Goal: Task Accomplishment & Management: Manage account settings

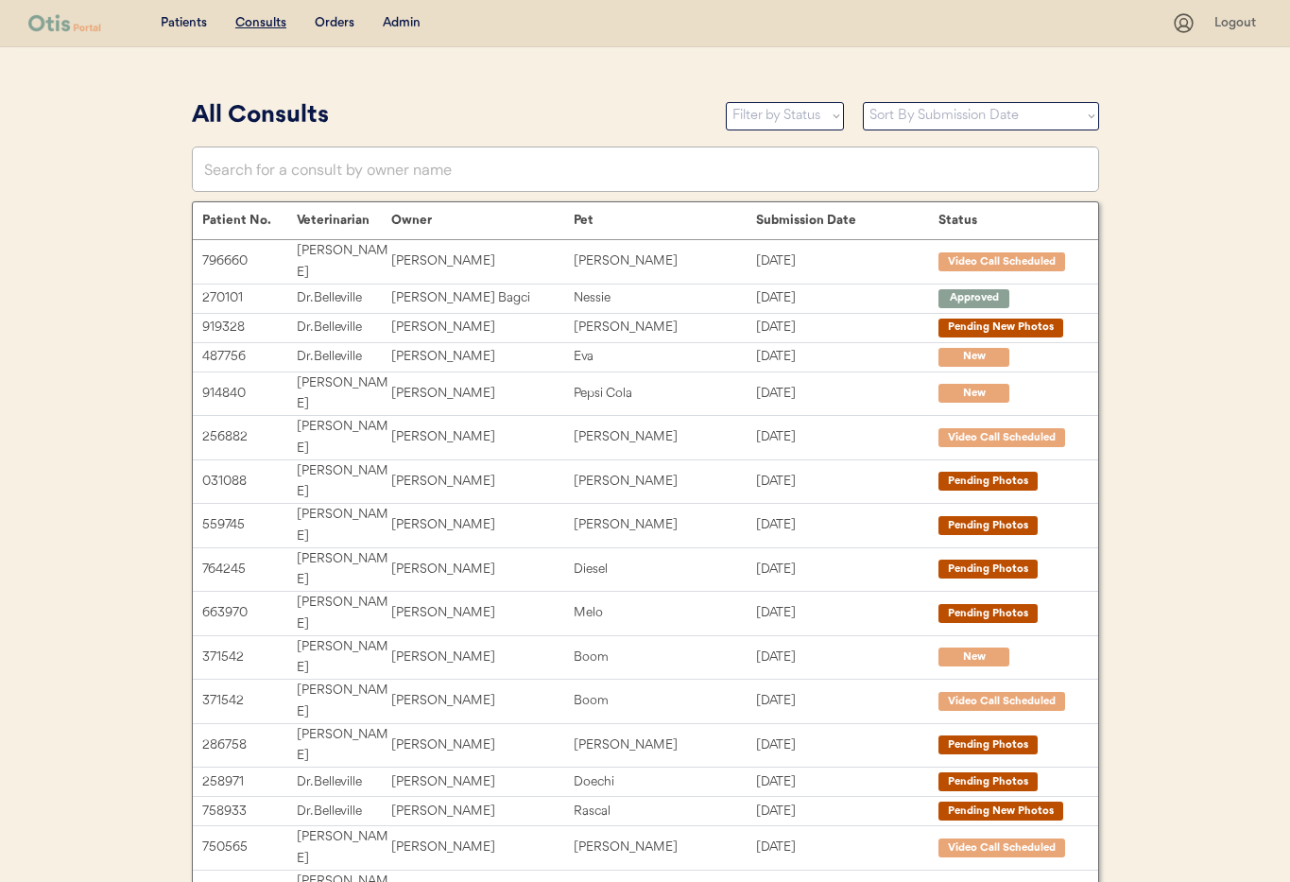
click at [358, 163] on input "text" at bounding box center [645, 168] width 907 height 45
click at [402, 21] on div "Admin" at bounding box center [402, 23] width 38 height 19
click at [332, 171] on input "text" at bounding box center [645, 168] width 907 height 45
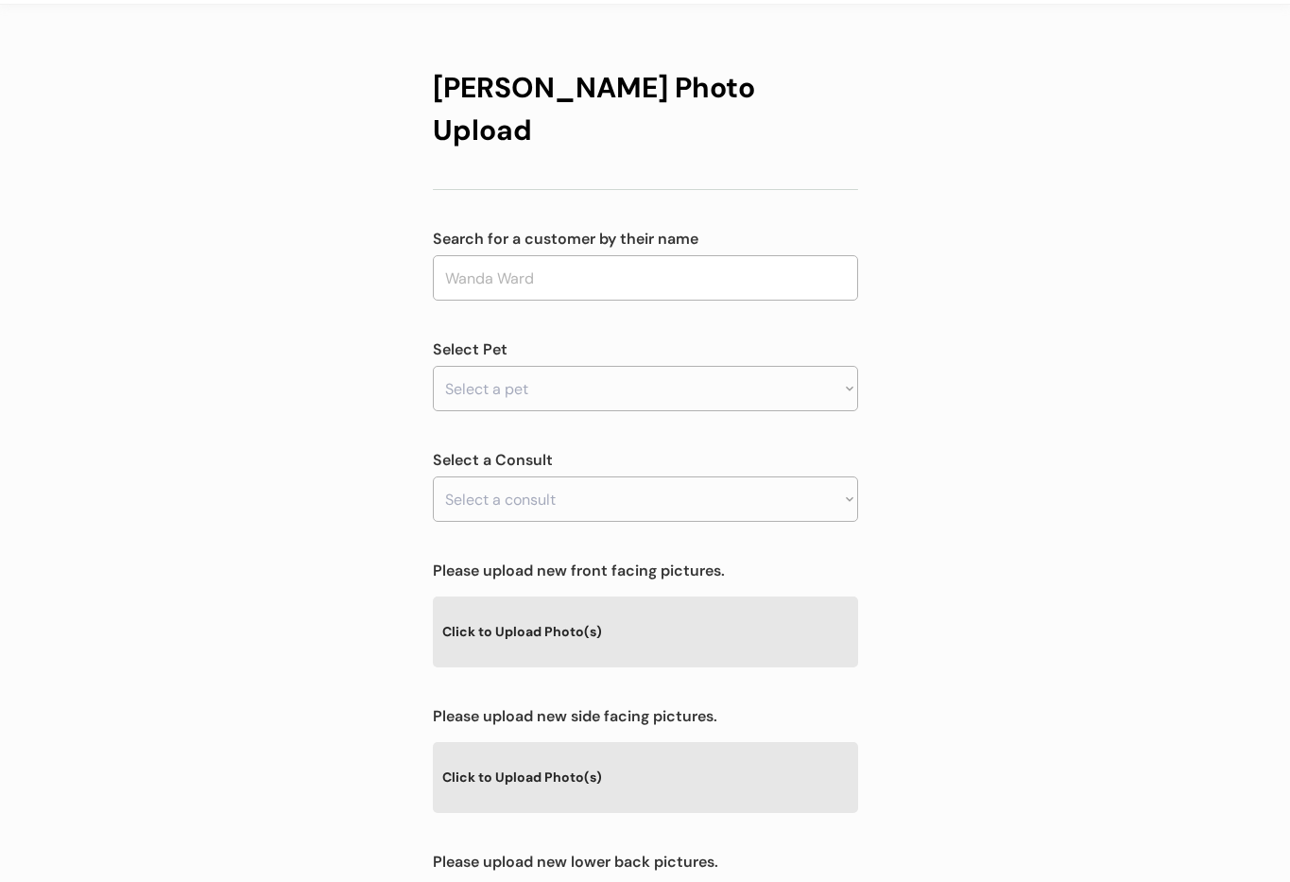
scroll to position [72, 0]
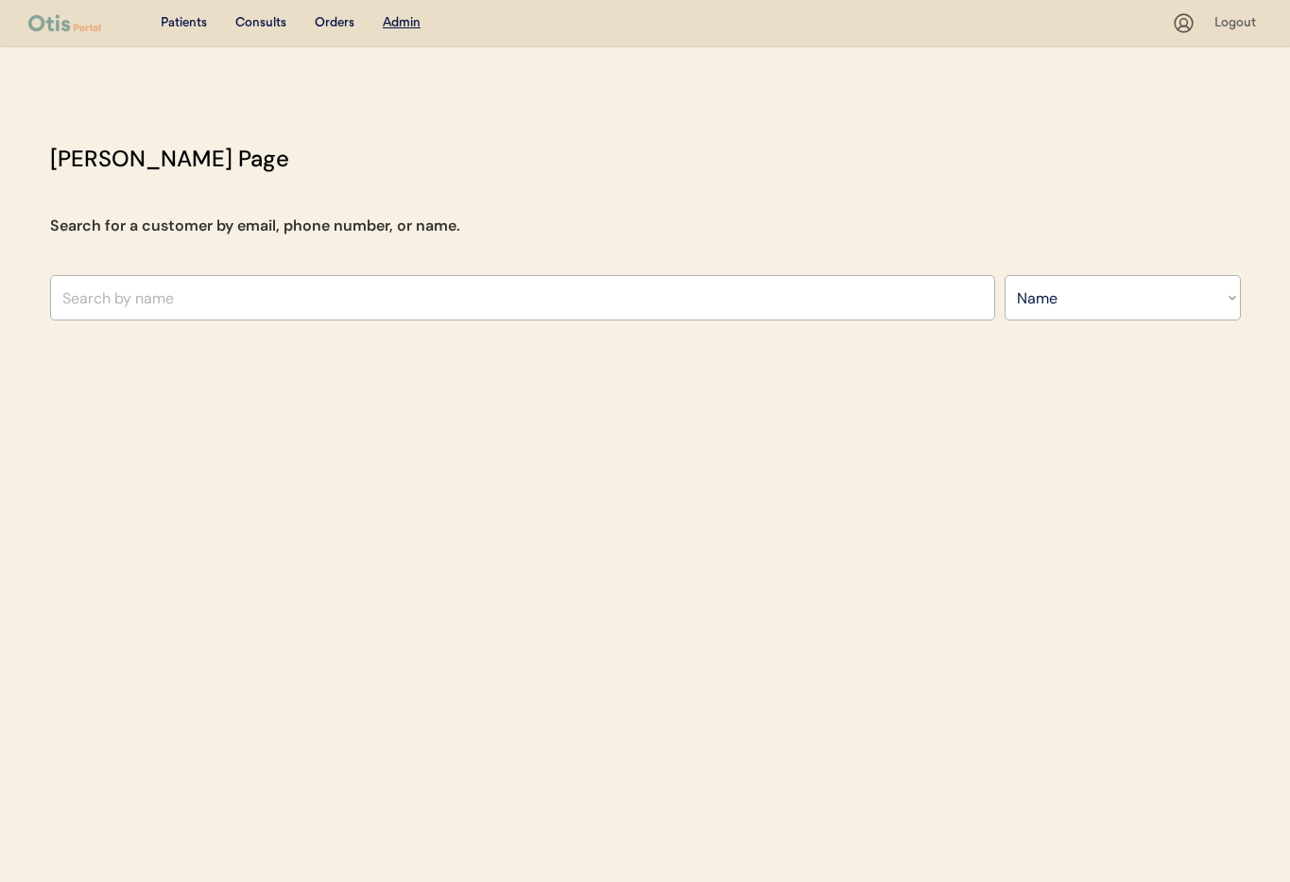
select select ""Name""
click at [184, 298] on input "text" at bounding box center [522, 297] width 945 height 45
type input "edwa"
type input "edward Sorber"
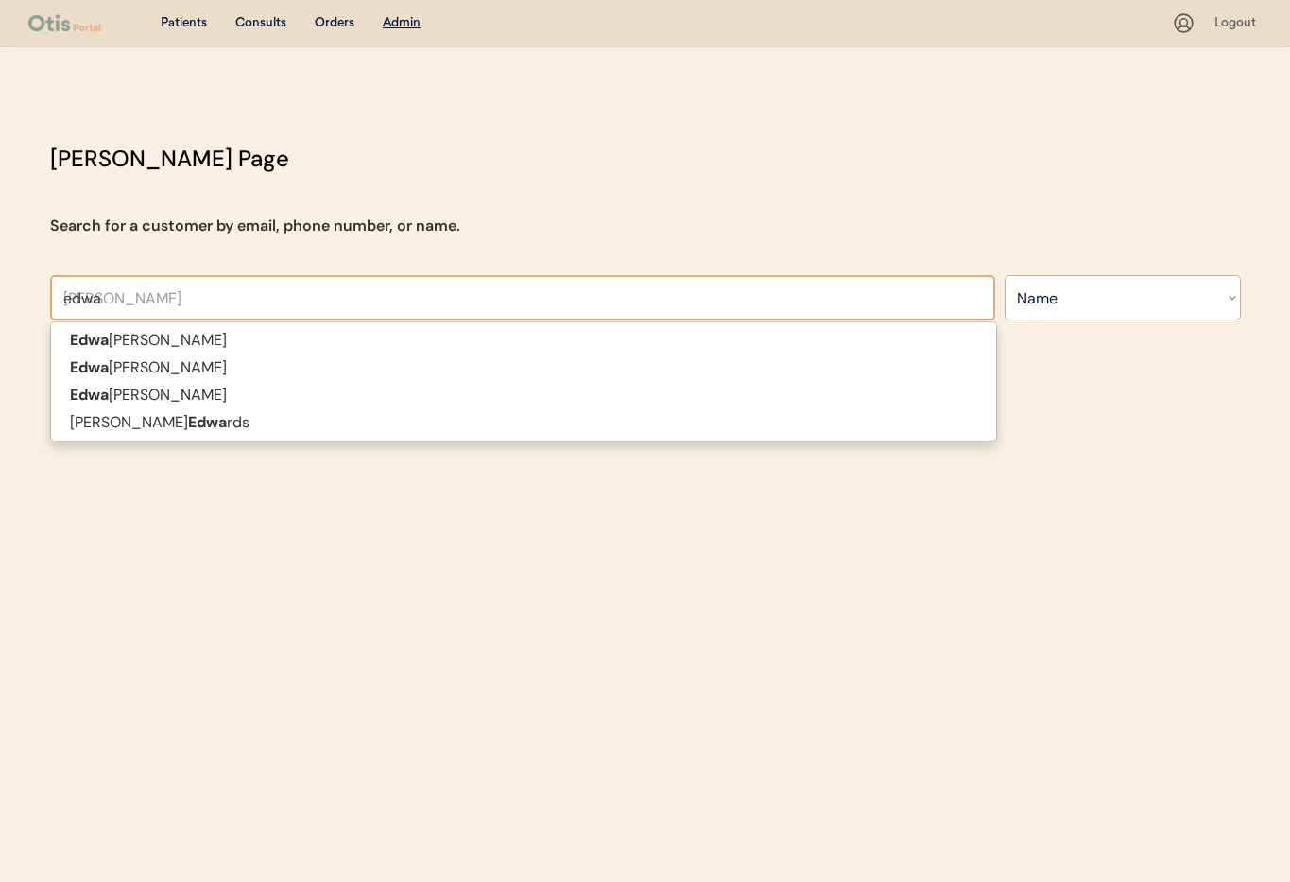
type input "edwar"
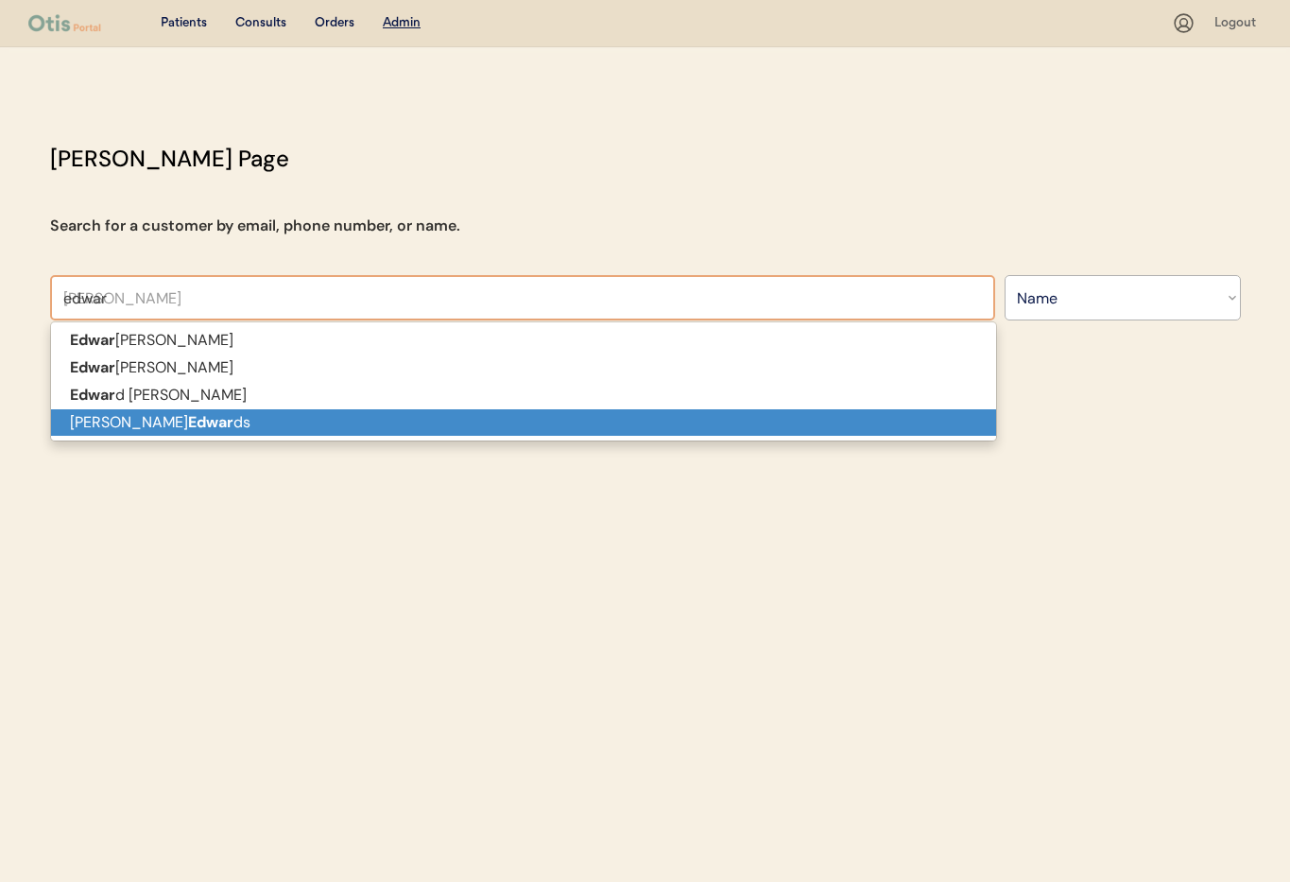
click at [188, 420] on strong "Edwar" at bounding box center [210, 422] width 45 height 20
type input "[PERSON_NAME]"
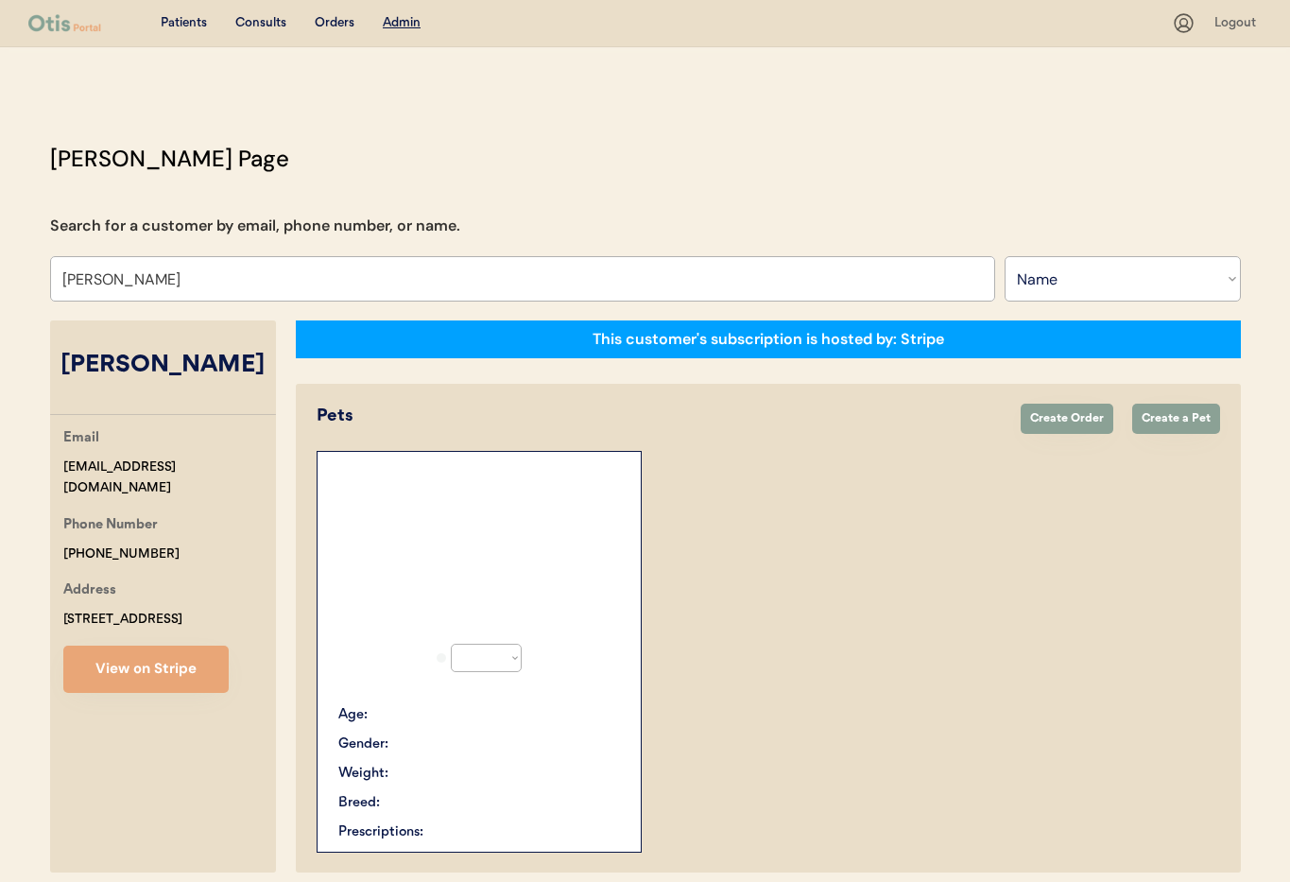
select select "true"
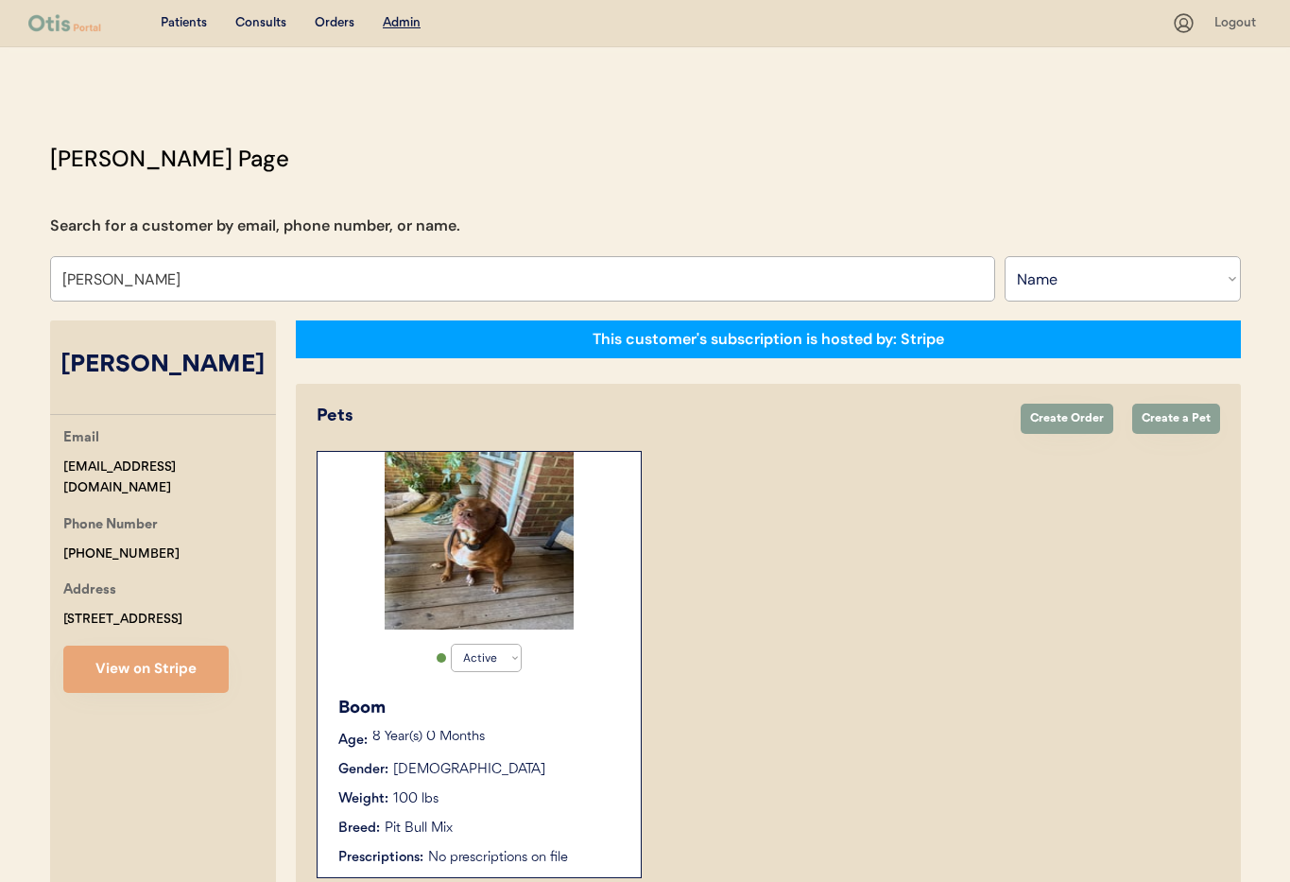
scroll to position [104, 0]
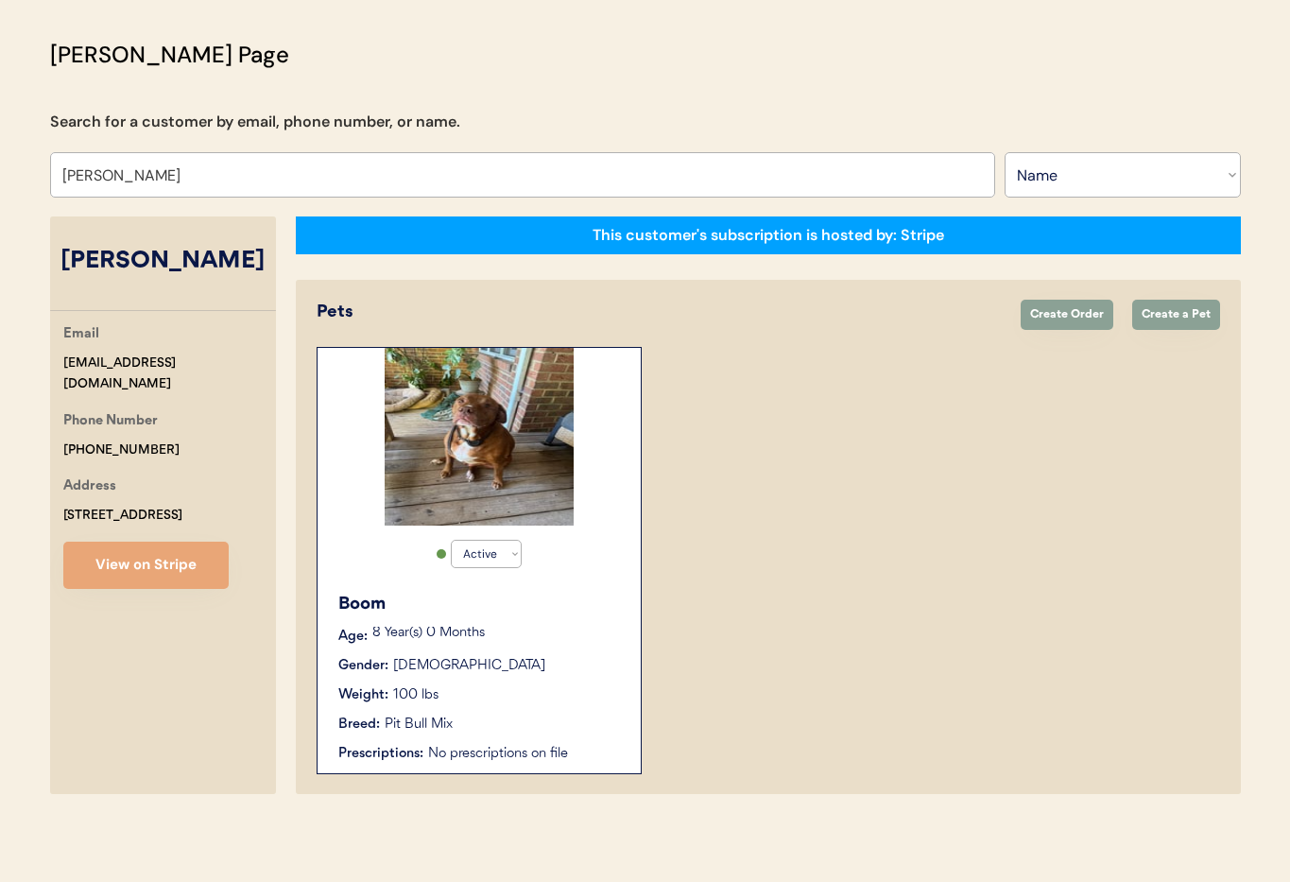
type input "Tammara Edwards"
click at [575, 620] on div "Boom Age: 8 Year(s) 0 Months Gender: Male Weight: 100 lbs Breed: Pit Bull Mix P…" at bounding box center [479, 677] width 304 height 191
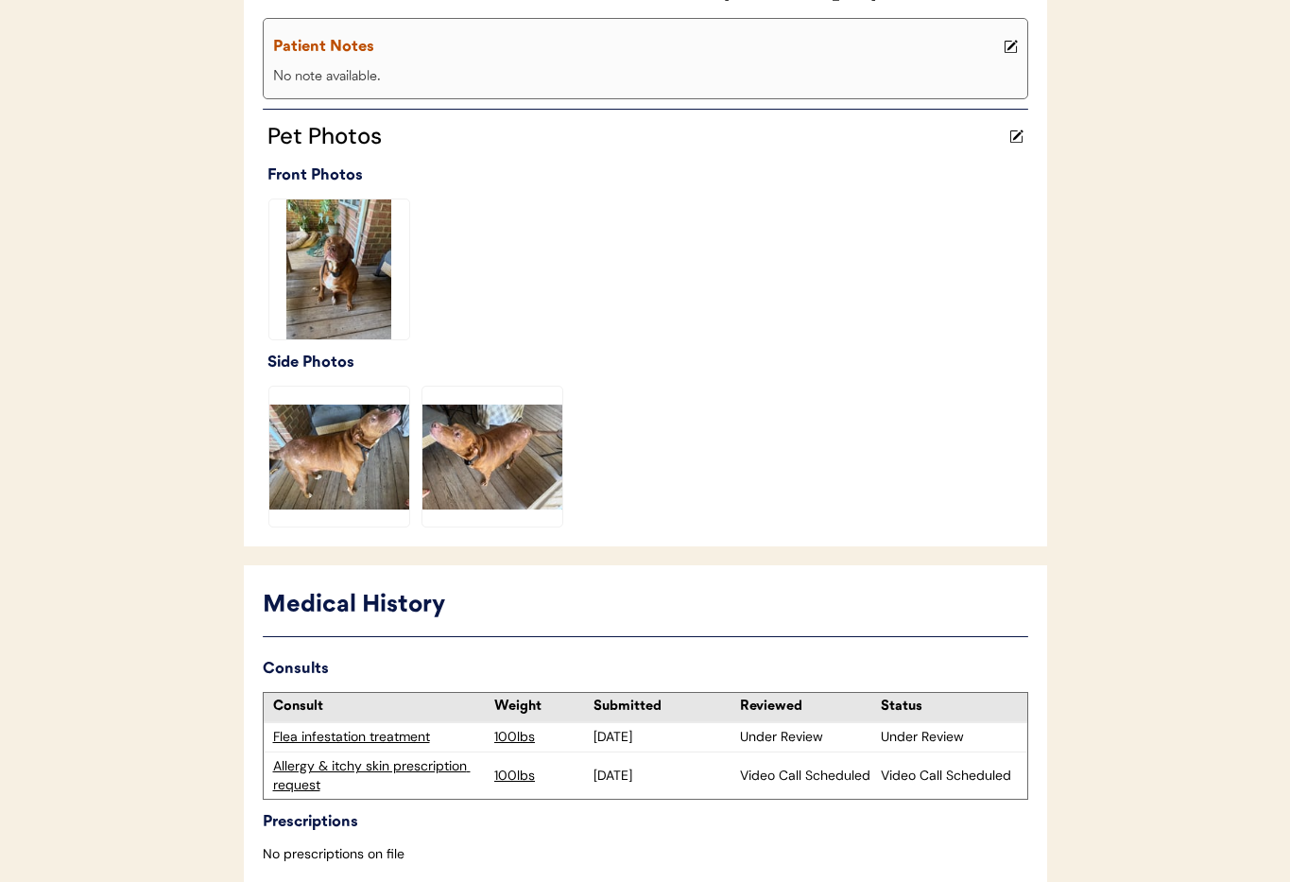
scroll to position [509, 0]
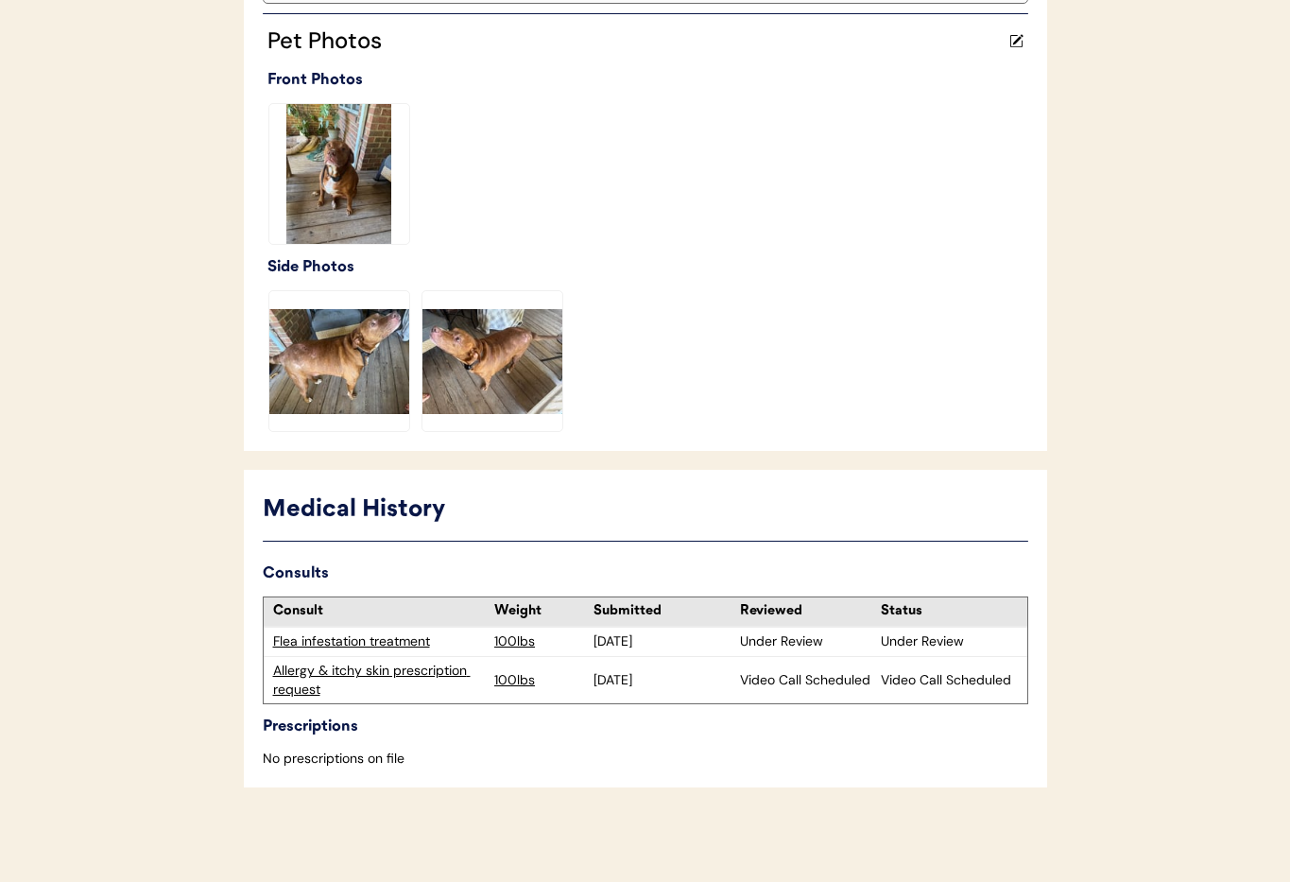
click at [411, 669] on div "Allergy & itchy skin prescription request" at bounding box center [379, 679] width 213 height 37
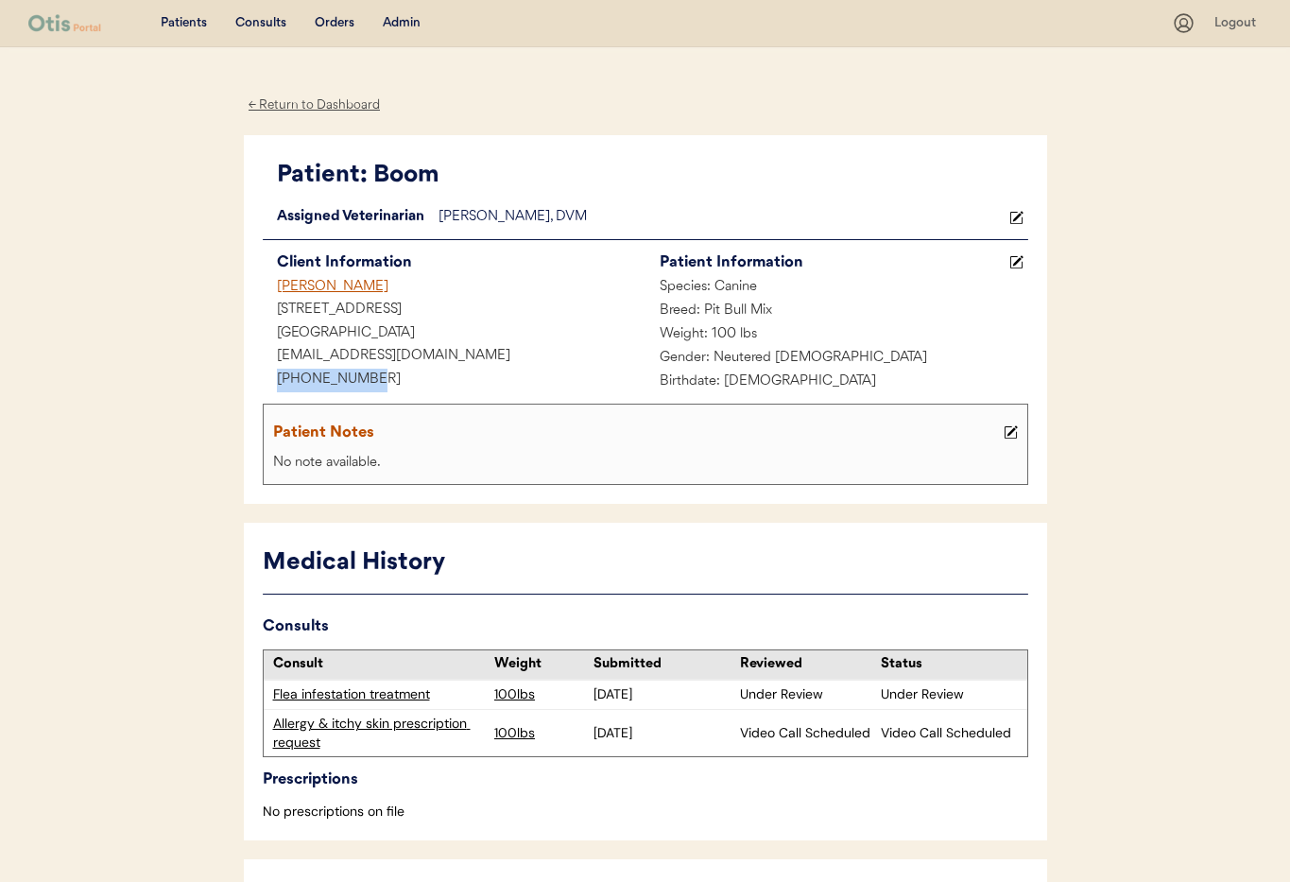
drag, startPoint x: 367, startPoint y: 382, endPoint x: 306, endPoint y: 377, distance: 60.7
click at [273, 377] on div "[PHONE_NUMBER]" at bounding box center [454, 380] width 383 height 24
copy div "[PHONE_NUMBER]"
click at [299, 109] on div "← Return to Dashboard" at bounding box center [315, 105] width 142 height 22
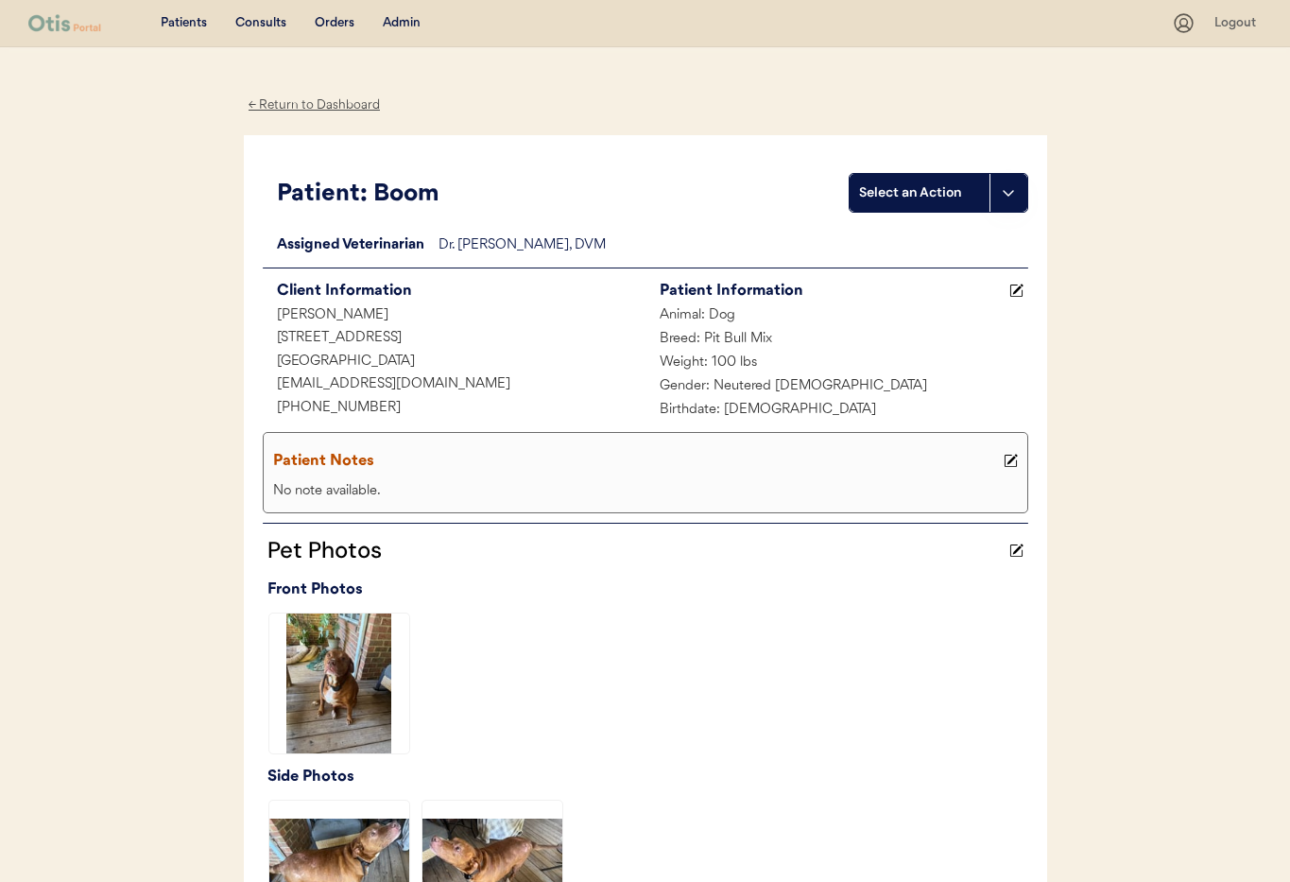
drag, startPoint x: 332, startPoint y: 110, endPoint x: 368, endPoint y: 107, distance: 37.0
click at [332, 110] on div "← Return to Dashboard" at bounding box center [315, 105] width 142 height 22
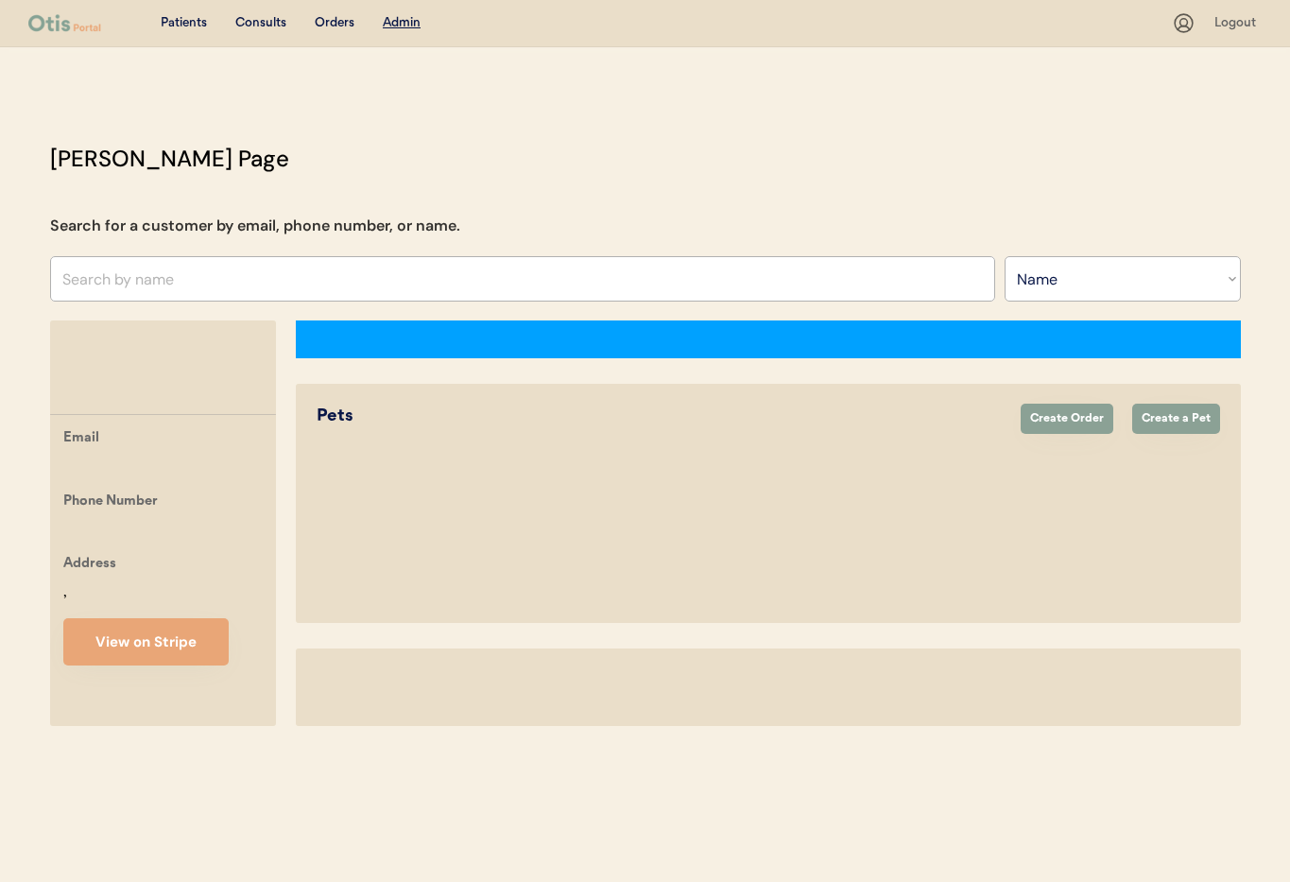
select select ""Name""
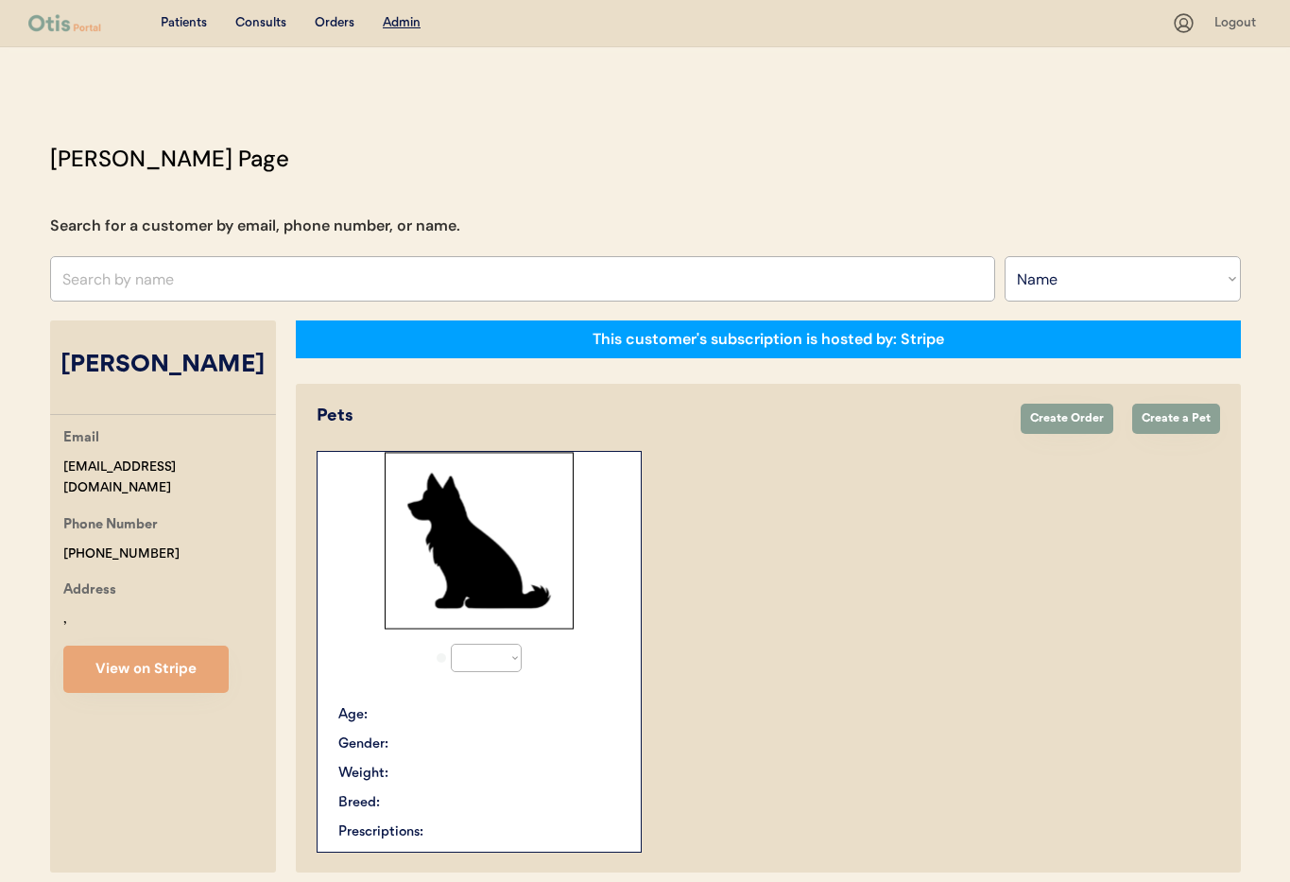
select select "true"
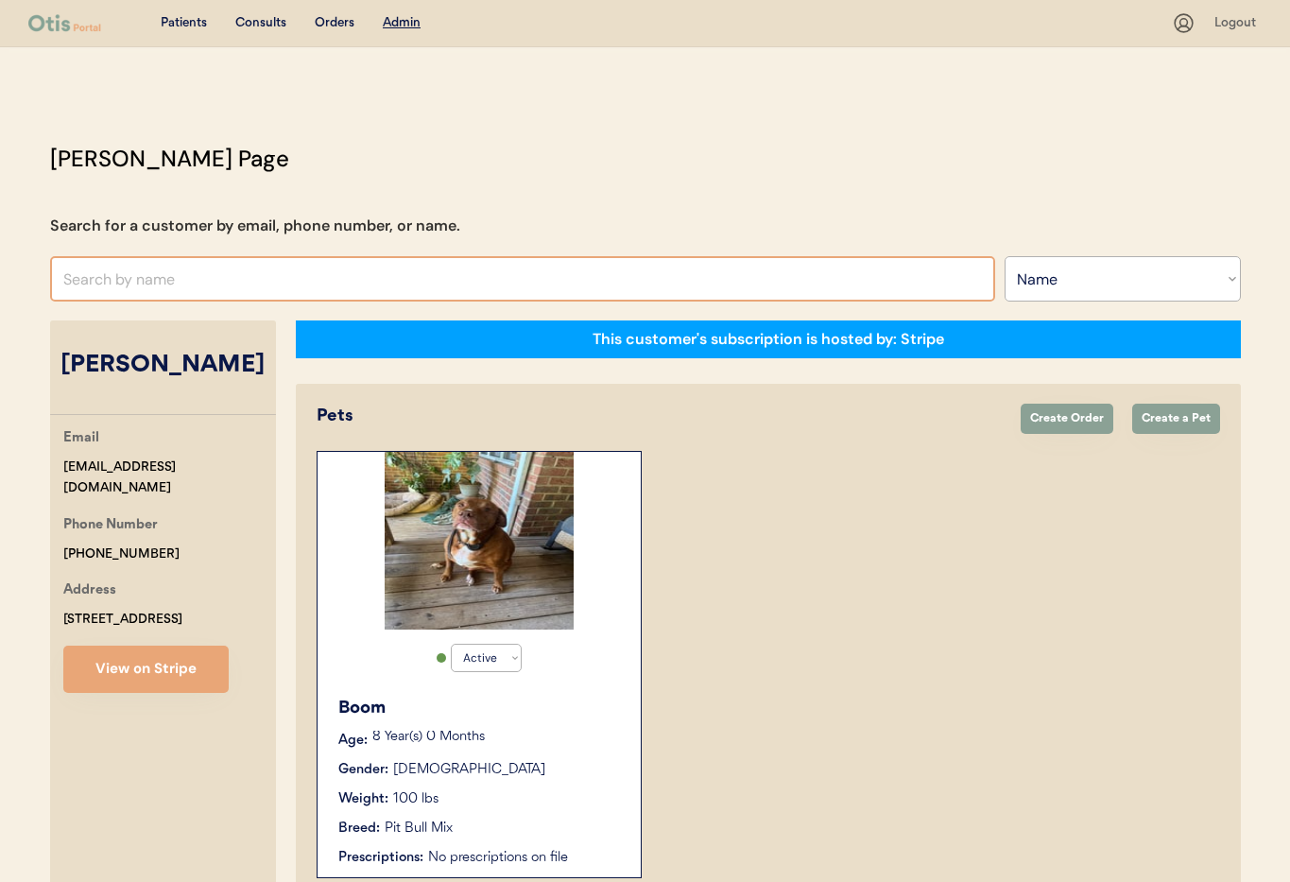
click at [294, 278] on input "text" at bounding box center [522, 278] width 945 height 45
type input "[PERSON_NAME]"
type input "Dana"
type input "Dana DeLio"
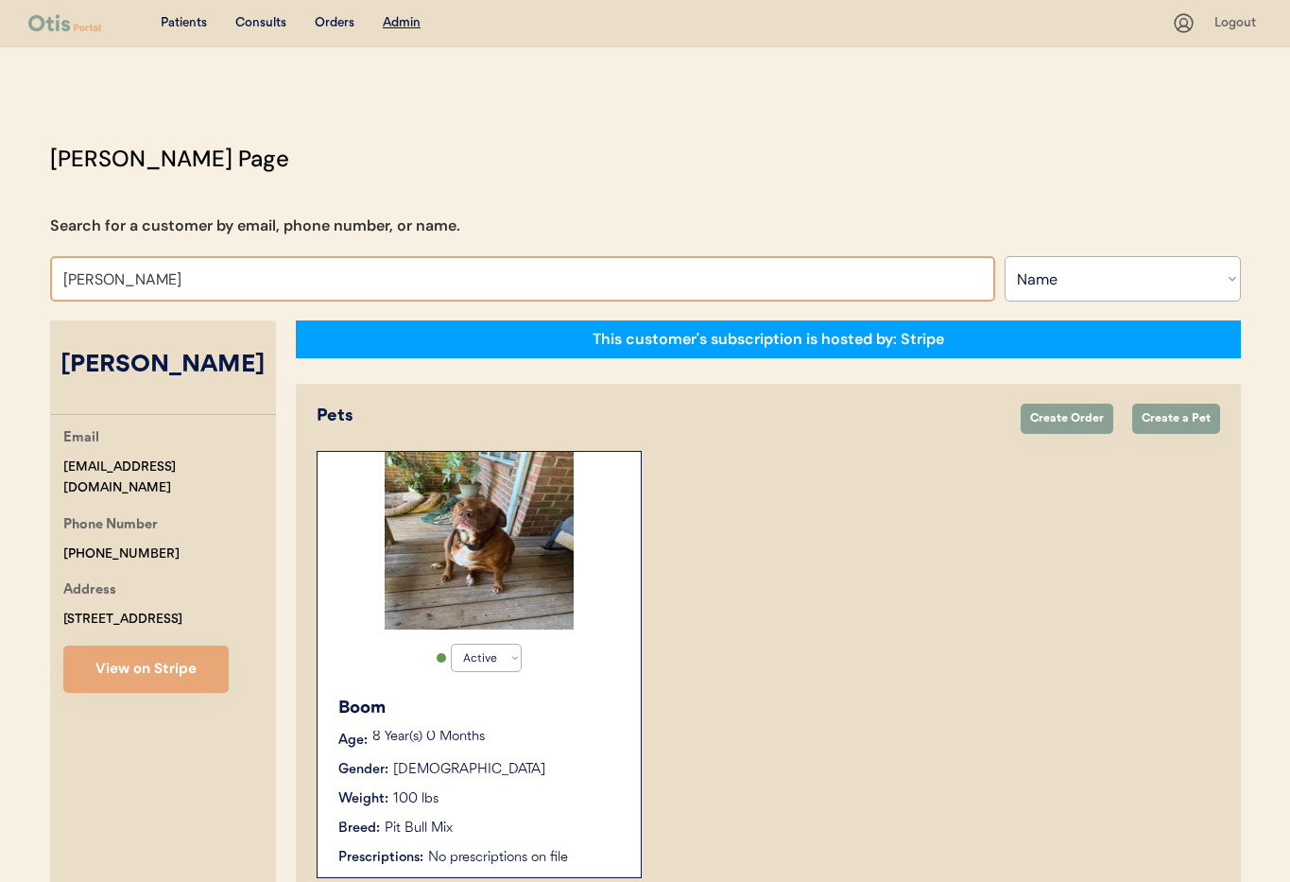
type input "Dana"
type input "Dana DeLio"
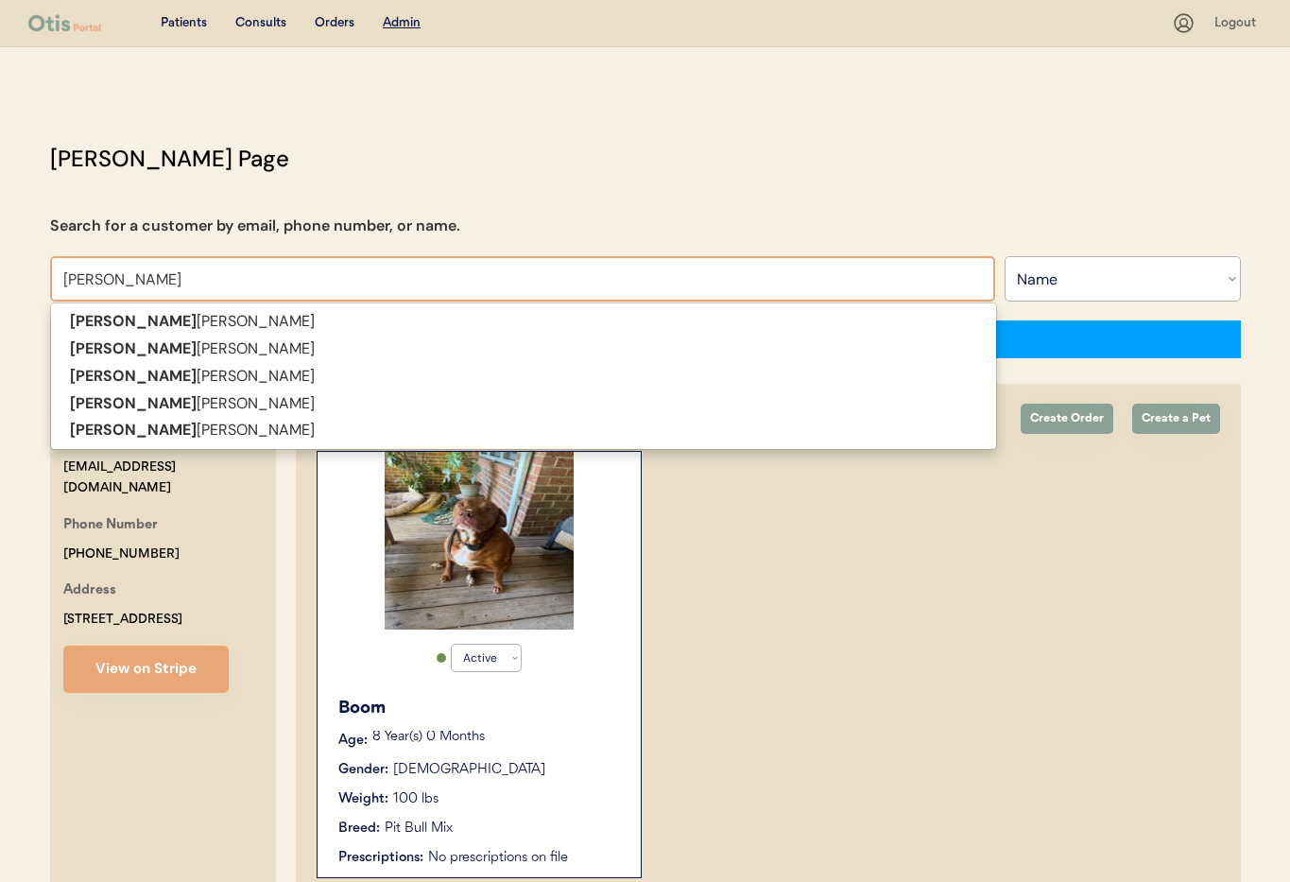
type input "Dana Miller"
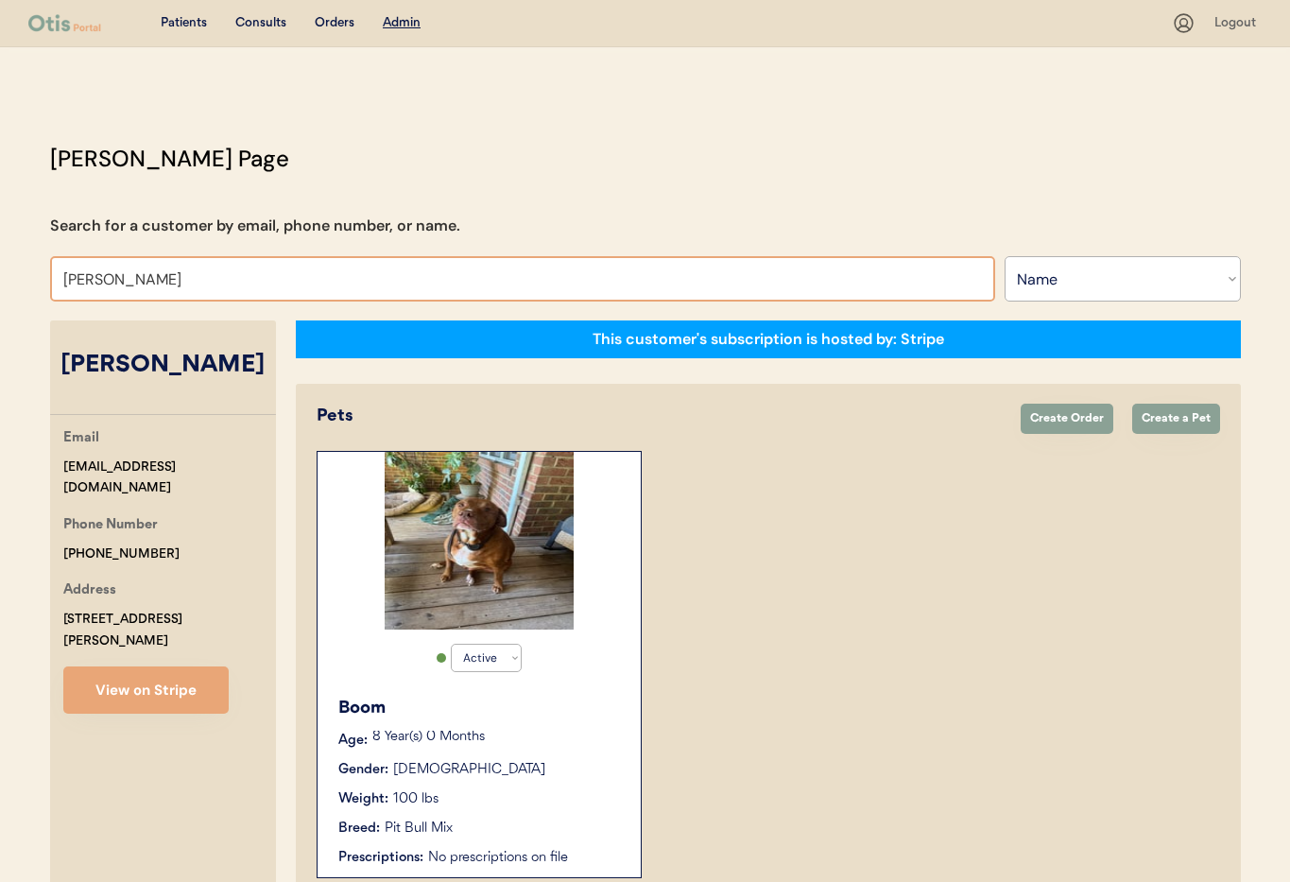
select select "true"
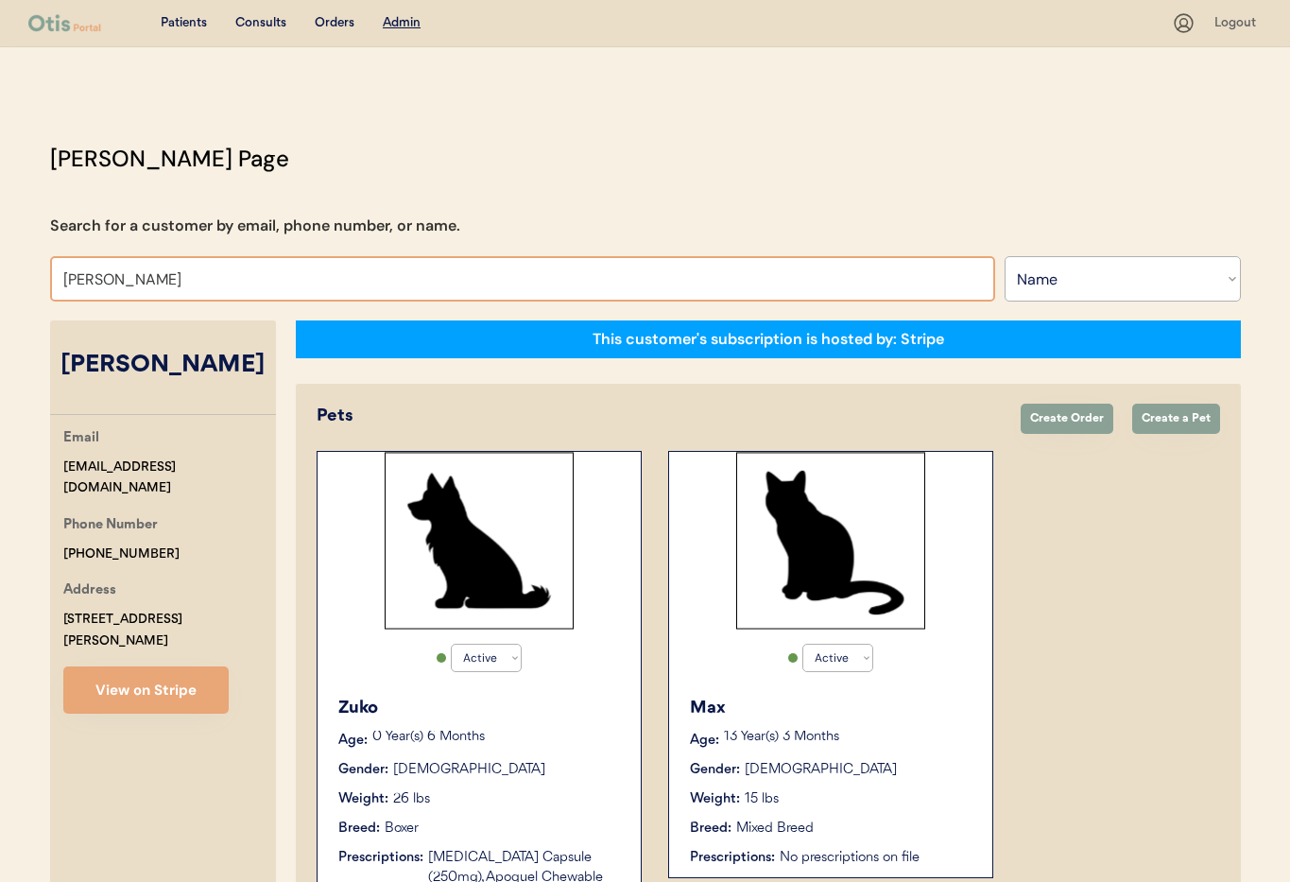
drag, startPoint x: 148, startPoint y: 275, endPoint x: 20, endPoint y: 268, distance: 128.7
click at [19, 269] on div "Patients Consults Orders Admin Logout Otis Admin Page Search for a customer by …" at bounding box center [645, 619] width 1290 height 1238
click at [1187, 281] on select "Search By Name Email Phone Number" at bounding box center [1122, 278] width 236 height 45
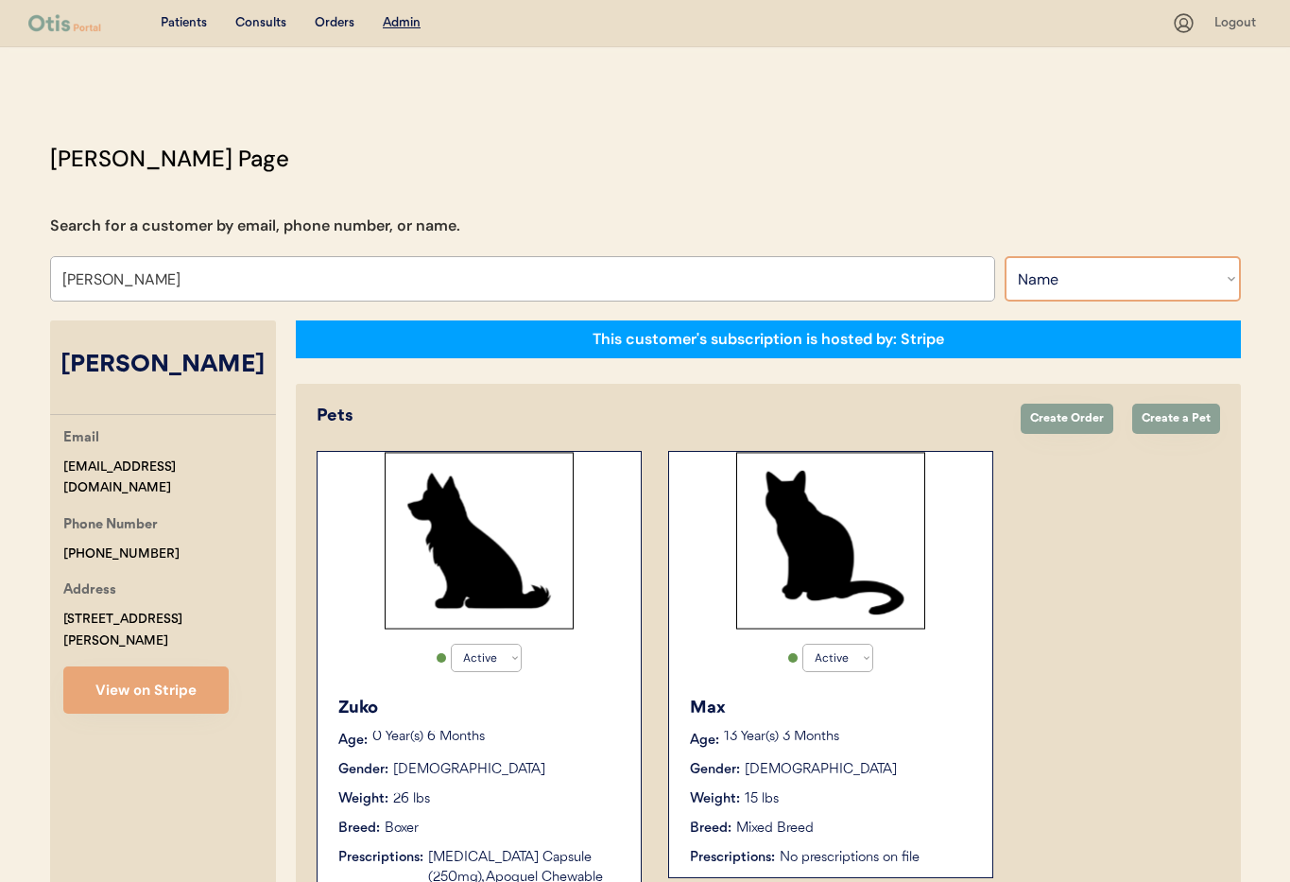
select select ""Email""
click at [1004, 256] on select "Search By Name Email Phone Number" at bounding box center [1122, 278] width 236 height 45
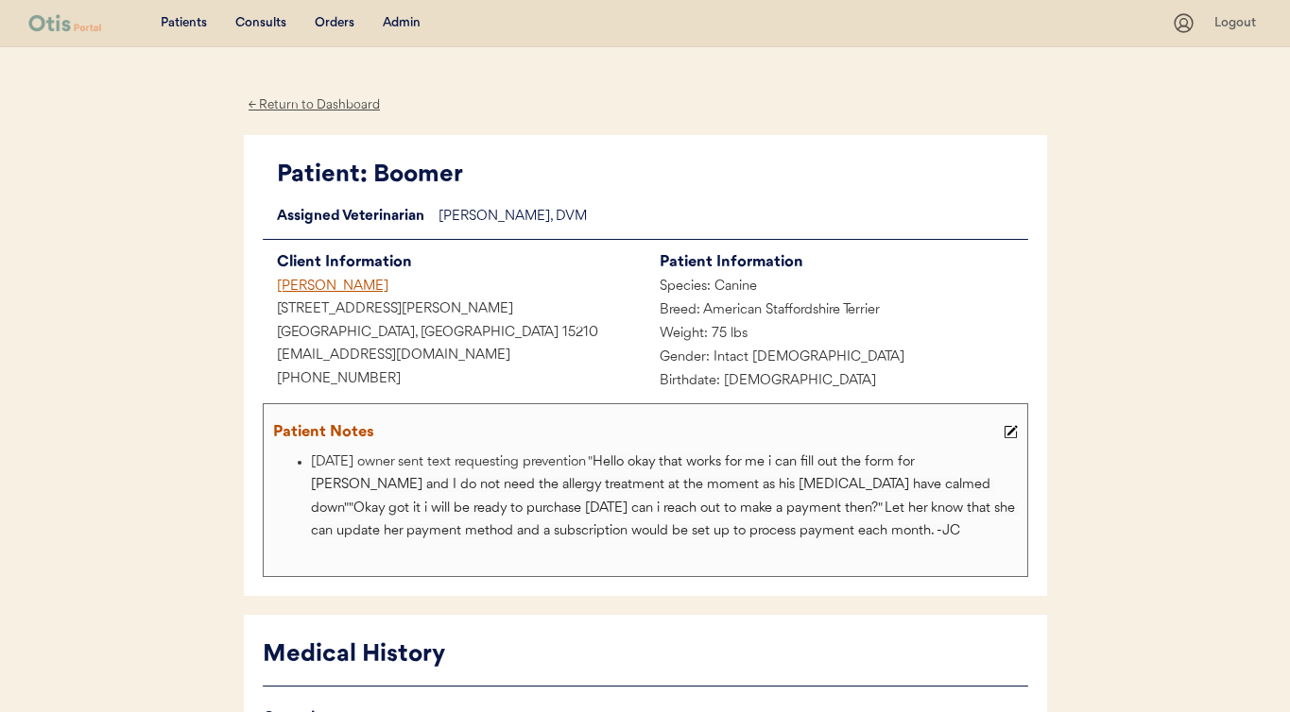
drag, startPoint x: 294, startPoint y: 104, endPoint x: 307, endPoint y: 105, distance: 13.3
click at [294, 104] on div "← Return to Dashboard" at bounding box center [315, 105] width 142 height 22
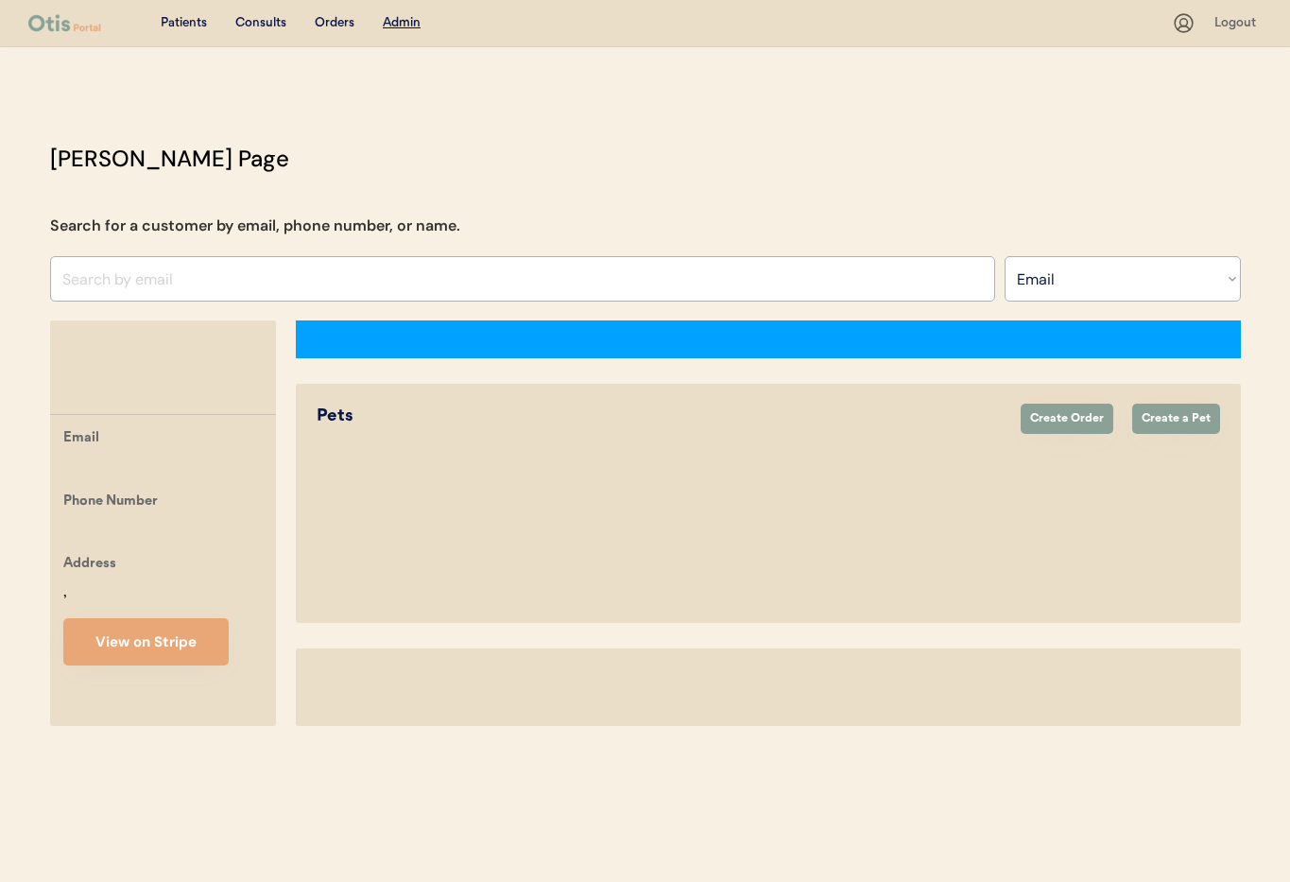
select select ""Email""
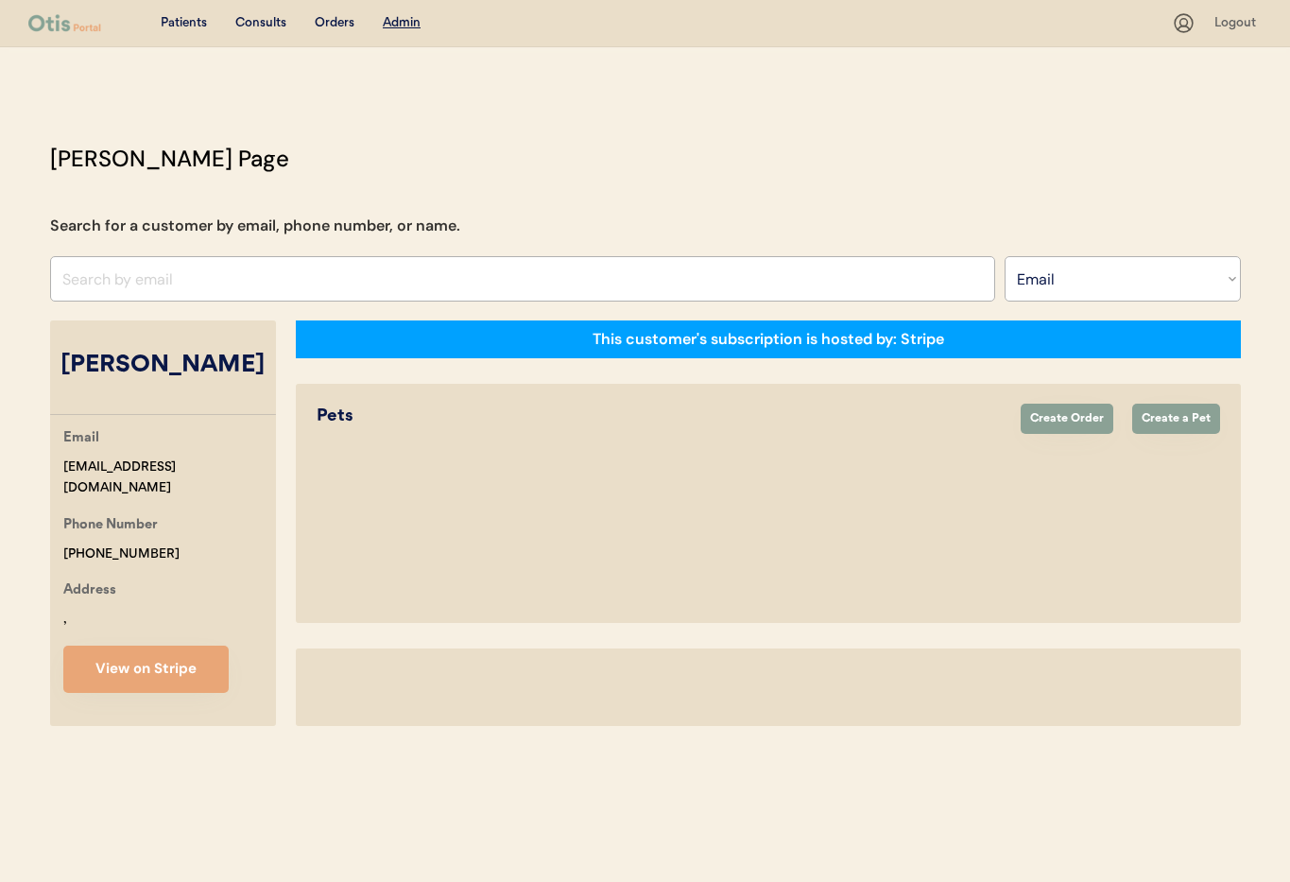
select select "true"
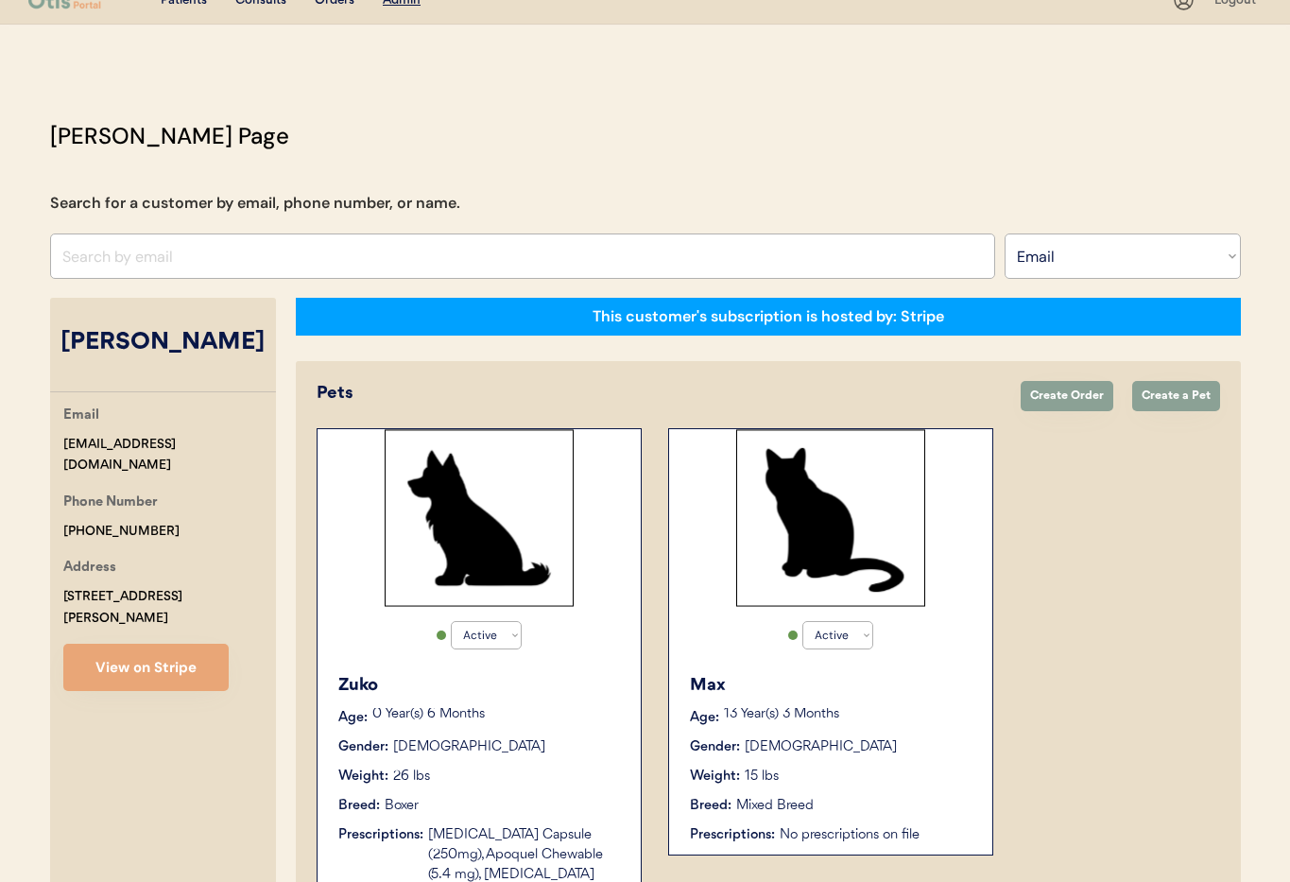
click at [187, 242] on input "input" at bounding box center [522, 255] width 945 height 45
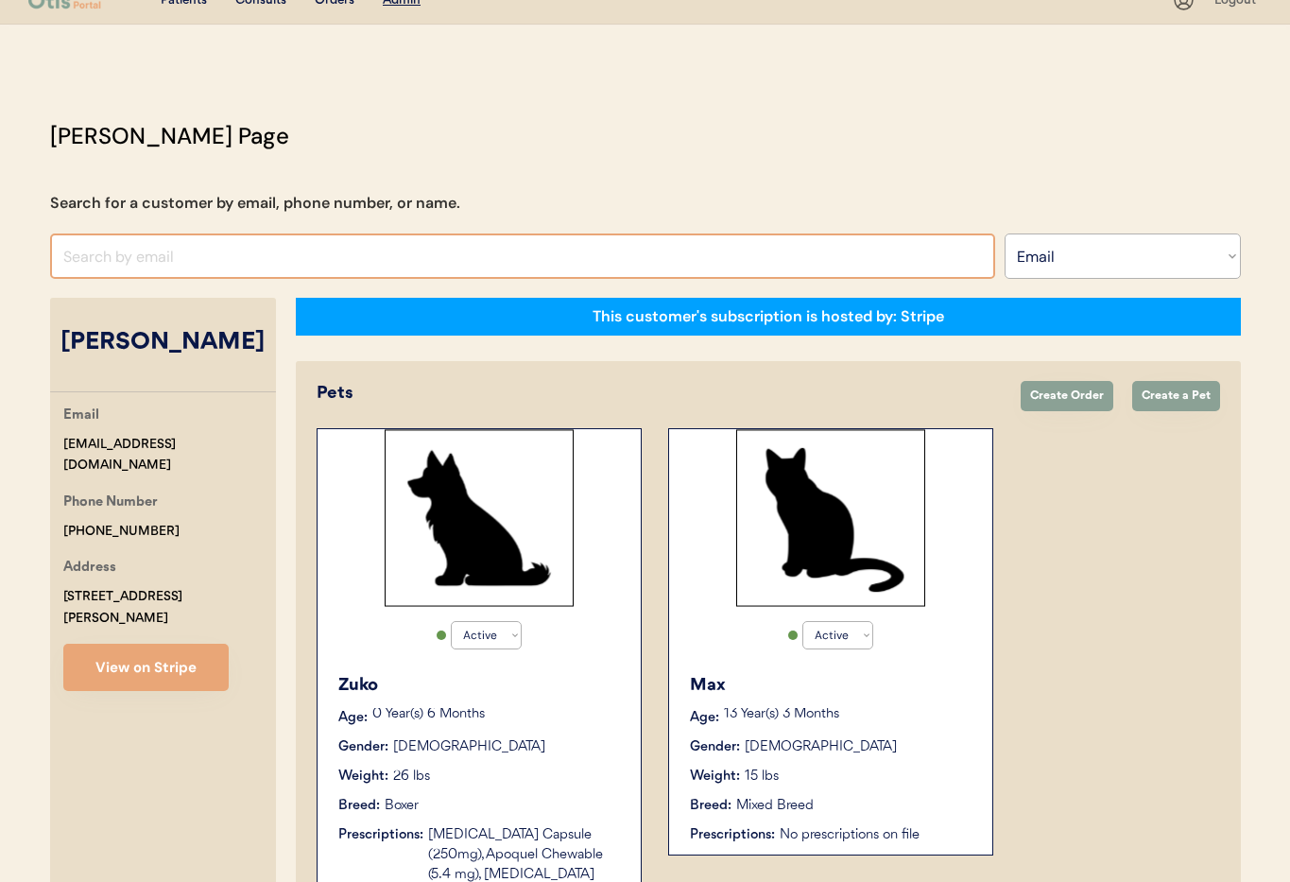
scroll to position [36, 0]
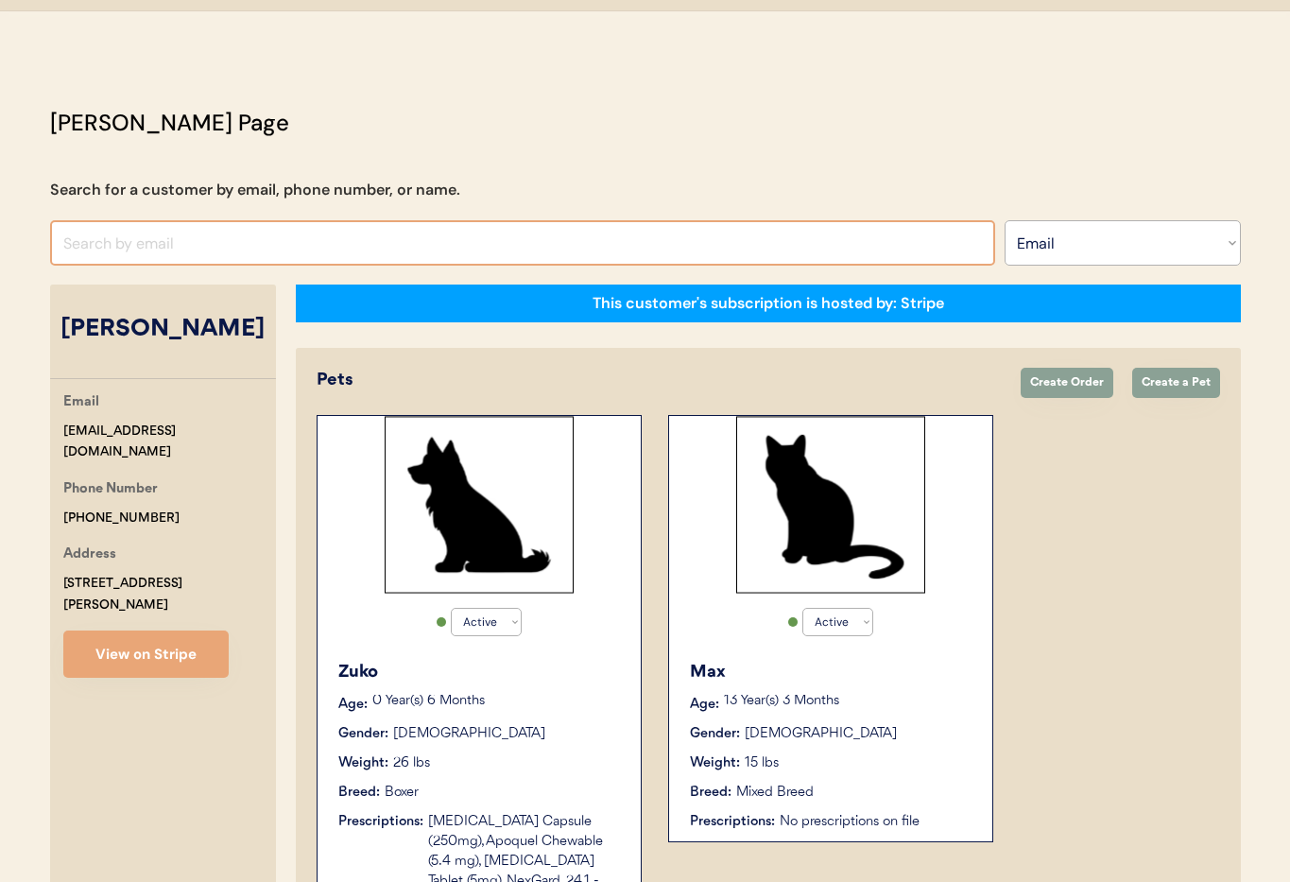
click at [163, 239] on input "input" at bounding box center [522, 242] width 945 height 45
paste input "[EMAIL_ADDRESS][DOMAIN_NAME]"
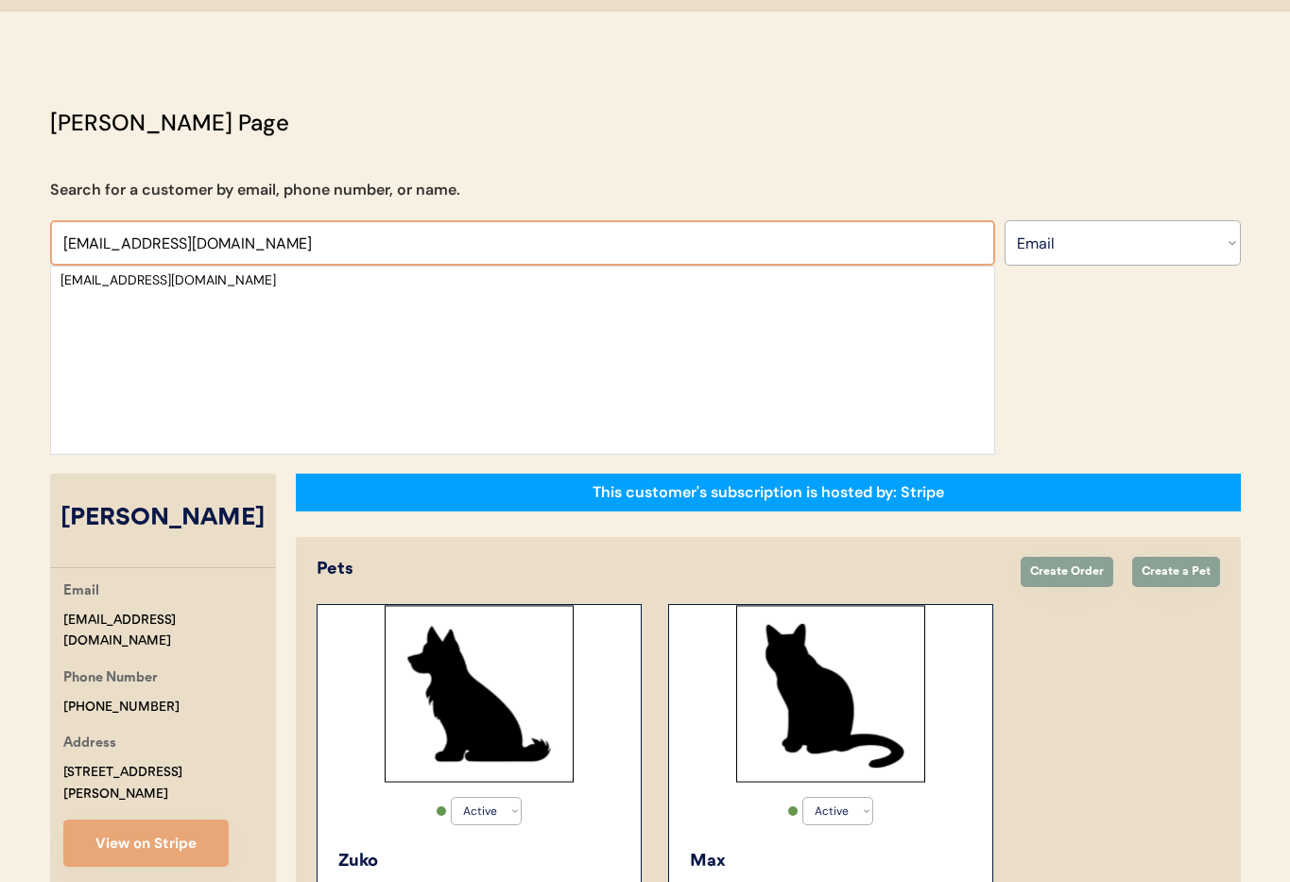
type input "[EMAIL_ADDRESS][DOMAIN_NAME]"
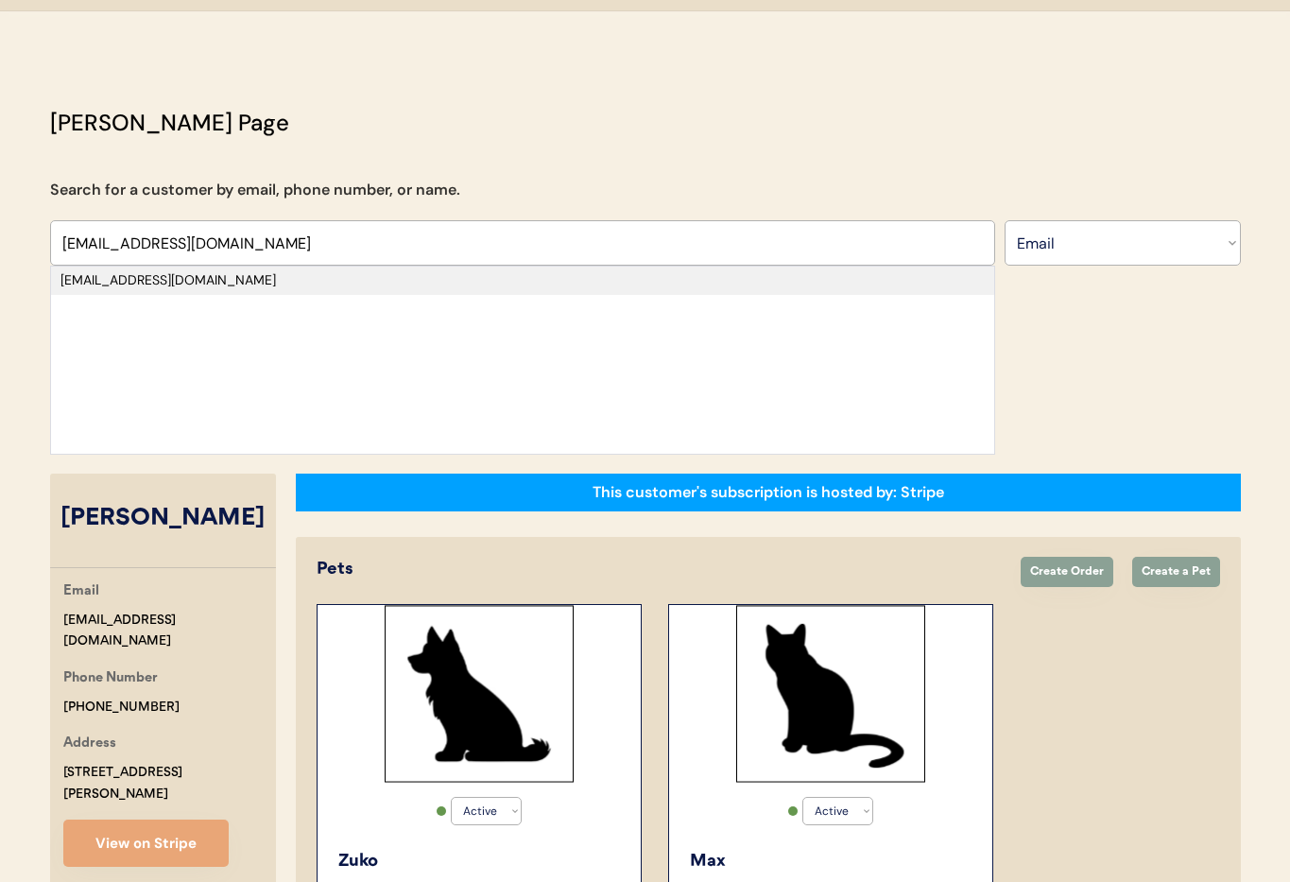
click at [194, 284] on div "[EMAIL_ADDRESS][DOMAIN_NAME]" at bounding box center [522, 280] width 924 height 19
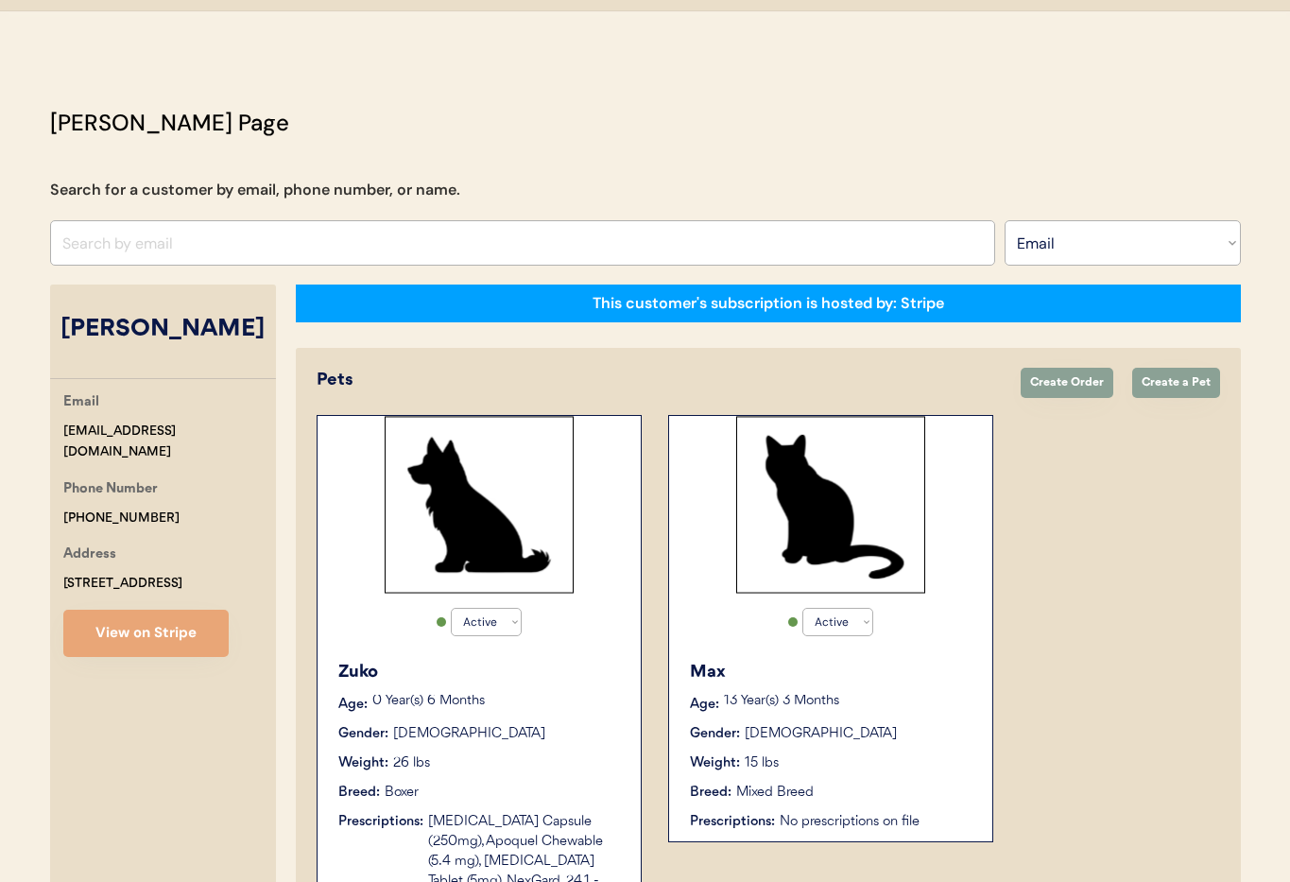
select select "true"
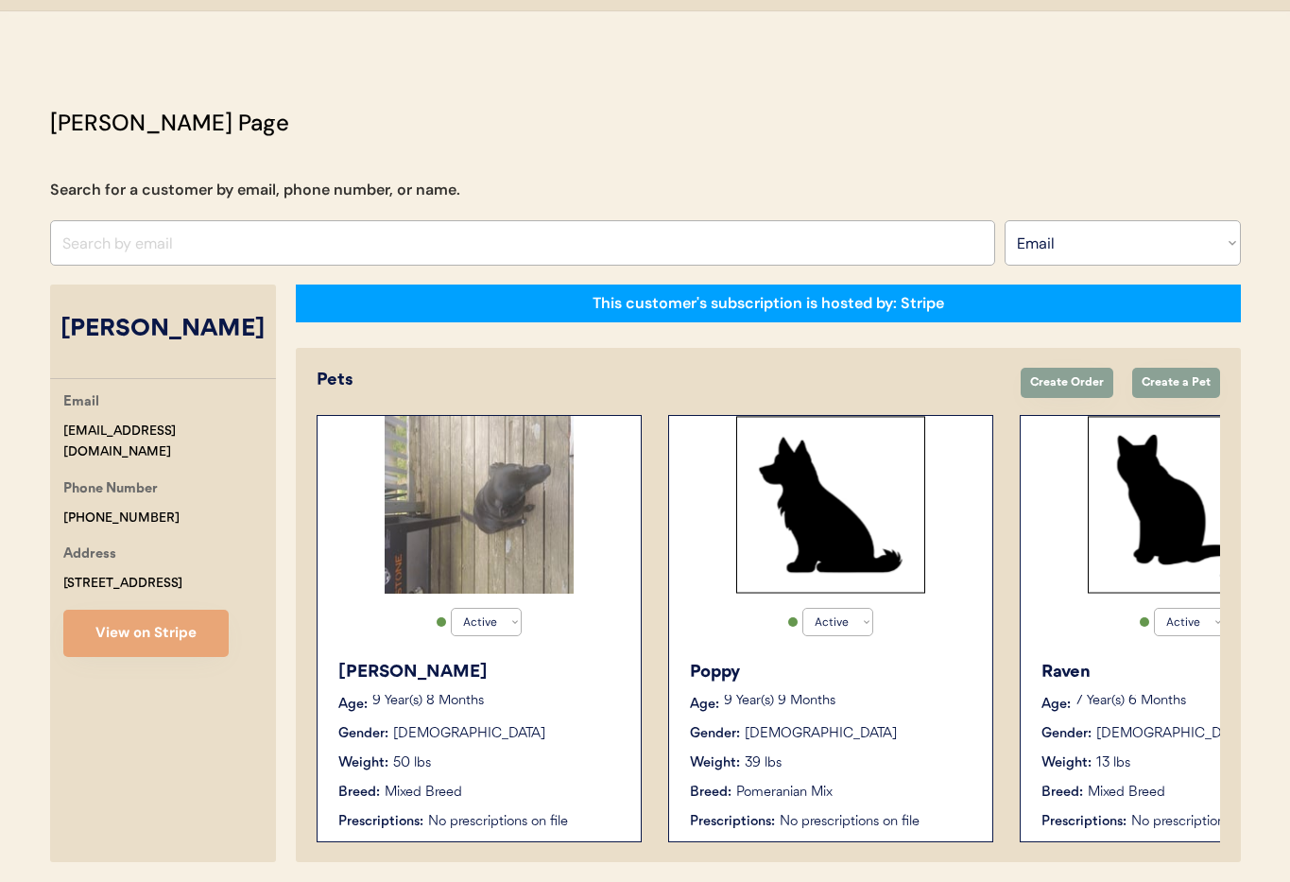
scroll to position [104, 0]
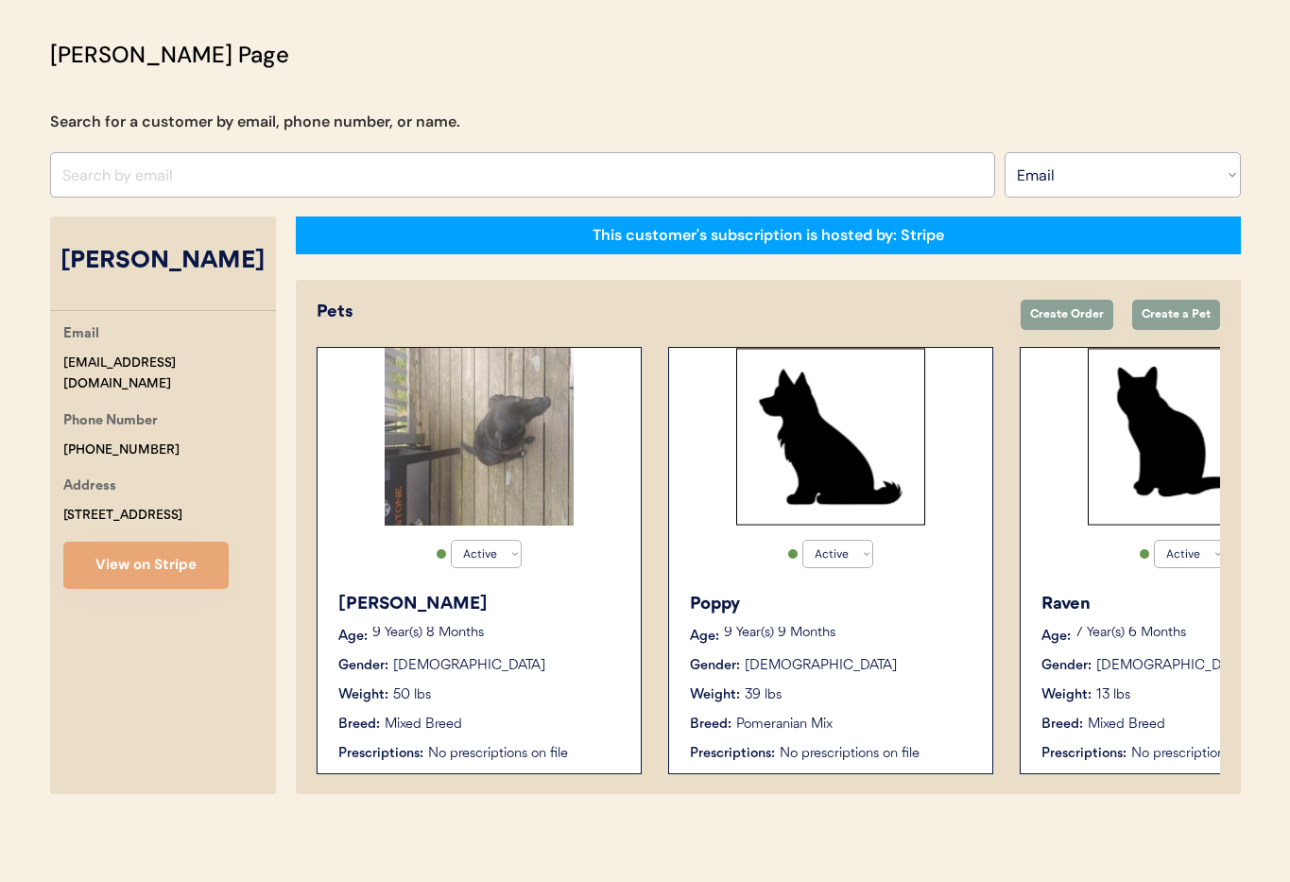
click at [594, 677] on div "Stella Age: 9 Year(s) 8 Months Gender: Female Weight: 50 lbs Breed: Mixed Breed…" at bounding box center [479, 677] width 304 height 191
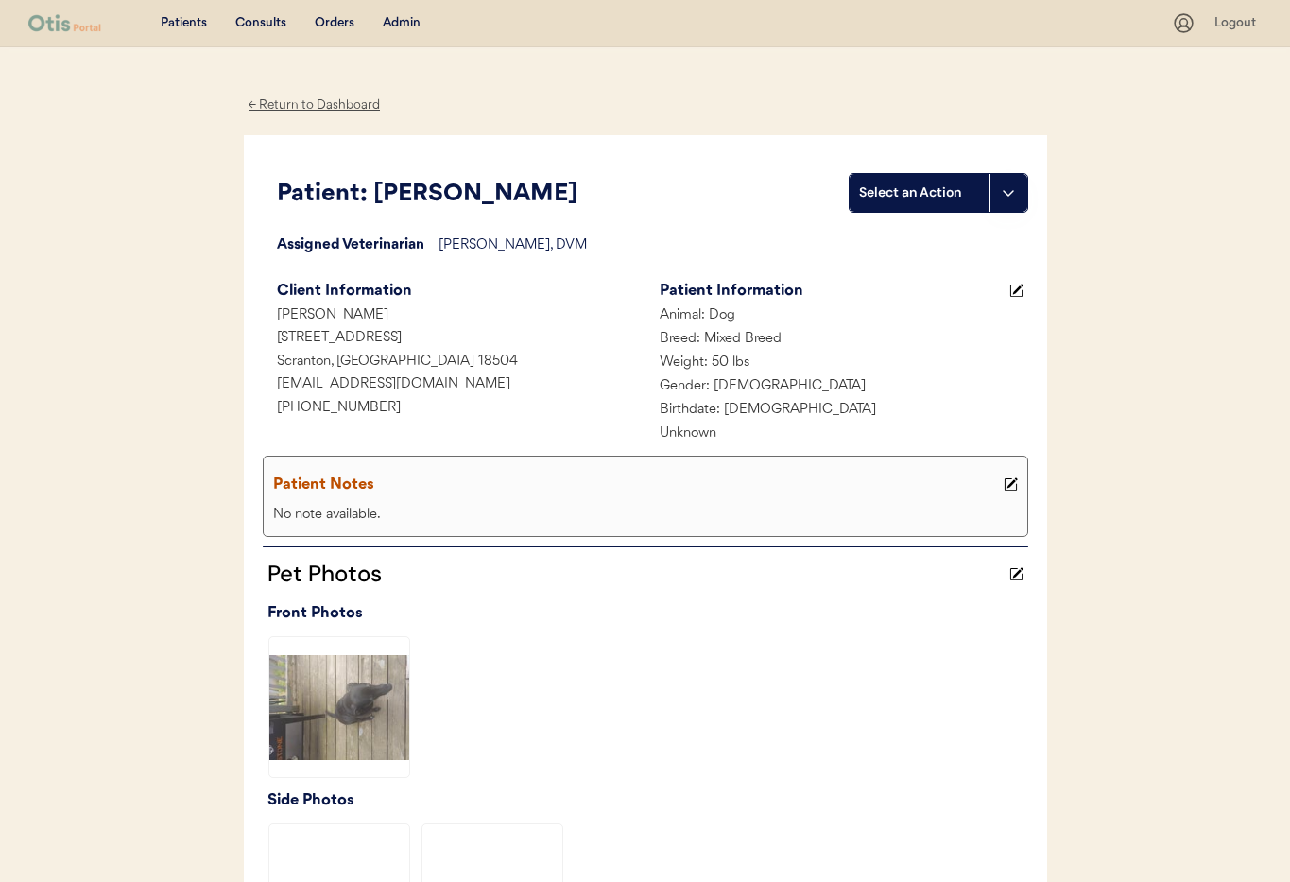
scroll to position [486, 0]
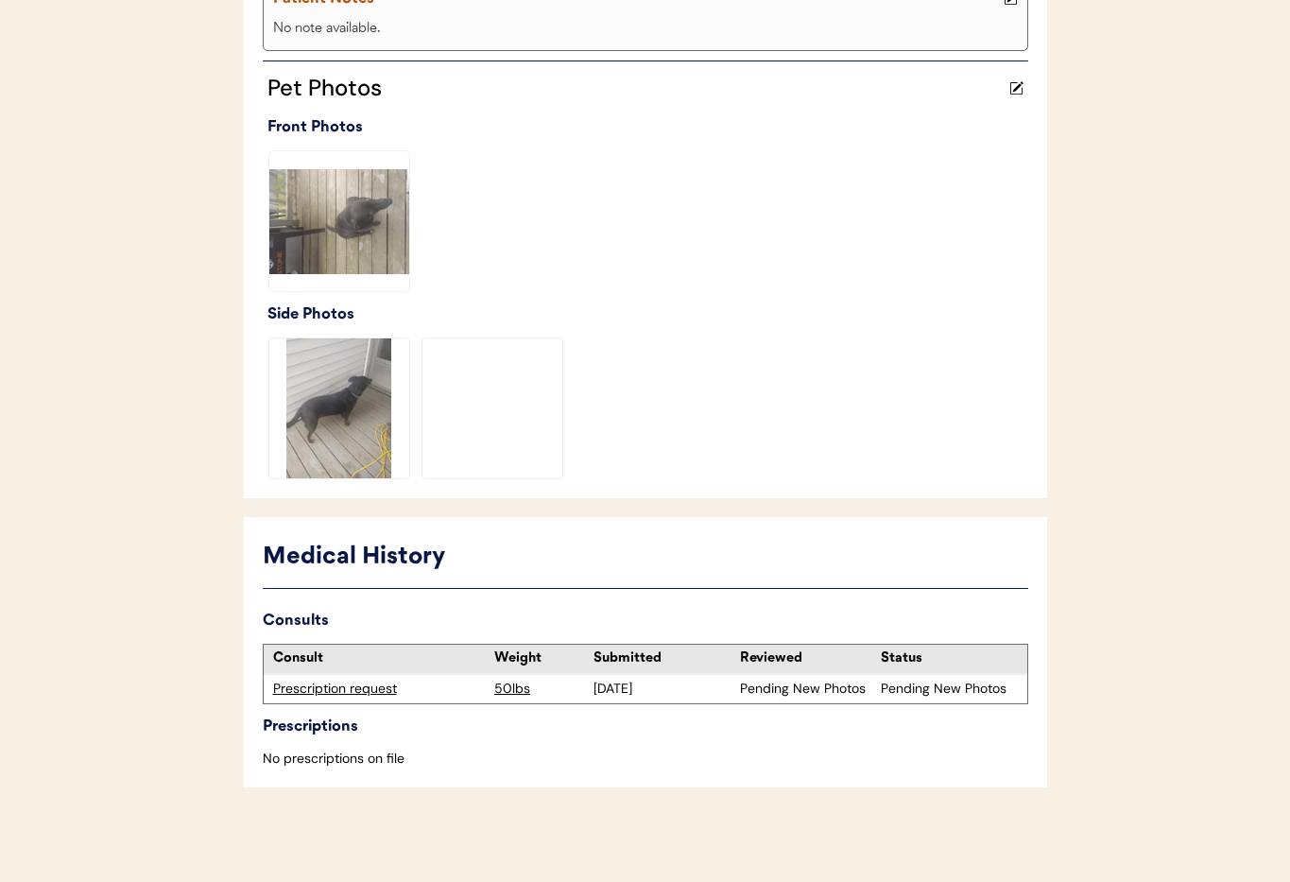
click at [314, 691] on div "Prescription request" at bounding box center [379, 688] width 213 height 19
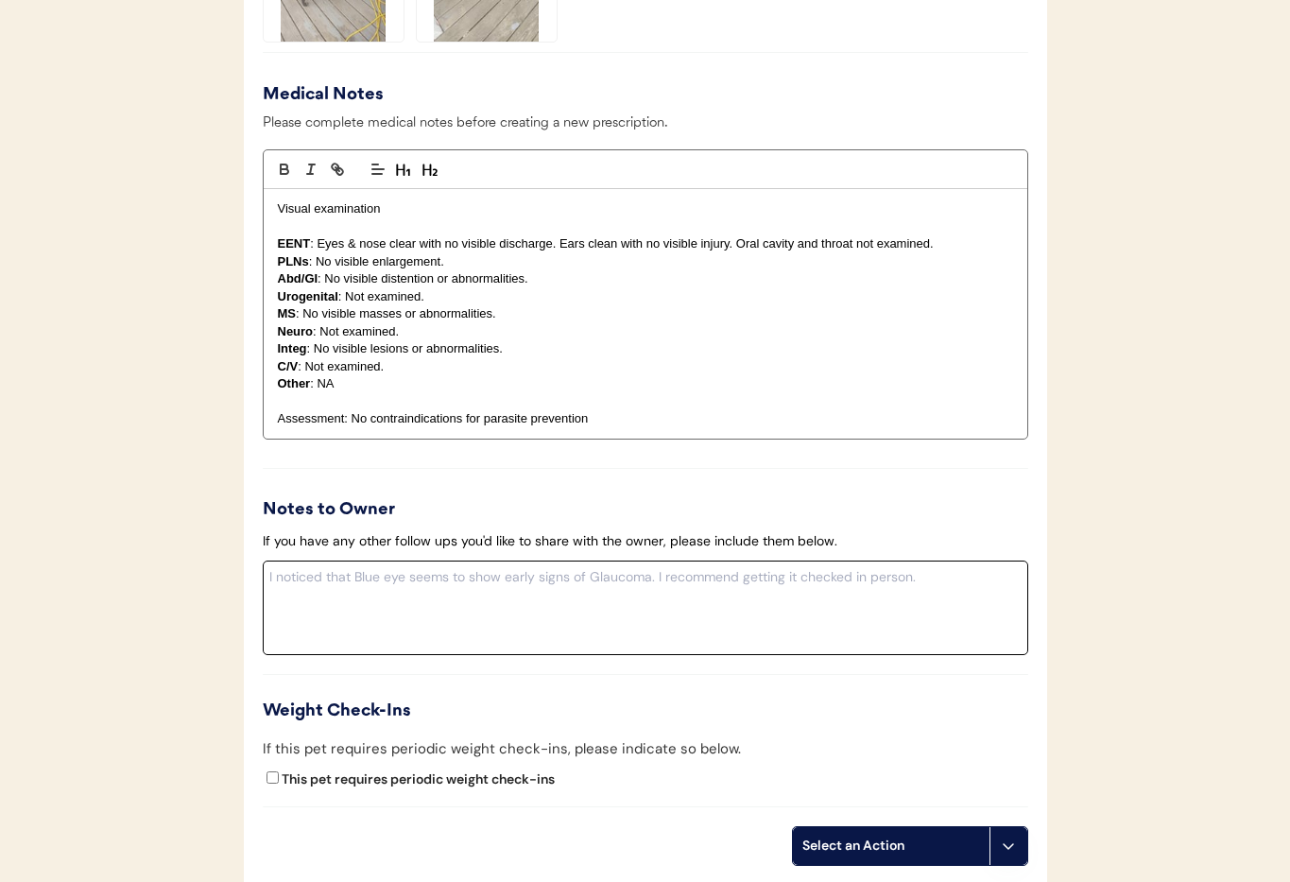
scroll to position [1875, 0]
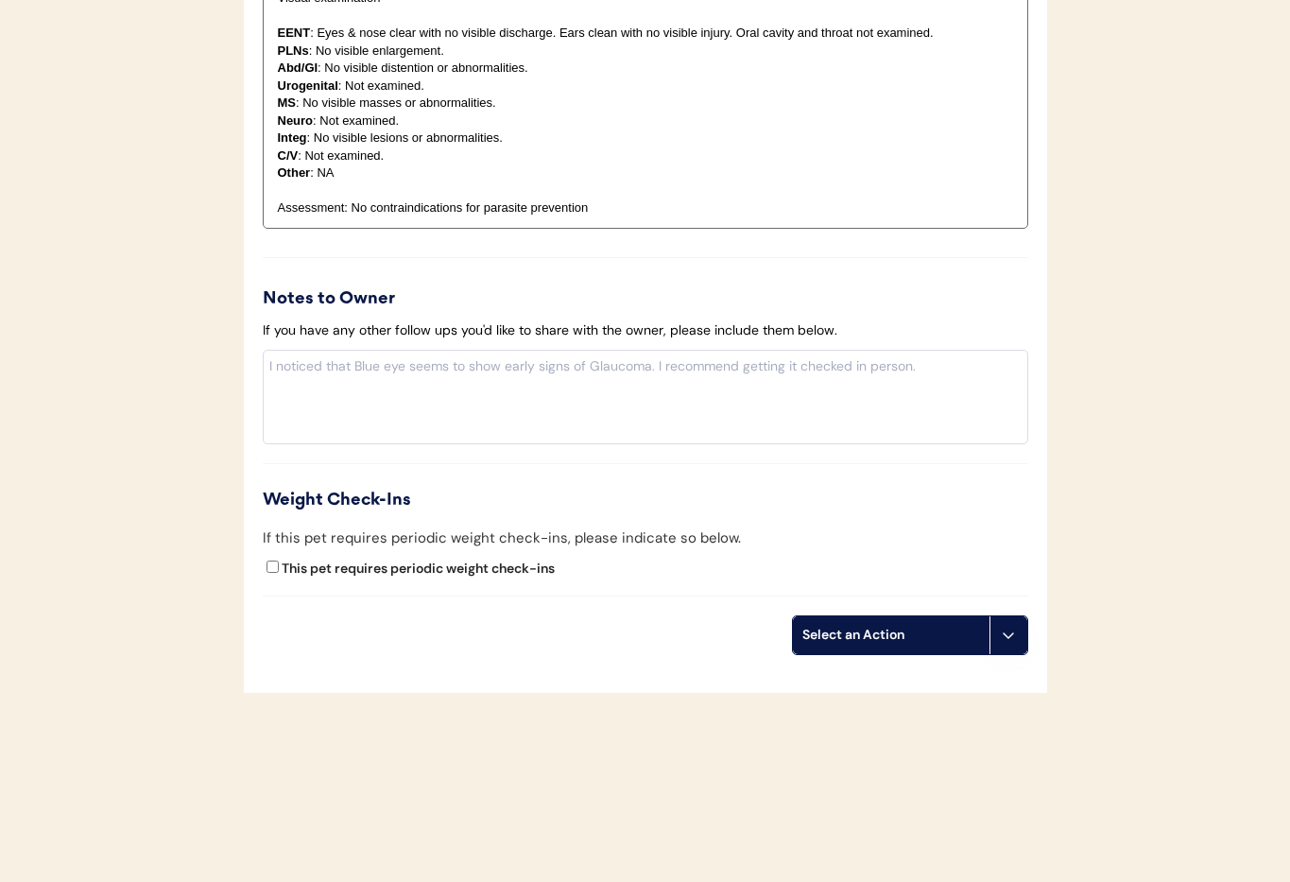
click at [1021, 637] on button at bounding box center [1008, 635] width 38 height 38
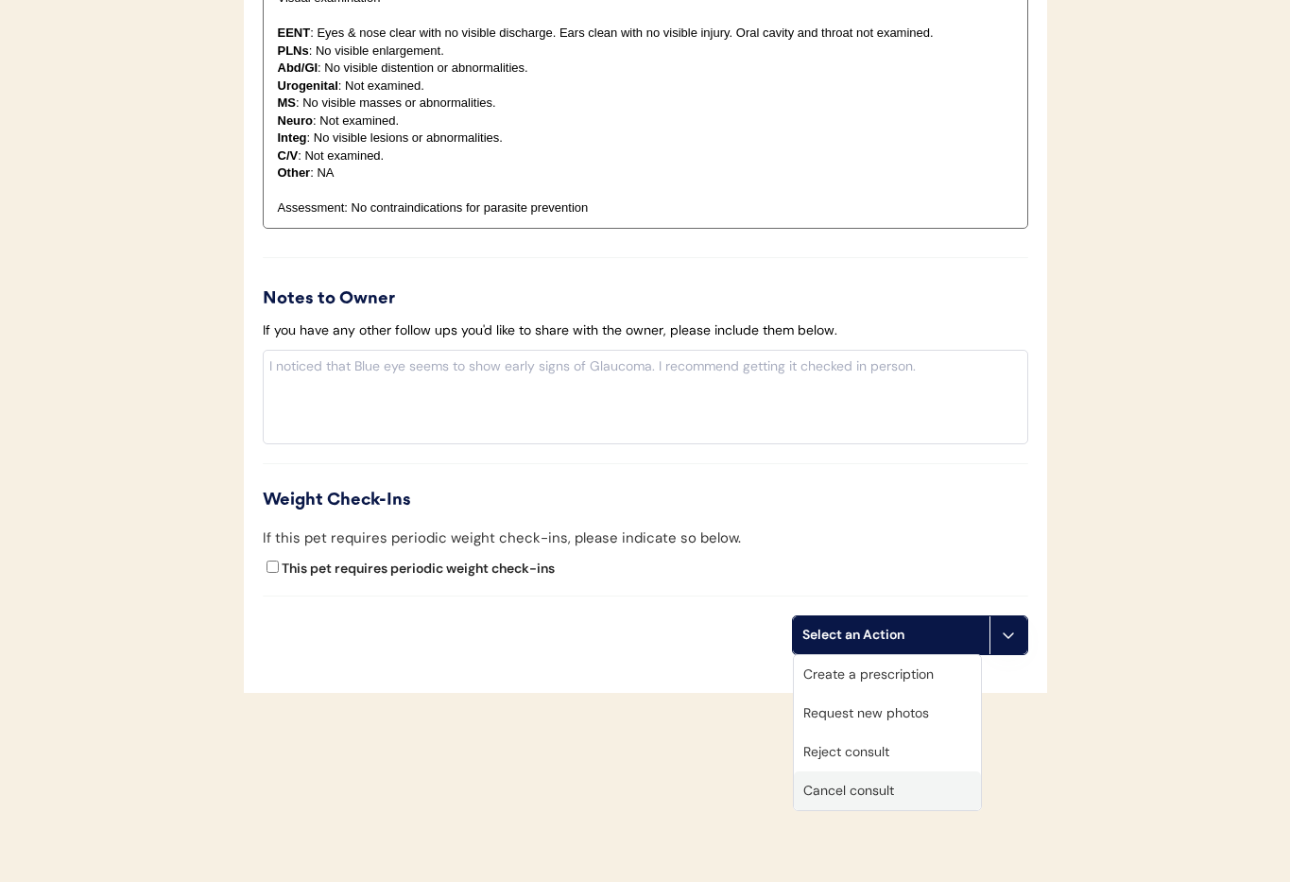
click at [892, 790] on div "Cancel consult" at bounding box center [887, 790] width 187 height 39
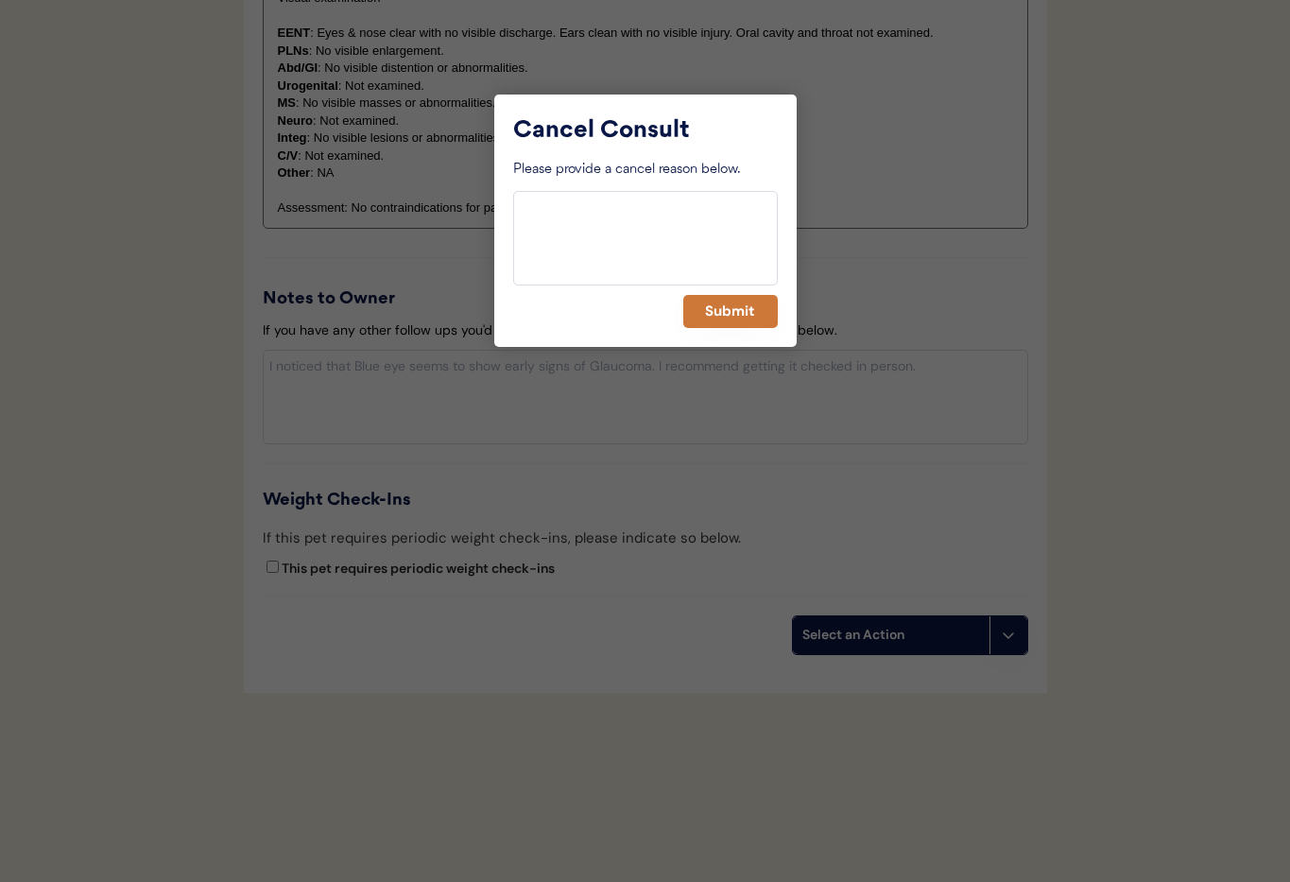
click at [728, 311] on button "Submit" at bounding box center [730, 311] width 94 height 33
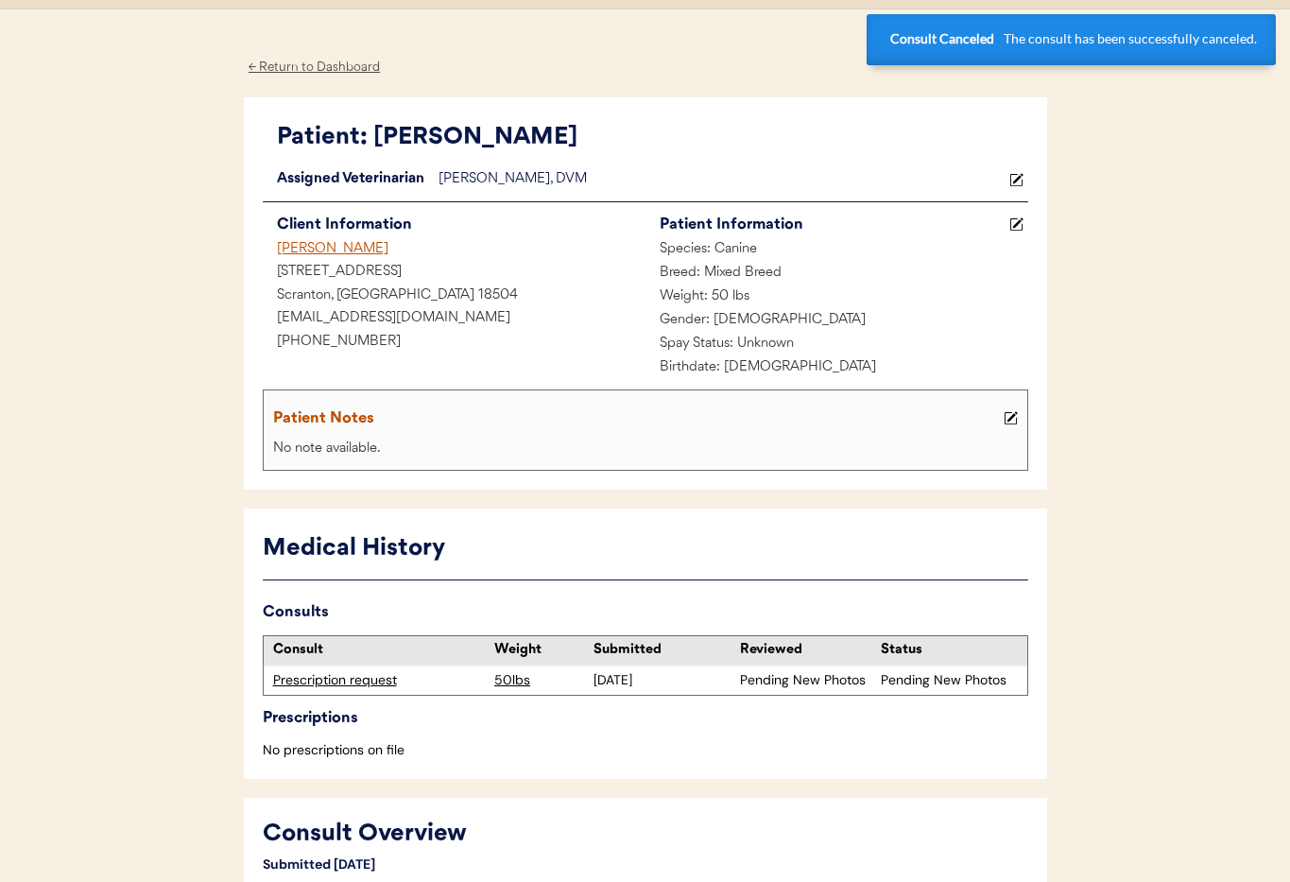
scroll to position [0, 0]
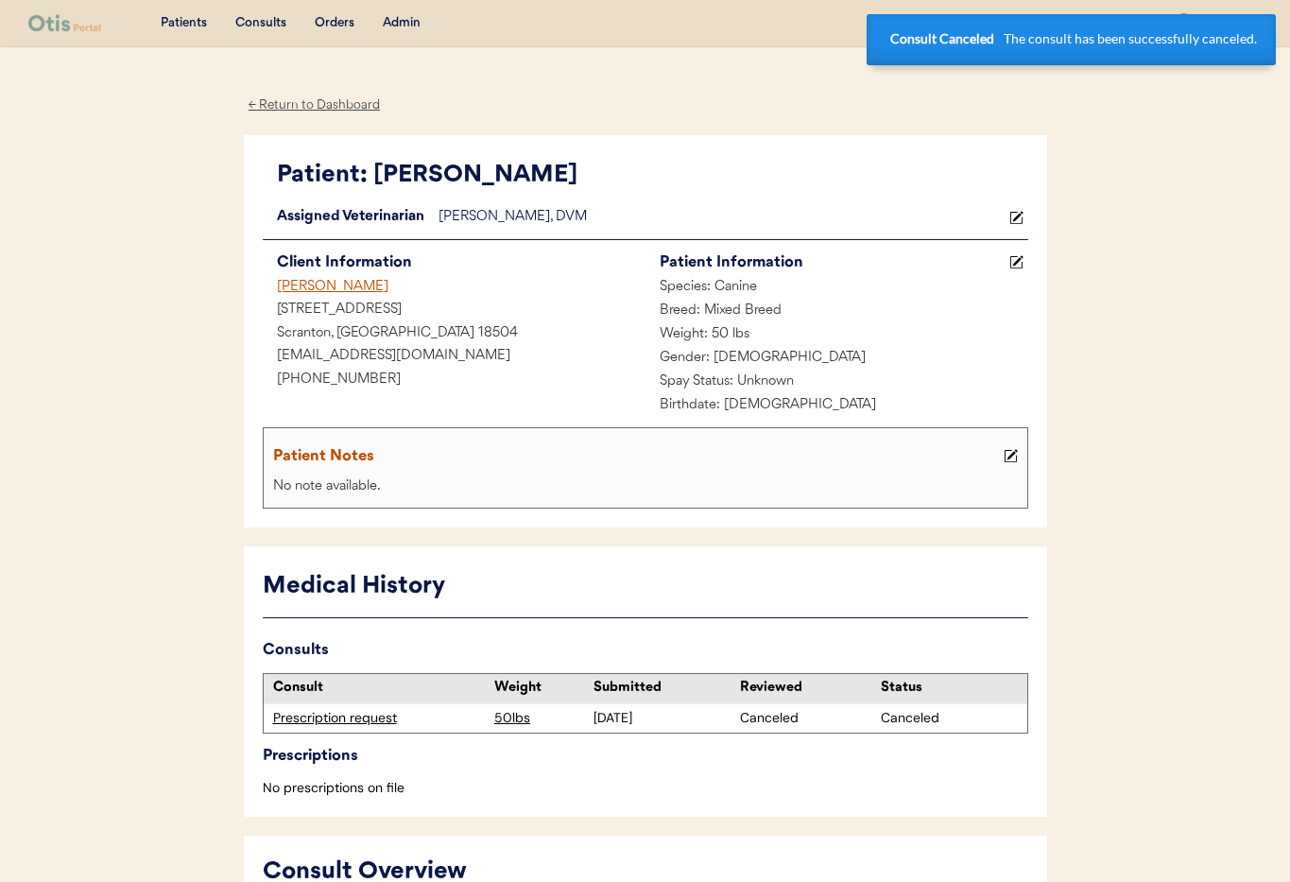
click at [307, 289] on div "[PERSON_NAME]" at bounding box center [454, 288] width 383 height 24
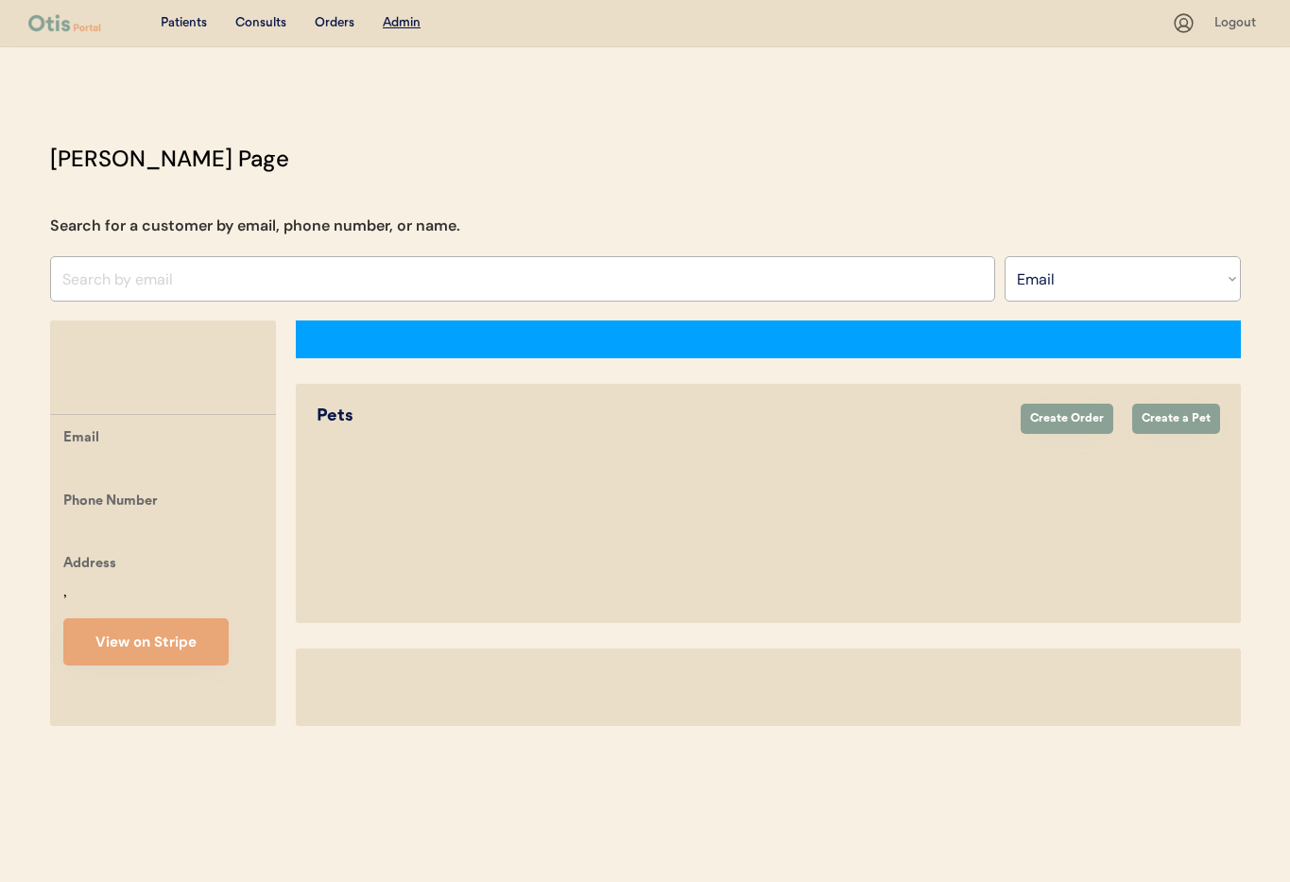
select select ""Email""
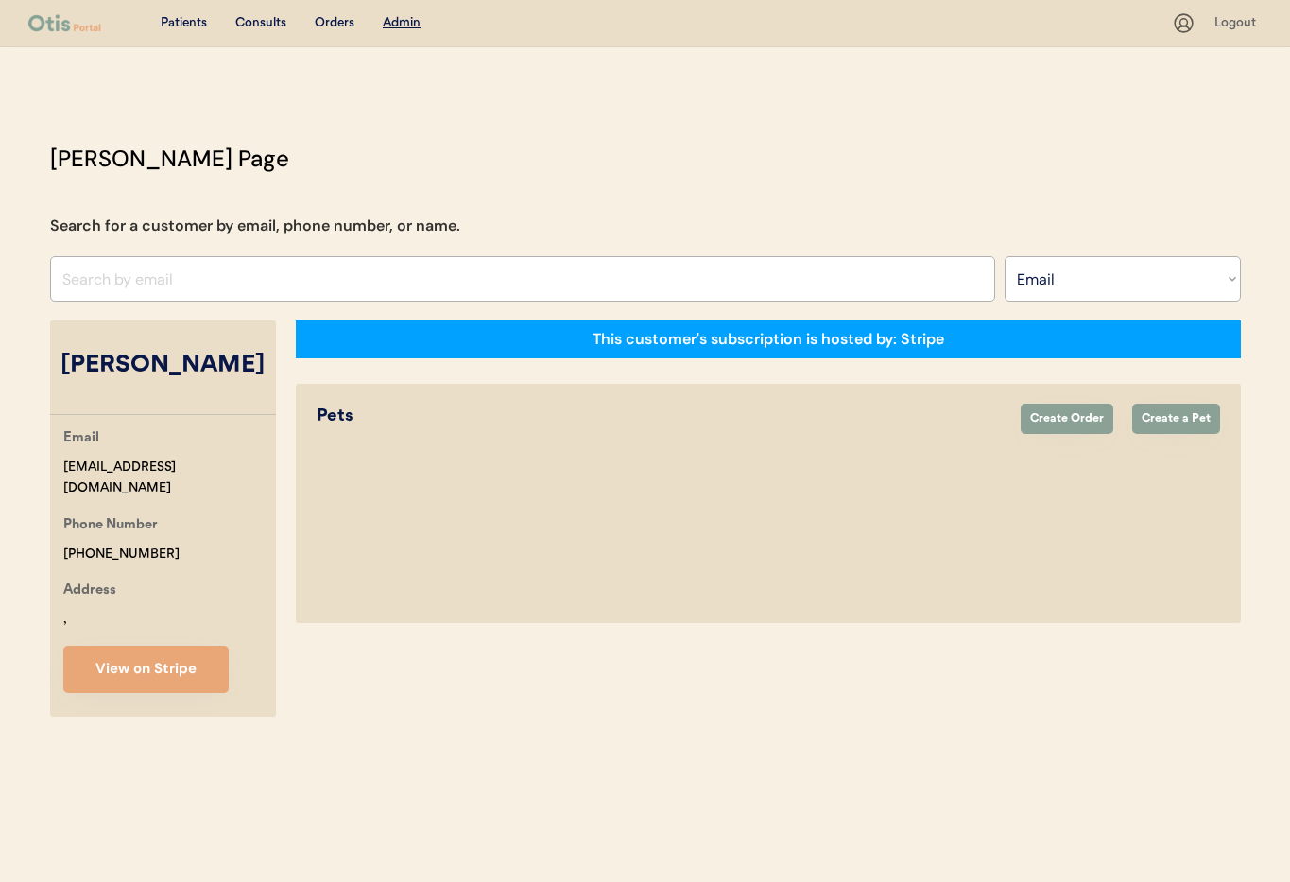
select select "true"
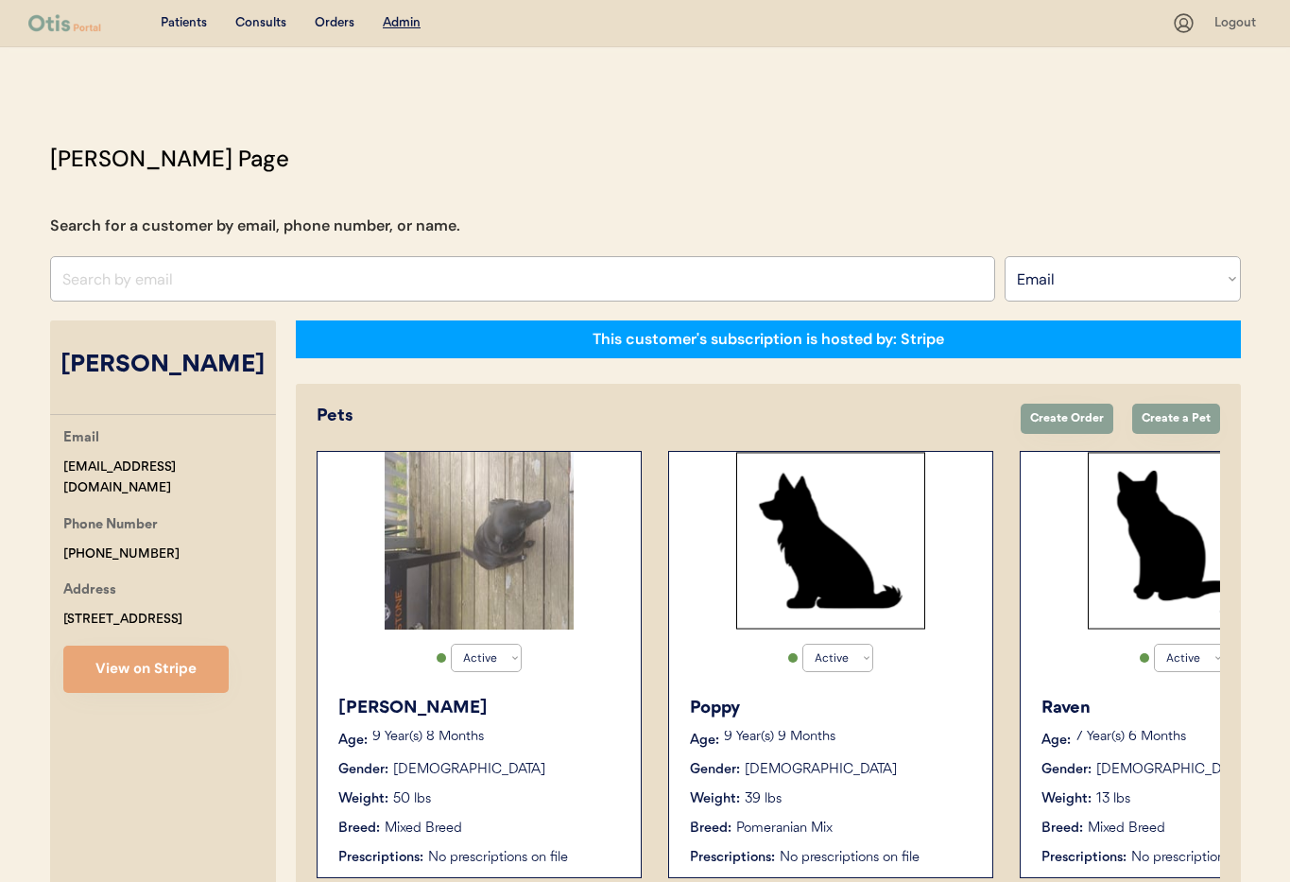
click at [862, 774] on div "Gender: [DEMOGRAPHIC_DATA]" at bounding box center [831, 770] width 283 height 20
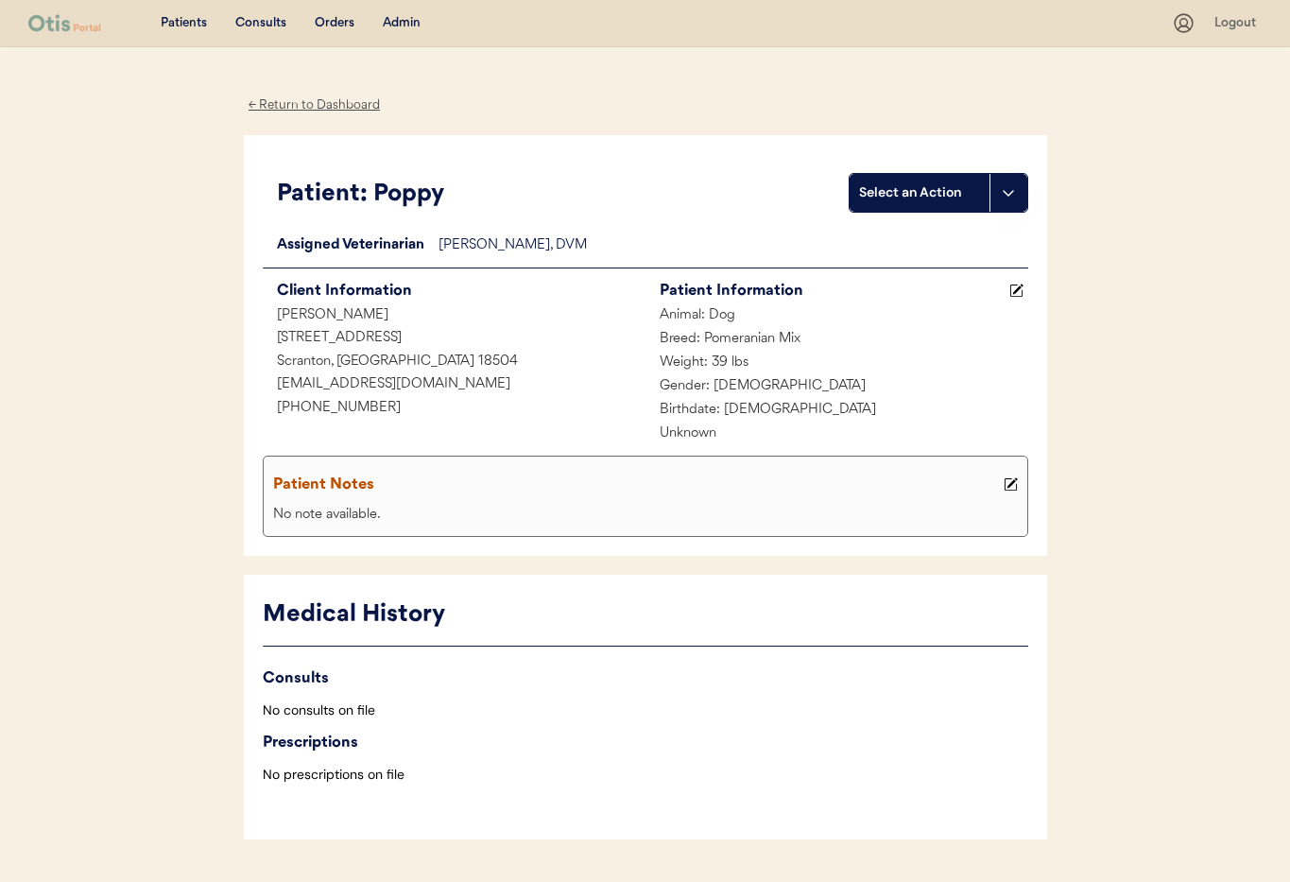
scroll to position [52, 0]
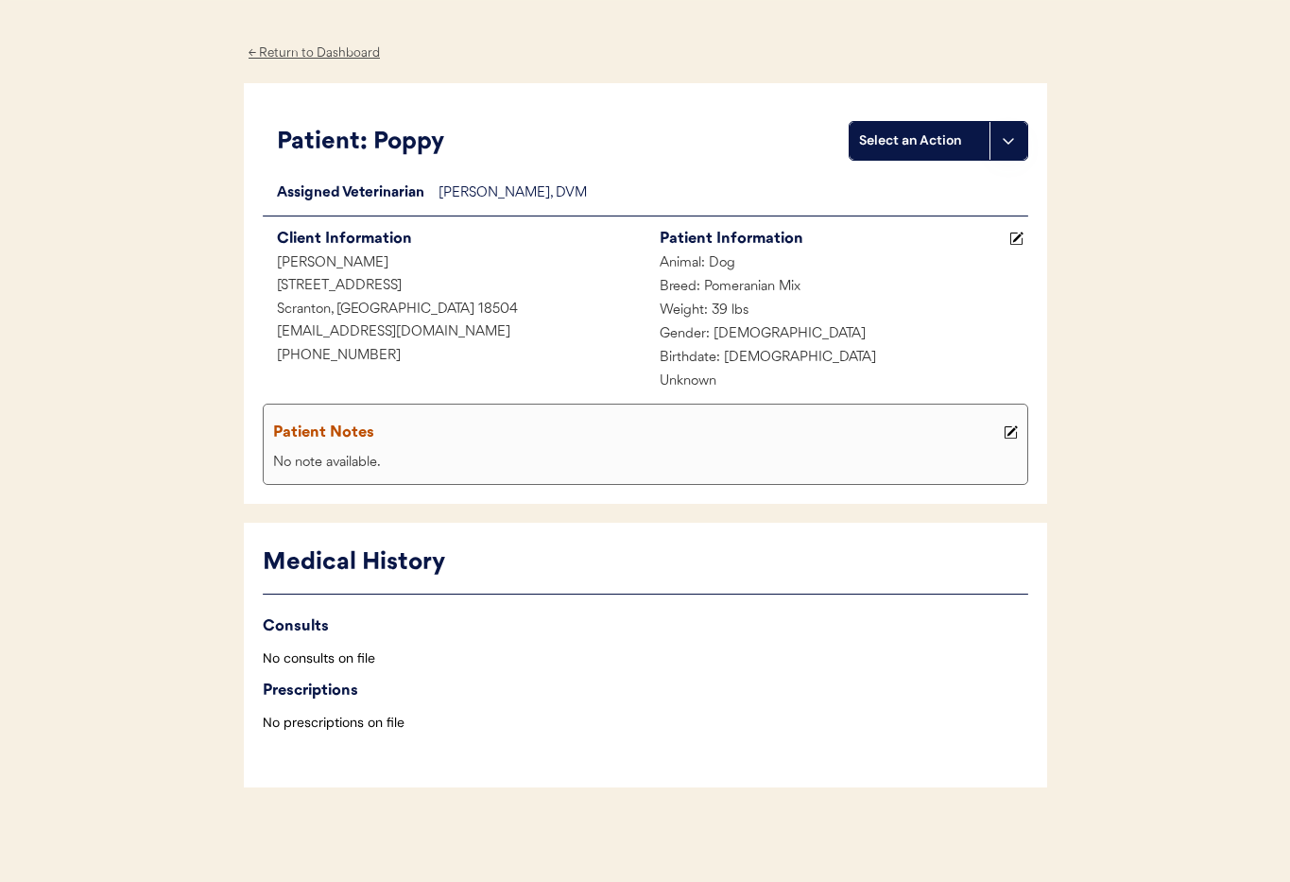
click at [263, 48] on div "← Return to Dashboard" at bounding box center [315, 54] width 142 height 22
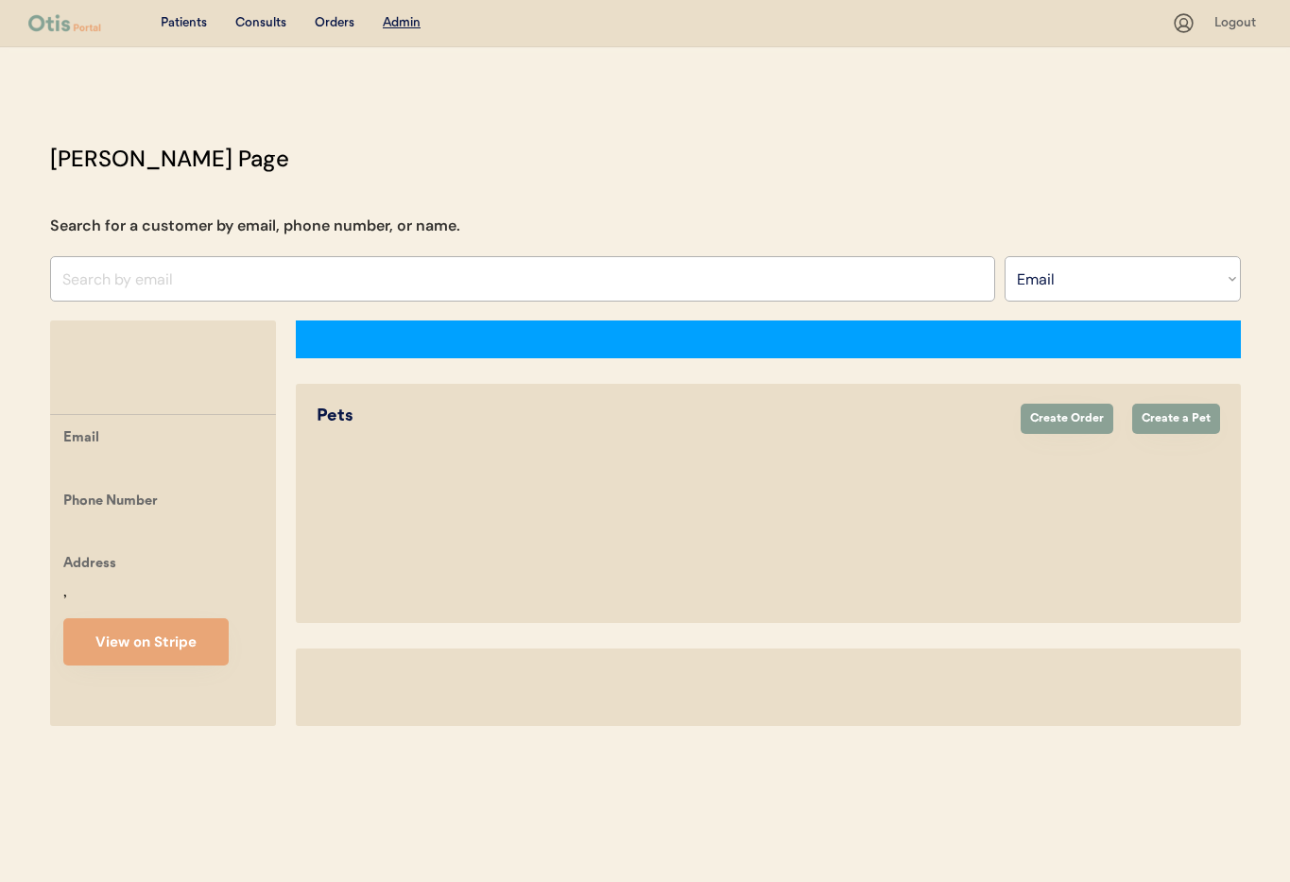
select select ""Email""
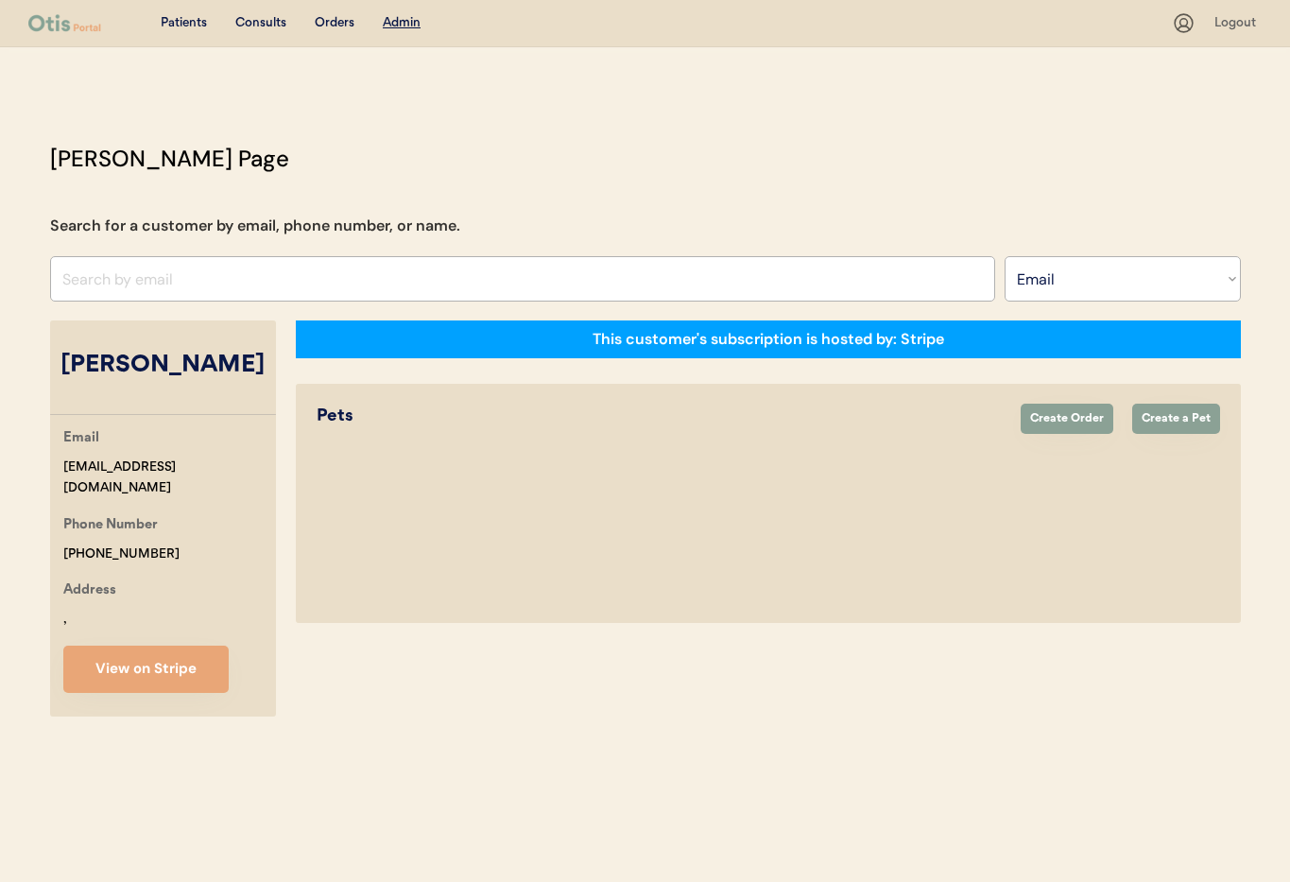
select select "true"
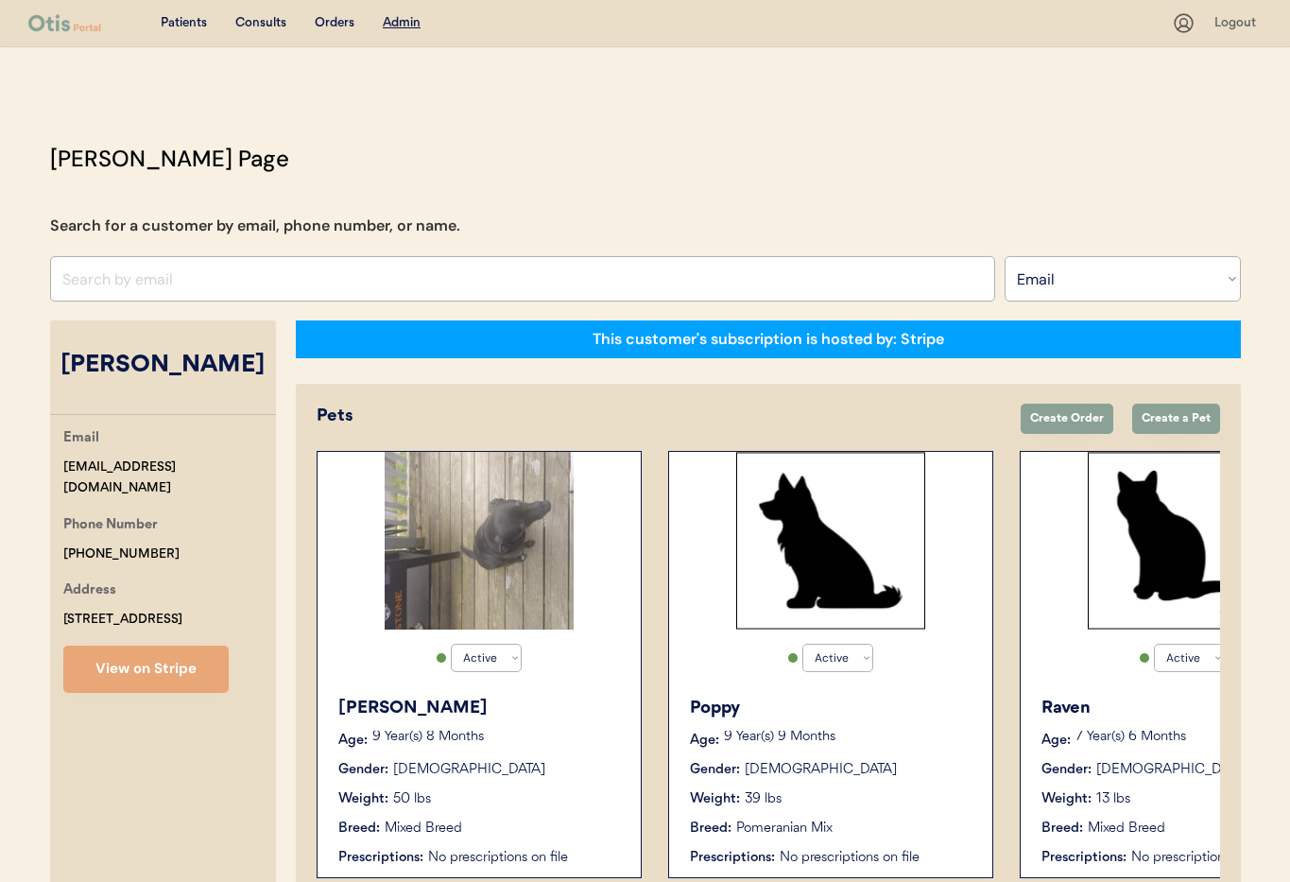
scroll to position [1, 0]
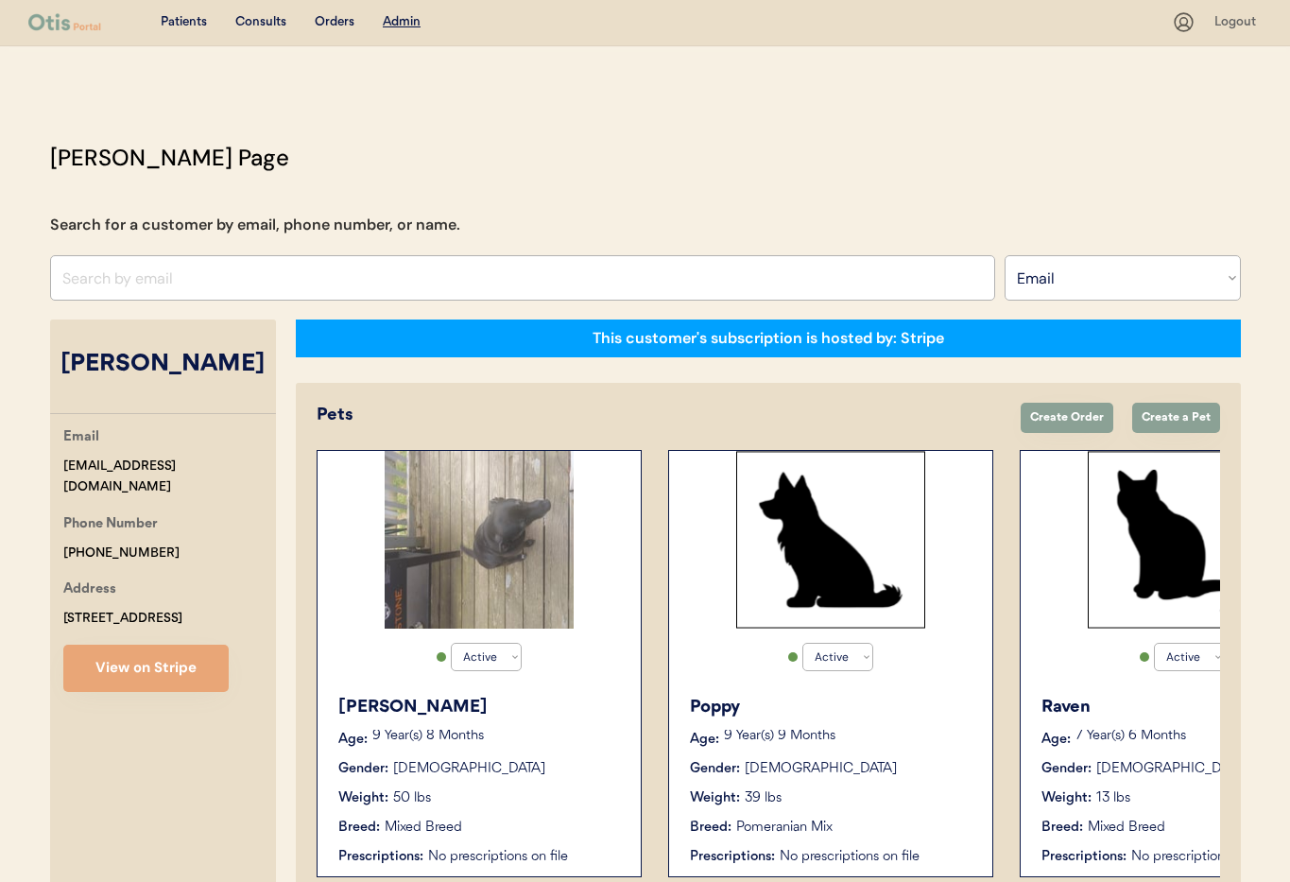
click at [1172, 704] on div "Raven" at bounding box center [1182, 707] width 283 height 26
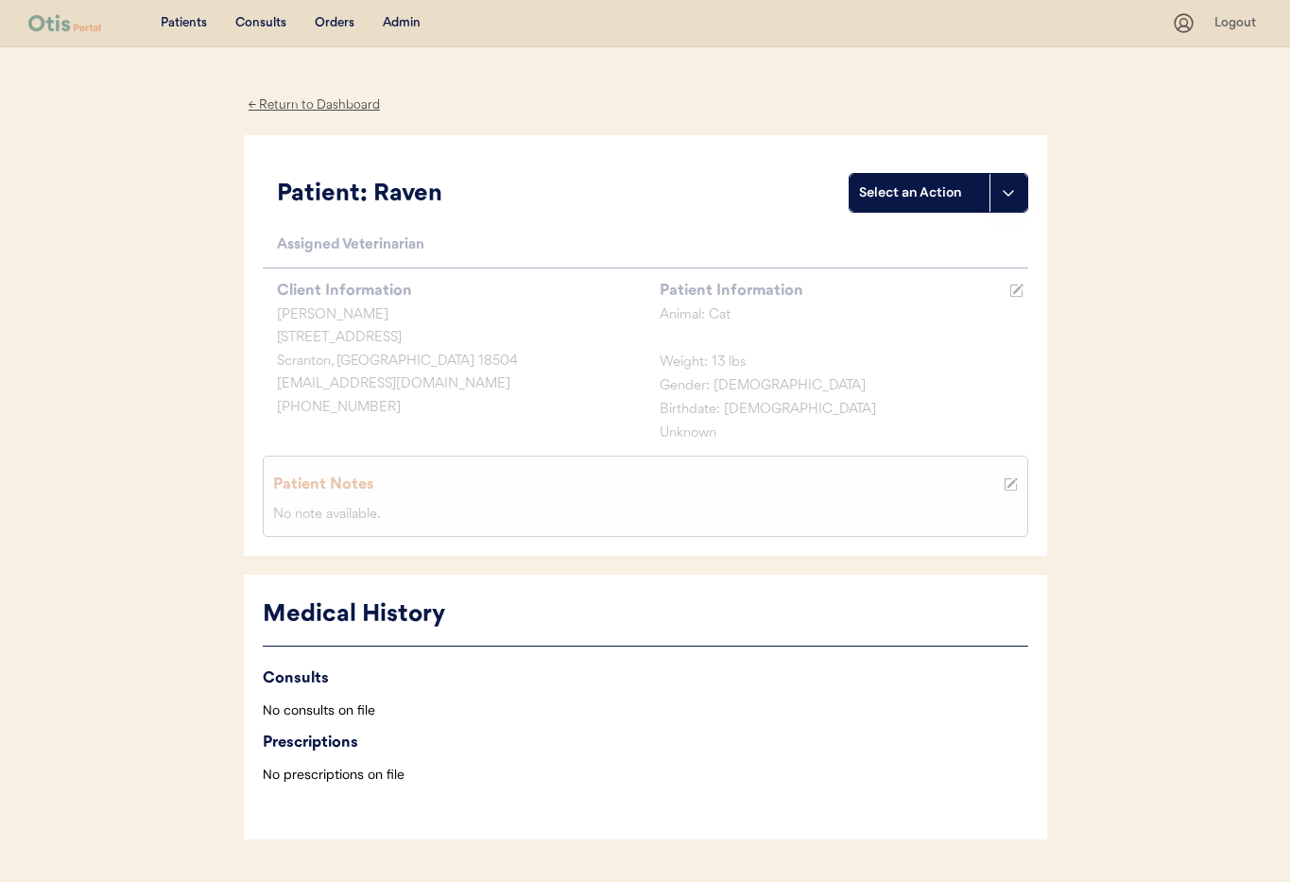
scroll to position [52, 0]
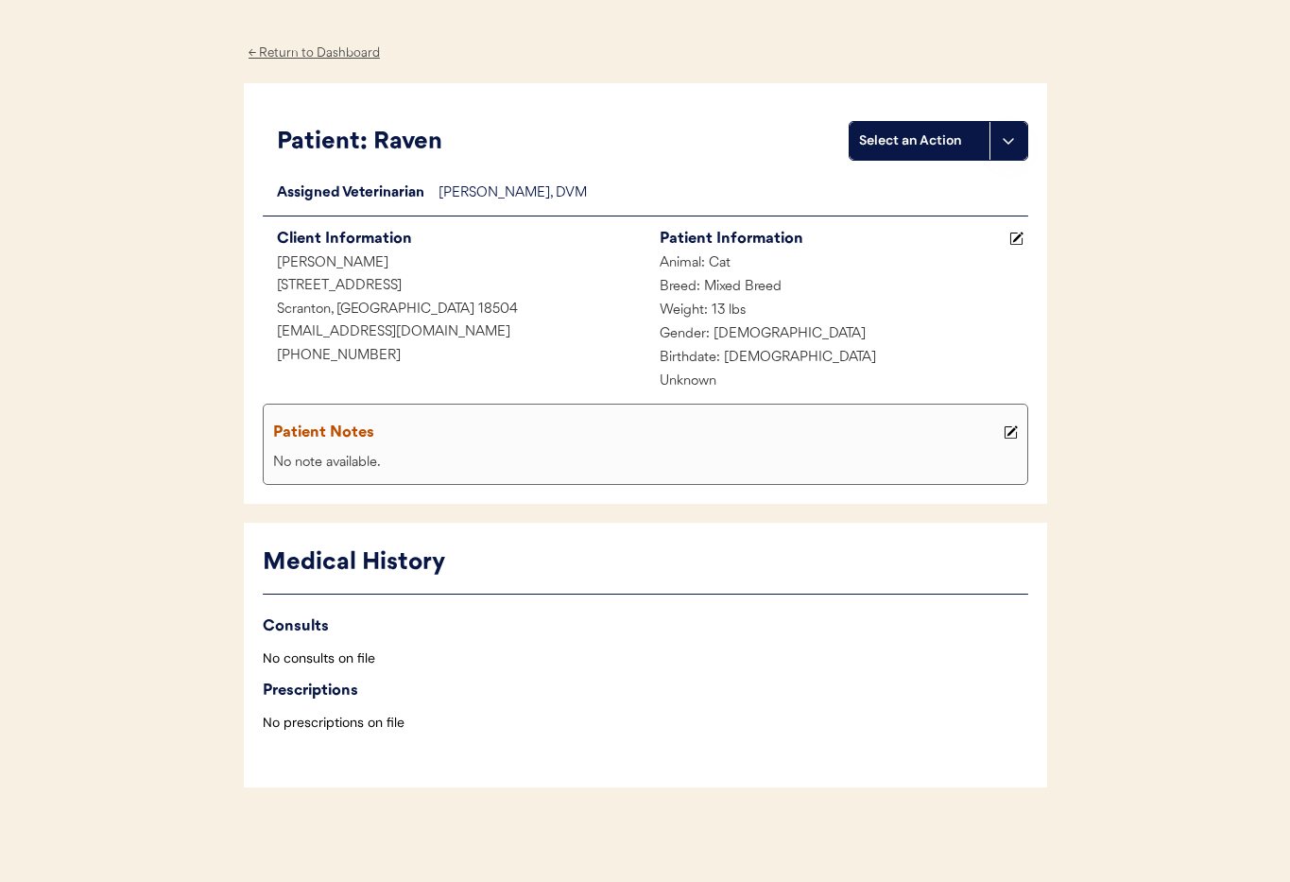
click at [296, 48] on div "← Return to Dashboard" at bounding box center [315, 54] width 142 height 22
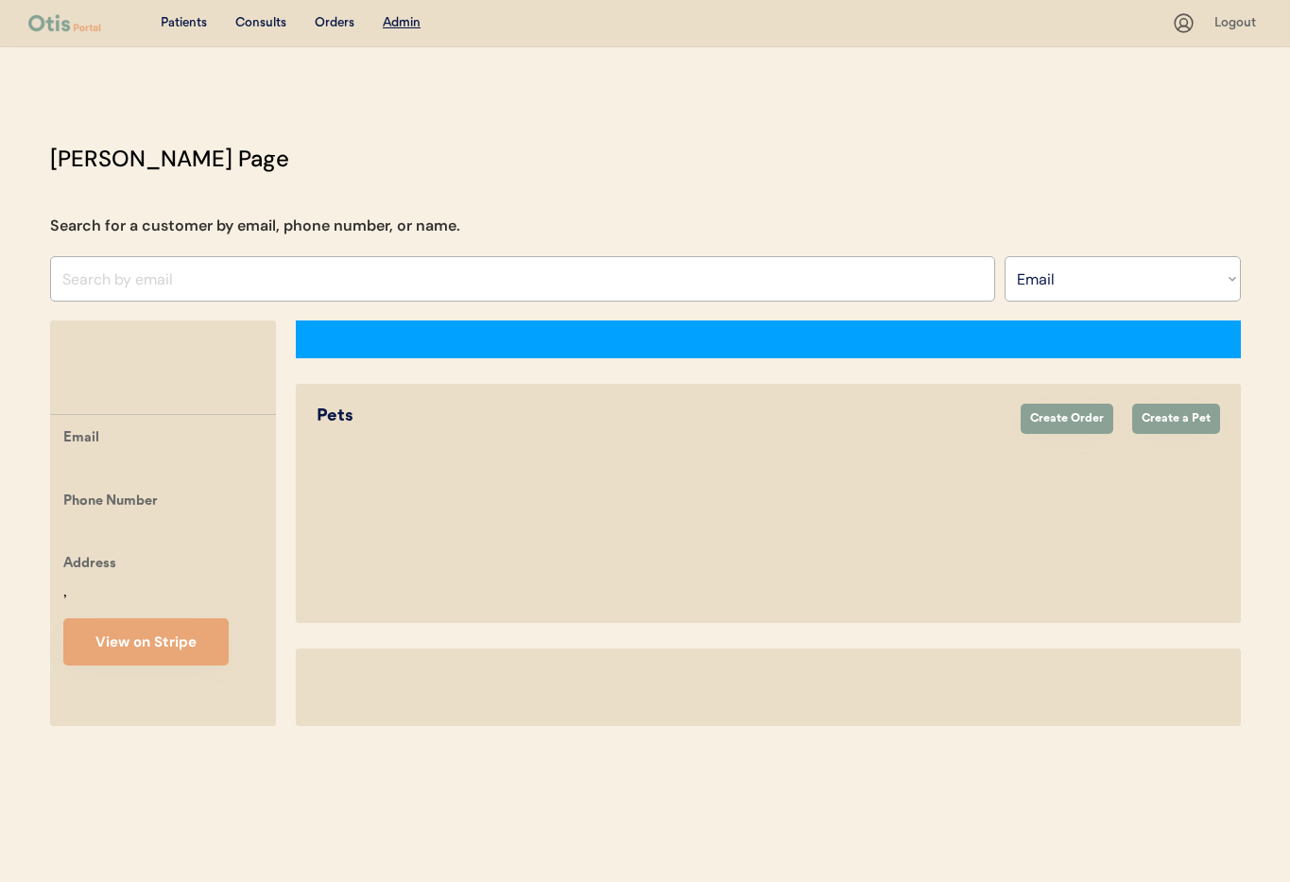
select select ""Email""
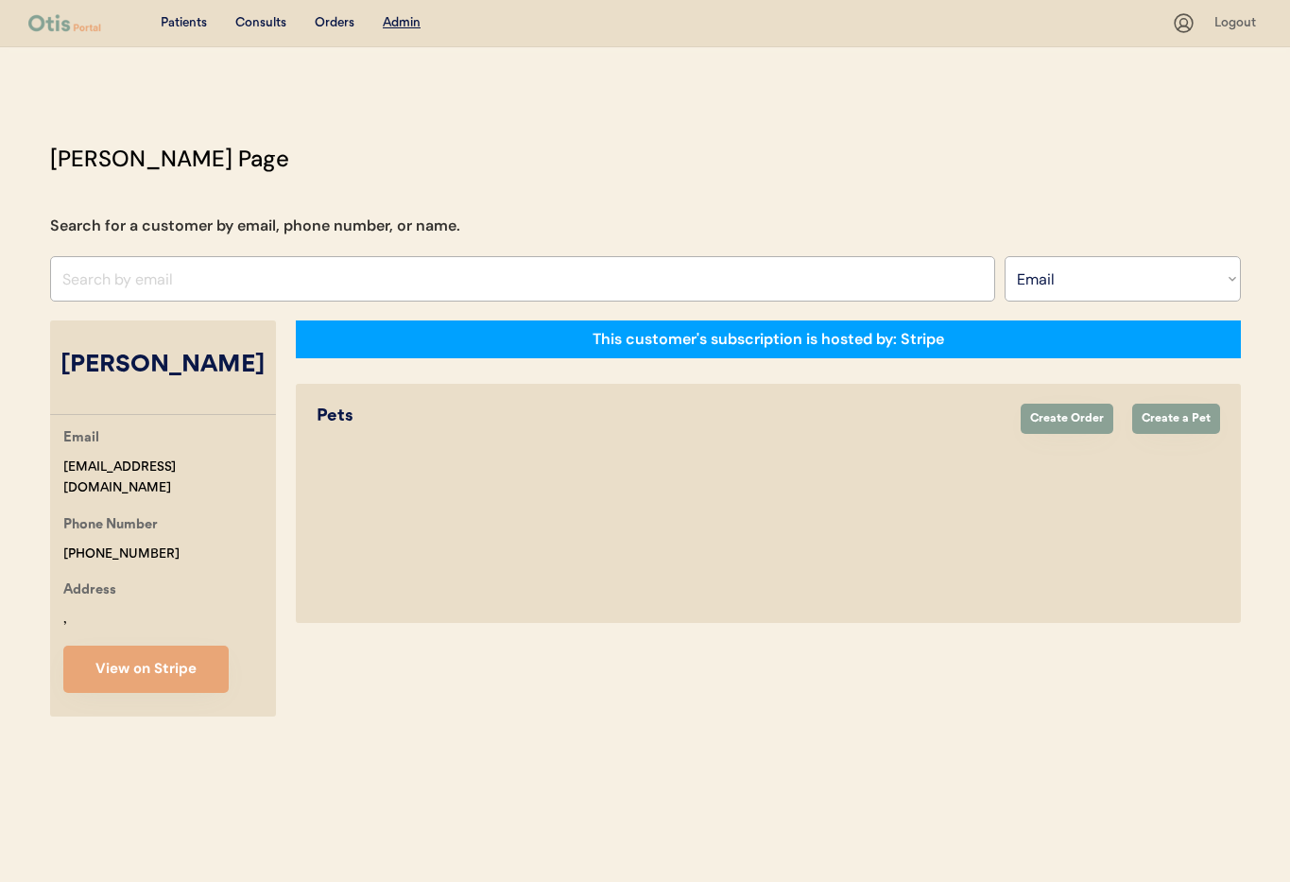
select select "true"
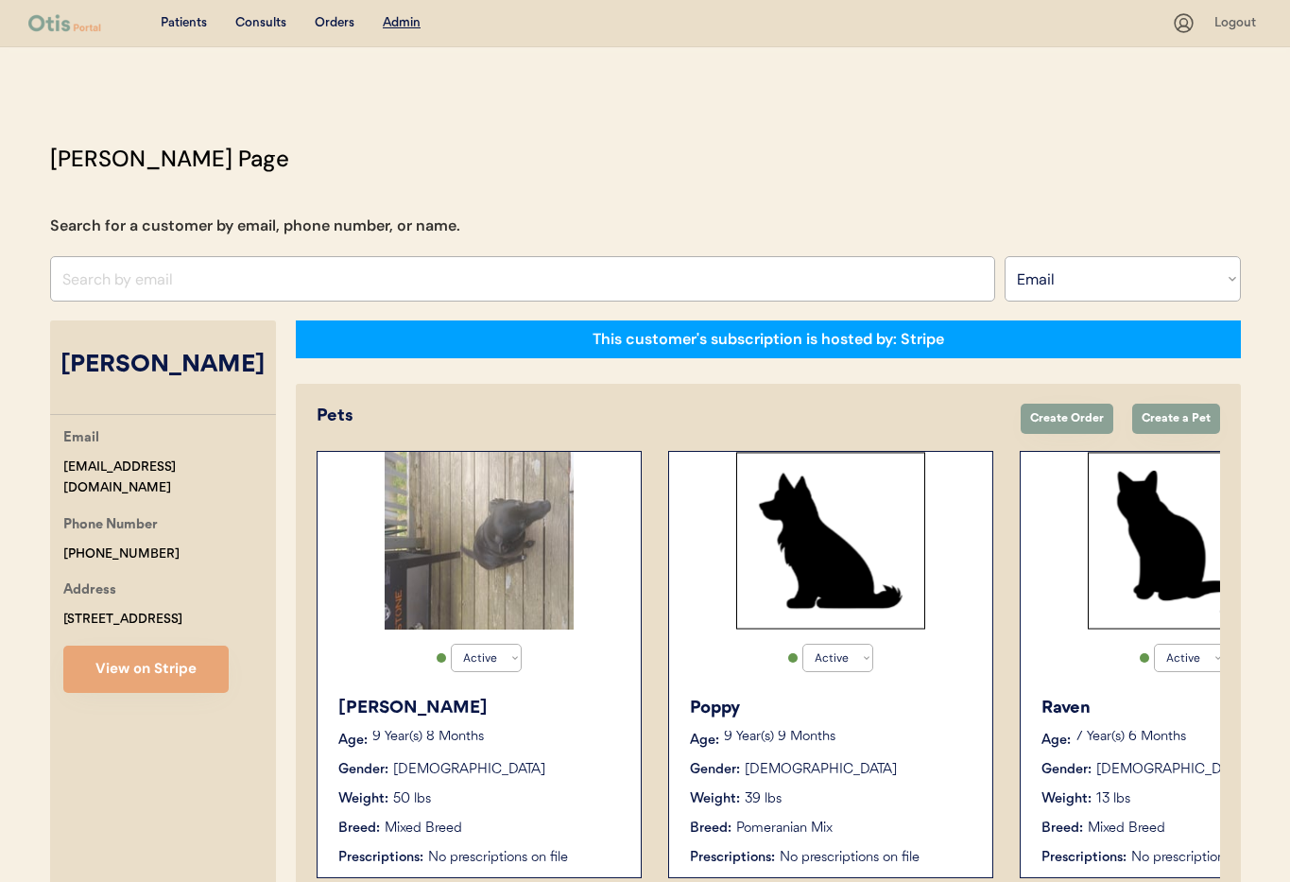
scroll to position [0, 503]
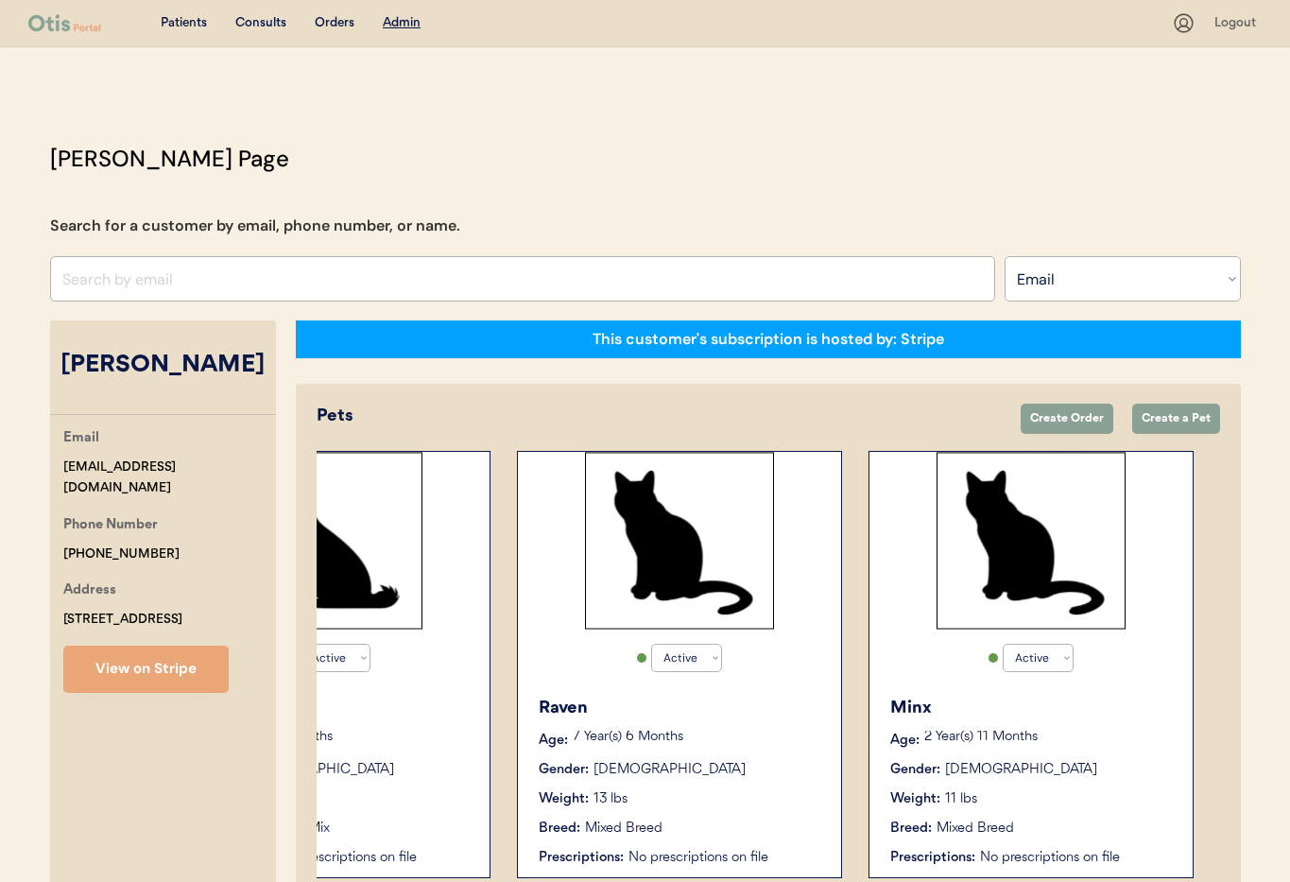
click at [767, 704] on div "Raven" at bounding box center [680, 708] width 283 height 26
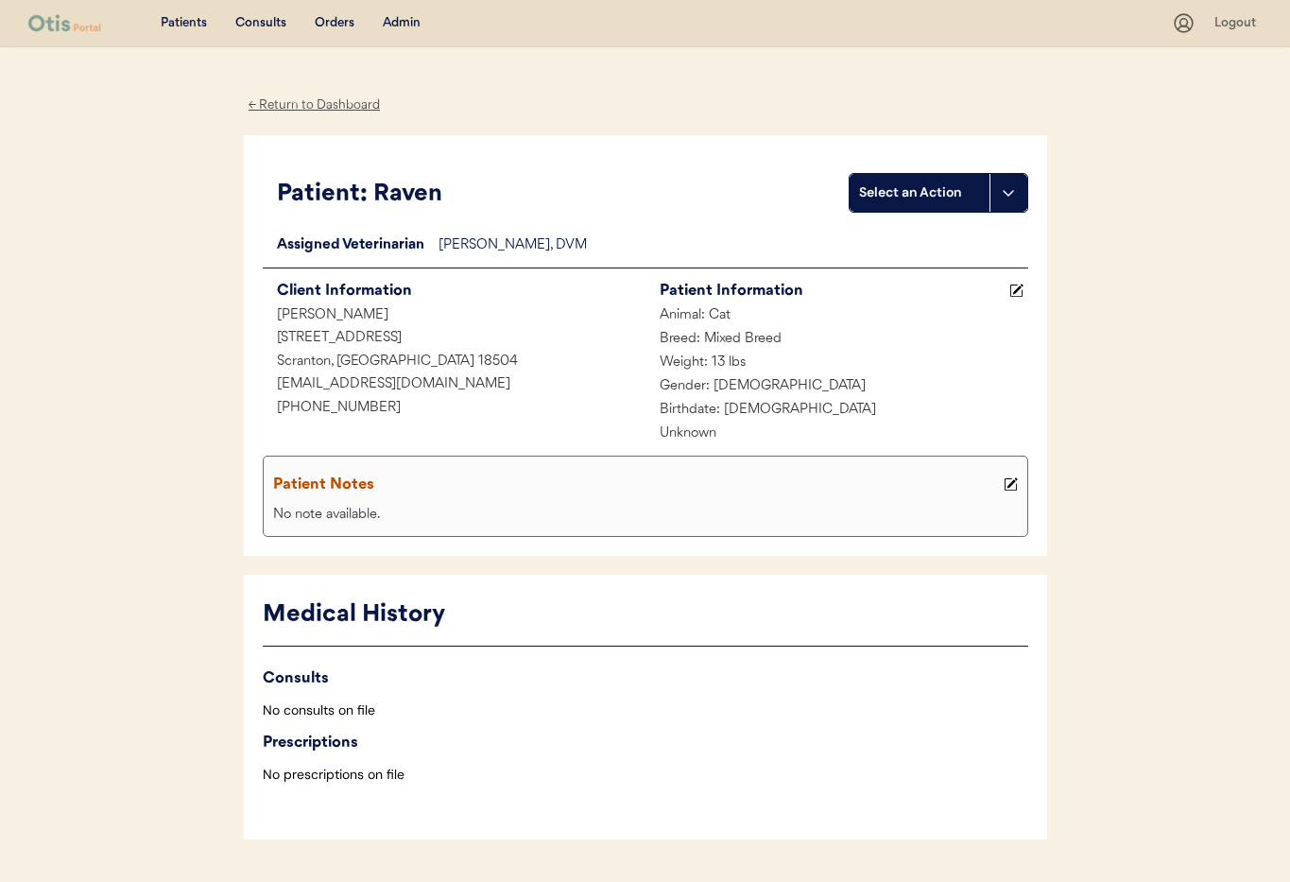
click at [286, 102] on div "← Return to Dashboard" at bounding box center [315, 105] width 142 height 22
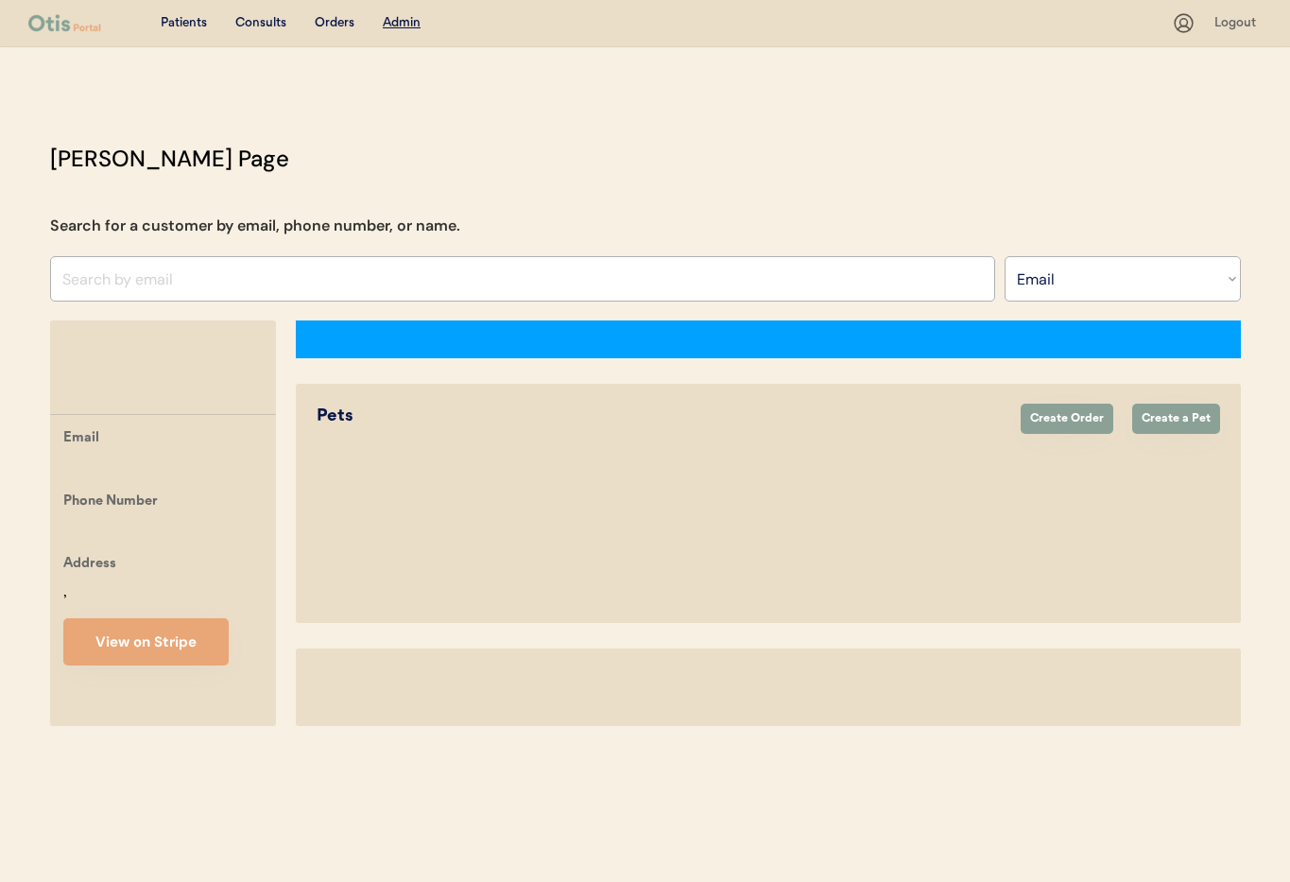
select select ""Email""
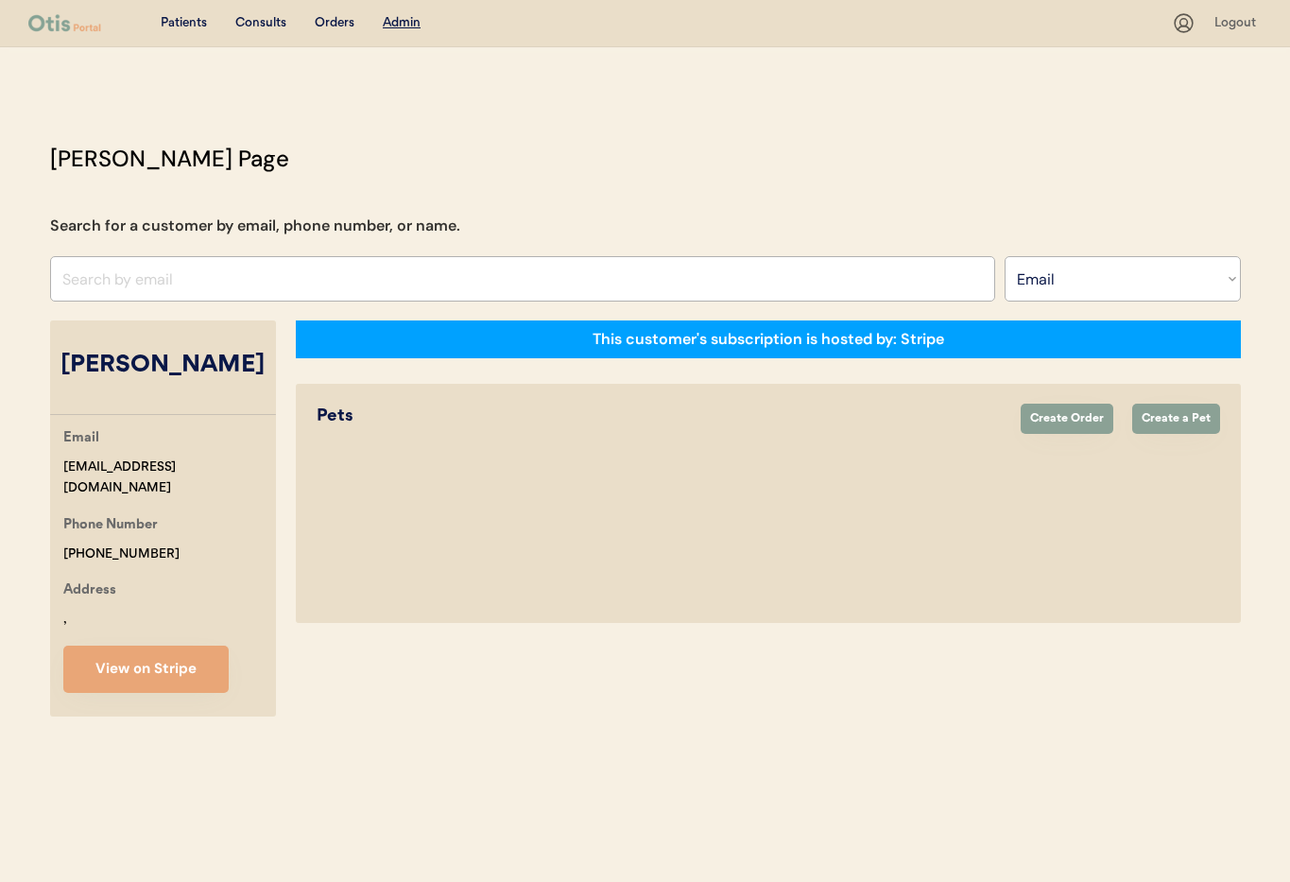
select select "true"
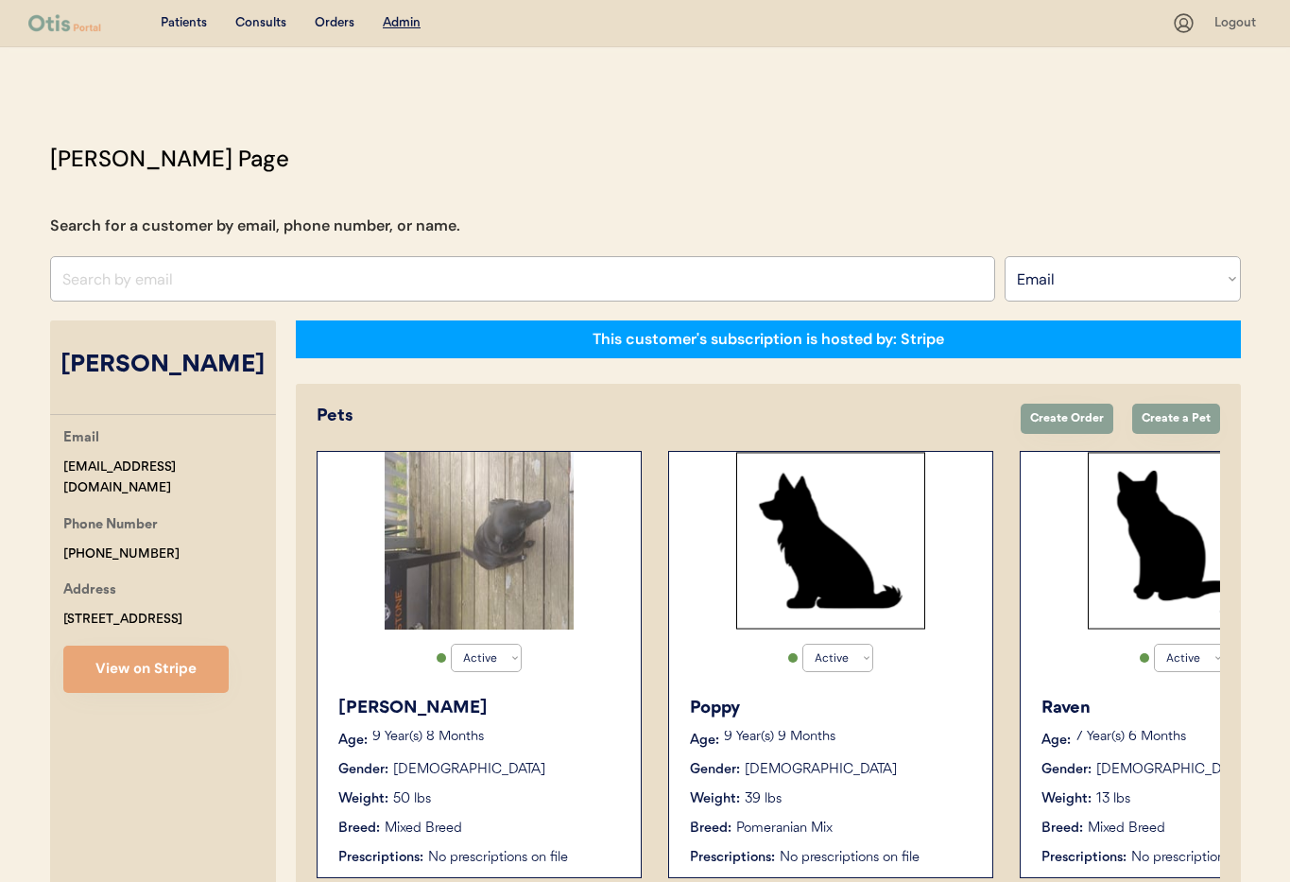
scroll to position [0, 503]
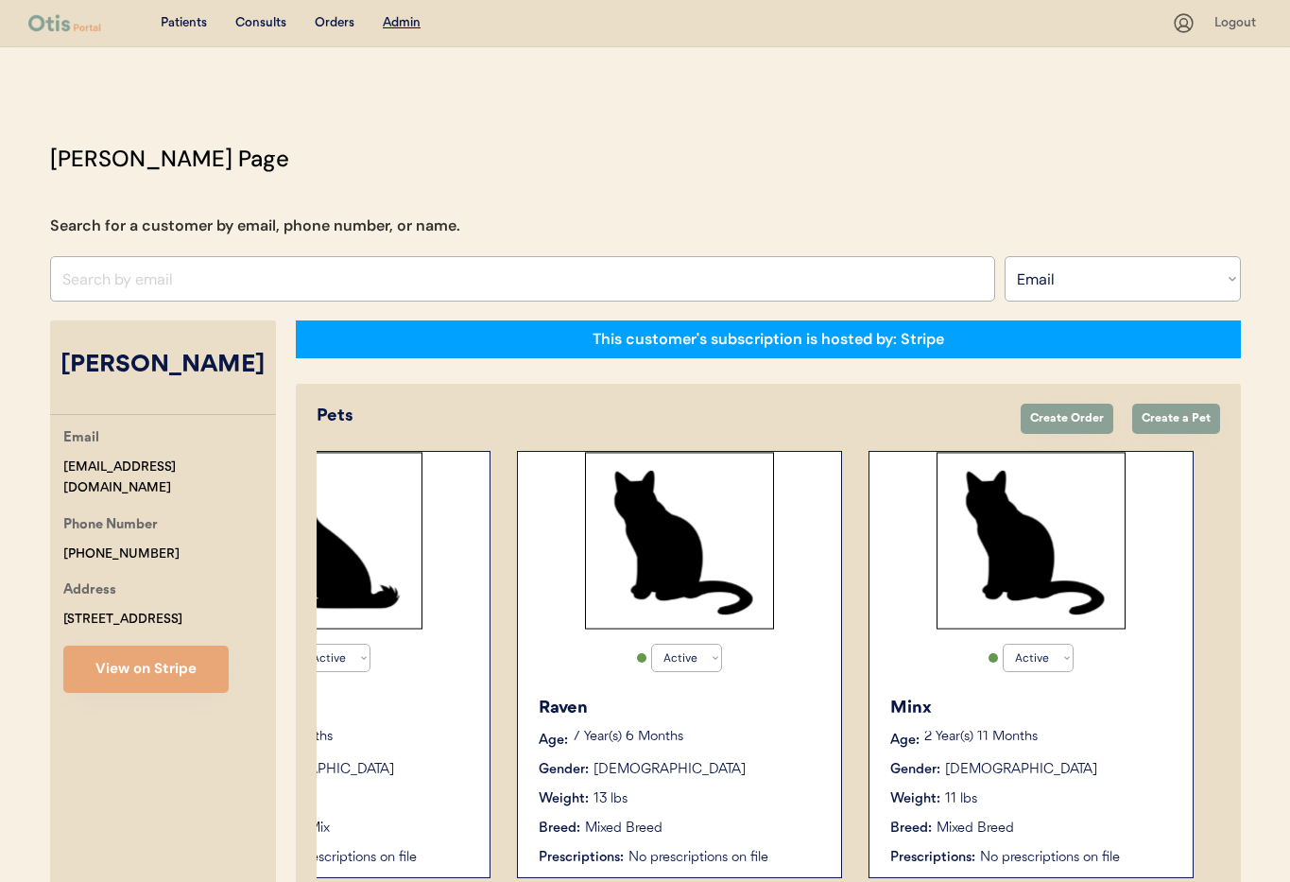
click at [1120, 730] on p "2 Year(s) 11 Months" at bounding box center [1048, 736] width 249 height 13
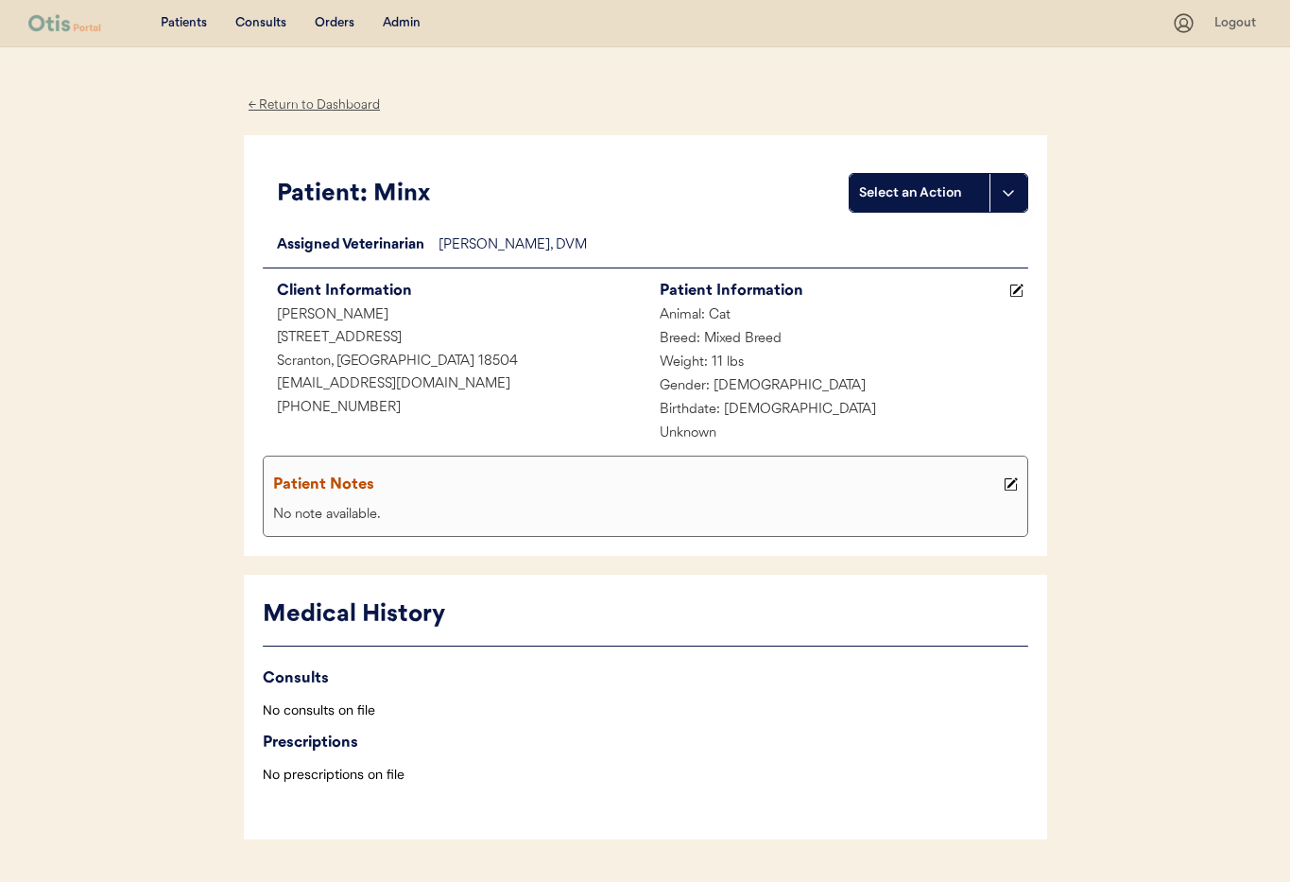
click at [310, 103] on div "← Return to Dashboard" at bounding box center [315, 105] width 142 height 22
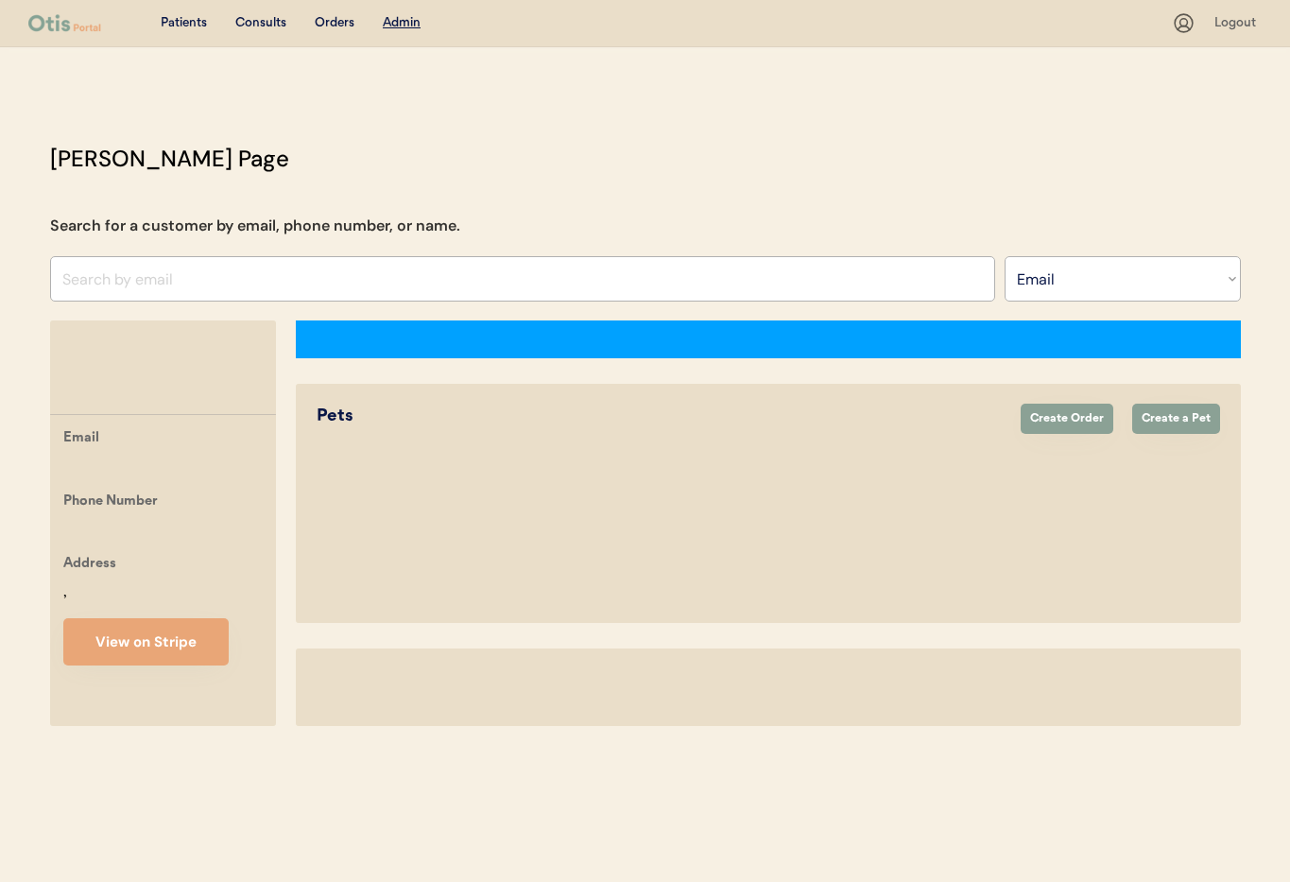
select select ""Email""
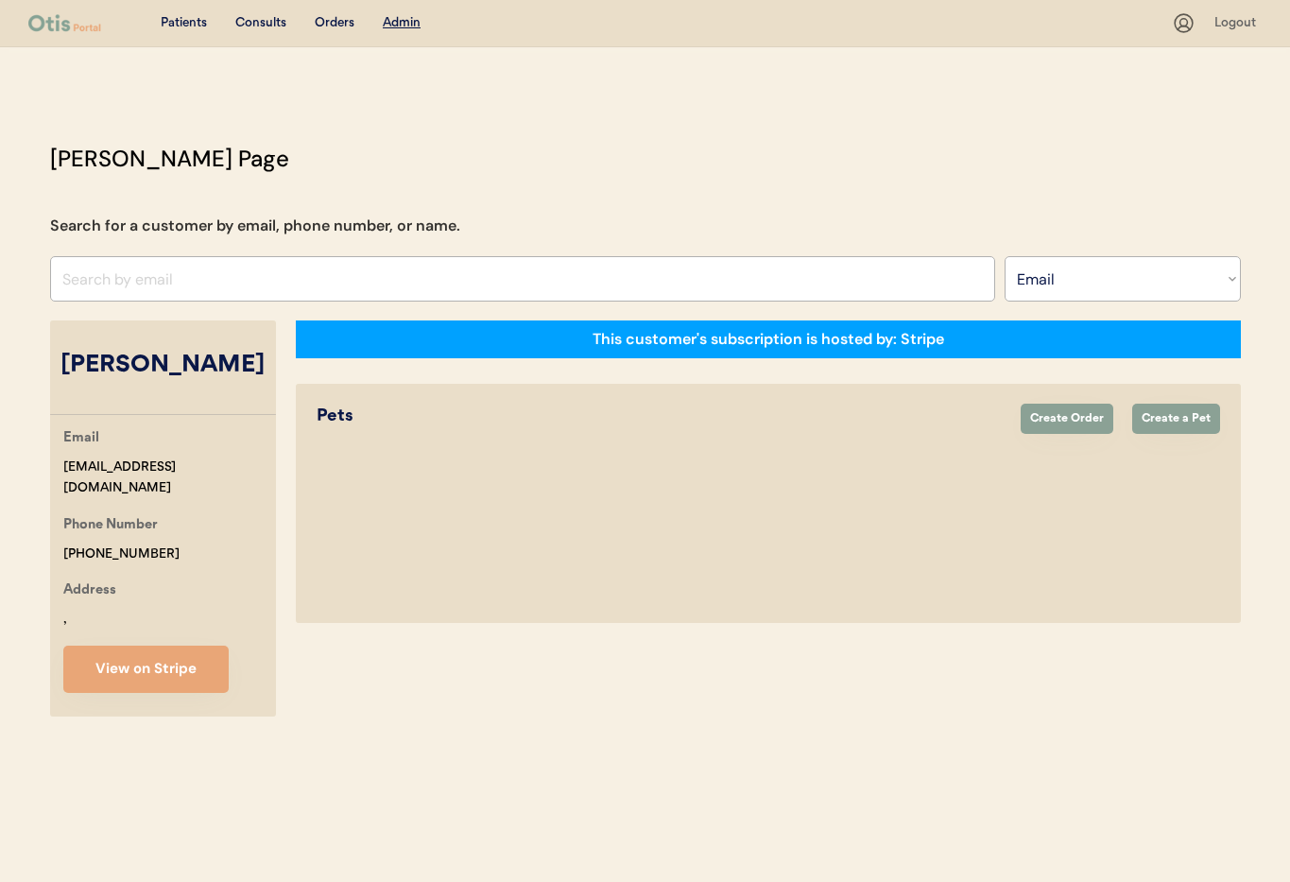
select select "true"
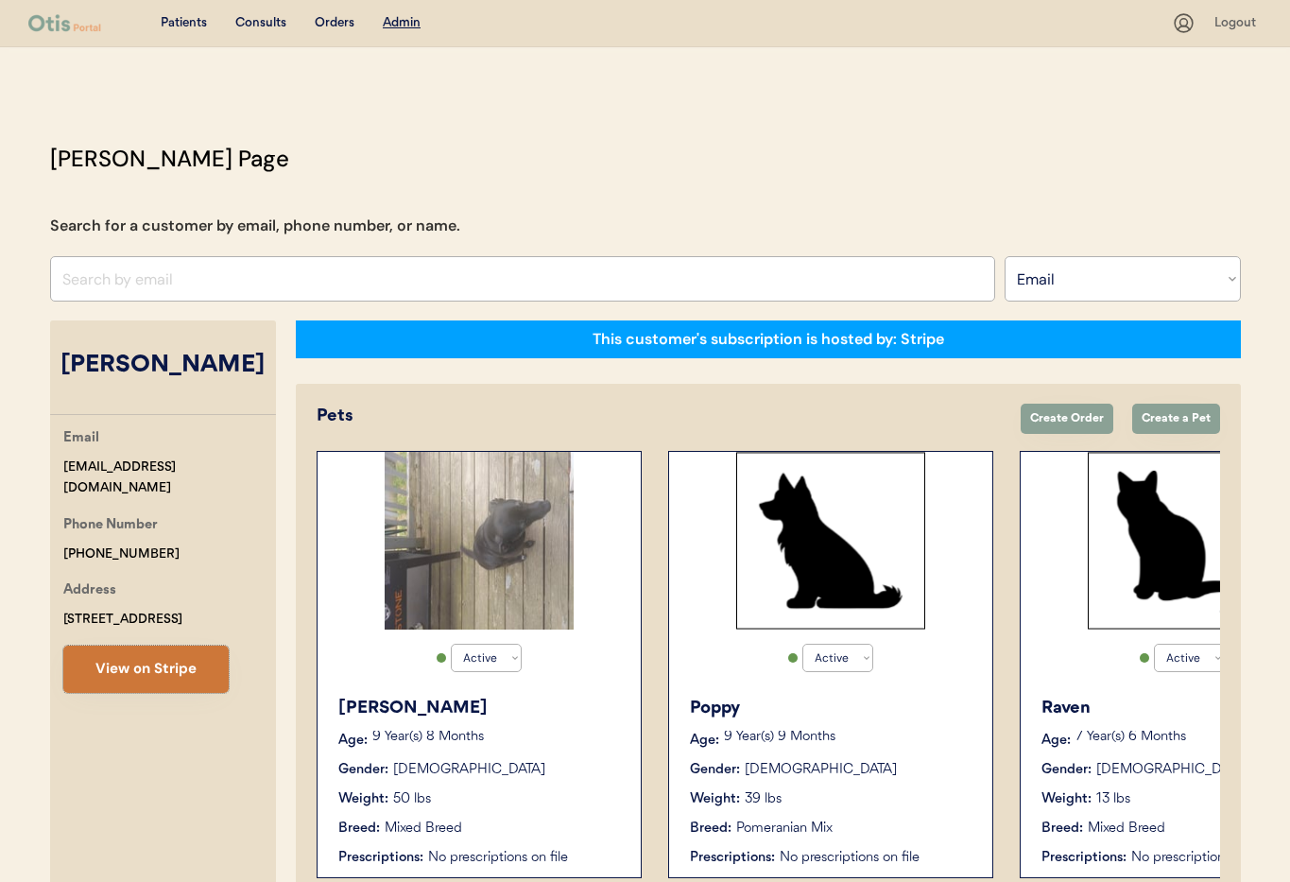
click at [143, 684] on button "View on Stripe" at bounding box center [145, 668] width 165 height 47
click at [1124, 274] on select "Search By Name Email Phone Number" at bounding box center [1122, 278] width 236 height 45
select select ""Name""
click at [1004, 256] on select "Search By Name Email Phone Number" at bounding box center [1122, 278] width 236 height 45
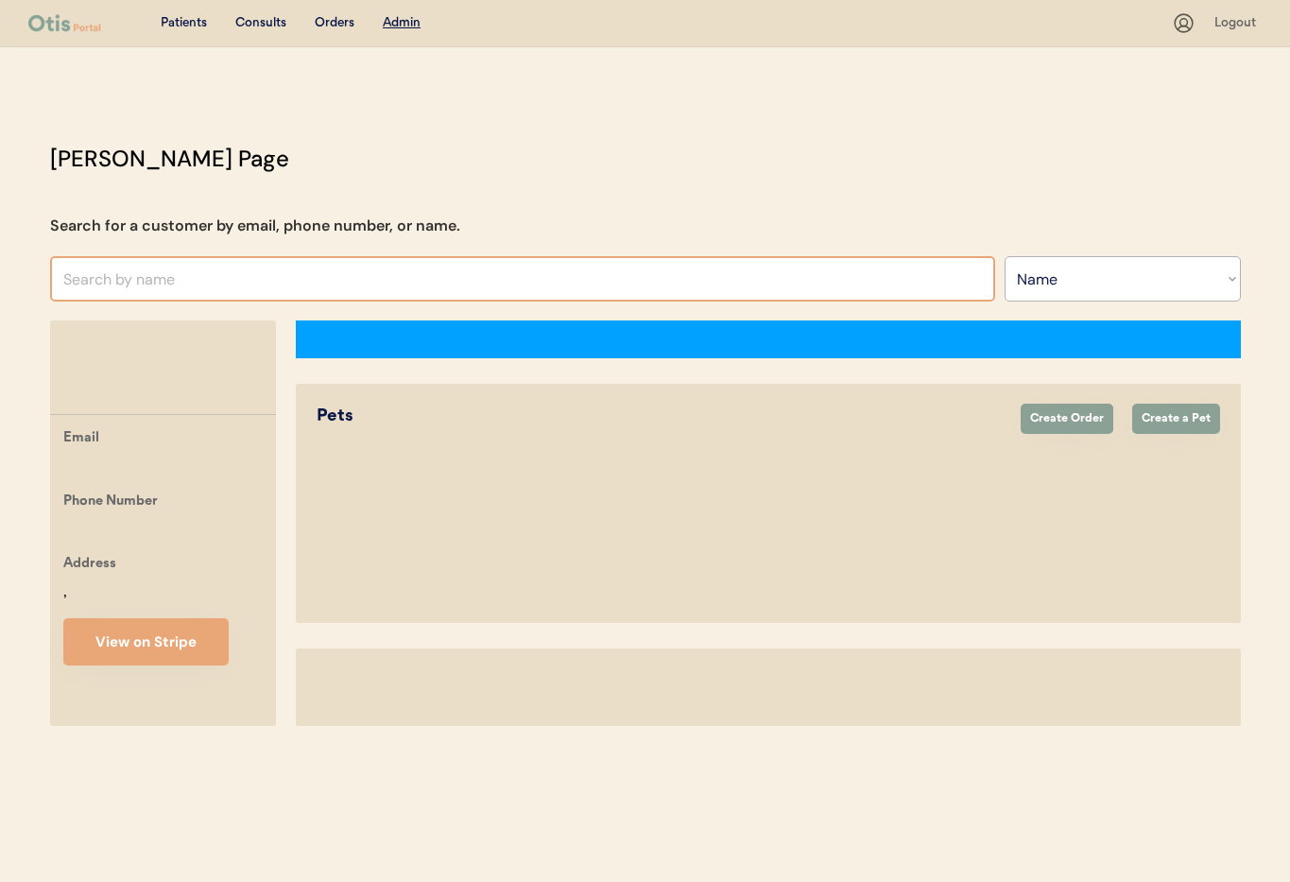
select select ""Name""
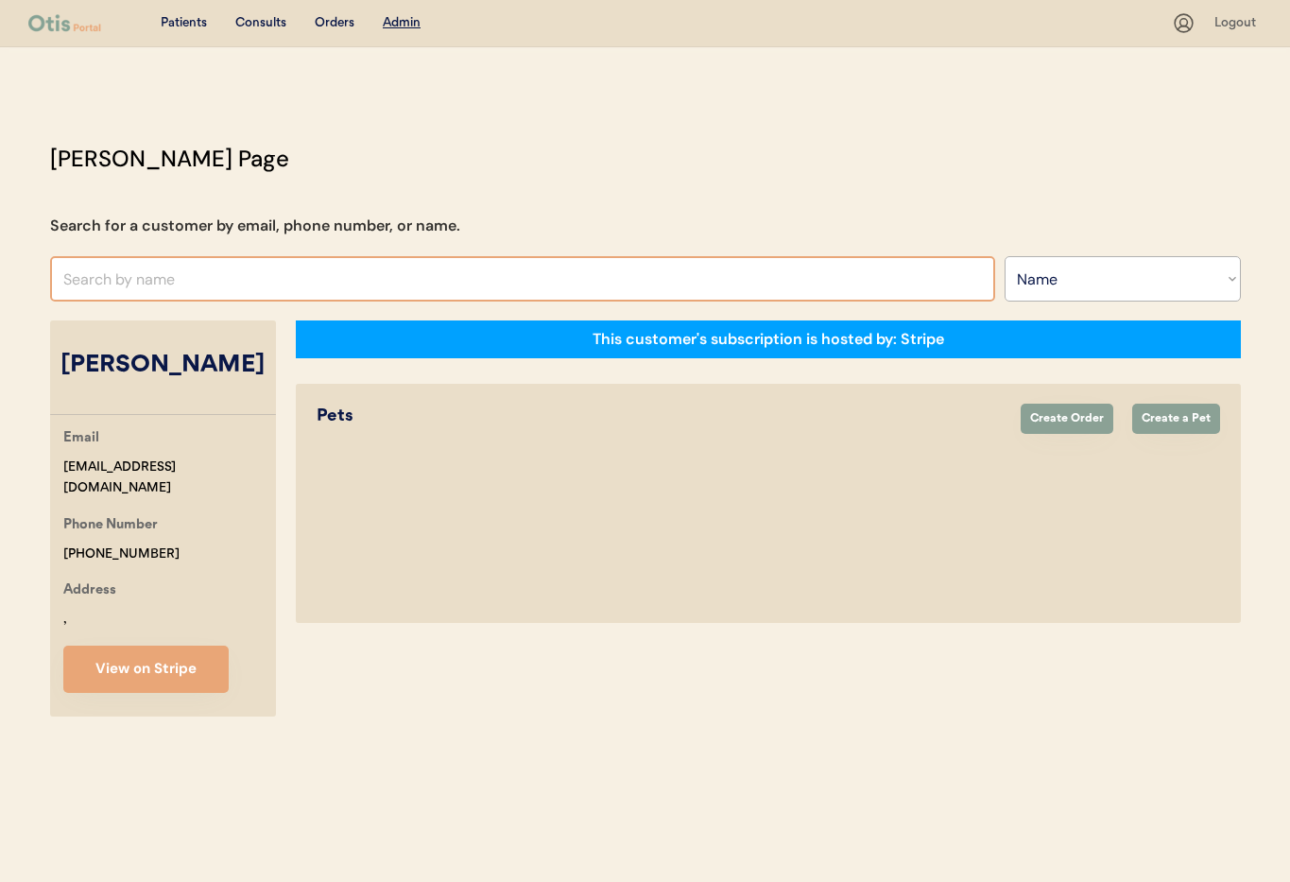
select select "true"
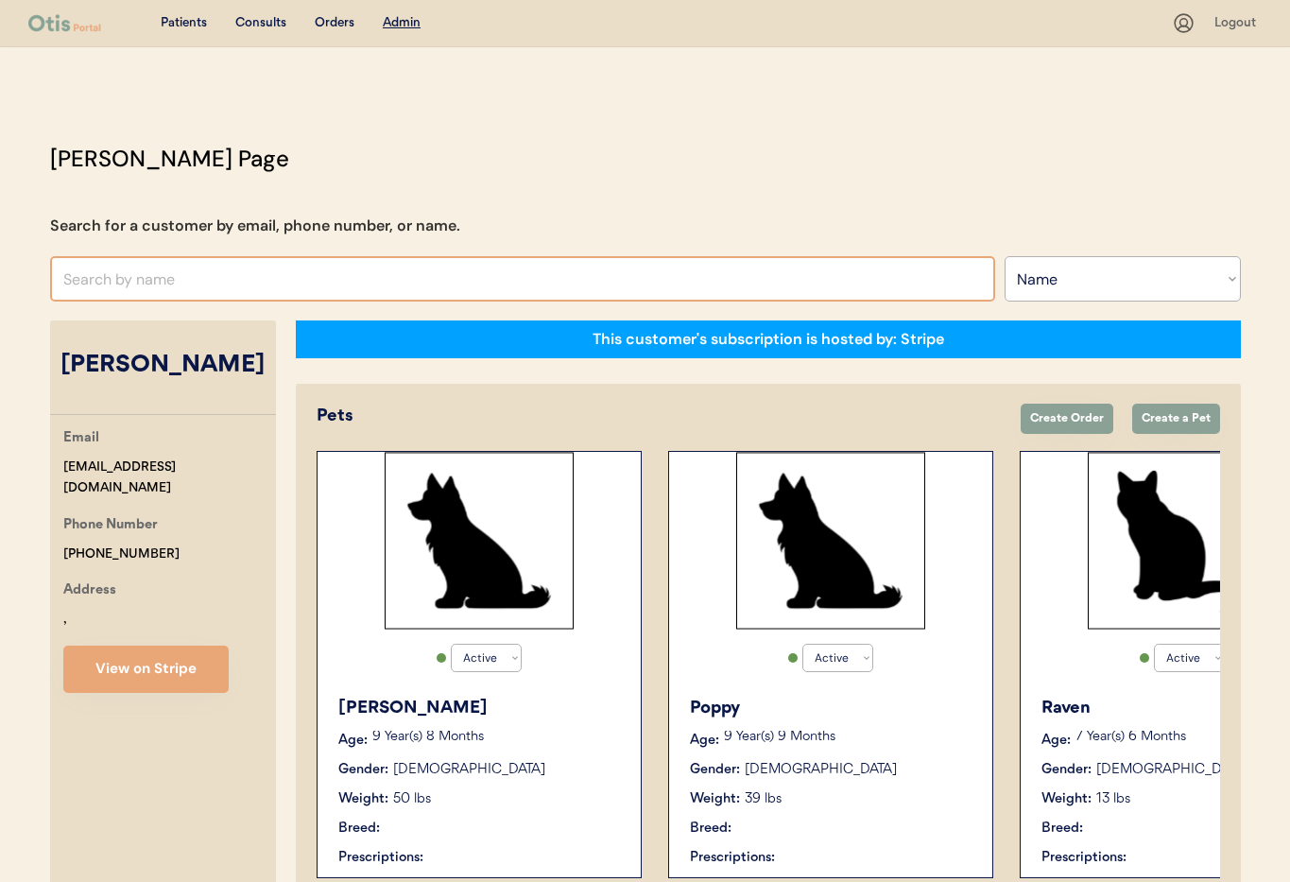
click at [142, 275] on input "text" at bounding box center [522, 278] width 945 height 45
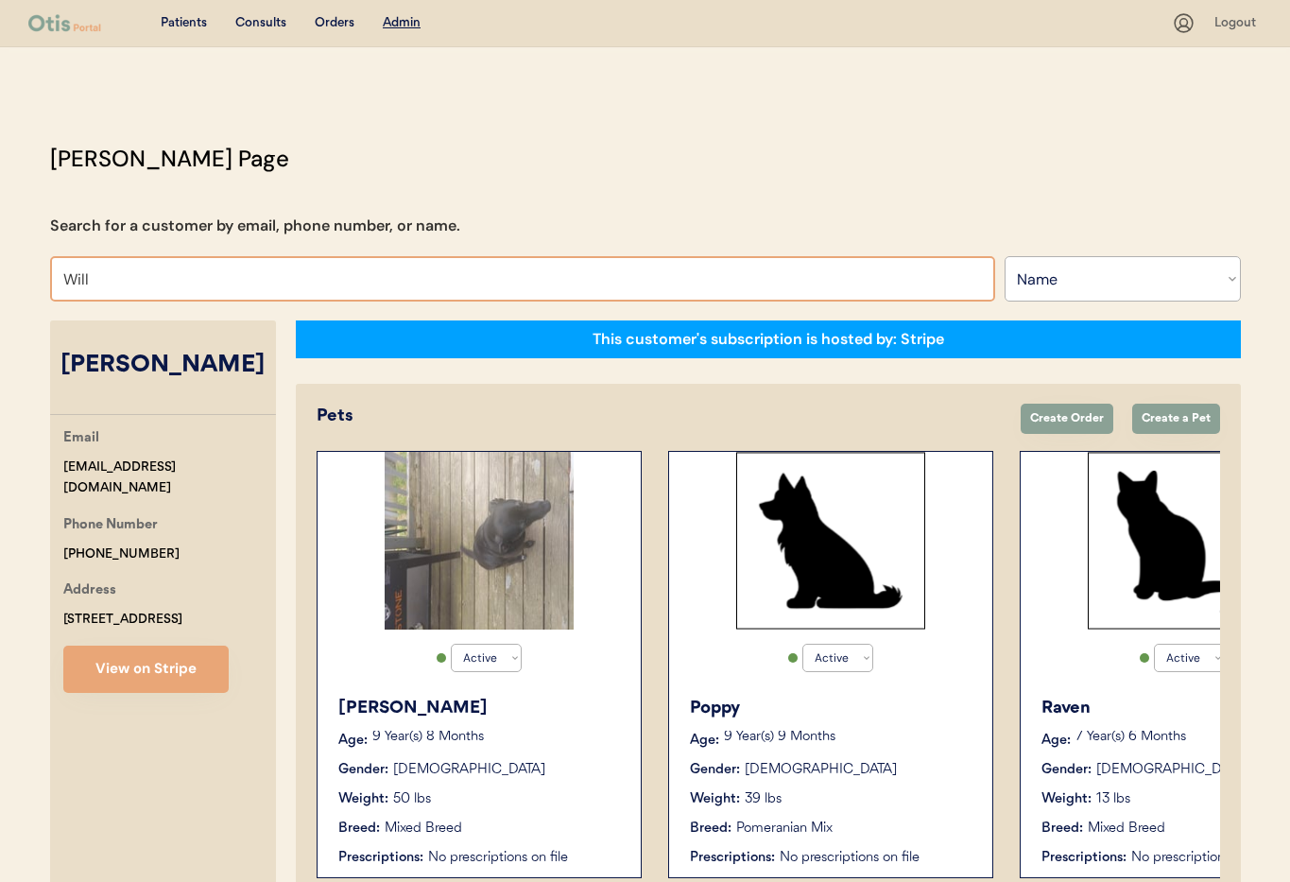
type input "Willa"
type input "[PERSON_NAME]"
type input "Willard"
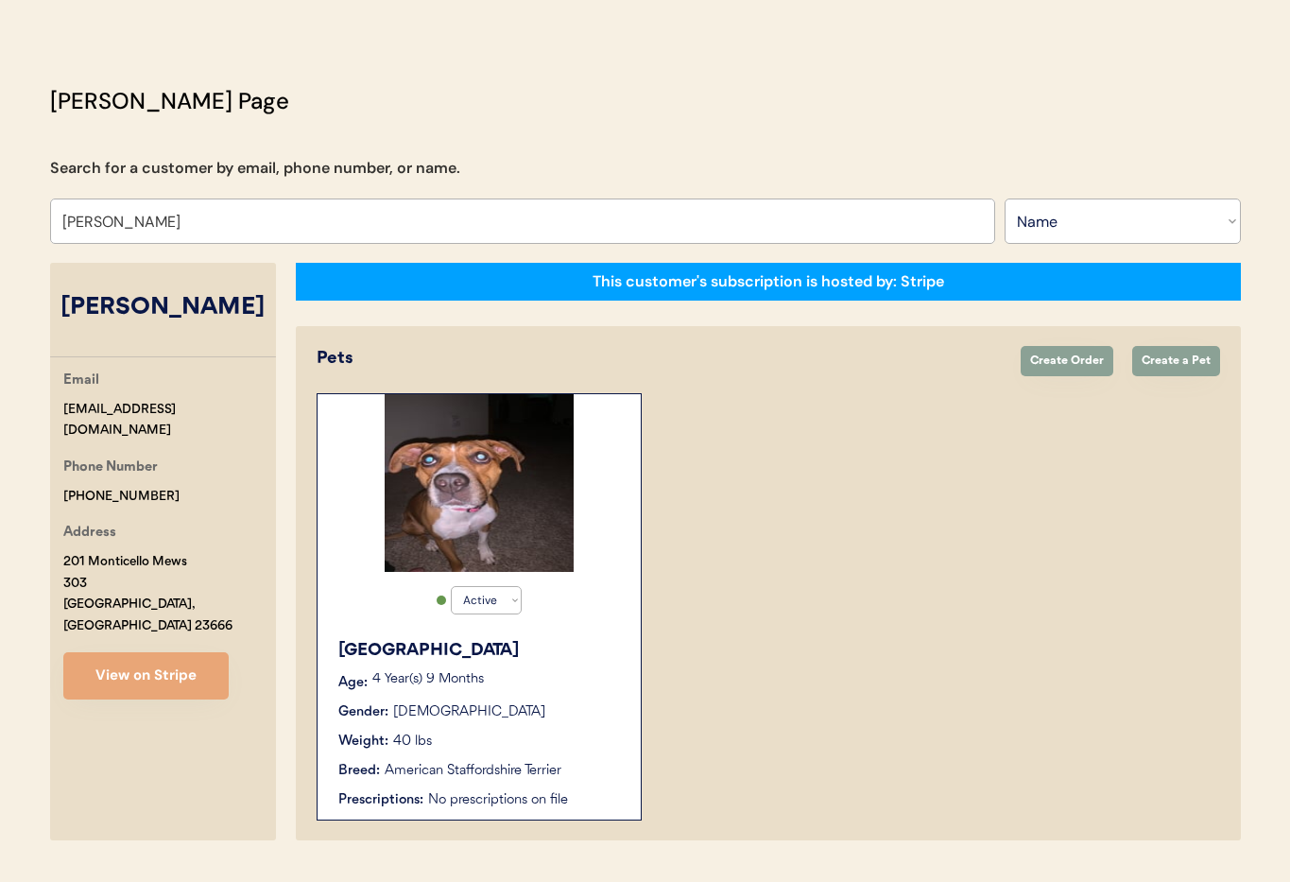
scroll to position [104, 0]
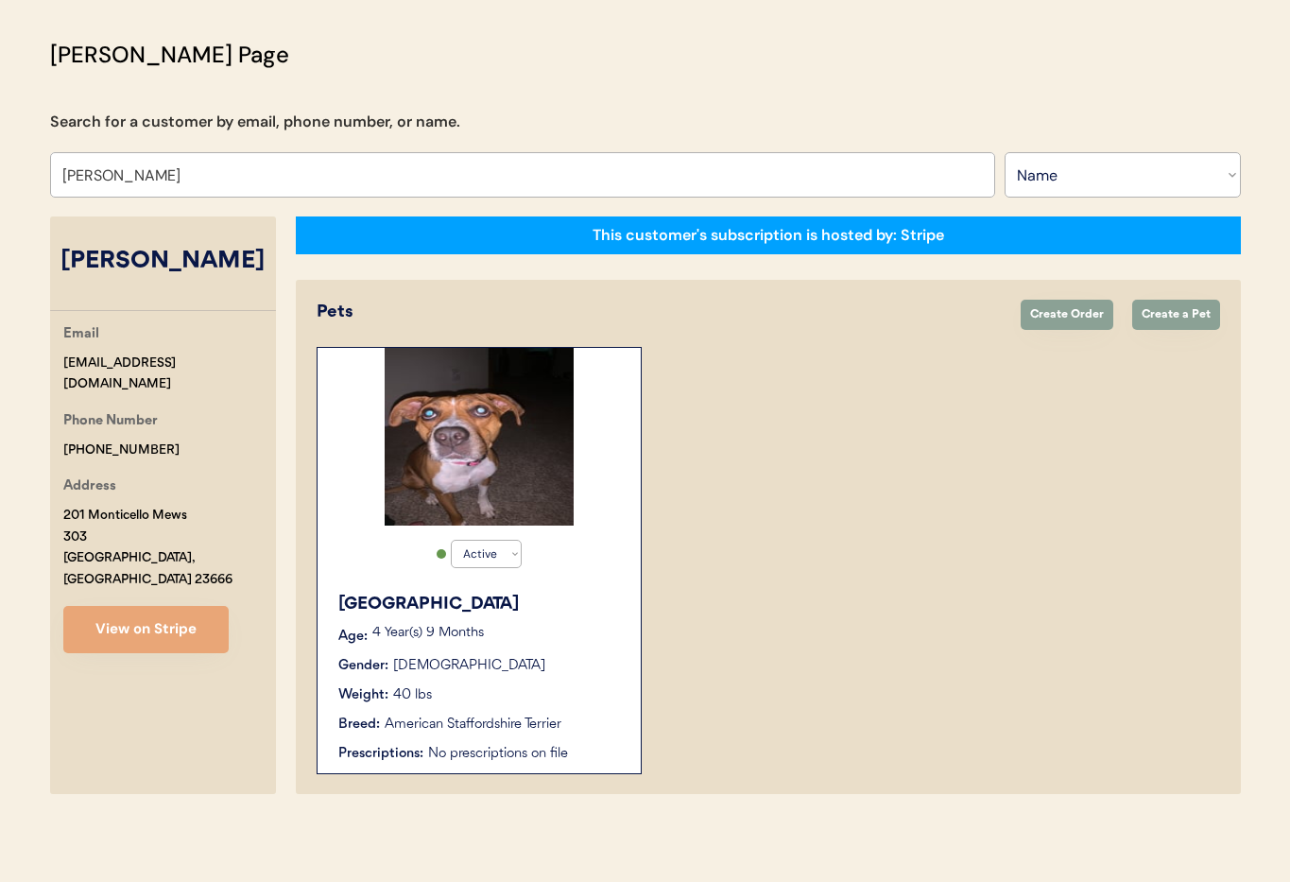
type input "[PERSON_NAME]"
click at [456, 694] on div "Weight: 40 lbs" at bounding box center [479, 695] width 283 height 20
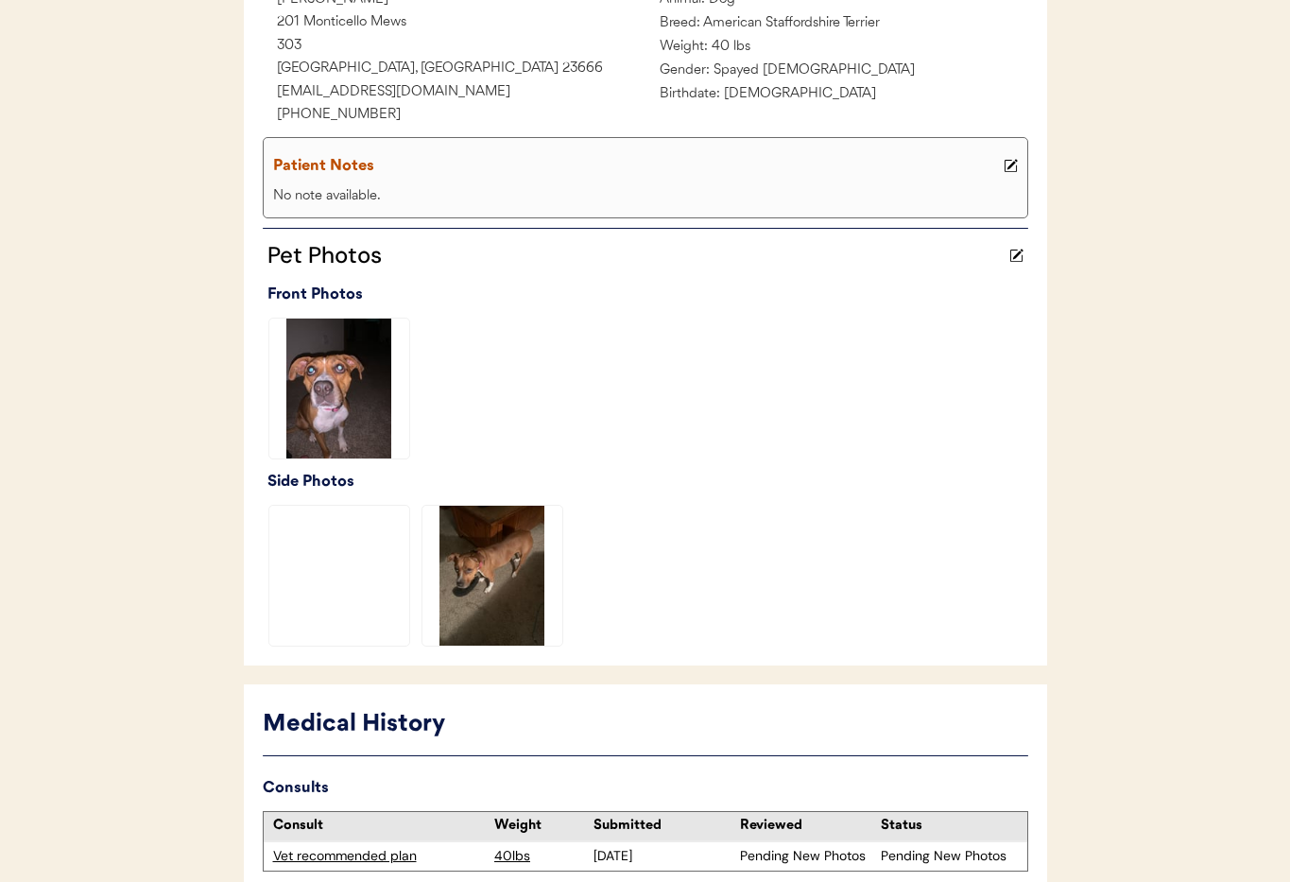
scroll to position [483, 0]
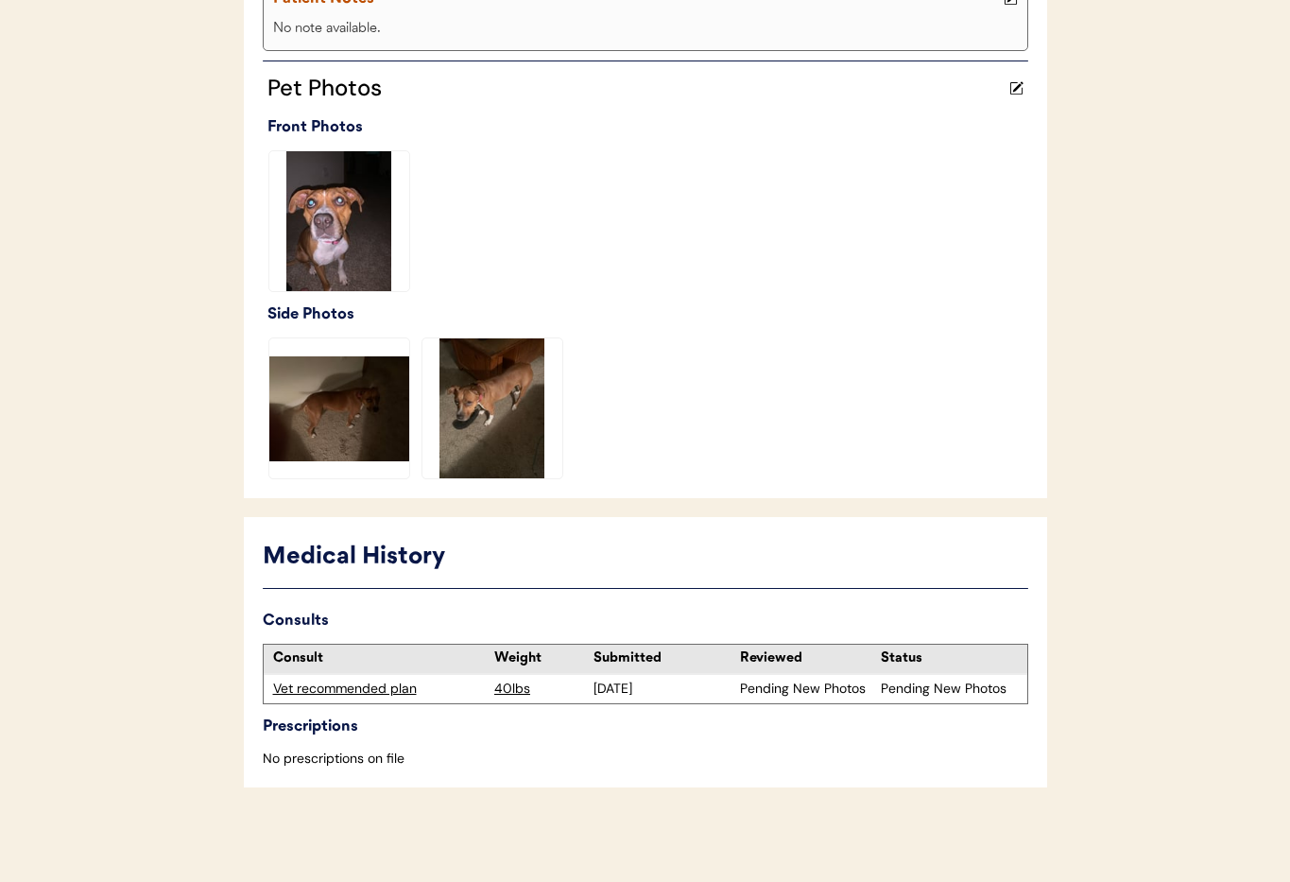
click at [325, 689] on div "Vet recommended plan" at bounding box center [379, 688] width 213 height 19
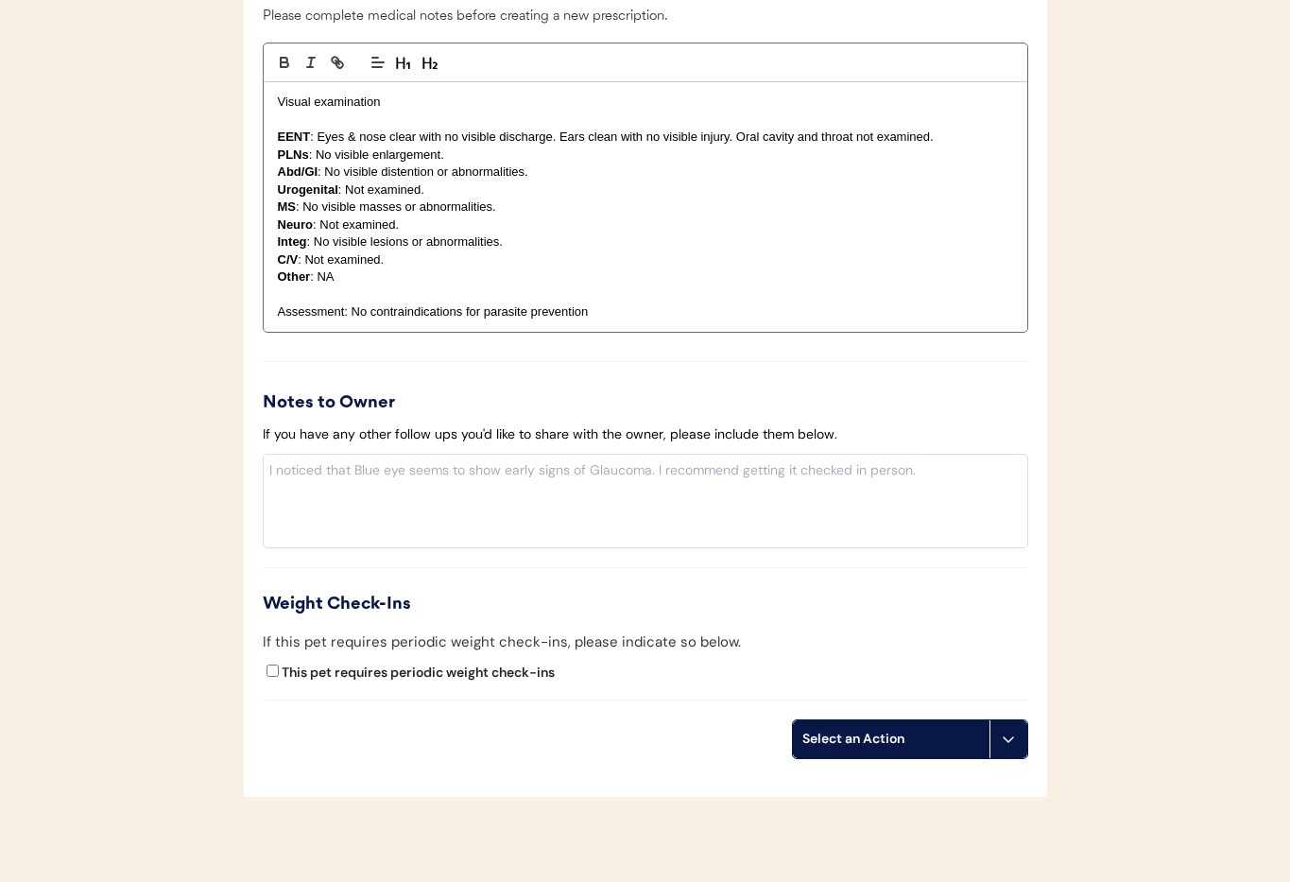
scroll to position [1979, 0]
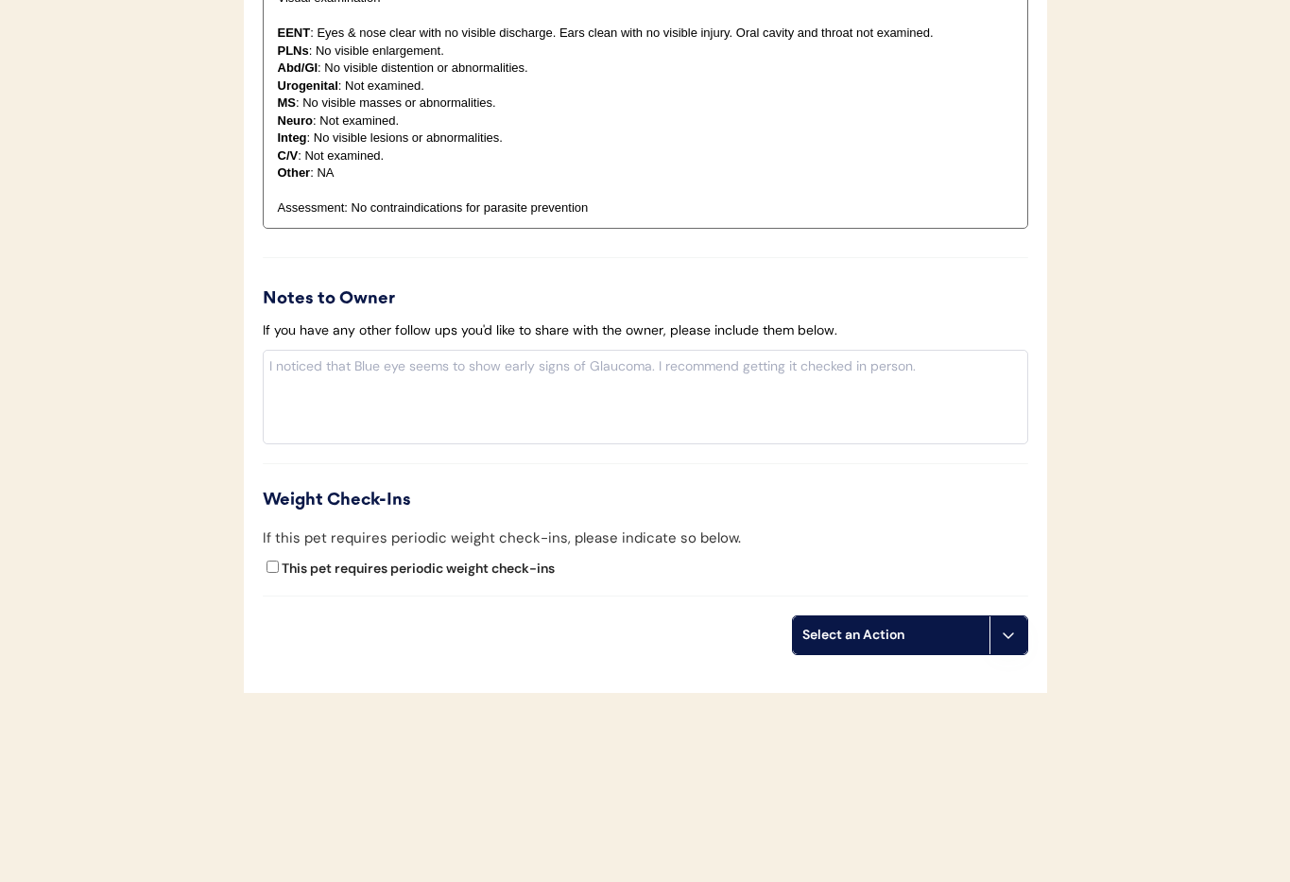
click at [1016, 634] on button at bounding box center [1008, 635] width 38 height 38
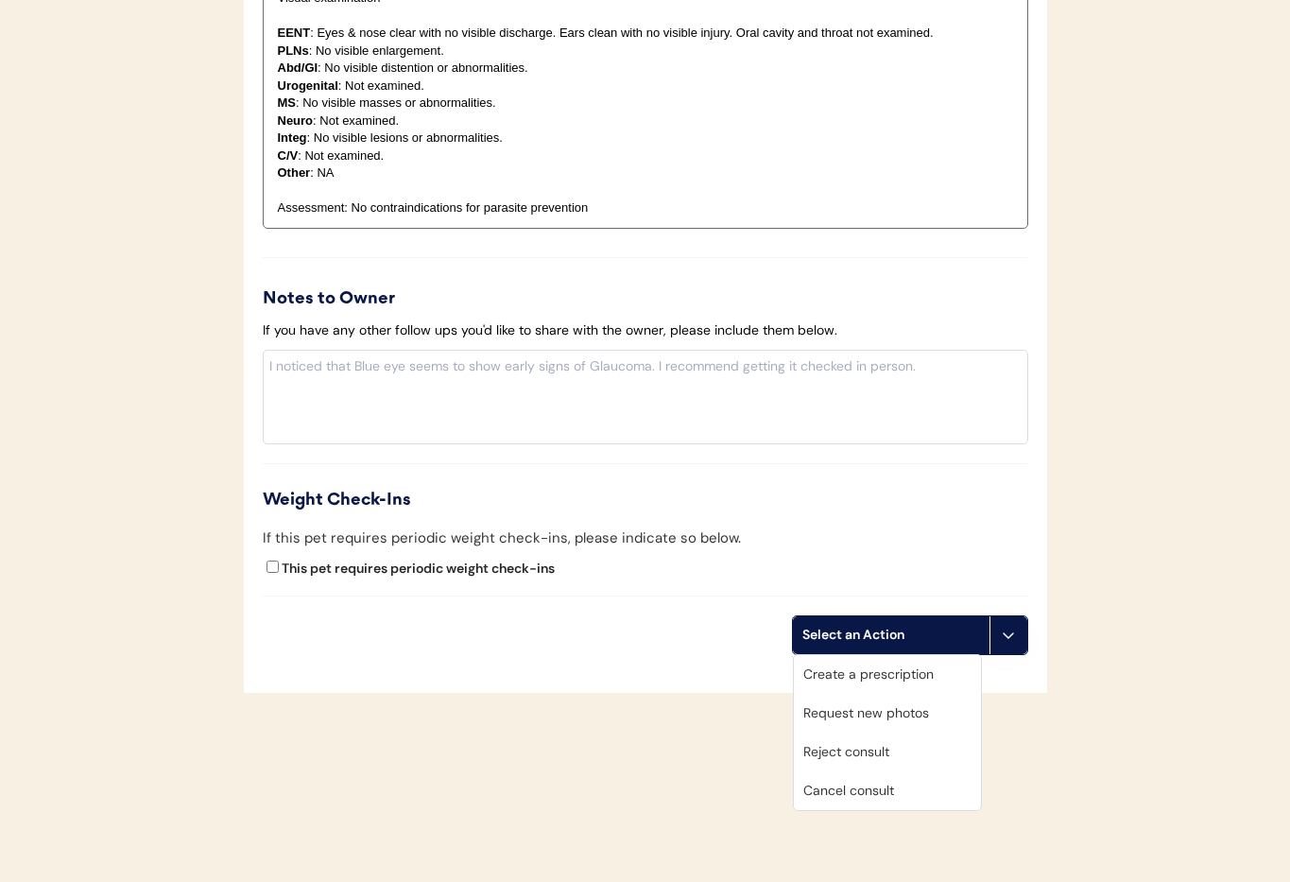
click at [946, 792] on div "Cancel consult" at bounding box center [887, 790] width 187 height 39
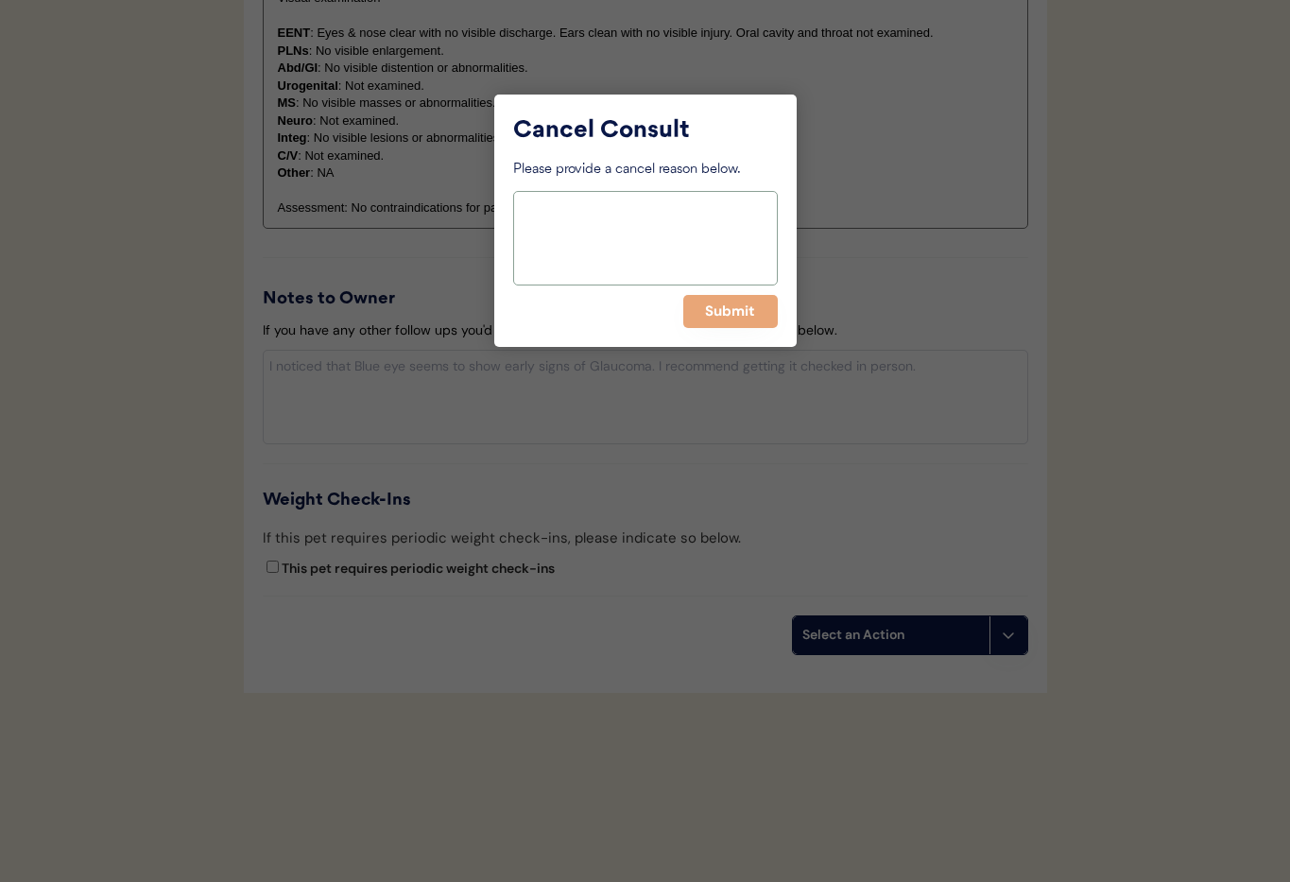
drag, startPoint x: 713, startPoint y: 280, endPoint x: 717, endPoint y: 292, distance: 12.9
click at [713, 280] on textarea at bounding box center [645, 238] width 265 height 94
drag, startPoint x: 720, startPoint y: 311, endPoint x: 706, endPoint y: 324, distance: 19.4
click at [720, 311] on button "Submit" at bounding box center [730, 311] width 94 height 33
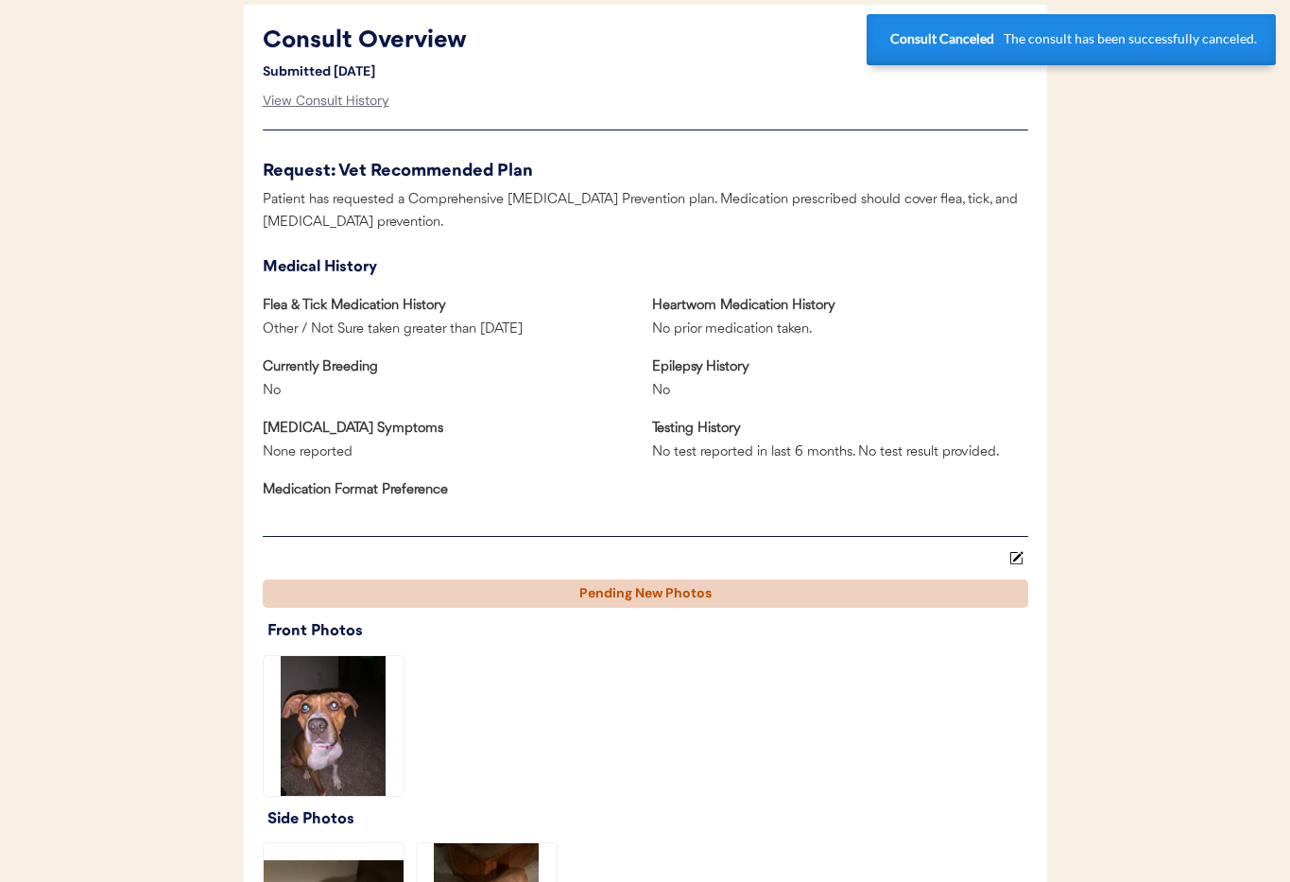
scroll to position [0, 0]
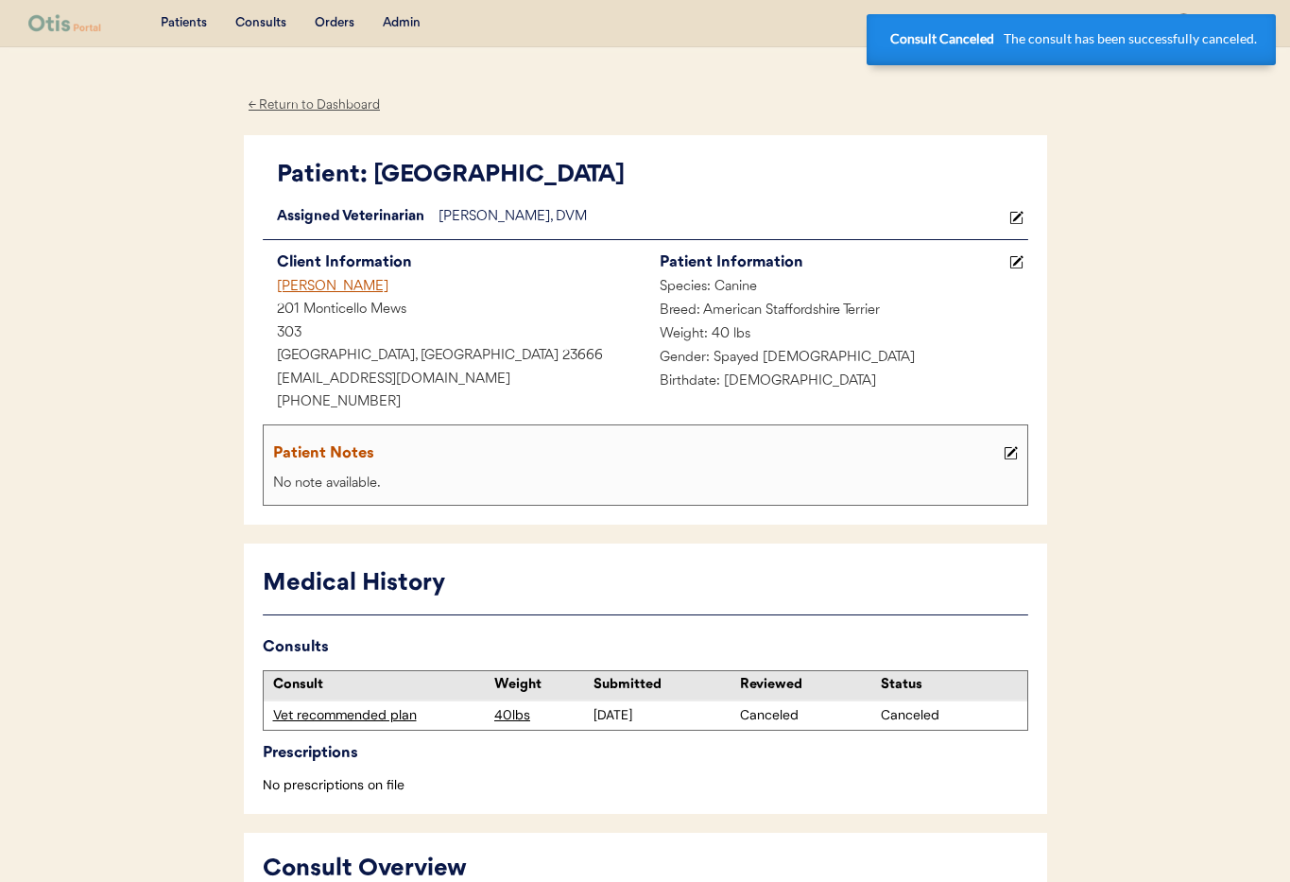
click at [291, 100] on div "← Return to Dashboard" at bounding box center [315, 105] width 142 height 22
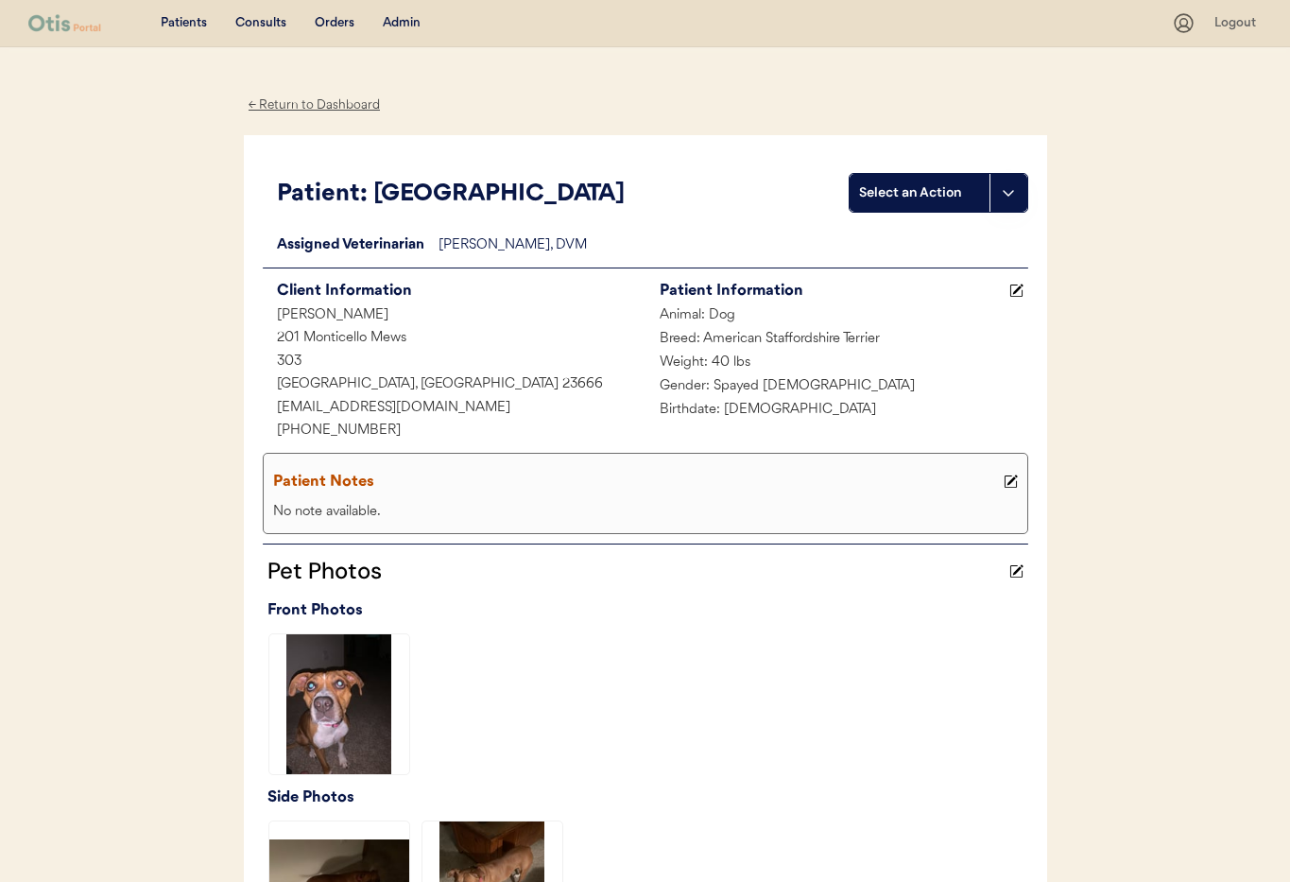
click at [391, 21] on div "Admin" at bounding box center [402, 23] width 38 height 19
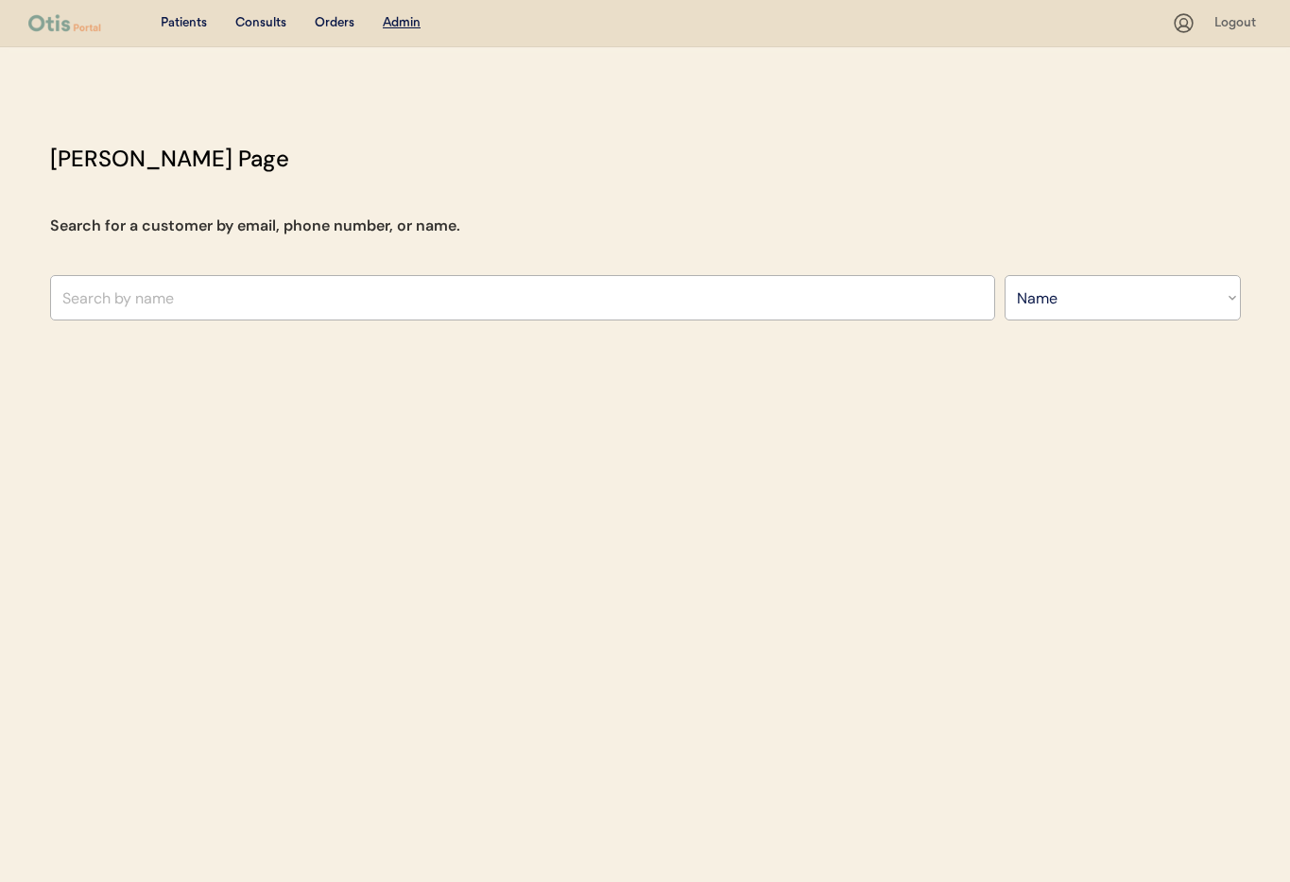
select select ""Name""
click at [357, 307] on input "text" at bounding box center [522, 297] width 945 height 45
type input "[PERSON_NAME]"
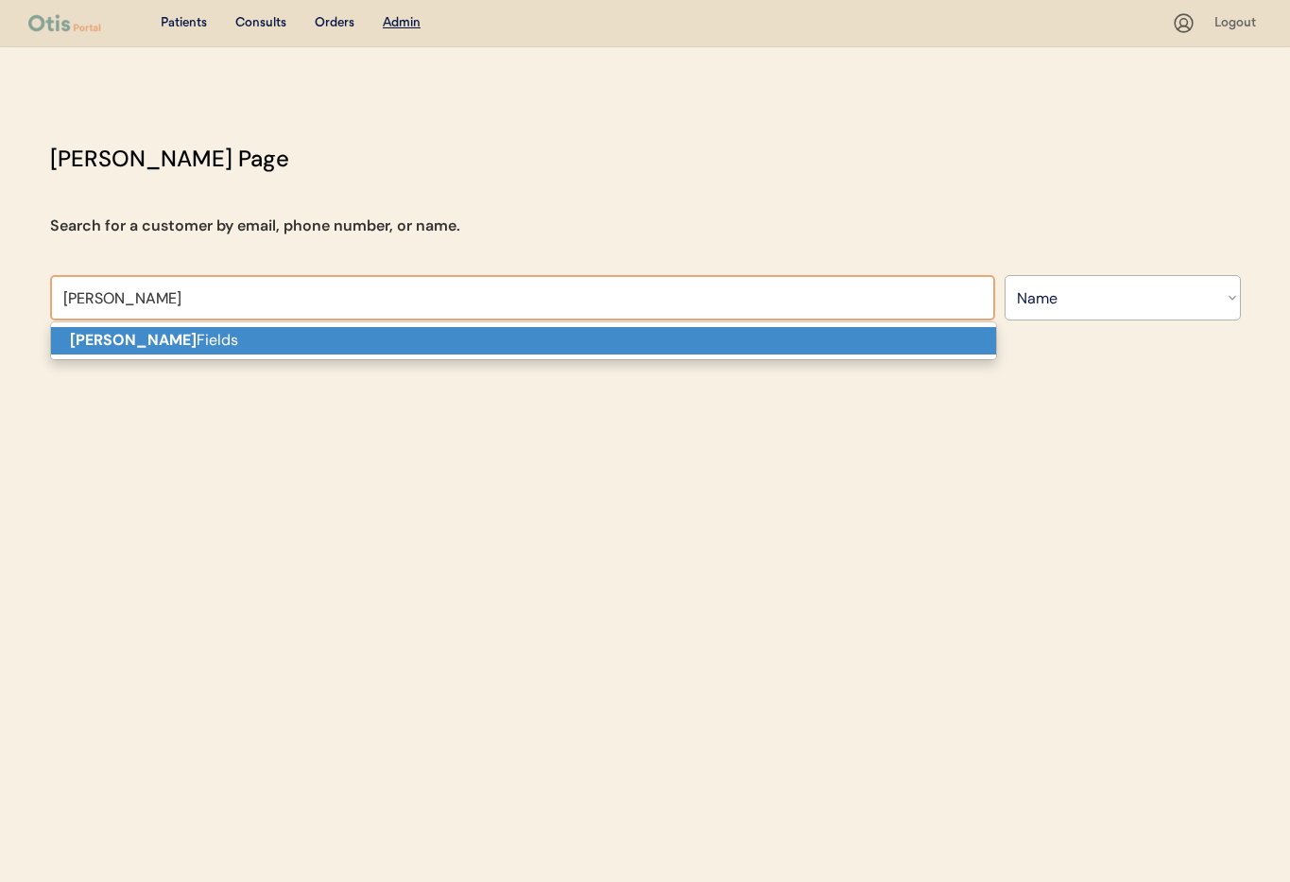
click at [235, 330] on p "[PERSON_NAME]" at bounding box center [523, 340] width 945 height 27
type input "[PERSON_NAME]"
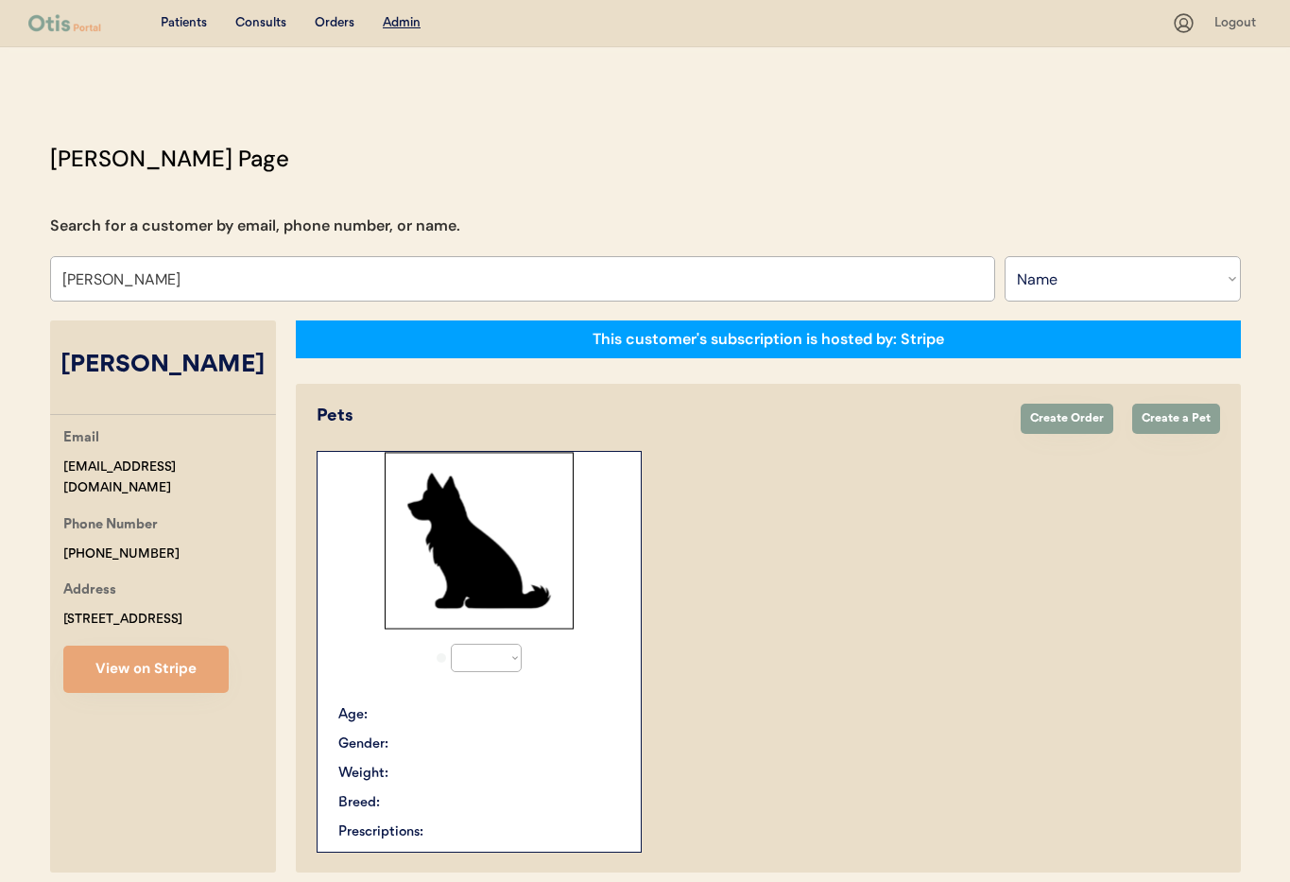
select select "true"
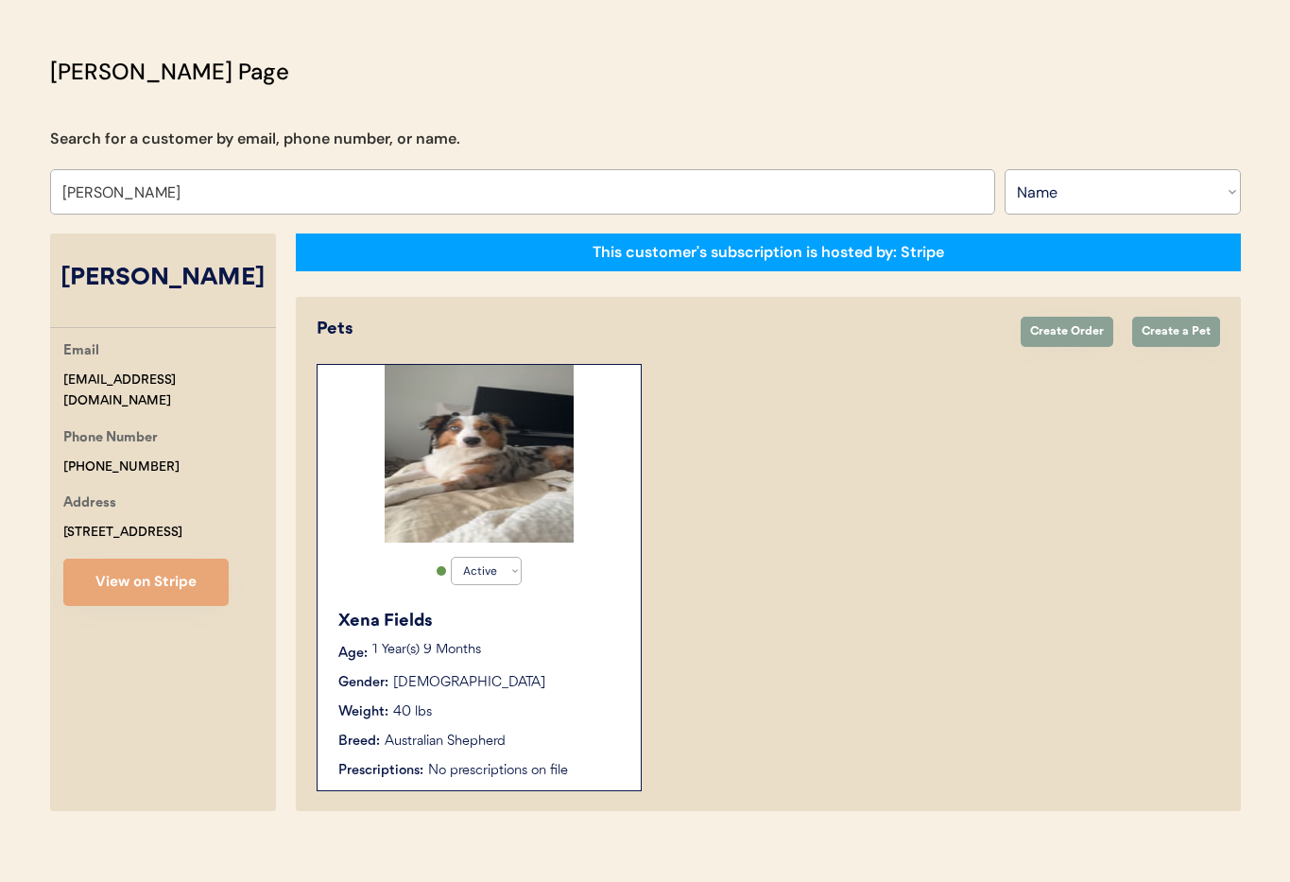
scroll to position [104, 0]
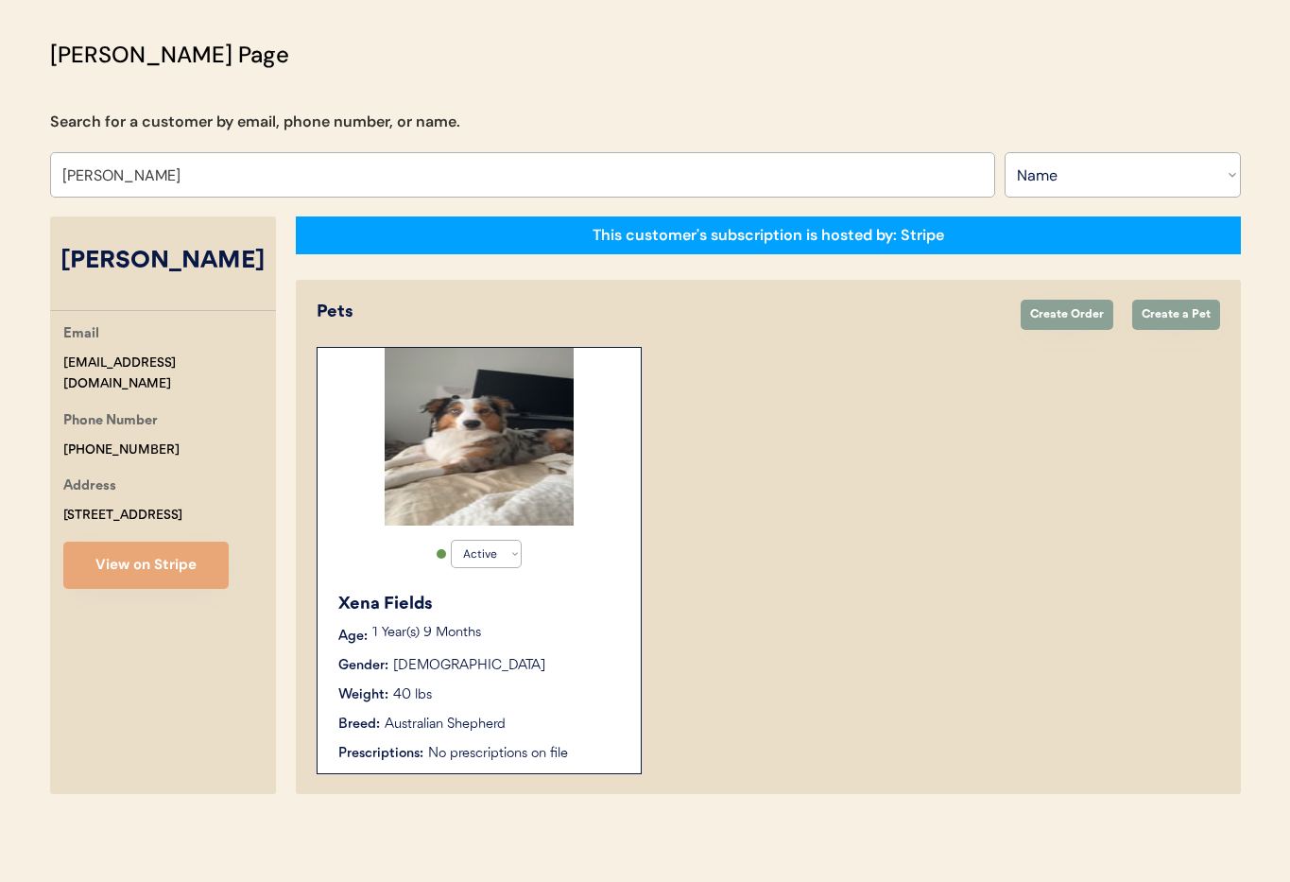
type input "[PERSON_NAME]"
click at [608, 653] on div "Xena Fields Age: 1 Year(s) 9 Months Gender: Female Weight: 40 lbs Breed: Austra…" at bounding box center [479, 677] width 304 height 191
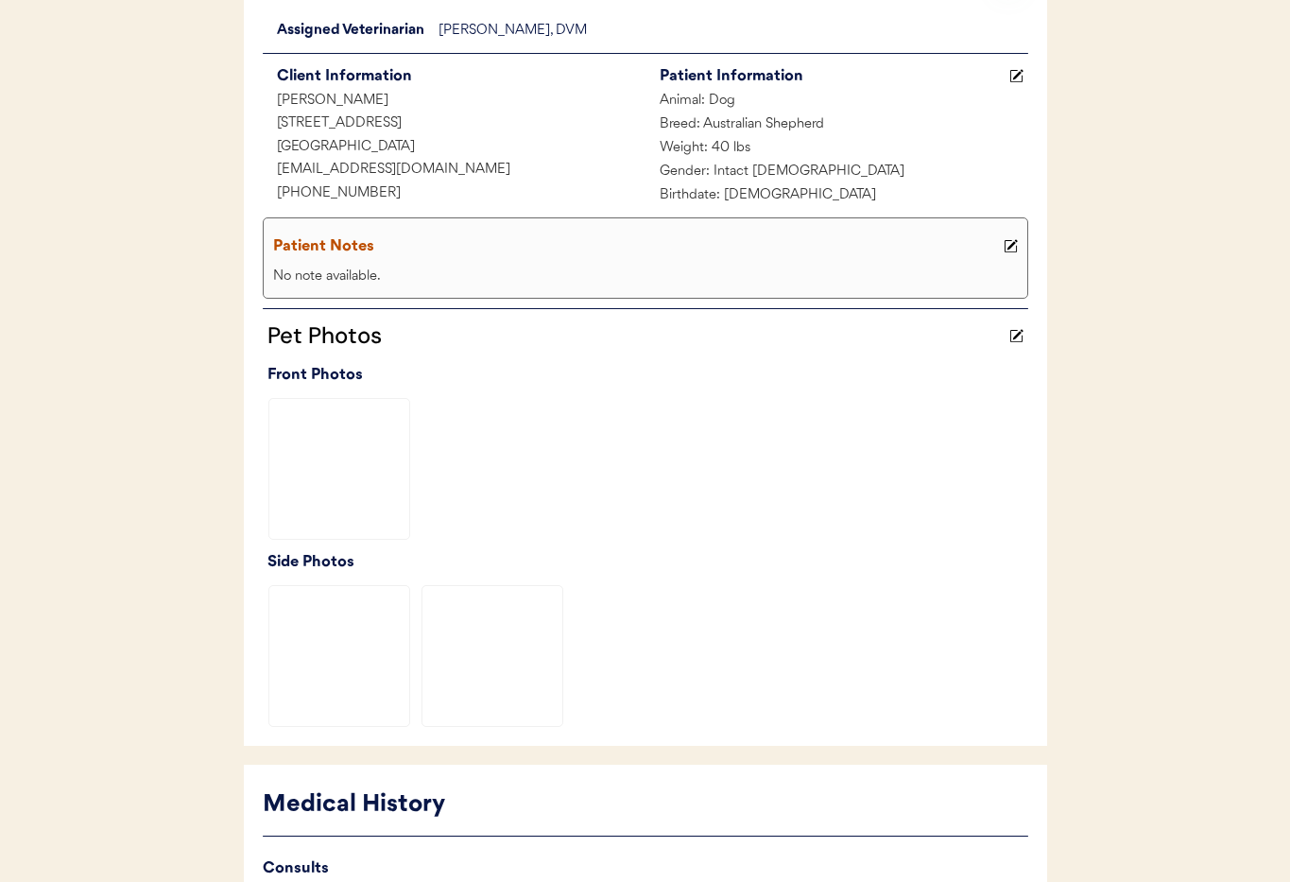
scroll to position [462, 0]
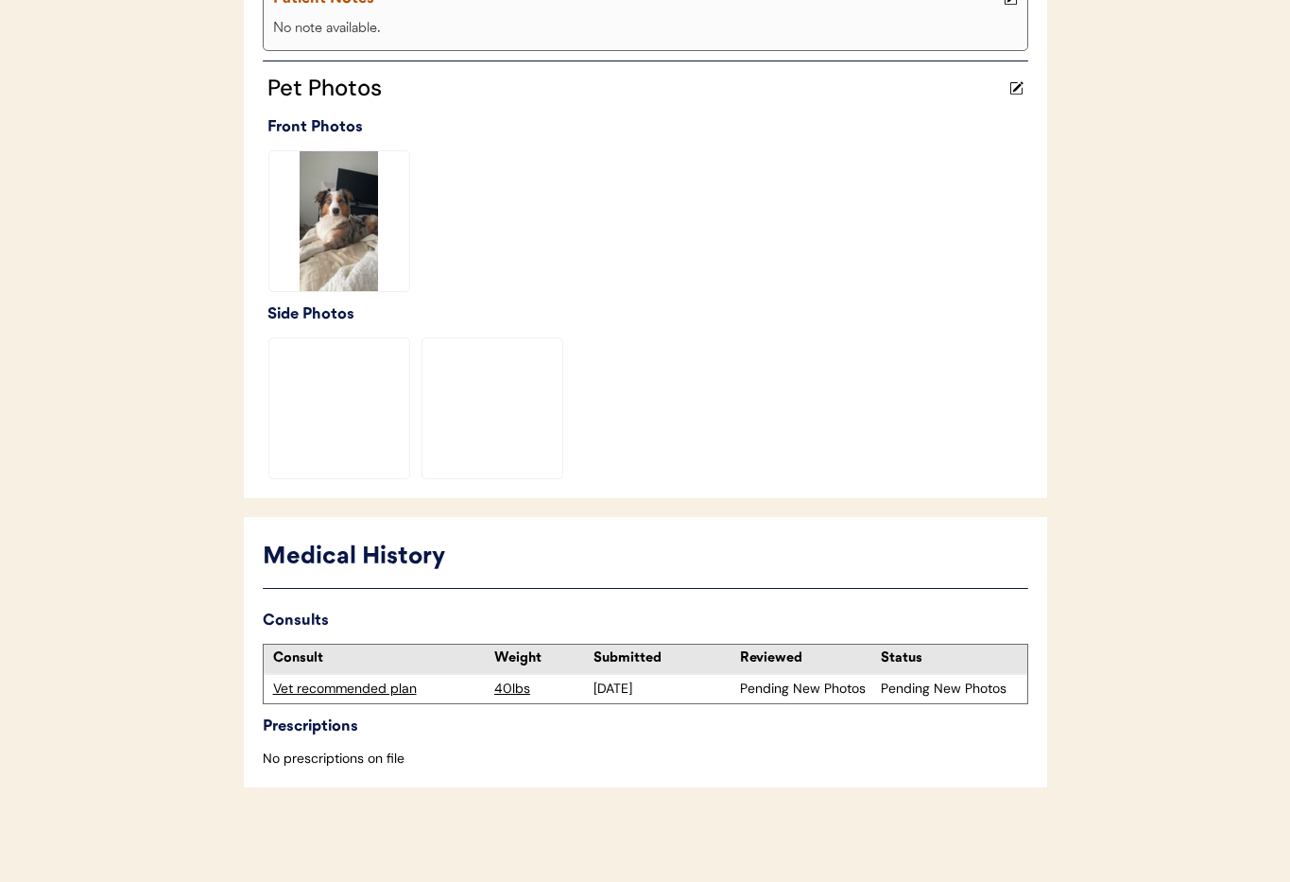
click at [339, 689] on div "Vet recommended plan" at bounding box center [379, 688] width 213 height 19
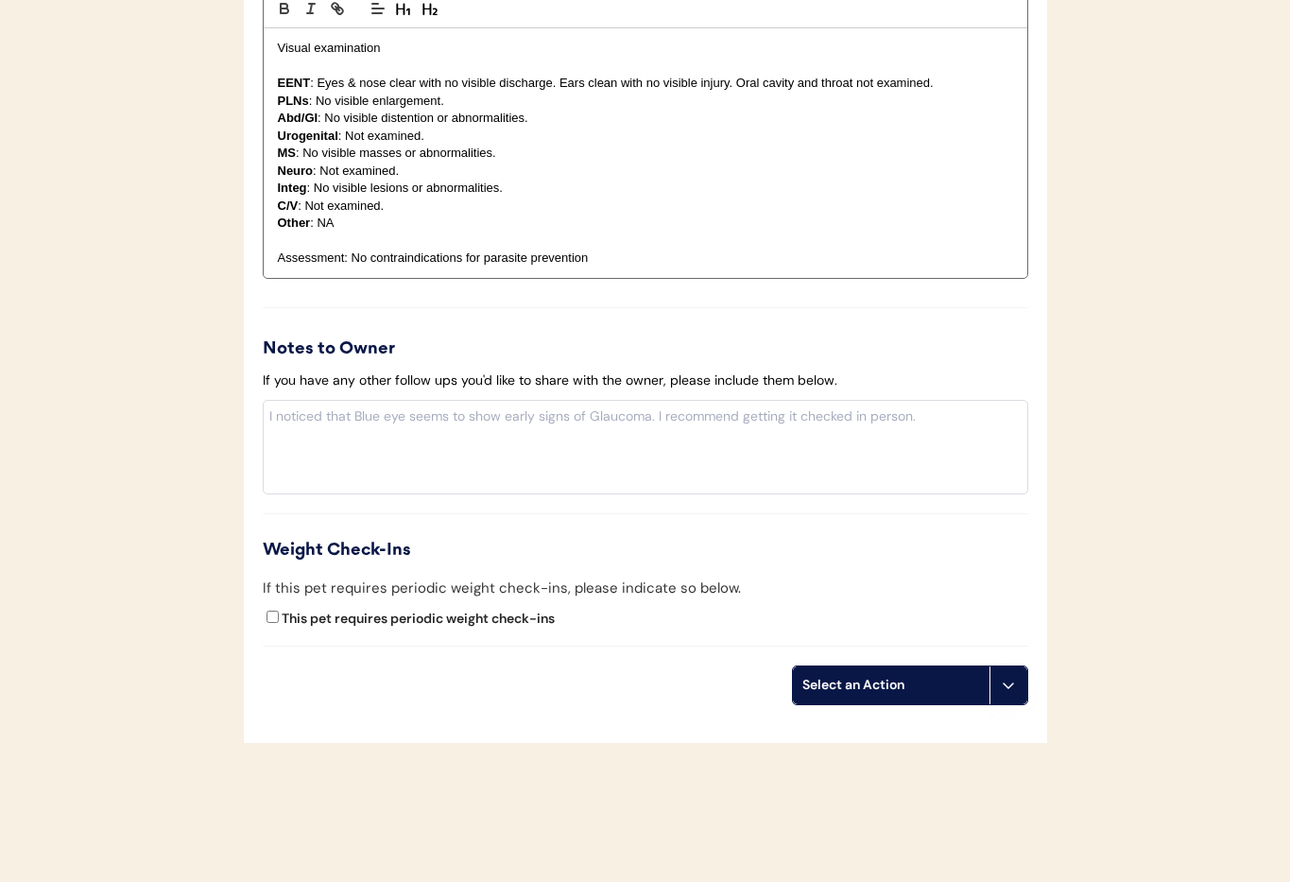
scroll to position [2004, 0]
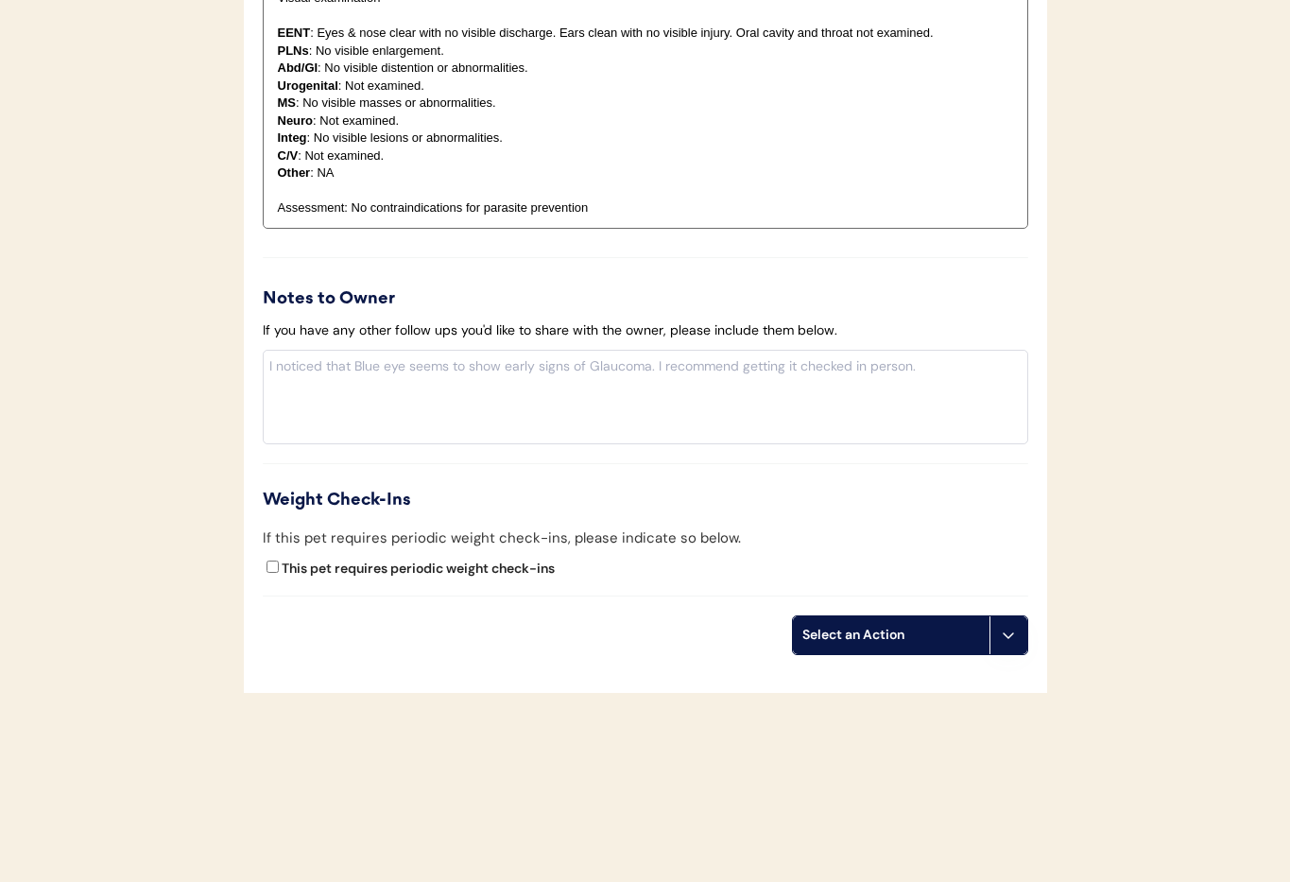
click at [1013, 649] on button at bounding box center [1008, 635] width 38 height 38
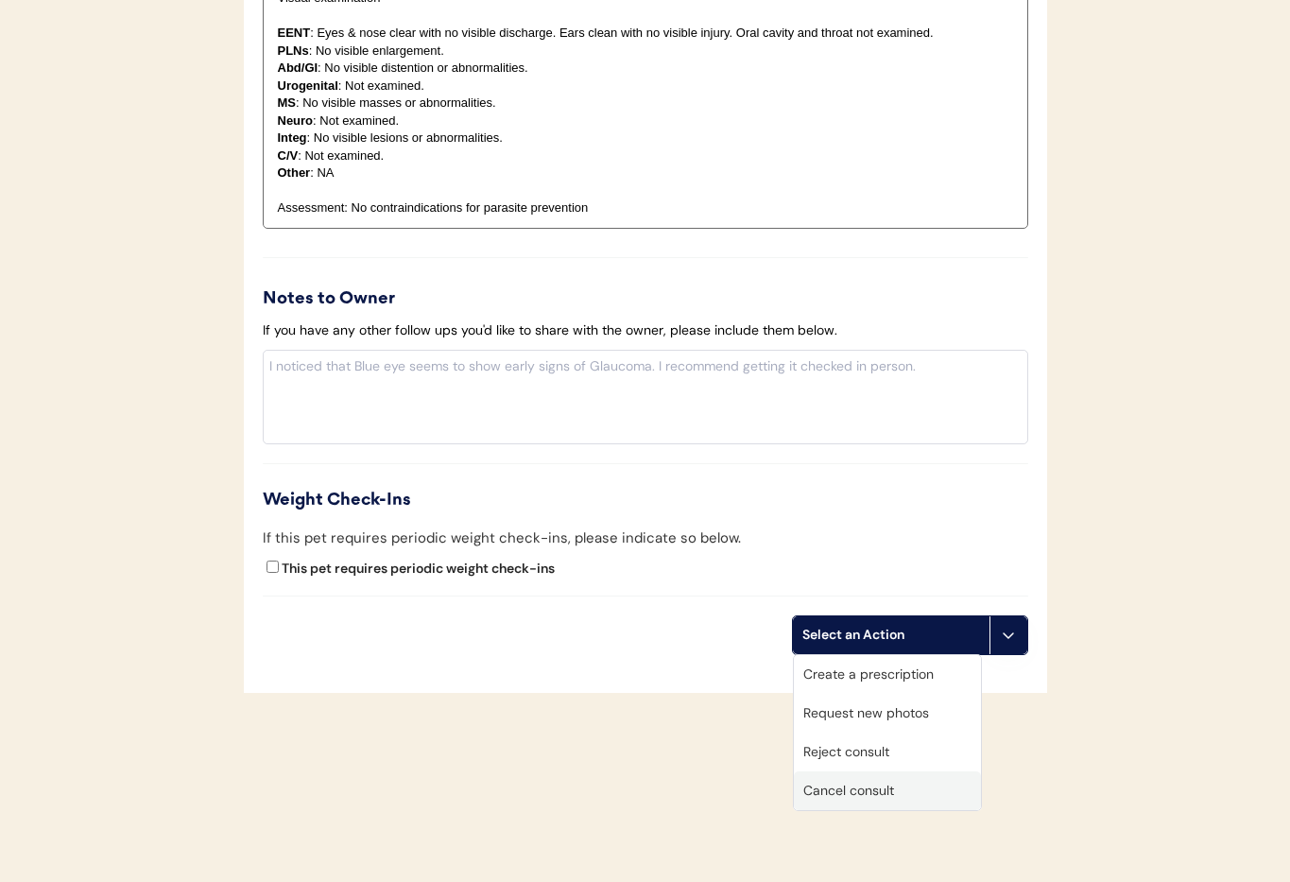
click at [911, 788] on div "Cancel consult" at bounding box center [887, 790] width 187 height 39
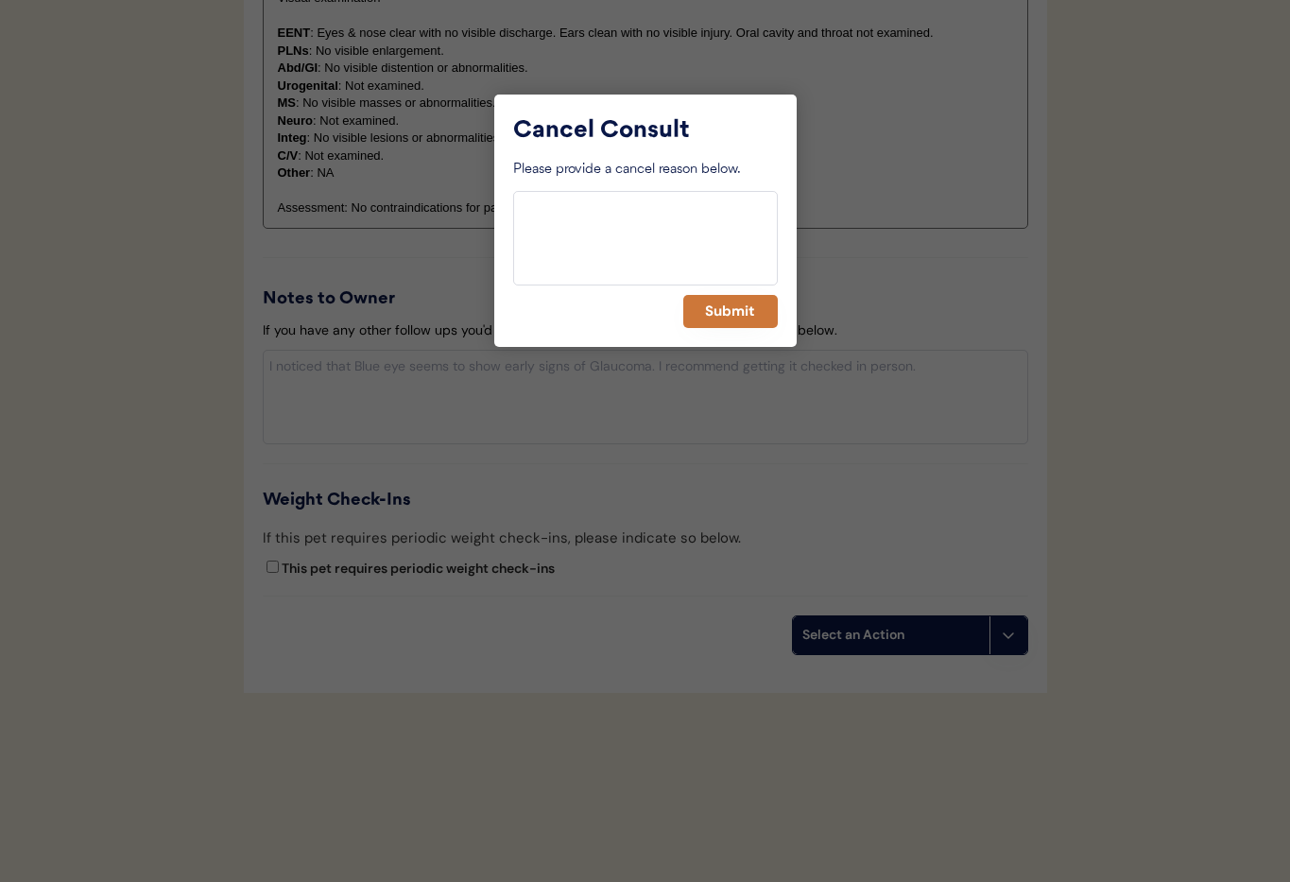
drag, startPoint x: 745, startPoint y: 309, endPoint x: 803, endPoint y: 315, distance: 58.9
click at [745, 308] on button "Submit" at bounding box center [730, 311] width 94 height 33
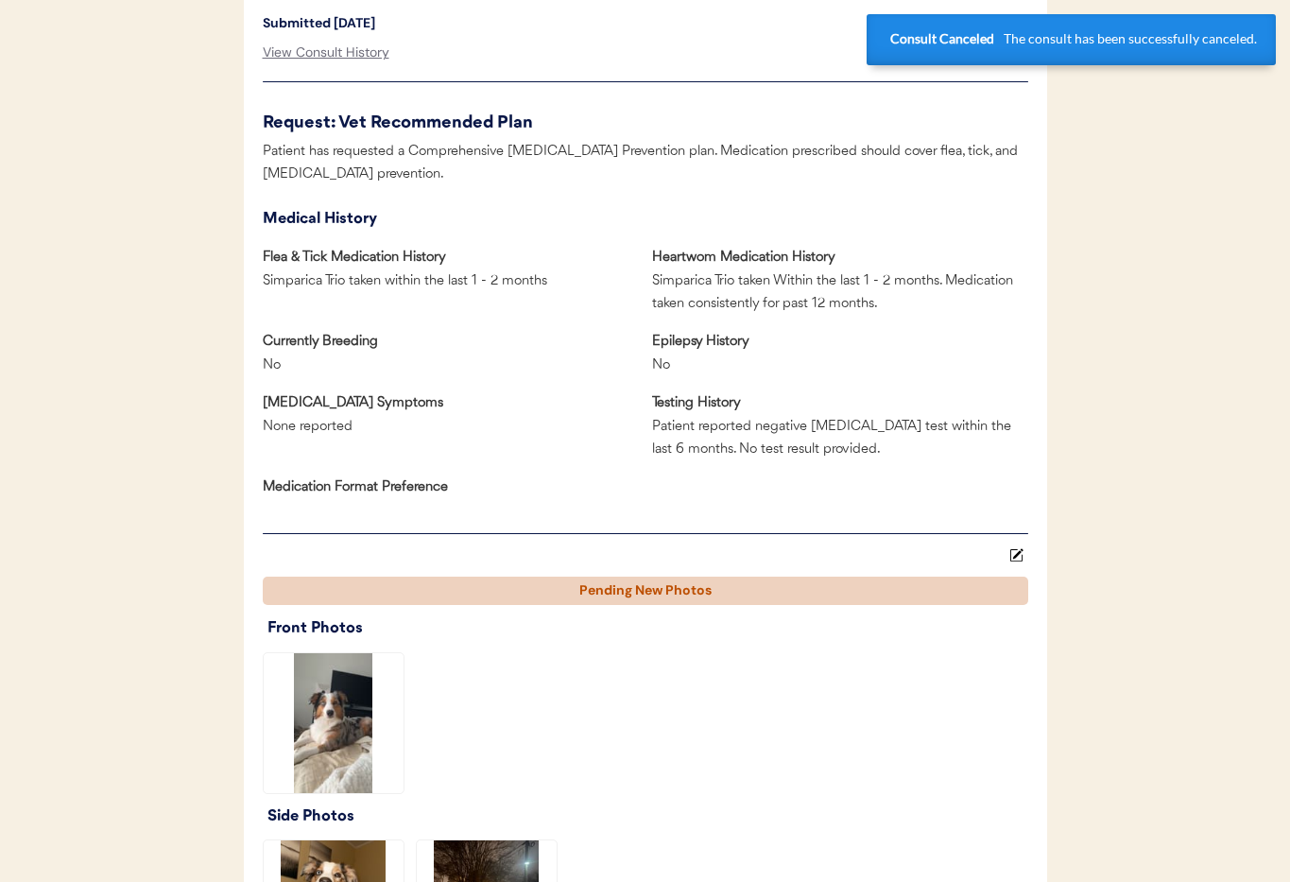
scroll to position [0, 0]
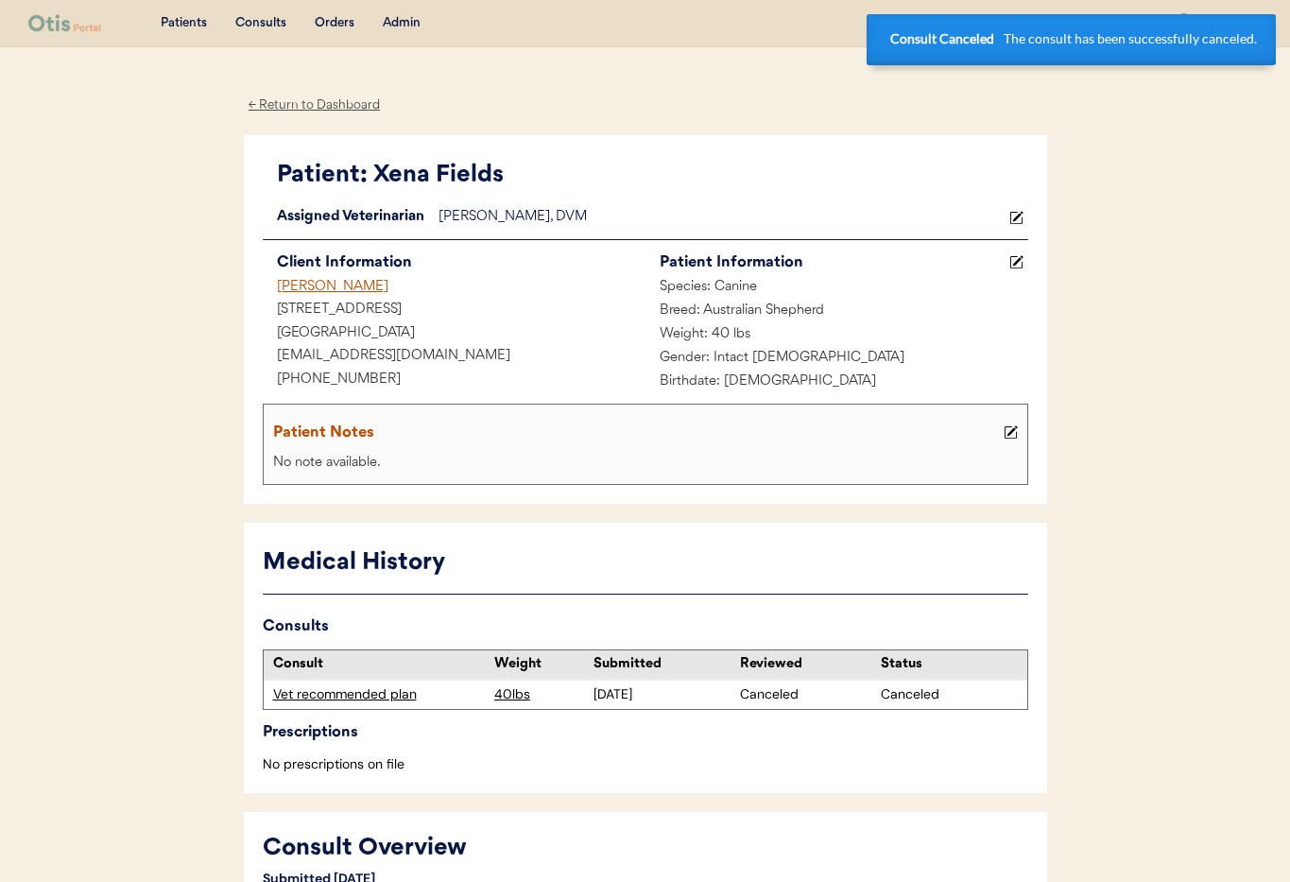
click at [288, 282] on div "Kaylie Fields" at bounding box center [454, 288] width 383 height 24
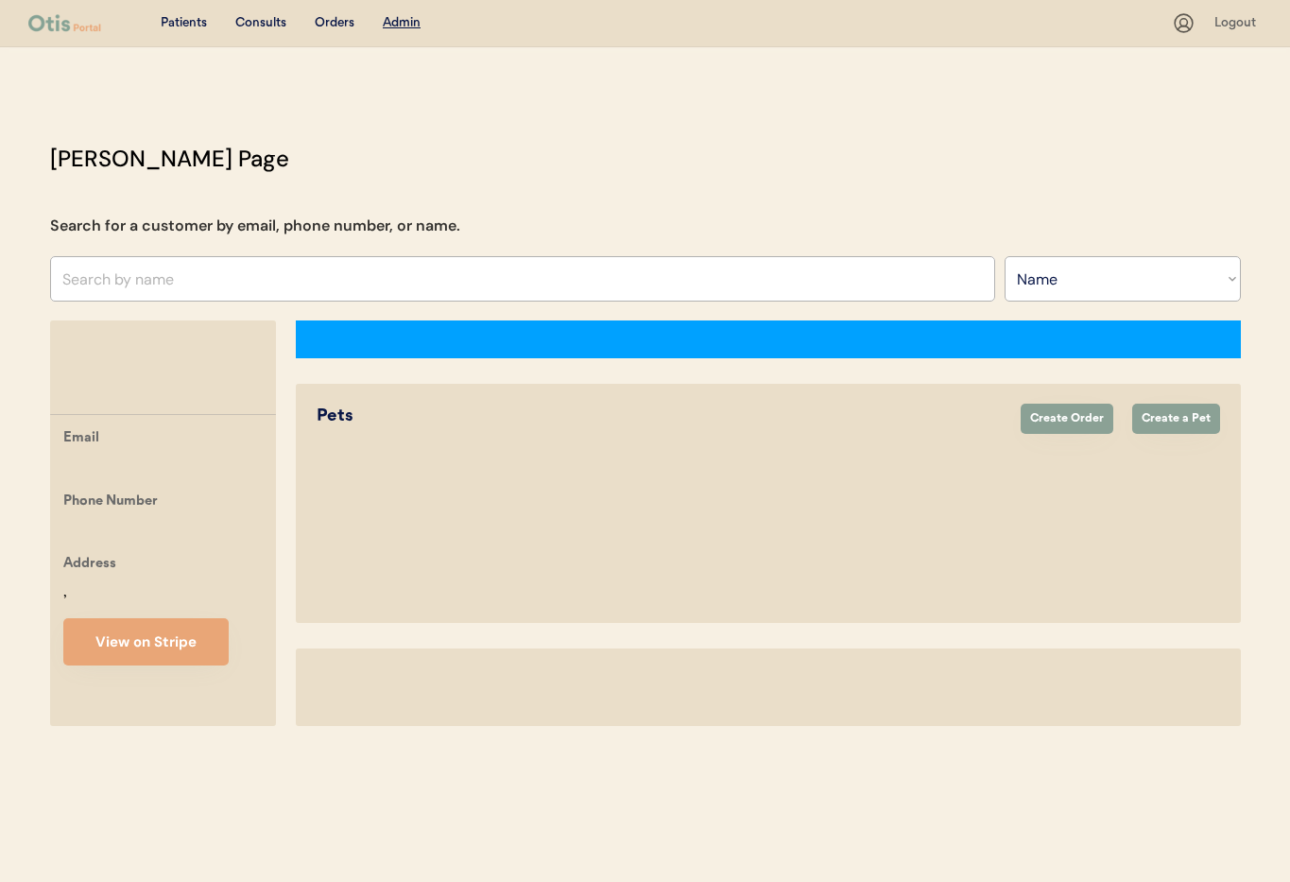
select select ""Name""
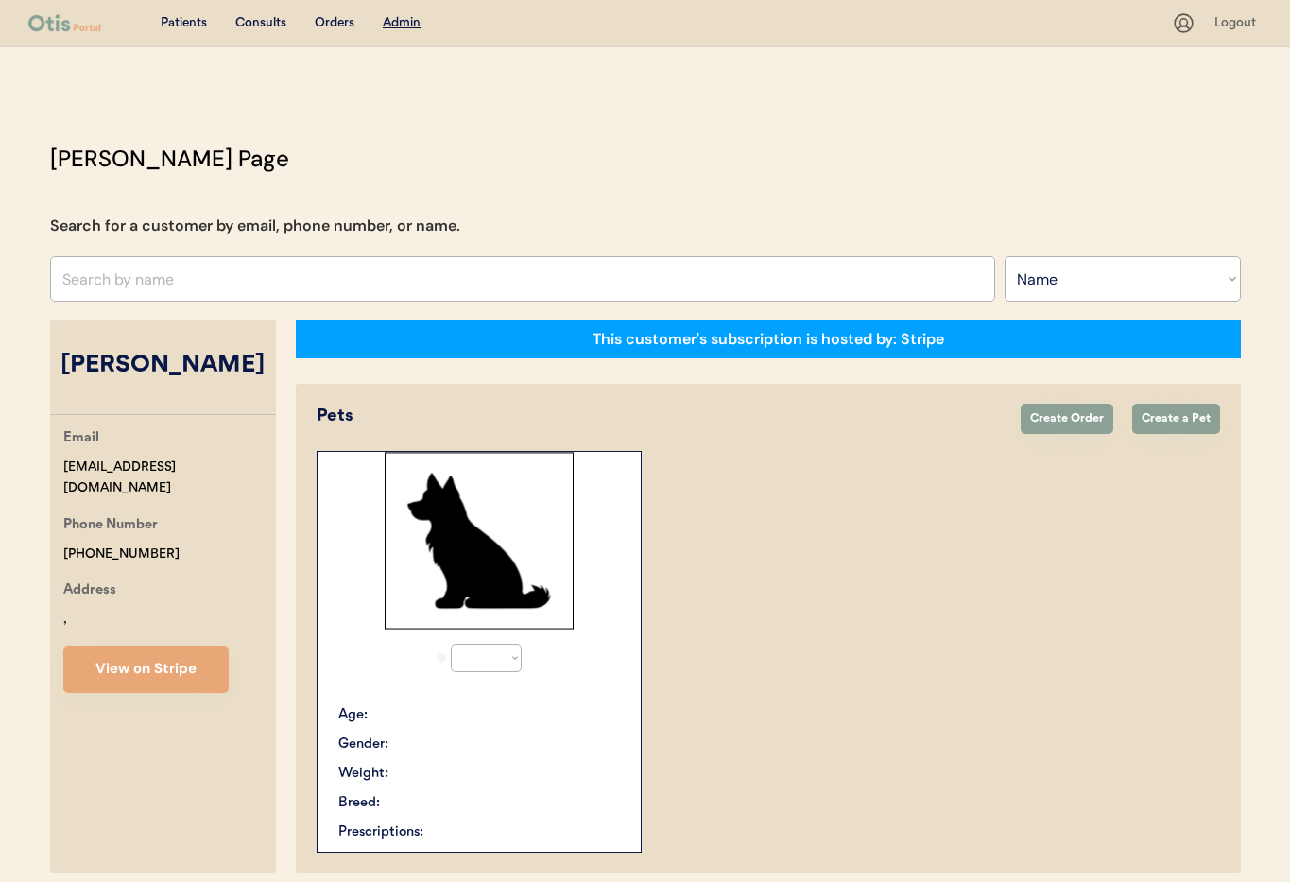
select select "true"
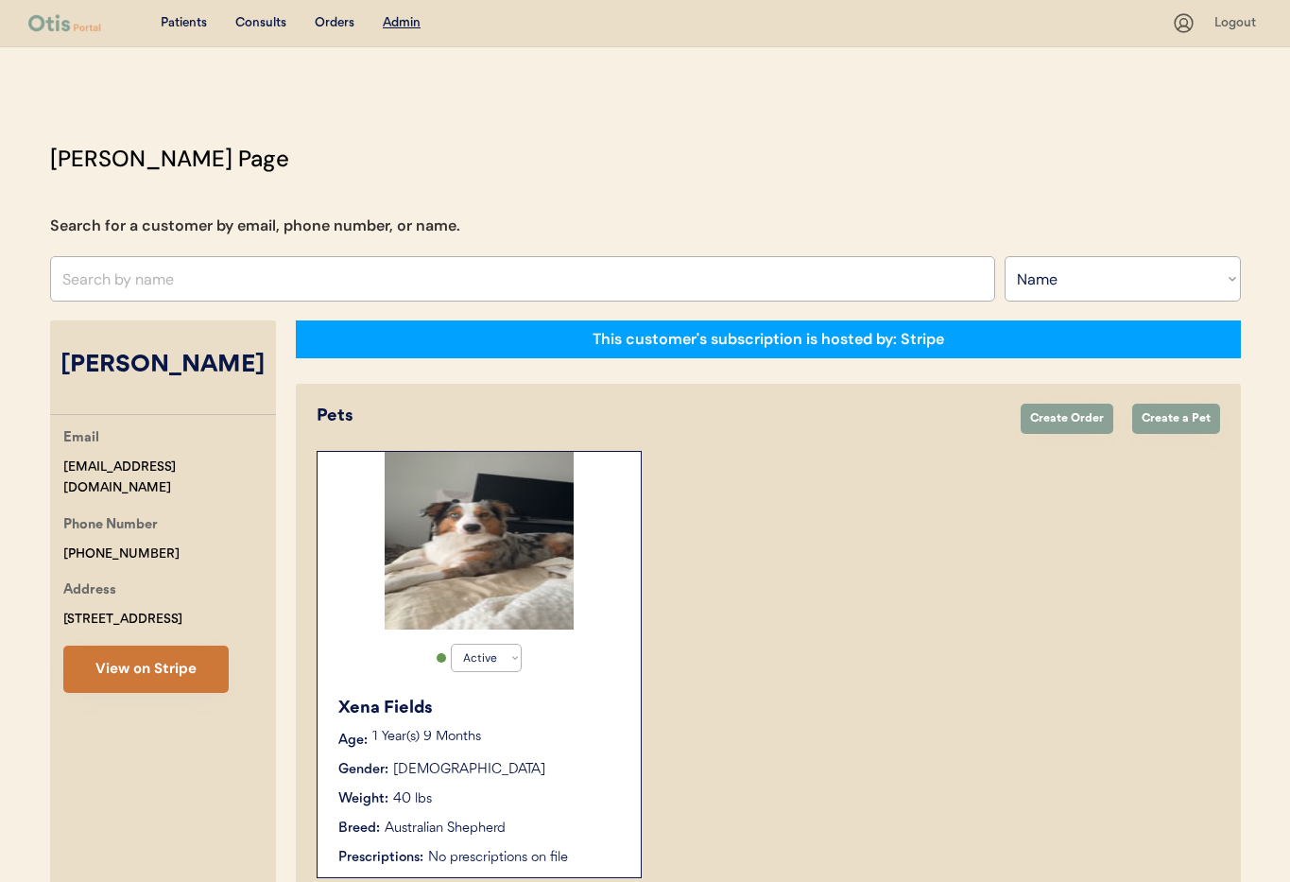
click at [149, 672] on button "View on Stripe" at bounding box center [145, 668] width 165 height 47
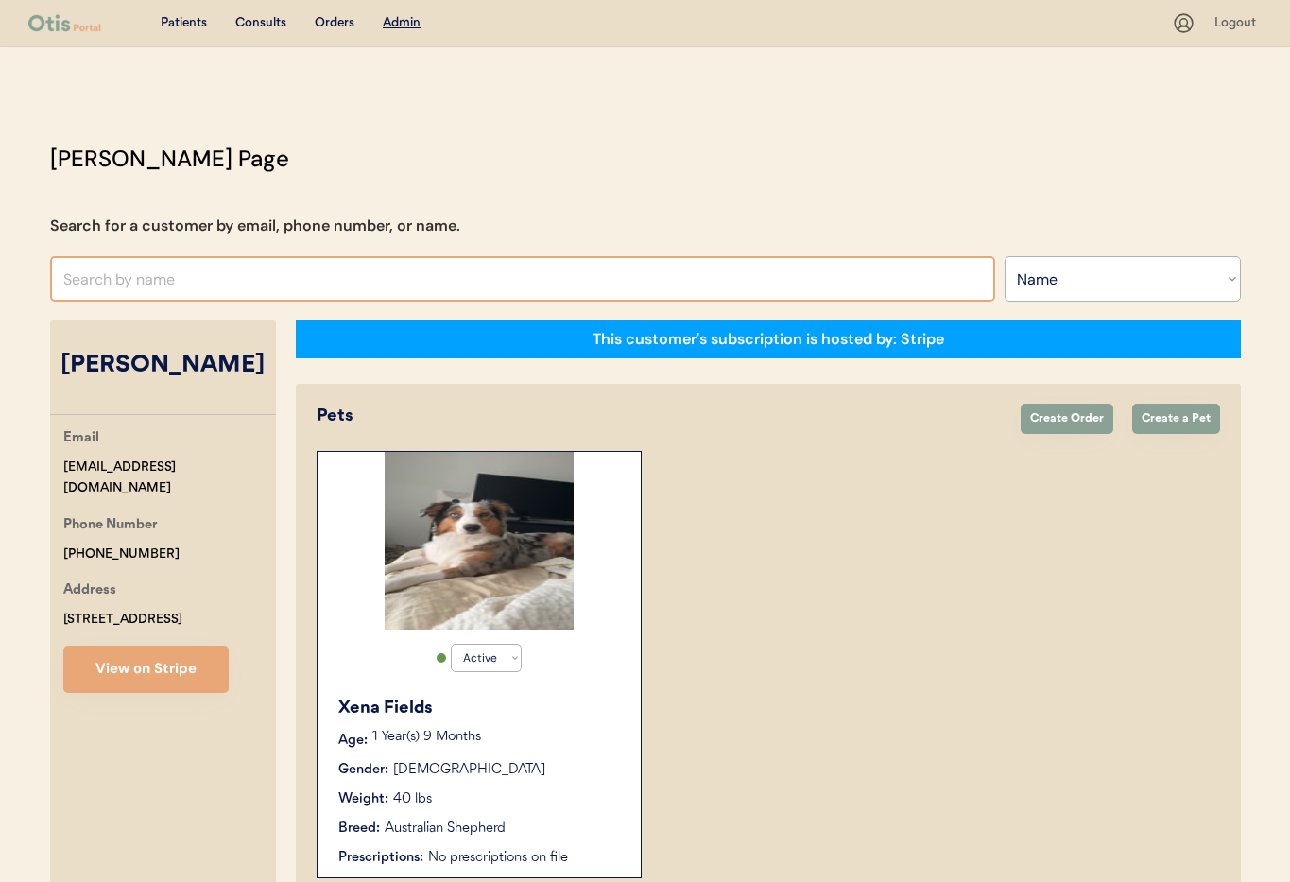
click at [188, 275] on input "text" at bounding box center [522, 278] width 945 height 45
type input "Kam"
type input "Kamya Collins"
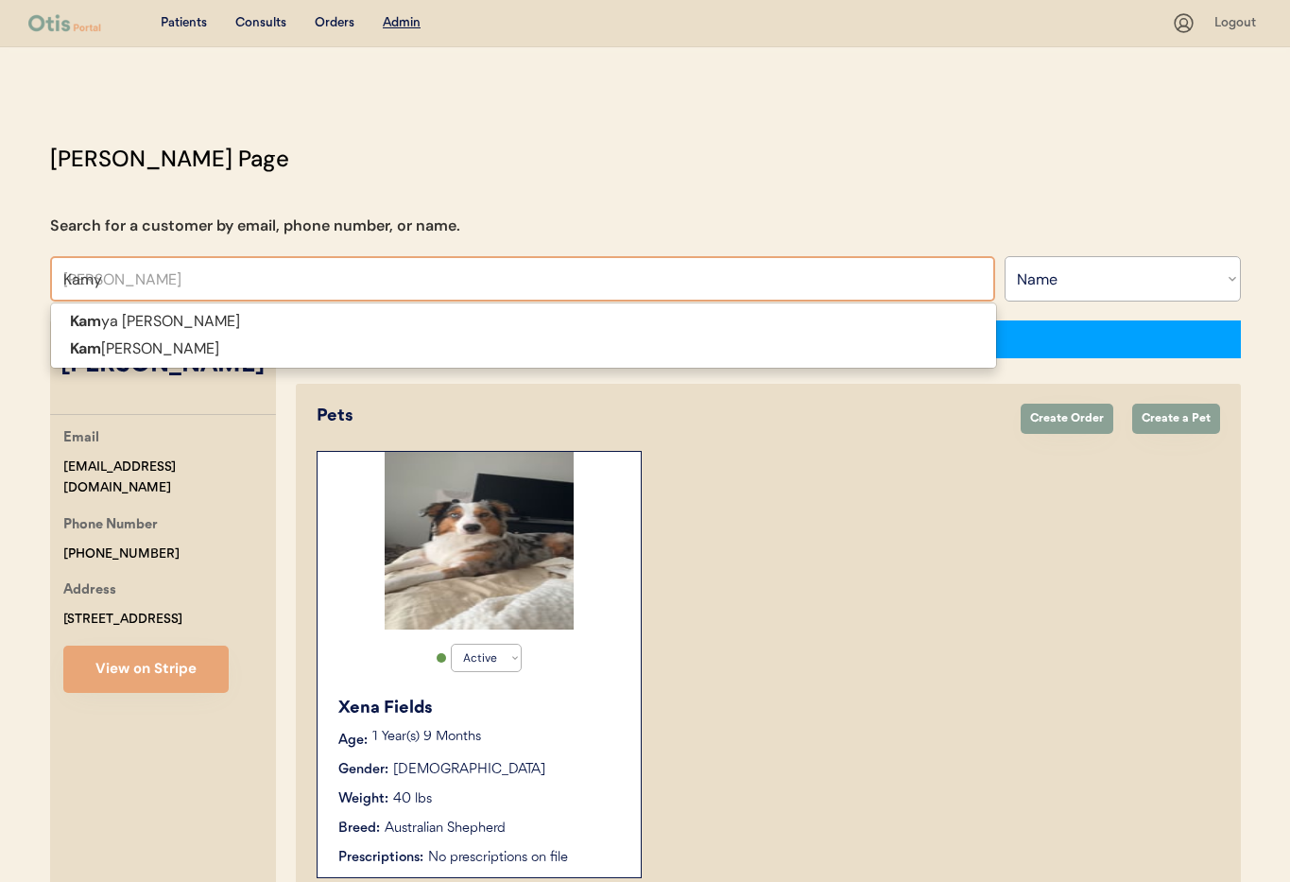
type input "Kamya"
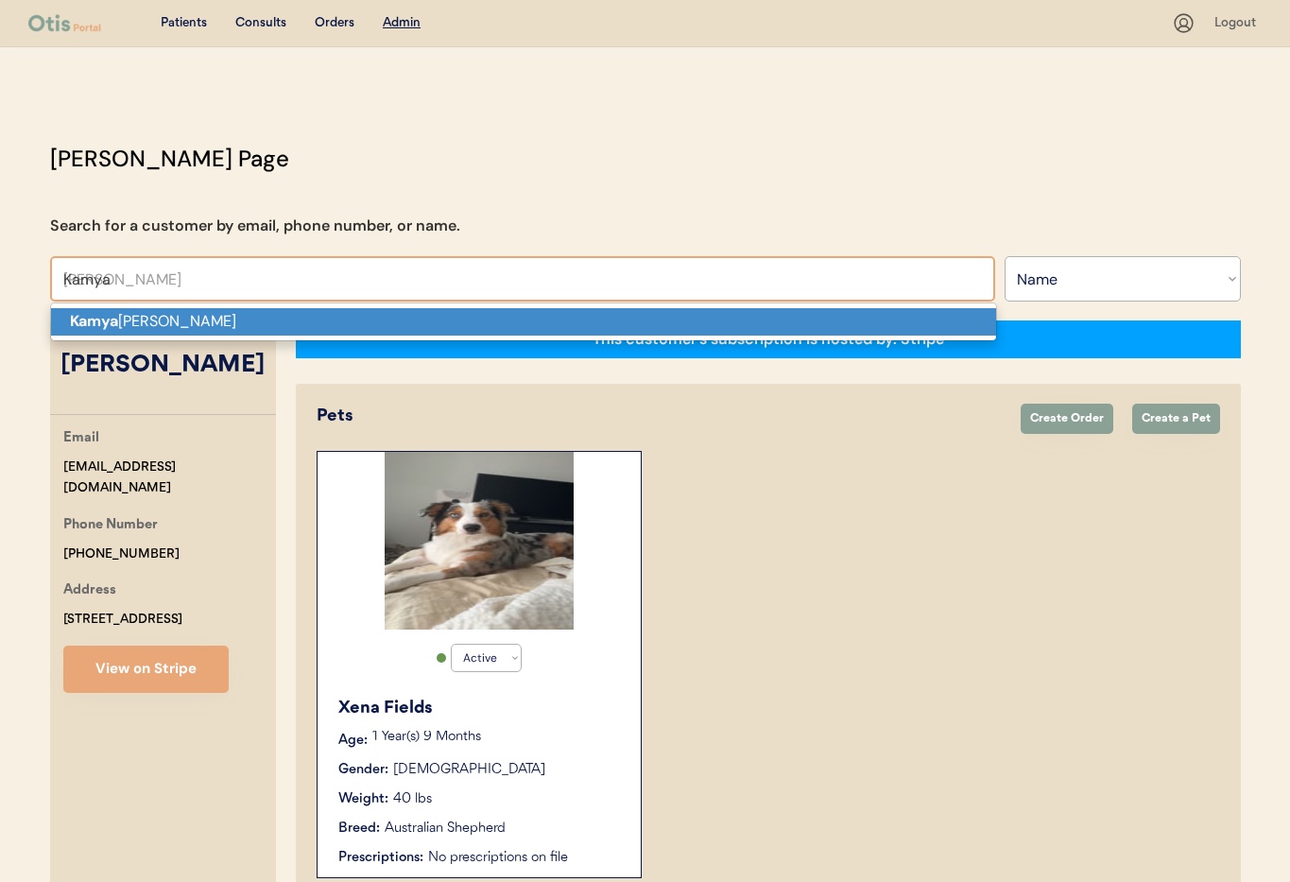
click at [202, 313] on p "Kamya Collins" at bounding box center [523, 321] width 945 height 27
type input "[PERSON_NAME]"
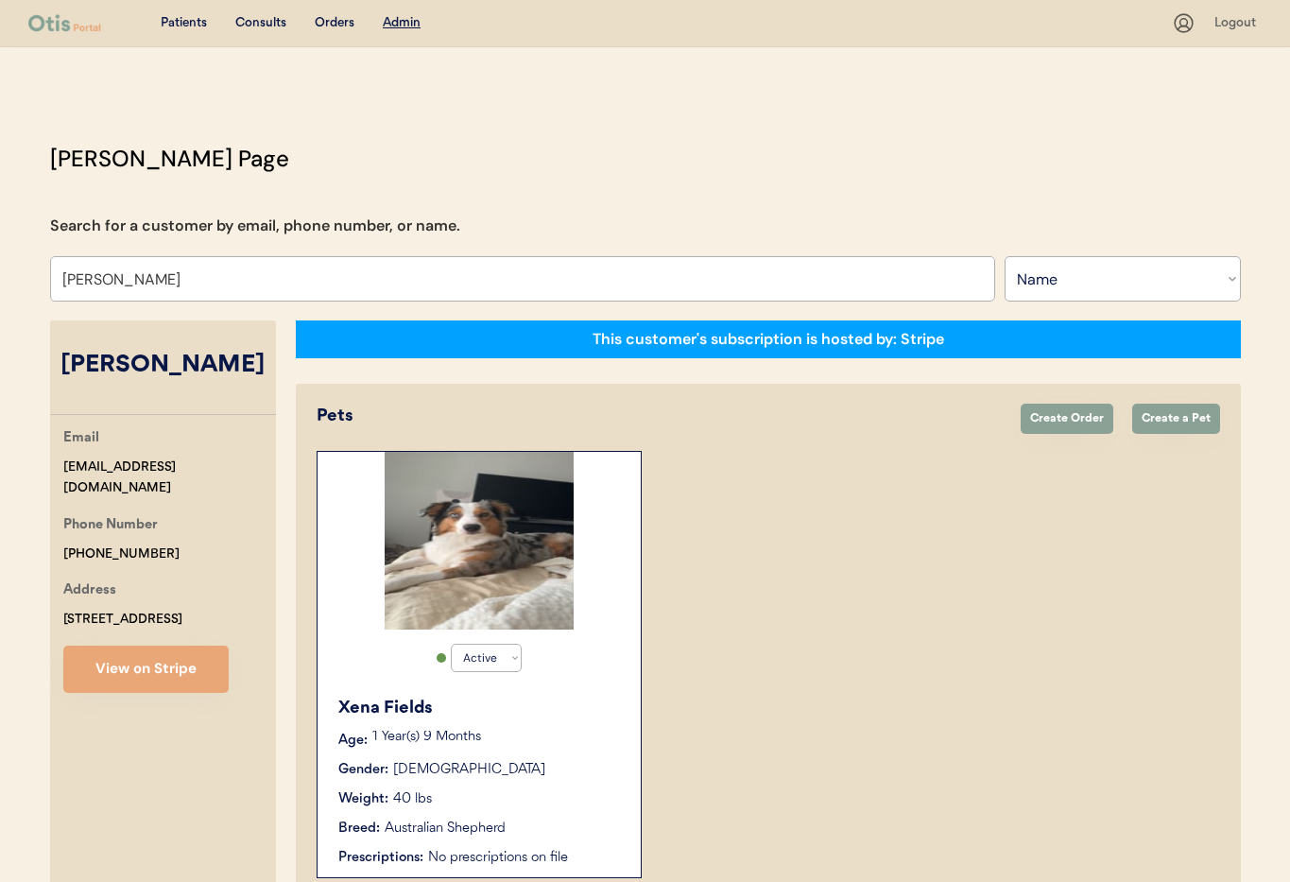
select select "true"
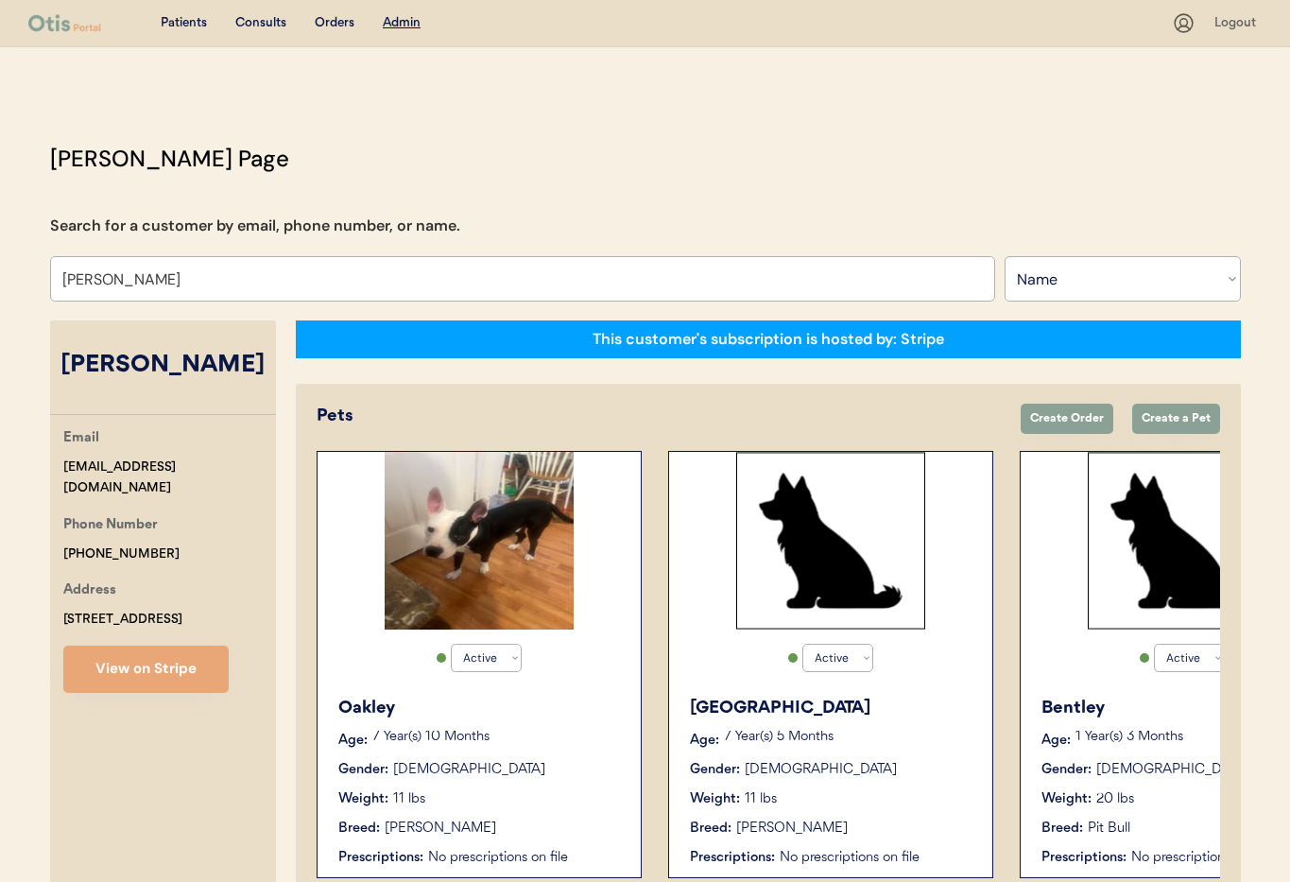
scroll to position [104, 0]
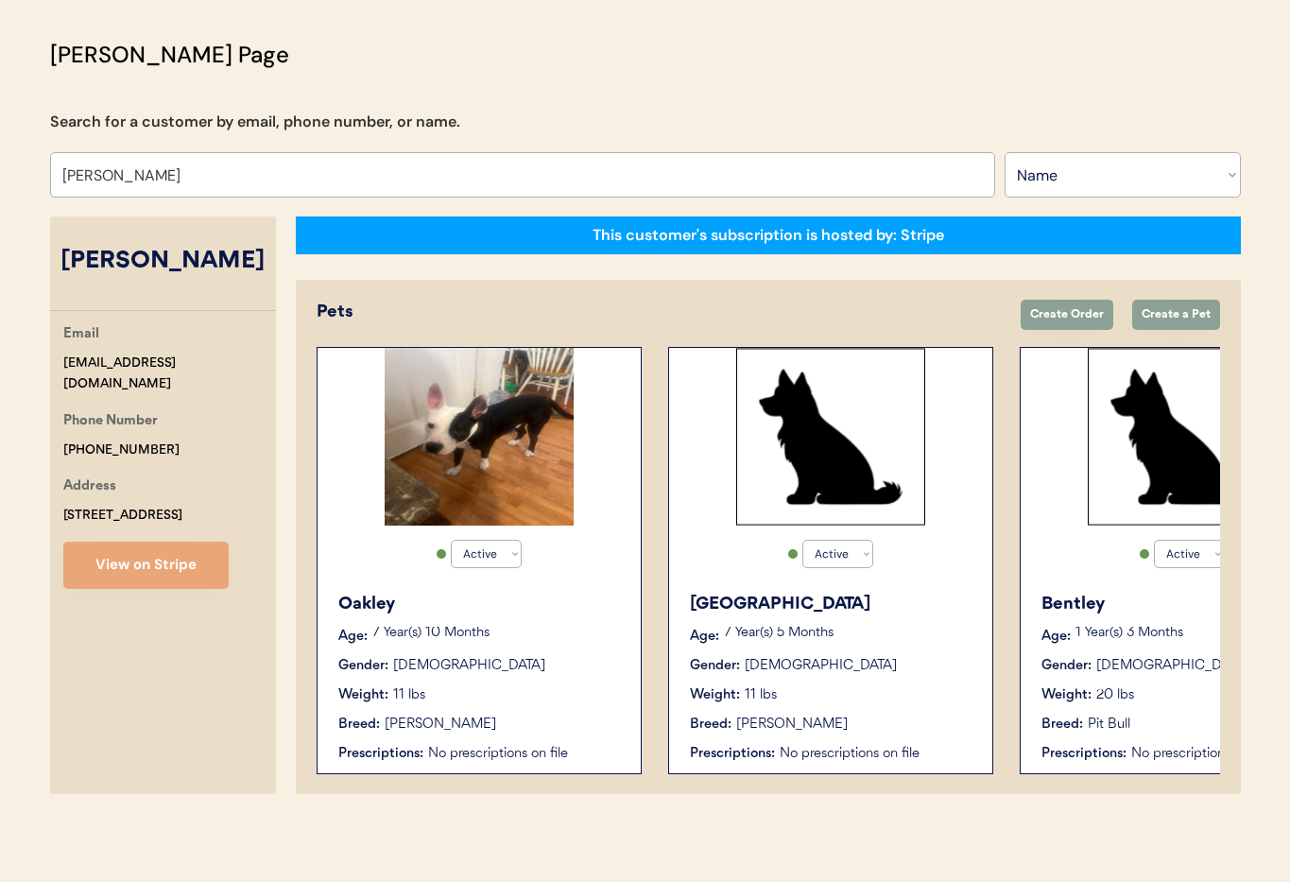
type input "[PERSON_NAME]"
click at [515, 595] on div "Oakley" at bounding box center [479, 604] width 283 height 26
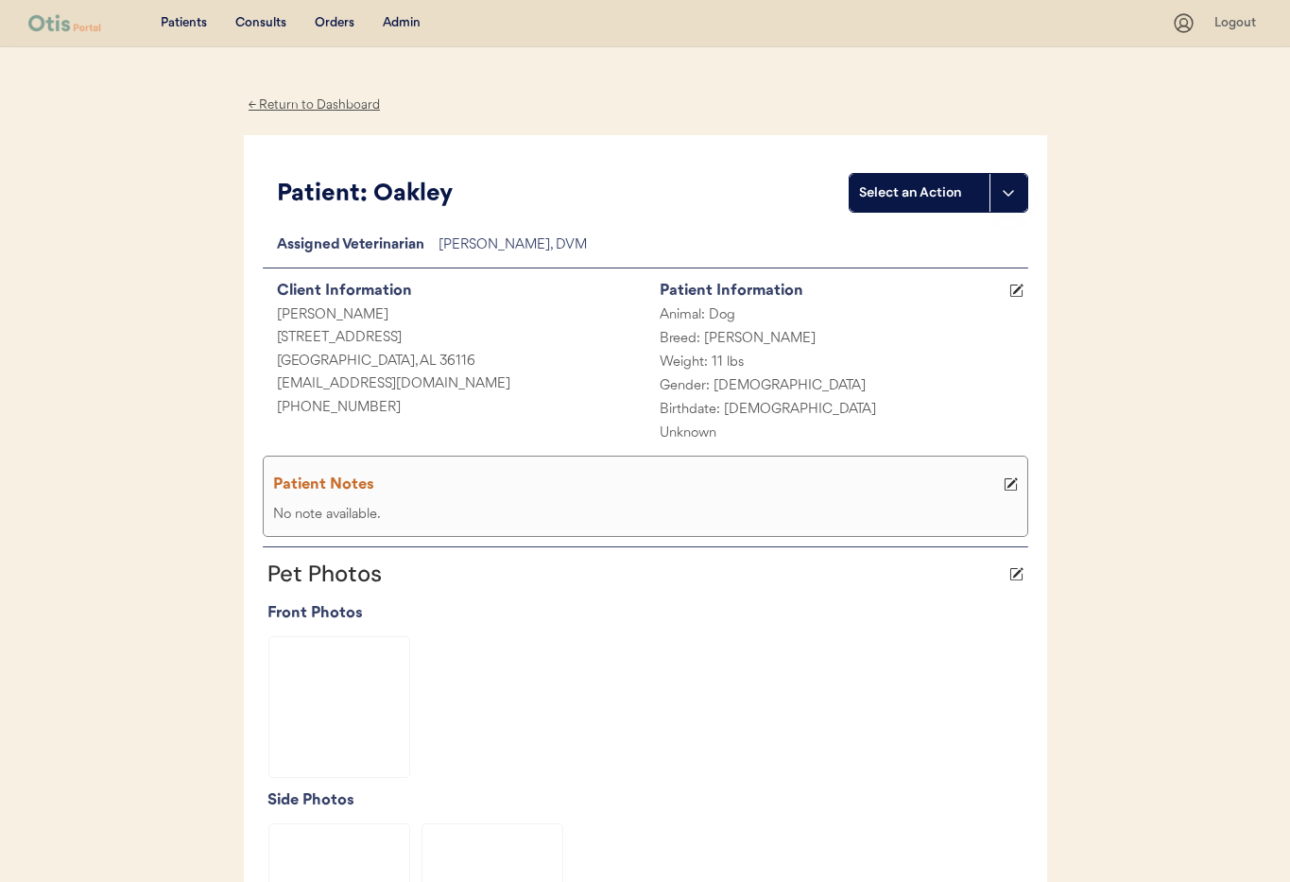
scroll to position [486, 0]
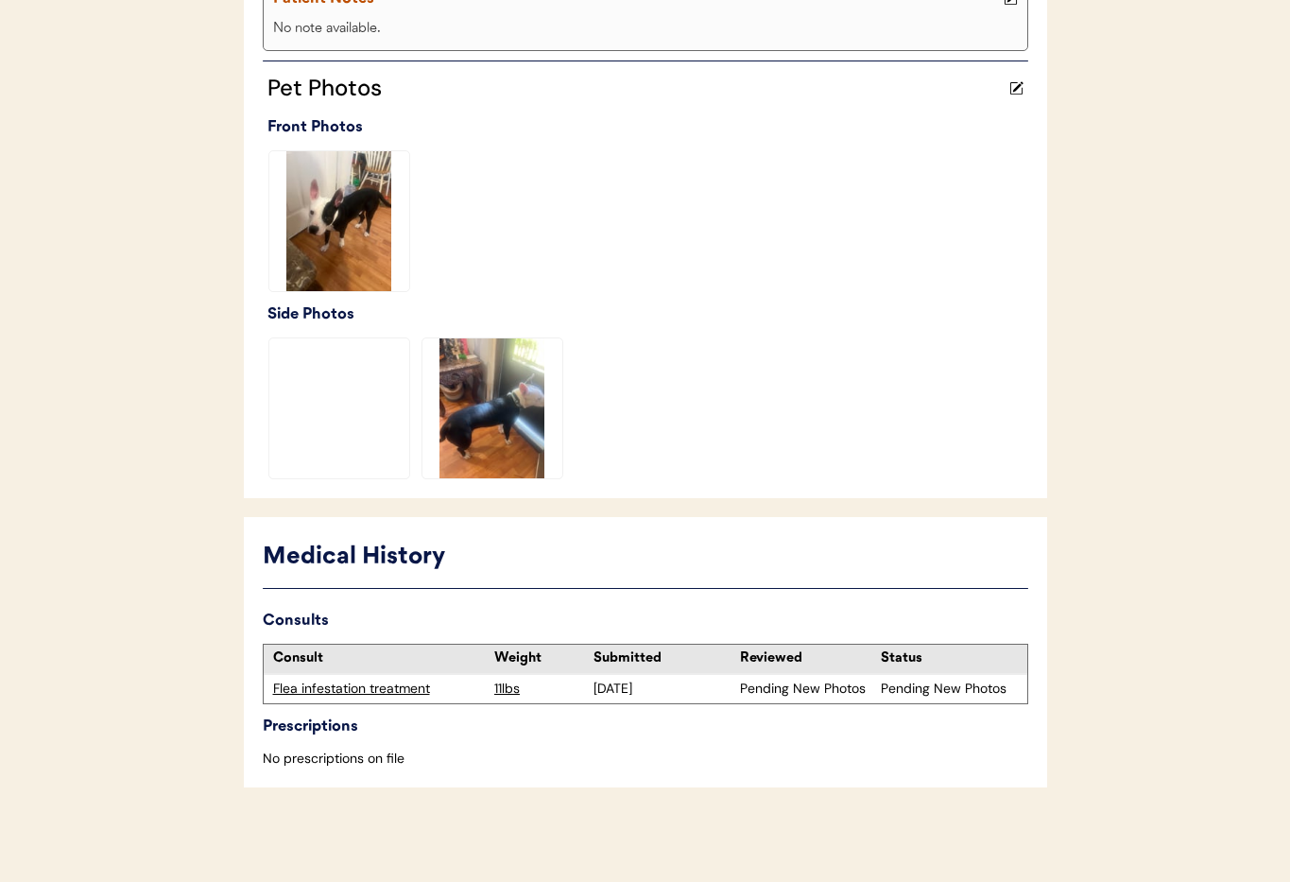
click at [350, 691] on div "Flea infestation treatment" at bounding box center [379, 688] width 213 height 19
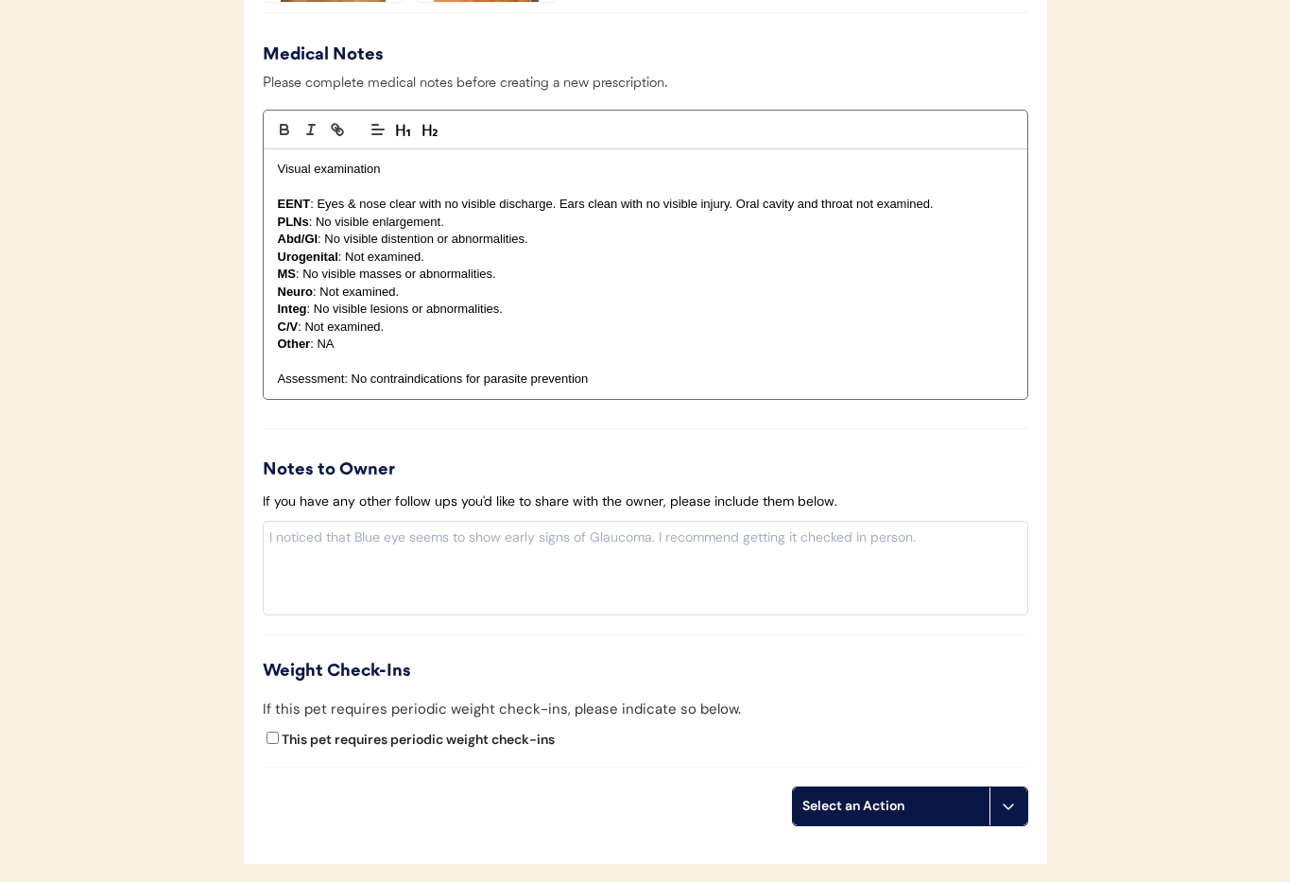
scroll to position [2089, 0]
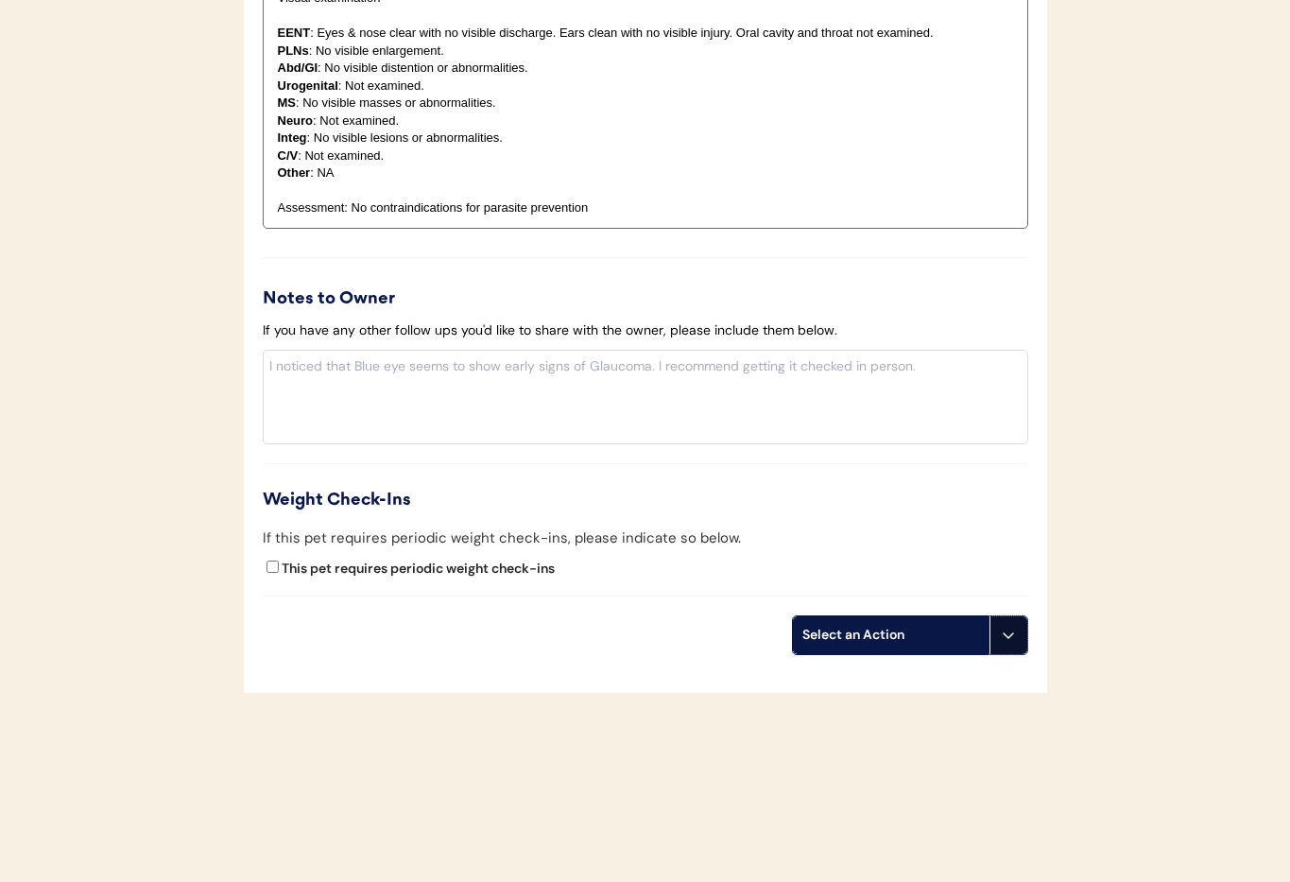
click at [1004, 622] on button at bounding box center [1008, 635] width 38 height 38
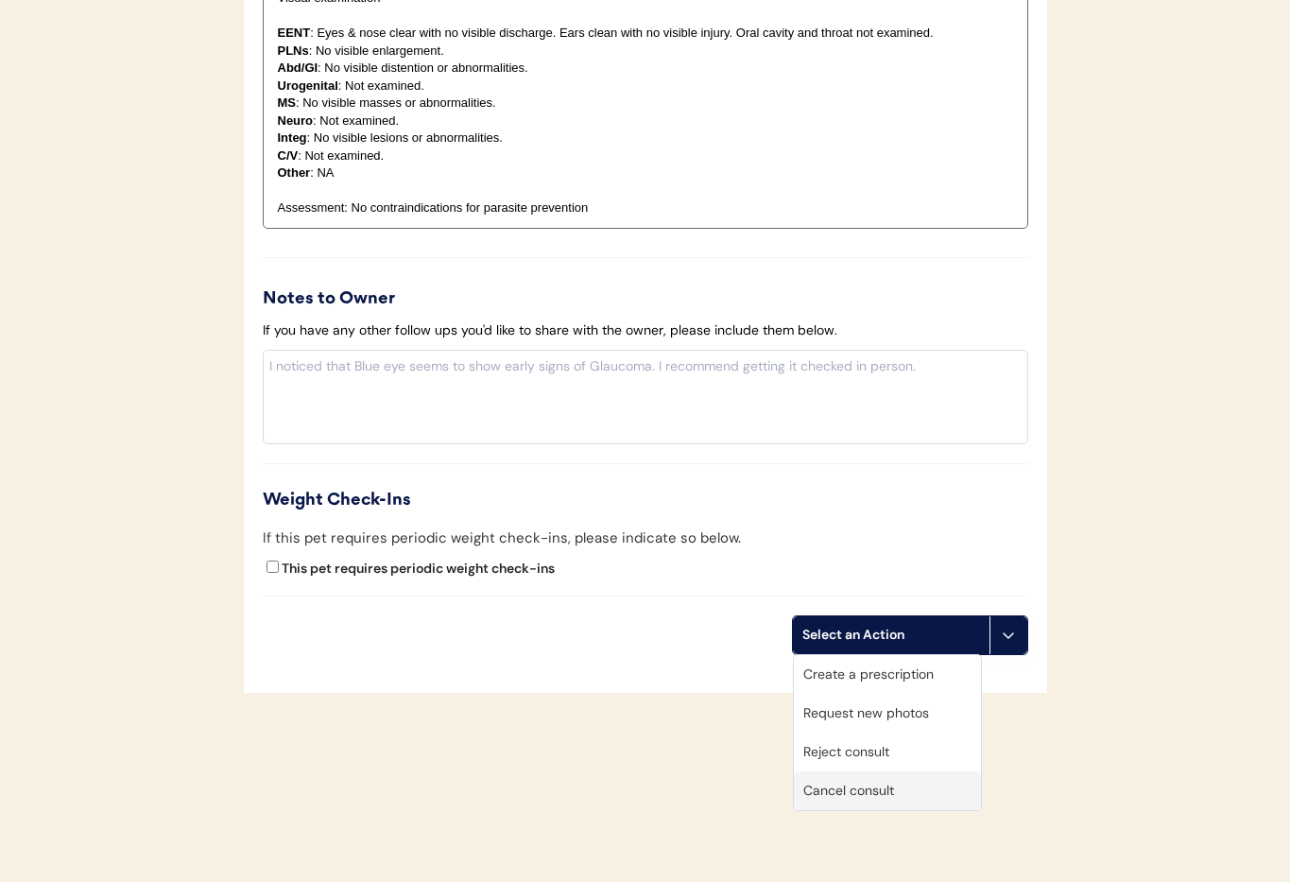
click at [898, 789] on div "Cancel consult" at bounding box center [887, 790] width 187 height 39
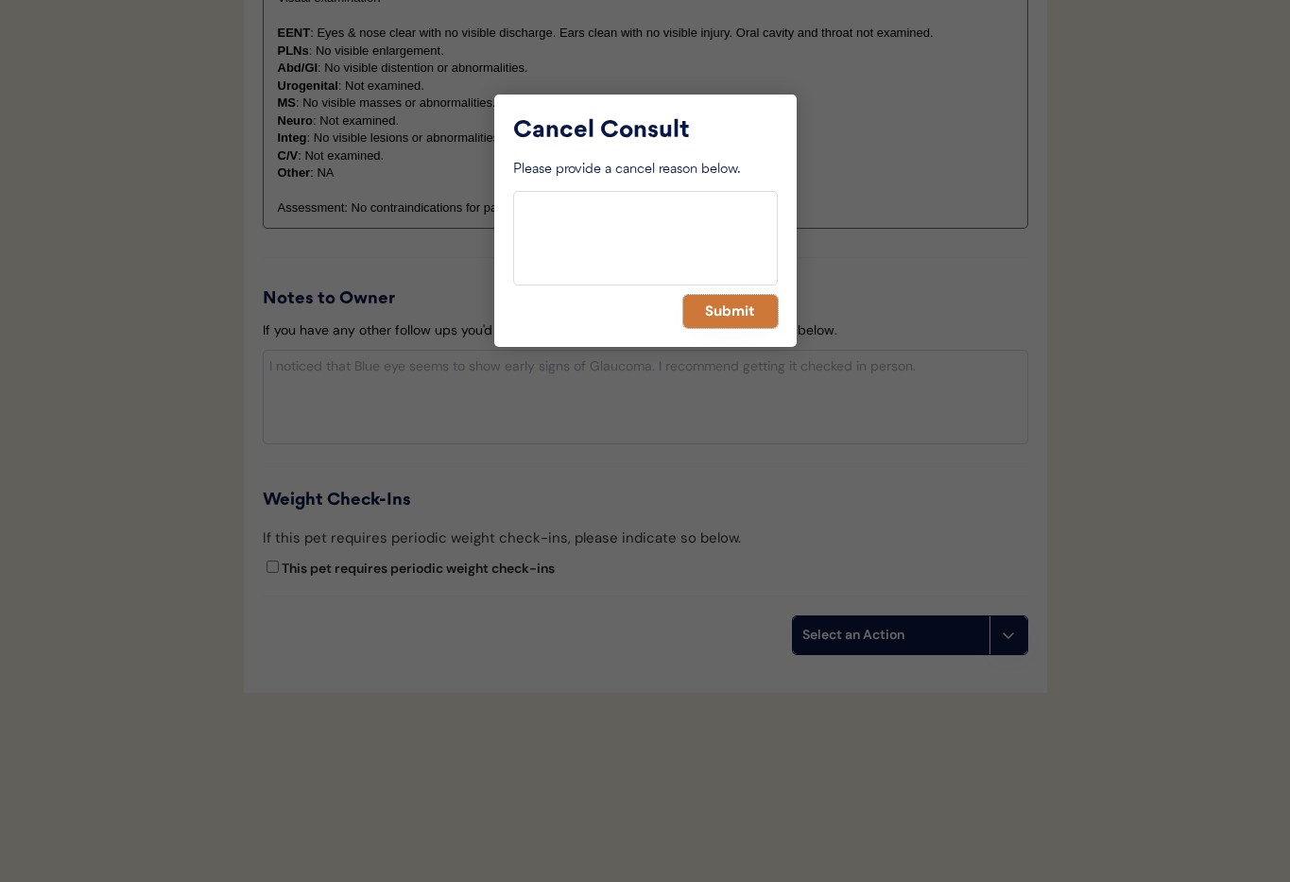
click at [710, 319] on button "Submit" at bounding box center [730, 311] width 94 height 33
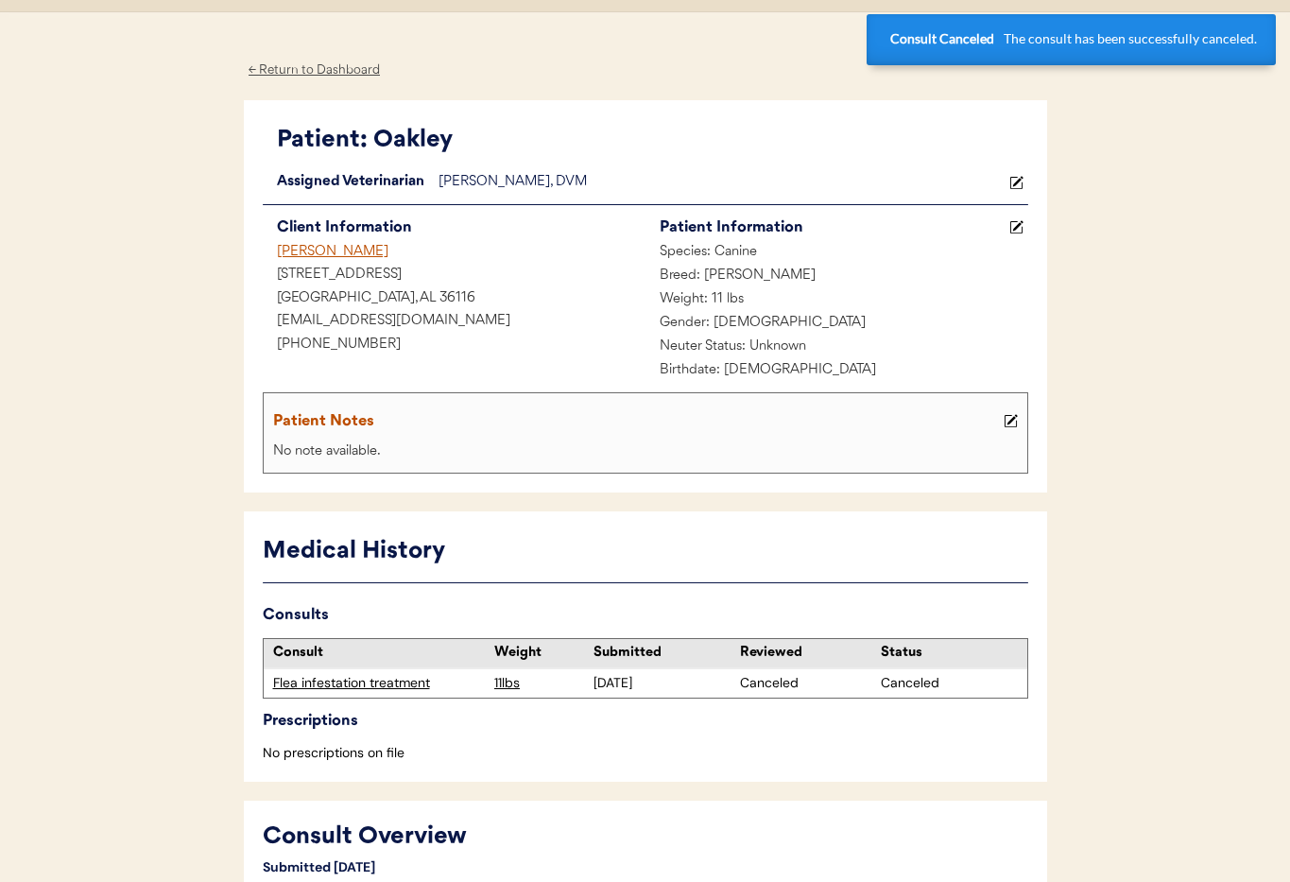
scroll to position [0, 0]
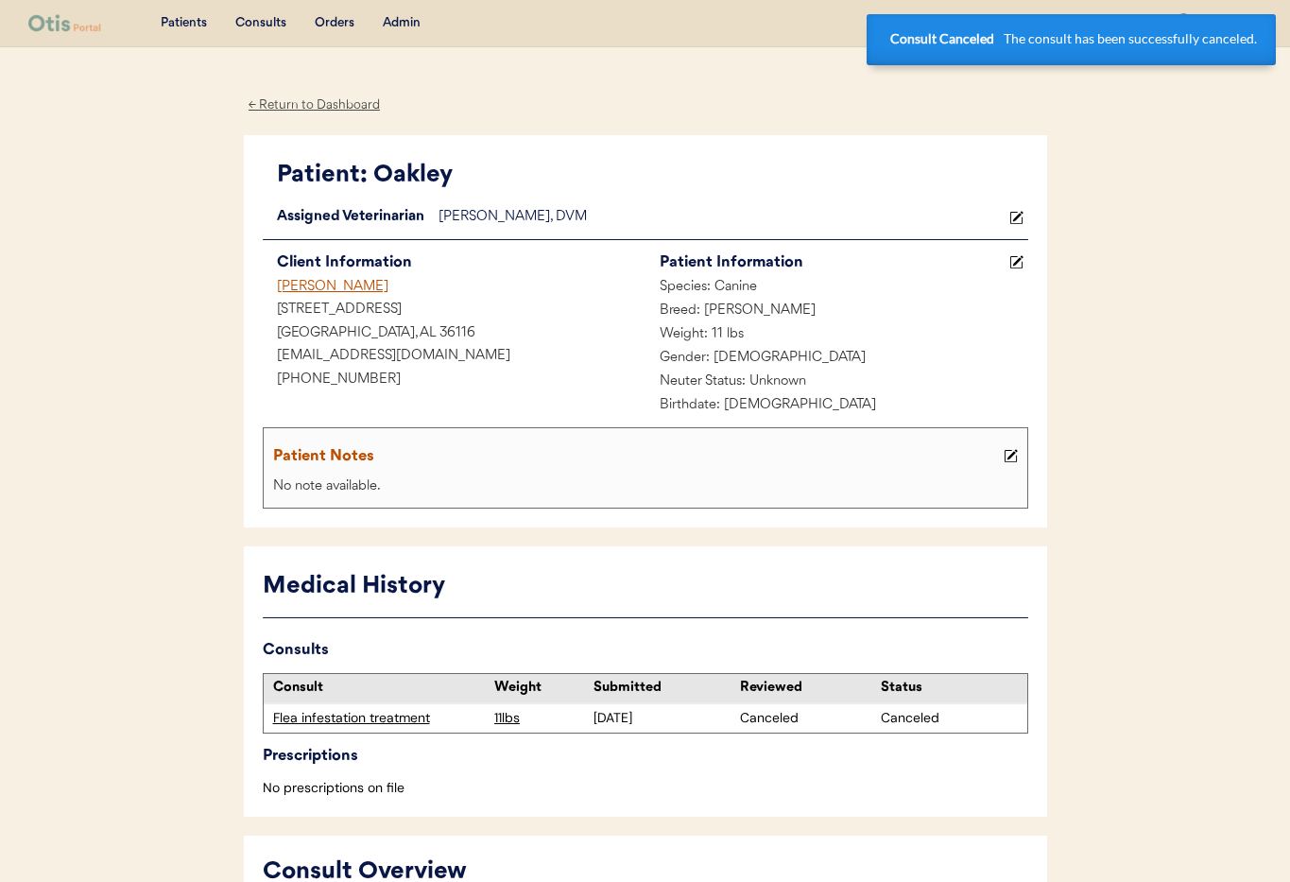
click at [296, 290] on div "[PERSON_NAME]" at bounding box center [454, 288] width 383 height 24
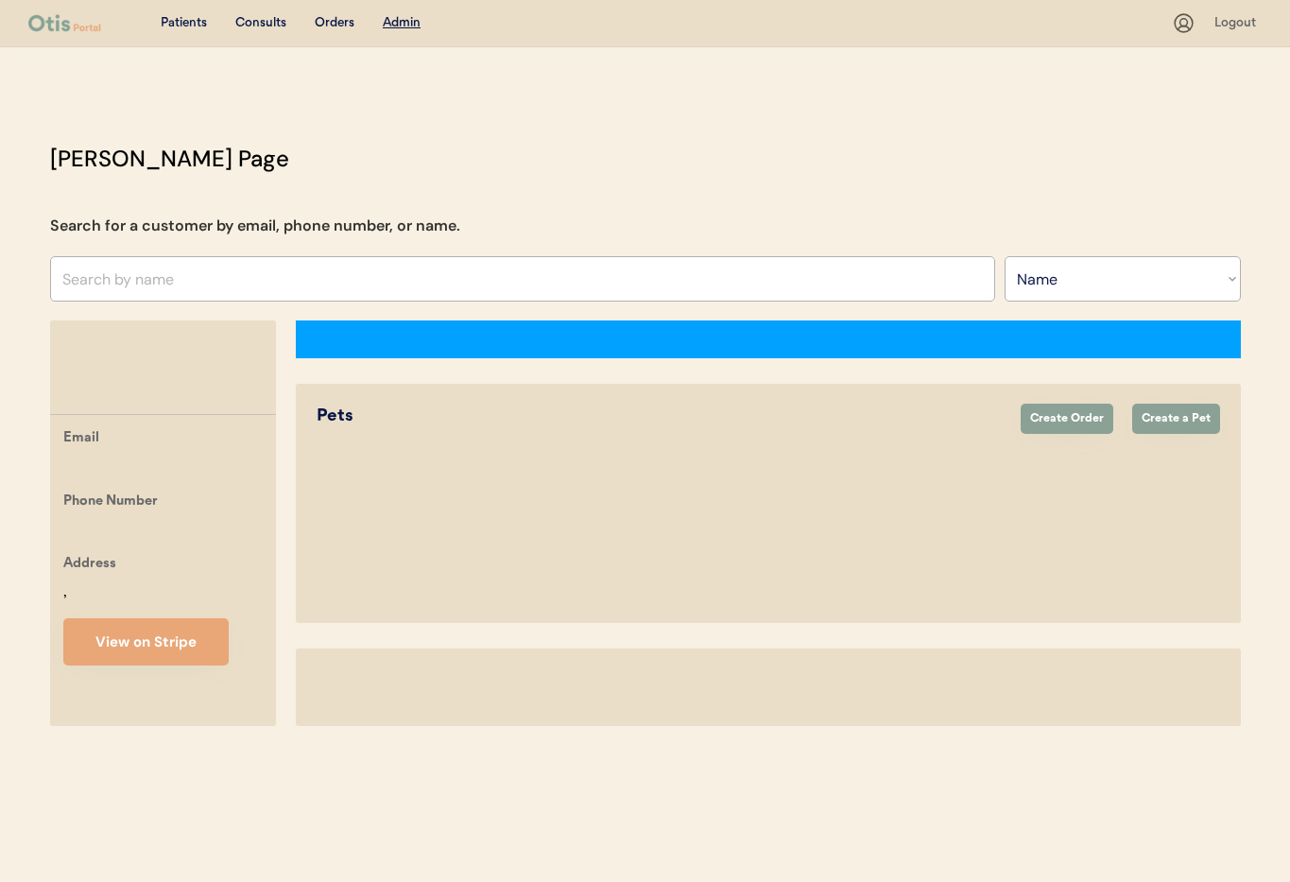
select select ""Name""
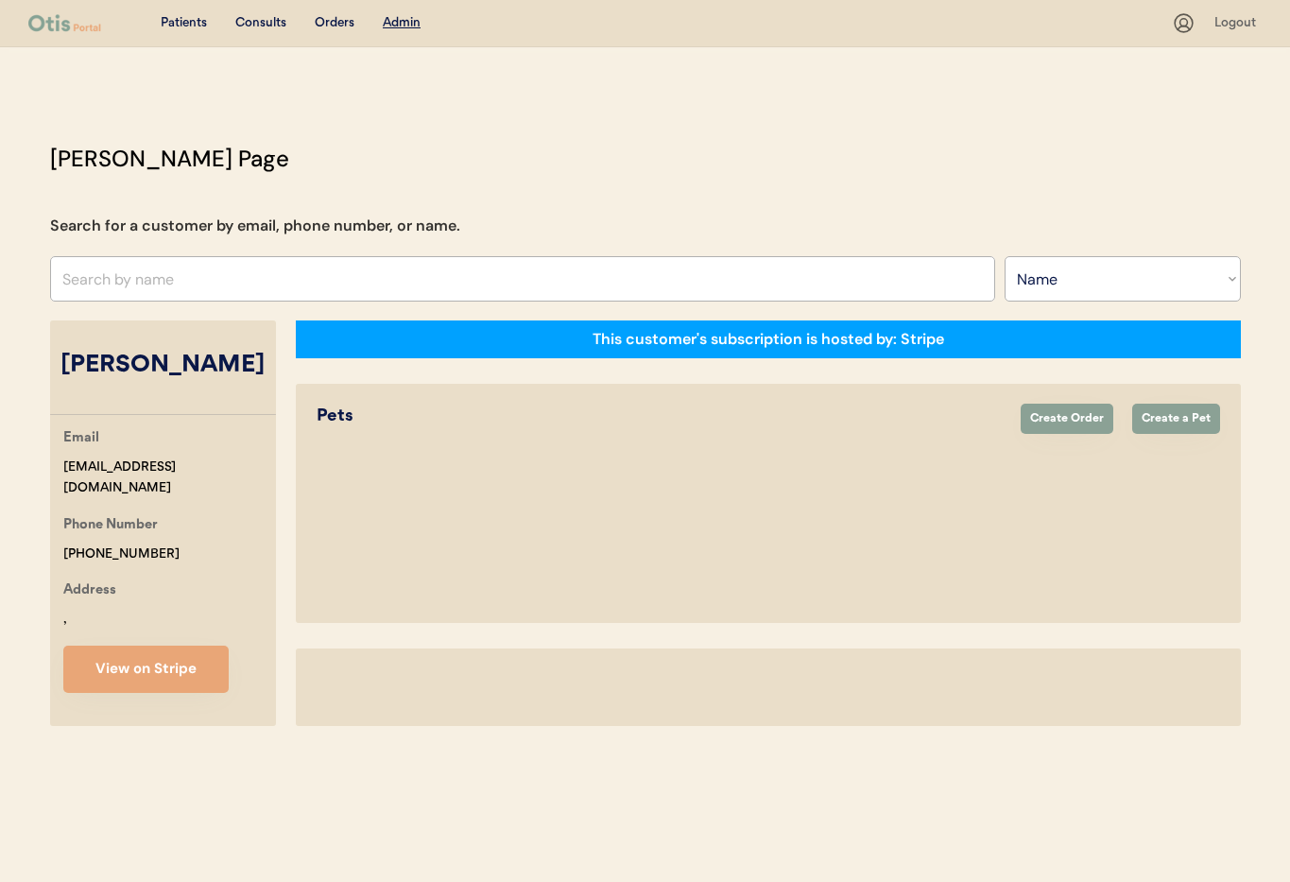
select select "true"
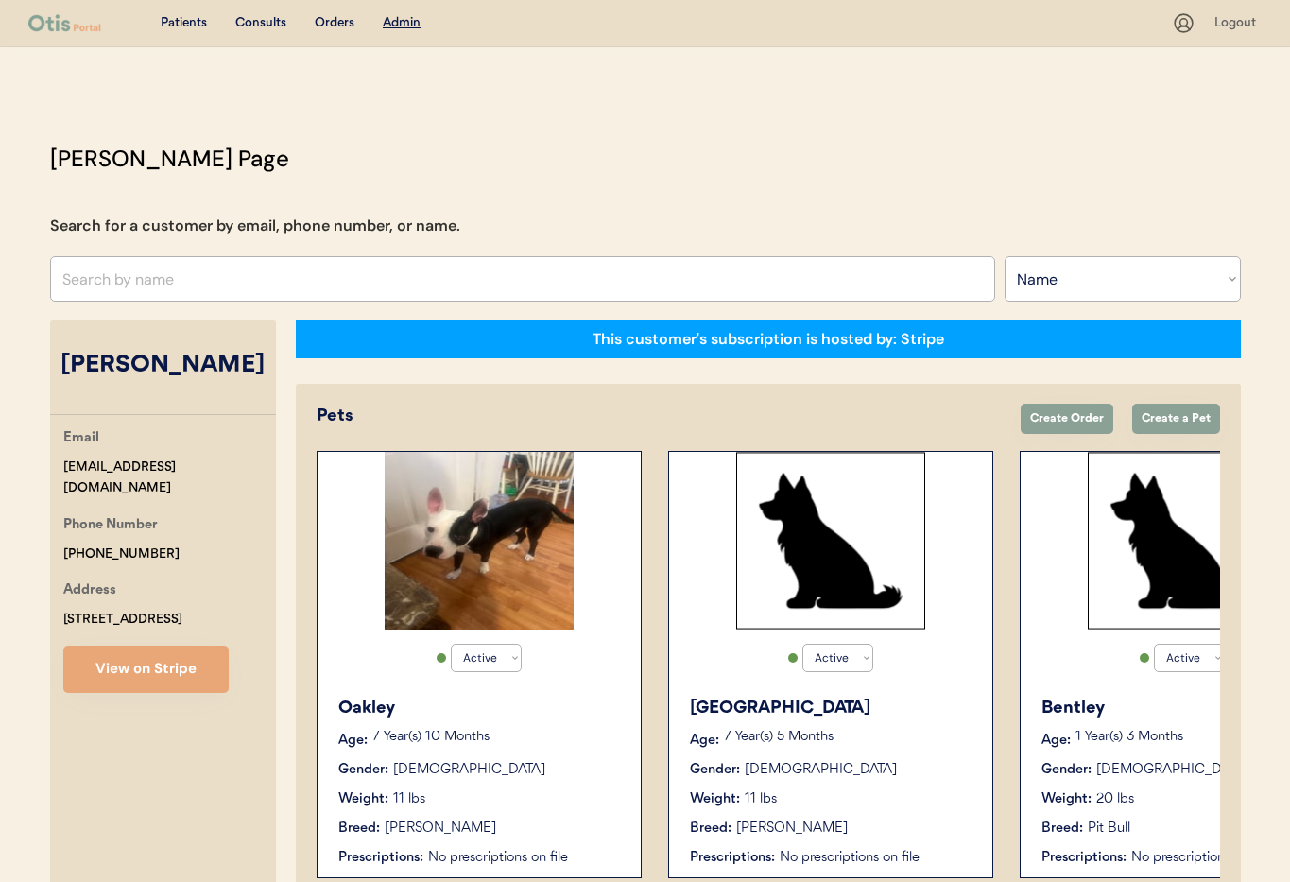
click at [872, 740] on p "7 Year(s) 5 Months" at bounding box center [848, 736] width 249 height 13
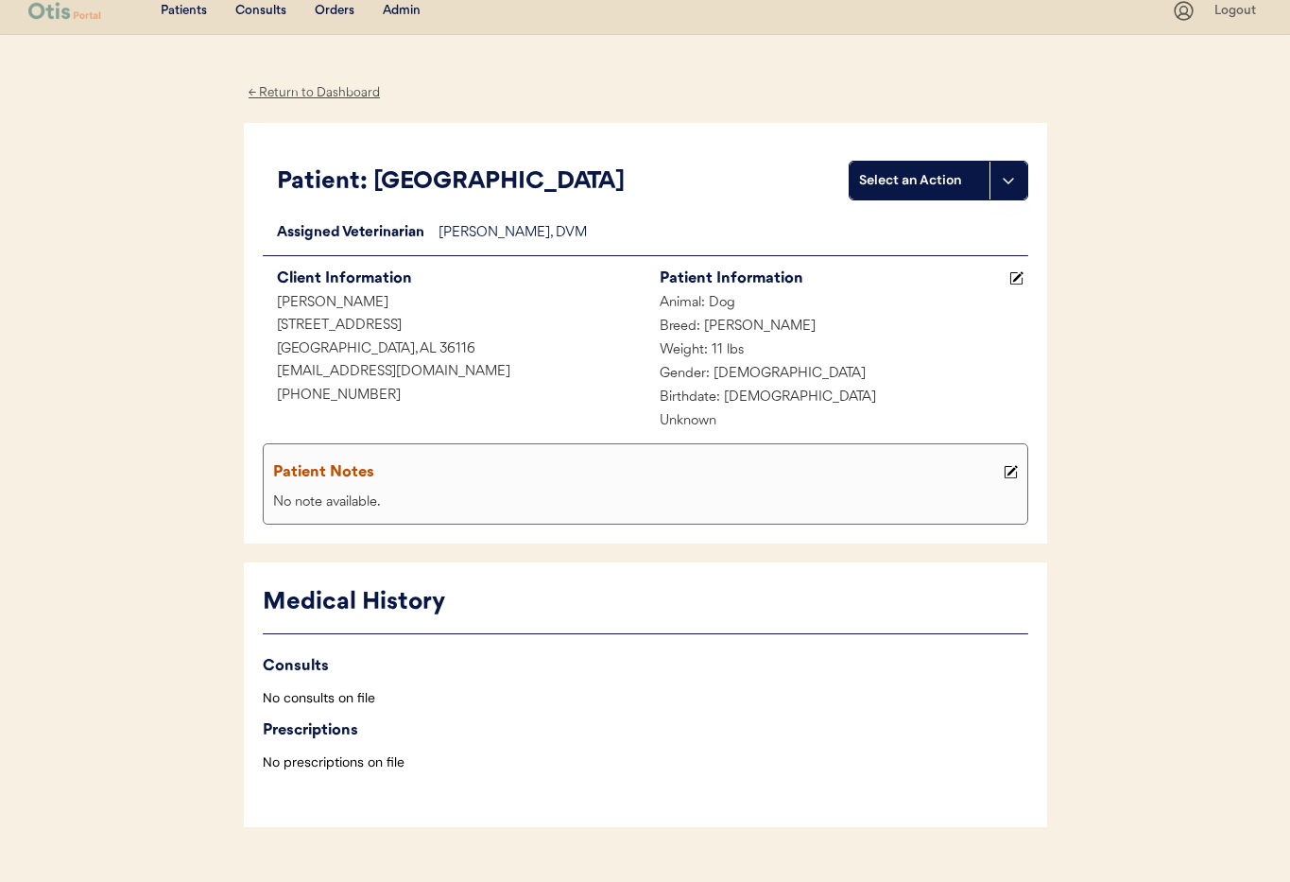
scroll to position [52, 0]
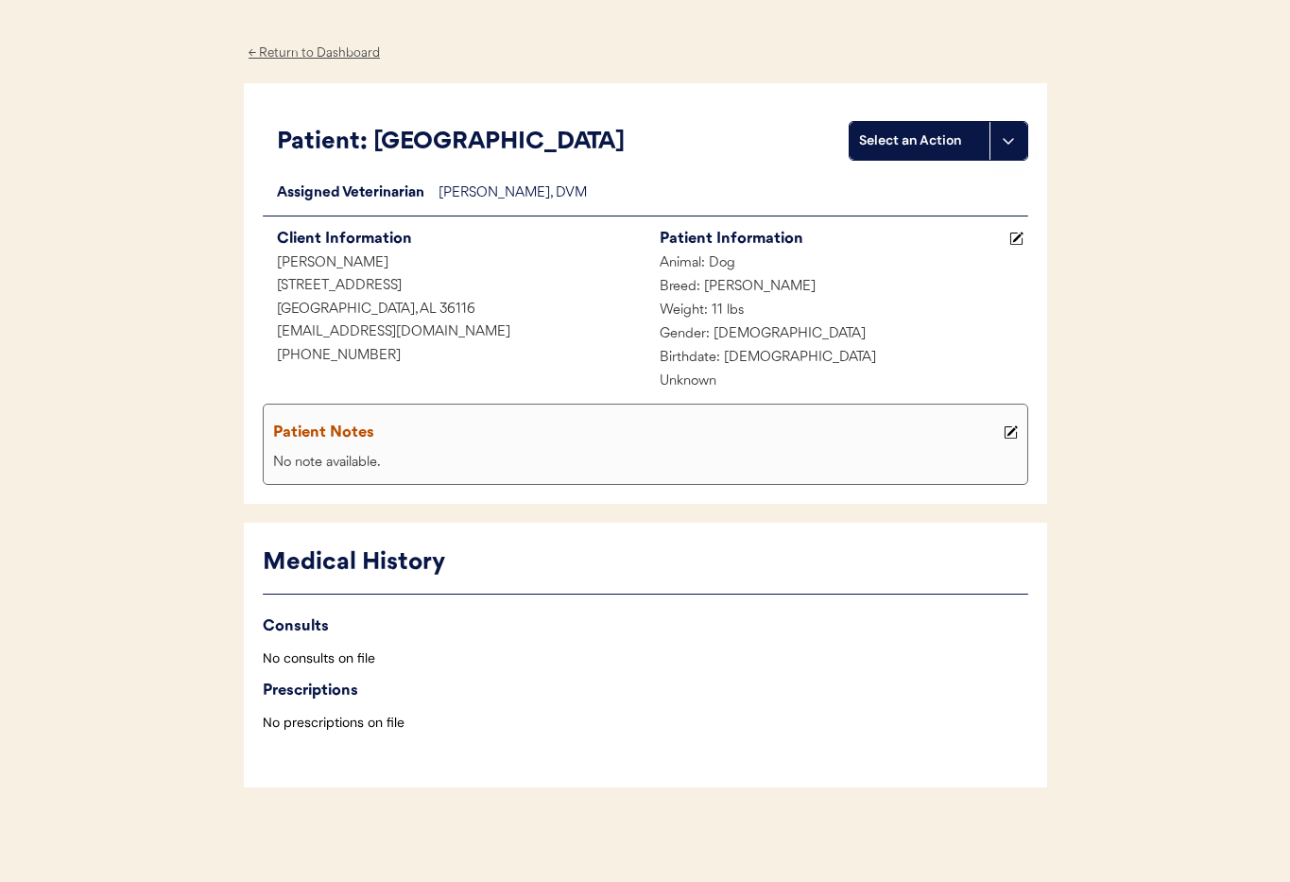
click at [300, 54] on div "← Return to Dashboard" at bounding box center [315, 54] width 142 height 22
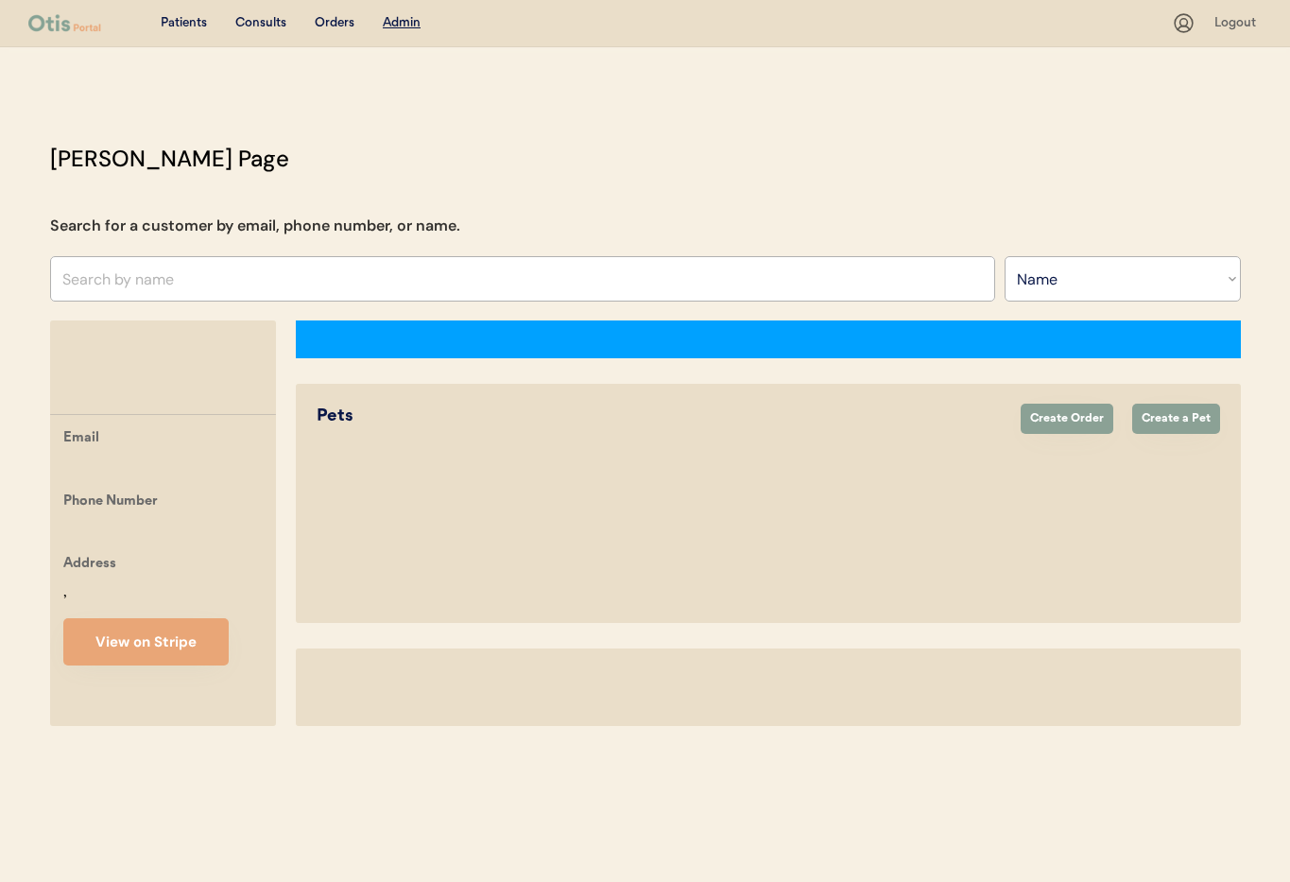
select select ""Name""
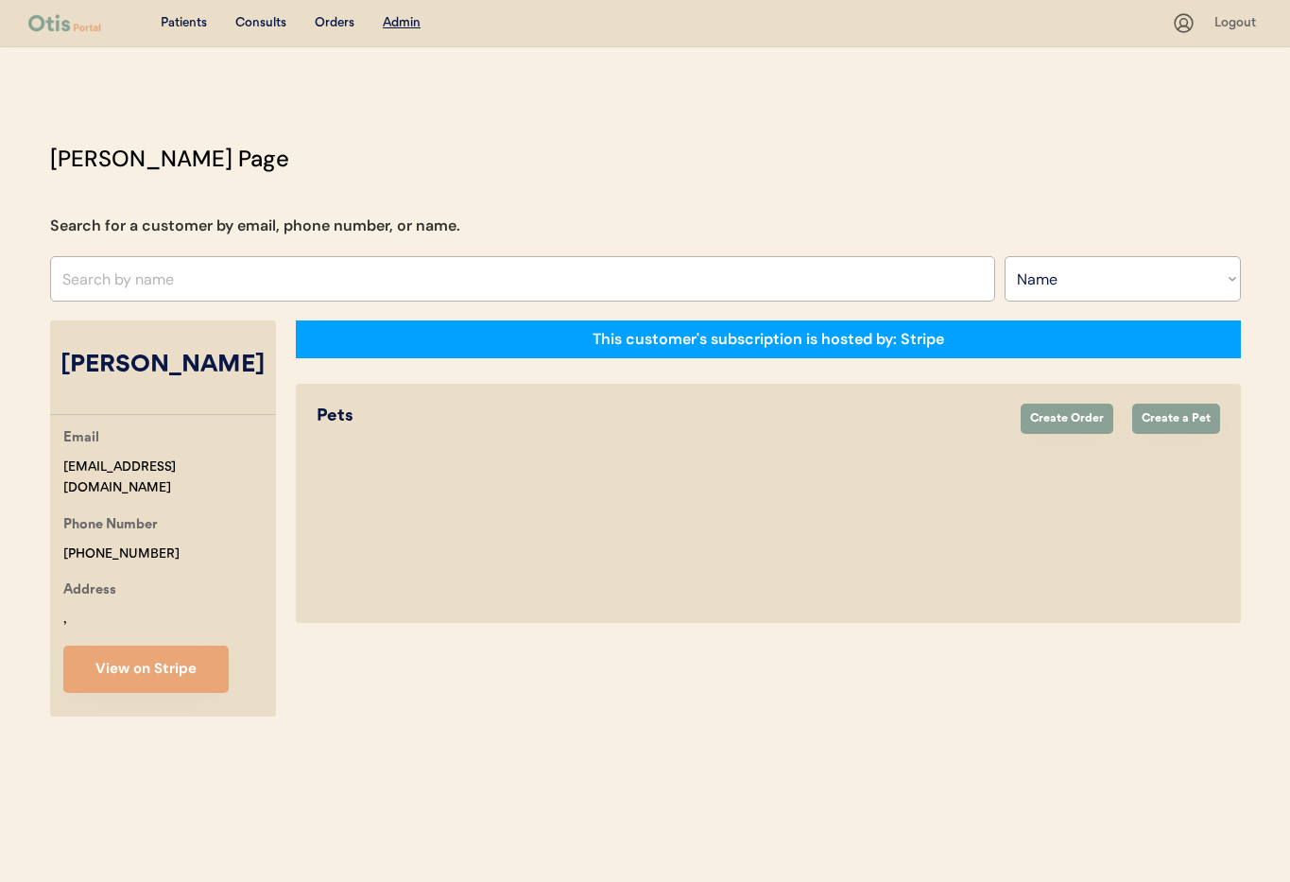
select select "true"
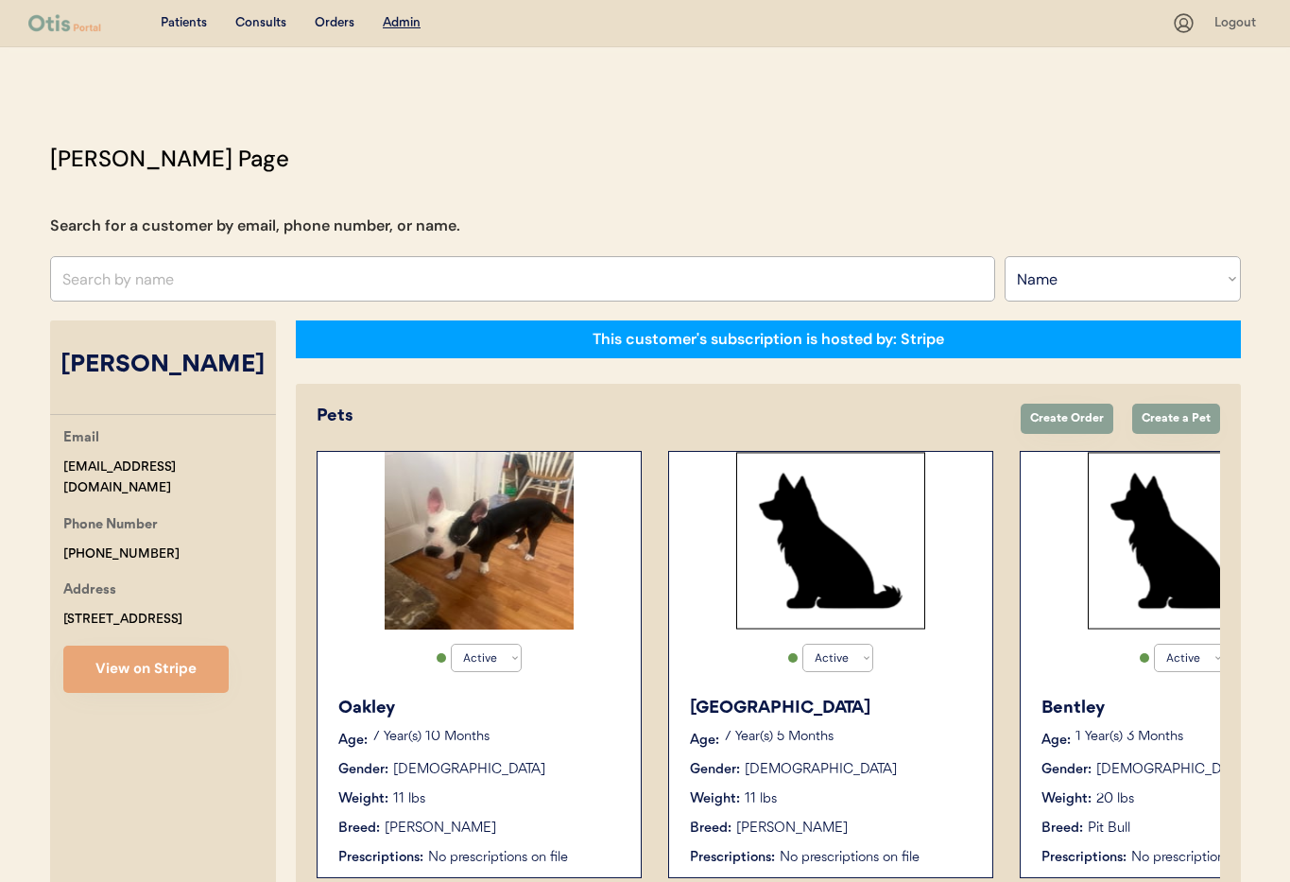
scroll to position [1, 0]
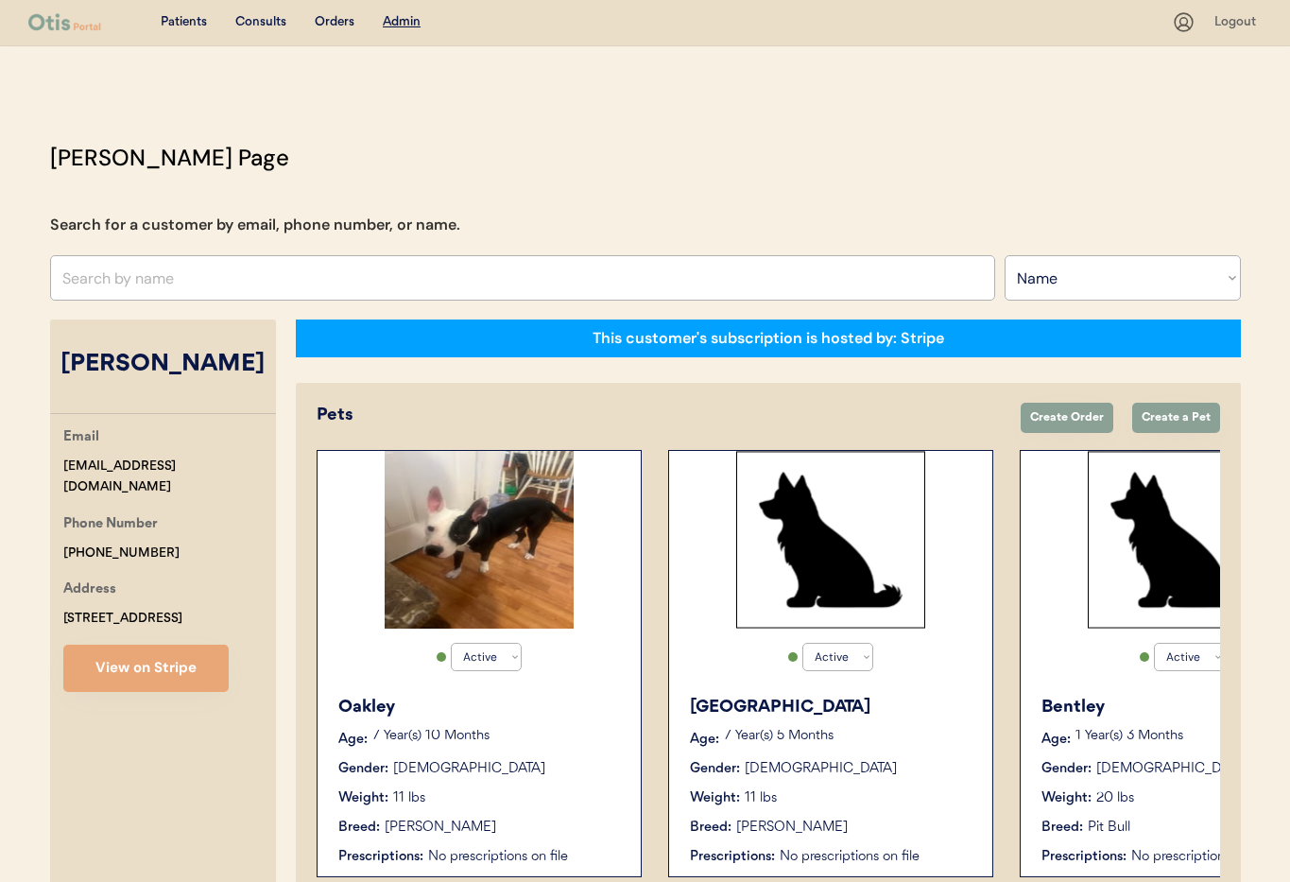
click at [1154, 750] on div "Bentley Age: [DEMOGRAPHIC_DATA] Year(s) 3 Months Gender: [DEMOGRAPHIC_DATA] Wei…" at bounding box center [1182, 780] width 304 height 191
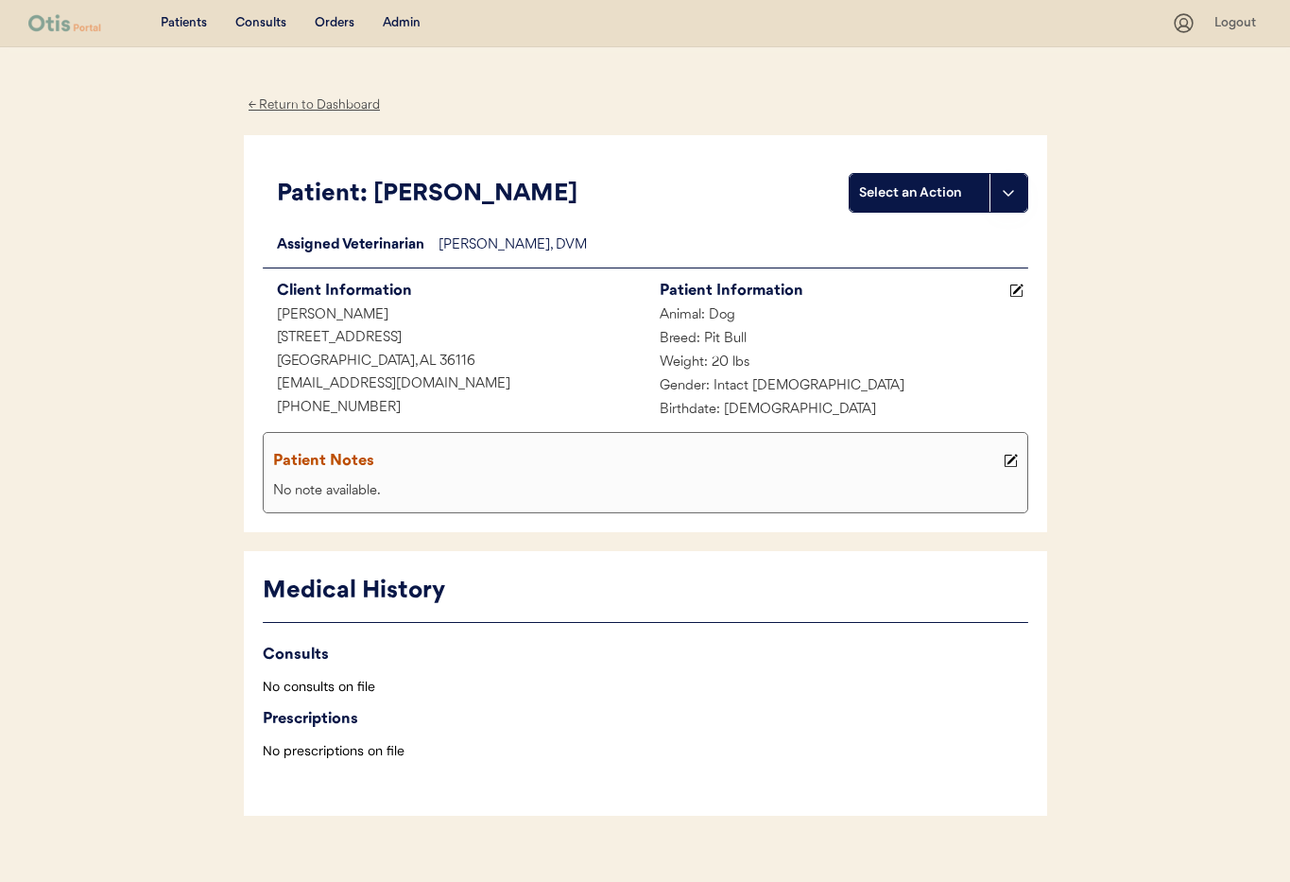
drag, startPoint x: 264, startPoint y: 101, endPoint x: 291, endPoint y: 127, distance: 37.4
click at [264, 101] on div "← Return to Dashboard" at bounding box center [315, 105] width 142 height 22
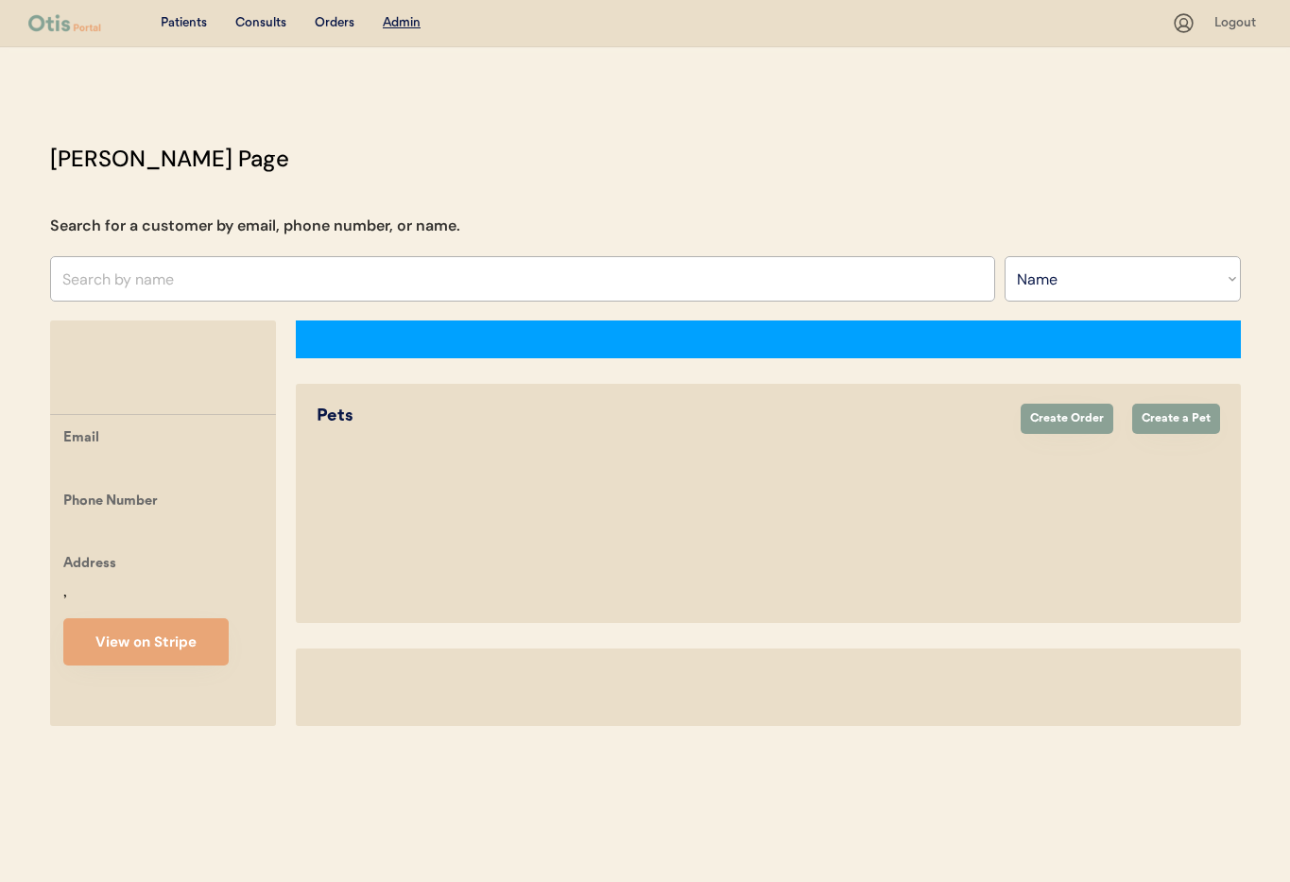
select select ""Name""
select select "true"
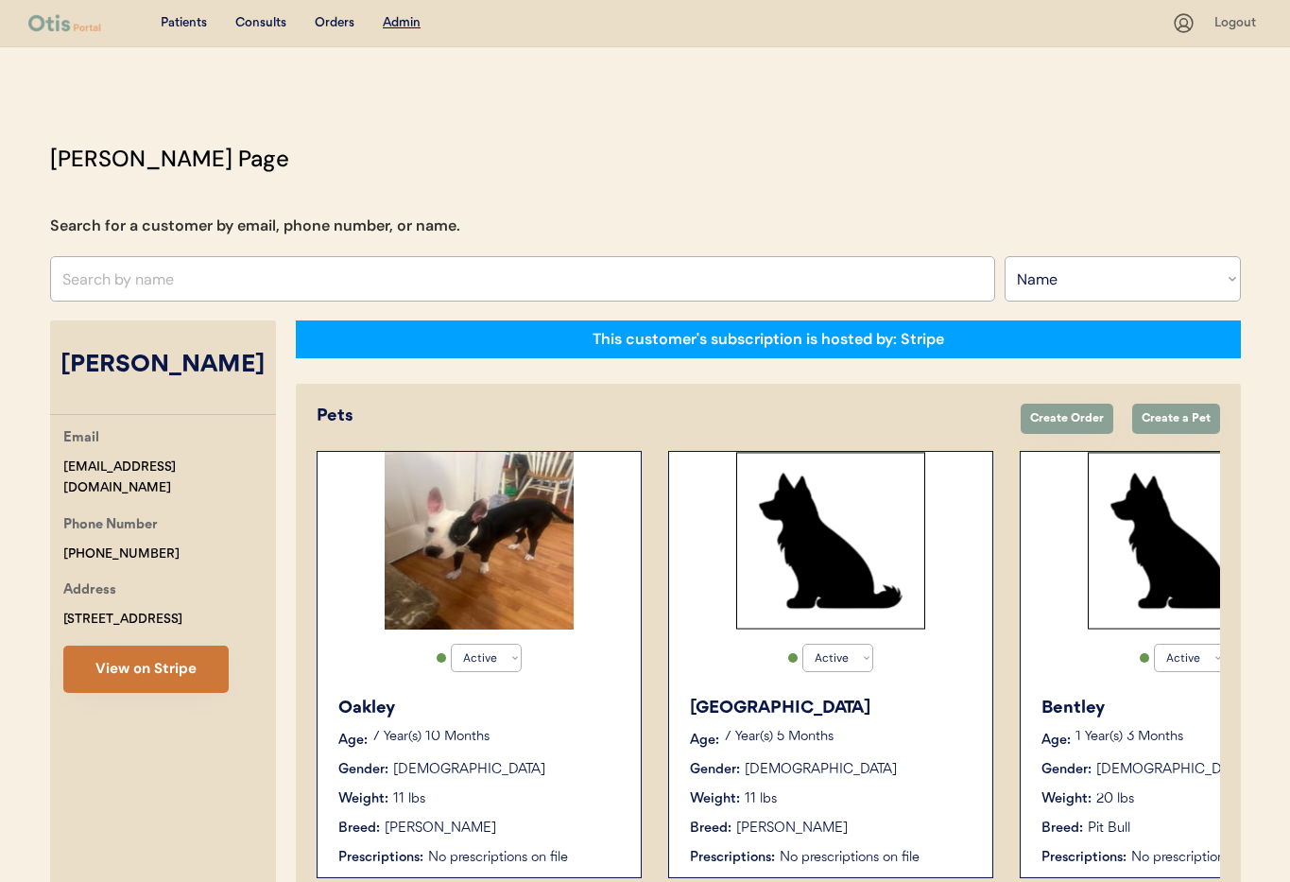
click at [148, 661] on button "View on Stripe" at bounding box center [145, 668] width 165 height 47
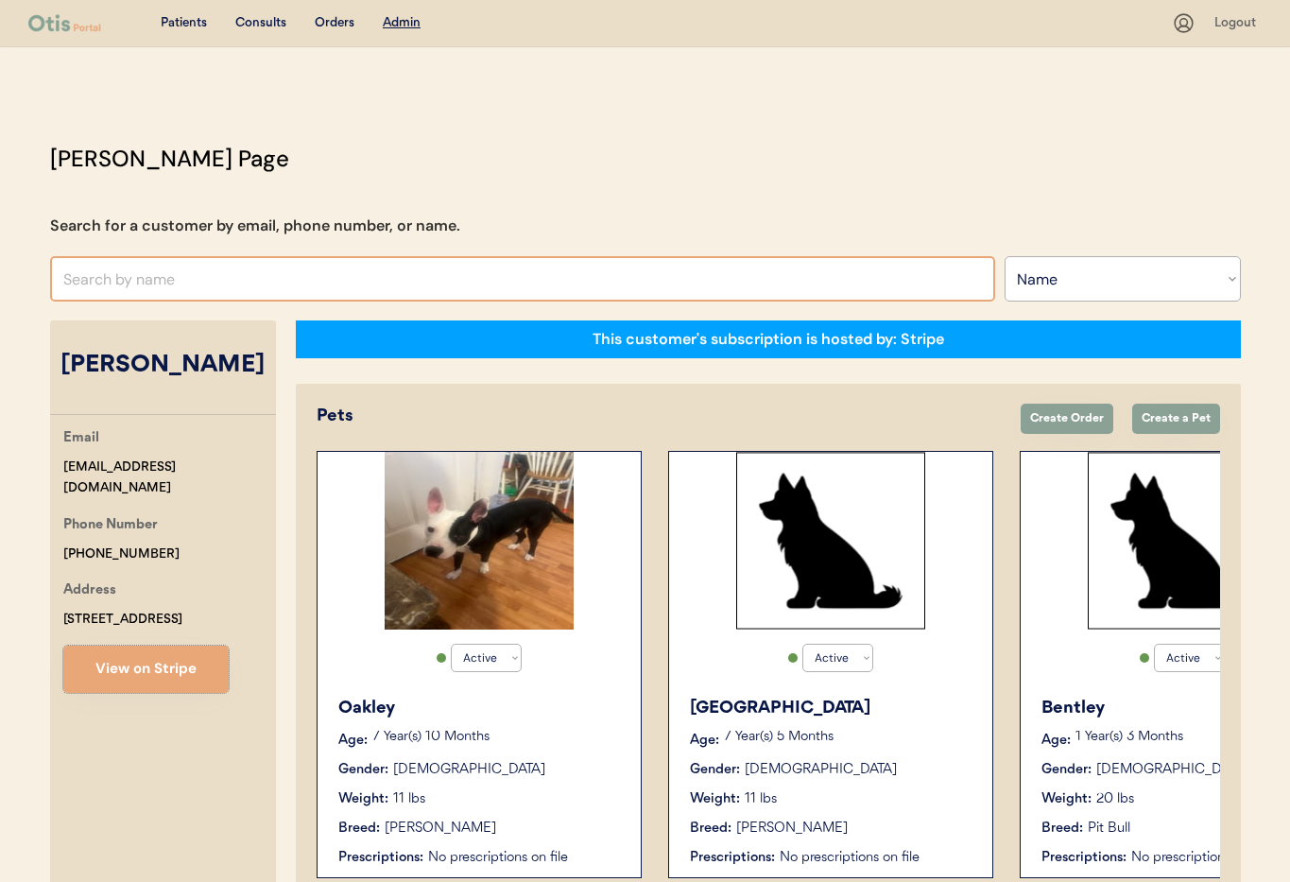
click at [336, 281] on input "text" at bounding box center [522, 278] width 945 height 45
type input "Teresa"
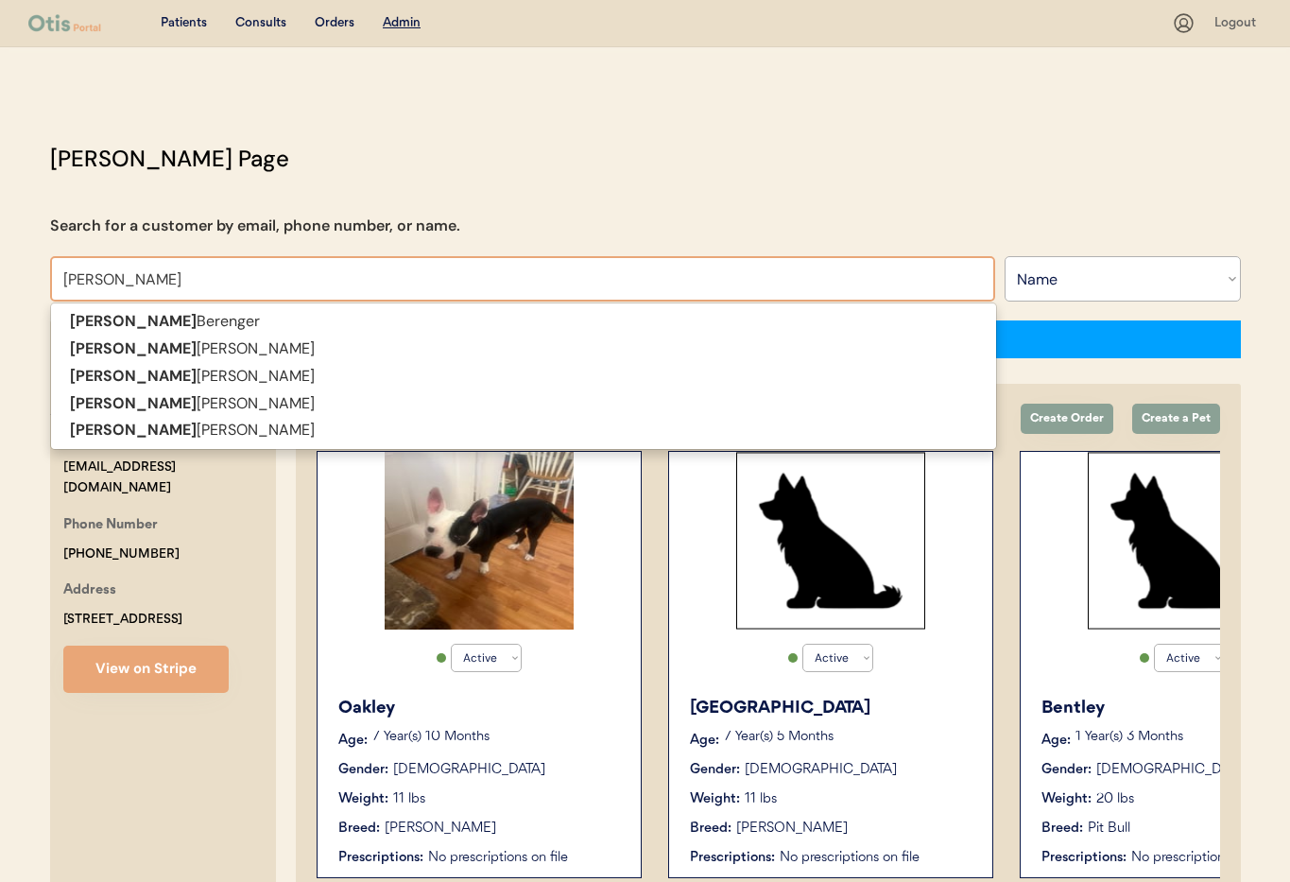
type input "Teresa Berenger"
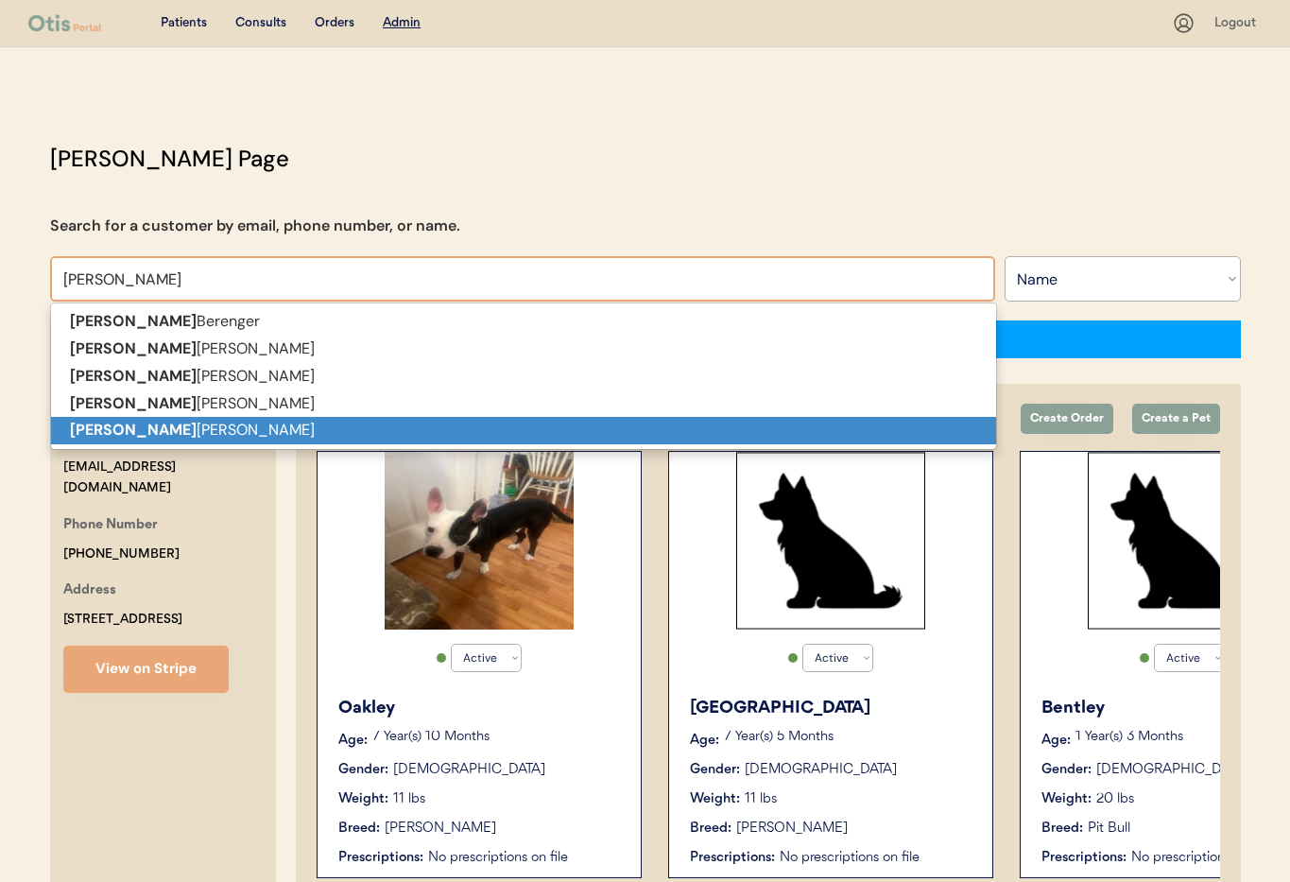
click at [276, 428] on p "Teresa Williams" at bounding box center [523, 430] width 945 height 27
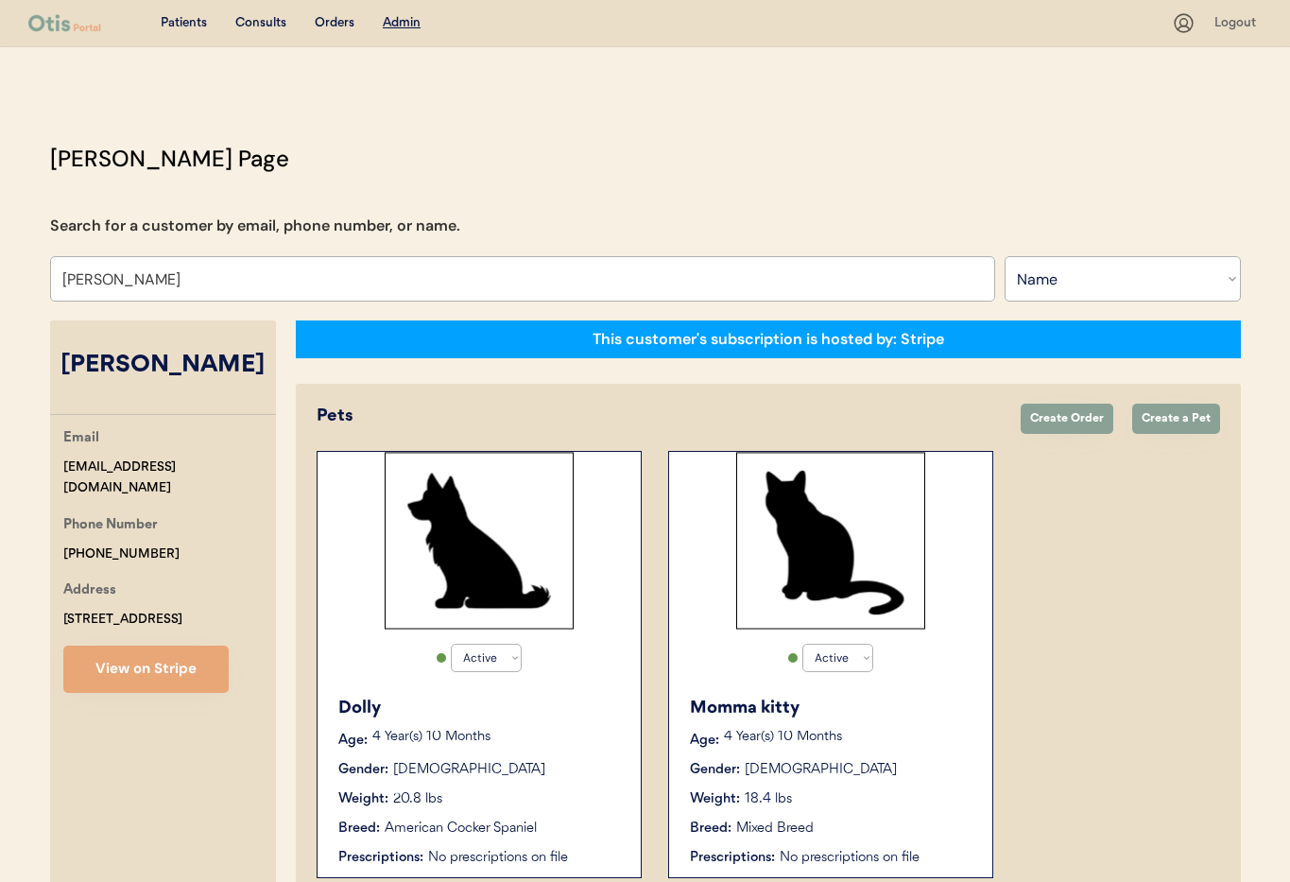
scroll to position [104, 0]
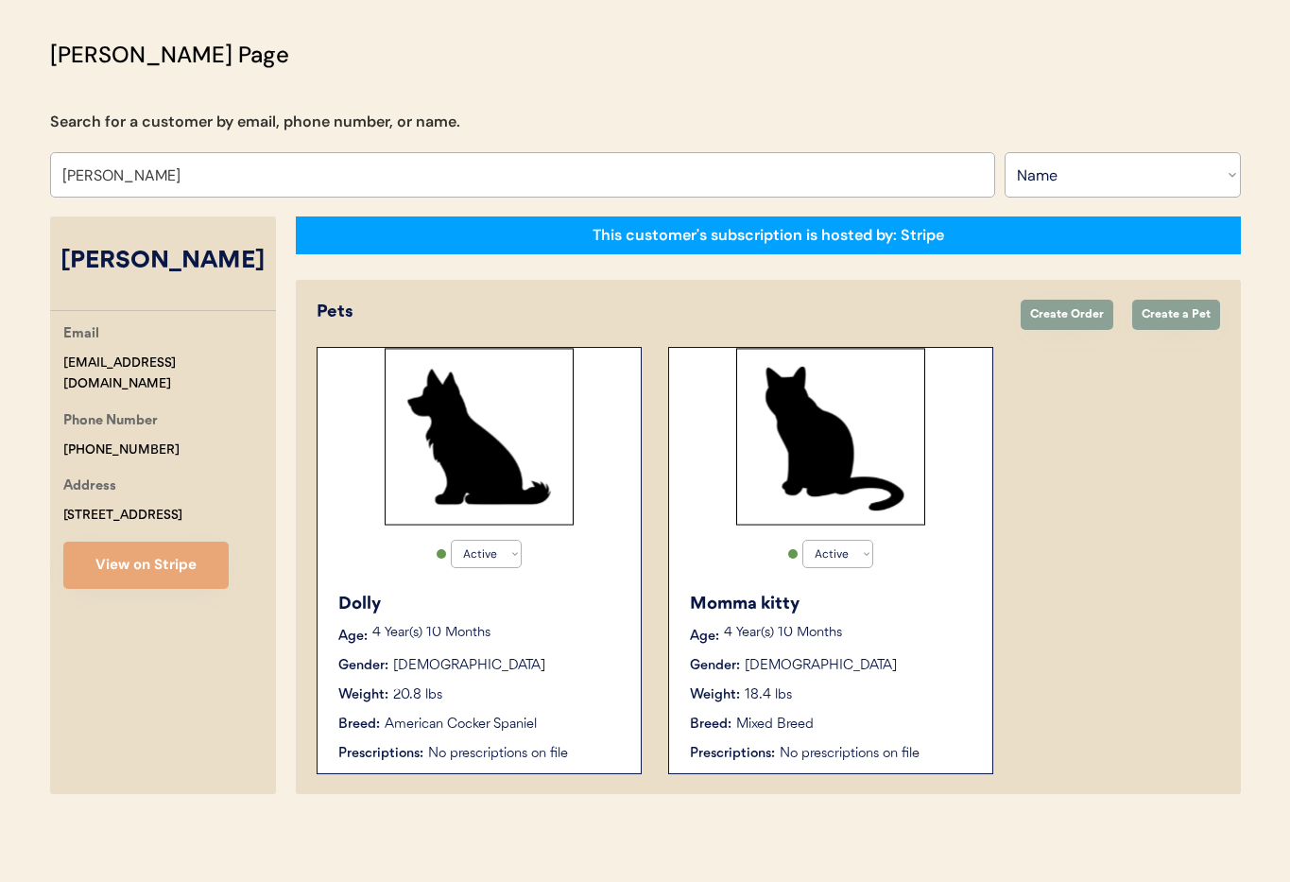
type input "Teresa Williams"
click at [570, 623] on div "Dolly Age: 4 Year(s) 10 Months Gender: Female Weight: 20.8 lbs Breed: American …" at bounding box center [479, 677] width 304 height 191
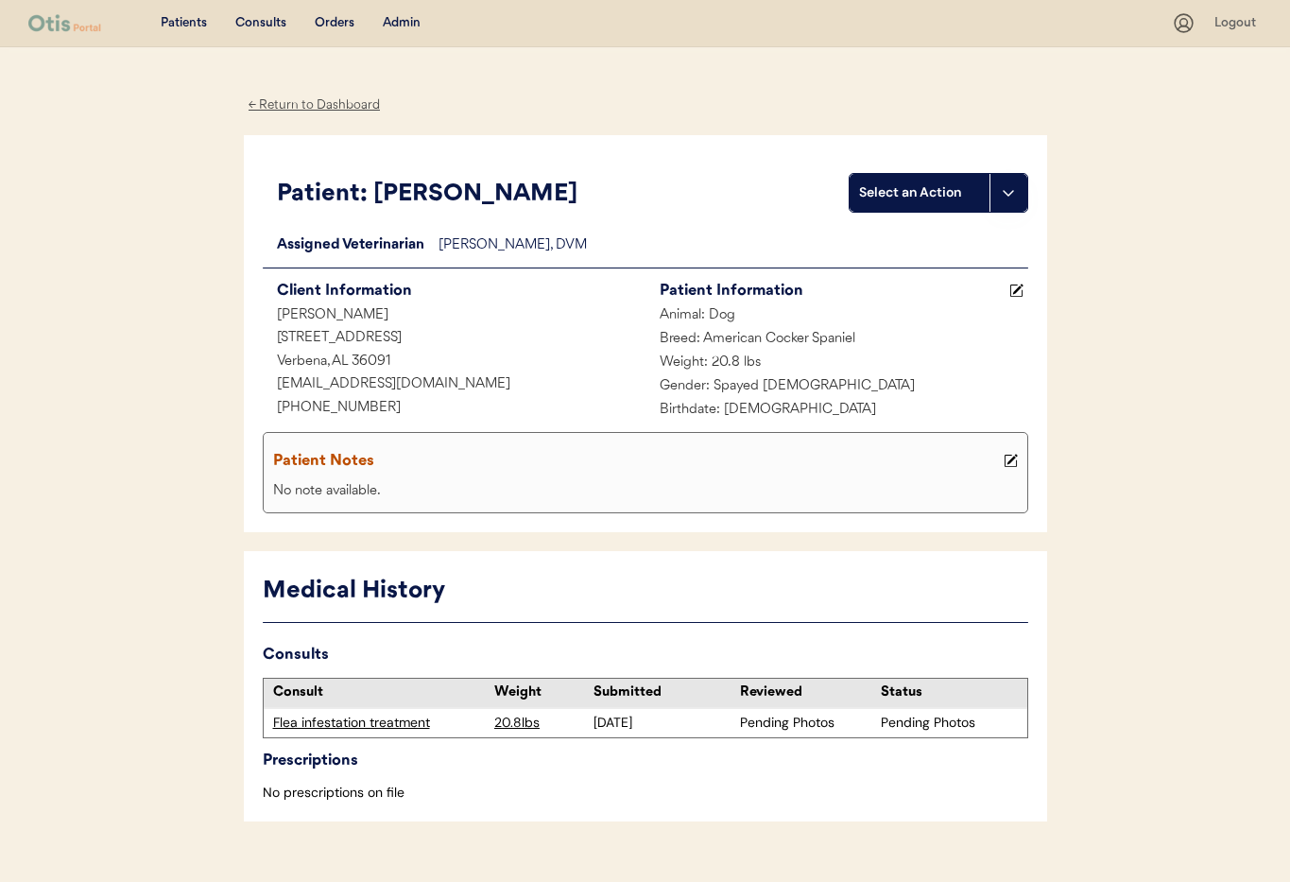
scroll to position [34, 0]
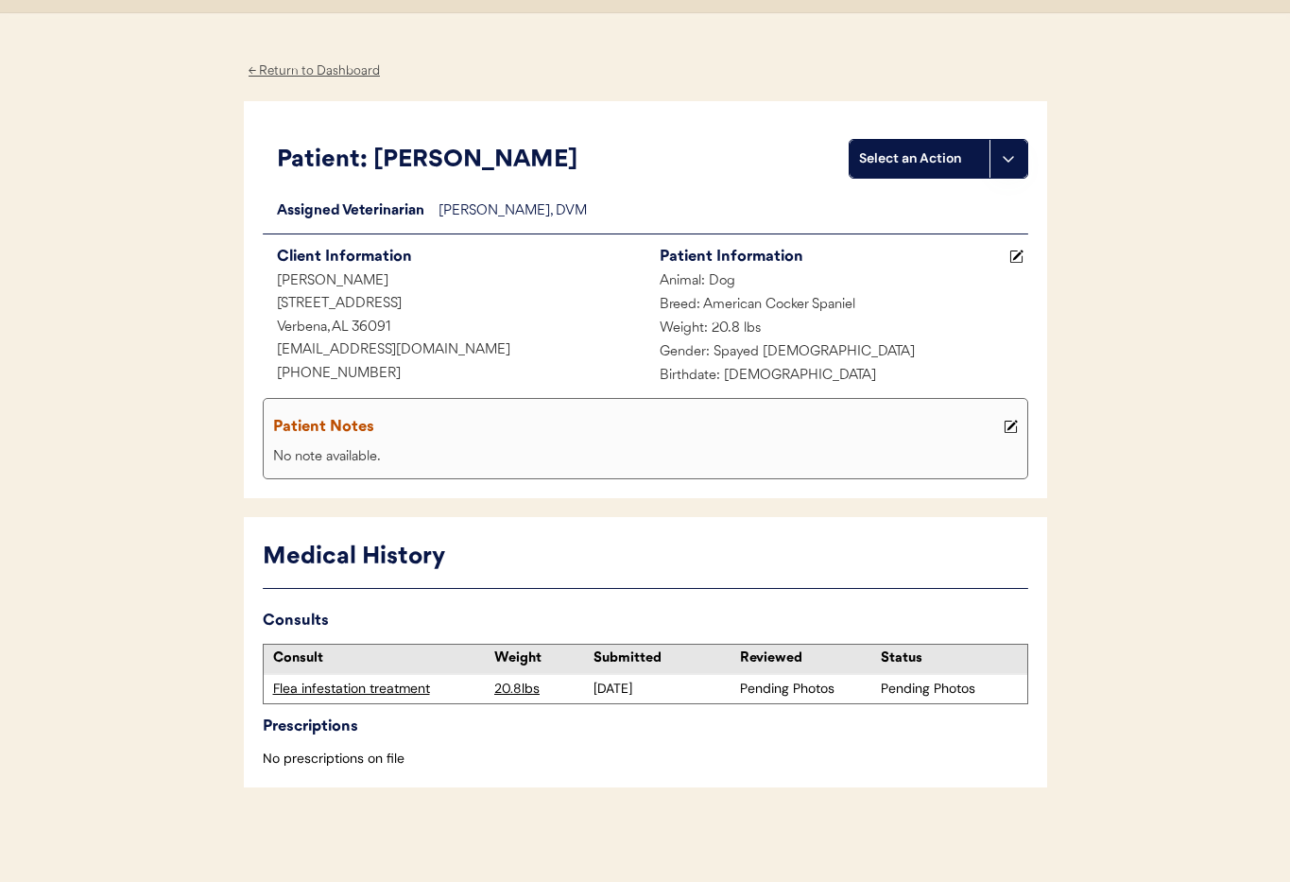
click at [381, 688] on div "Flea infestation treatment" at bounding box center [379, 688] width 213 height 19
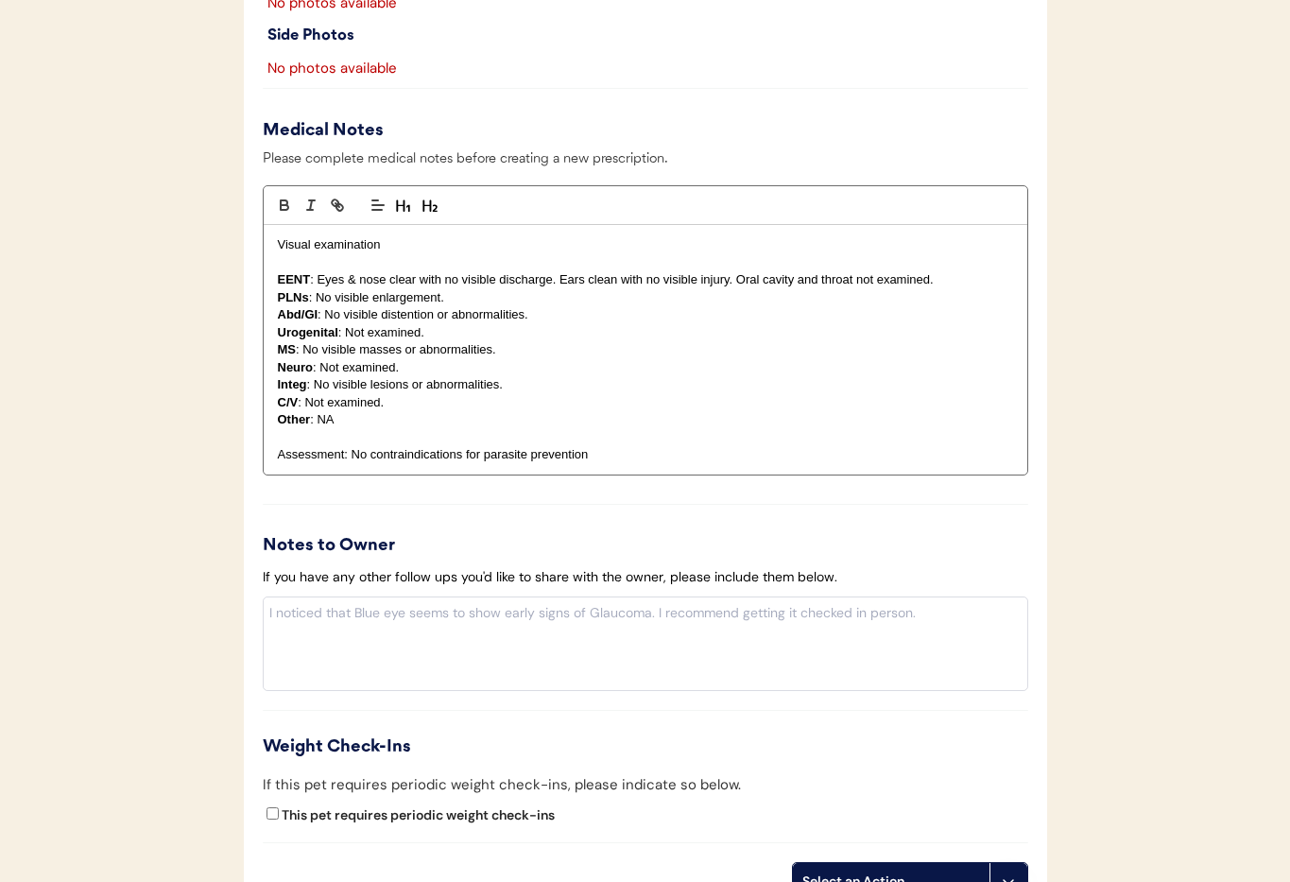
scroll to position [1866, 0]
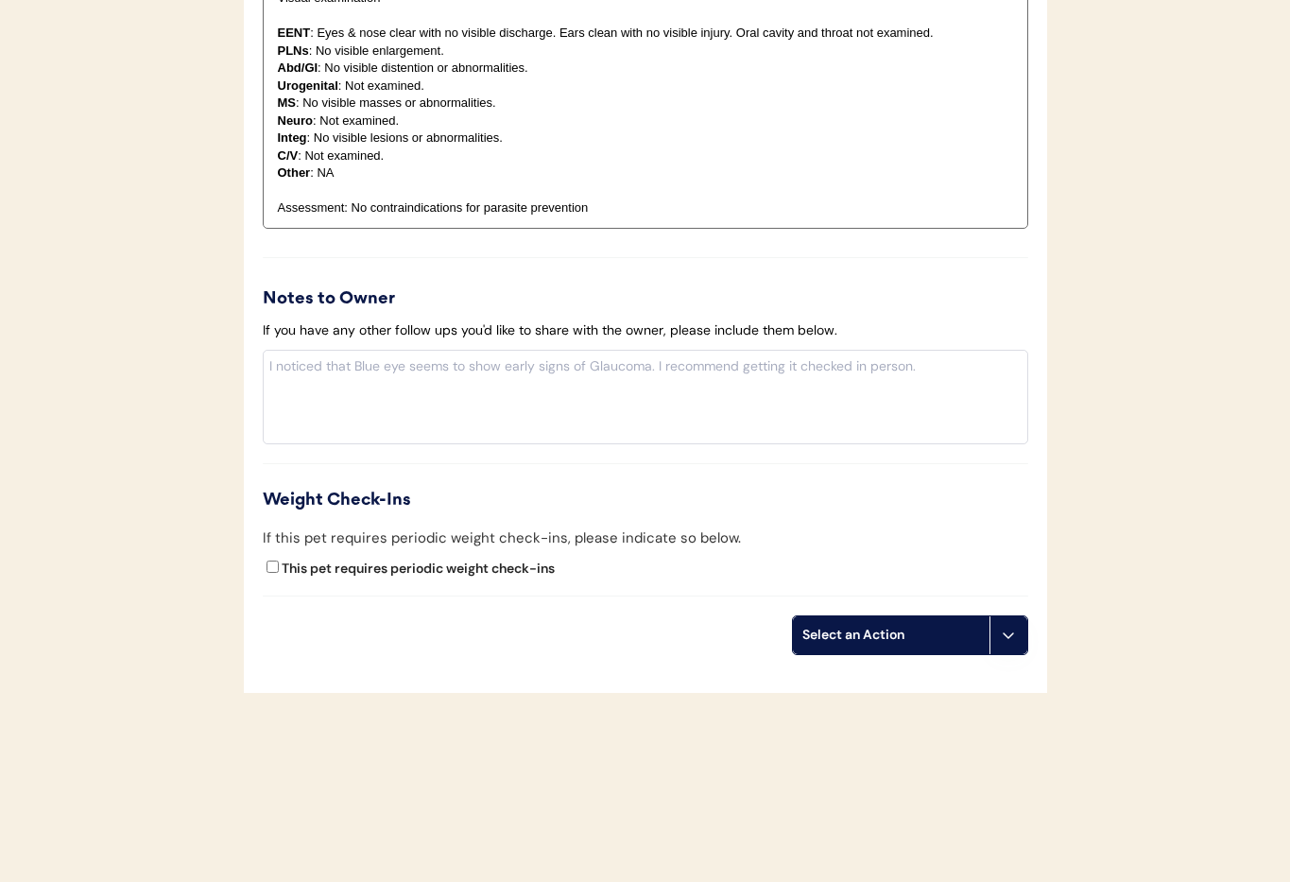
drag, startPoint x: 1013, startPoint y: 639, endPoint x: 1000, endPoint y: 685, distance: 48.1
click at [1013, 639] on icon at bounding box center [1008, 634] width 15 height 15
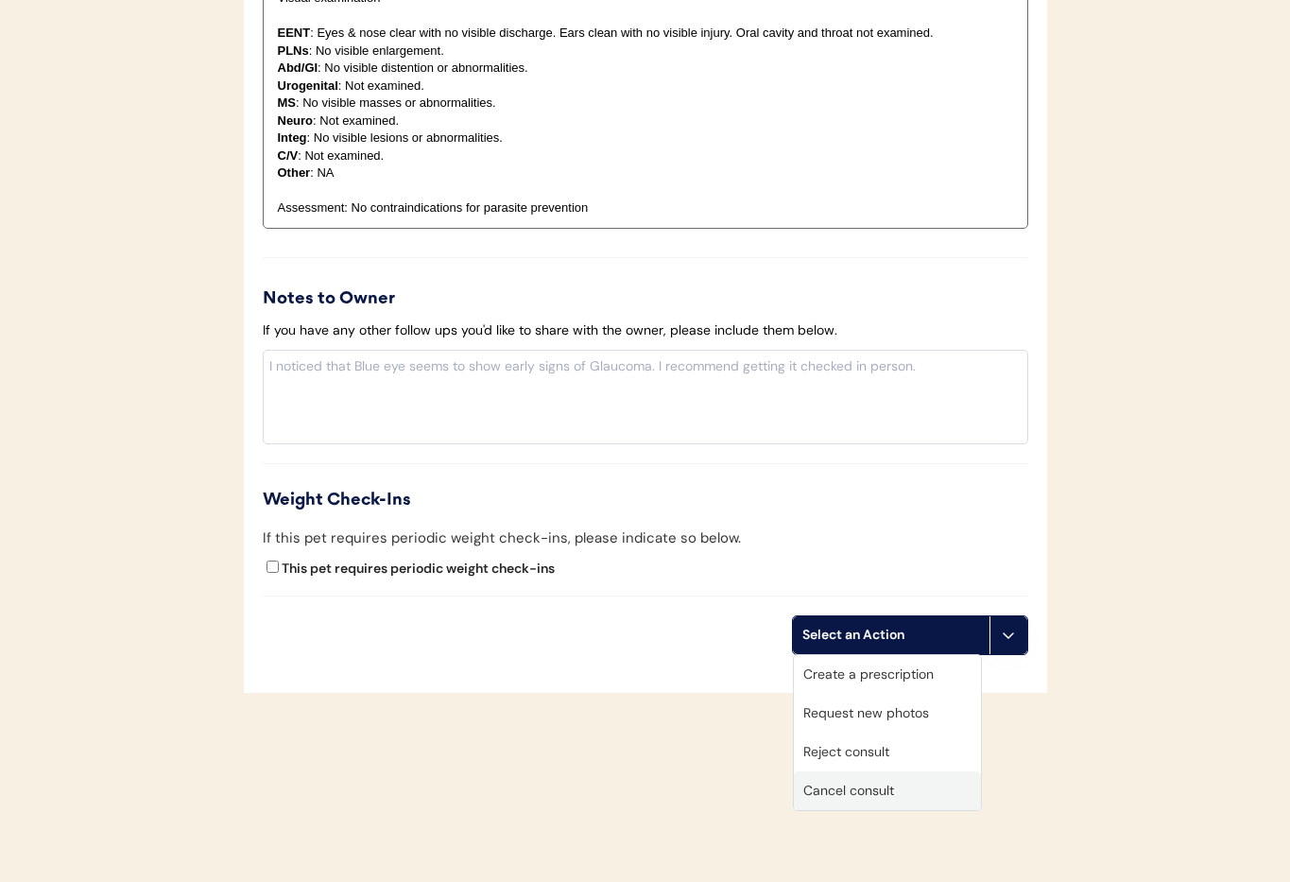
click at [905, 790] on div "Cancel consult" at bounding box center [887, 790] width 187 height 39
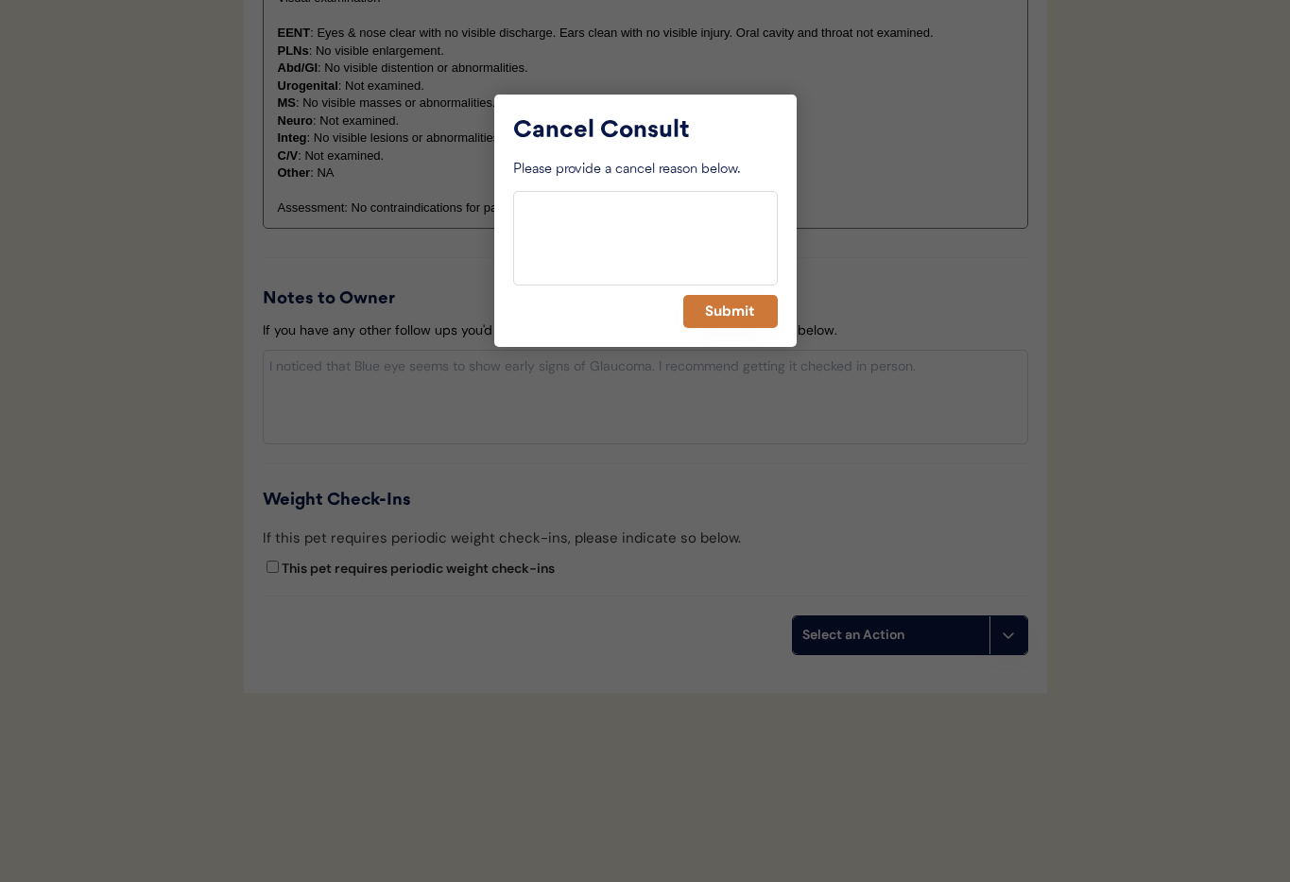
click at [711, 320] on button "Submit" at bounding box center [730, 311] width 94 height 33
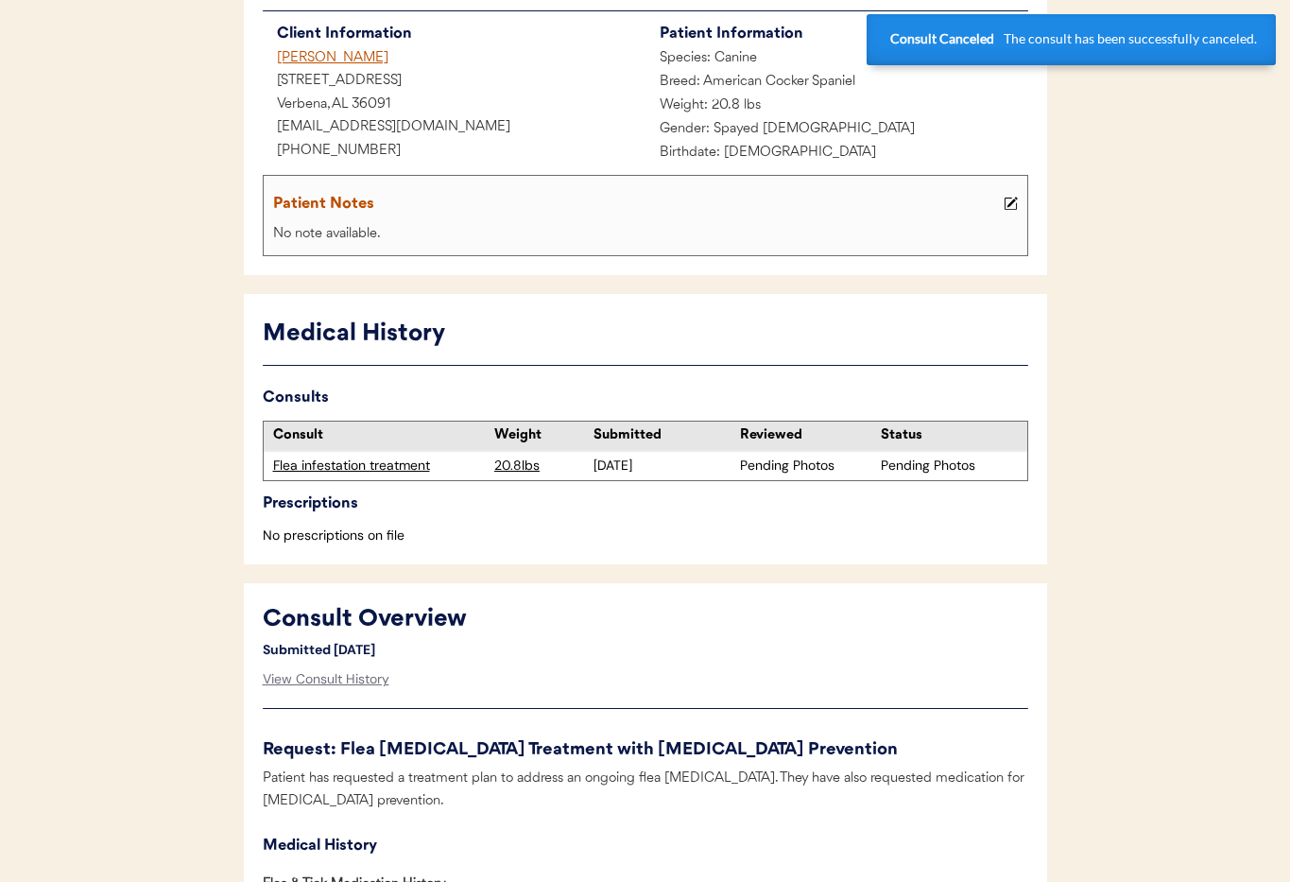
scroll to position [0, 0]
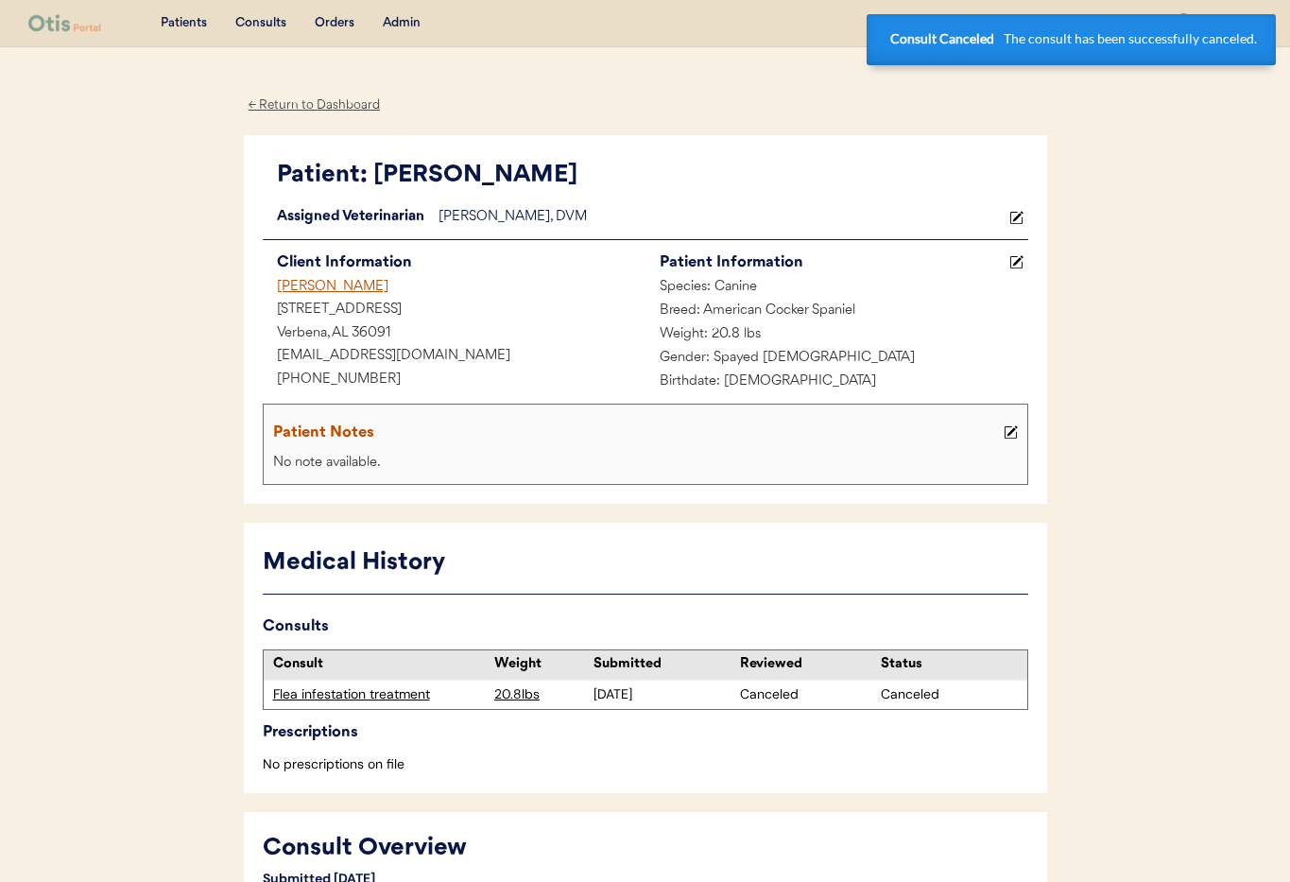
click at [316, 290] on div "[PERSON_NAME]" at bounding box center [454, 288] width 383 height 24
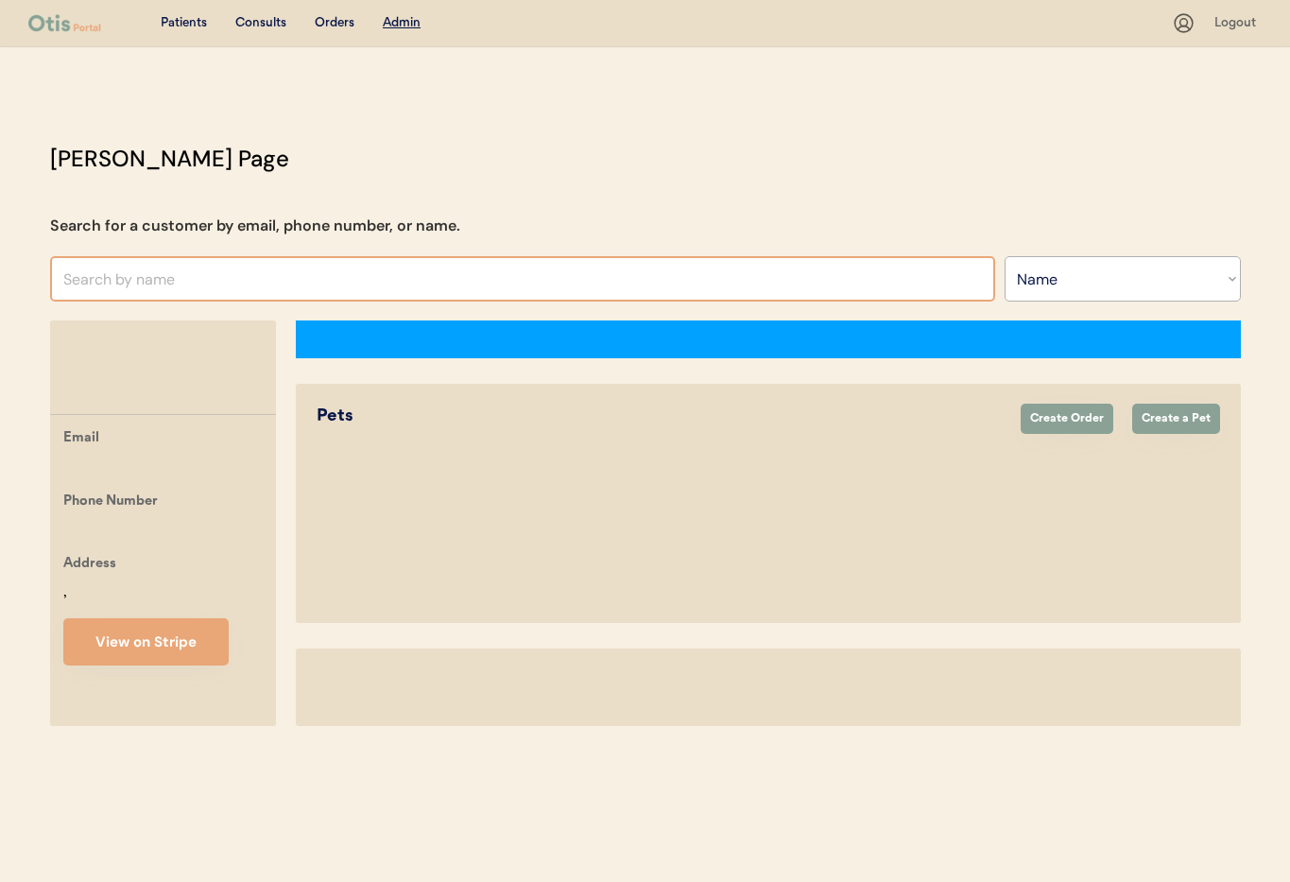
select select ""Name""
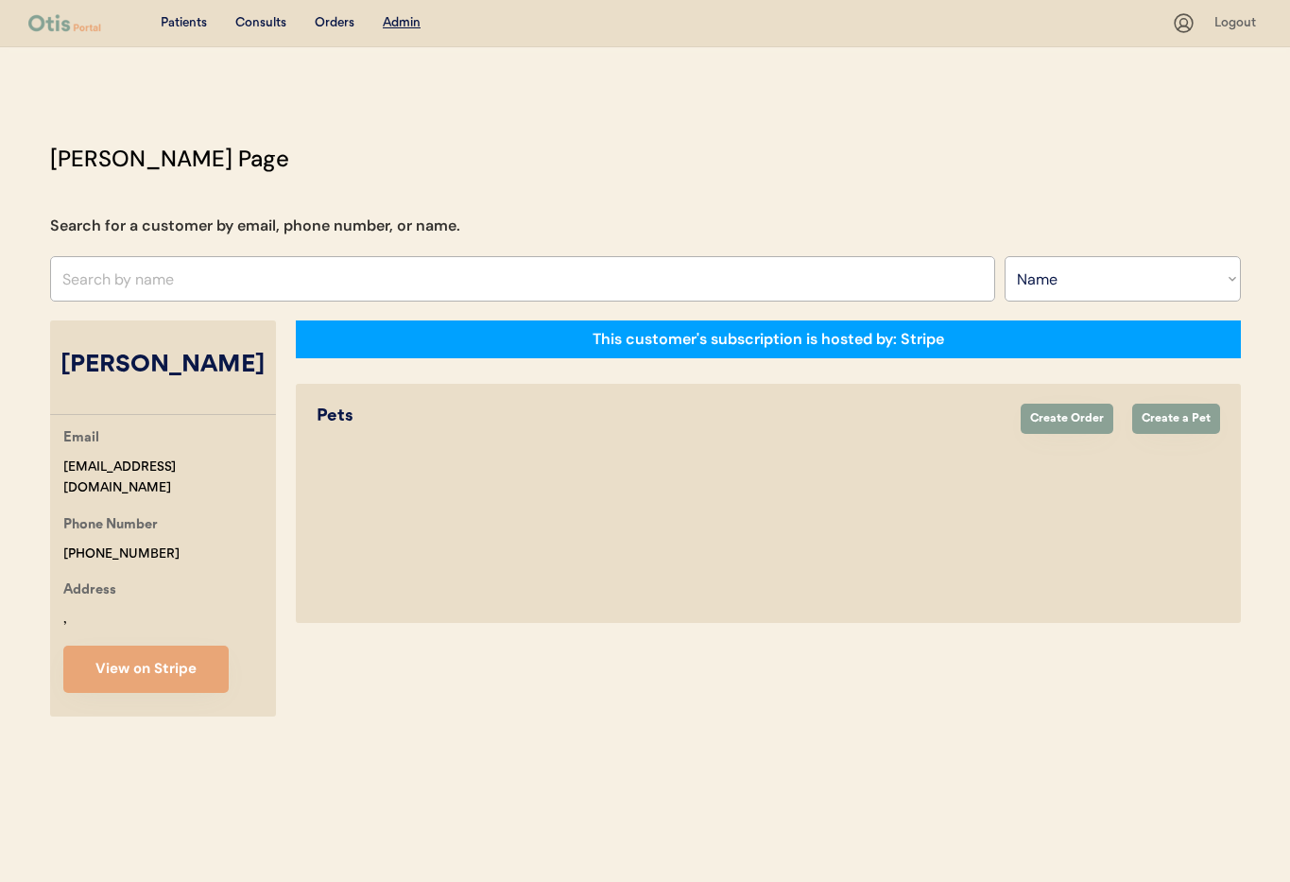
select select "true"
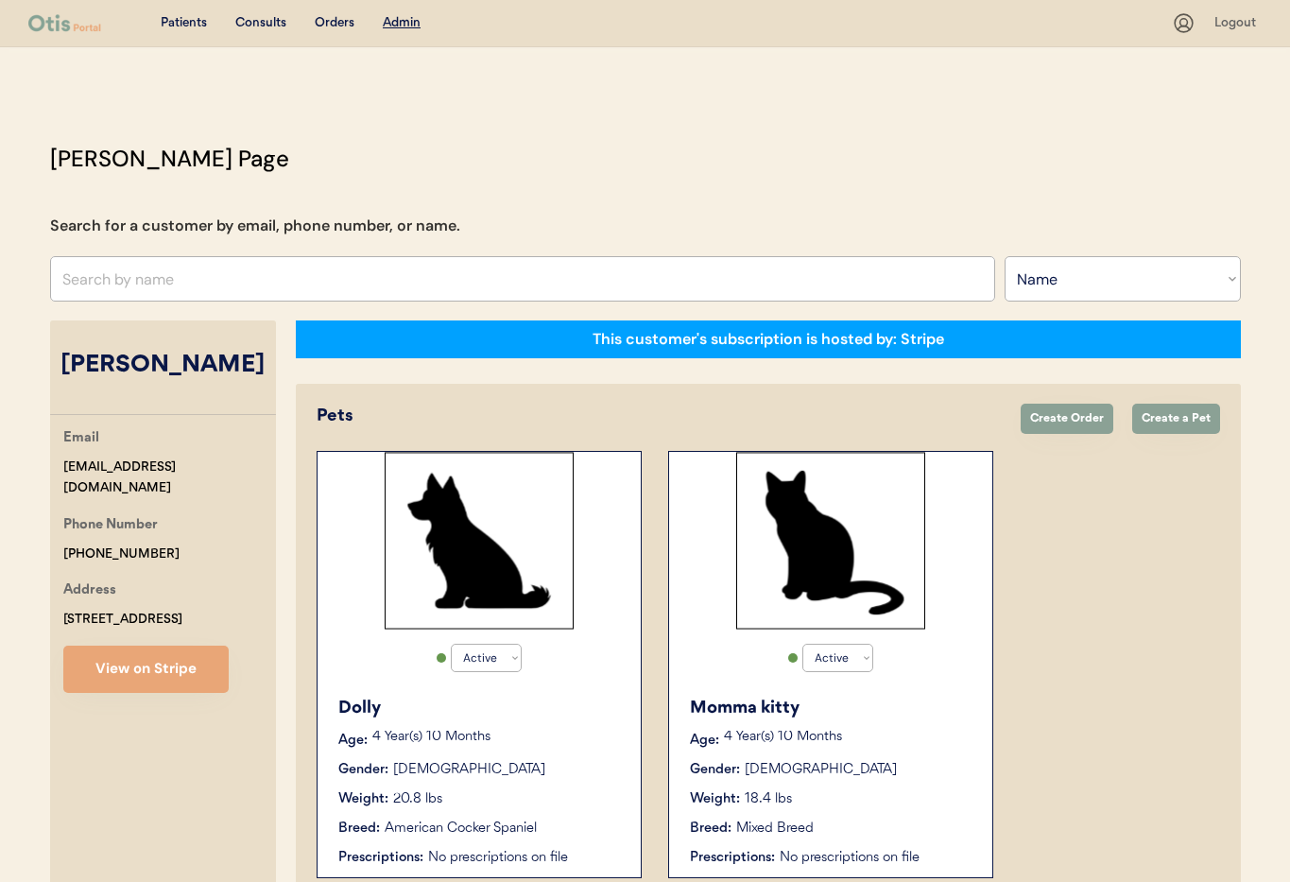
click at [910, 733] on p "4 Year(s) 10 Months" at bounding box center [848, 736] width 249 height 13
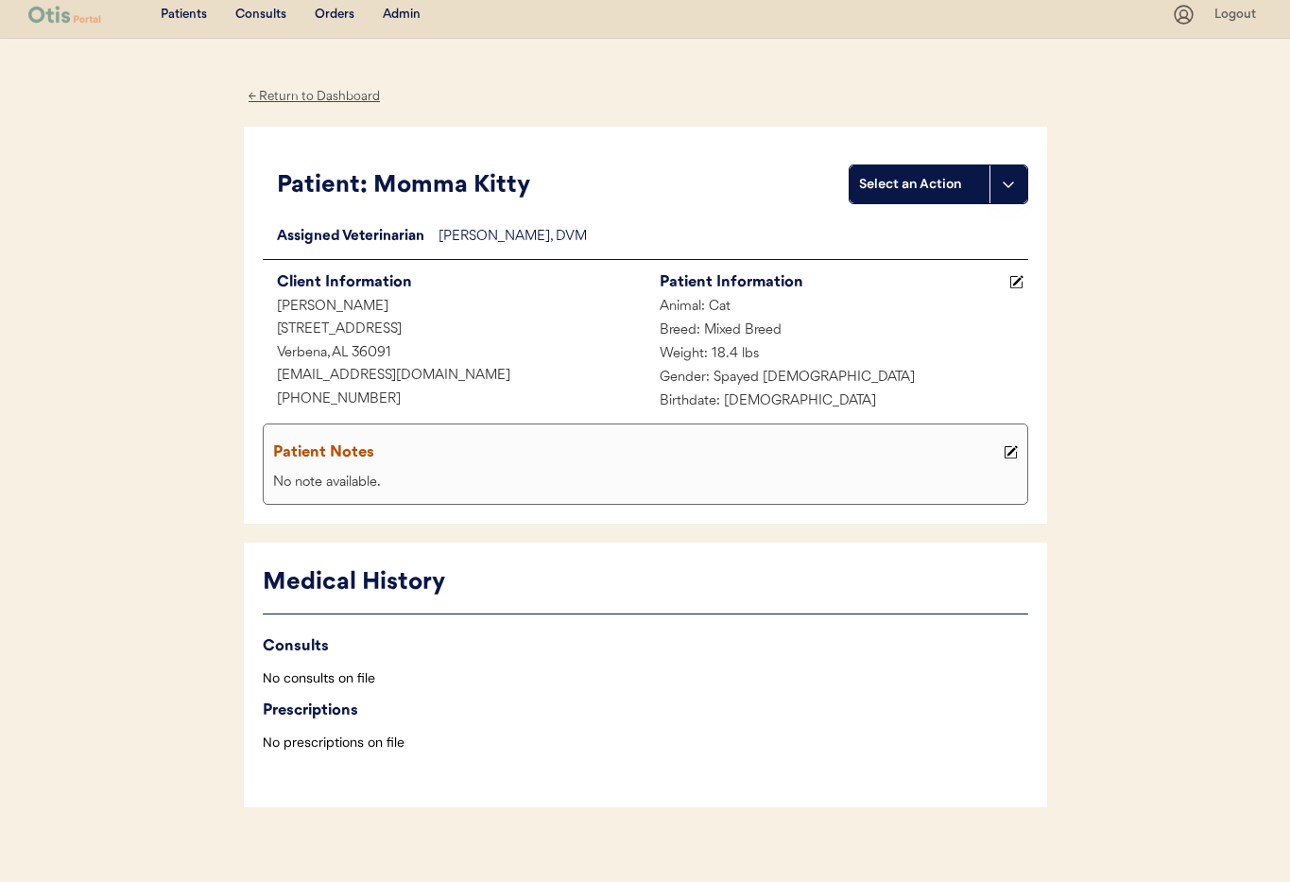
scroll to position [28, 0]
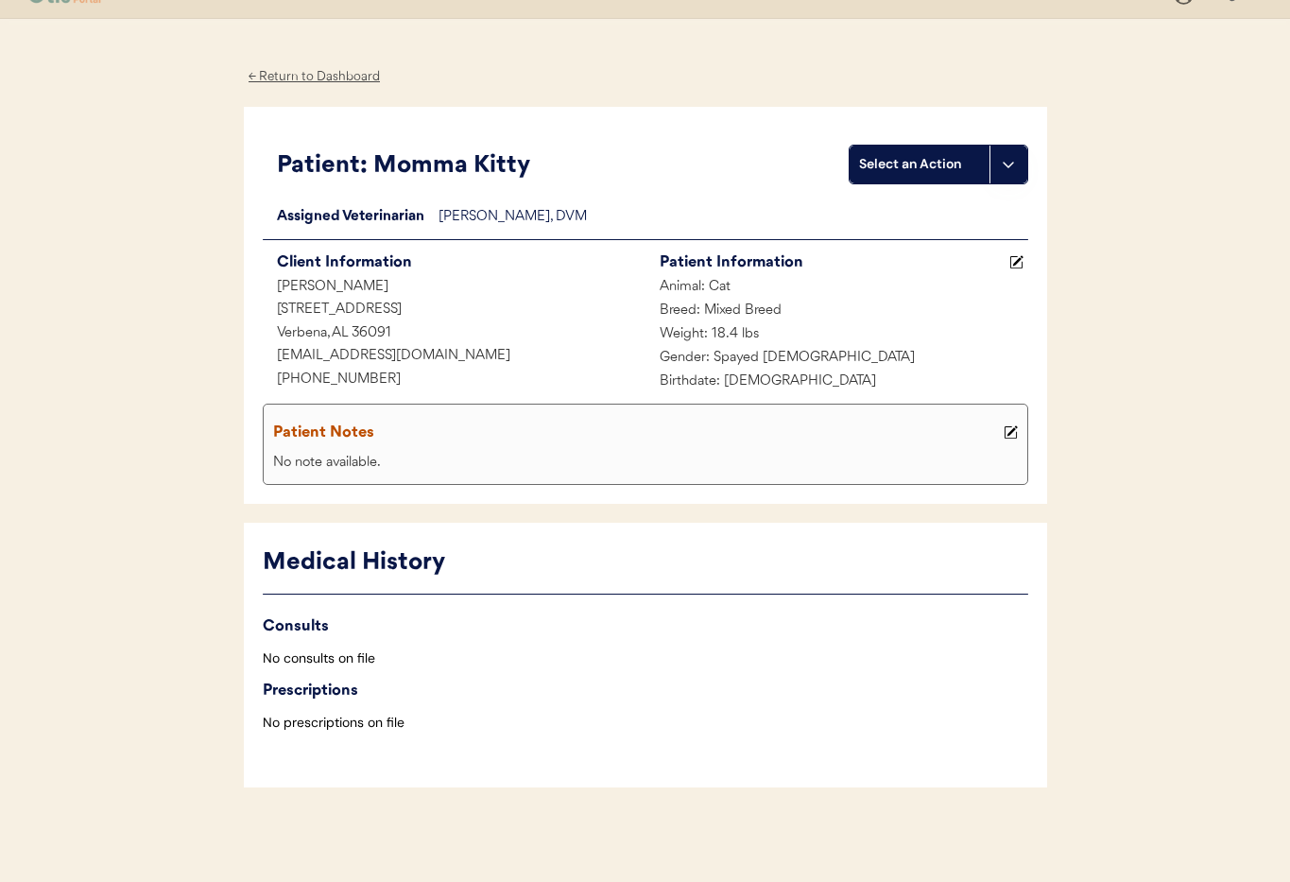
click at [314, 77] on div "← Return to Dashboard" at bounding box center [315, 77] width 142 height 22
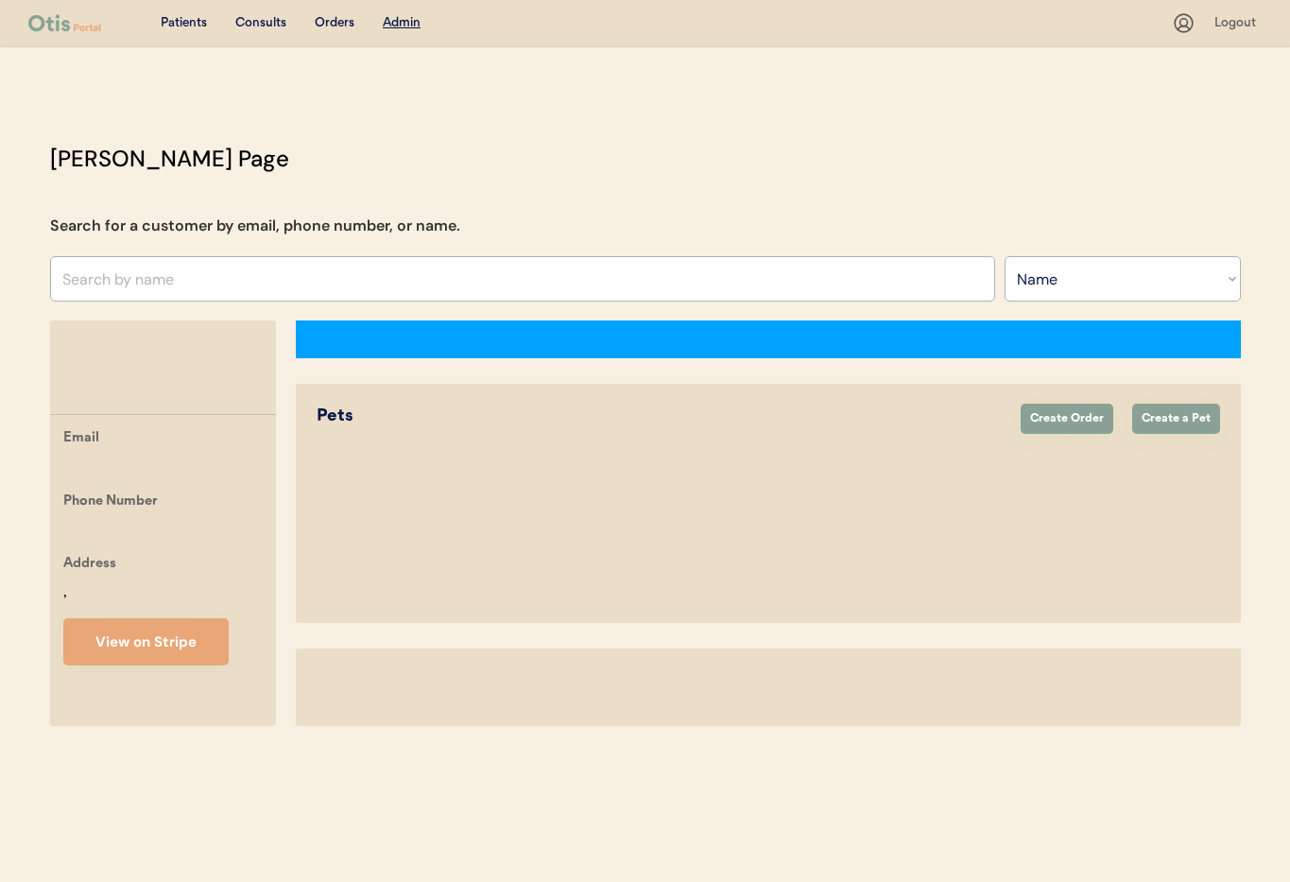
select select ""Name""
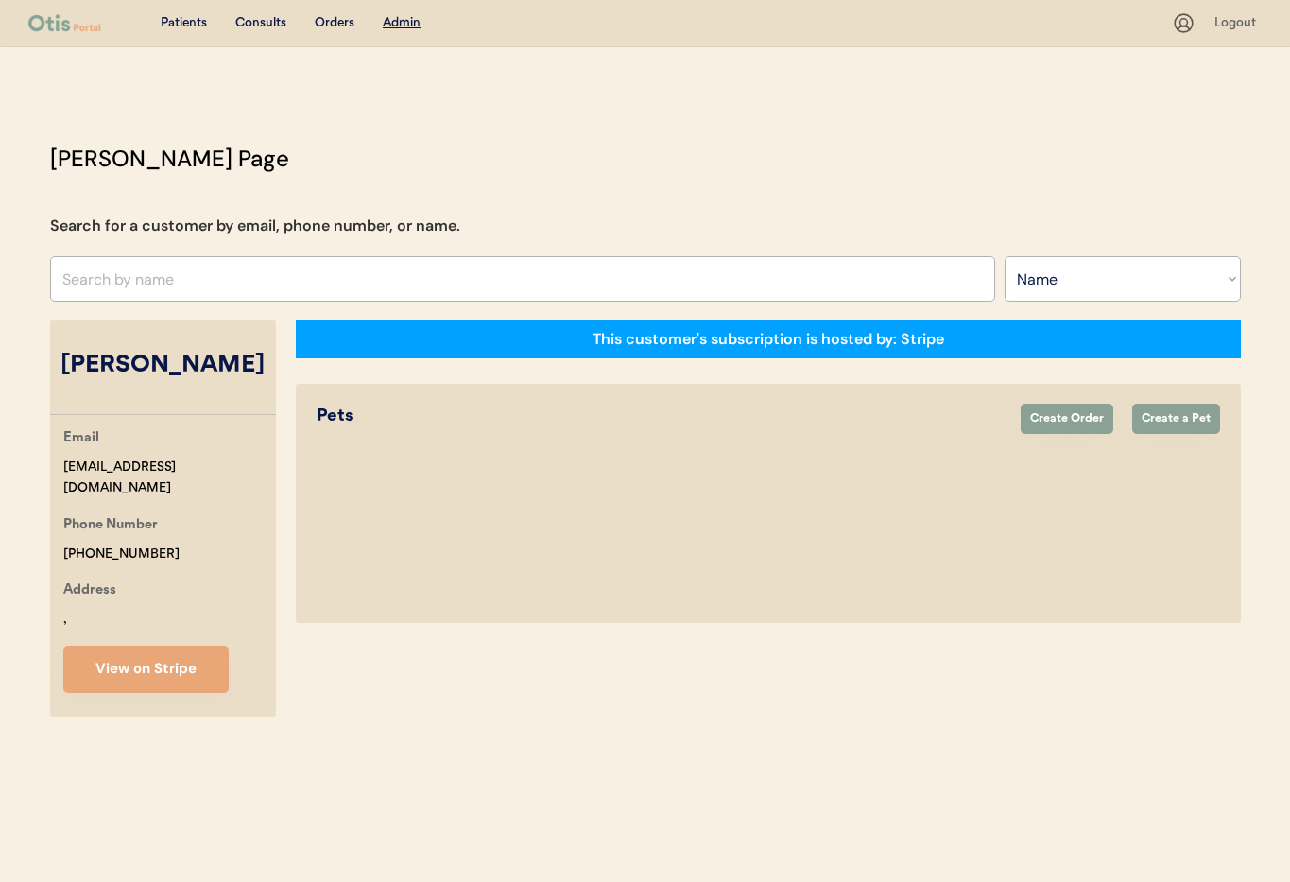
select select "true"
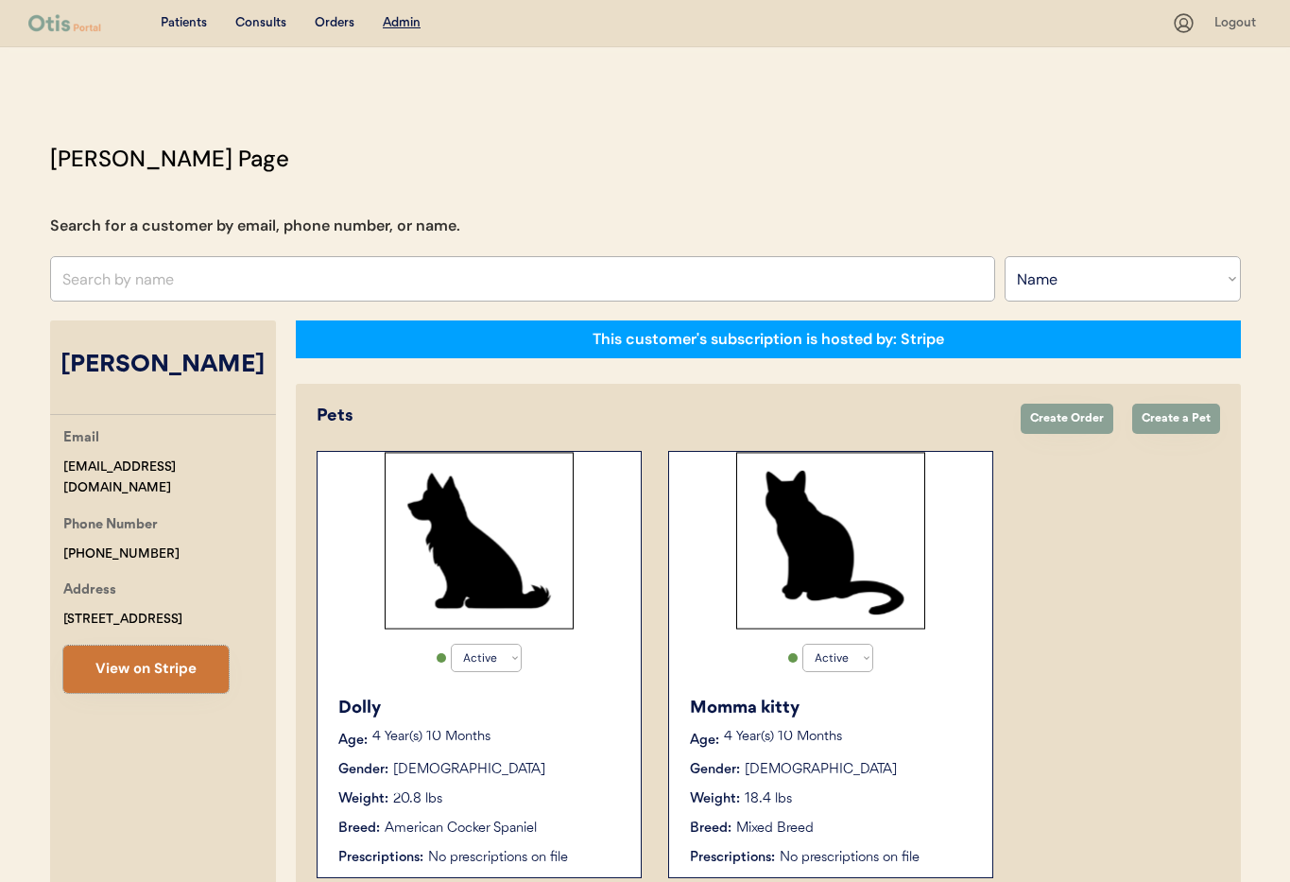
click at [131, 676] on button "View on Stripe" at bounding box center [145, 668] width 165 height 47
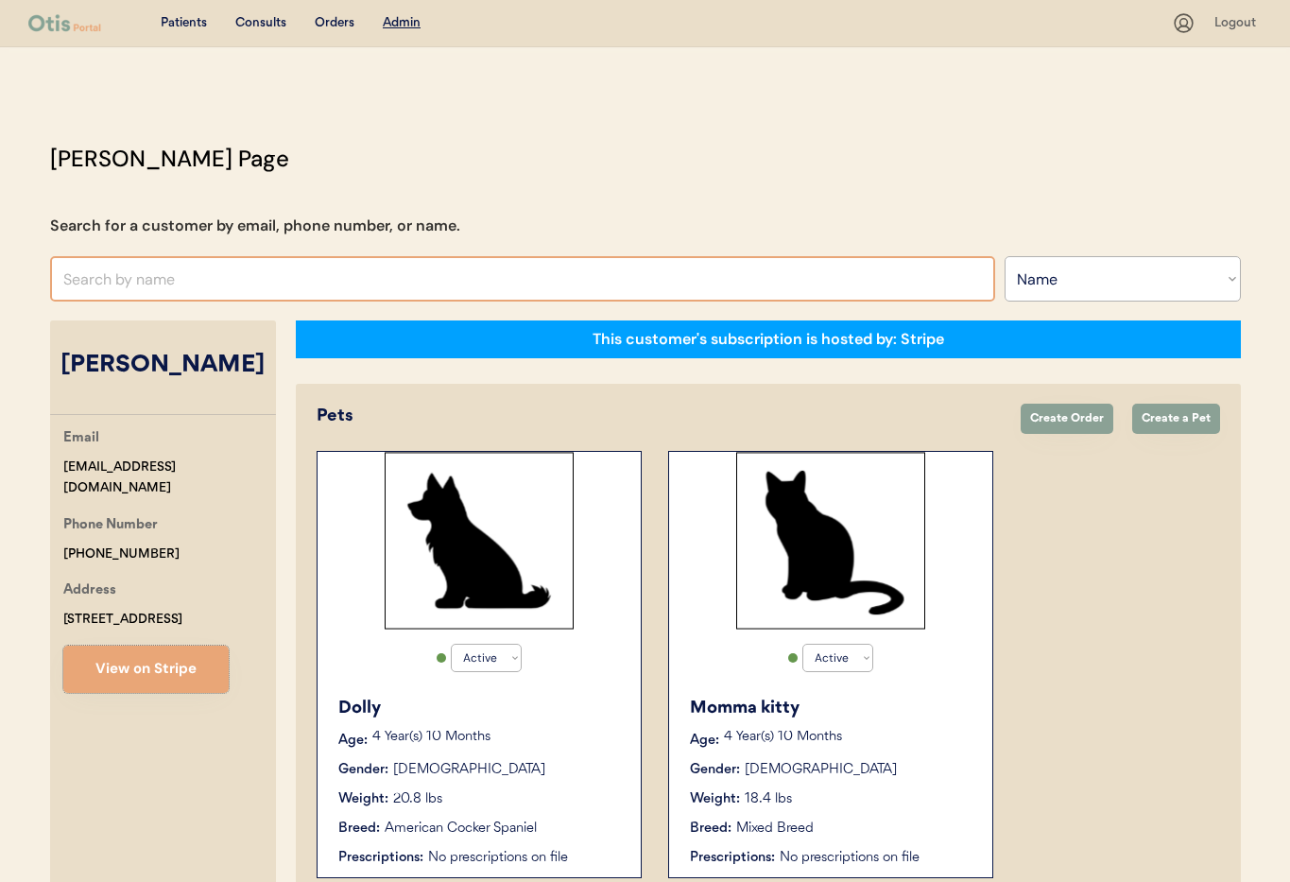
click at [283, 283] on input "text" at bounding box center [522, 278] width 945 height 45
type input "viv"
type input "vivian Graves"
type input "vi"
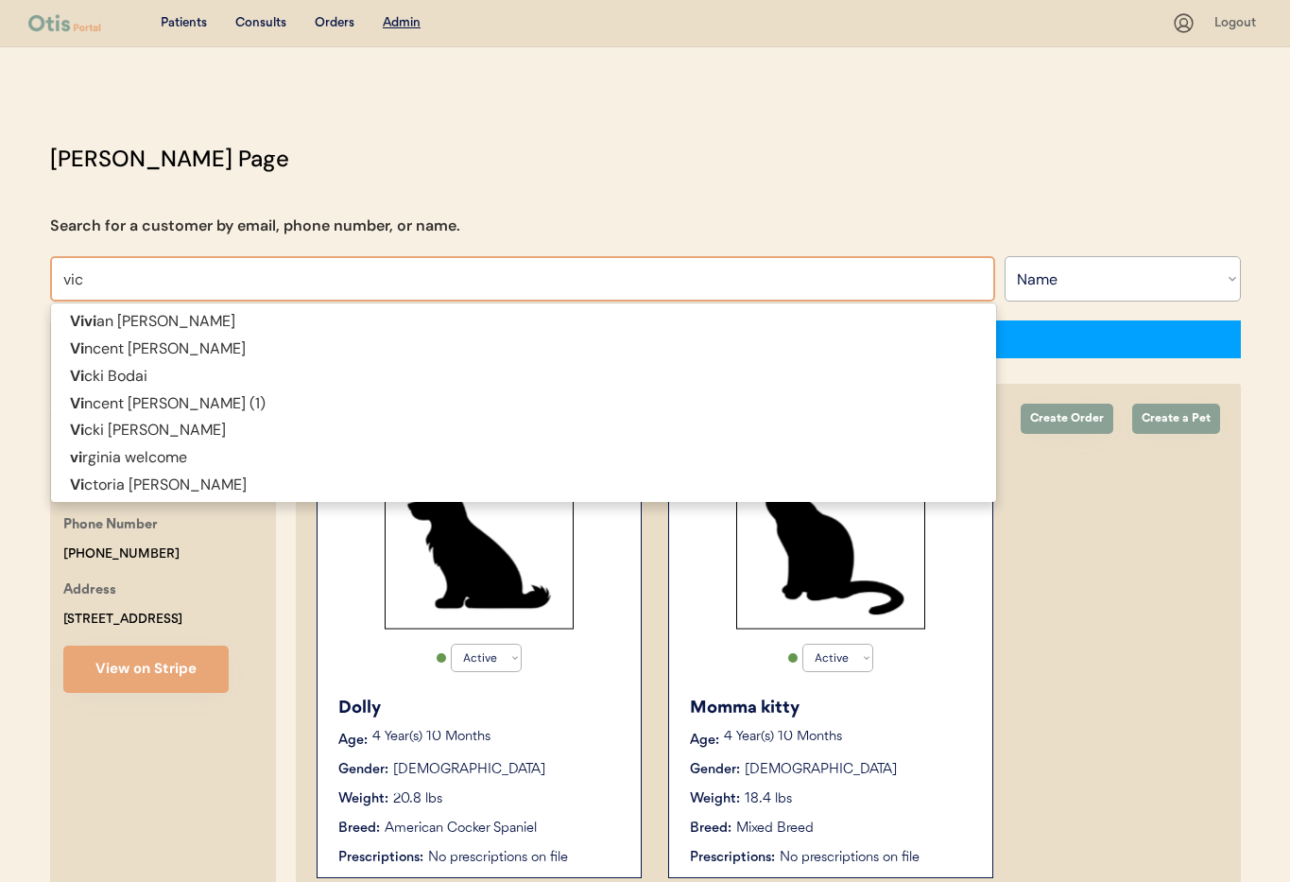
type input "vick"
type input "vicki Bodai"
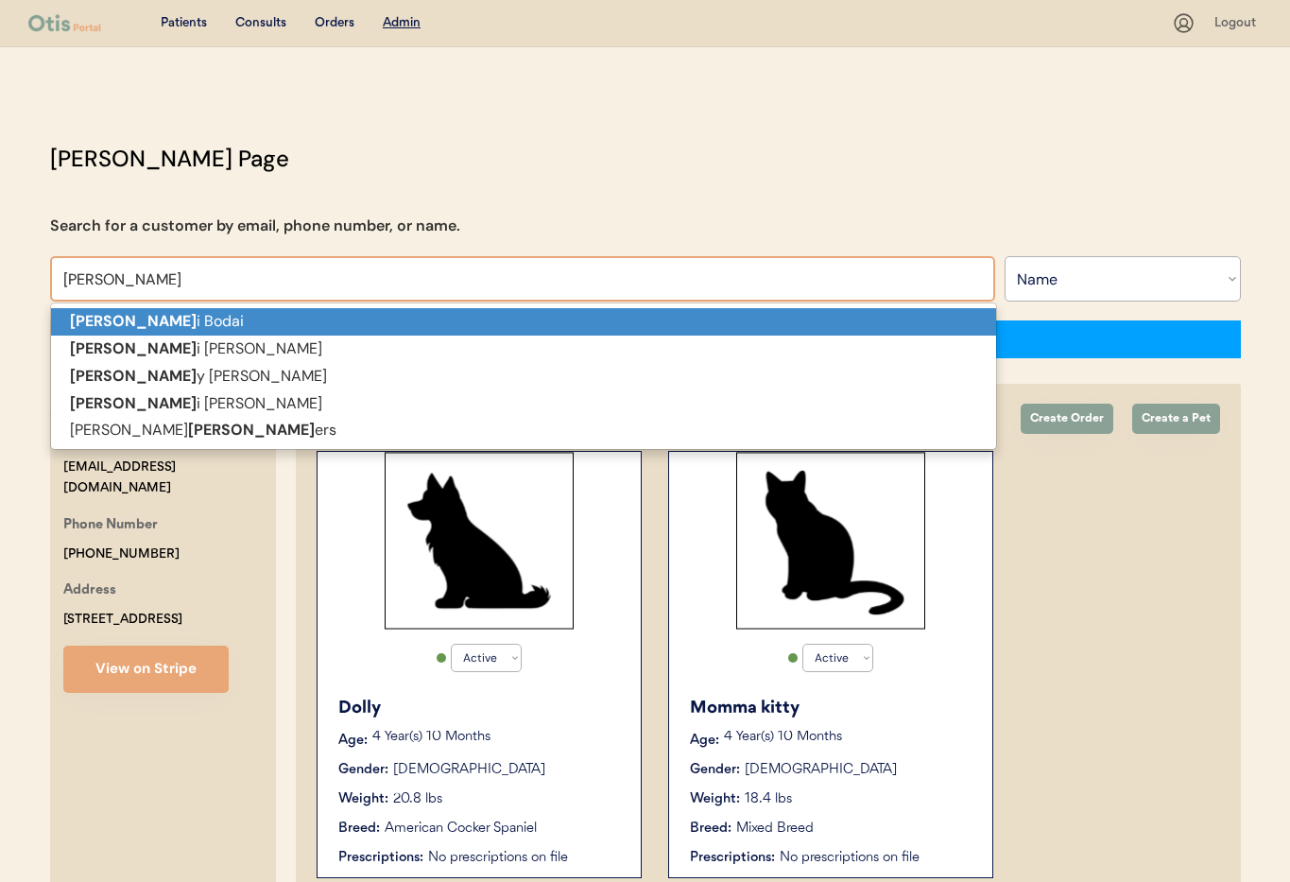
click at [250, 329] on p "Vick i Bodai" at bounding box center [523, 321] width 945 height 27
type input "[PERSON_NAME]"
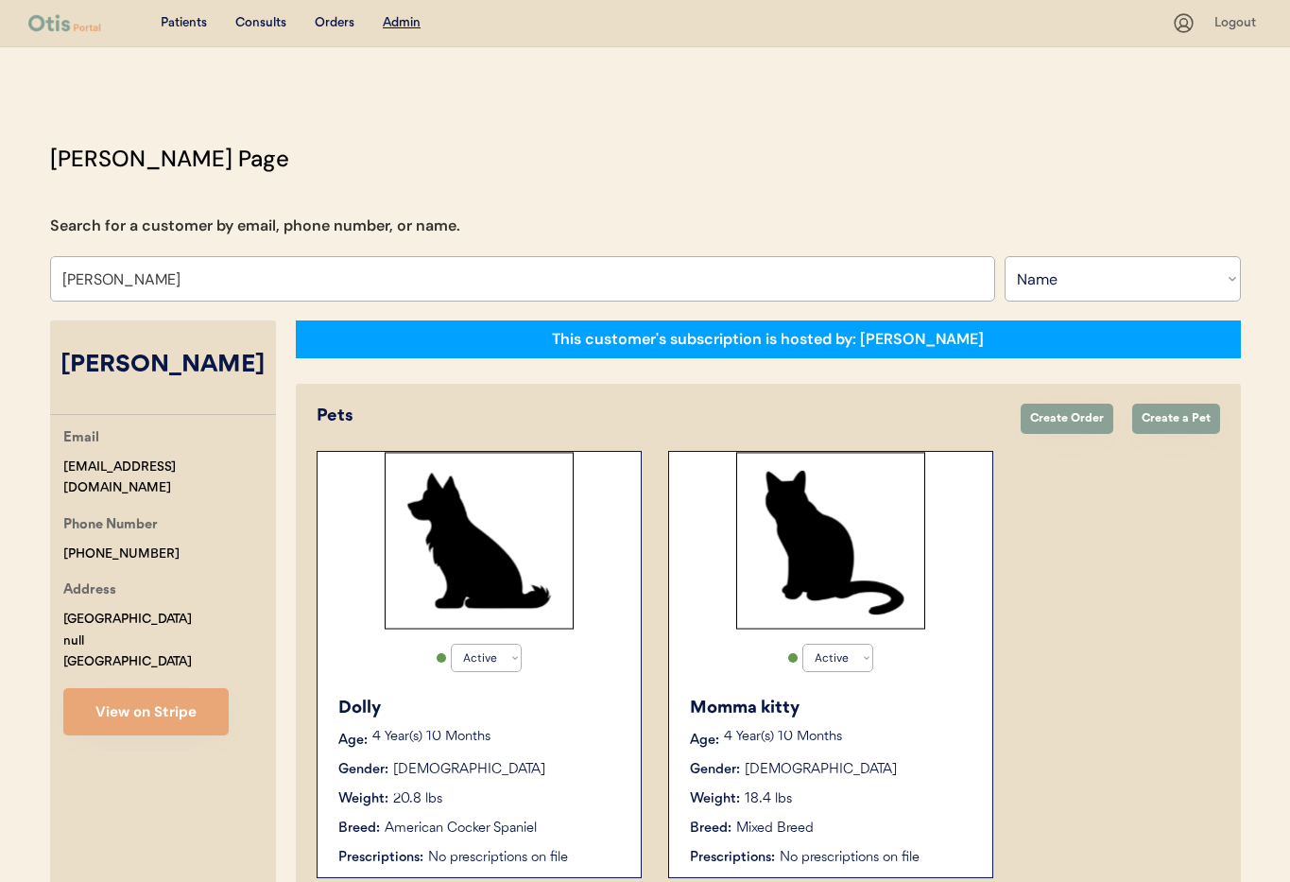
select select "false"
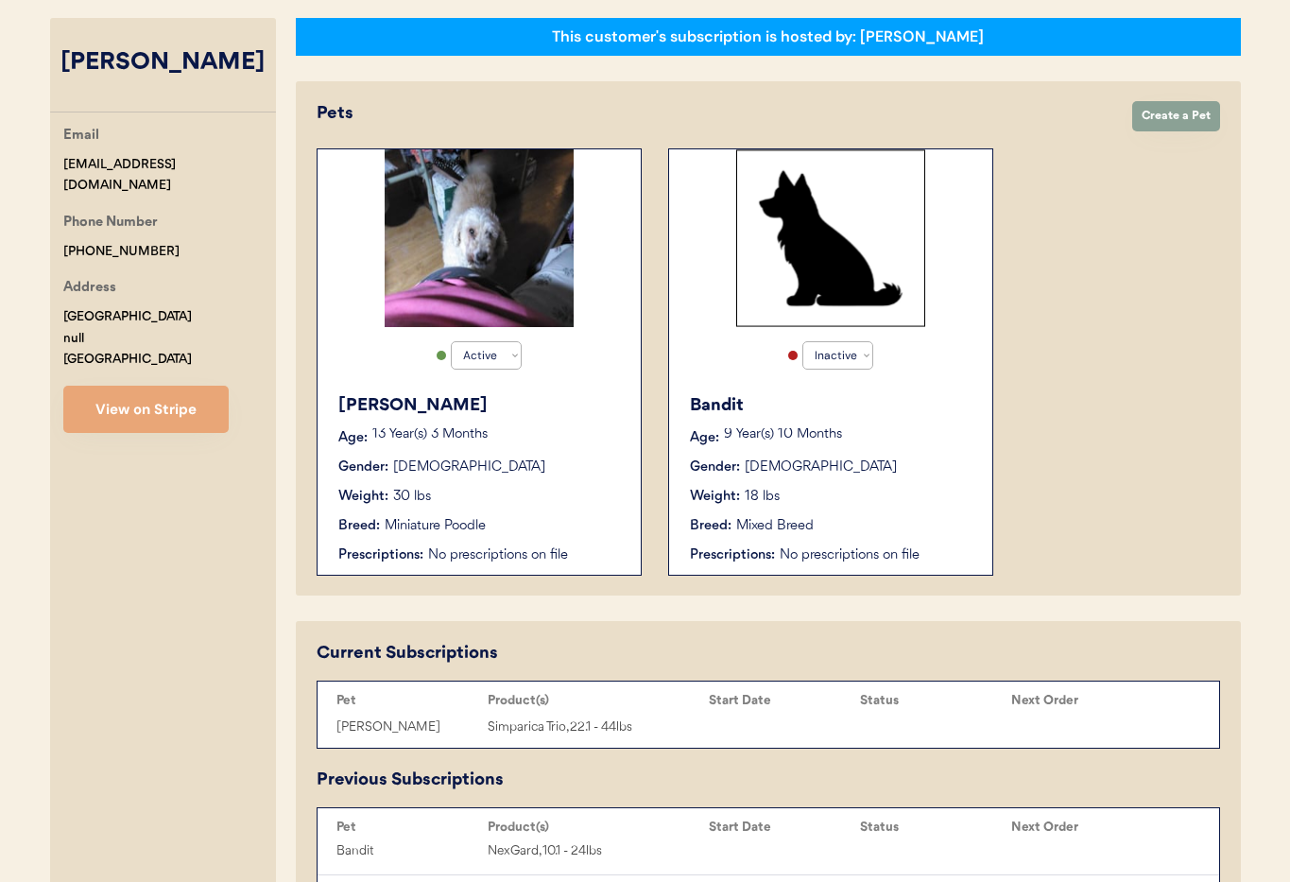
scroll to position [307, 0]
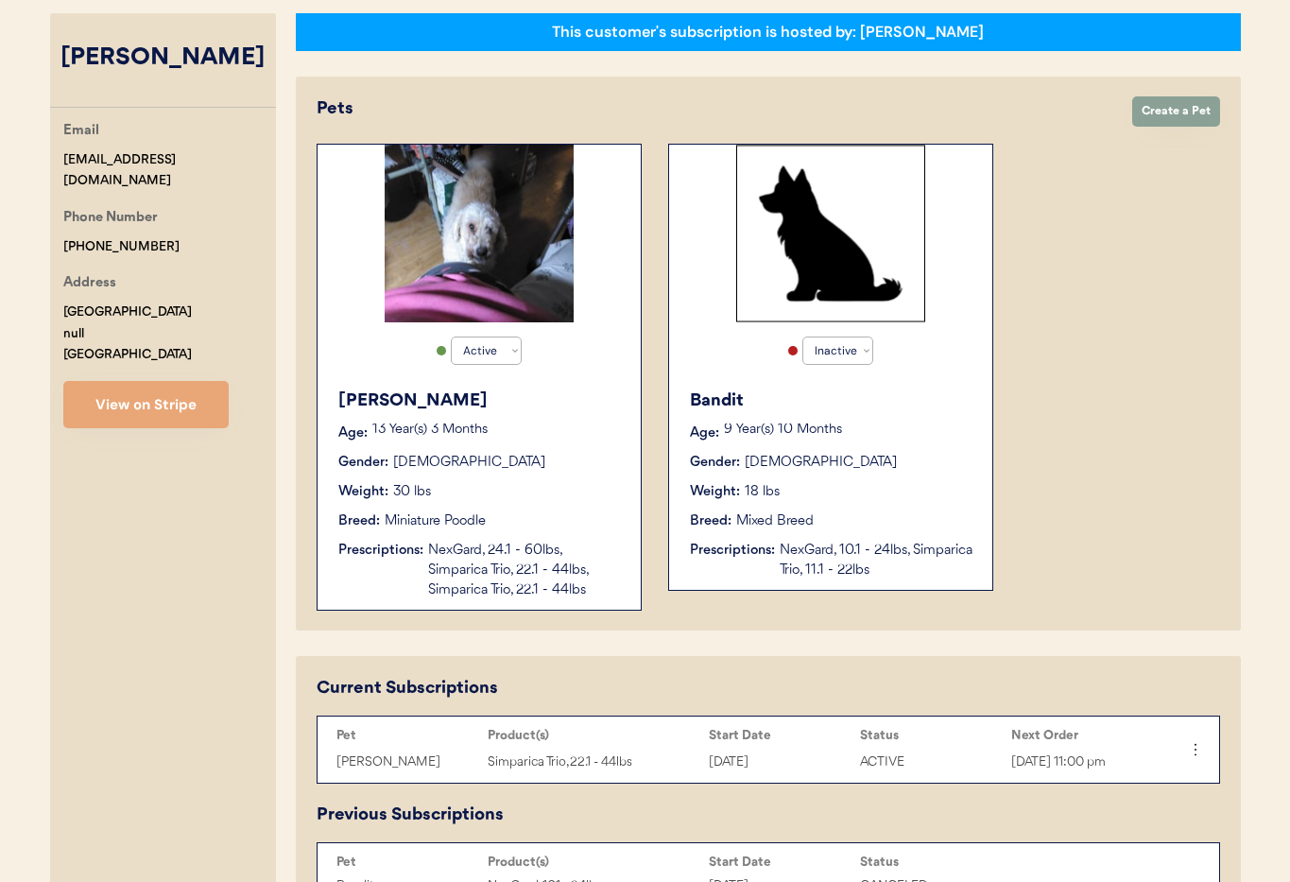
type input "[PERSON_NAME]"
click at [511, 348] on select "Active Active Inactive" at bounding box center [486, 350] width 71 height 28
select select "false"
click at [451, 336] on select "Active Active Inactive" at bounding box center [486, 350] width 71 height 28
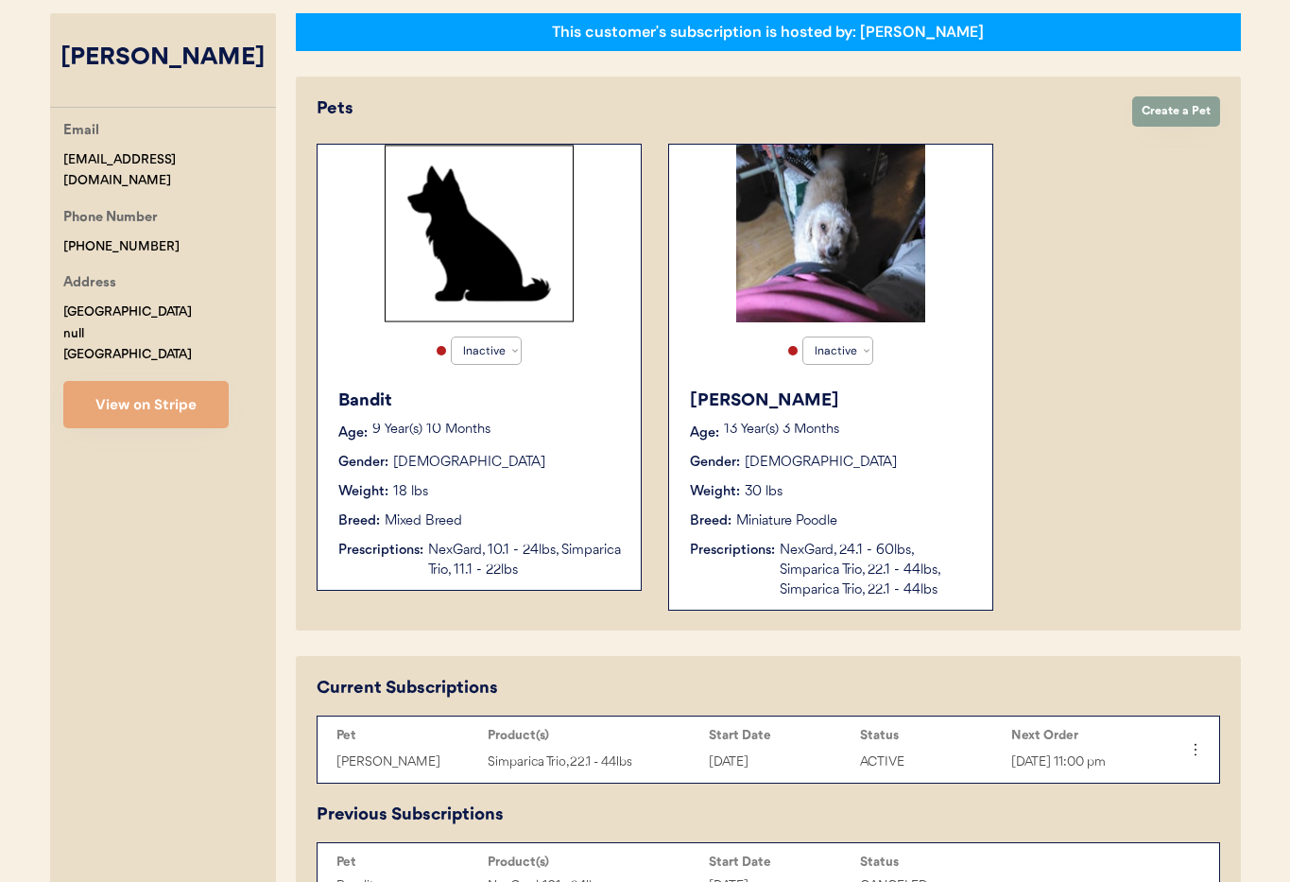
click at [1027, 481] on div "no Active Inactive Bandit Age: 9 Year(s) 10 Months Gender: Male Weight: 18 lbs …" at bounding box center [768, 377] width 903 height 467
click at [882, 457] on div "Gender: Male" at bounding box center [831, 463] width 283 height 20
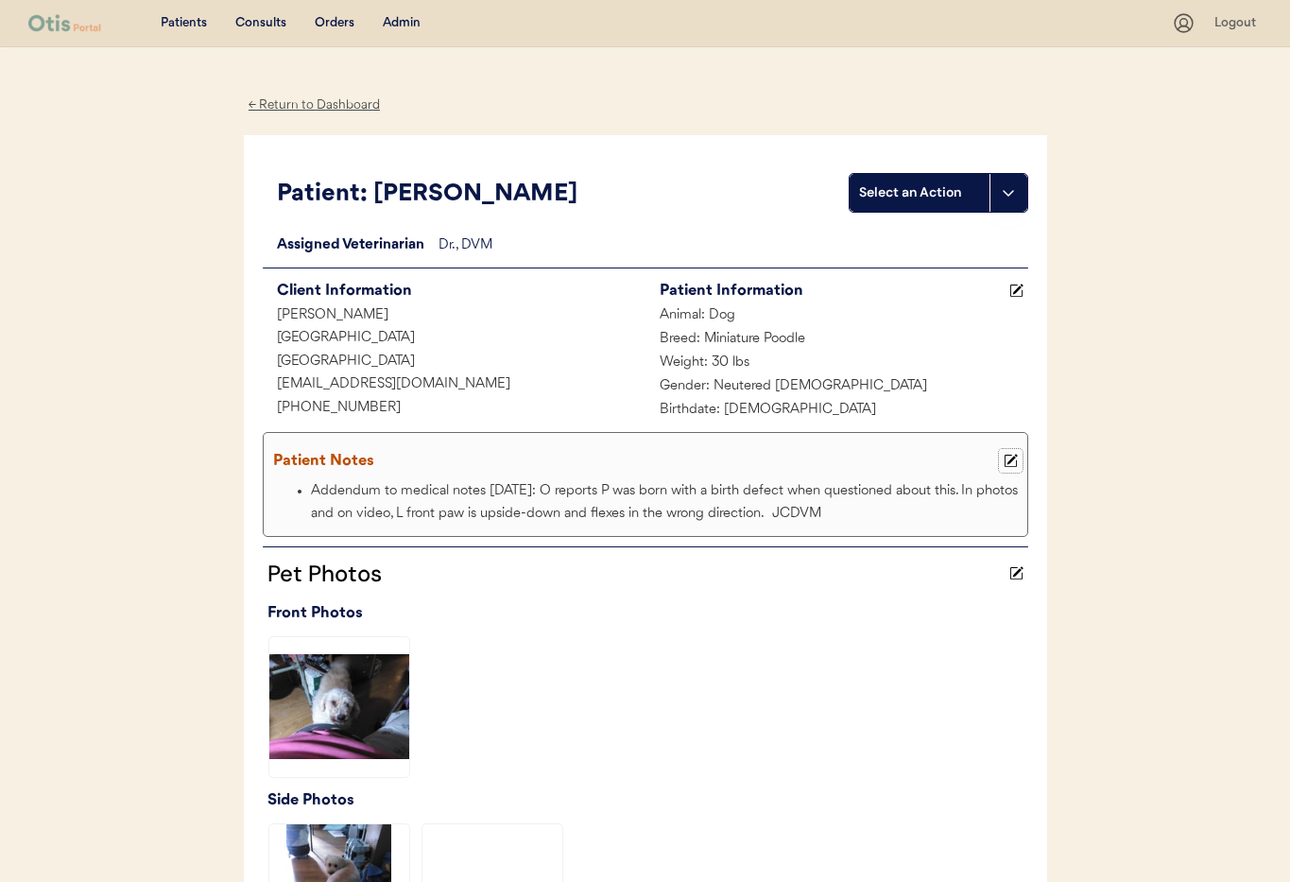
drag, startPoint x: 1005, startPoint y: 462, endPoint x: 975, endPoint y: 464, distance: 30.3
click at [1005, 462] on icon at bounding box center [1010, 461] width 14 height 14
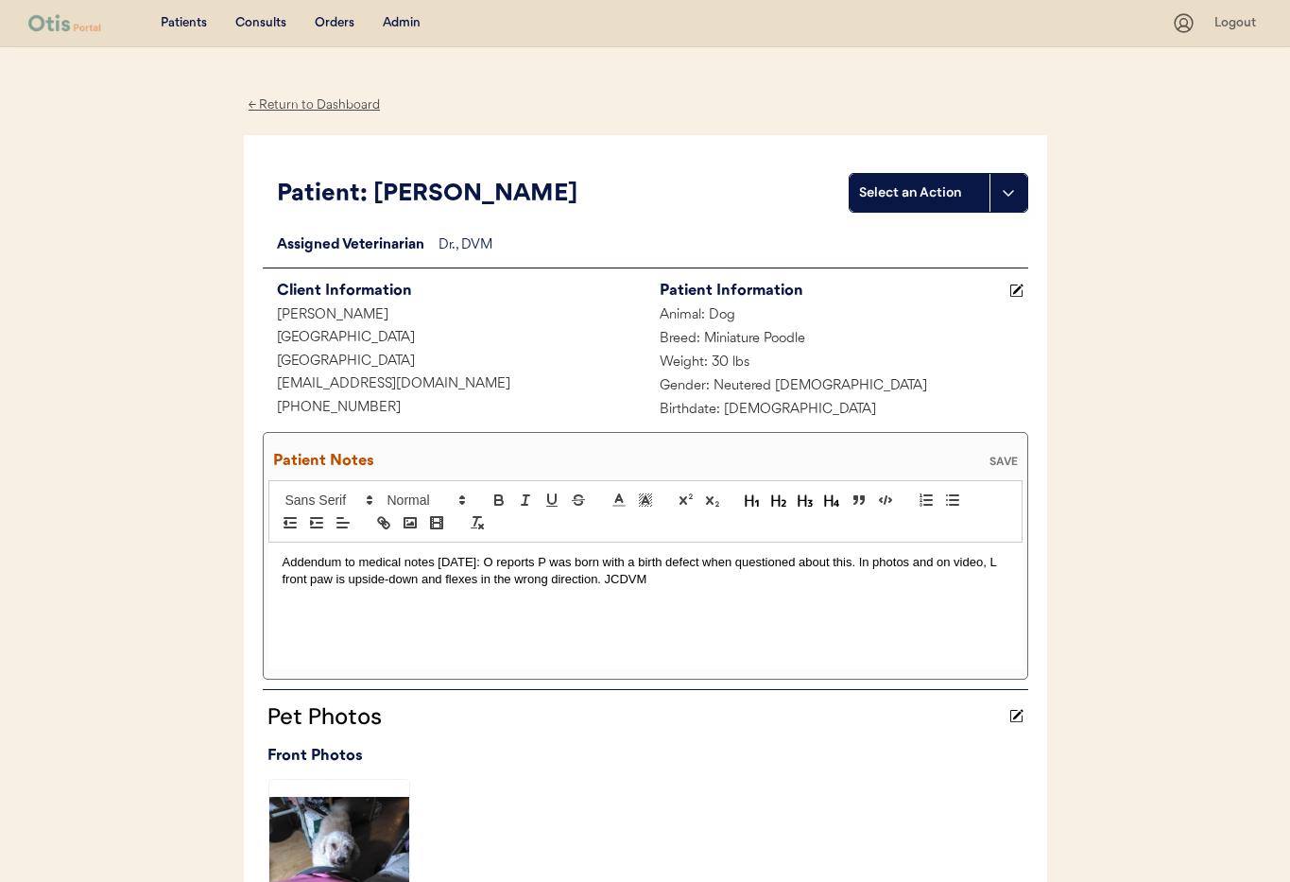
drag, startPoint x: 282, startPoint y: 557, endPoint x: 312, endPoint y: 560, distance: 30.4
click at [283, 557] on p "Addendum to medical notes 7/31/25: O reports P was born with a birth defect whe…" at bounding box center [646, 571] width 726 height 35
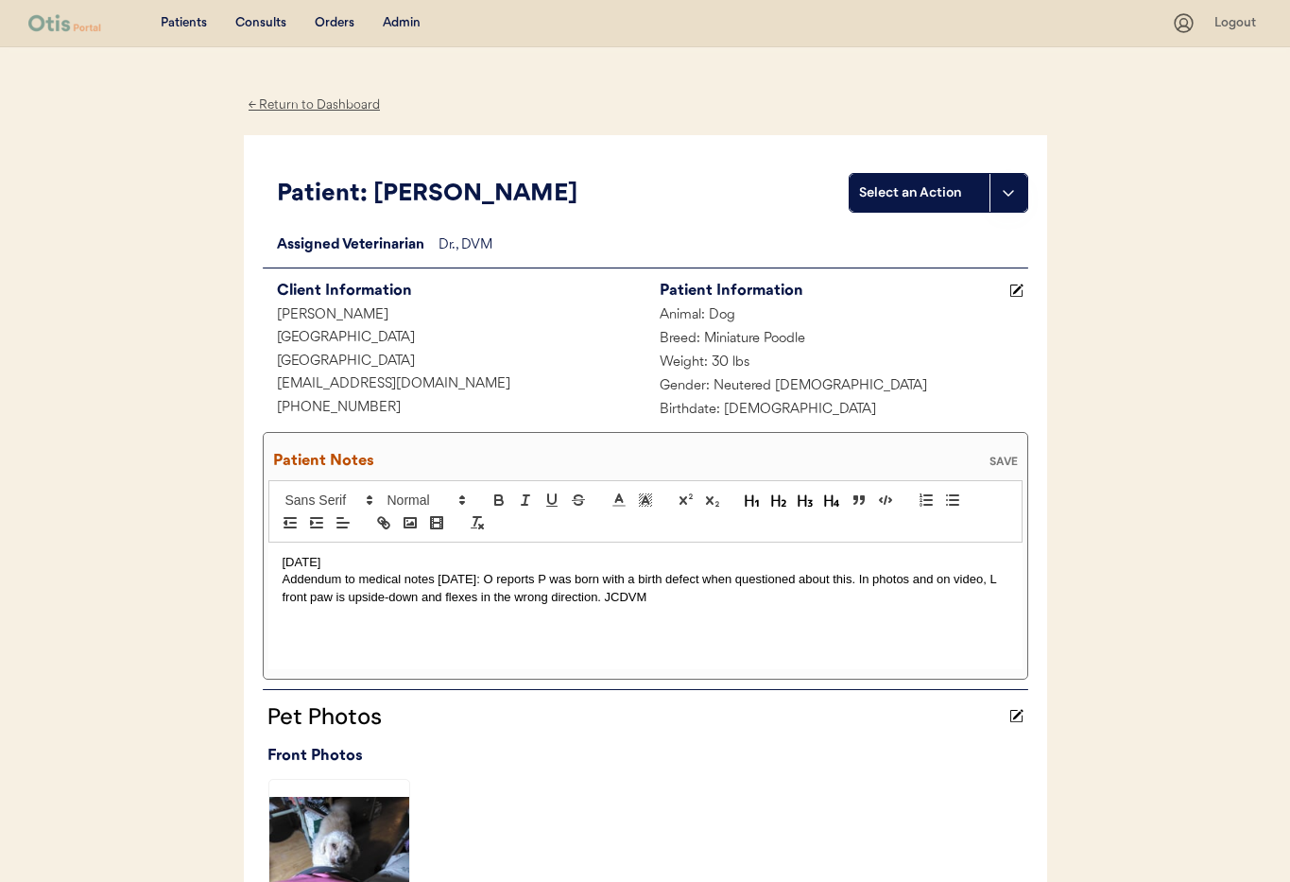
click at [284, 565] on p "10/5/25" at bounding box center [646, 562] width 726 height 17
click at [383, 561] on p ";10/5/25" at bounding box center [646, 562] width 726 height 17
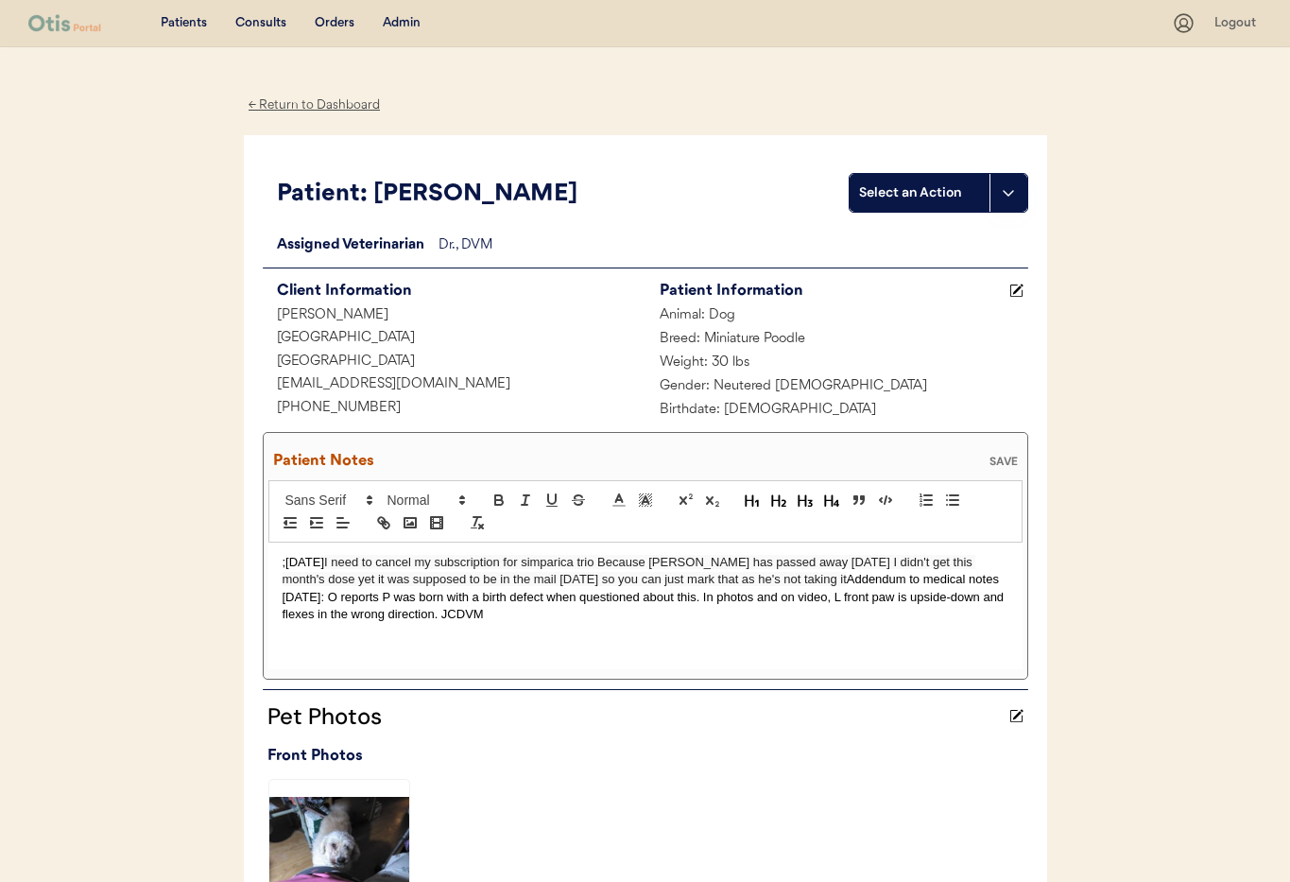
click at [330, 564] on span "I need to cancel my subscription for simparica trio Because harry has passed aw…" at bounding box center [629, 570] width 693 height 31
drag, startPoint x: 857, startPoint y: 577, endPoint x: 902, endPoint y: 589, distance: 46.7
click at [857, 577] on span "I need to cancel my subscription for simparica trio Because harry has passed aw…" at bounding box center [645, 570] width 725 height 31
click at [1002, 458] on div "SAVE" at bounding box center [1004, 460] width 38 height 11
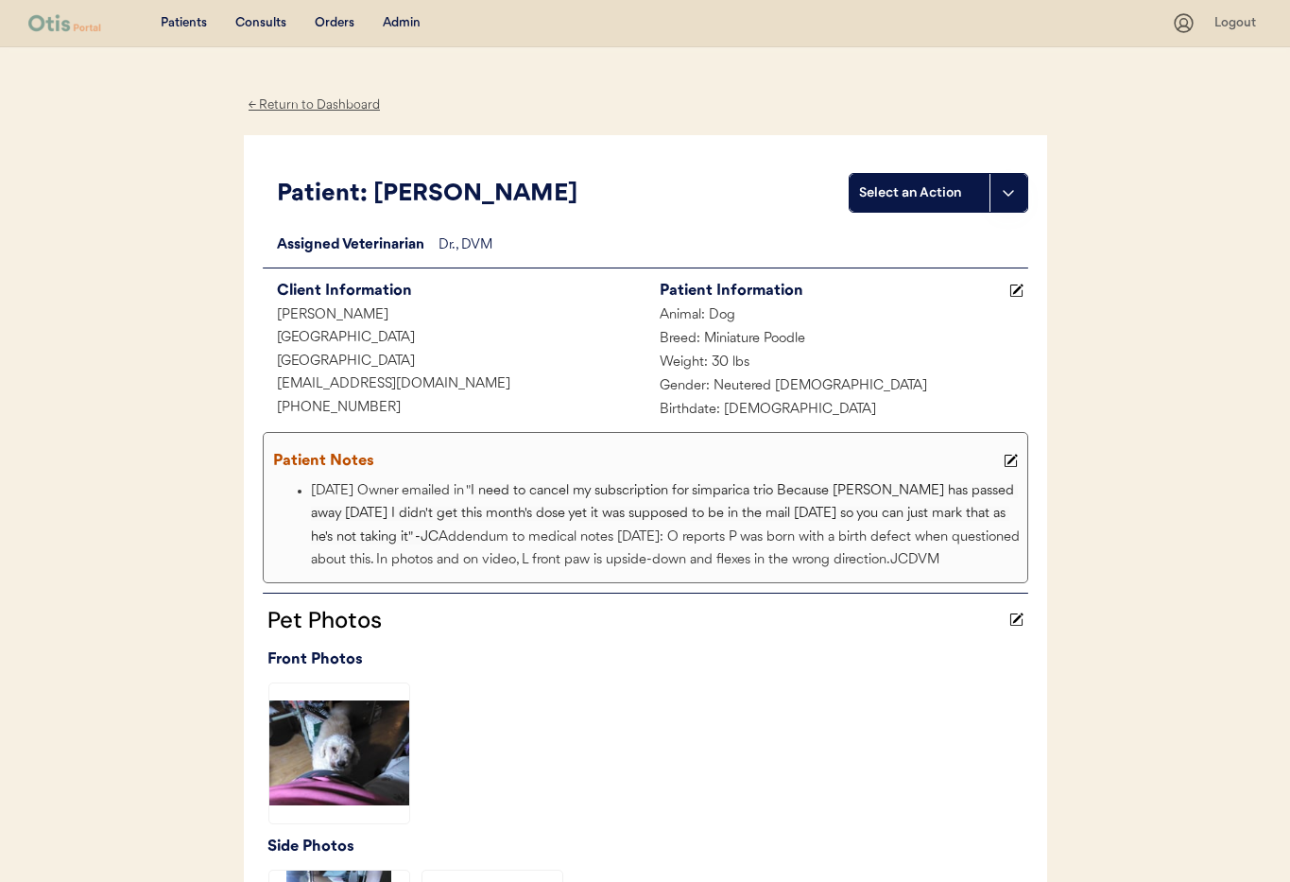
click at [330, 104] on div "← Return to Dashboard" at bounding box center [315, 105] width 142 height 22
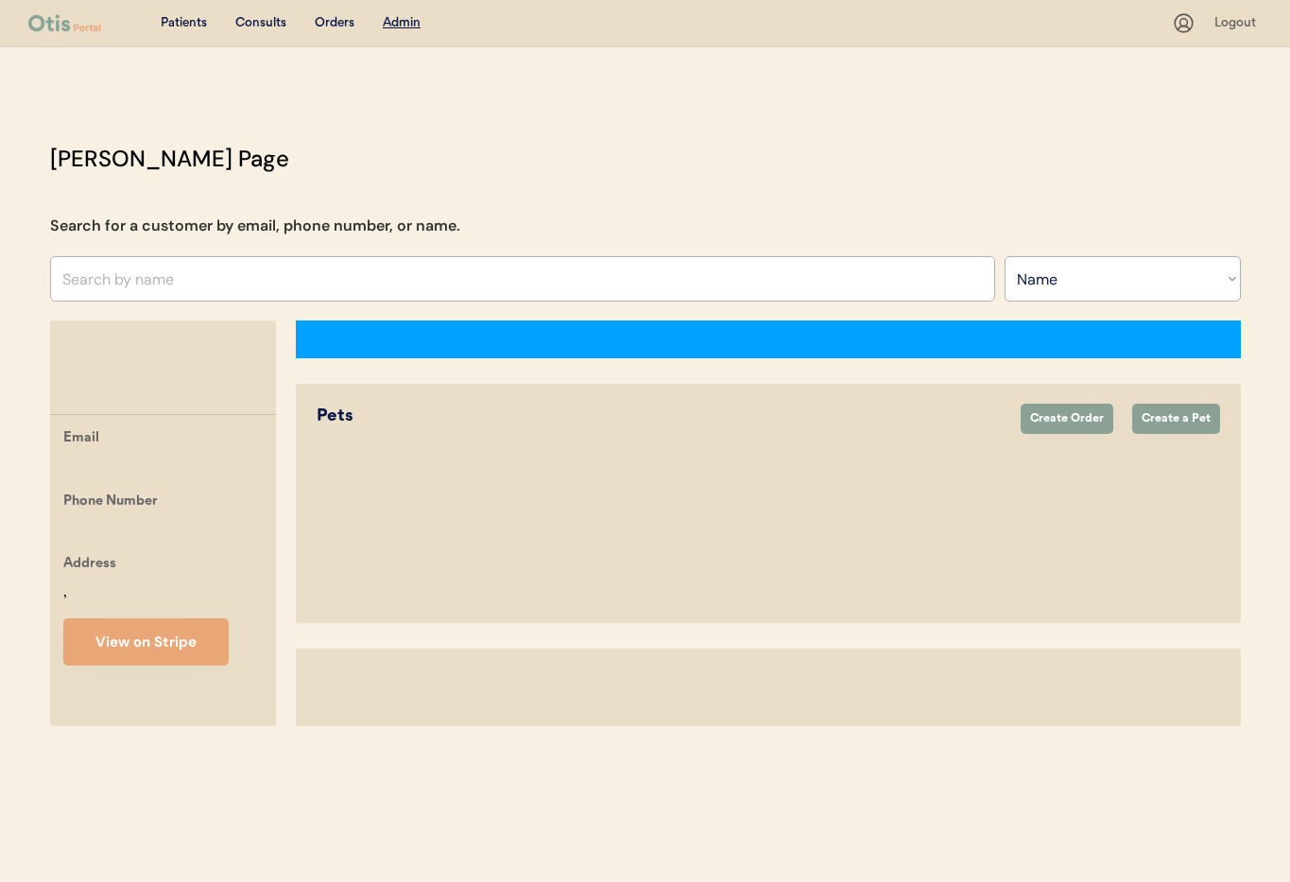
select select ""Name""
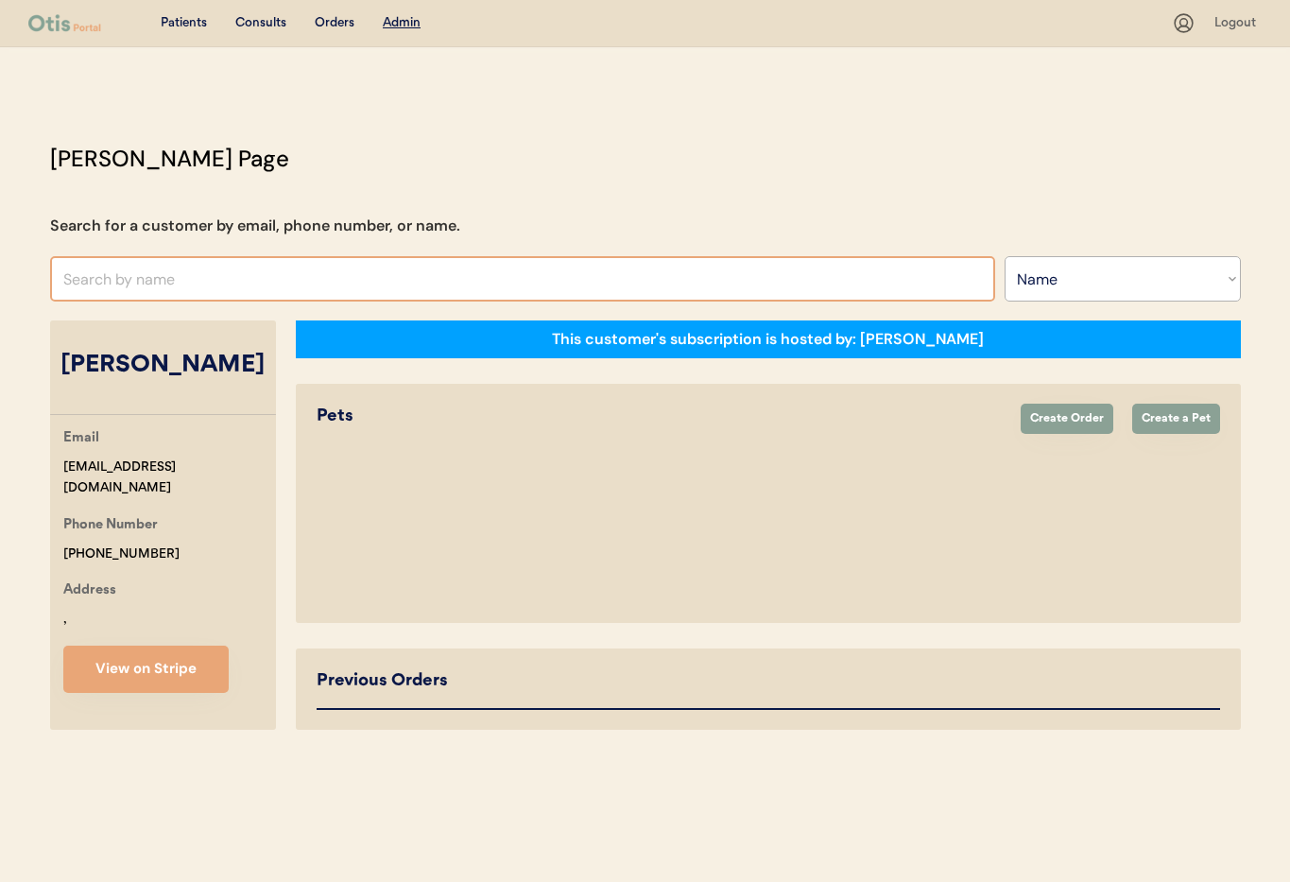
select select "false"
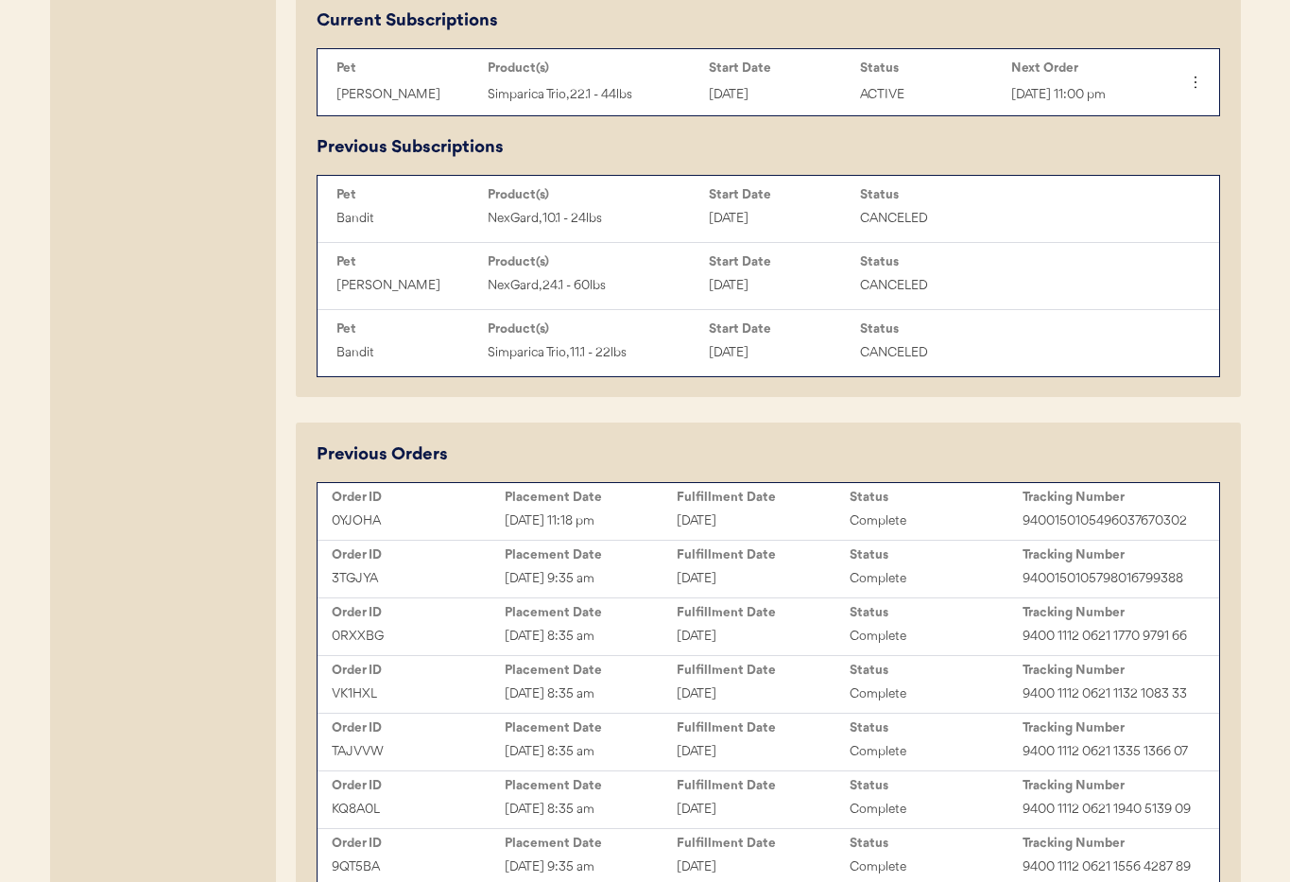
scroll to position [964, 0]
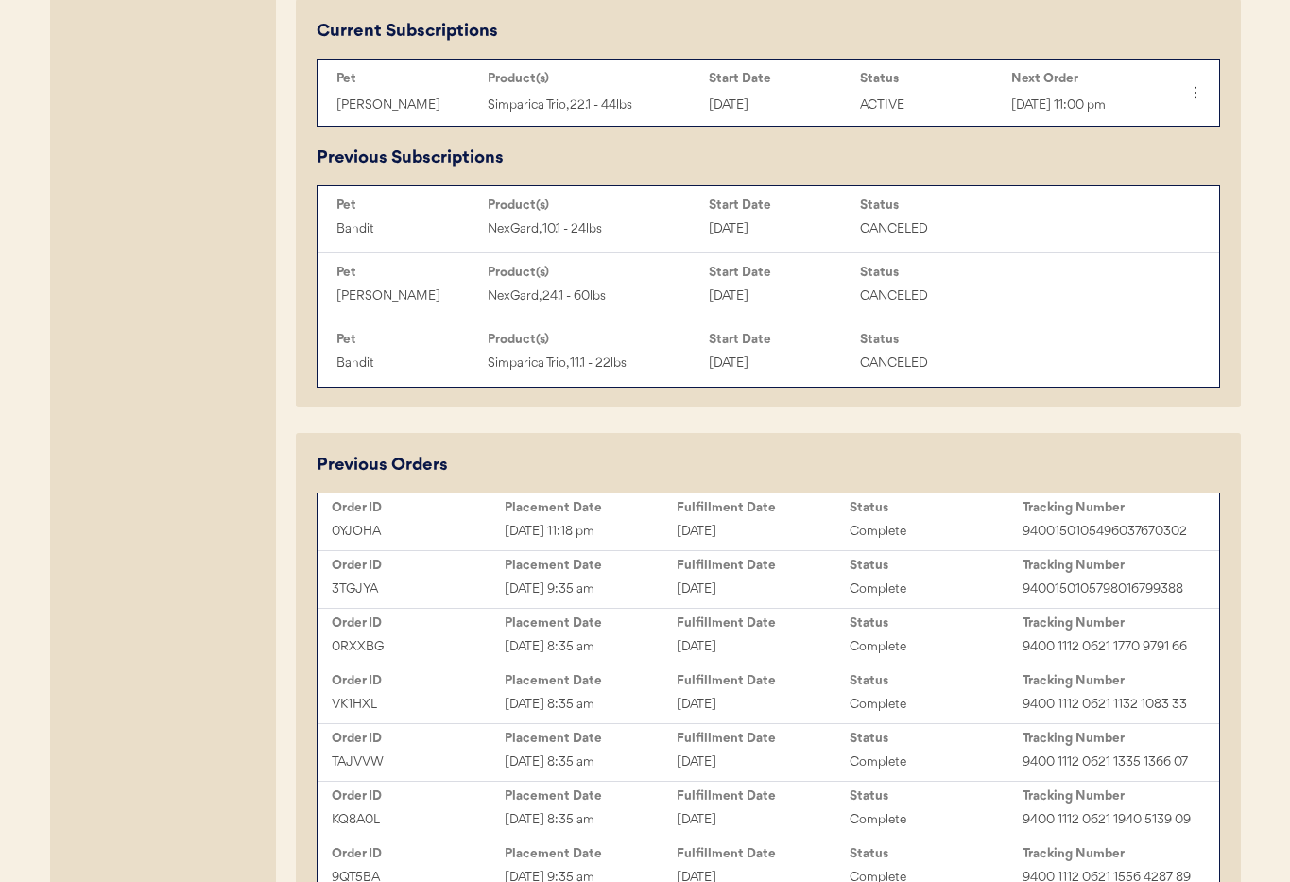
click at [752, 542] on div "October 2, 2025" at bounding box center [762, 532] width 173 height 22
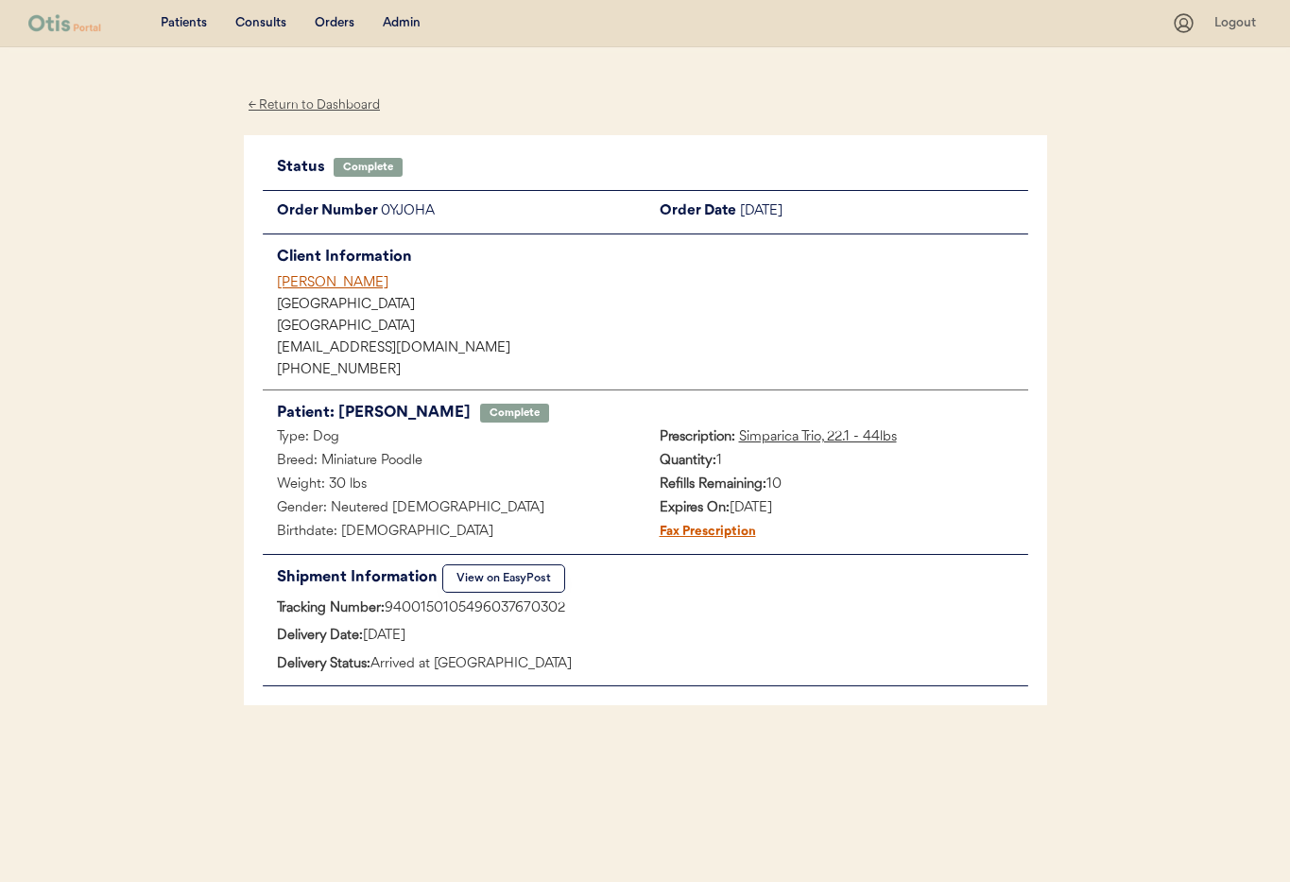
click at [488, 577] on button "View on EasyPost" at bounding box center [503, 578] width 123 height 28
click at [291, 104] on div "← Return to Dashboard" at bounding box center [315, 105] width 142 height 22
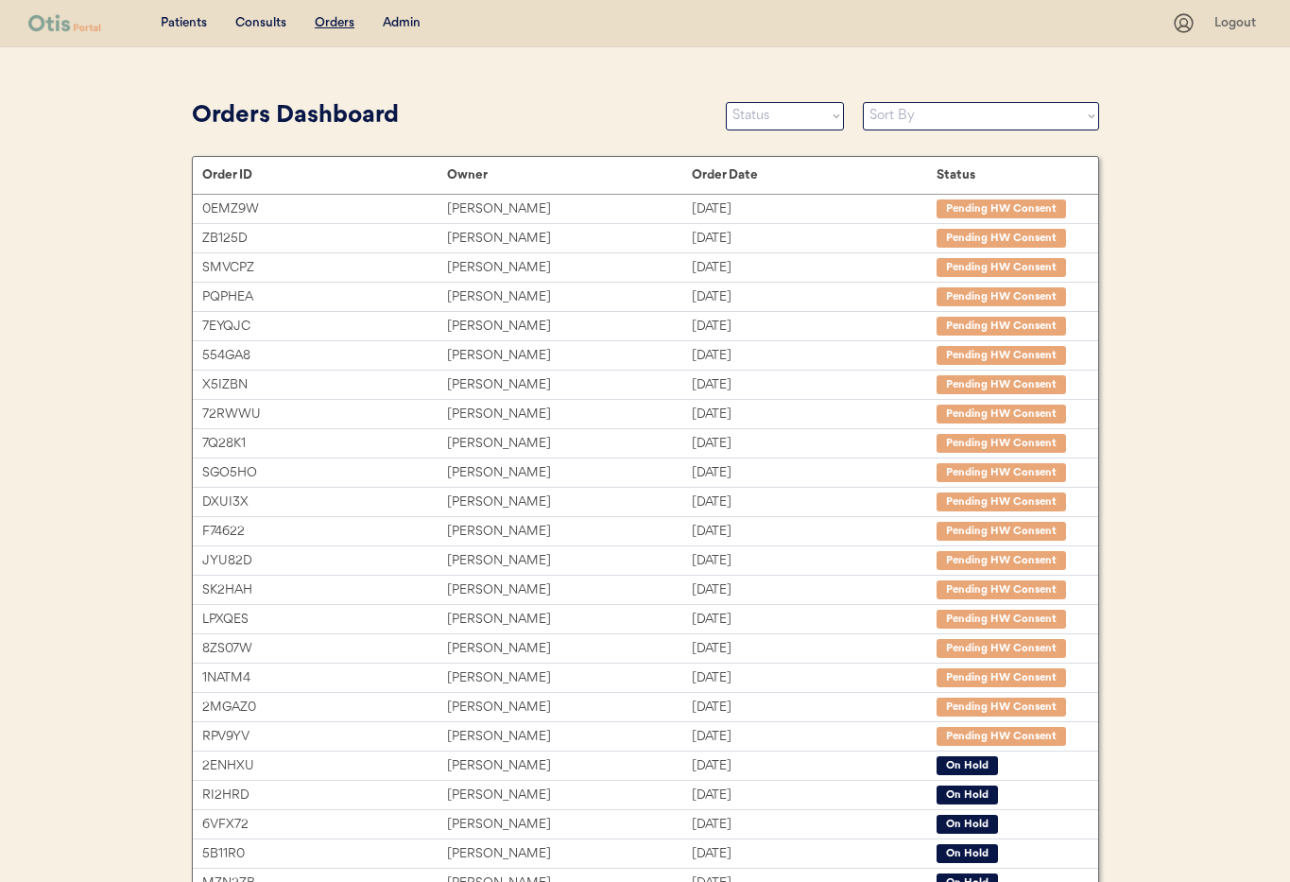
drag, startPoint x: 398, startPoint y: 26, endPoint x: 404, endPoint y: 50, distance: 25.4
click at [398, 26] on div "Admin" at bounding box center [402, 23] width 38 height 19
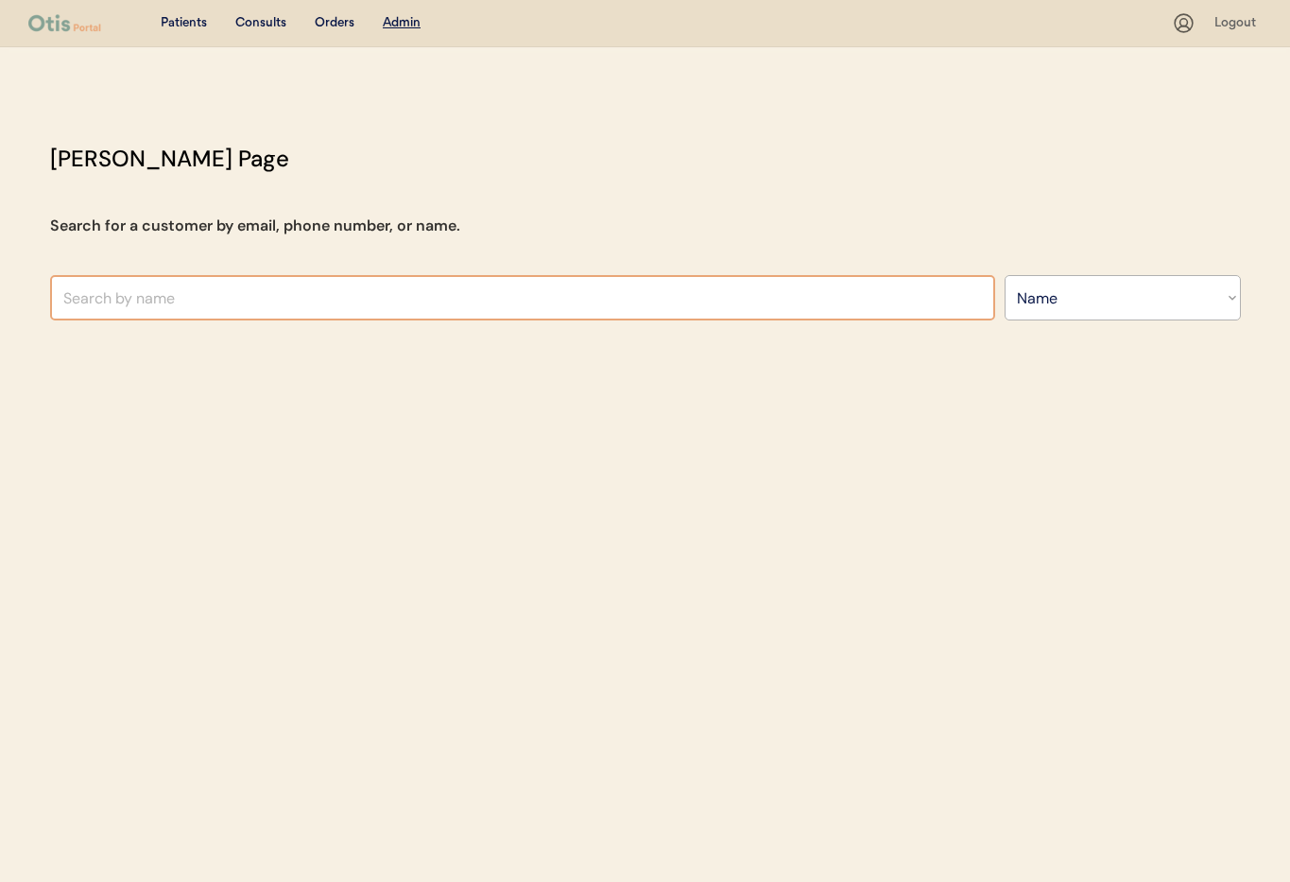
select select ""Name""
click at [342, 296] on input "text" at bounding box center [522, 297] width 945 height 45
type input "[PERSON_NAME]"
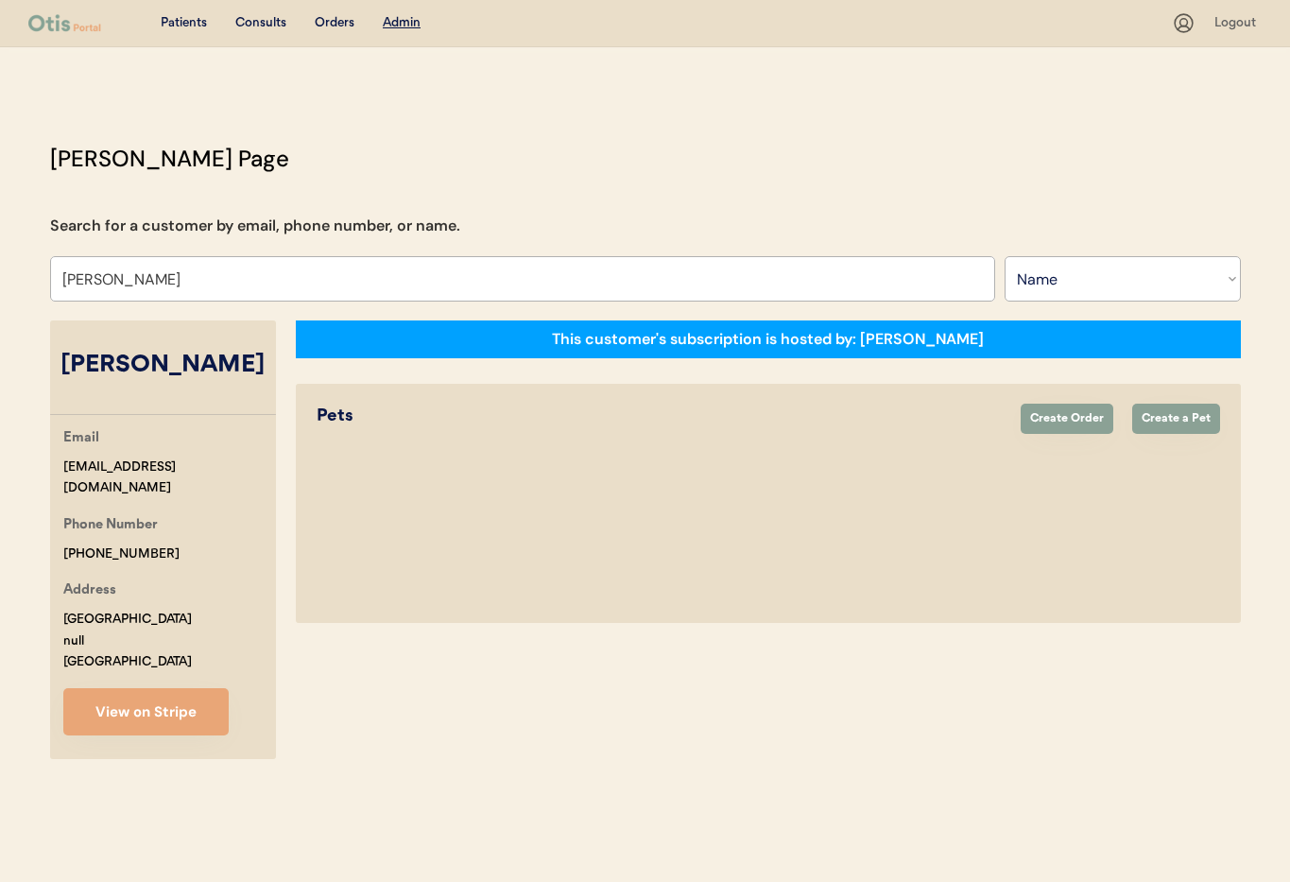
select select "false"
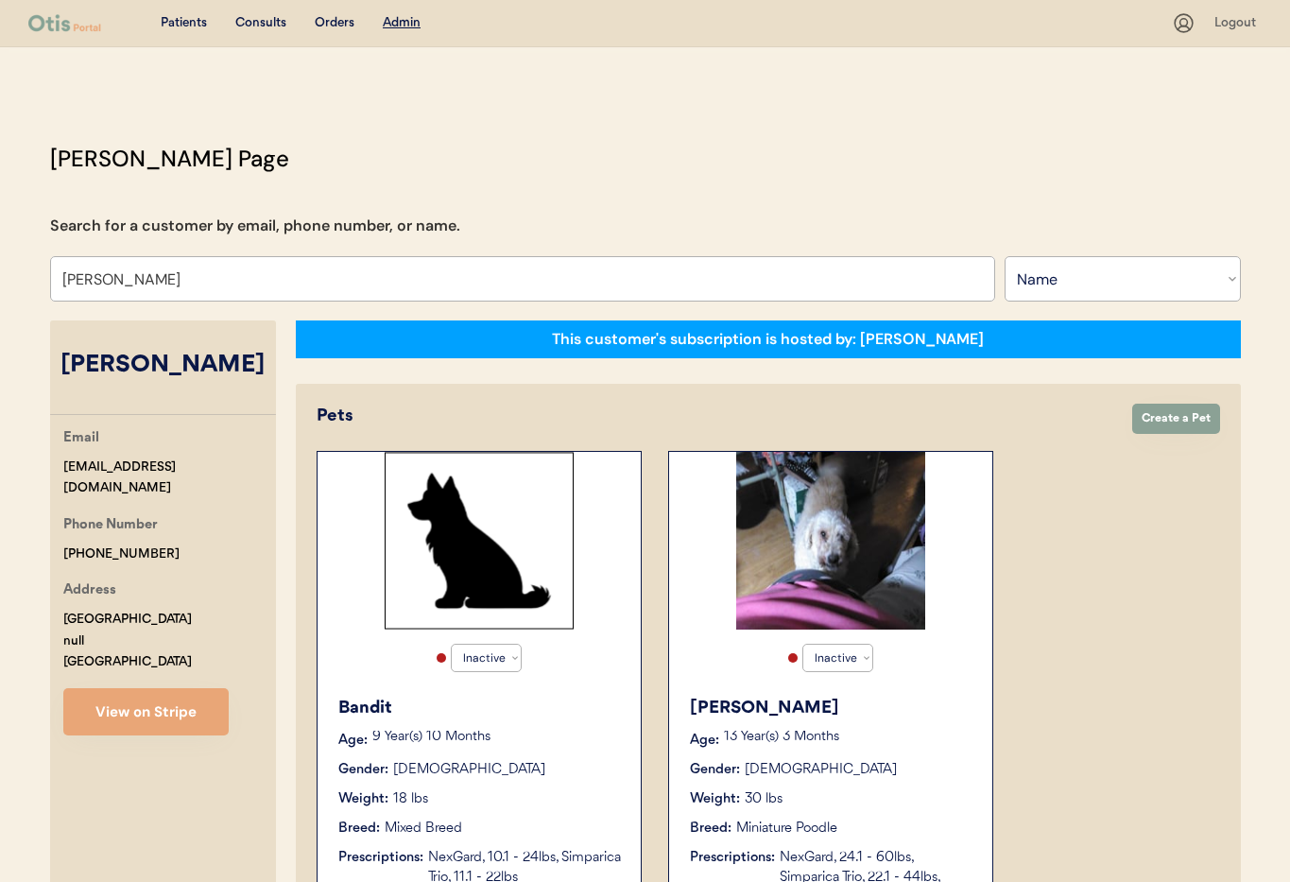
type input "[PERSON_NAME]"
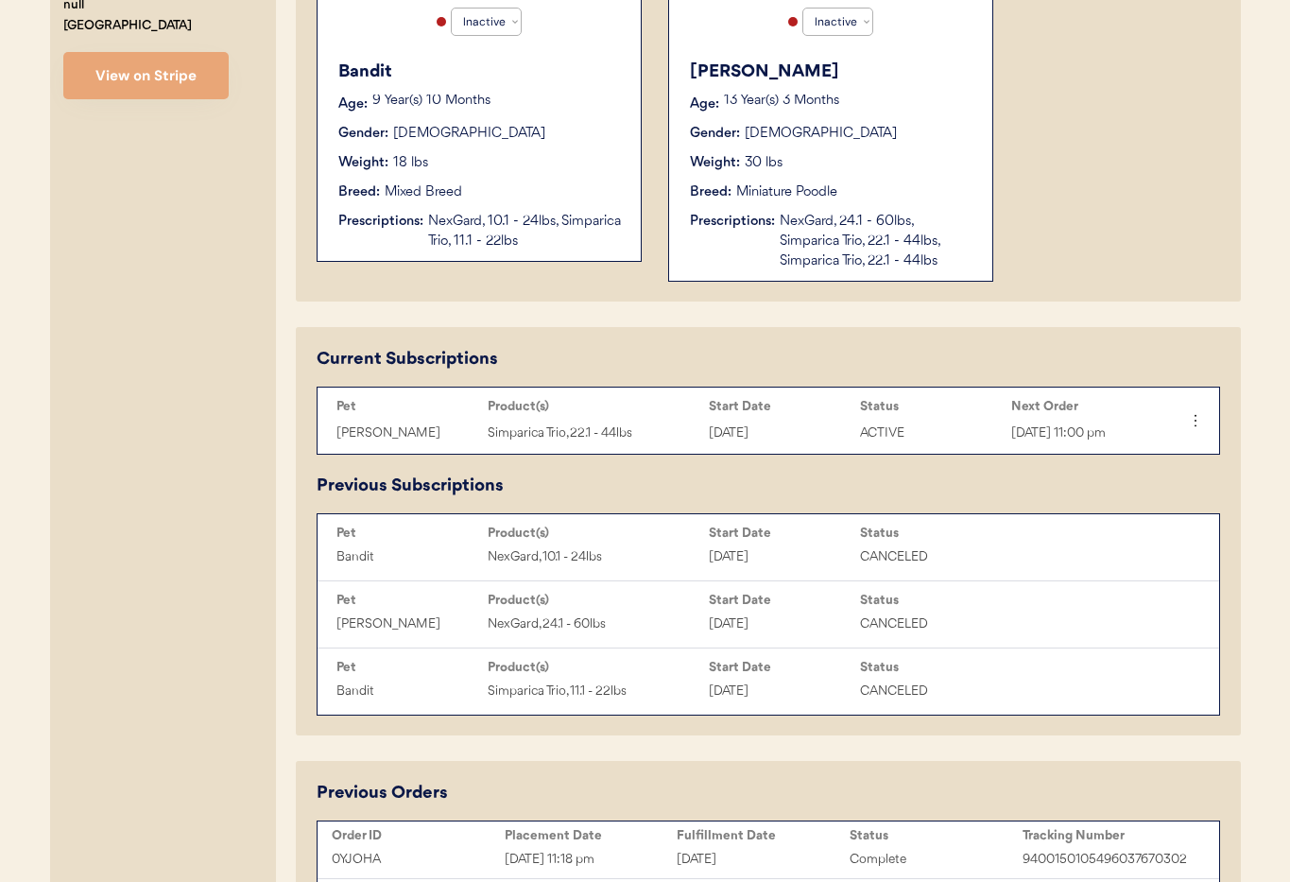
scroll to position [660, 0]
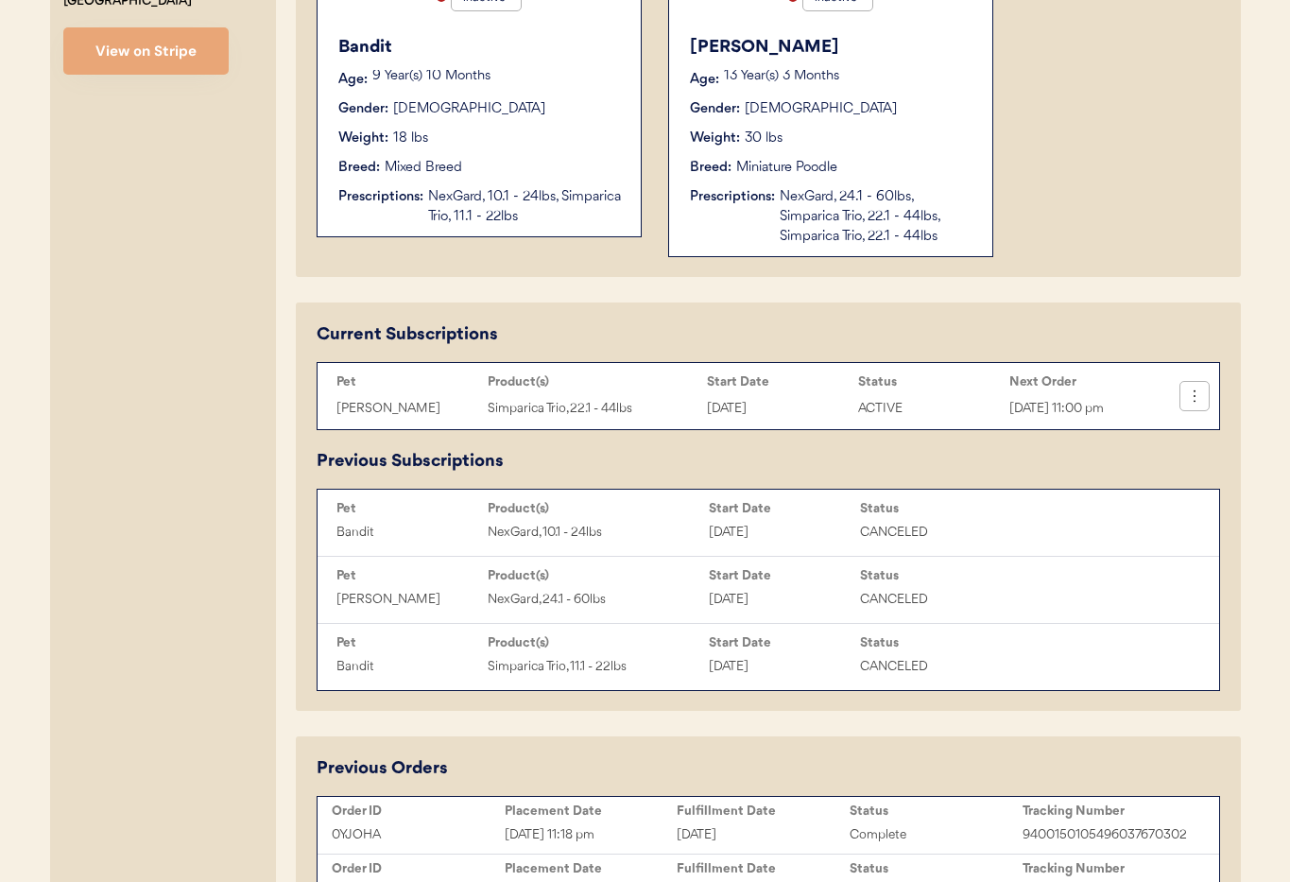
click at [1195, 405] on icon at bounding box center [1194, 395] width 19 height 19
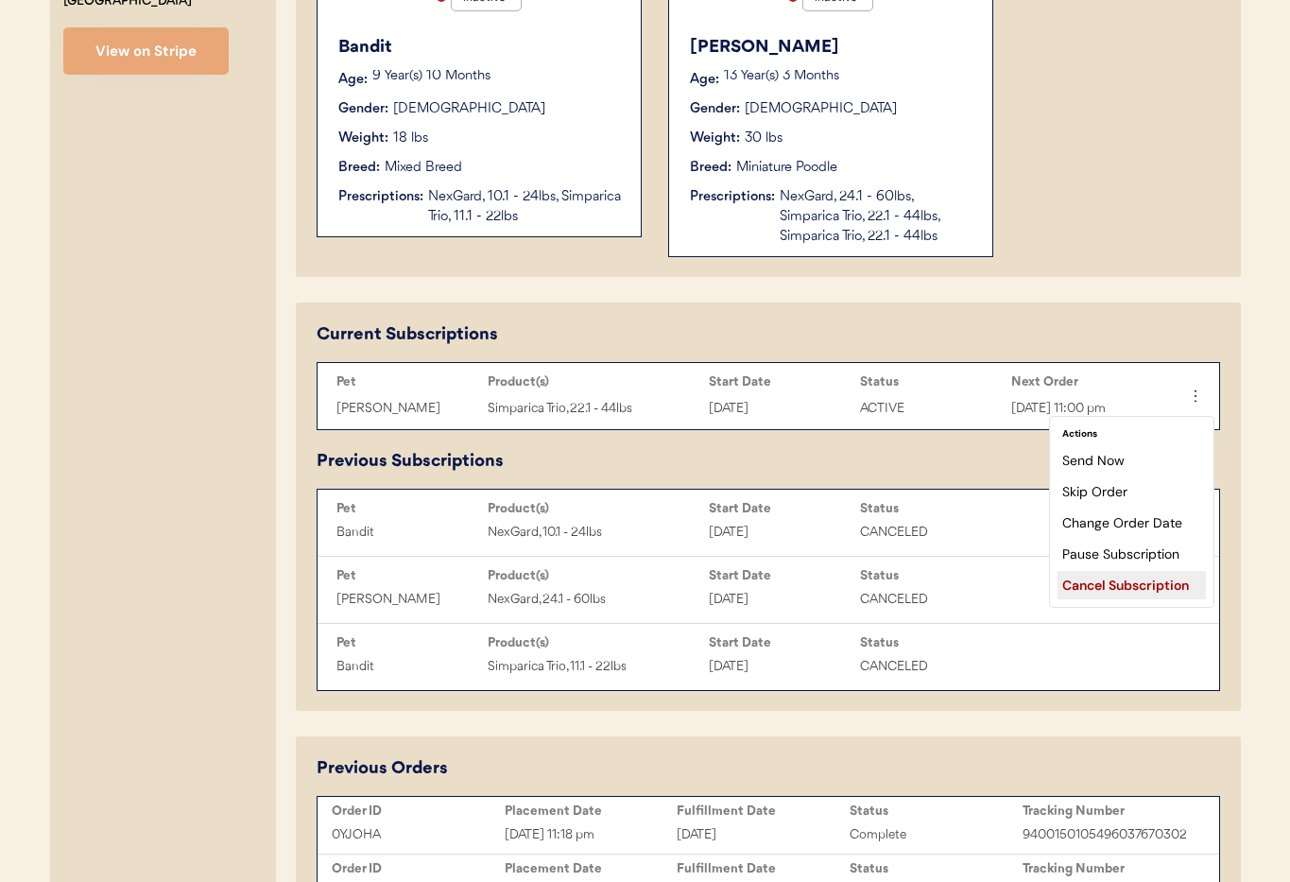
click at [1120, 591] on div "Cancel Subscription" at bounding box center [1131, 585] width 148 height 28
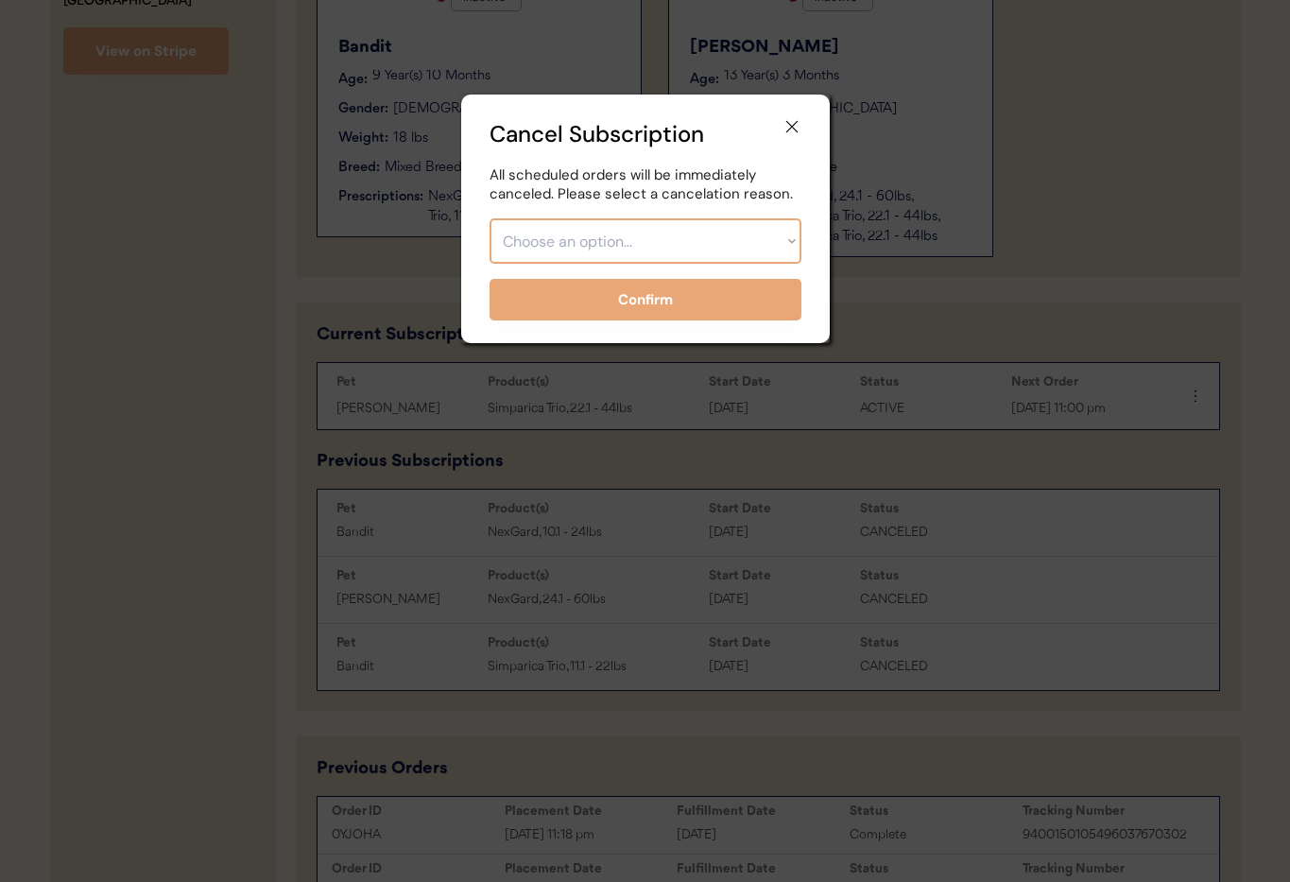
click at [677, 222] on select "Choose an option... Too expensive / can't afford Getting medication elsewhere (…" at bounding box center [645, 240] width 312 height 45
select select ""pet_passed_away""
click at [489, 218] on select "Choose an option... Too expensive / can't afford Getting medication elsewhere (…" at bounding box center [645, 240] width 312 height 45
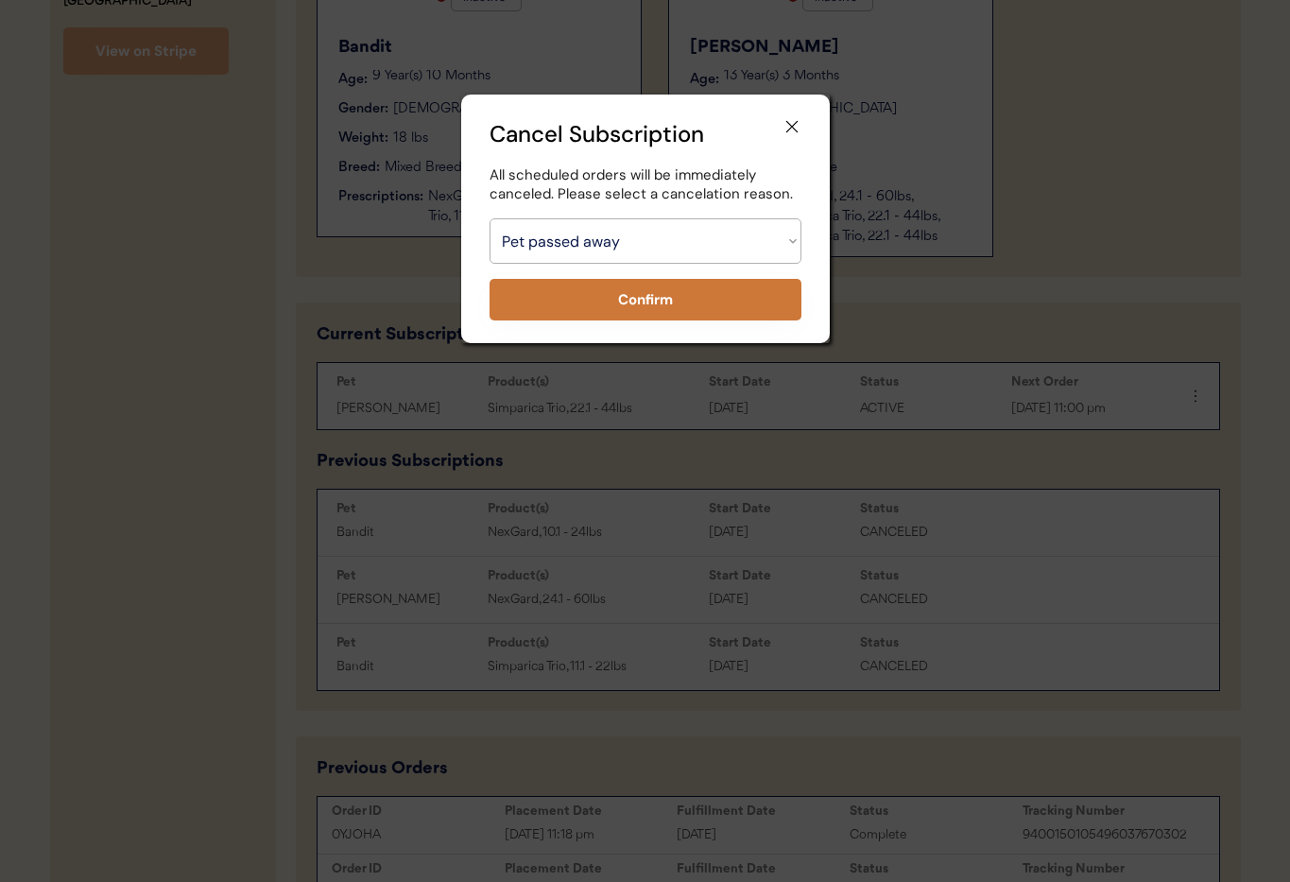
click at [616, 295] on button "Confirm" at bounding box center [645, 300] width 312 height 42
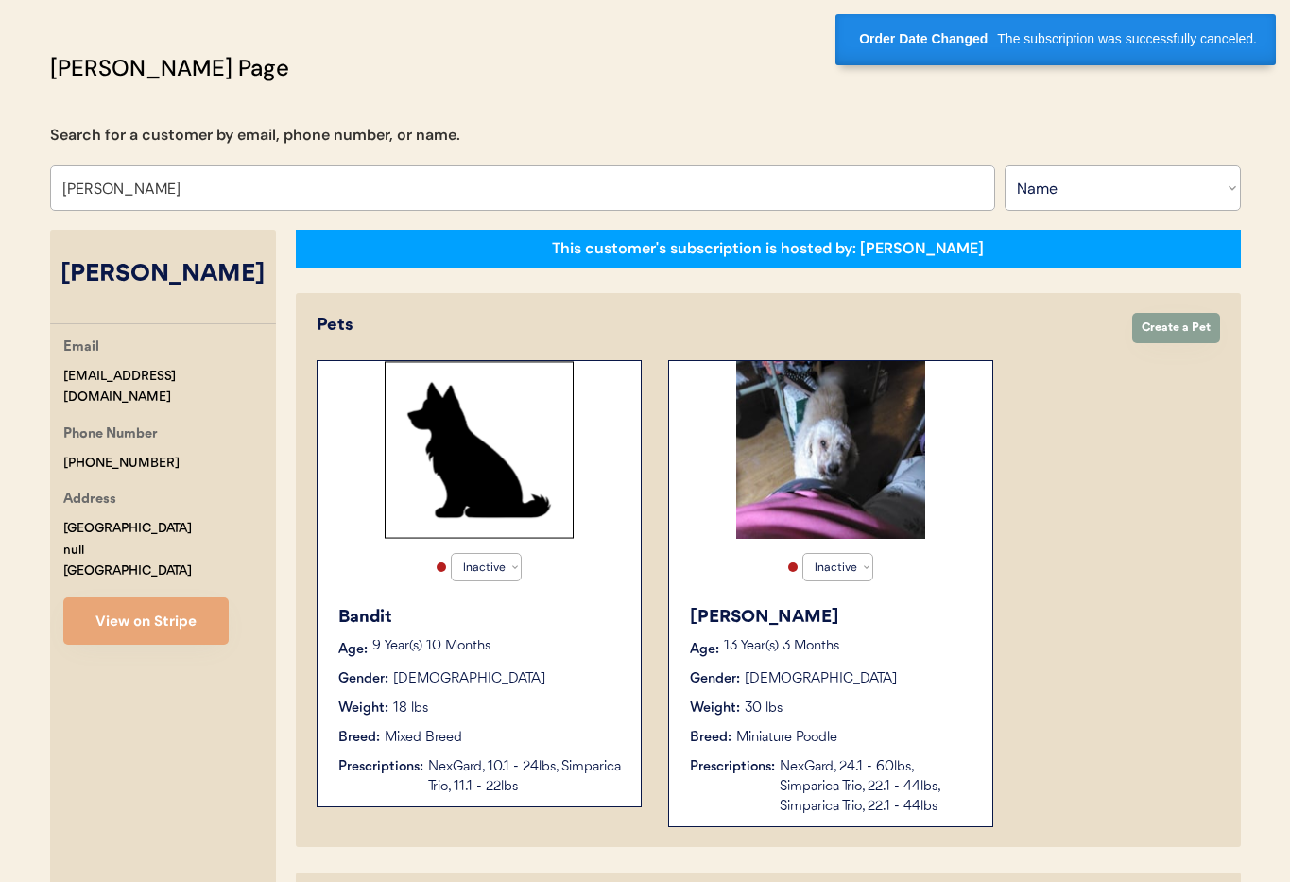
scroll to position [0, 0]
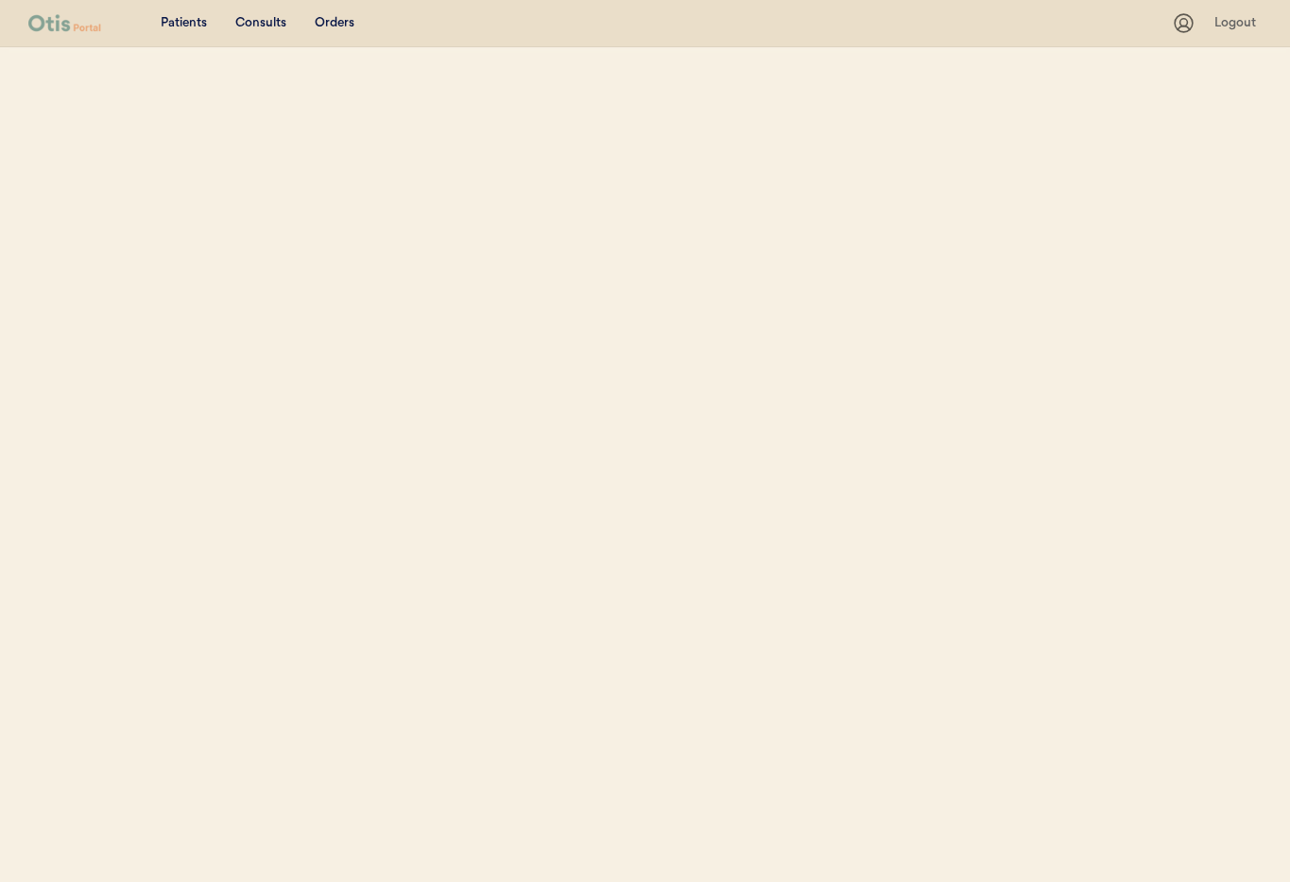
select select ""Name""
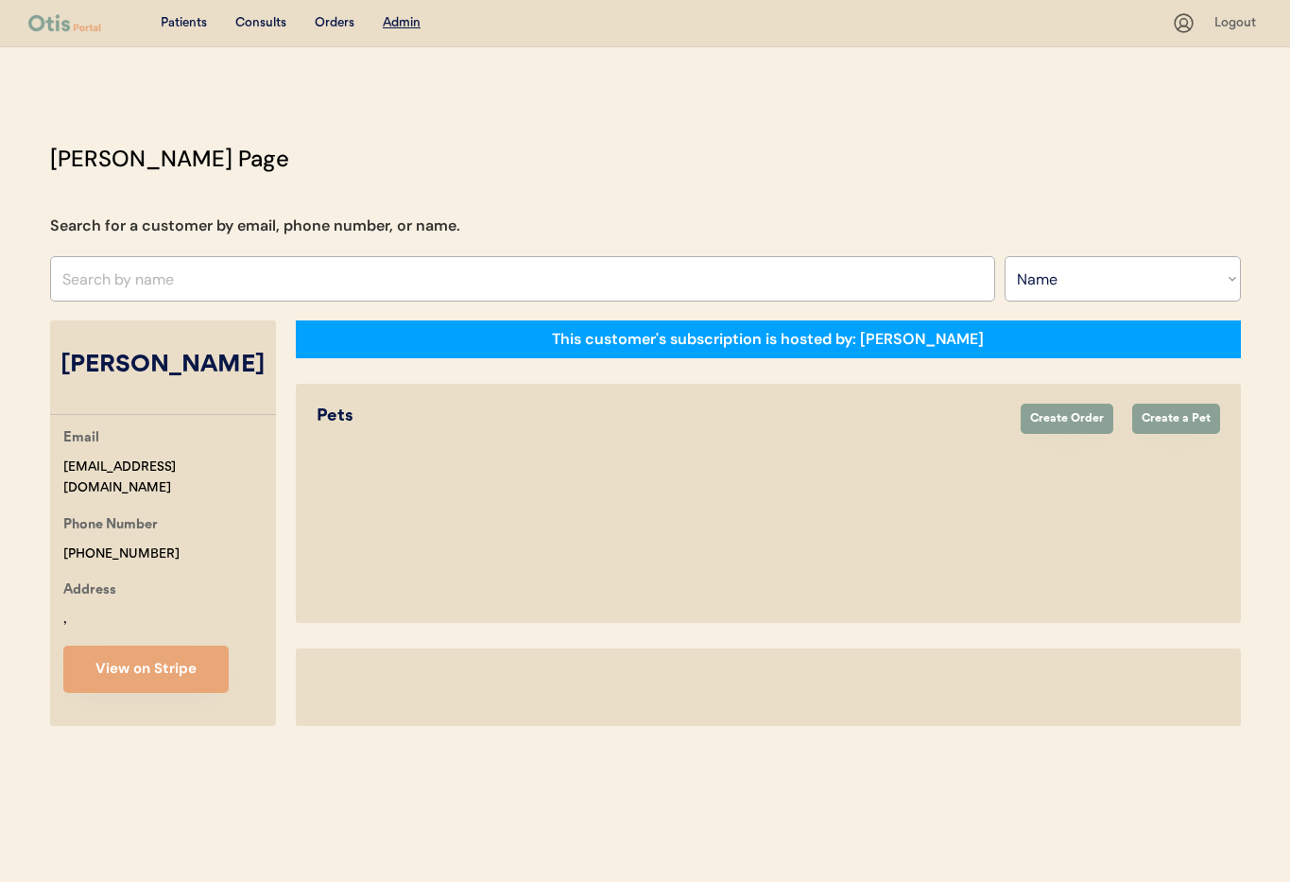
select select "false"
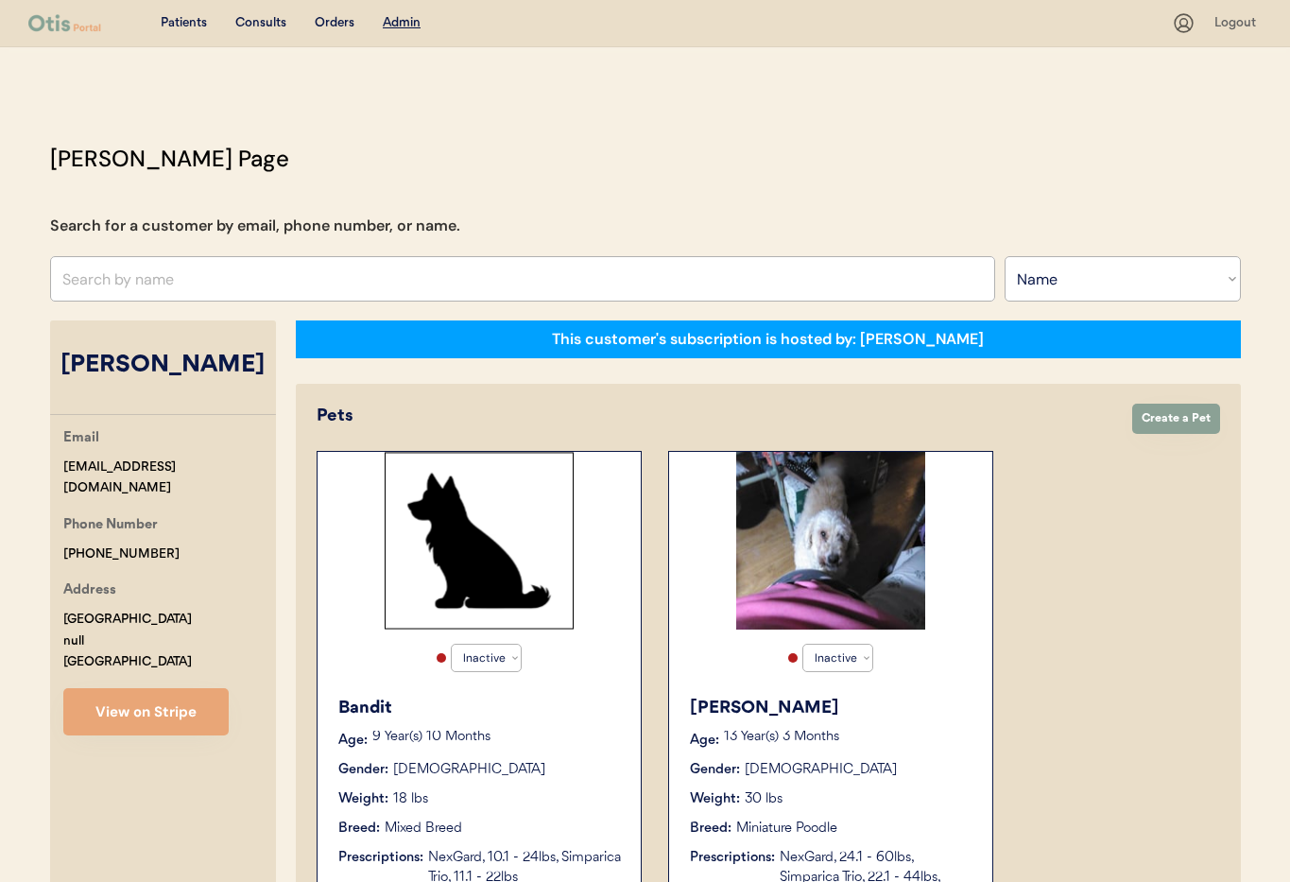
click at [1159, 284] on select "Search By Name Email Phone Number" at bounding box center [1122, 278] width 236 height 45
select select ""Email""
click at [1004, 256] on select "Search By Name Email Phone Number" at bounding box center [1122, 278] width 236 height 45
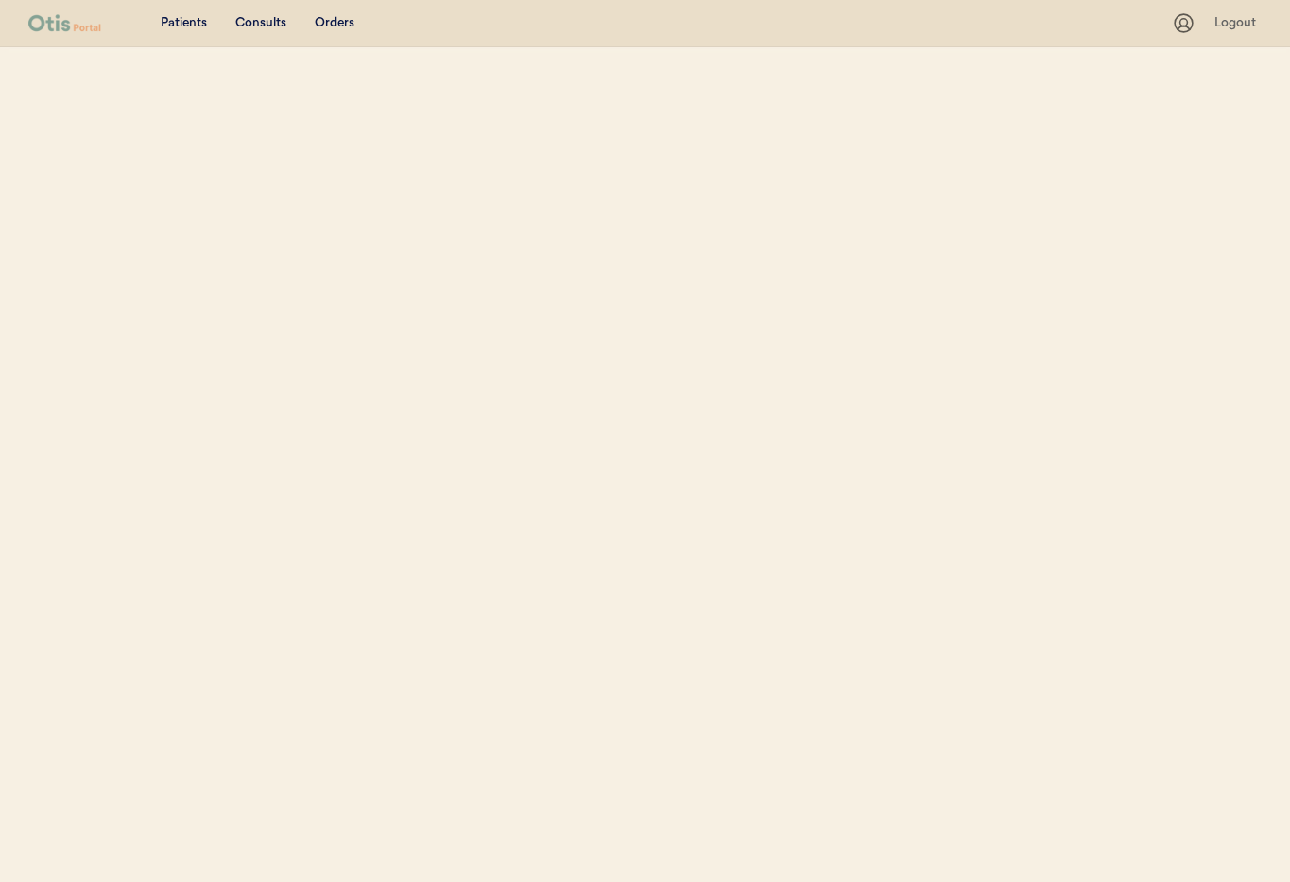
select select ""Email""
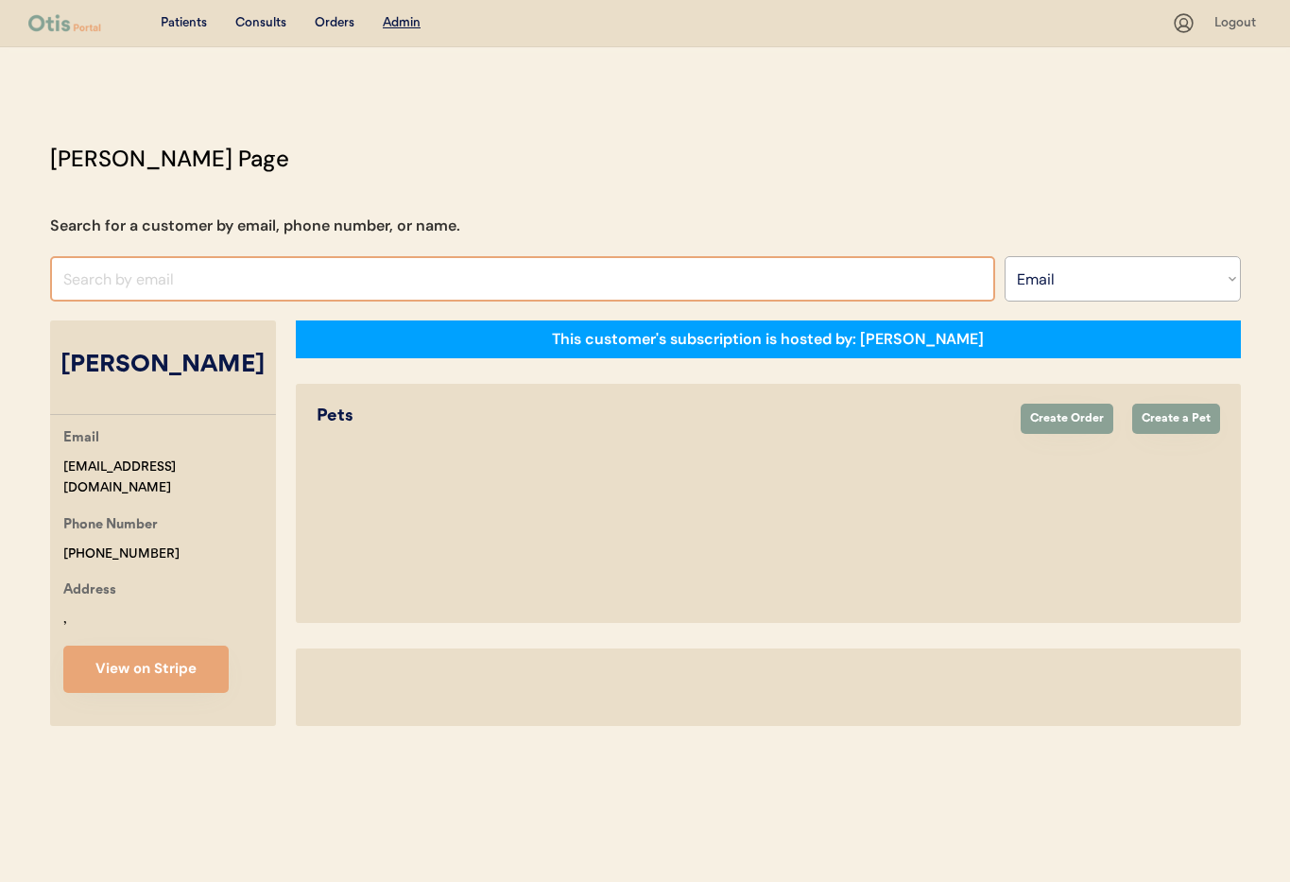
click at [195, 290] on input "input" at bounding box center [522, 278] width 945 height 45
select select "false"
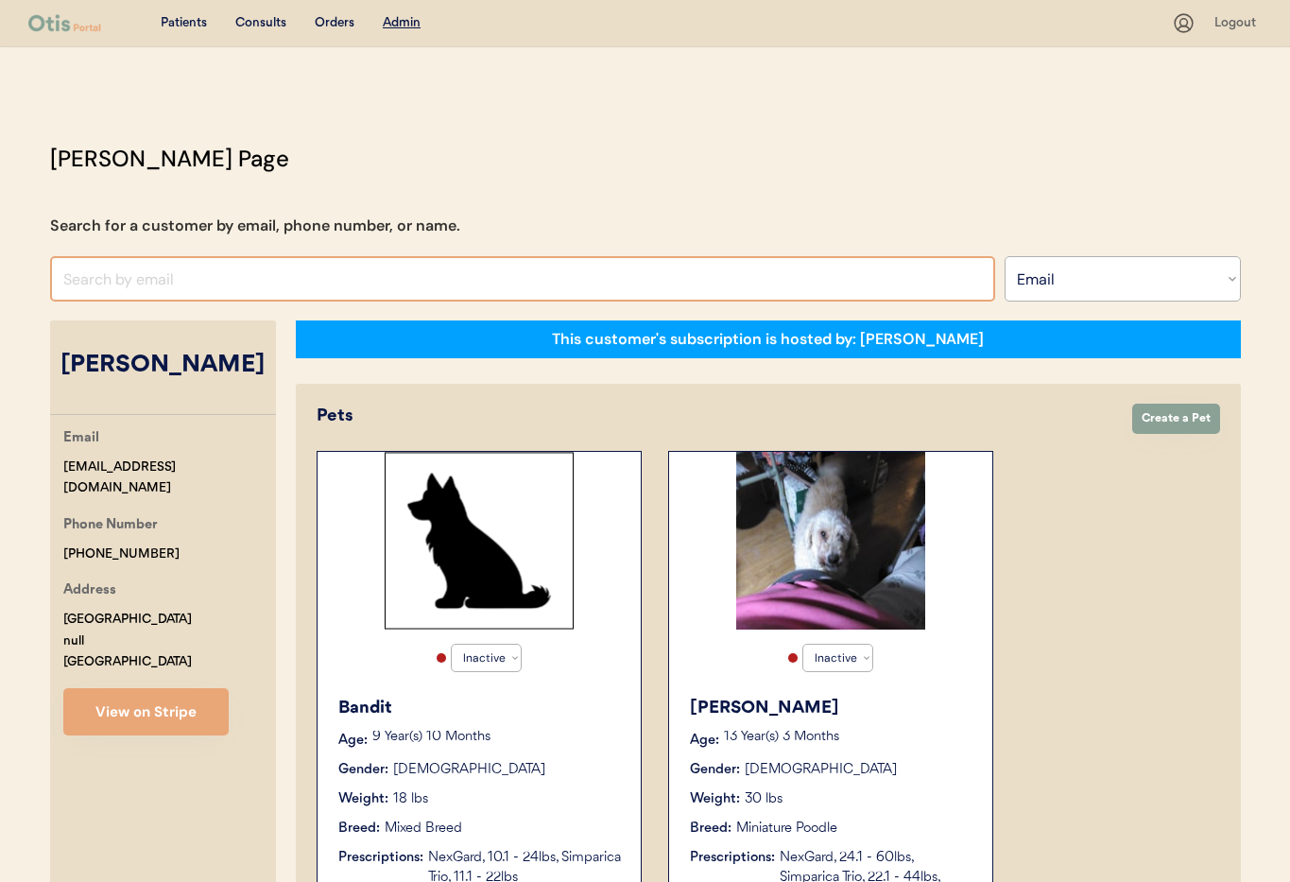
paste input "[EMAIL_ADDRESS][DOMAIN_NAME]"
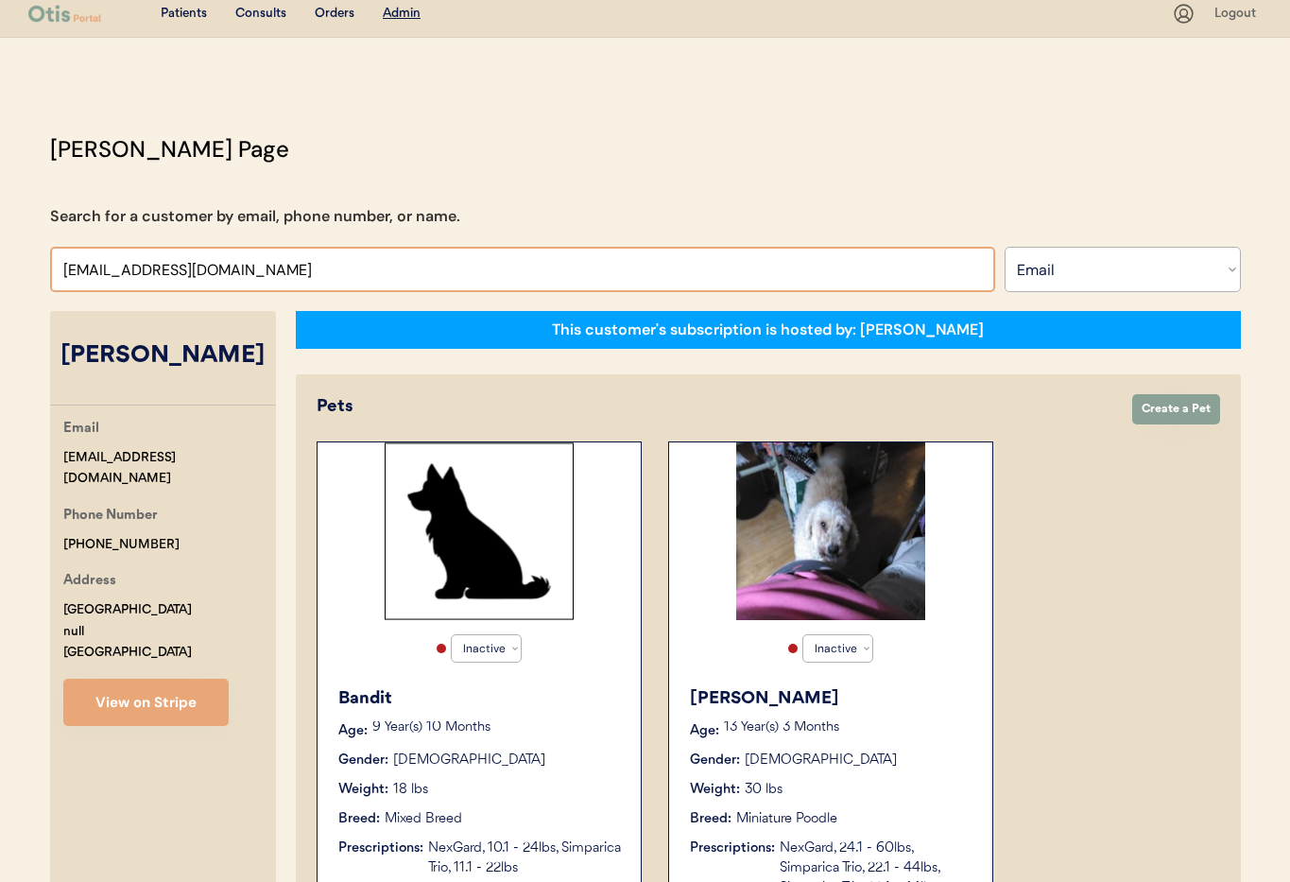
click at [290, 281] on input "input" at bounding box center [522, 269] width 945 height 45
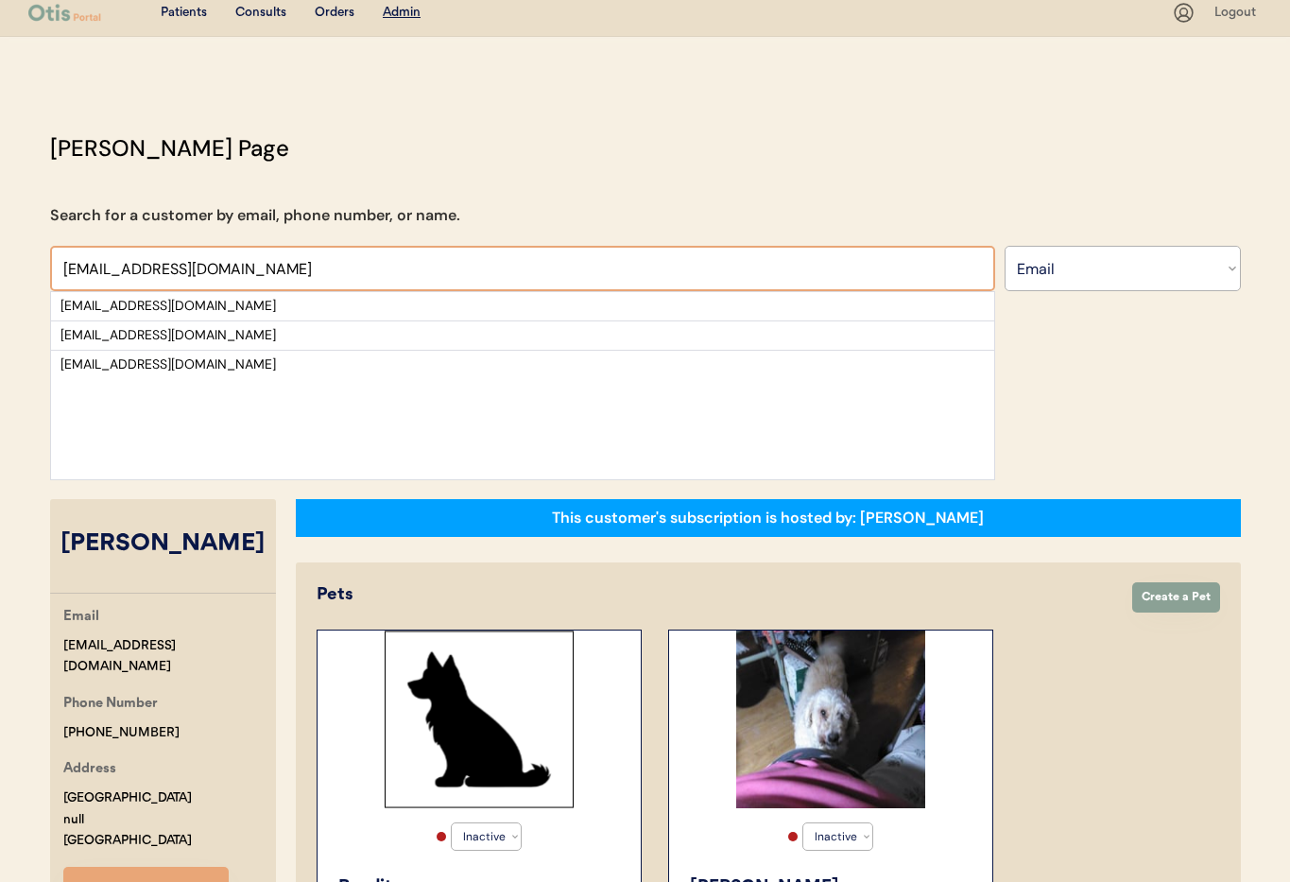
scroll to position [9, 0]
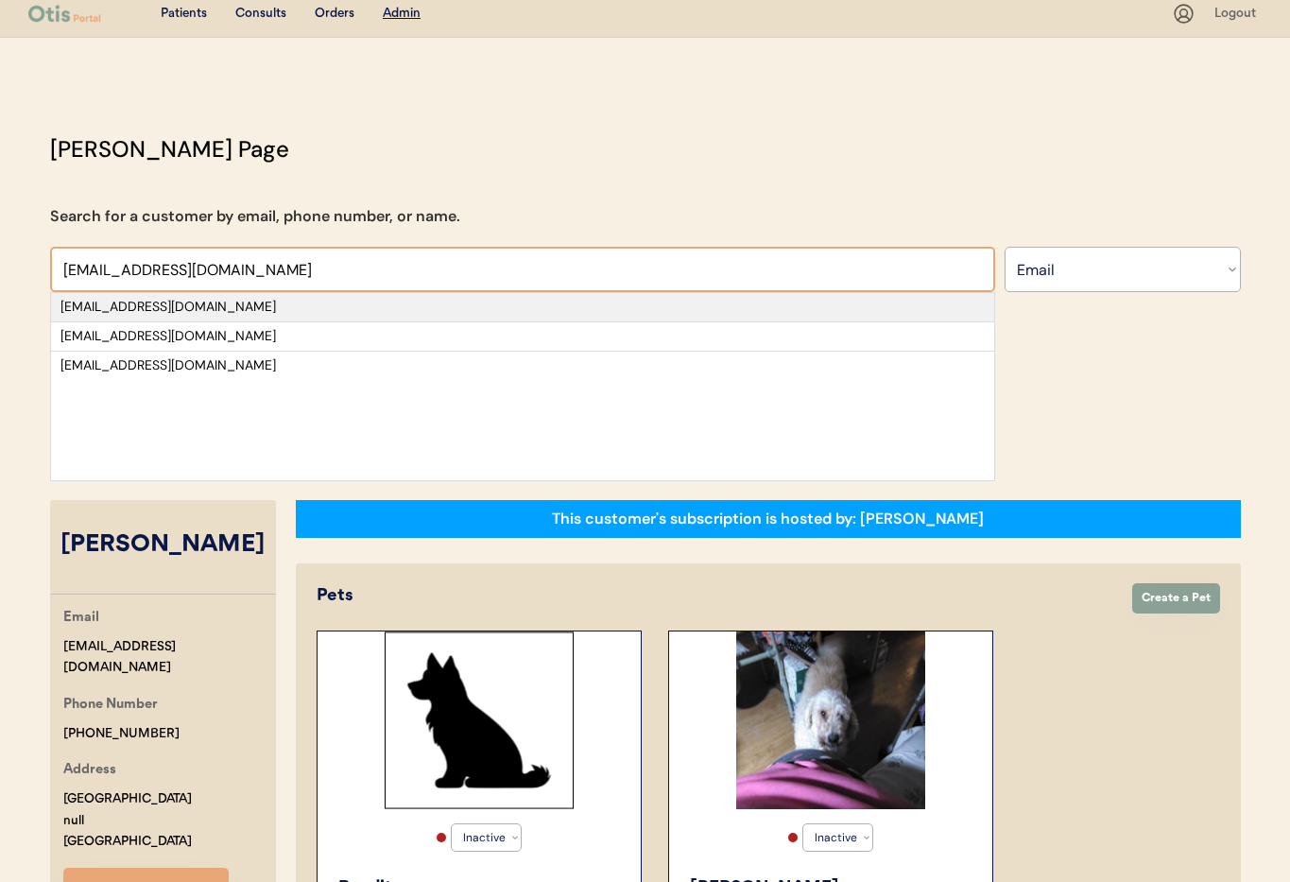
type input "[EMAIL_ADDRESS][DOMAIN_NAME]"
click at [427, 307] on div "[EMAIL_ADDRESS][DOMAIN_NAME]" at bounding box center [522, 307] width 924 height 19
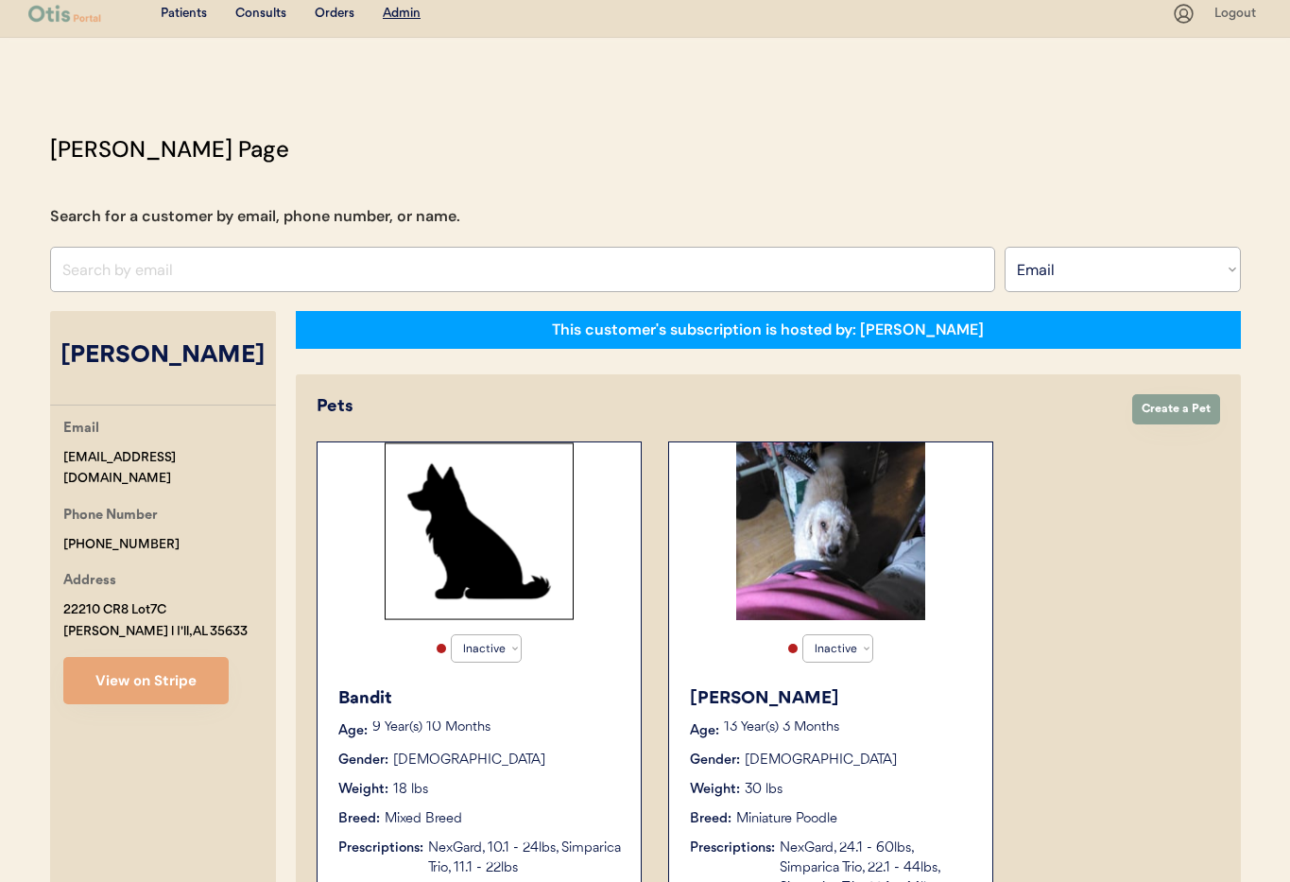
select select "true"
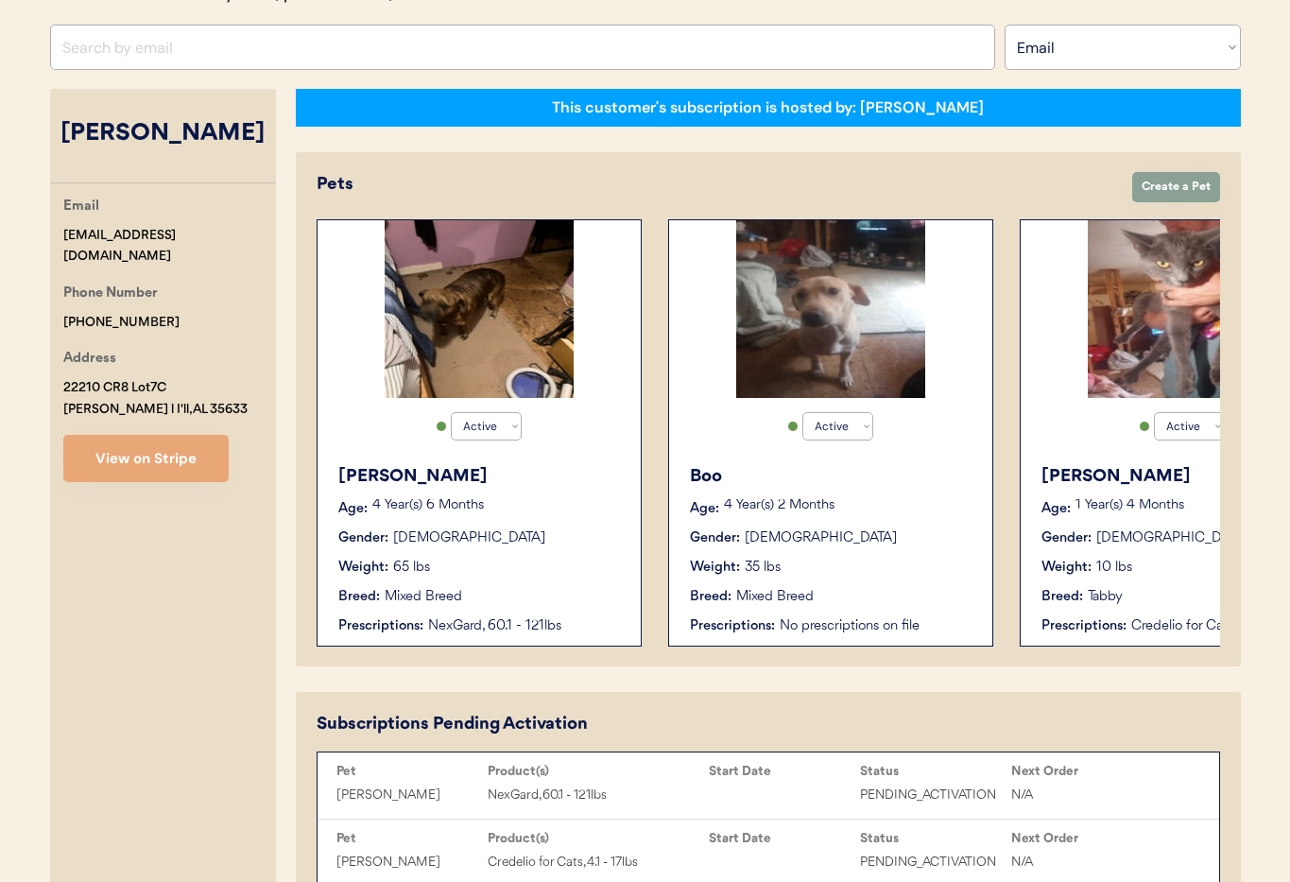
click at [549, 515] on div "4 Year(s) 6 Months" at bounding box center [496, 508] width 249 height 19
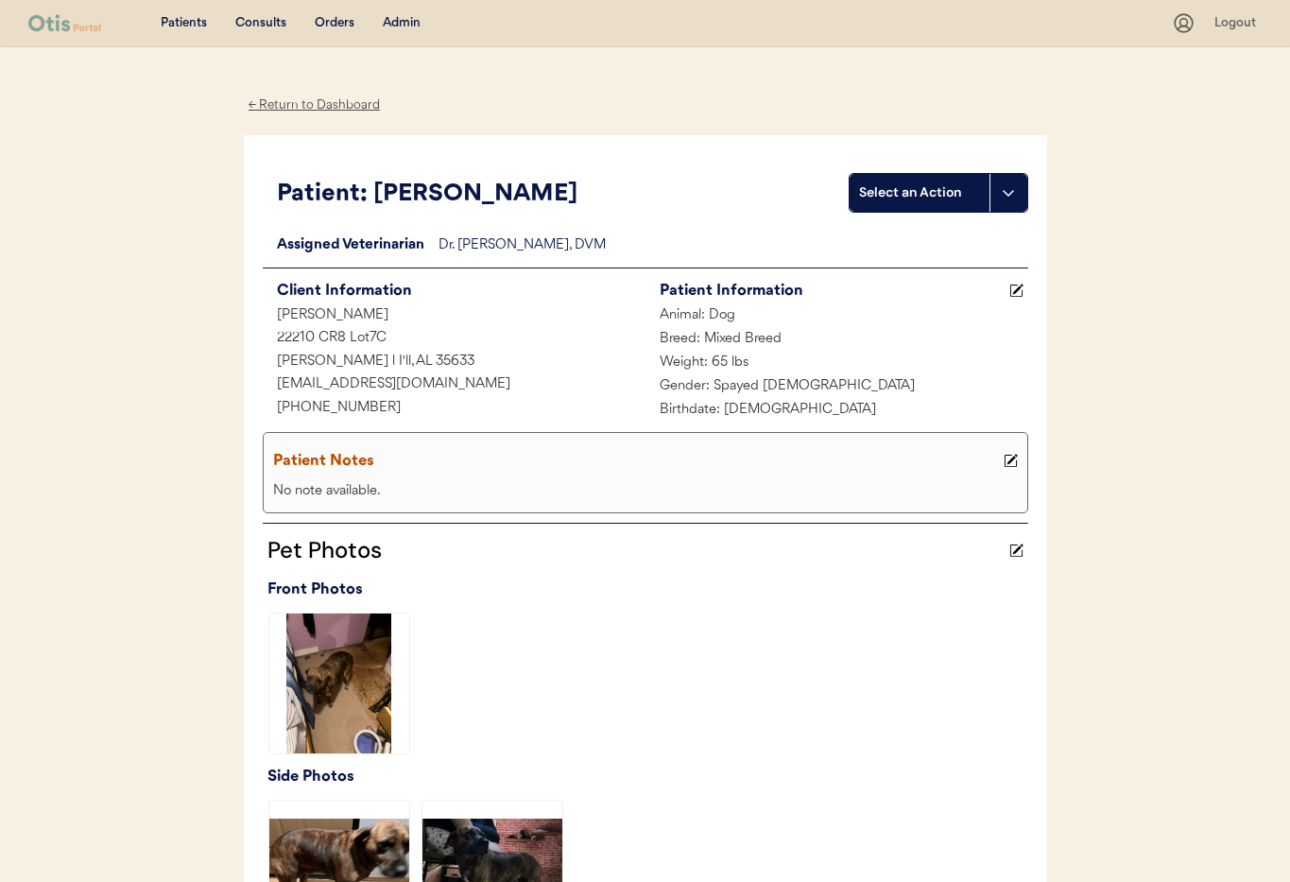
click at [305, 105] on div "← Return to Dashboard" at bounding box center [315, 105] width 142 height 22
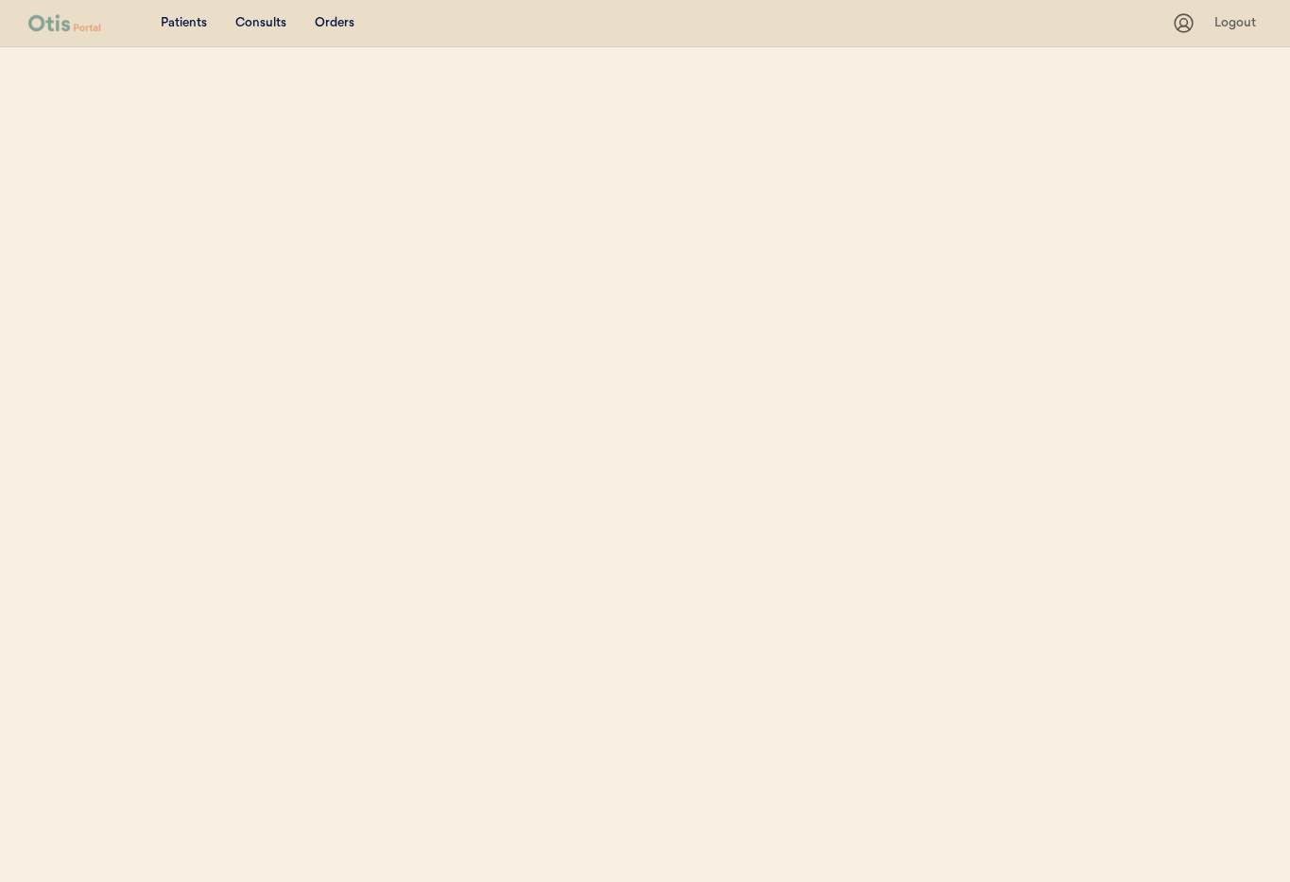
select select ""Email""
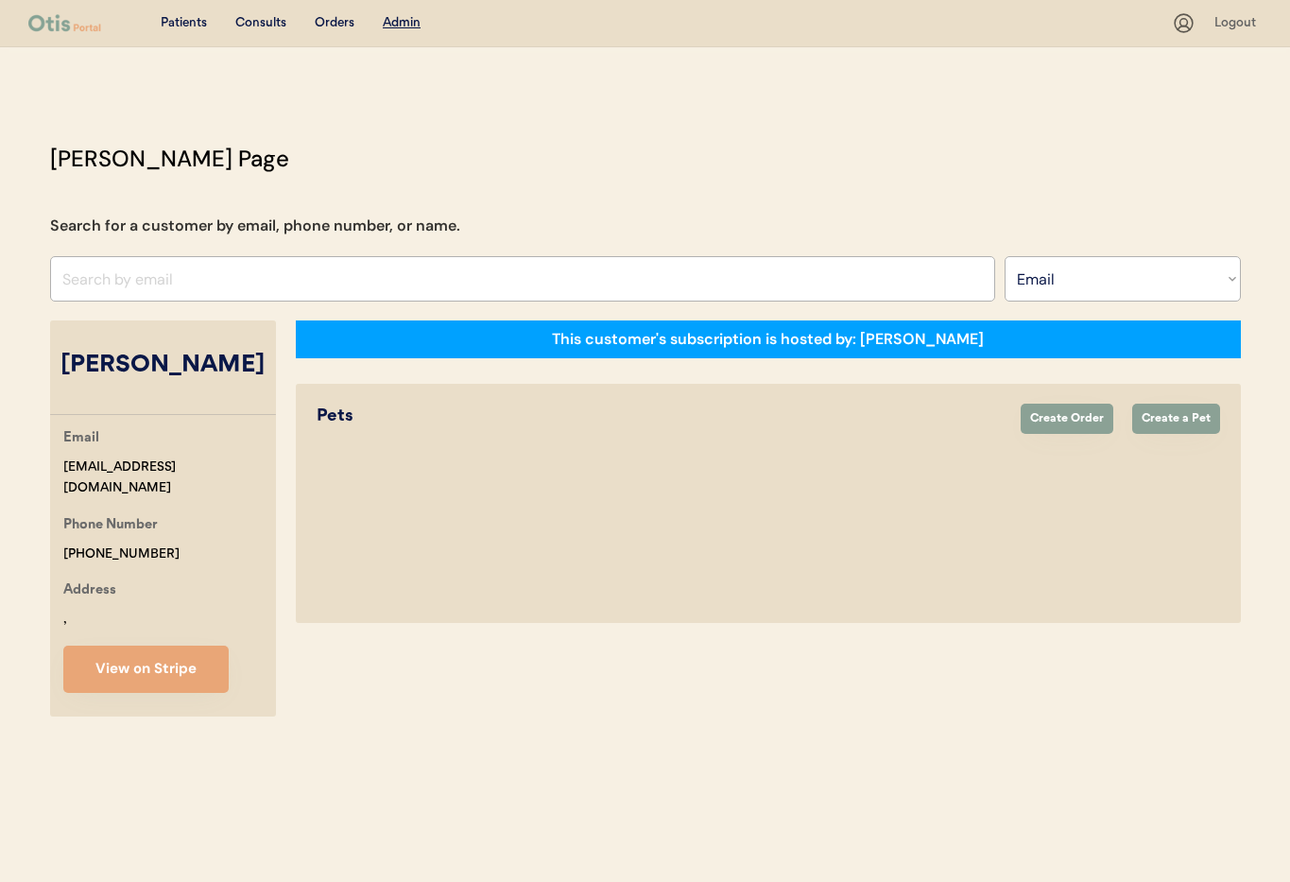
select select "true"
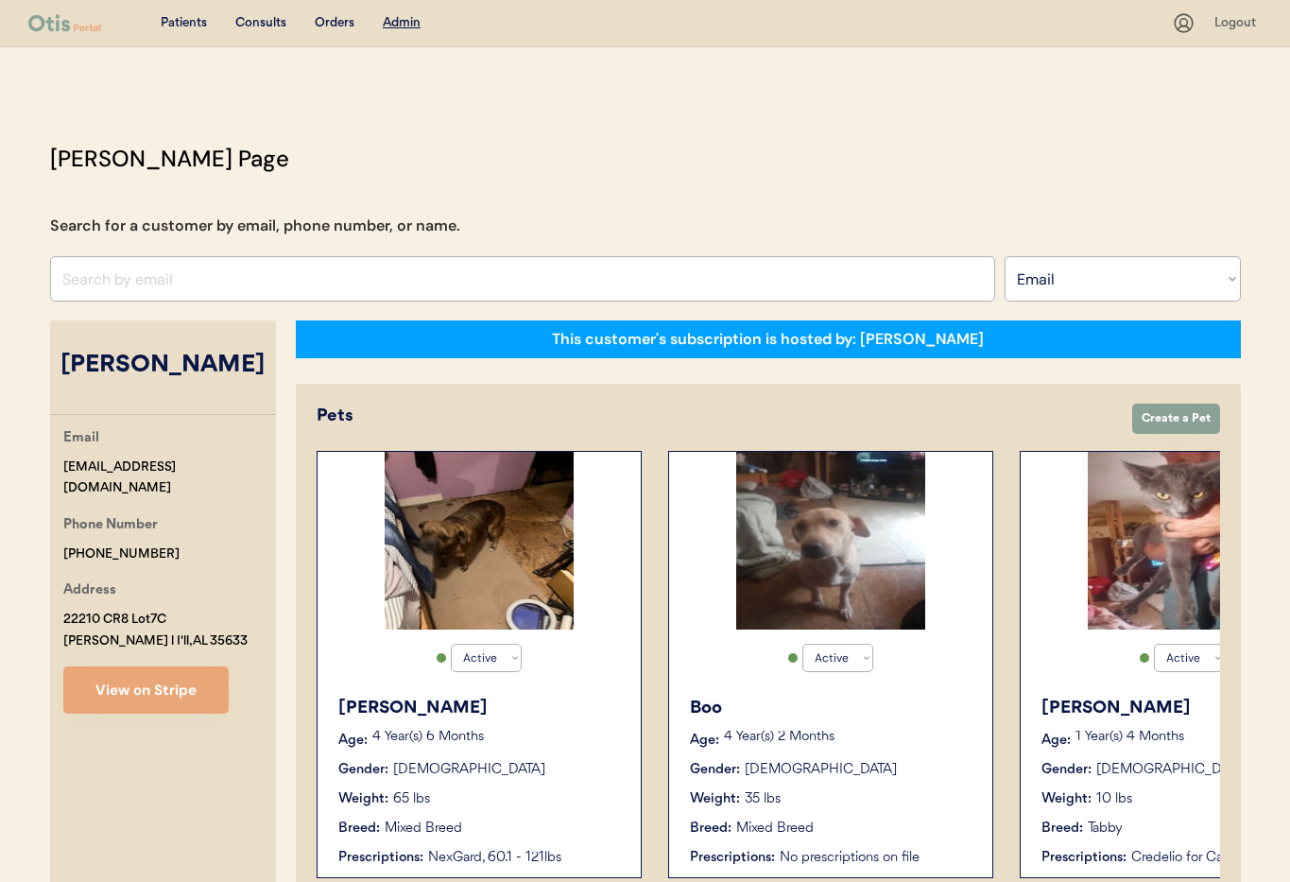
click at [865, 787] on div "Boo Age: [DEMOGRAPHIC_DATA] Year(s) 2 Months Gender: [DEMOGRAPHIC_DATA] Weight:…" at bounding box center [830, 781] width 304 height 191
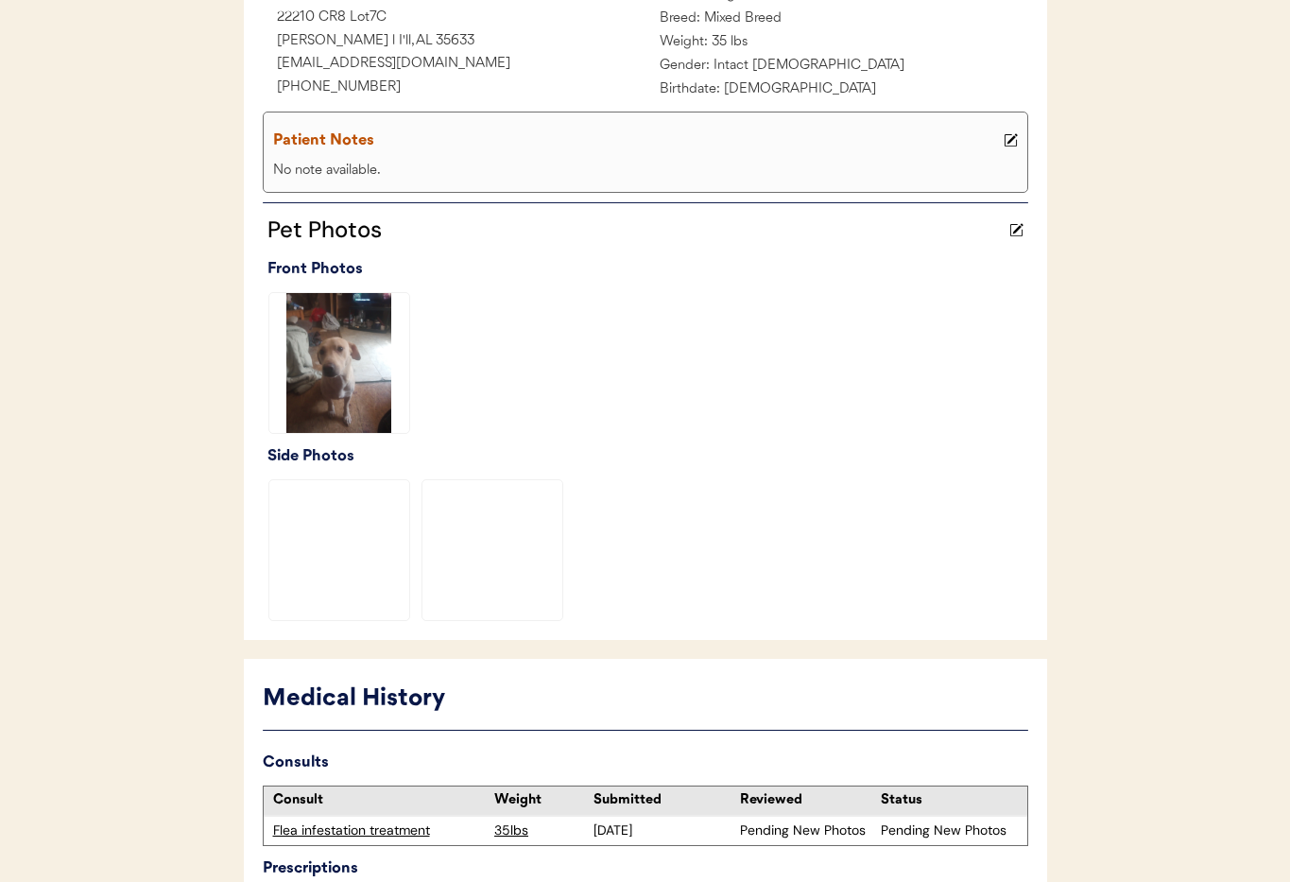
scroll to position [462, 0]
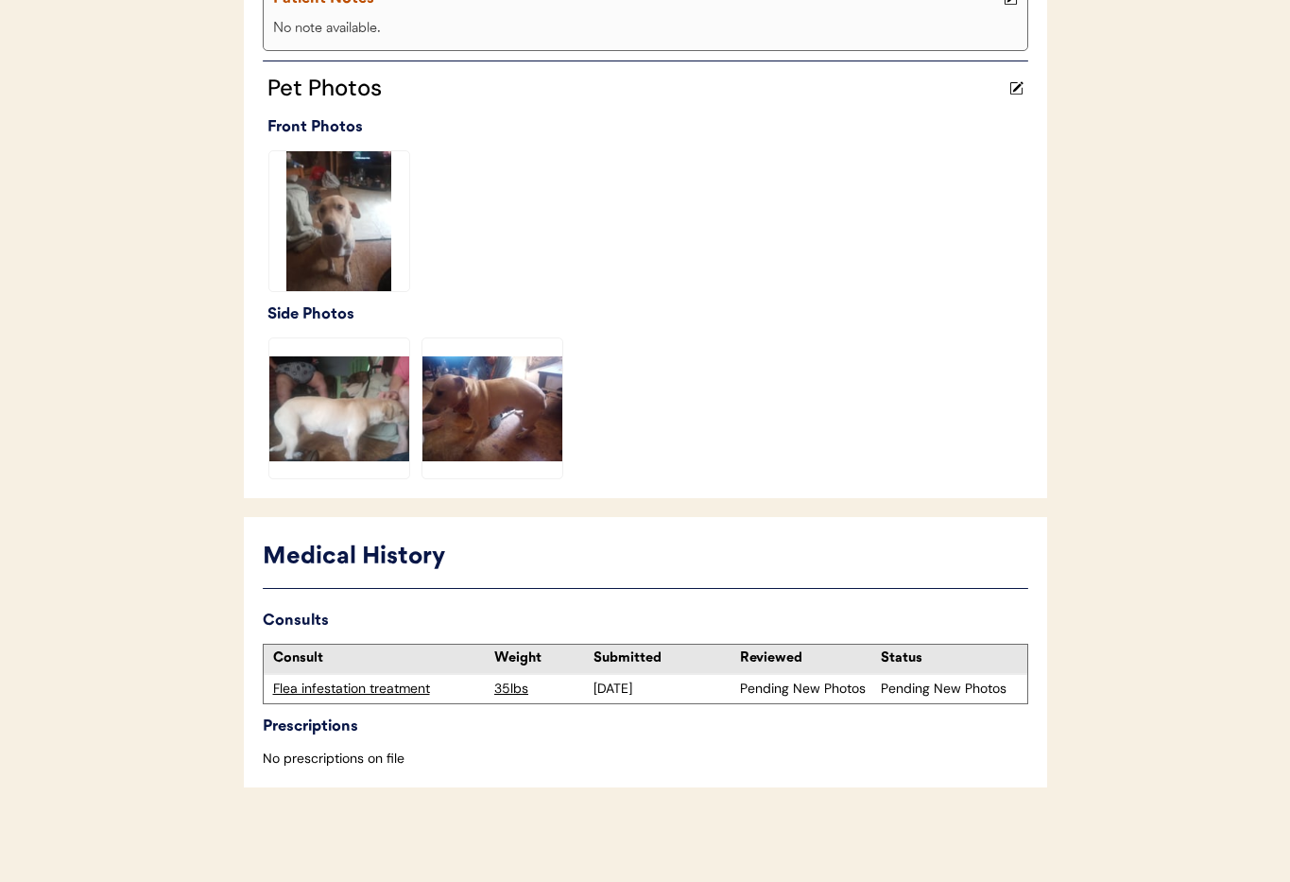
click at [391, 683] on div "Flea infestation treatment" at bounding box center [379, 688] width 213 height 19
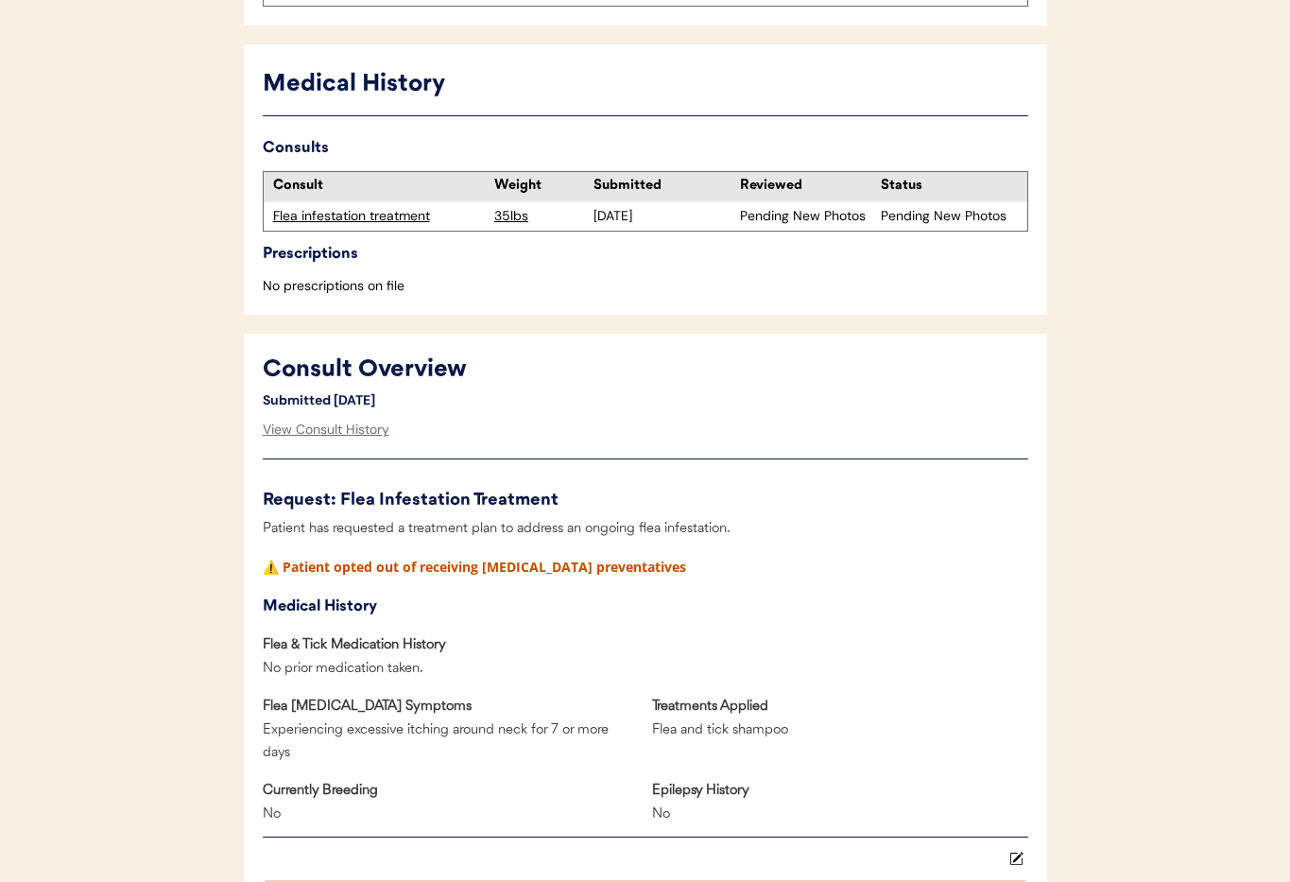
scroll to position [515, 0]
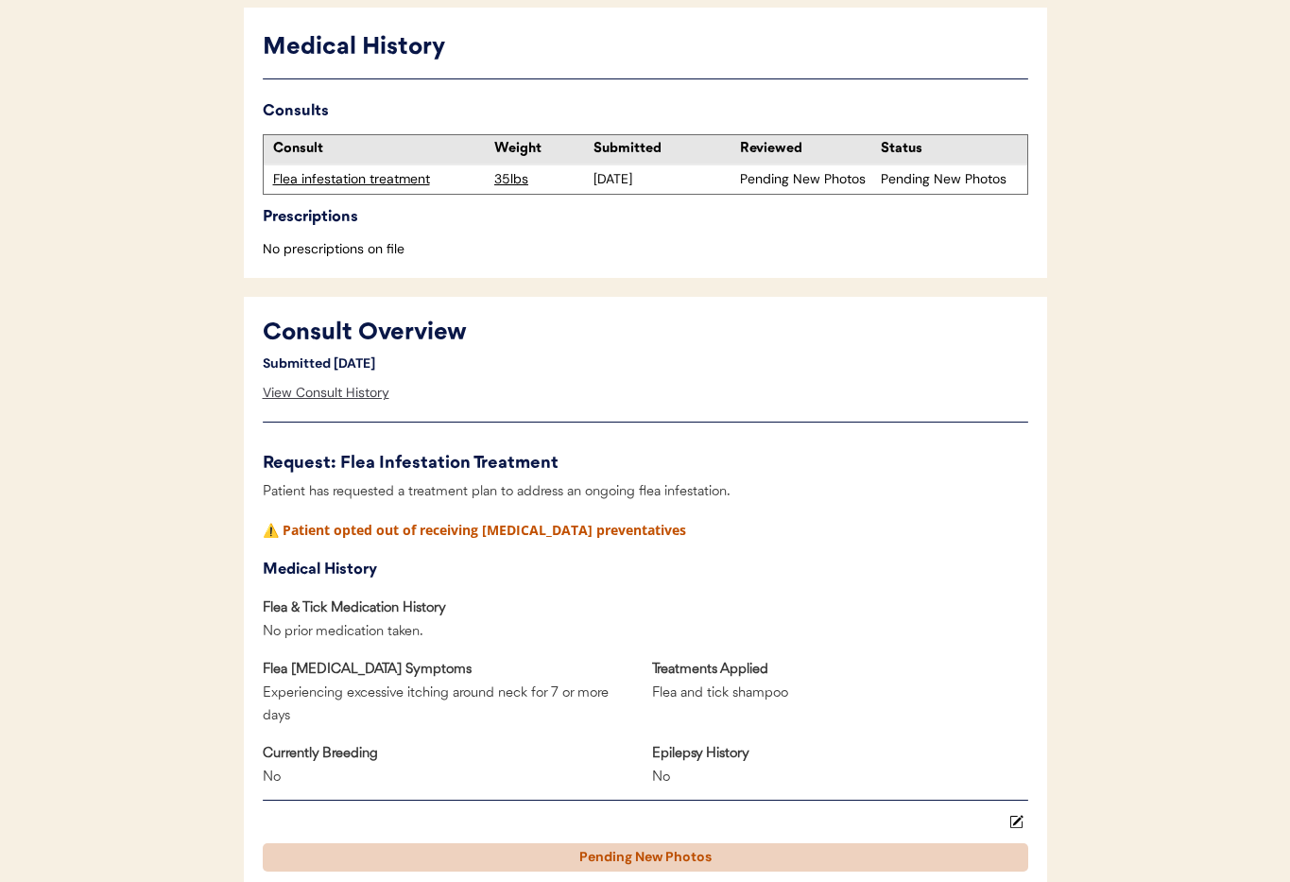
click at [294, 392] on div "View Consult History" at bounding box center [326, 393] width 127 height 38
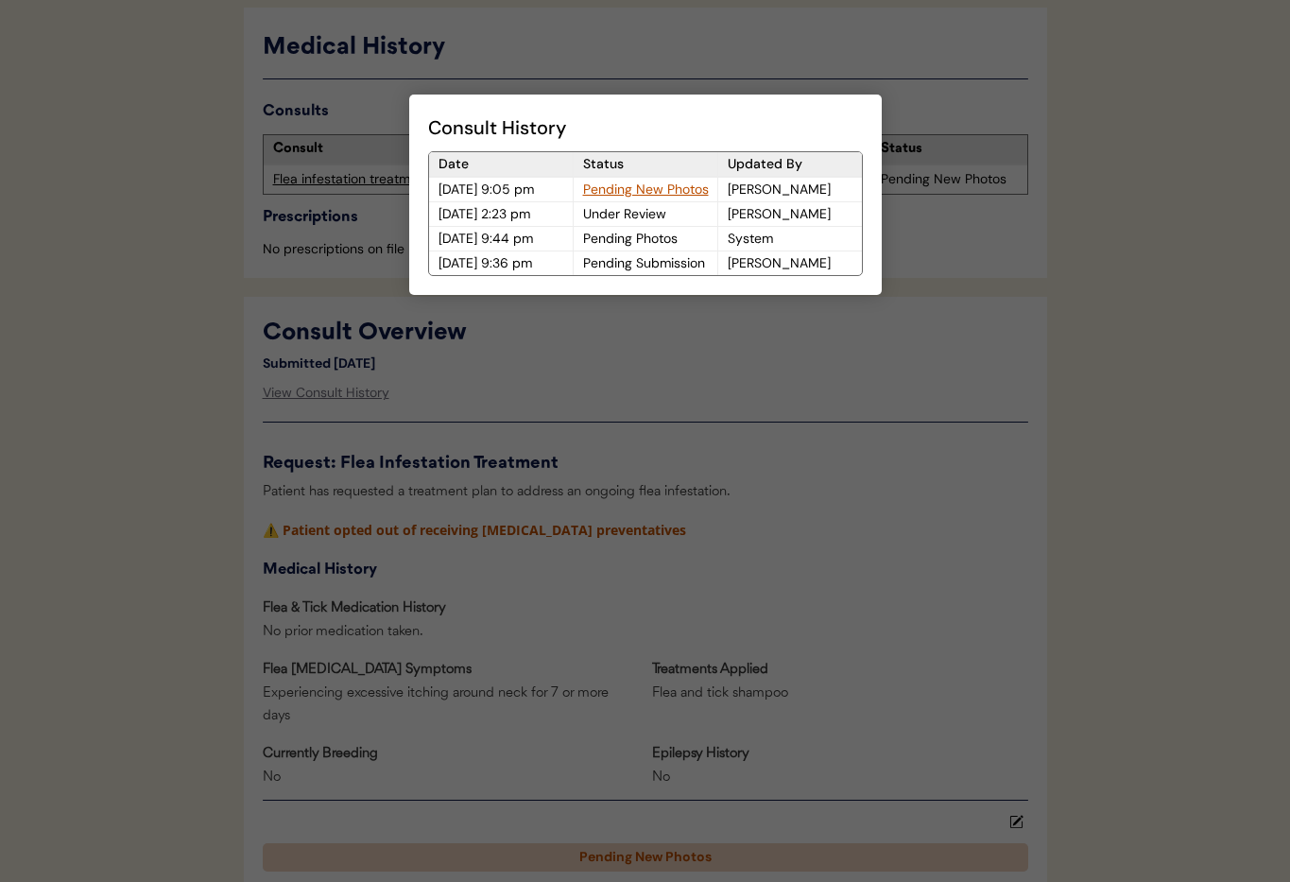
click at [641, 184] on div "Pending New Photos" at bounding box center [646, 190] width 144 height 24
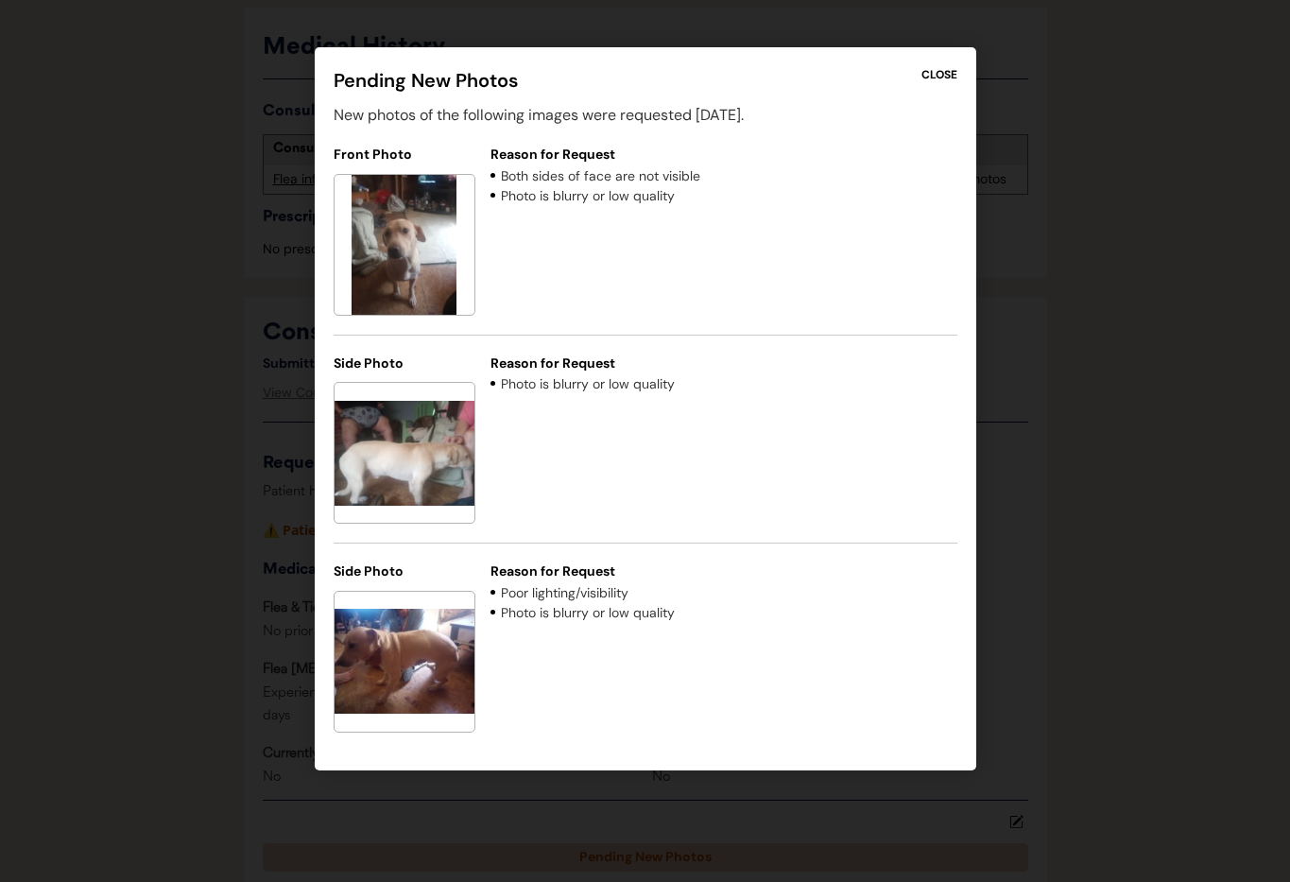
drag, startPoint x: 949, startPoint y: 68, endPoint x: 1005, endPoint y: 72, distance: 56.8
click at [949, 68] on div "CLOSE" at bounding box center [939, 74] width 36 height 17
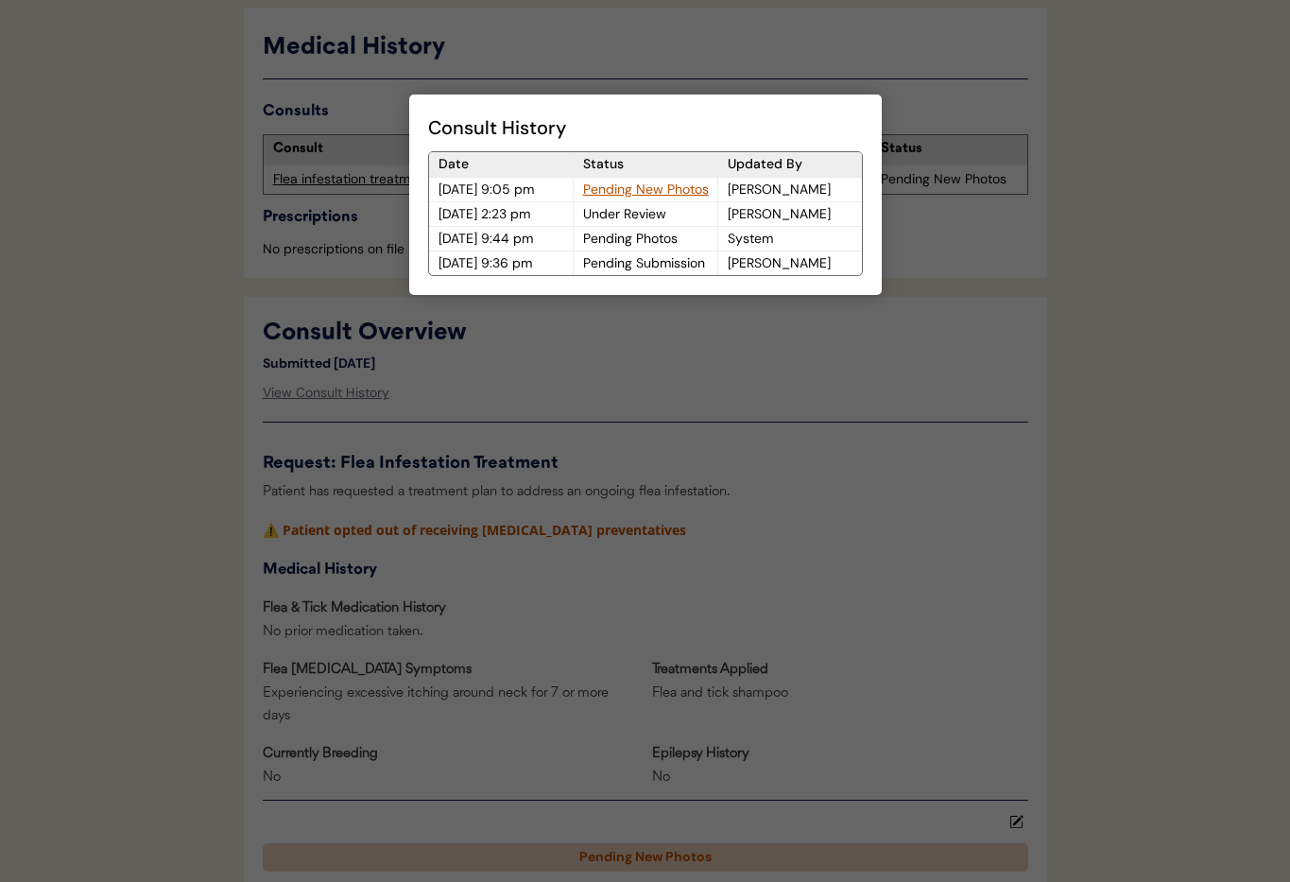
click at [907, 190] on div at bounding box center [645, 441] width 1290 height 882
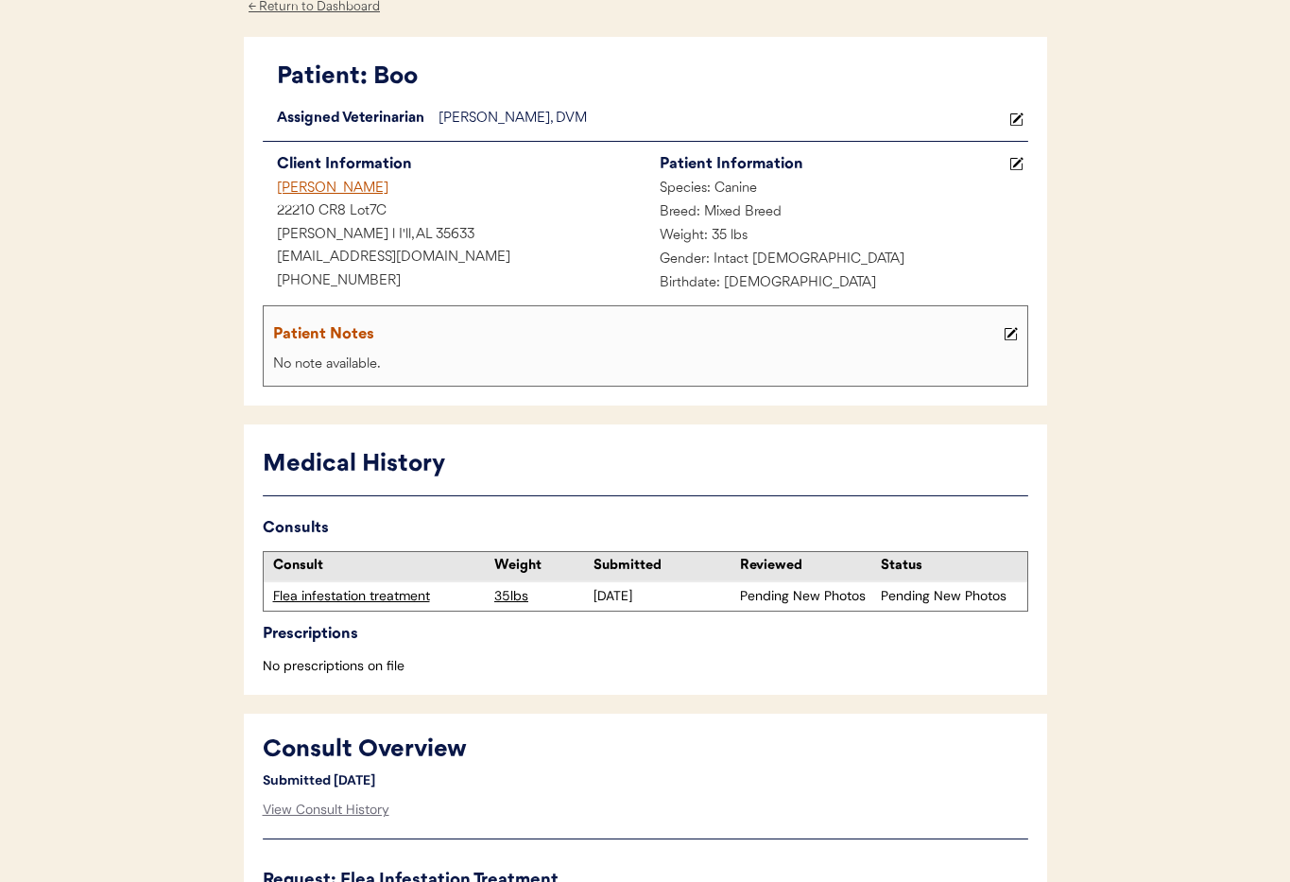
scroll to position [0, 0]
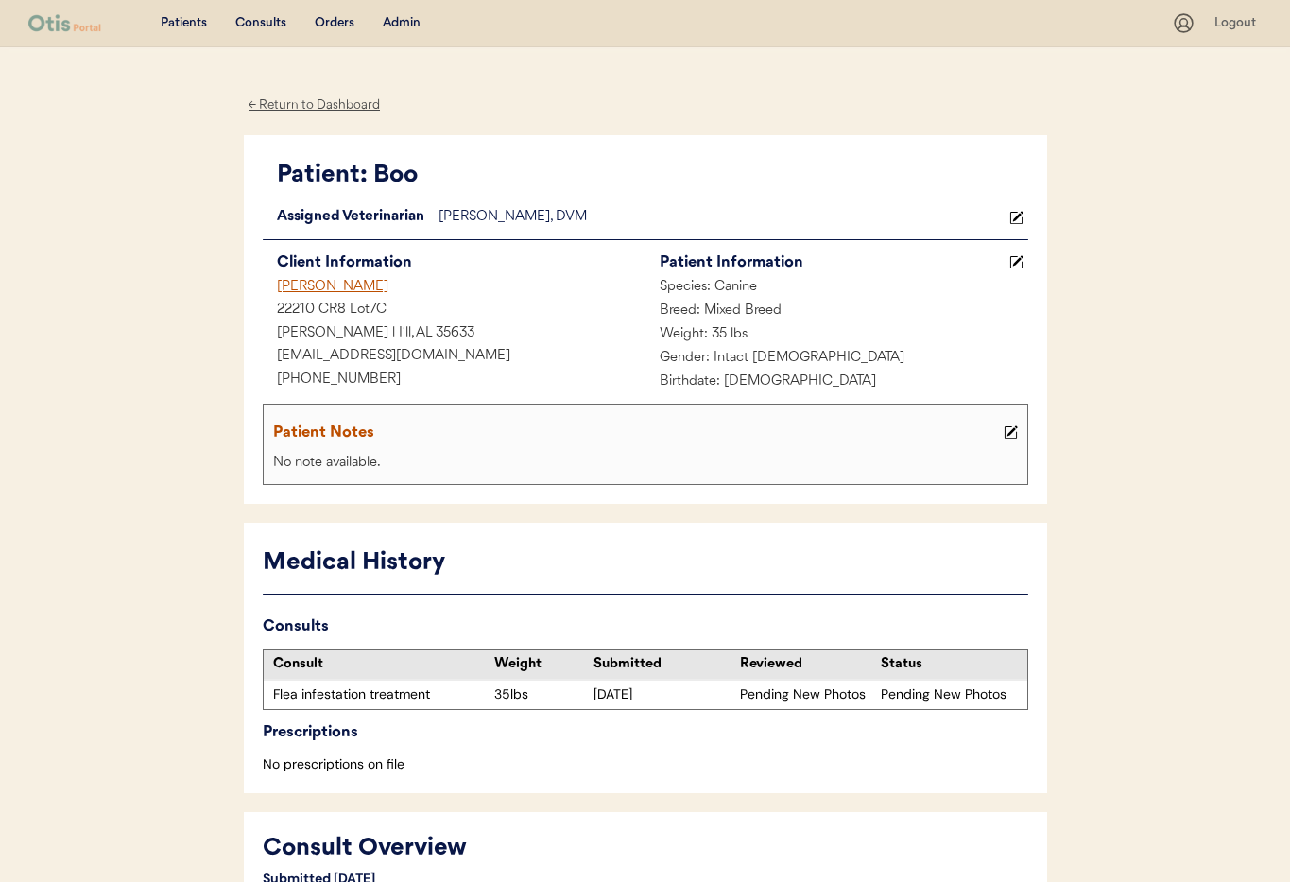
click at [301, 287] on div "Thelma Estes" at bounding box center [454, 288] width 383 height 24
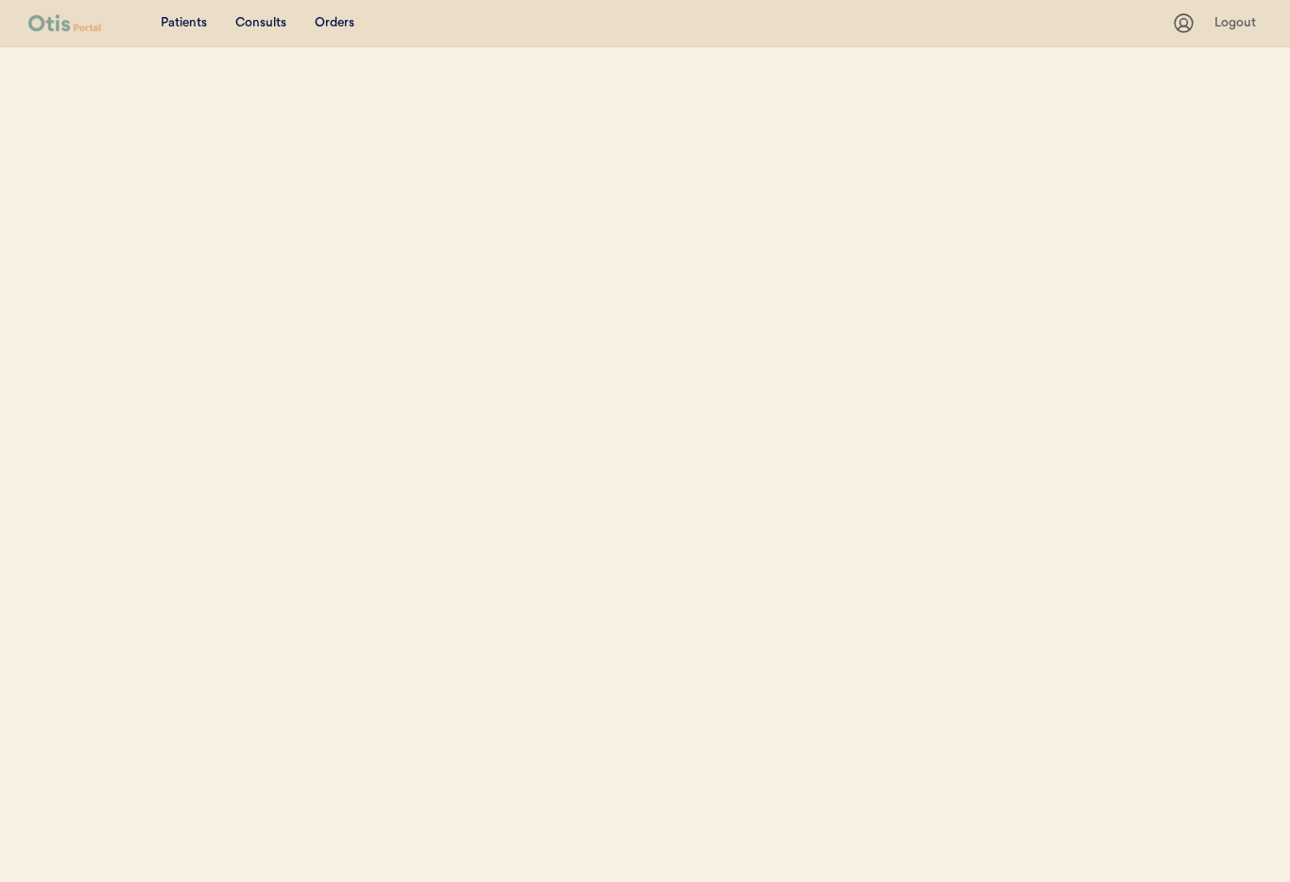
select select ""Email""
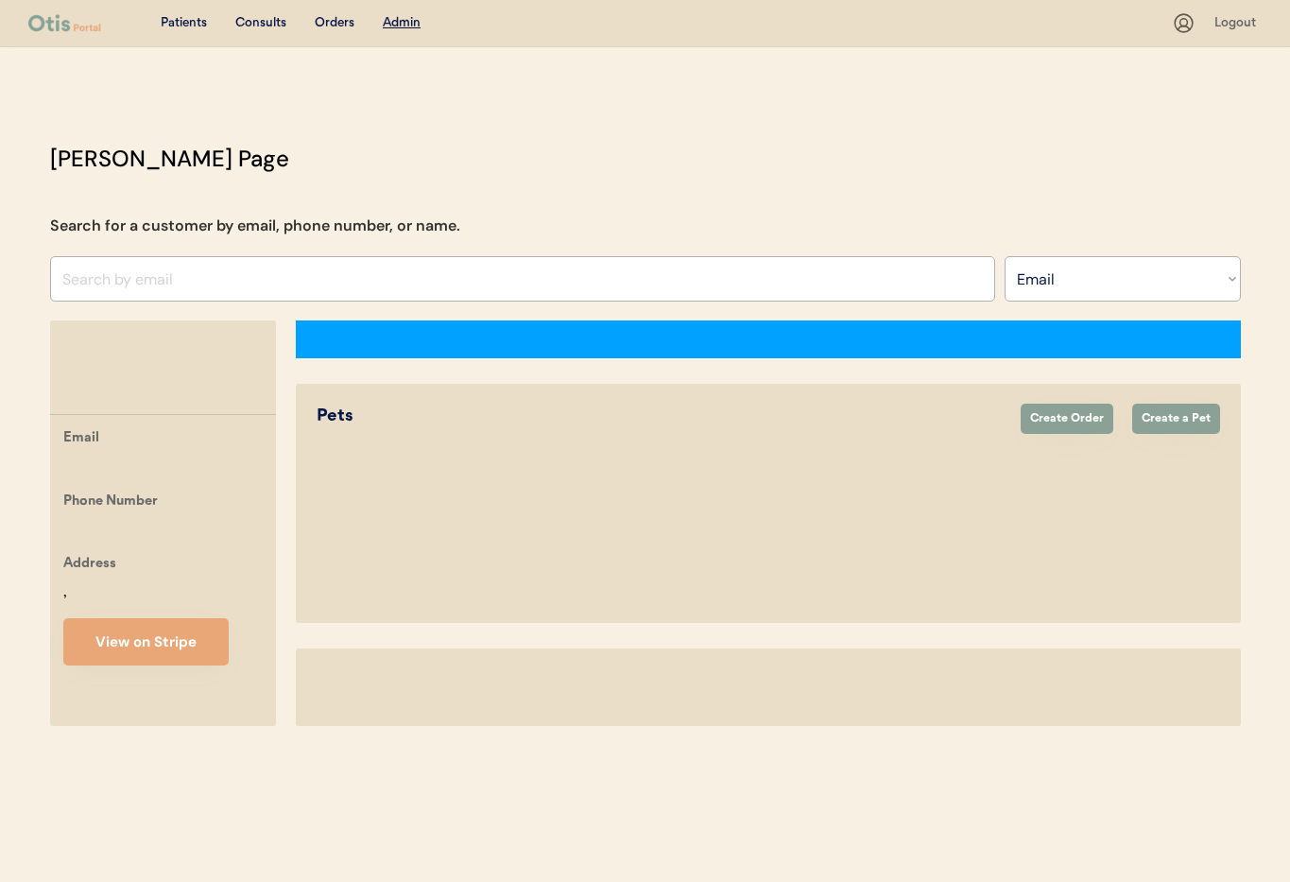
select select "true"
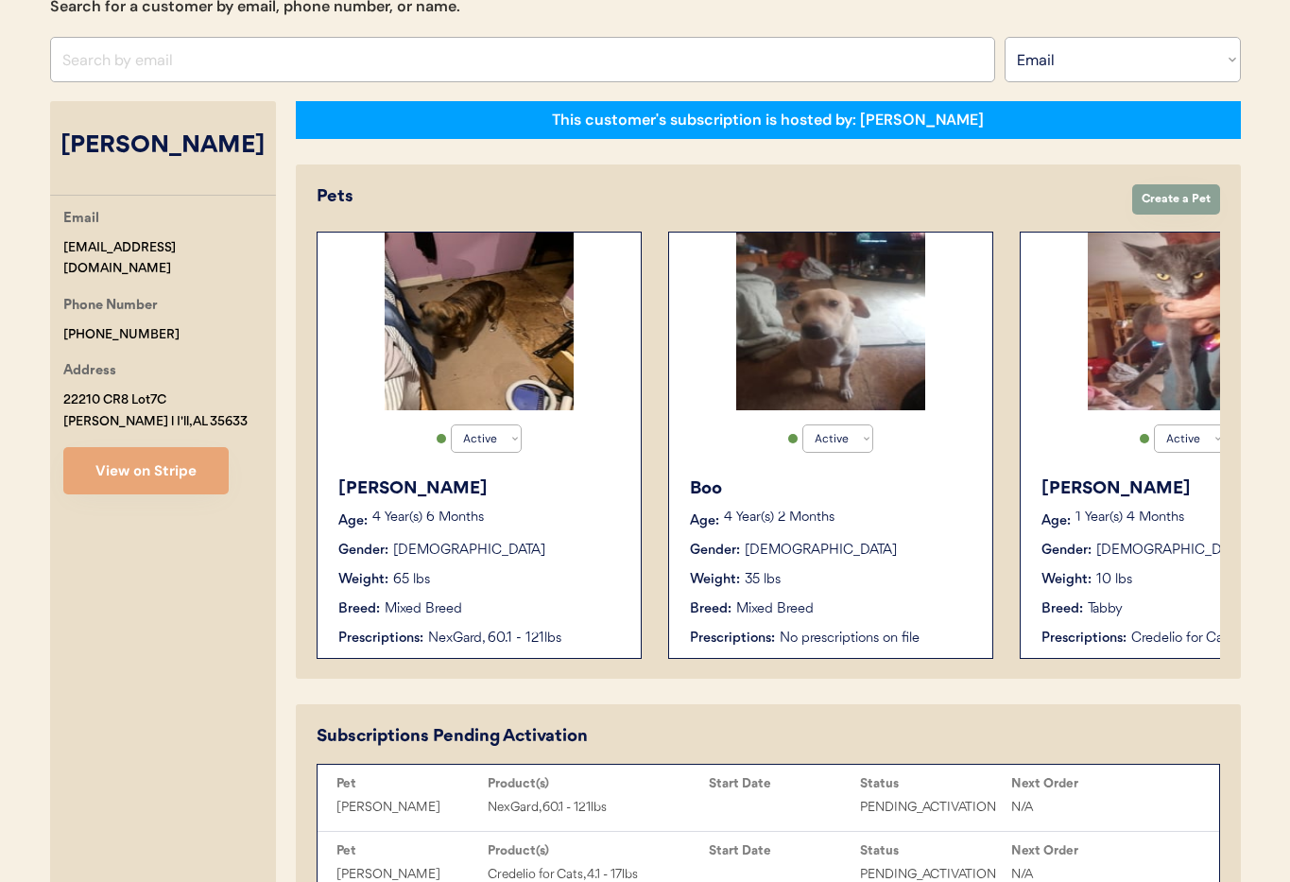
scroll to position [220, 0]
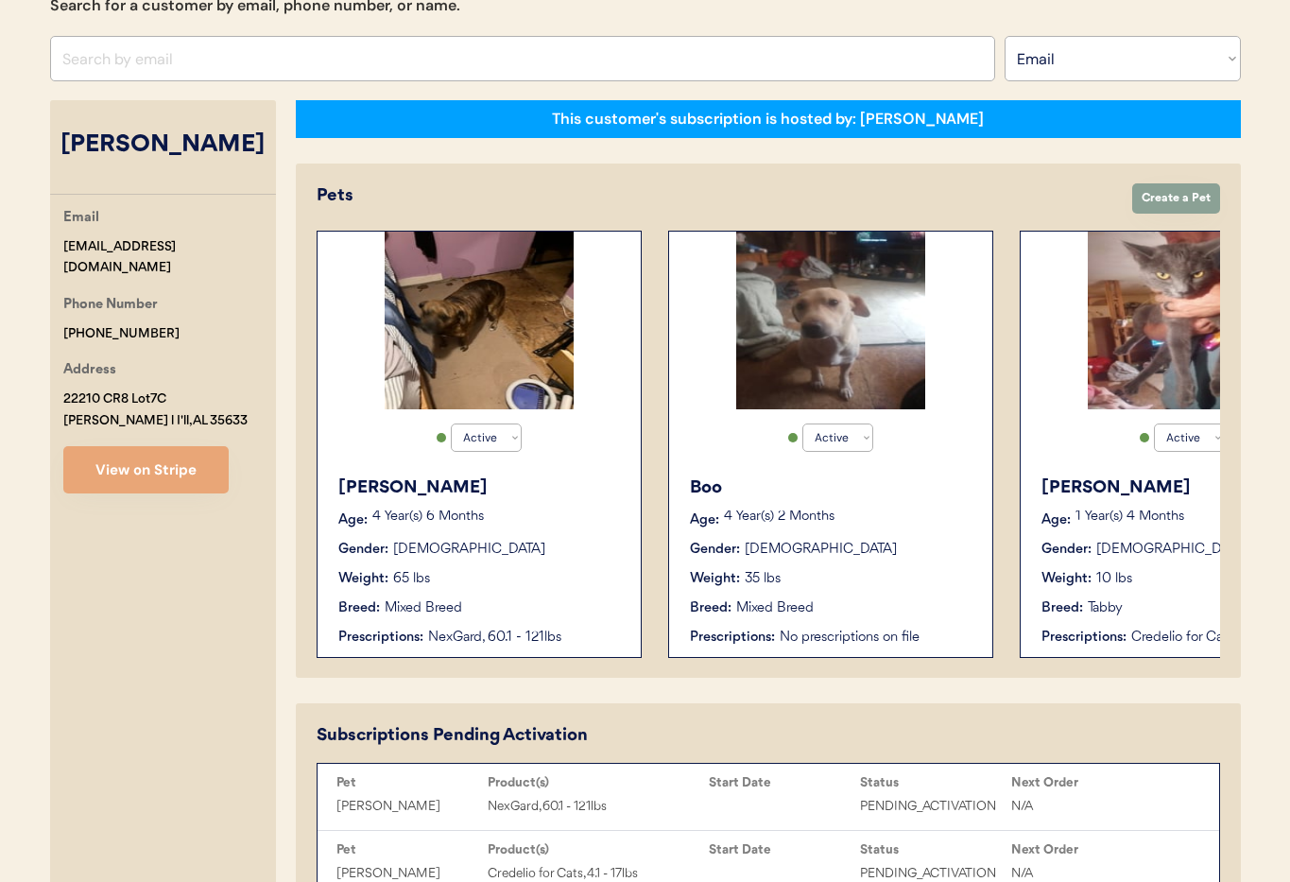
click at [1098, 591] on div "Sylvester Age: 1 Year(s) 4 Months Gender: Male Weight: 10 lbs Breed: Tabby Pres…" at bounding box center [1182, 561] width 304 height 191
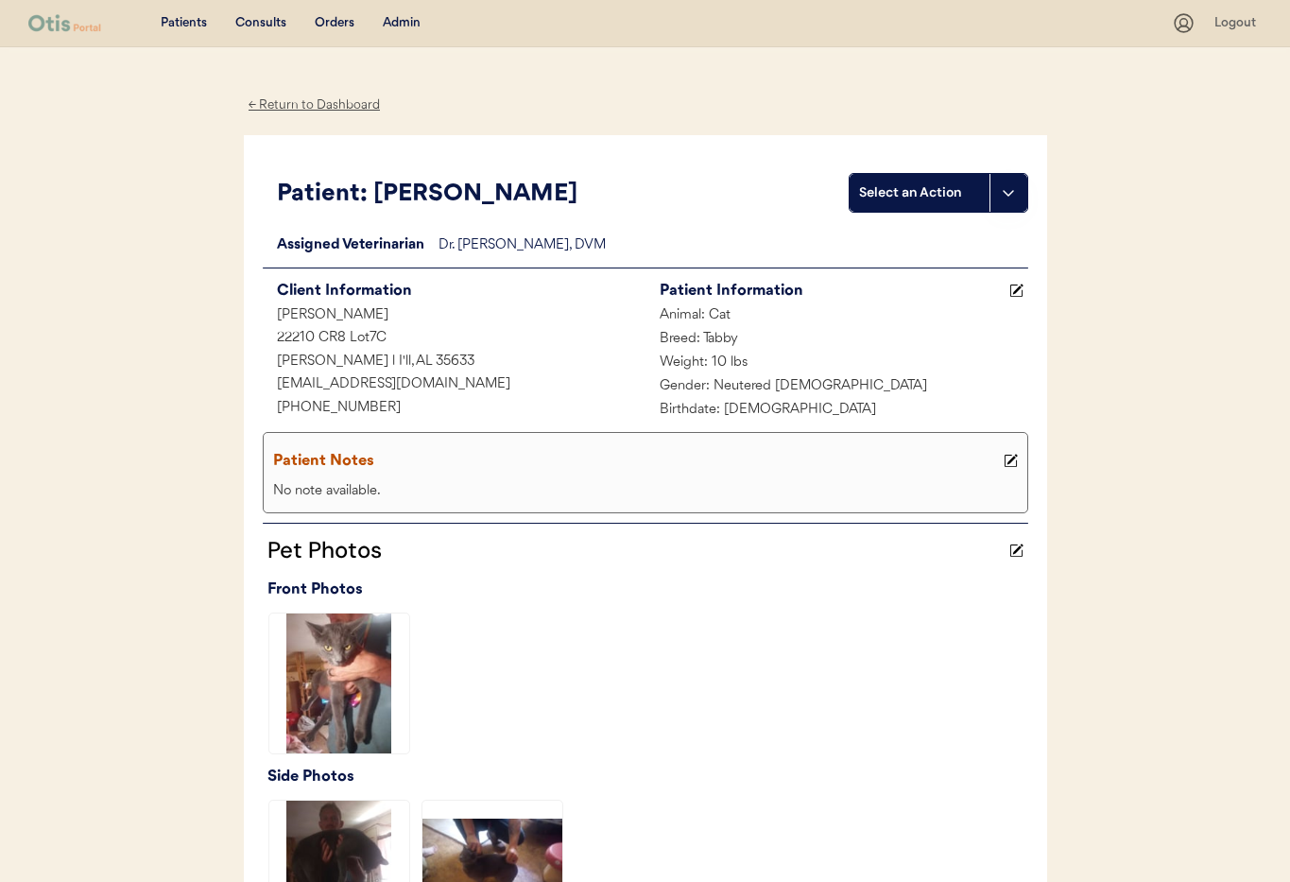
click at [283, 101] on div "← Return to Dashboard" at bounding box center [315, 105] width 142 height 22
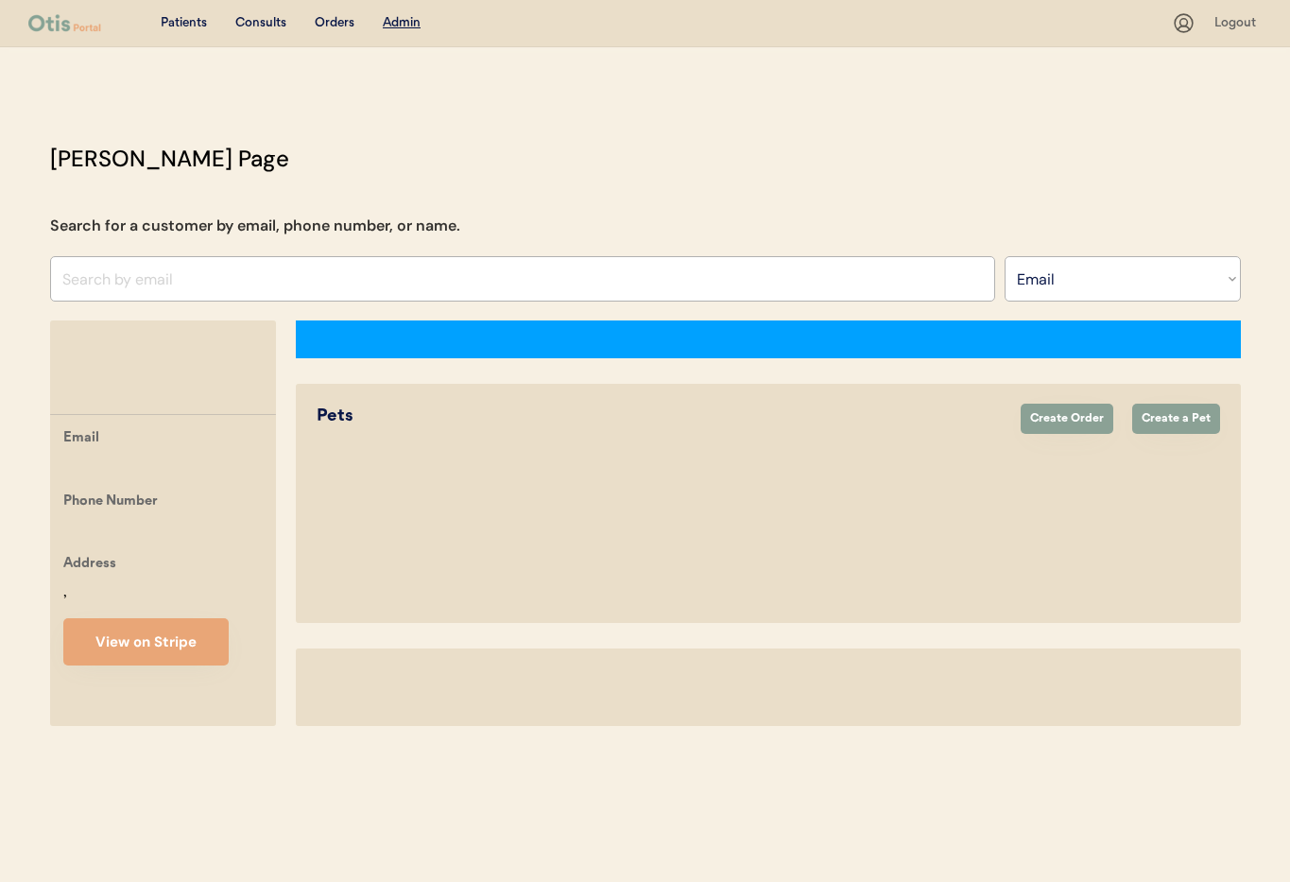
select select ""Email""
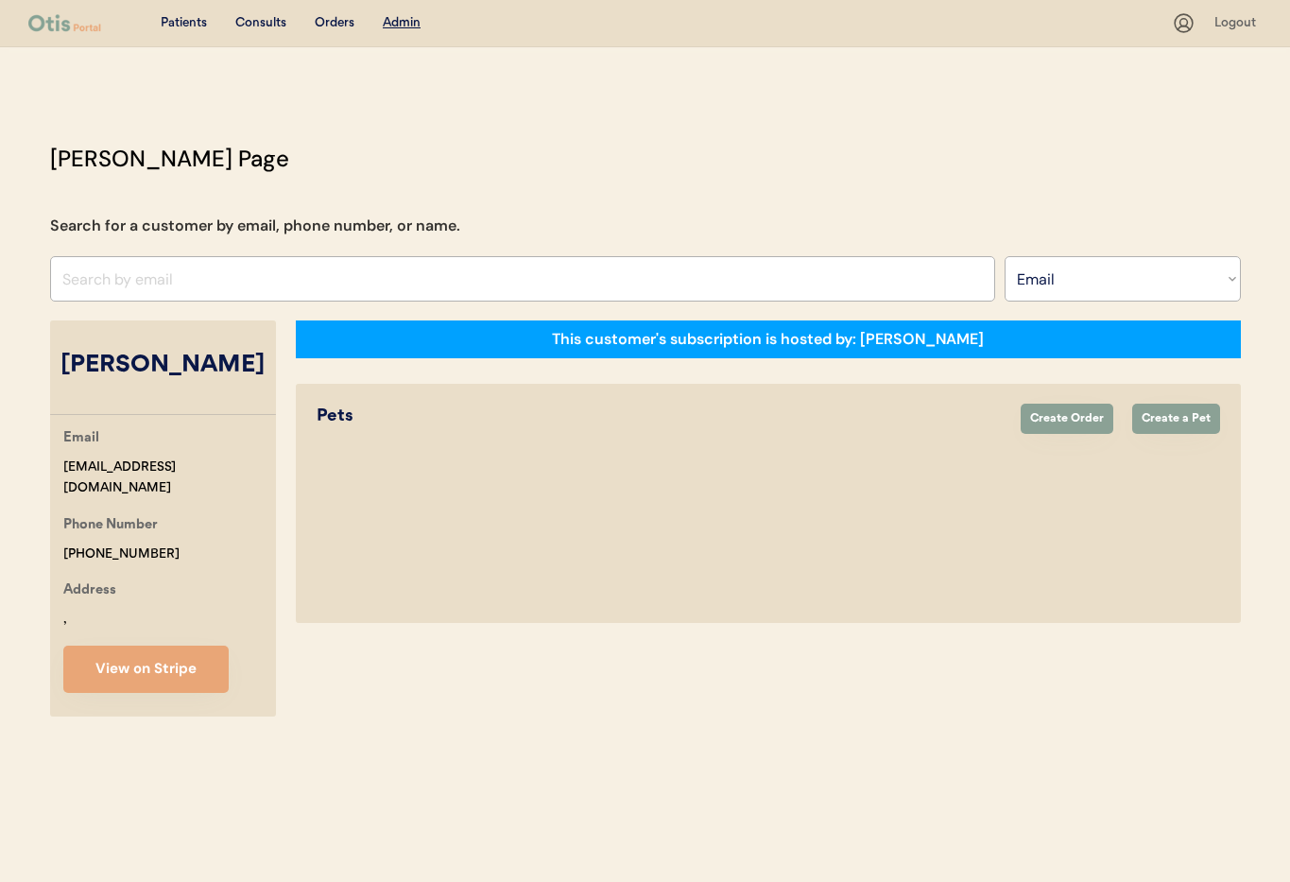
select select "true"
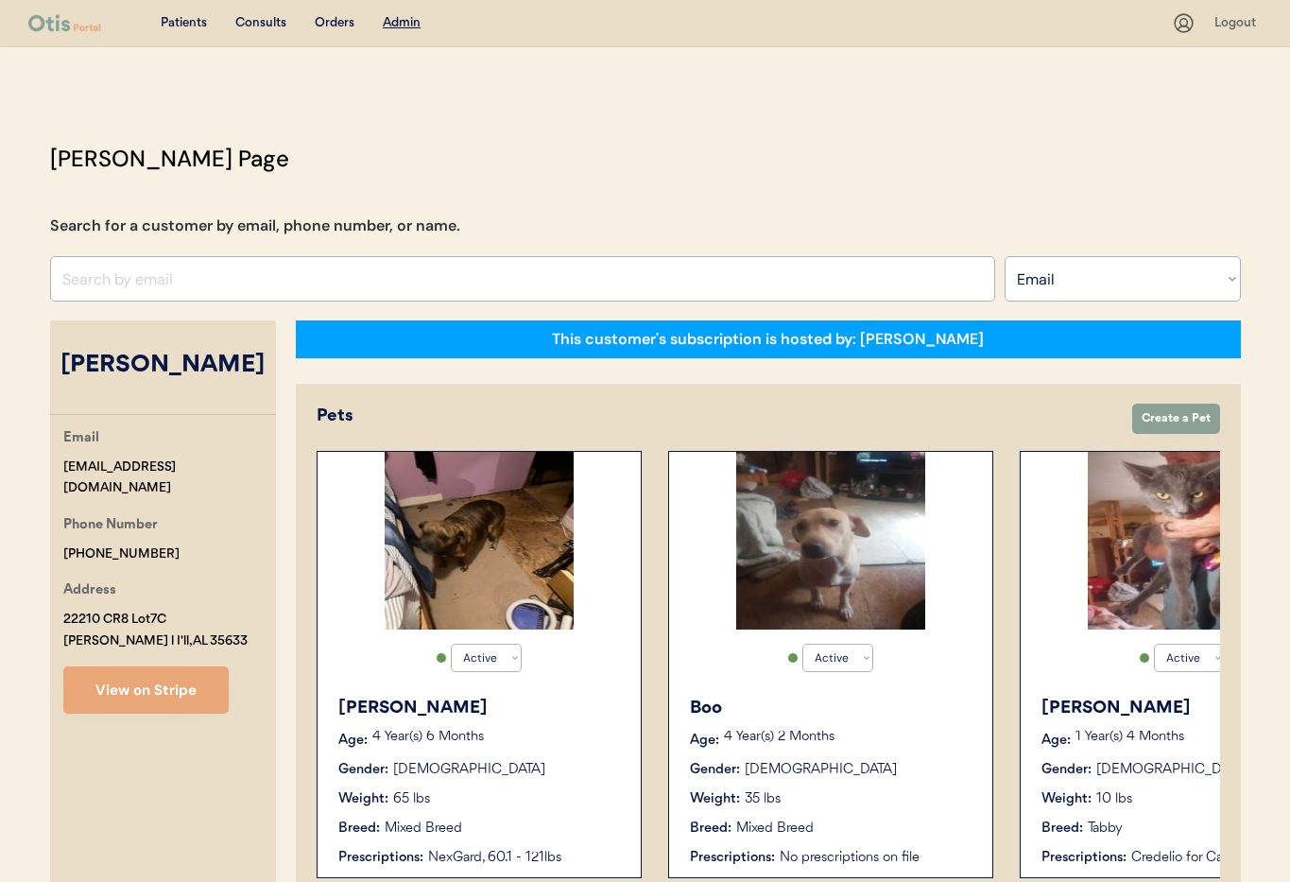
click at [876, 760] on div "Gender: Male" at bounding box center [831, 770] width 283 height 20
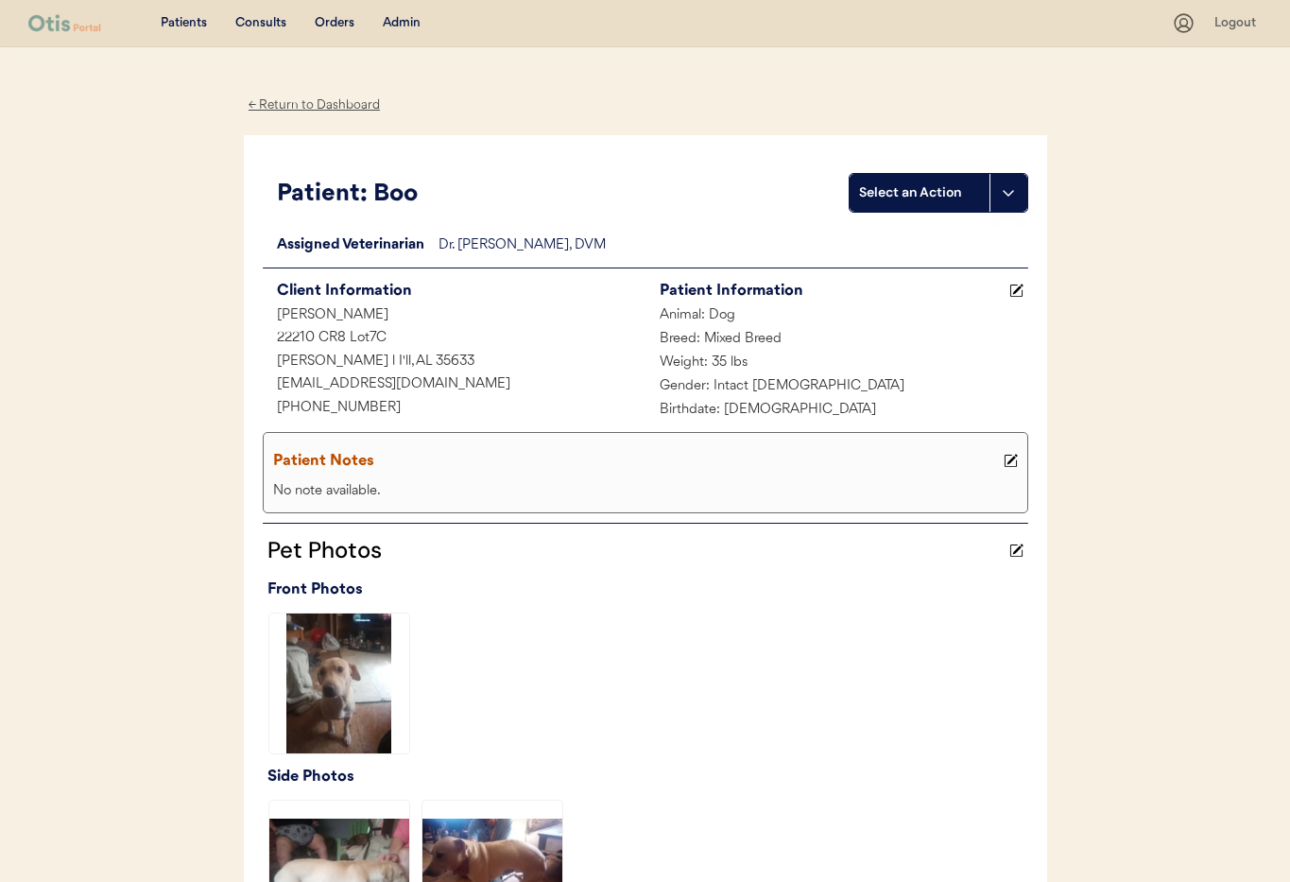
click at [281, 107] on div "← Return to Dashboard" at bounding box center [315, 105] width 142 height 22
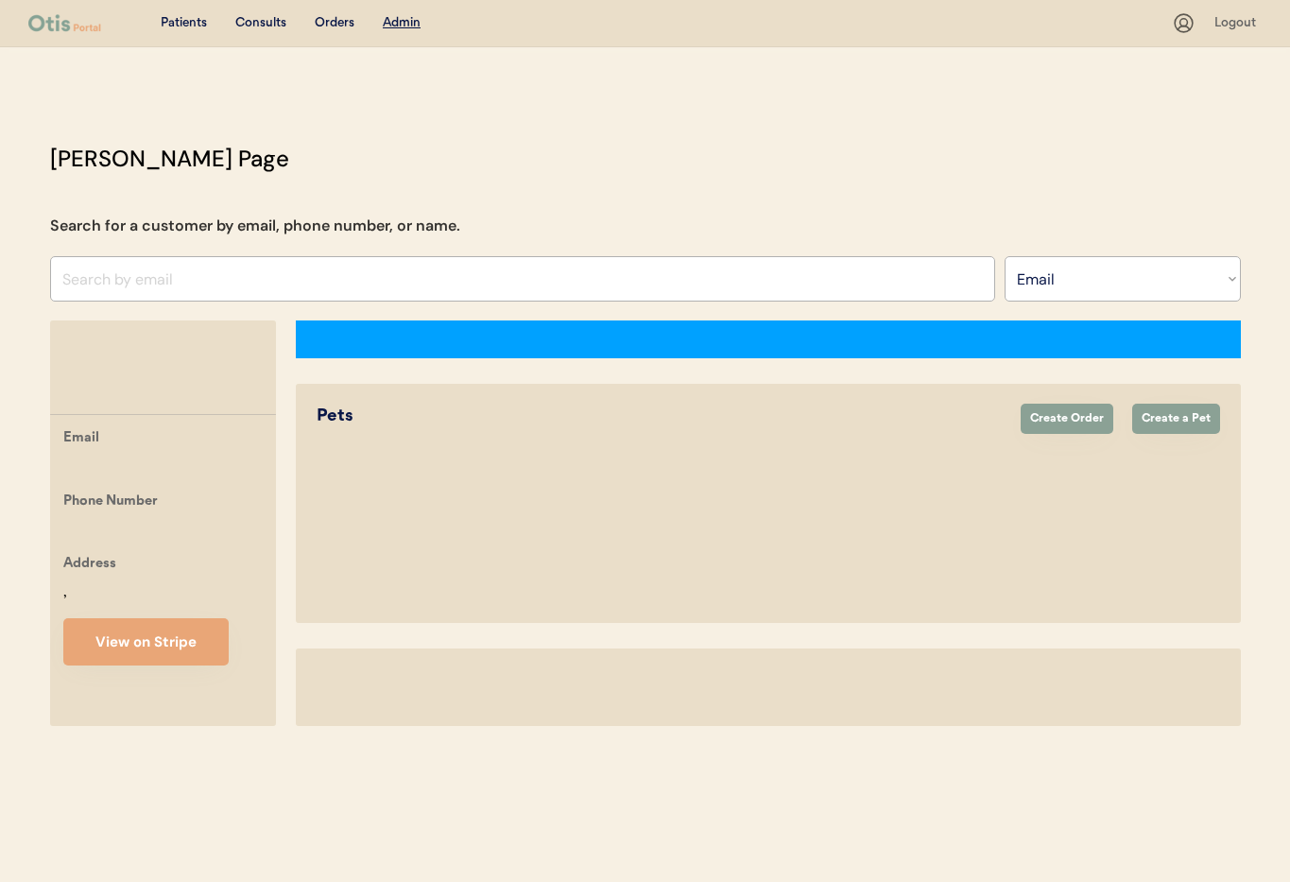
select select ""Email""
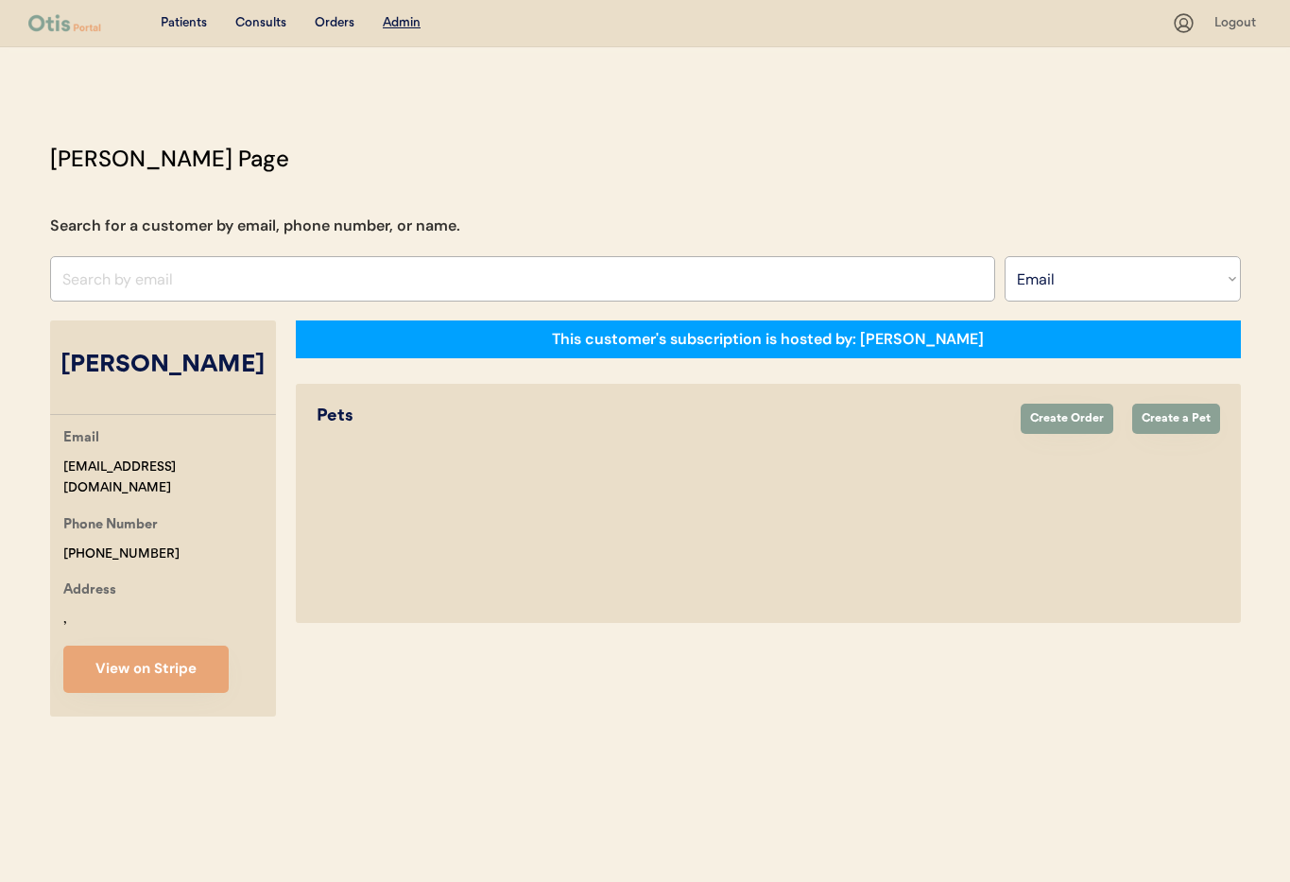
select select "true"
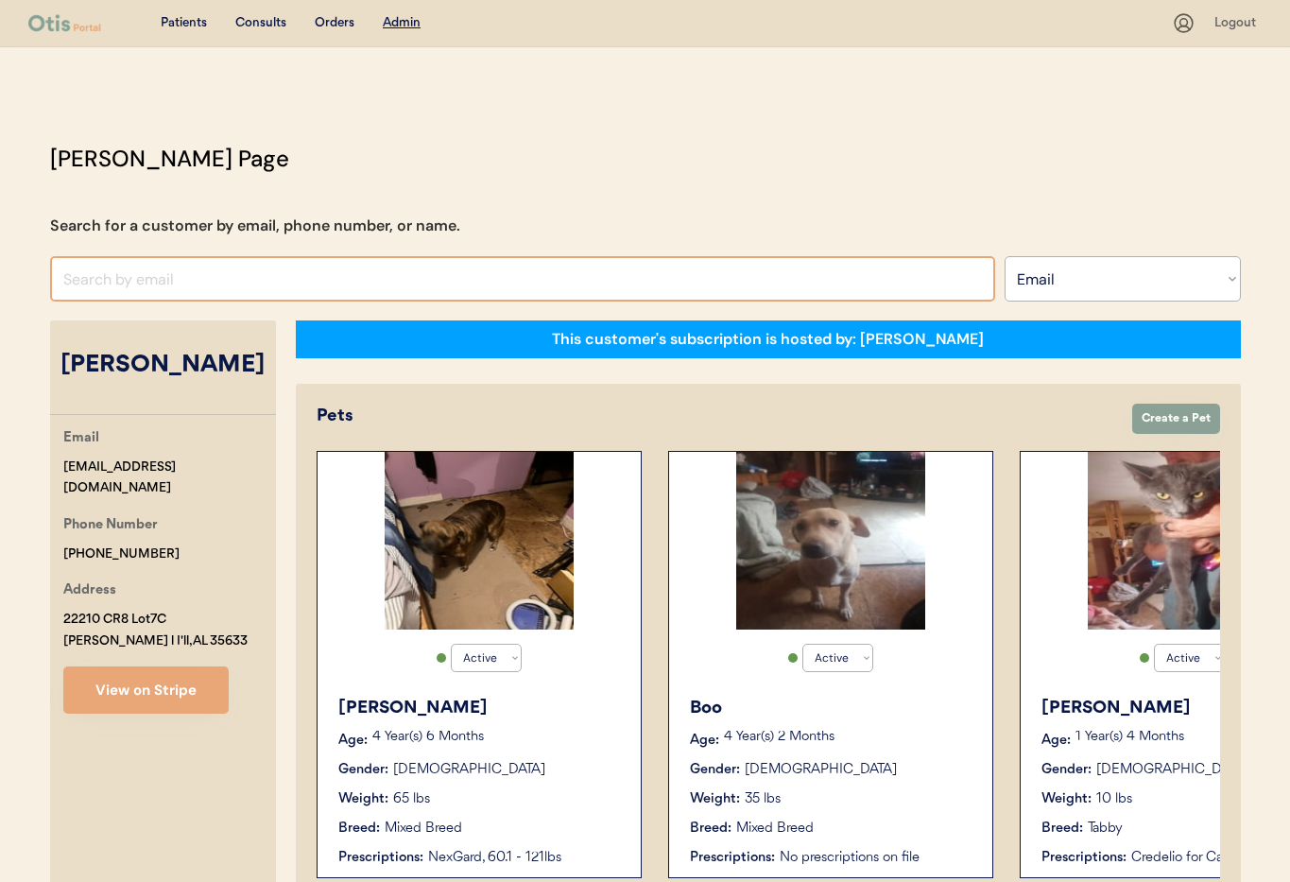
click at [251, 278] on input "input" at bounding box center [522, 278] width 945 height 45
paste input "voss_chrissy@icloud.com"
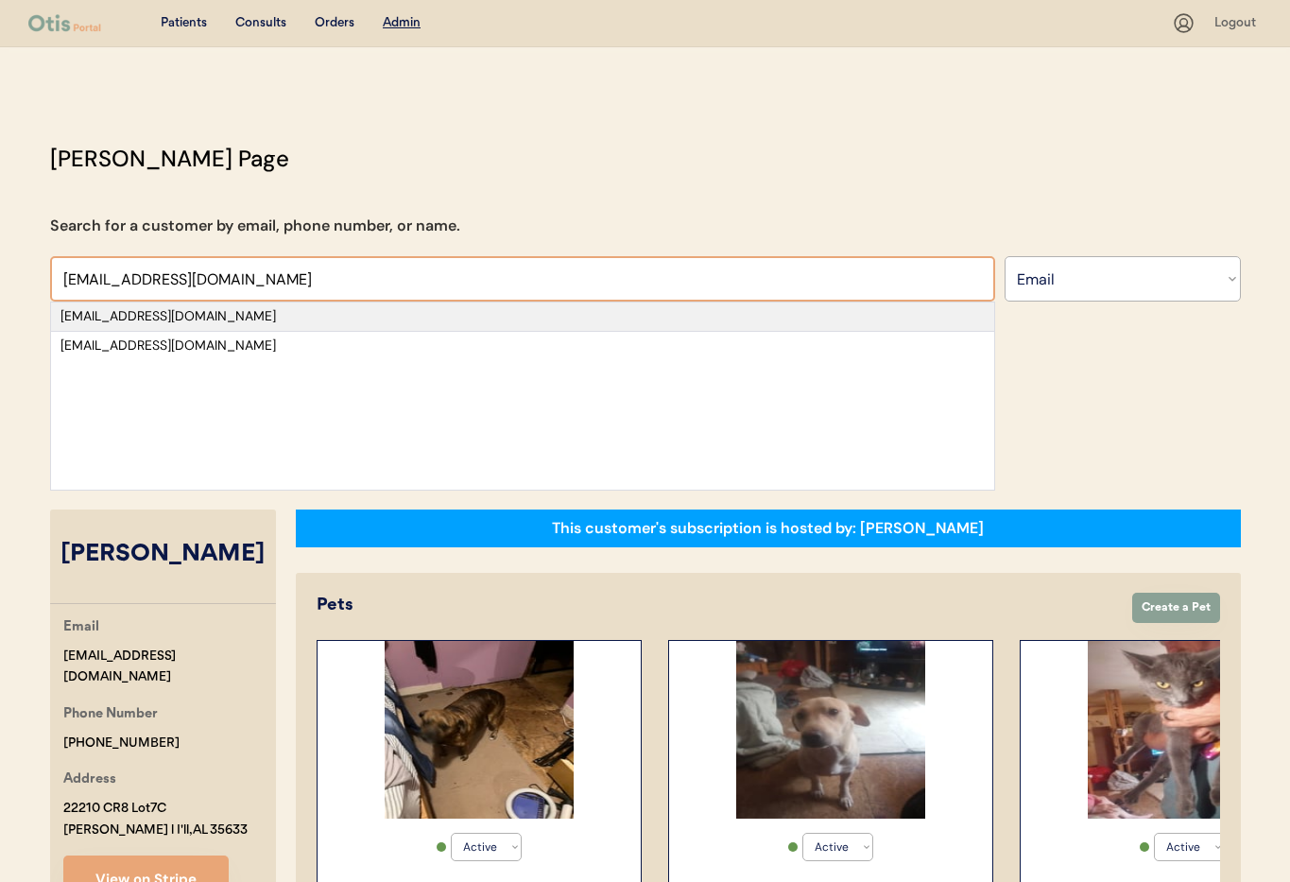
type input "voss_chrissy@icloud.com"
click at [197, 316] on div "voss_chrissy@icloud.com" at bounding box center [522, 316] width 924 height 19
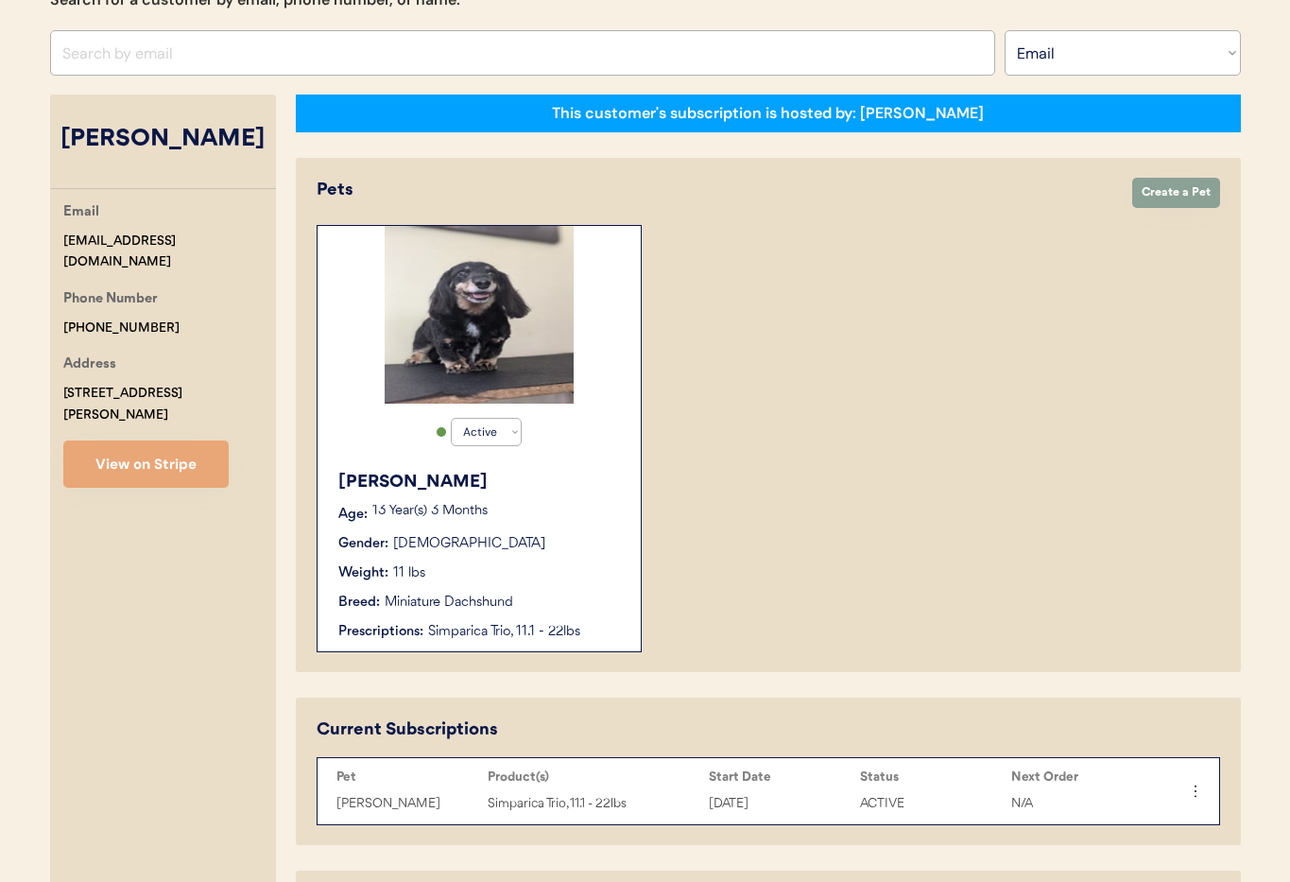
scroll to position [581, 0]
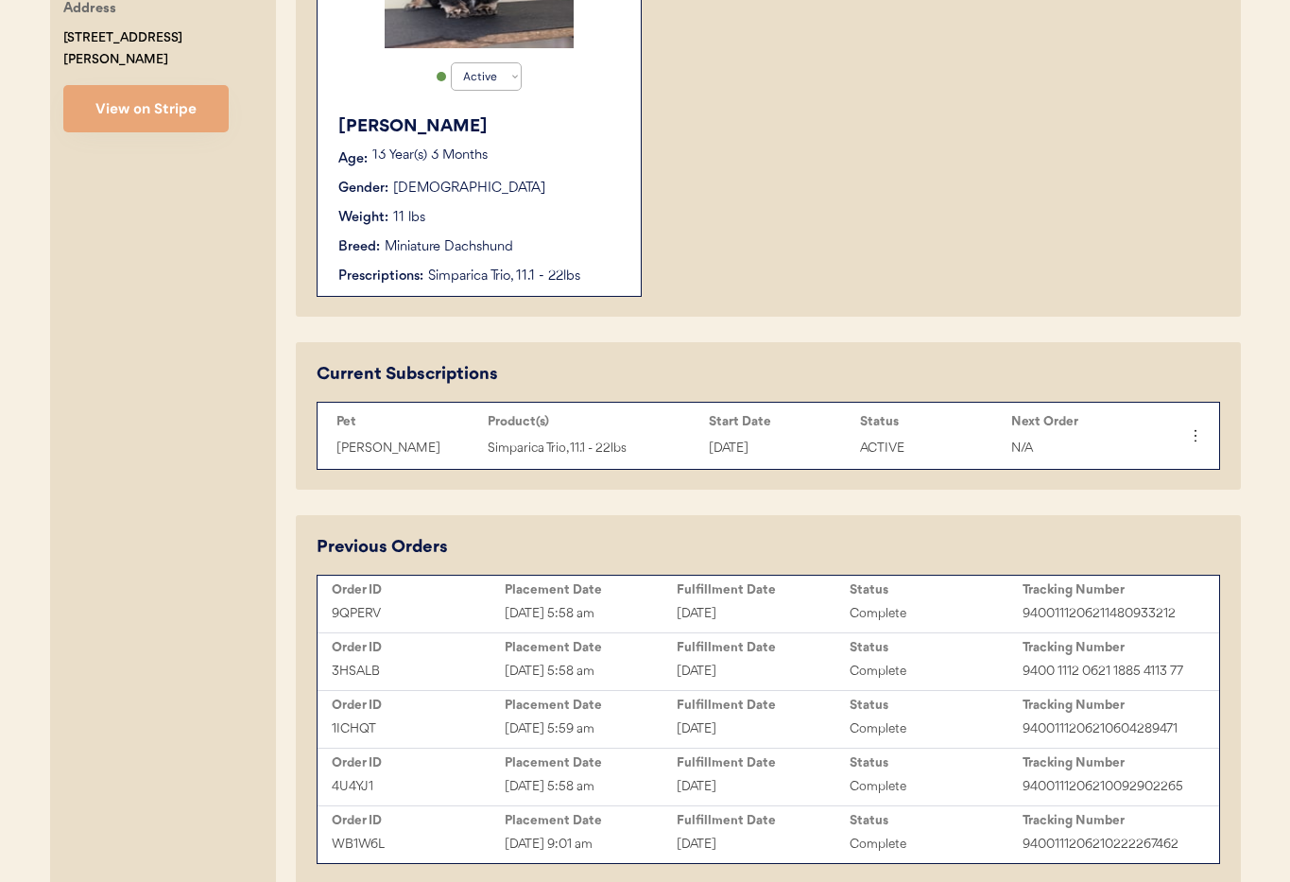
click at [572, 237] on div "Breed: Miniature Dachshund" at bounding box center [479, 247] width 283 height 20
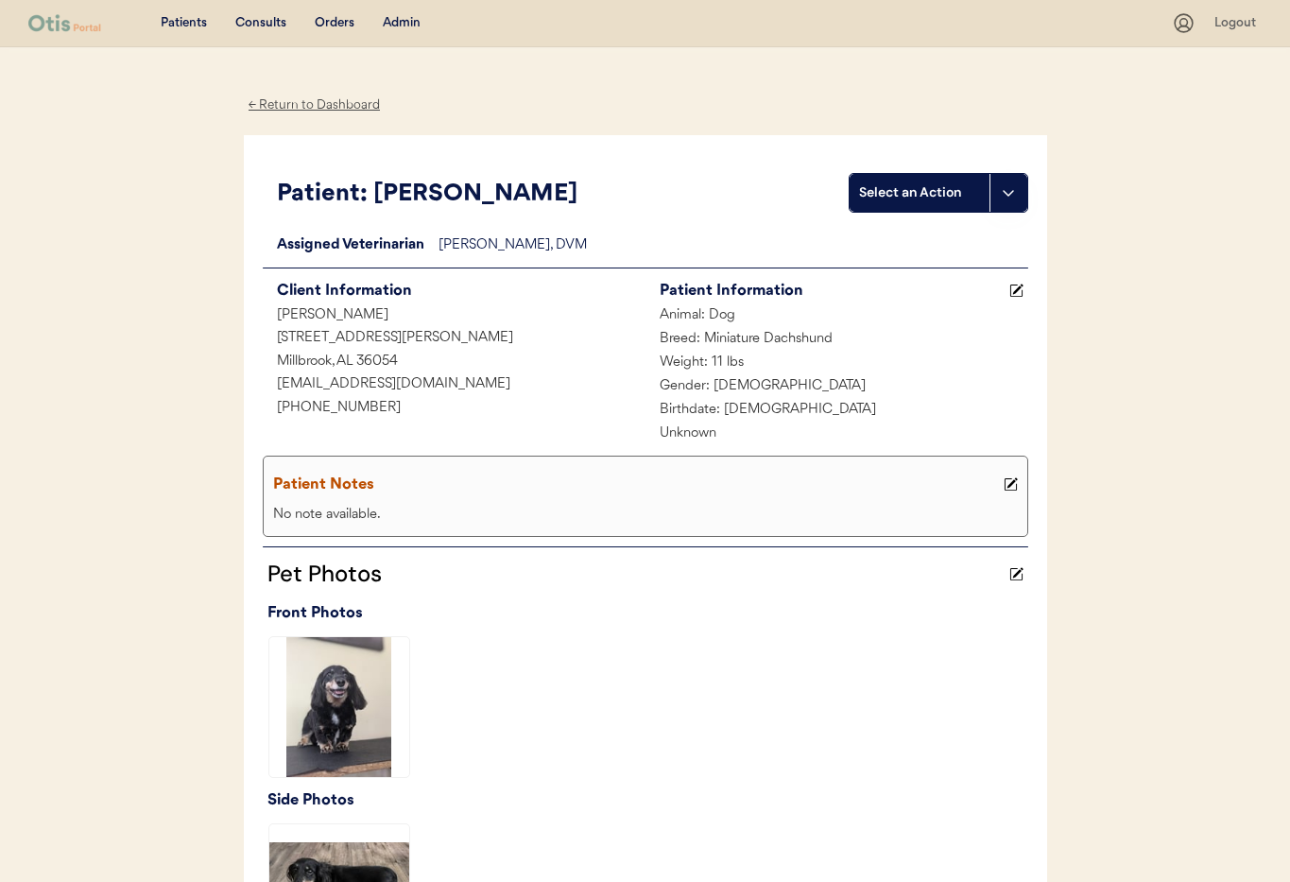
click at [279, 109] on div "← Return to Dashboard" at bounding box center [315, 105] width 142 height 22
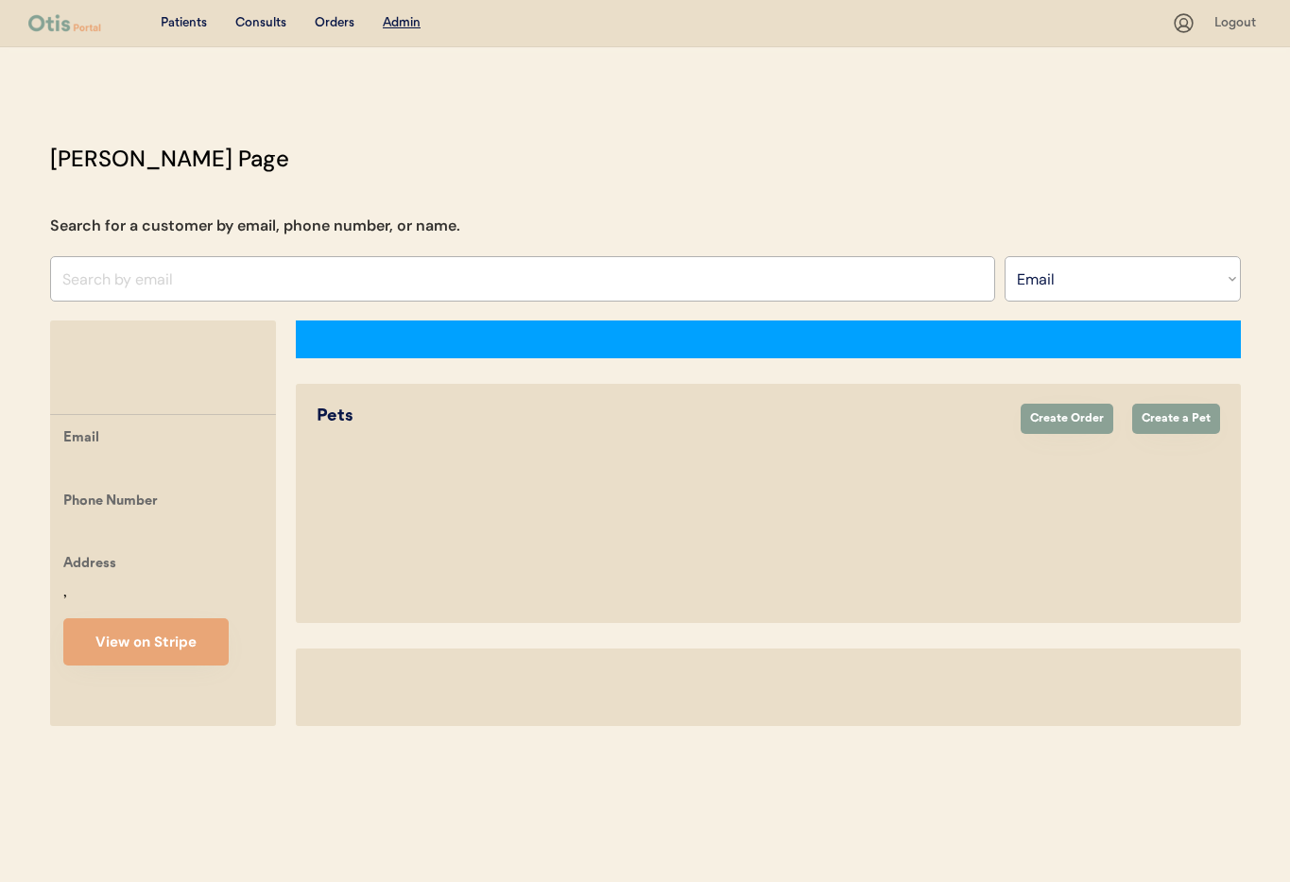
select select ""Email""
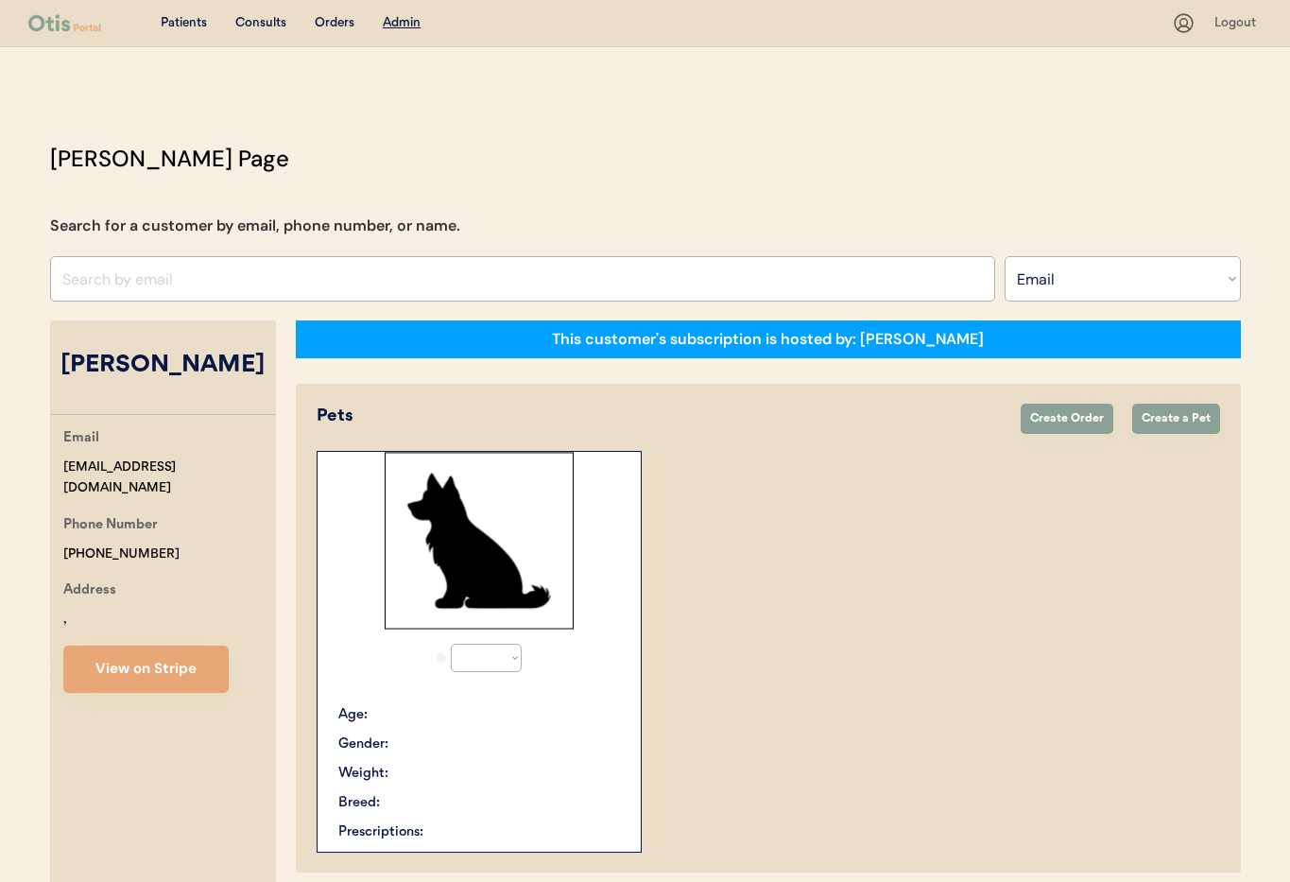
select select "true"
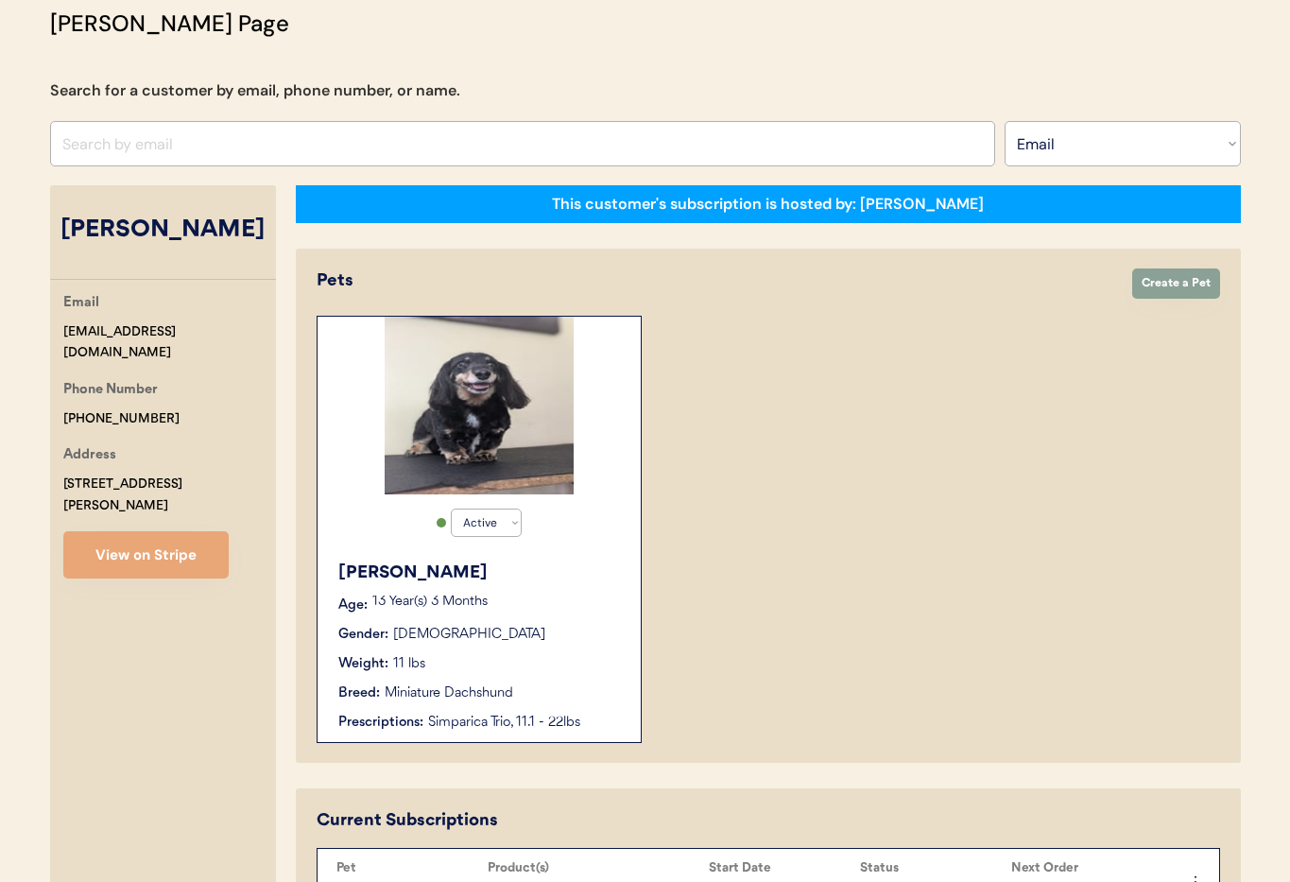
scroll to position [123, 0]
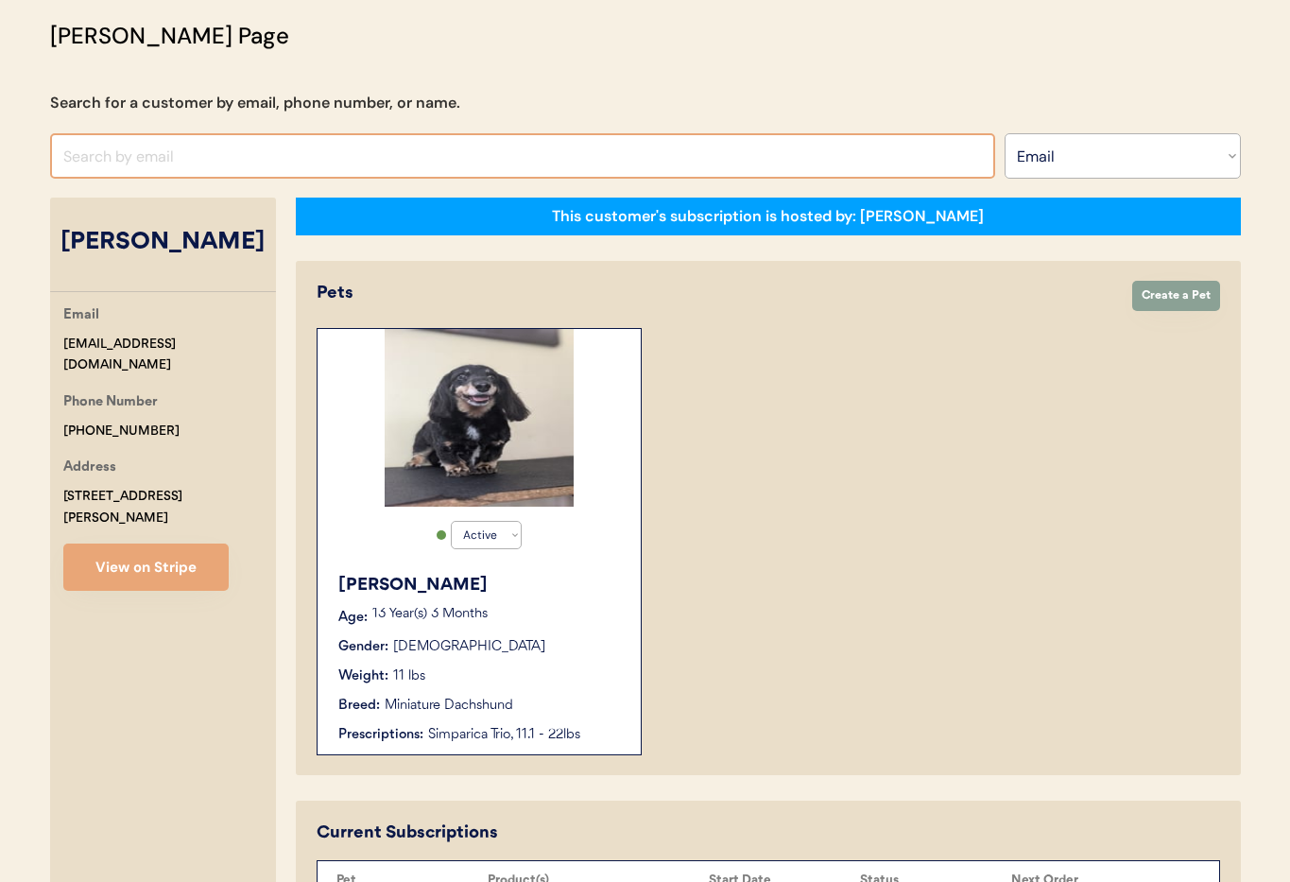
click at [96, 156] on input "input" at bounding box center [522, 155] width 945 height 45
paste input "[EMAIL_ADDRESS][DOMAIN_NAME]"
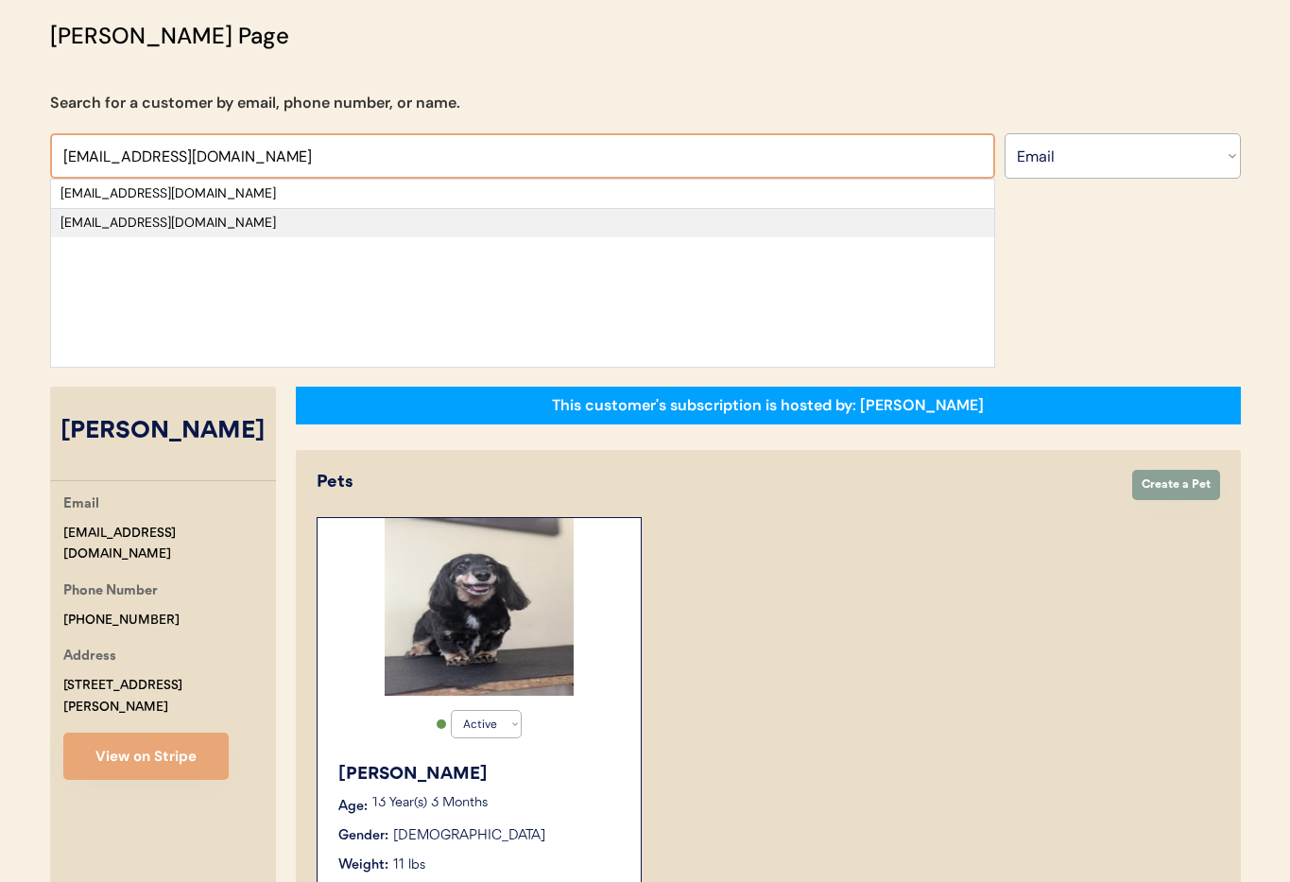
type input "[EMAIL_ADDRESS][DOMAIN_NAME]"
click at [145, 216] on div "[EMAIL_ADDRESS][DOMAIN_NAME]" at bounding box center [522, 223] width 924 height 19
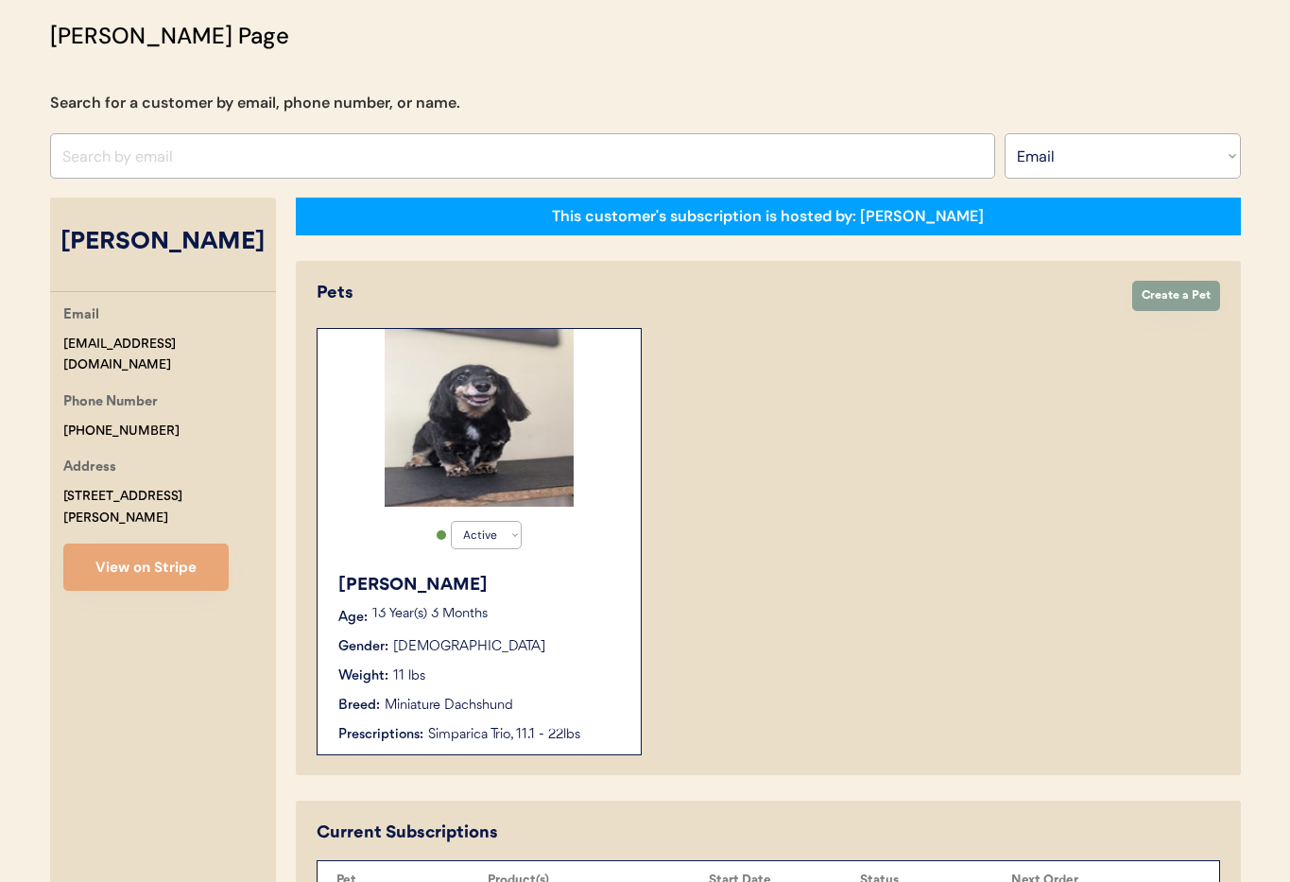
select select "true"
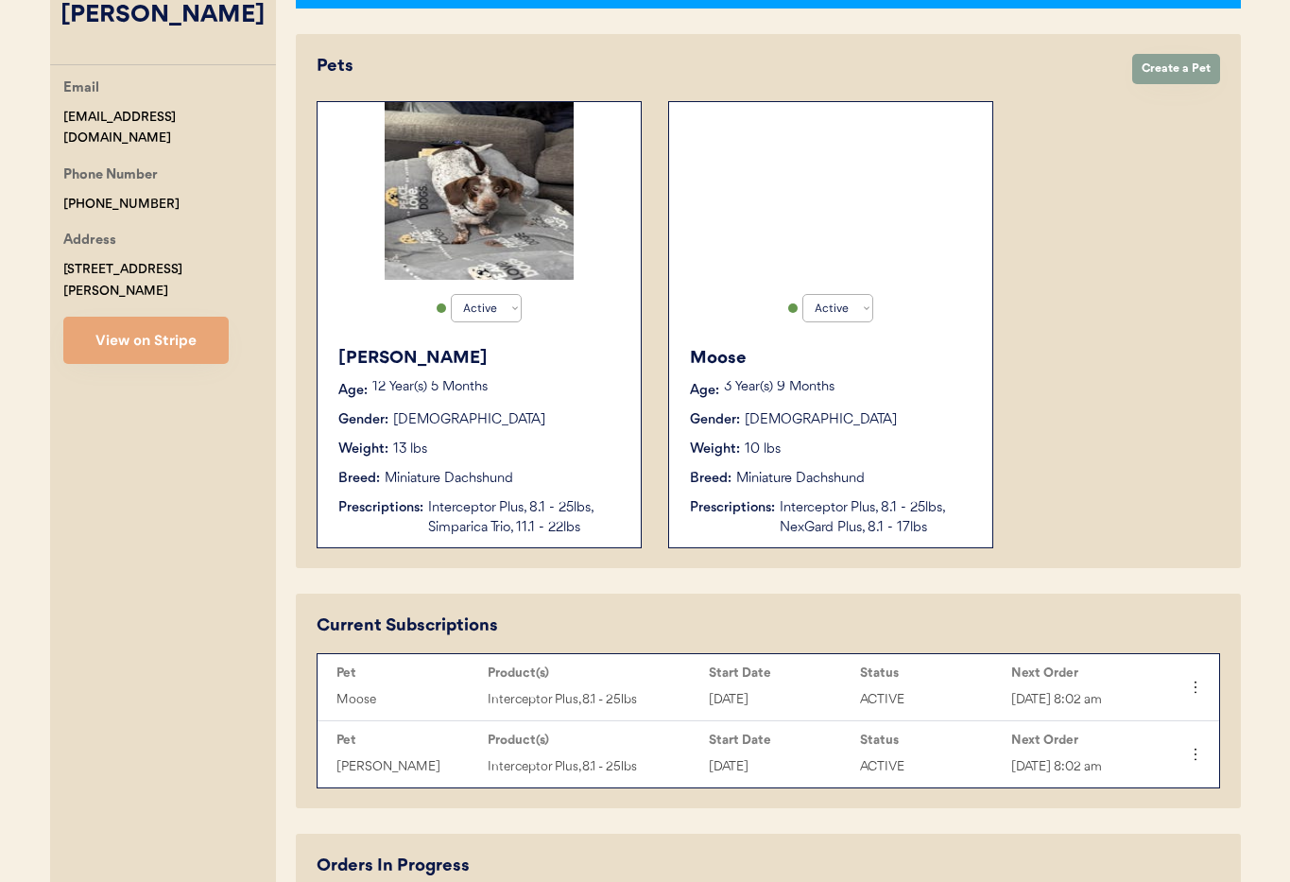
scroll to position [351, 0]
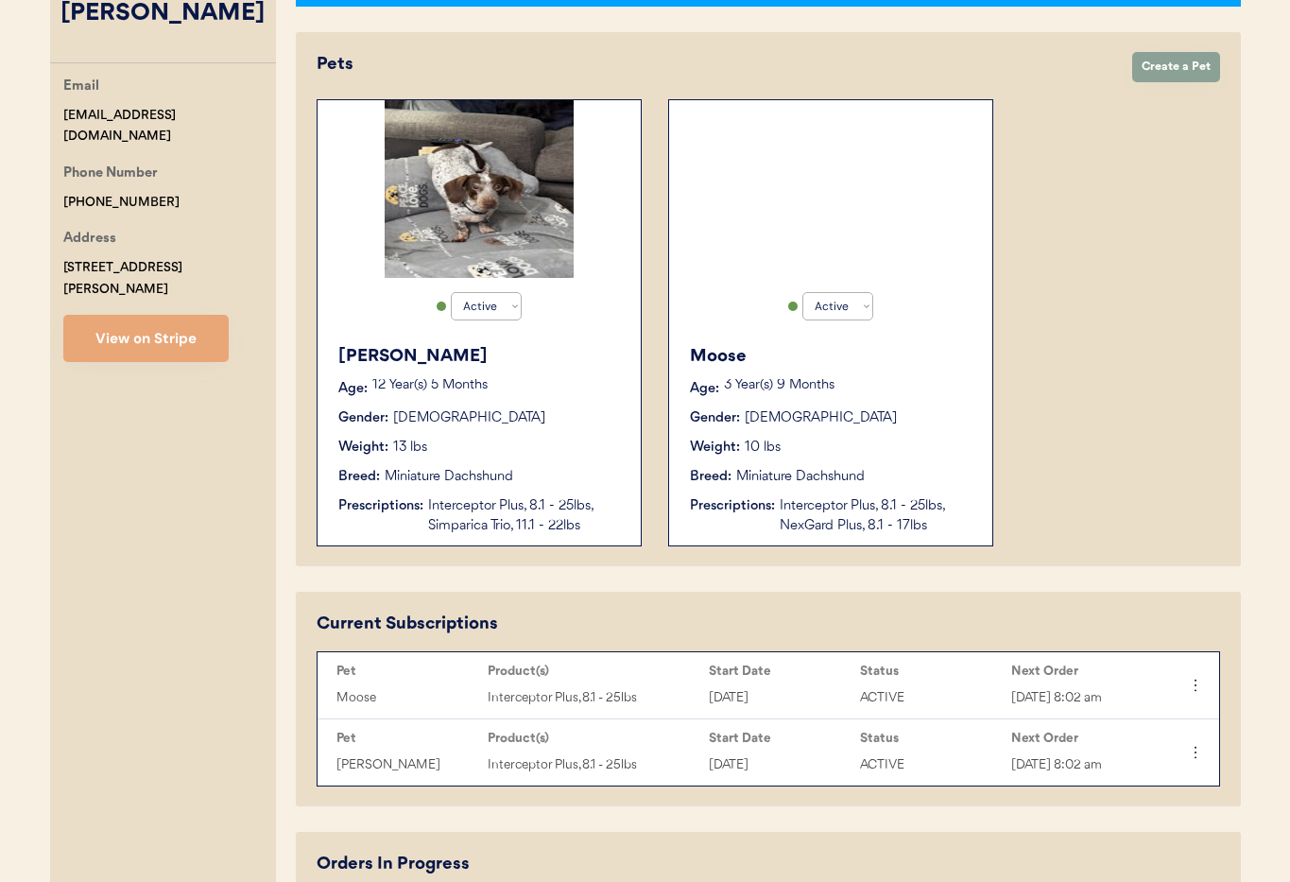
click at [587, 452] on div "Weight: 13 lbs" at bounding box center [479, 447] width 283 height 20
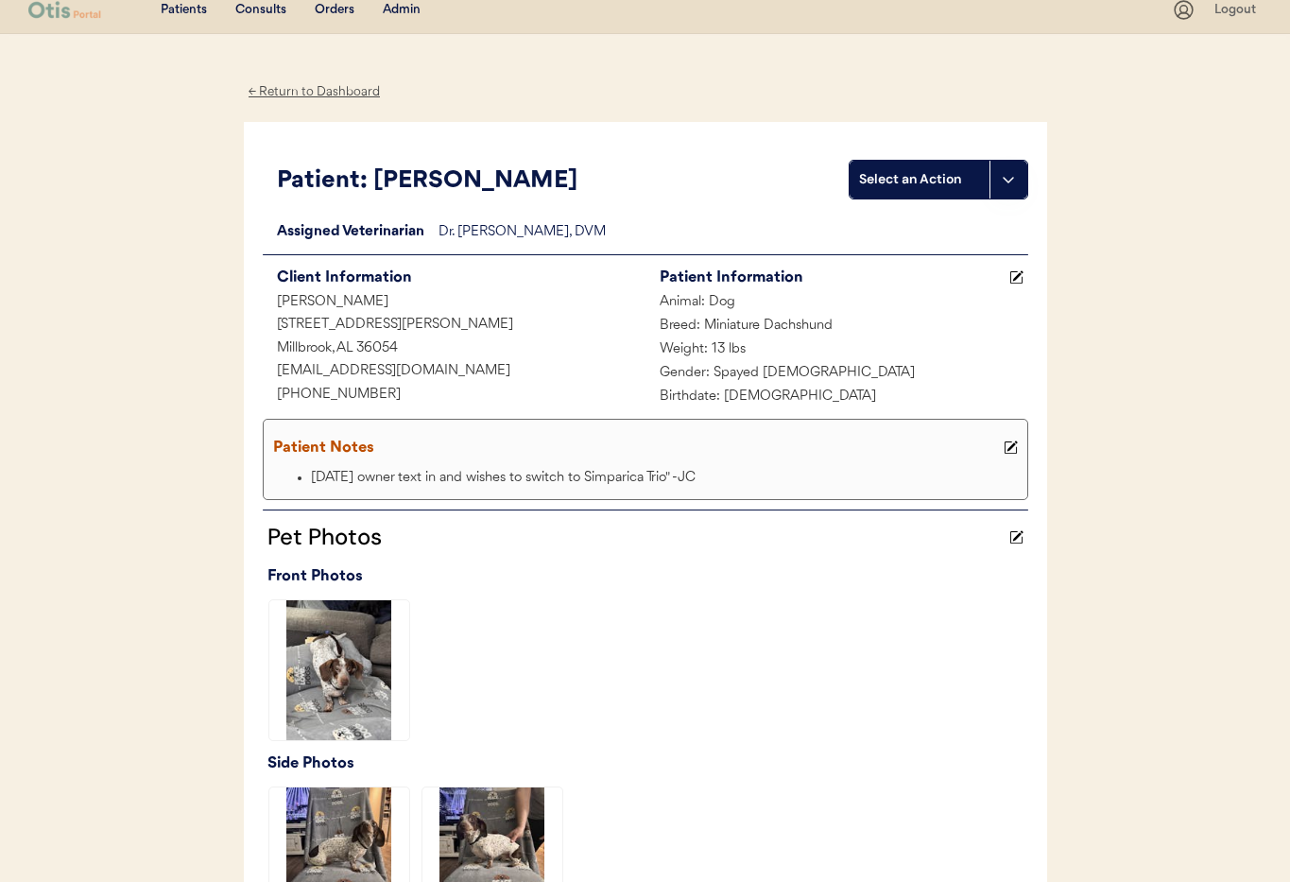
scroll to position [6, 0]
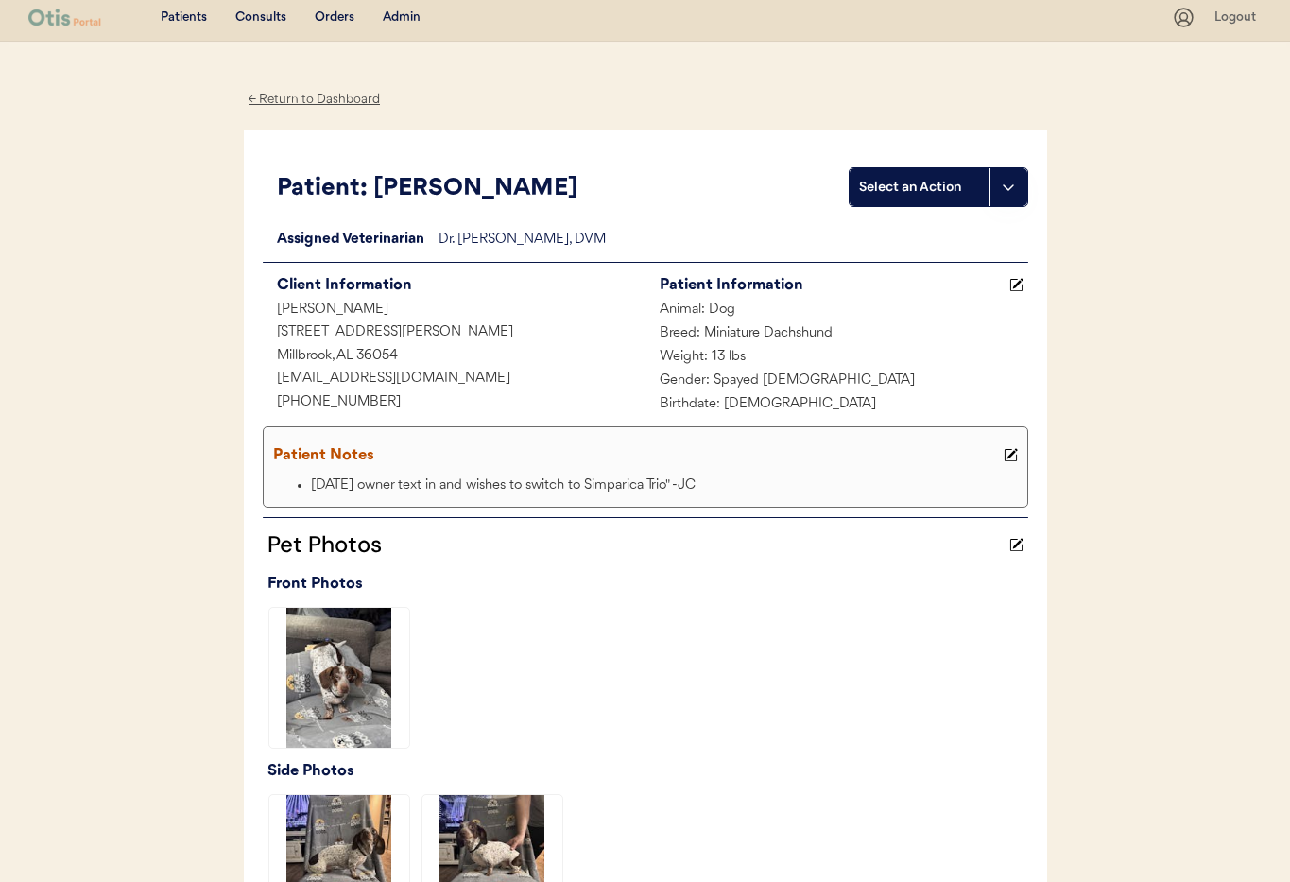
click at [323, 94] on div "← Return to Dashboard" at bounding box center [315, 100] width 142 height 22
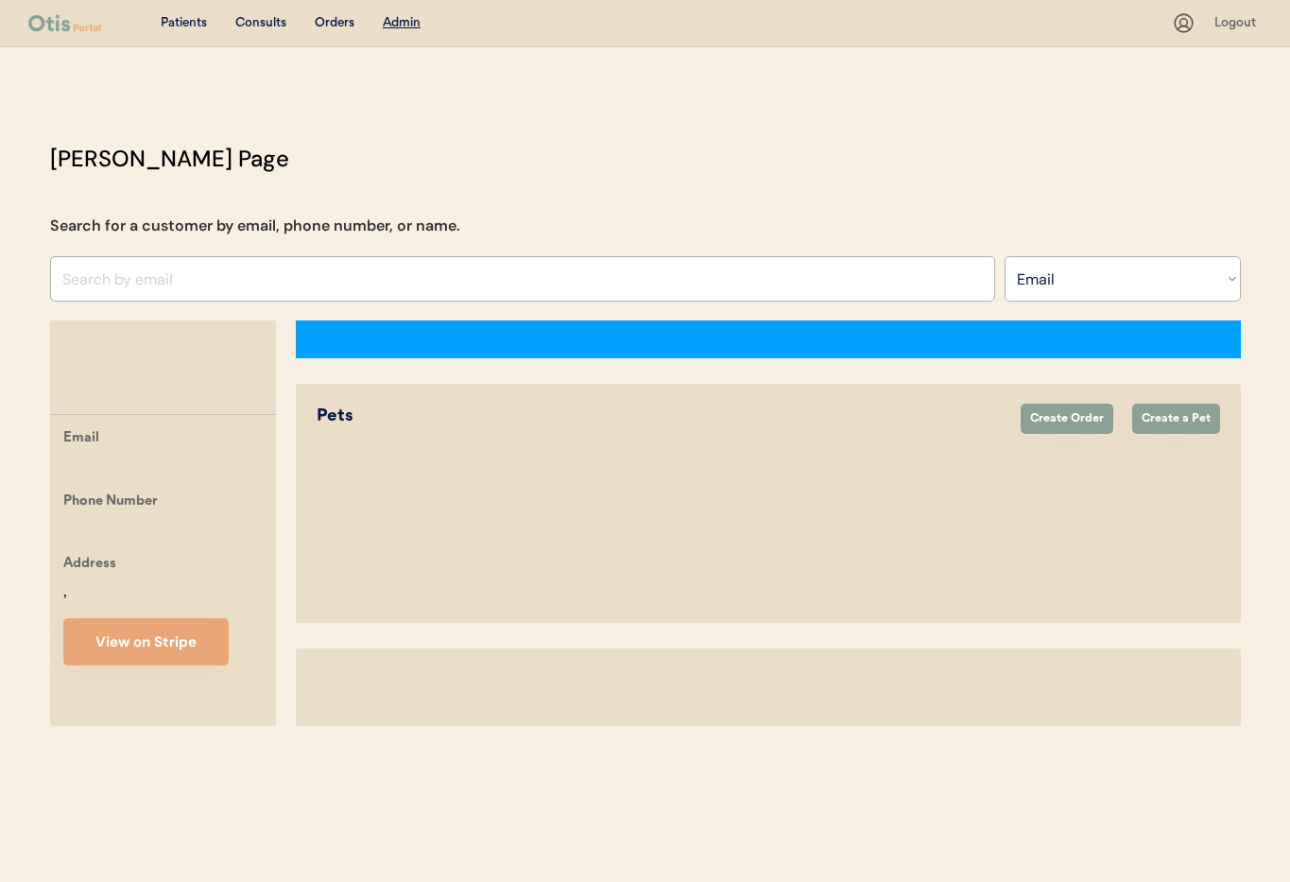
select select ""Email""
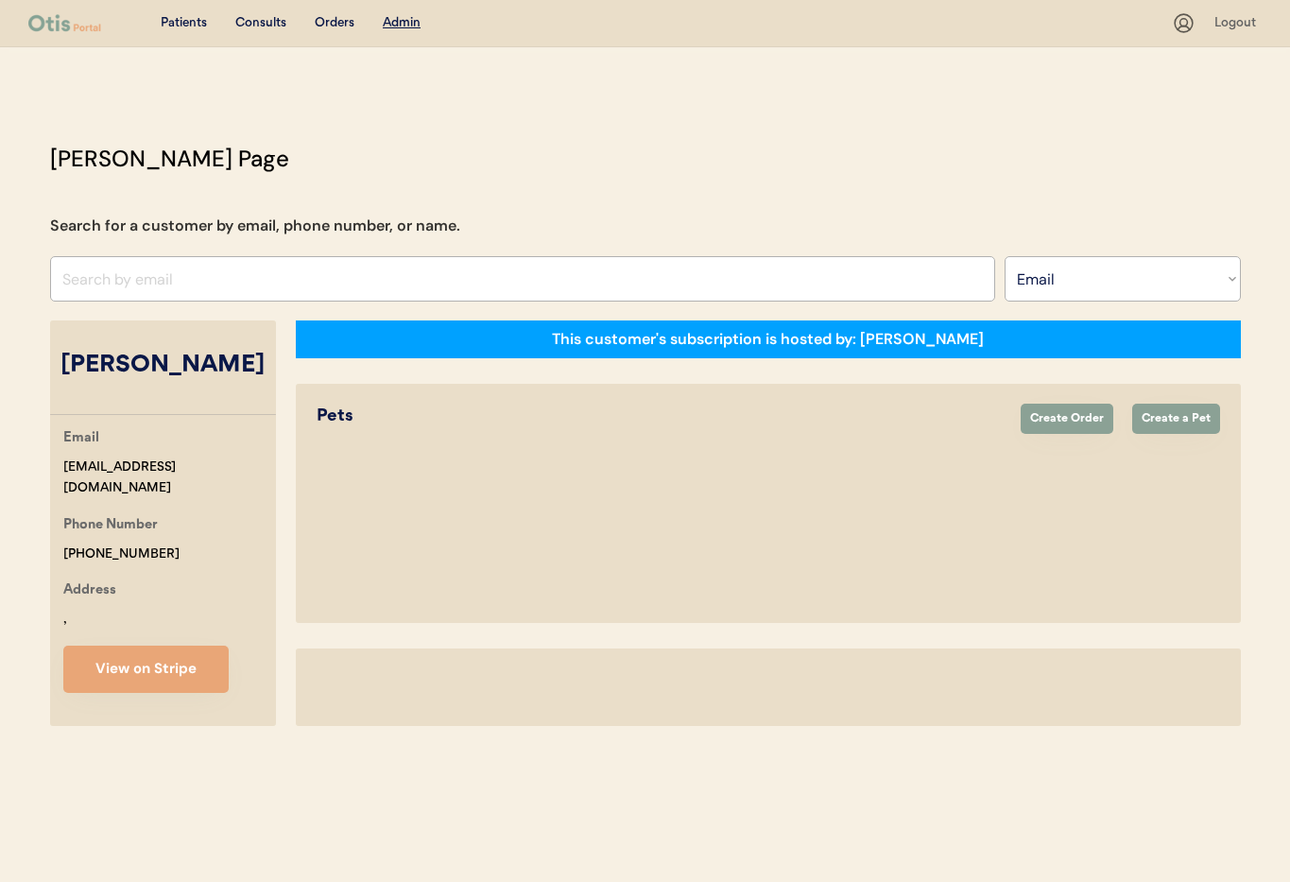
select select "true"
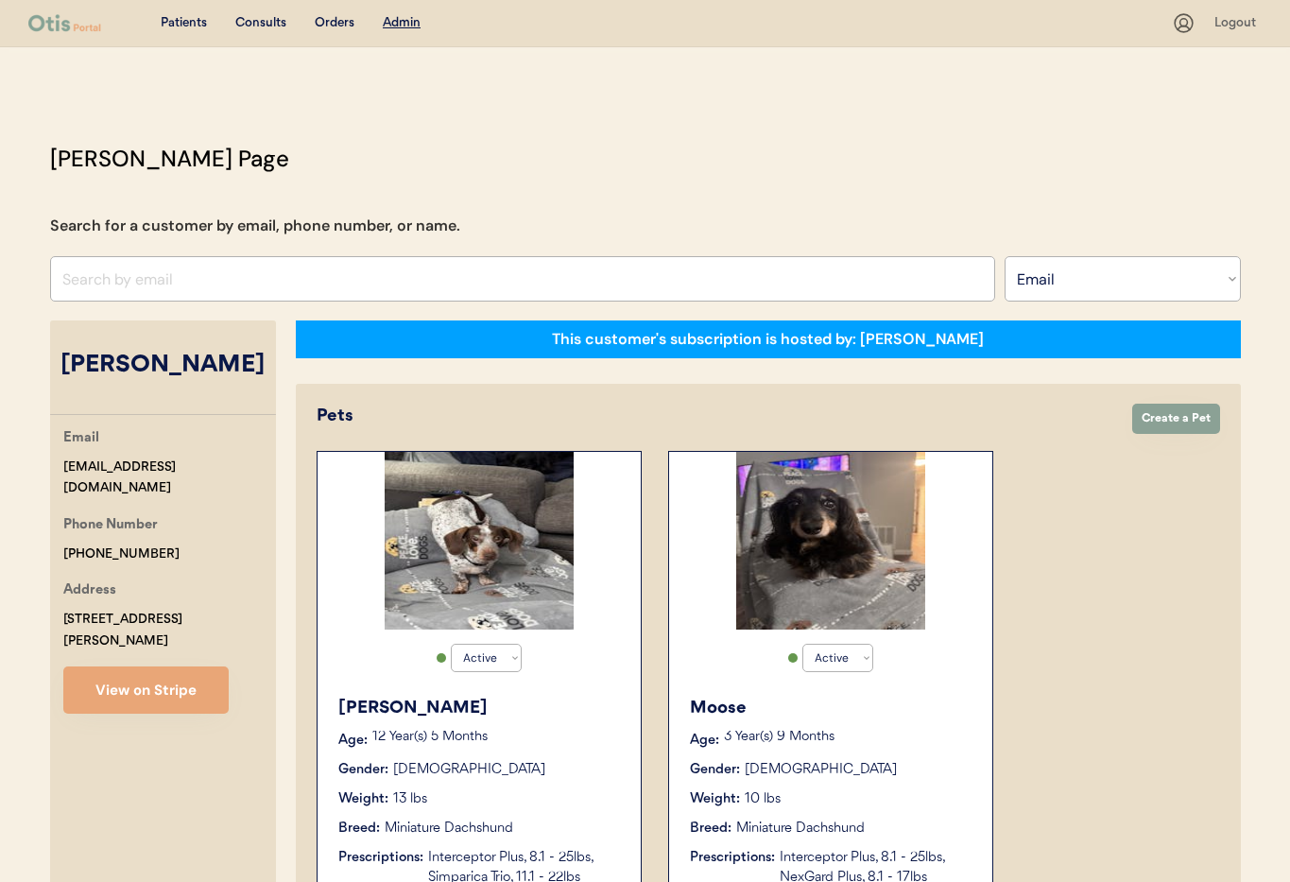
click at [969, 693] on div "Moose Age: [DEMOGRAPHIC_DATA] Year(s) 9 Months Gender: [DEMOGRAPHIC_DATA] Weigh…" at bounding box center [830, 791] width 304 height 211
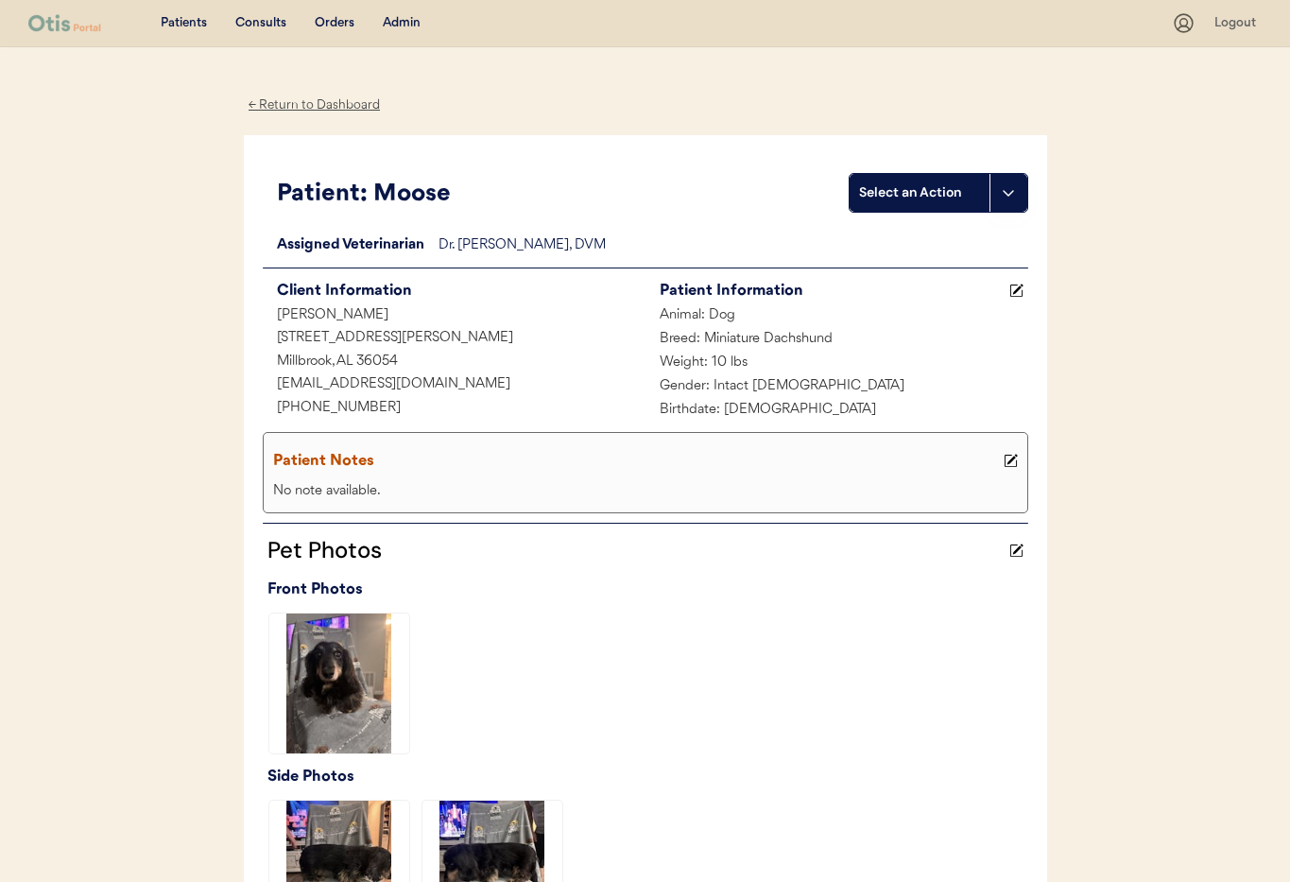
click at [276, 99] on div "← Return to Dashboard" at bounding box center [315, 105] width 142 height 22
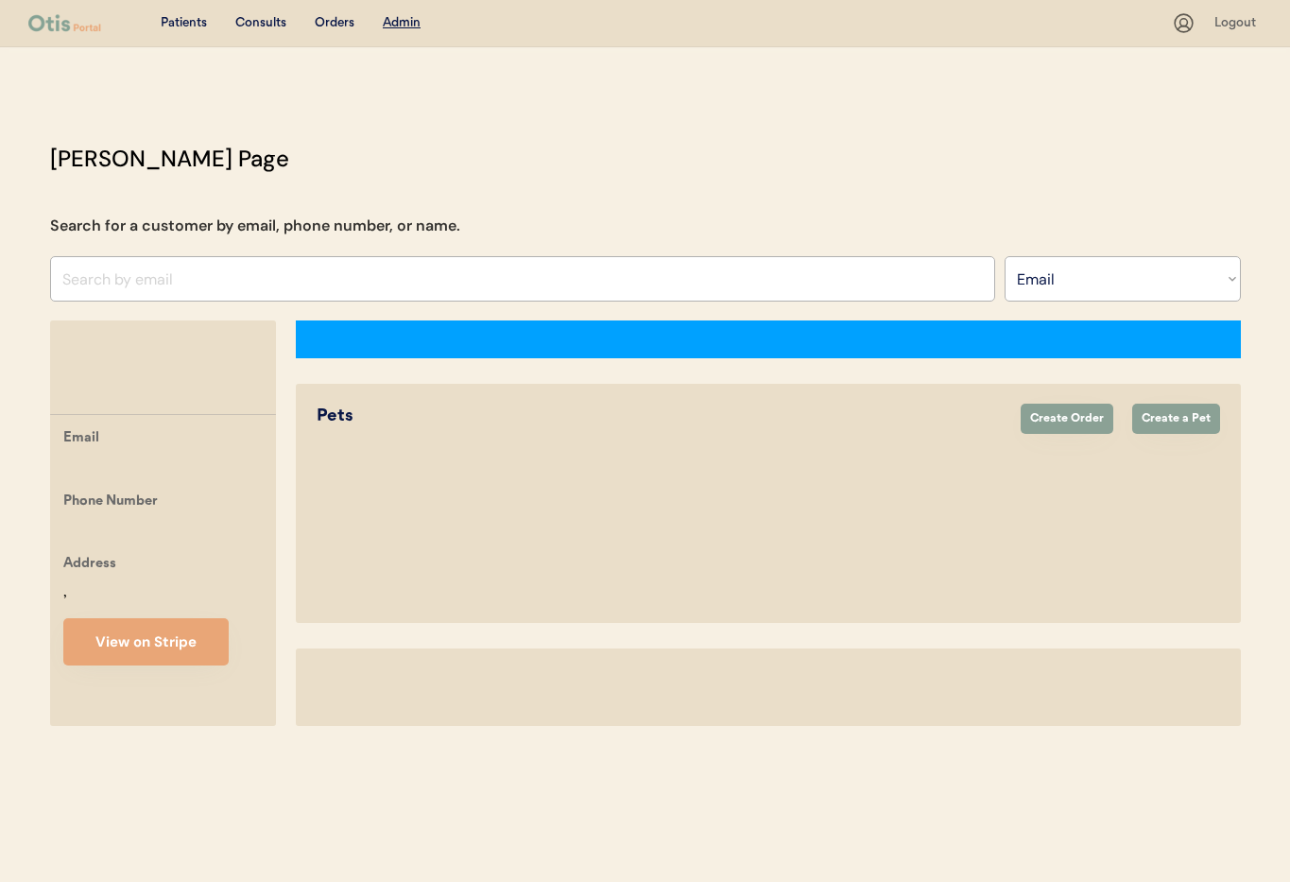
select select ""Email""
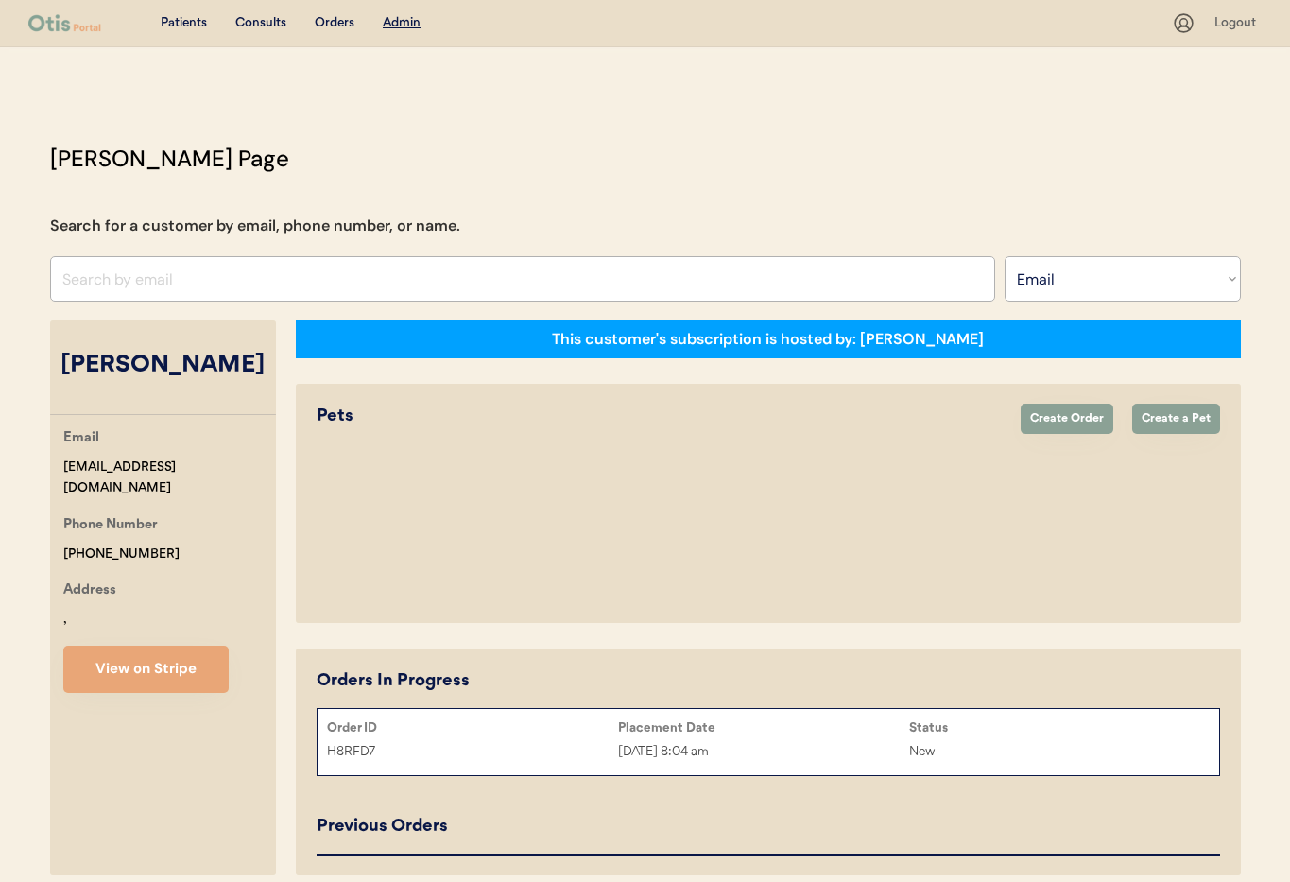
select select "true"
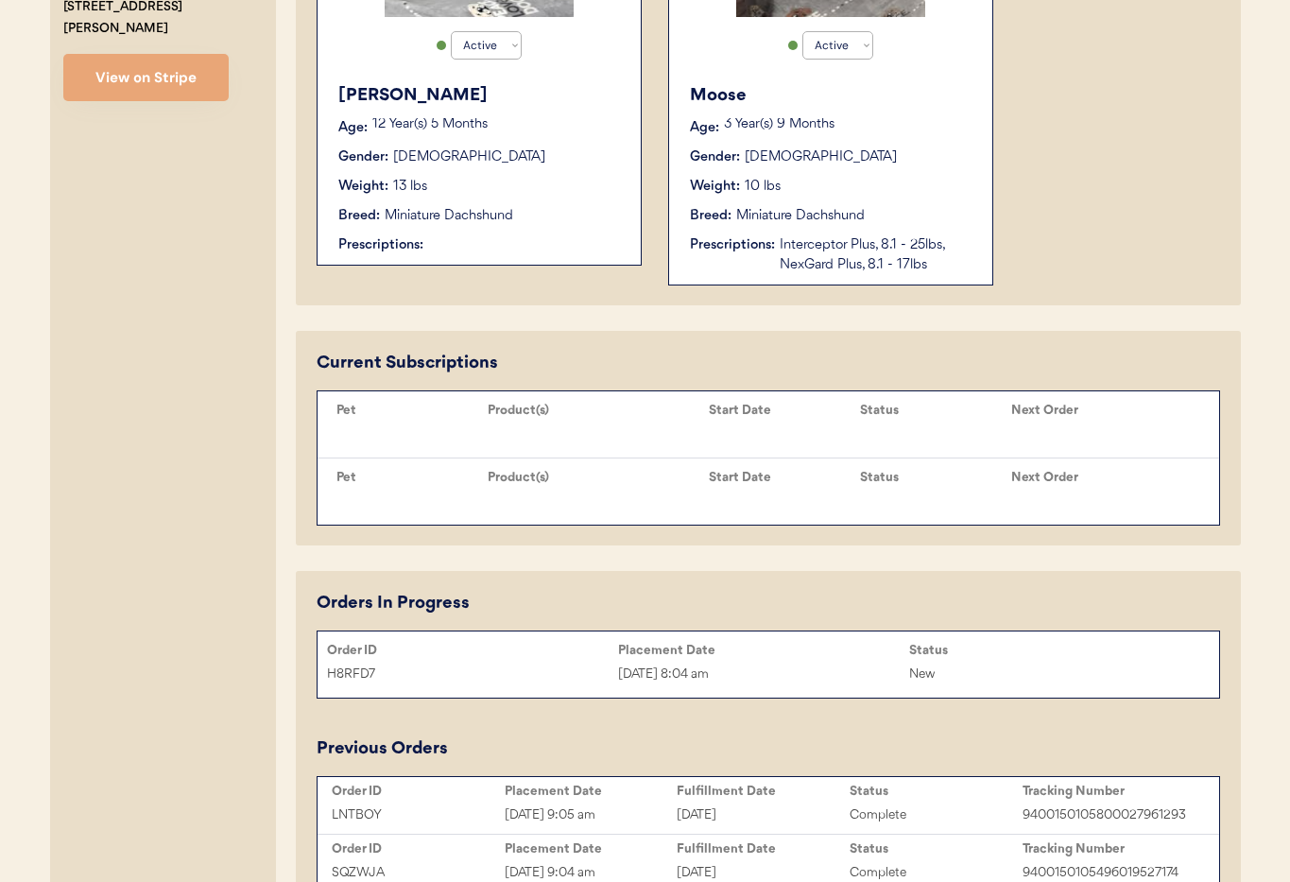
scroll to position [644, 0]
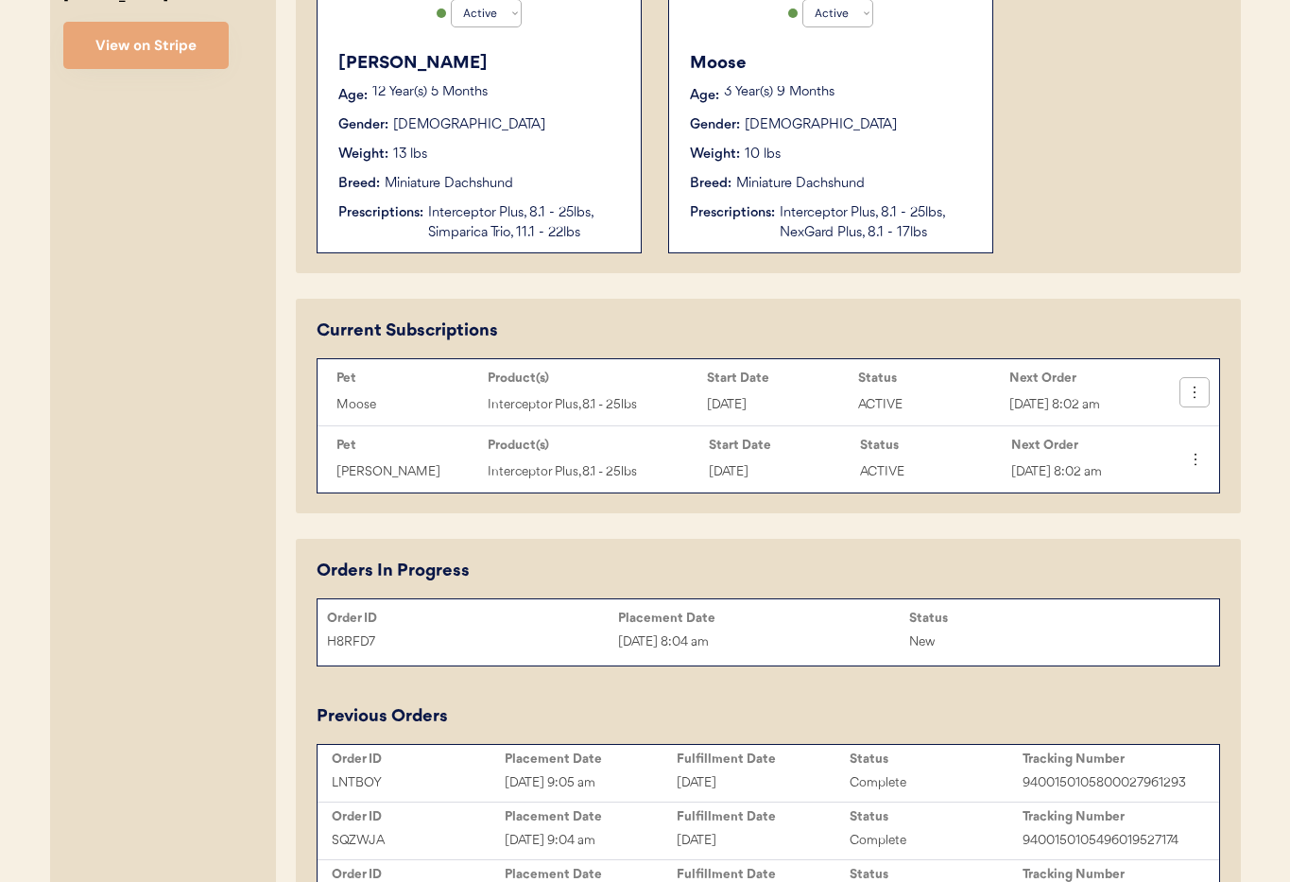
click at [1195, 394] on icon at bounding box center [1194, 392] width 19 height 19
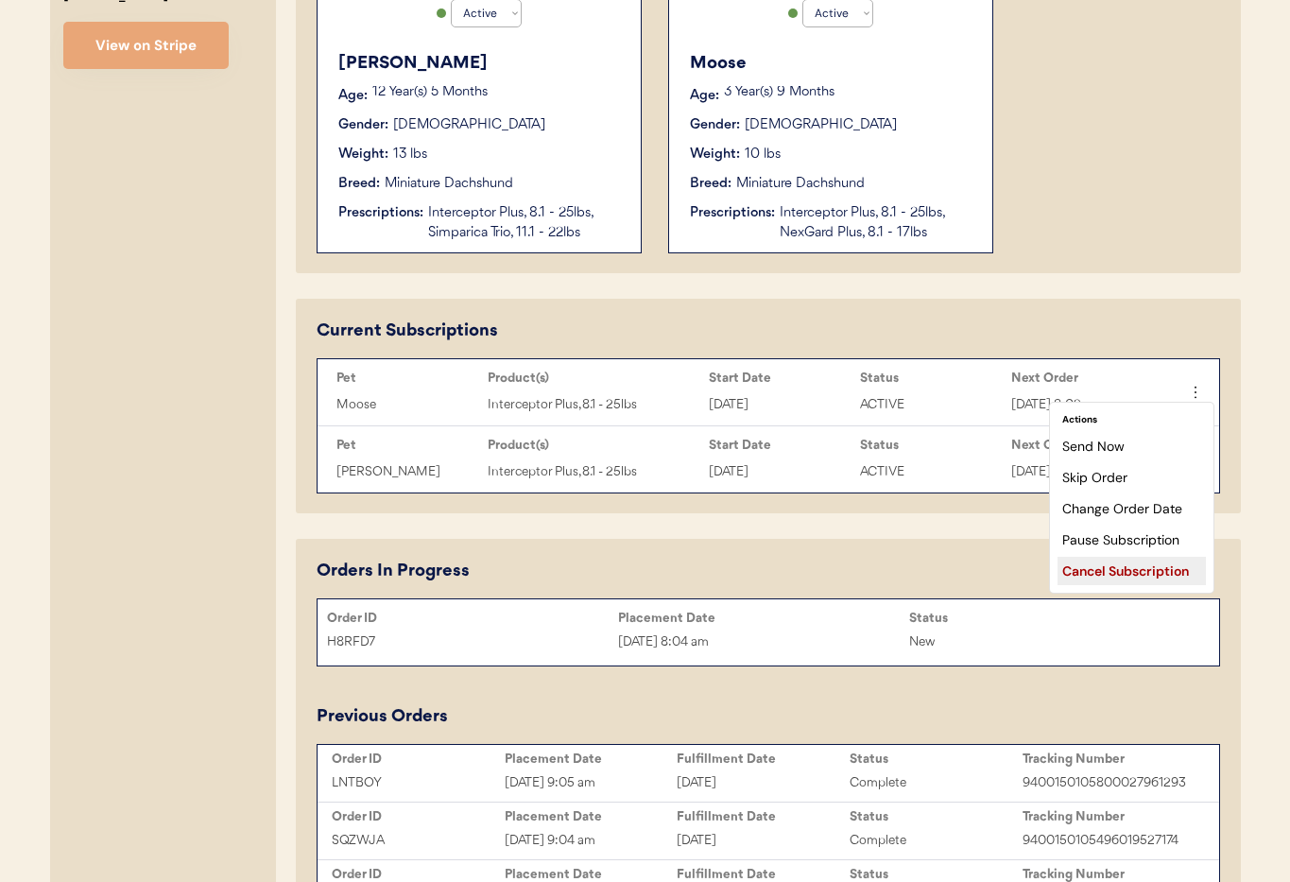
click at [1080, 565] on div "Cancel Subscription" at bounding box center [1131, 570] width 148 height 28
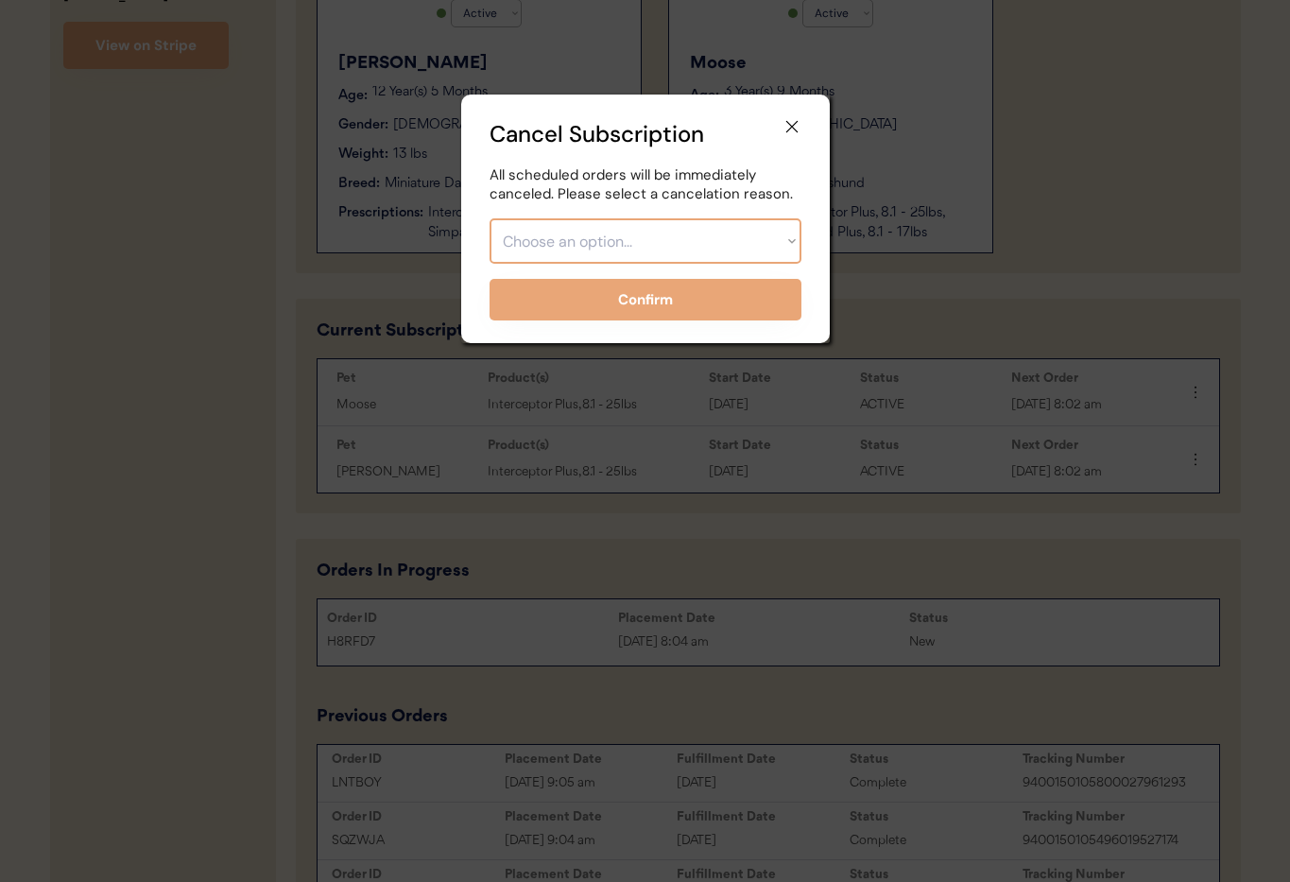
click at [638, 250] on select "Choose an option... Too expensive / can't afford Getting medication elsewhere (…" at bounding box center [645, 240] width 312 height 45
select select ""other""
click at [489, 218] on select "Choose an option... Too expensive / can't afford Getting medication elsewhere (…" at bounding box center [645, 240] width 312 height 45
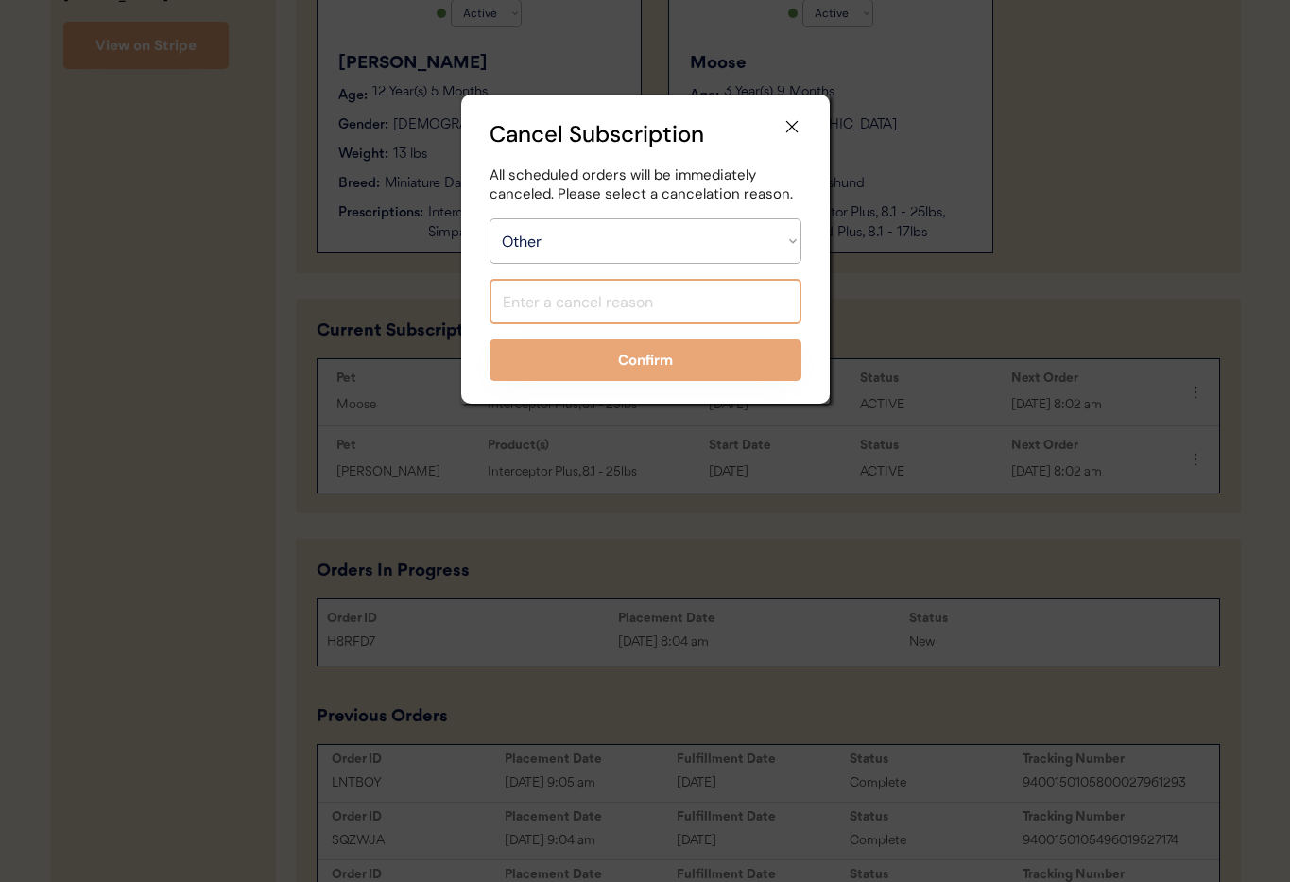
click at [543, 315] on input "input" at bounding box center [645, 301] width 312 height 45
type input "Changed to Sim"
click at [789, 128] on use at bounding box center [791, 126] width 19 height 19
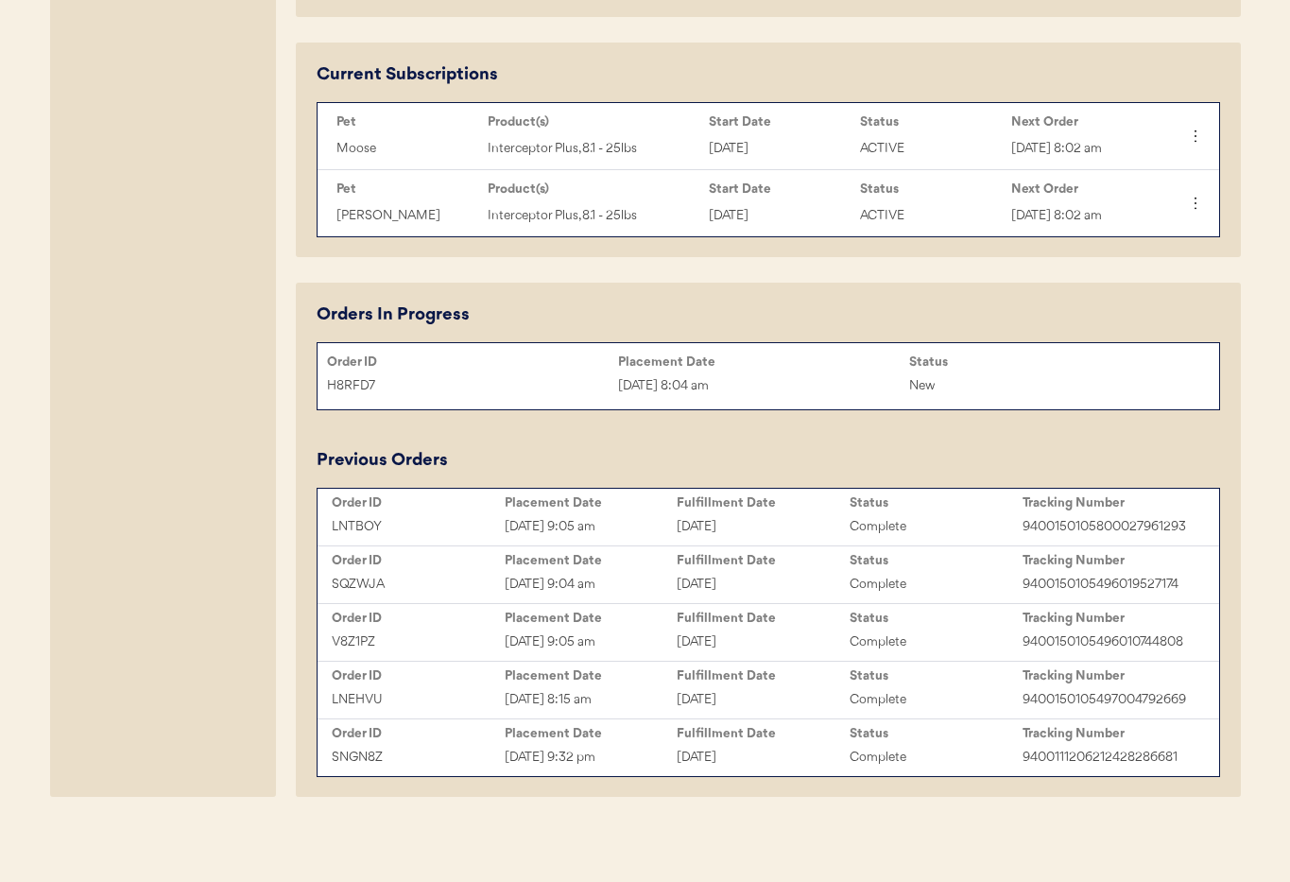
scroll to position [903, 0]
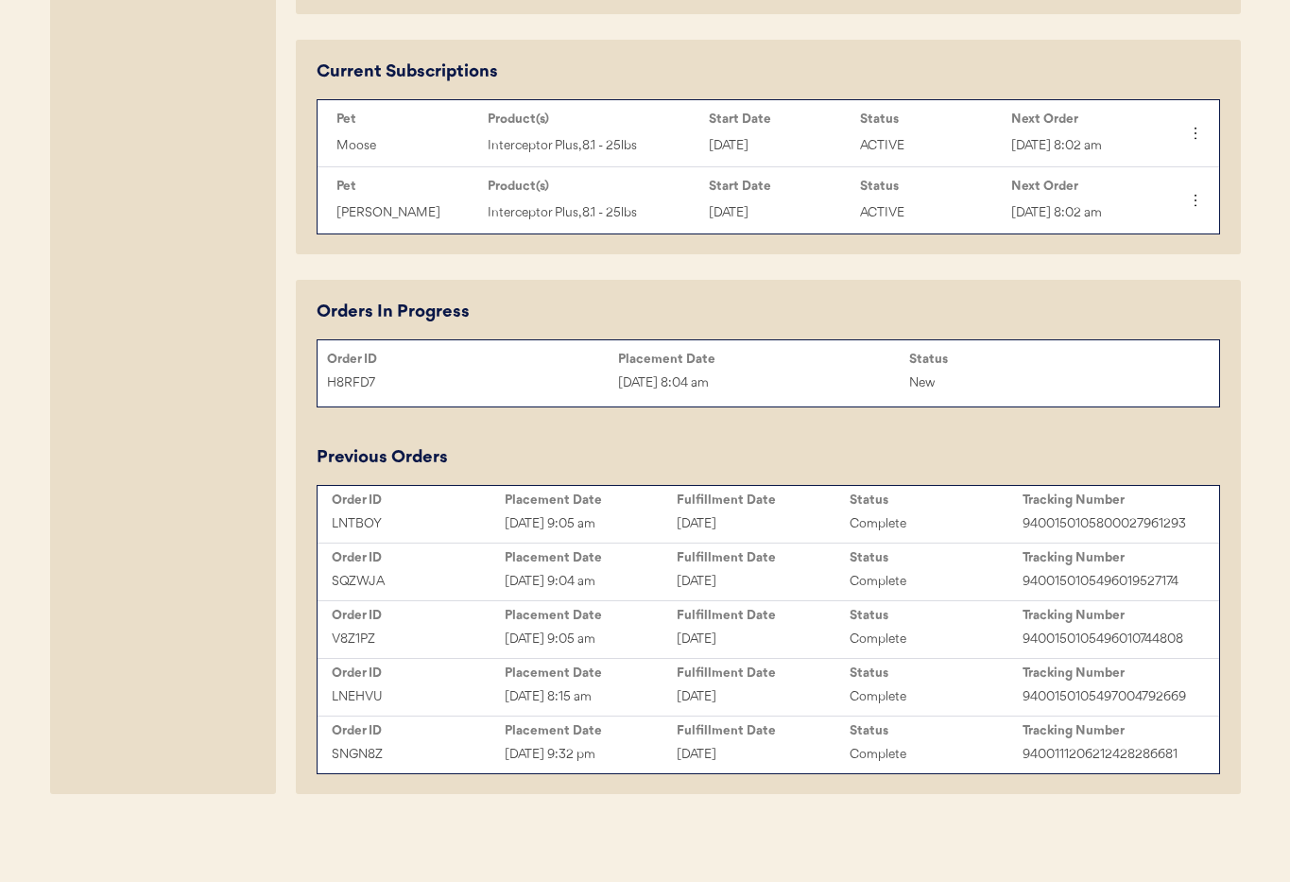
click at [1004, 380] on div "New" at bounding box center [1054, 383] width 291 height 22
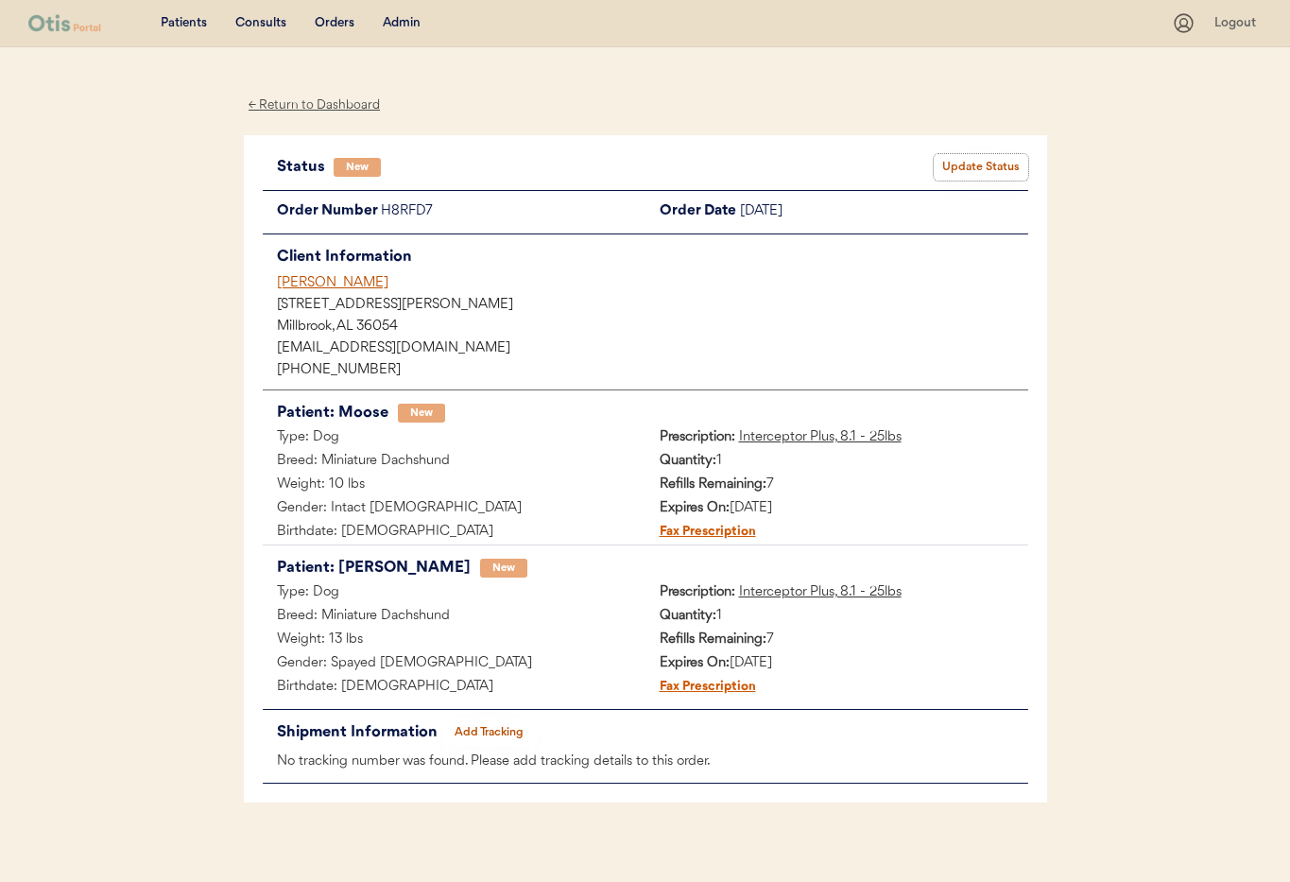
click at [990, 164] on button "Update Status" at bounding box center [980, 167] width 94 height 26
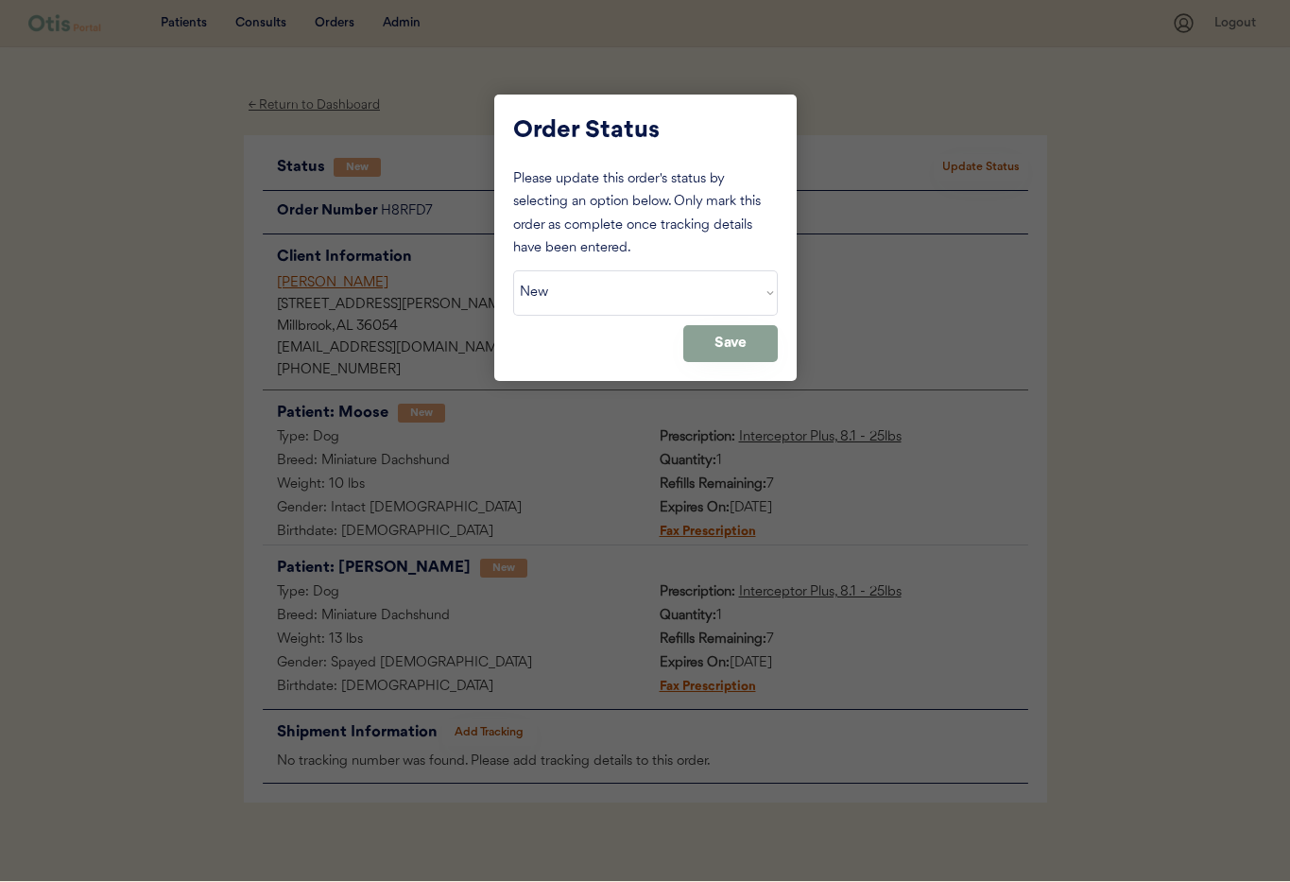
click at [642, 301] on select "Status On Hold New In Progress Complete Pending HW Consent Canceled" at bounding box center [645, 292] width 265 height 45
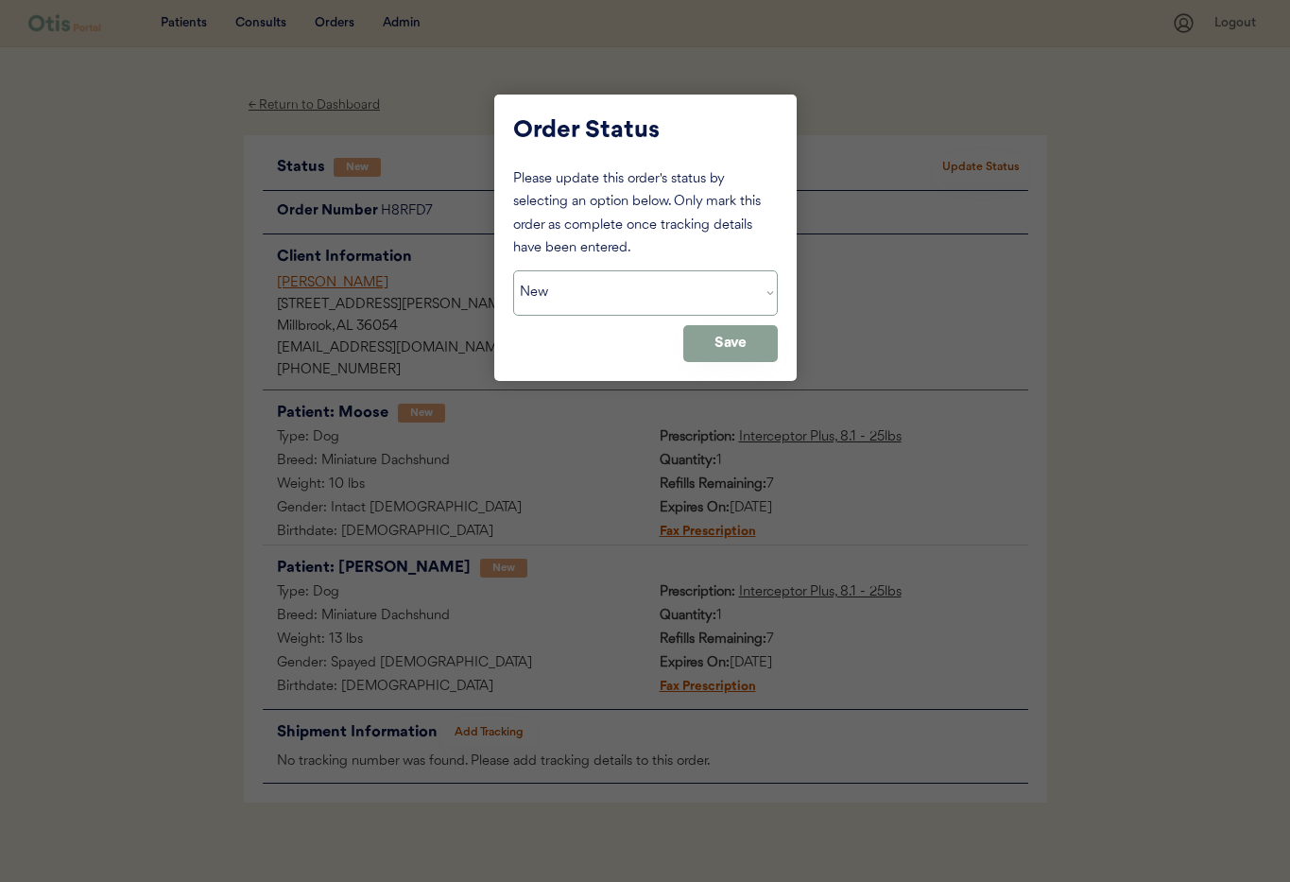
click at [513, 270] on select "Status On Hold New In Progress Complete Pending HW Consent Canceled" at bounding box center [645, 292] width 265 height 45
click at [611, 289] on select "Status On Hold New In Progress Complete Pending HW Consent Canceled" at bounding box center [645, 292] width 265 height 45
select select ""on_hold""
click at [513, 270] on select "Status On Hold New In Progress Complete Pending HW Consent Canceled" at bounding box center [645, 292] width 265 height 45
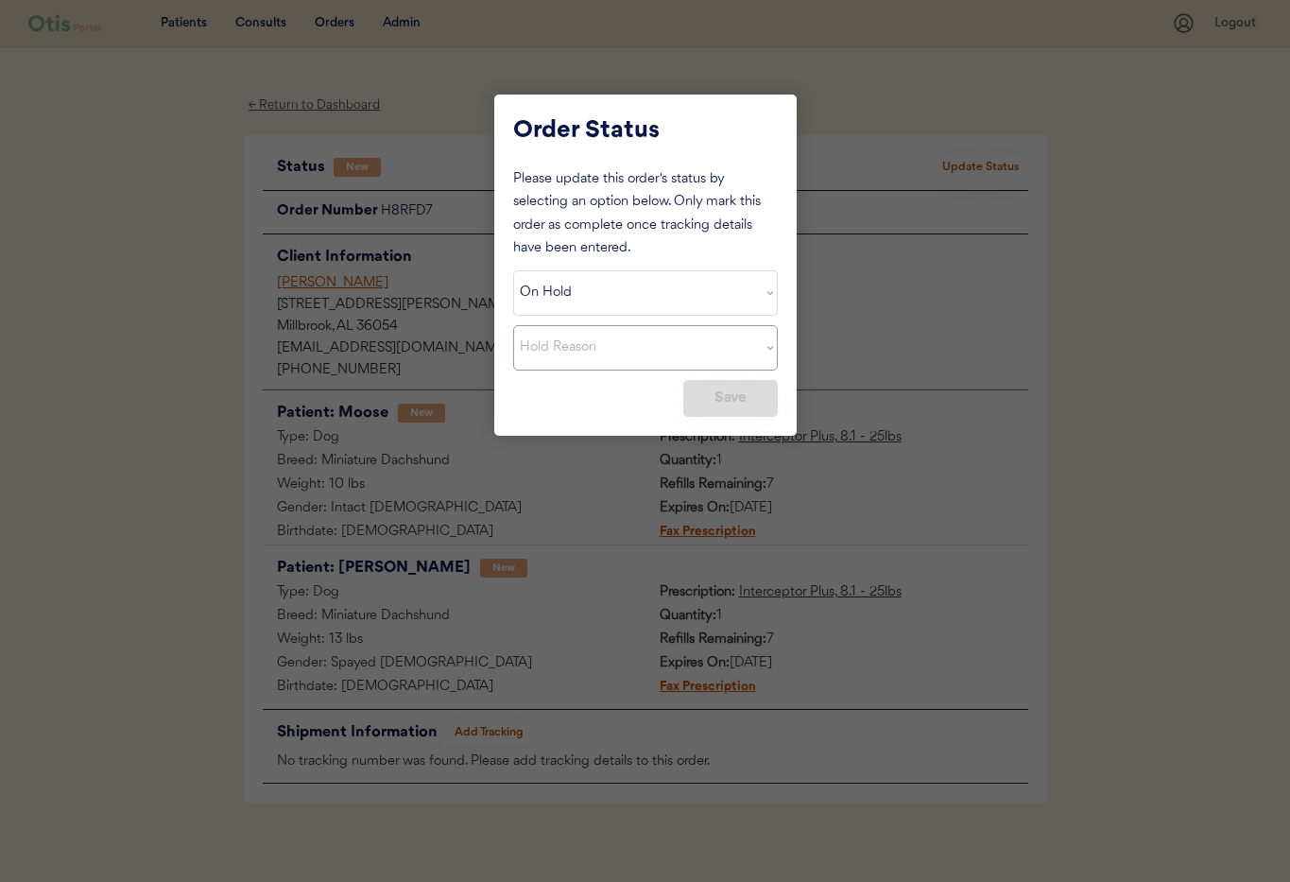
click at [636, 357] on select "Hold Reason Missing order information Incorrect order information Out of refill…" at bounding box center [645, 347] width 265 height 45
click at [513, 325] on select "Hold Reason Missing order information Incorrect order information Out of refill…" at bounding box center [645, 347] width 265 height 45
click at [713, 406] on button "Save" at bounding box center [730, 398] width 94 height 37
select select ""PLACEHOLDER_1427118222253""
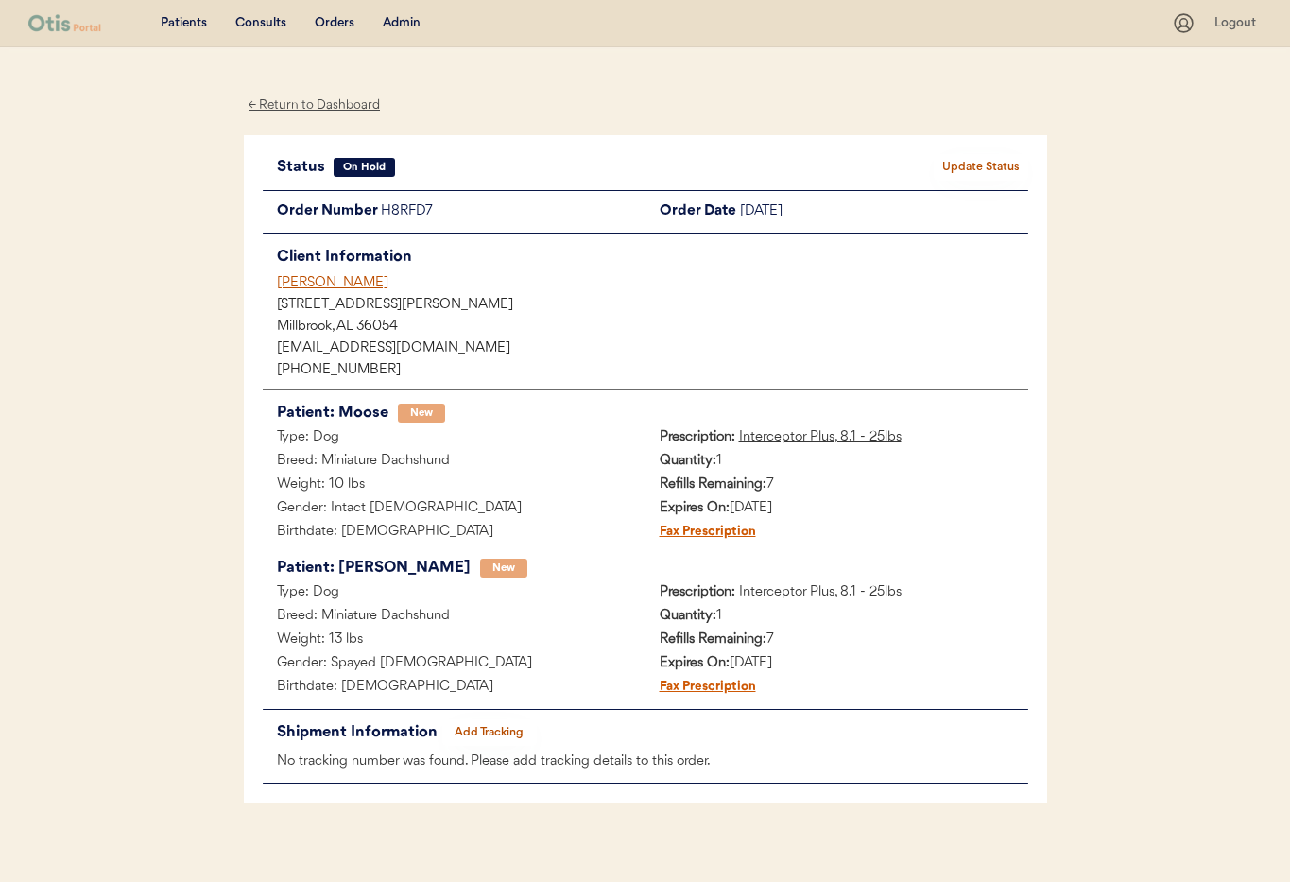
click at [319, 95] on div "← Return to Dashboard" at bounding box center [315, 105] width 142 height 22
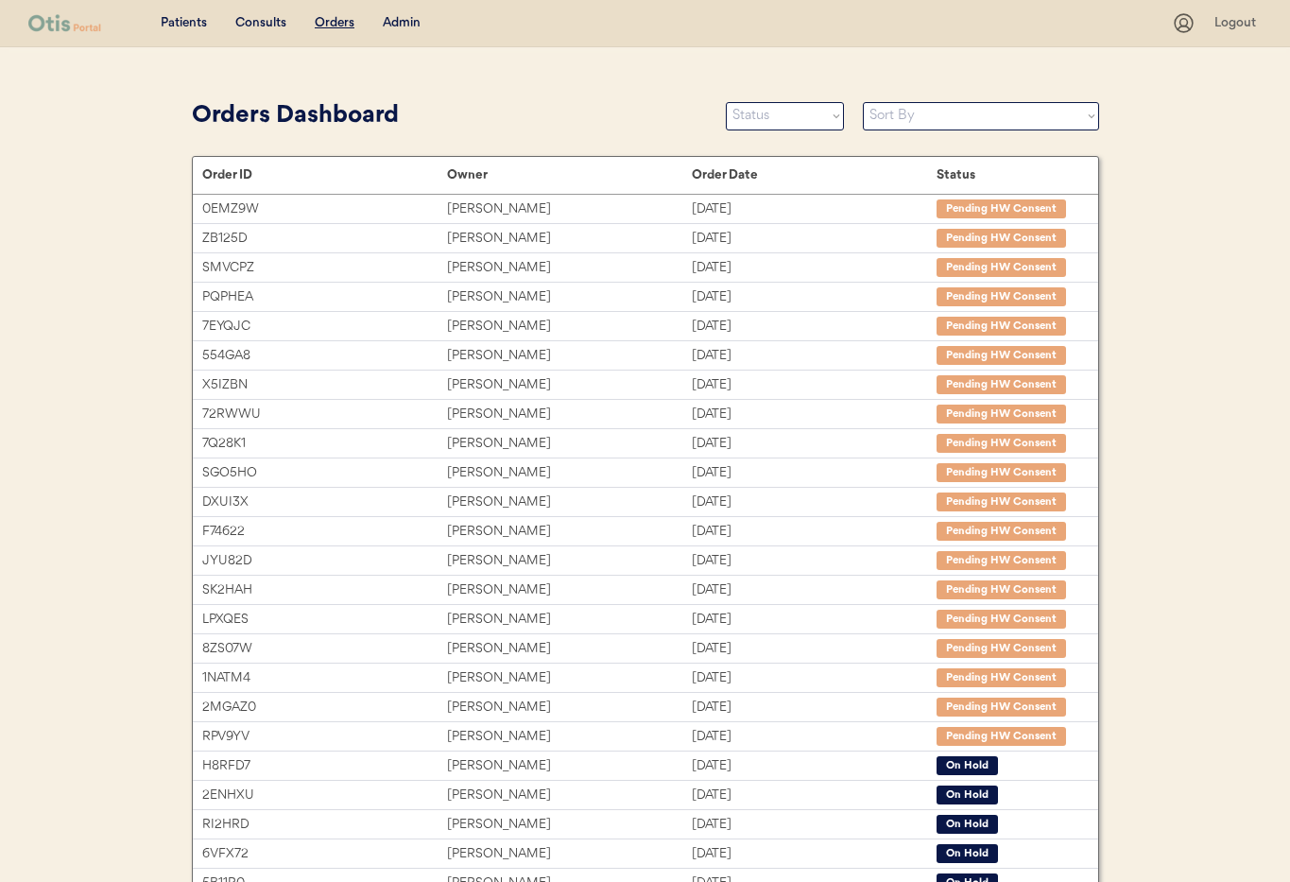
click at [402, 26] on div "Admin" at bounding box center [402, 23] width 38 height 19
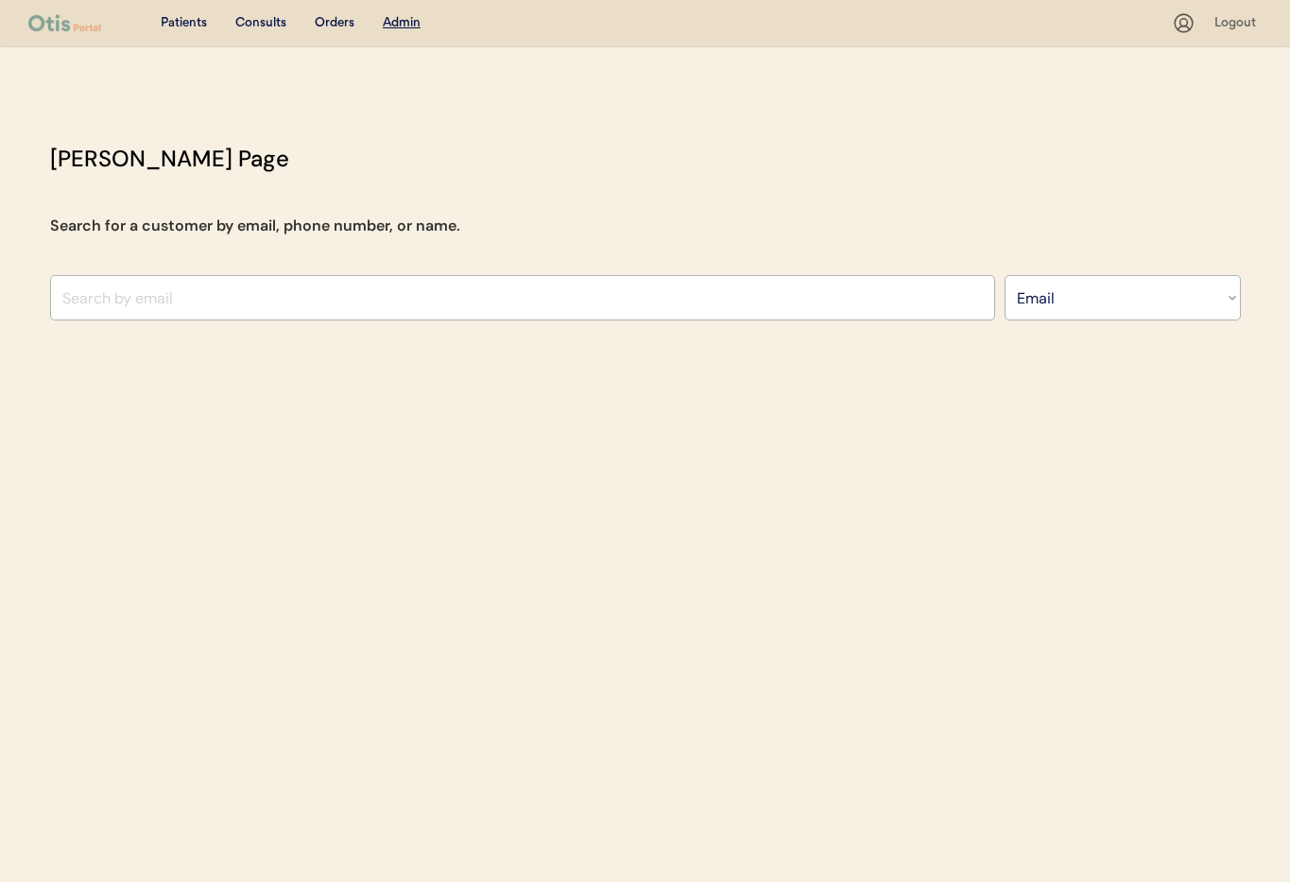
select select ""Email""
click at [250, 305] on input "input" at bounding box center [522, 297] width 945 height 45
paste input "voss_chrissy@icloud.com"
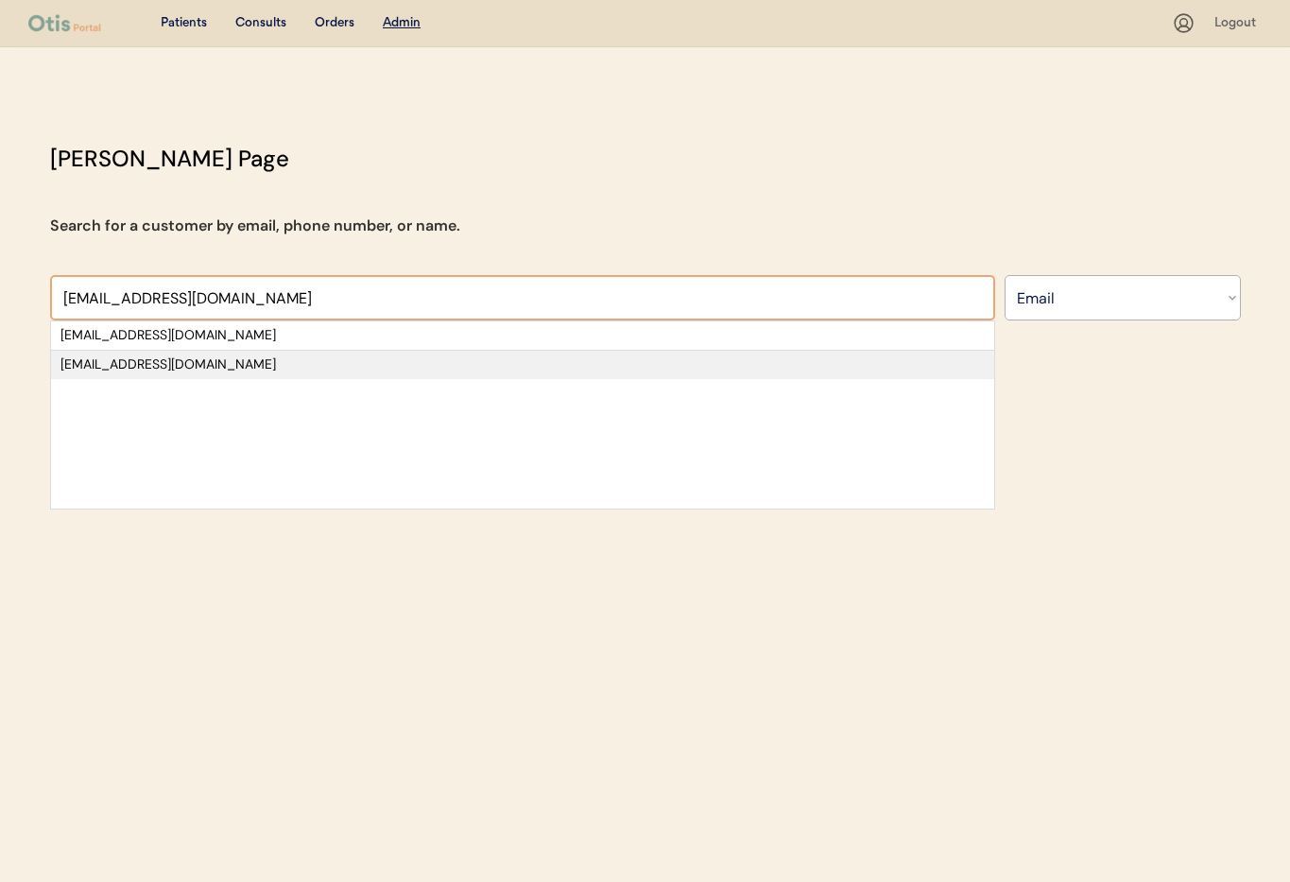
type input "voss_chrissy@icloud.com"
click at [202, 368] on div "voss_chrissy@yahoo.com" at bounding box center [522, 364] width 924 height 19
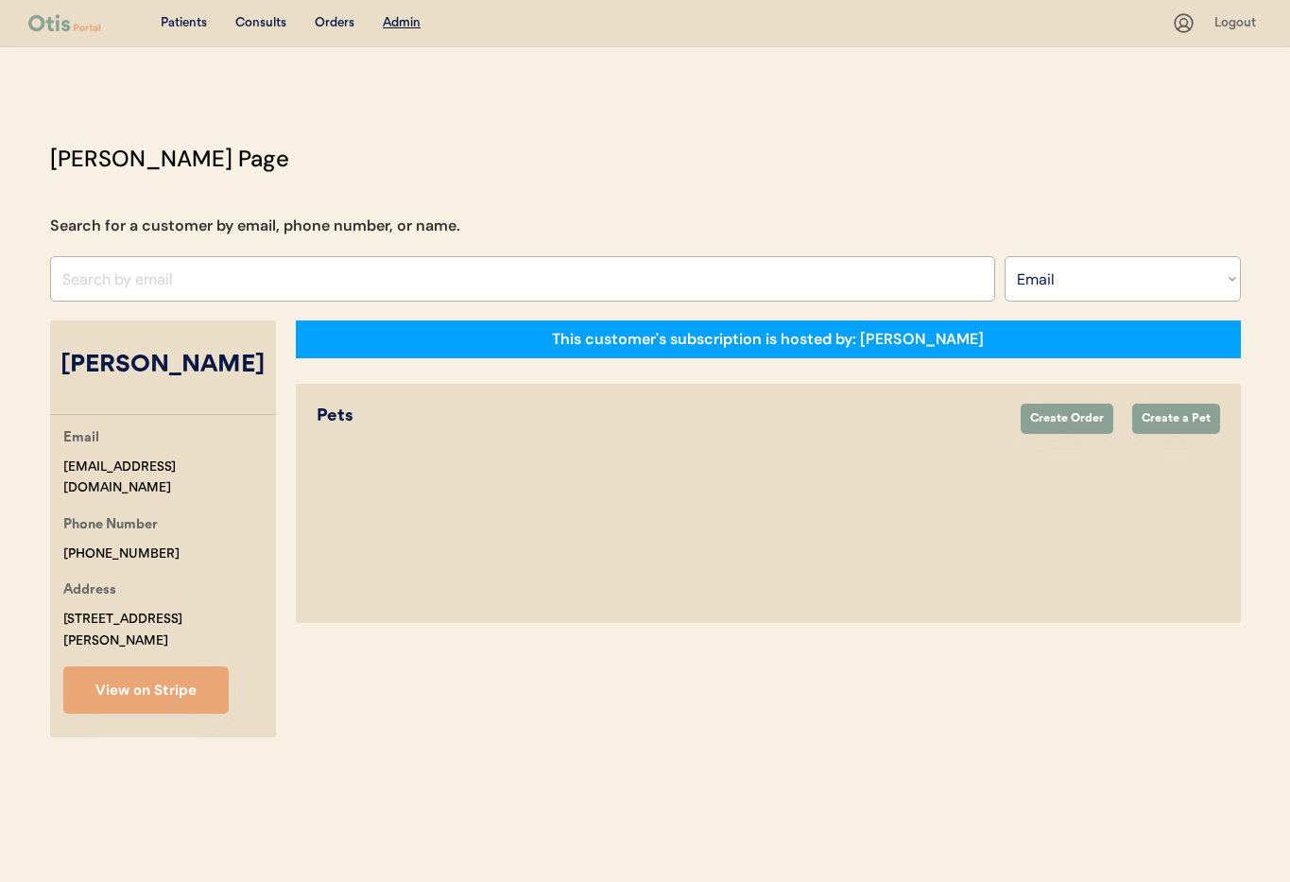
select select "true"
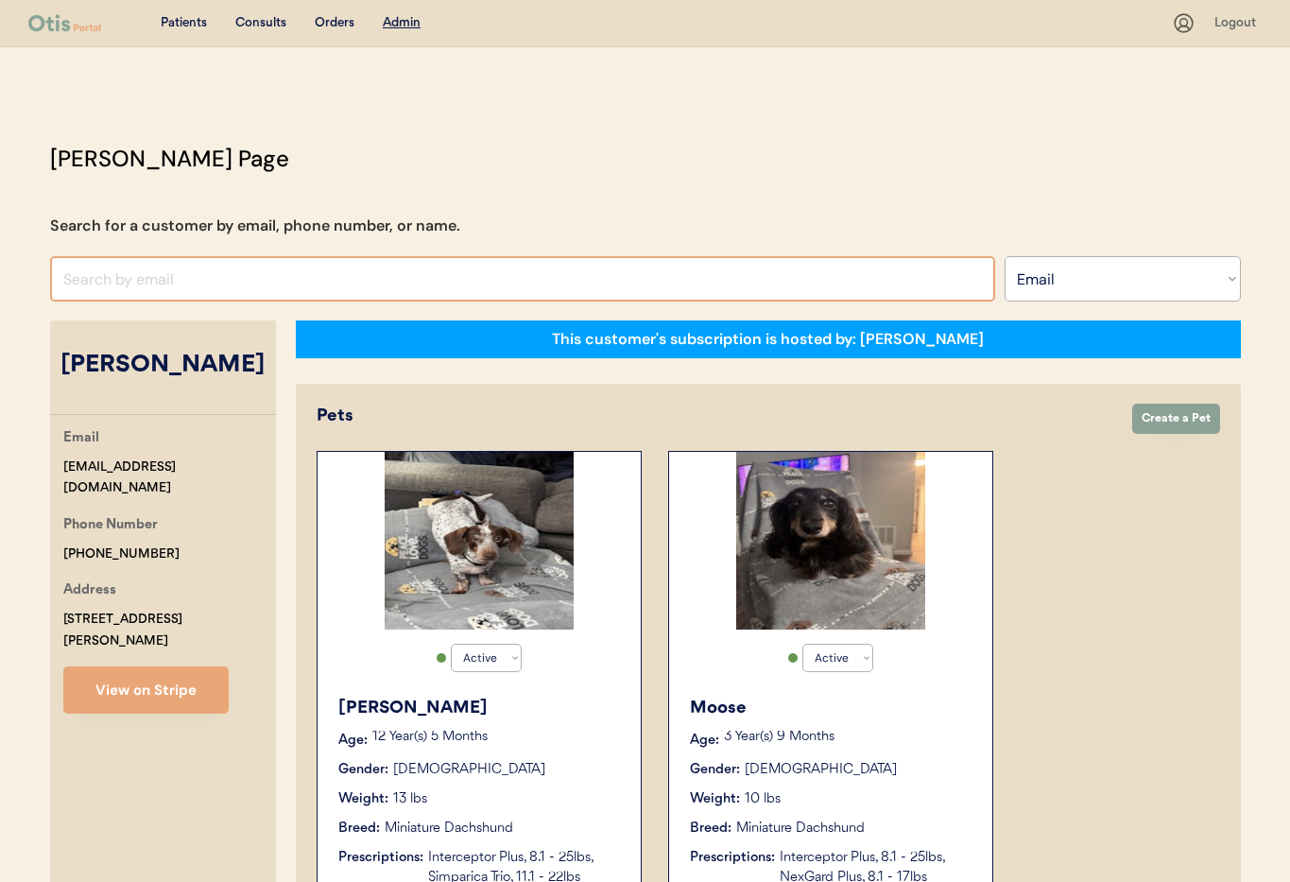
click at [260, 275] on input "input" at bounding box center [522, 278] width 945 height 45
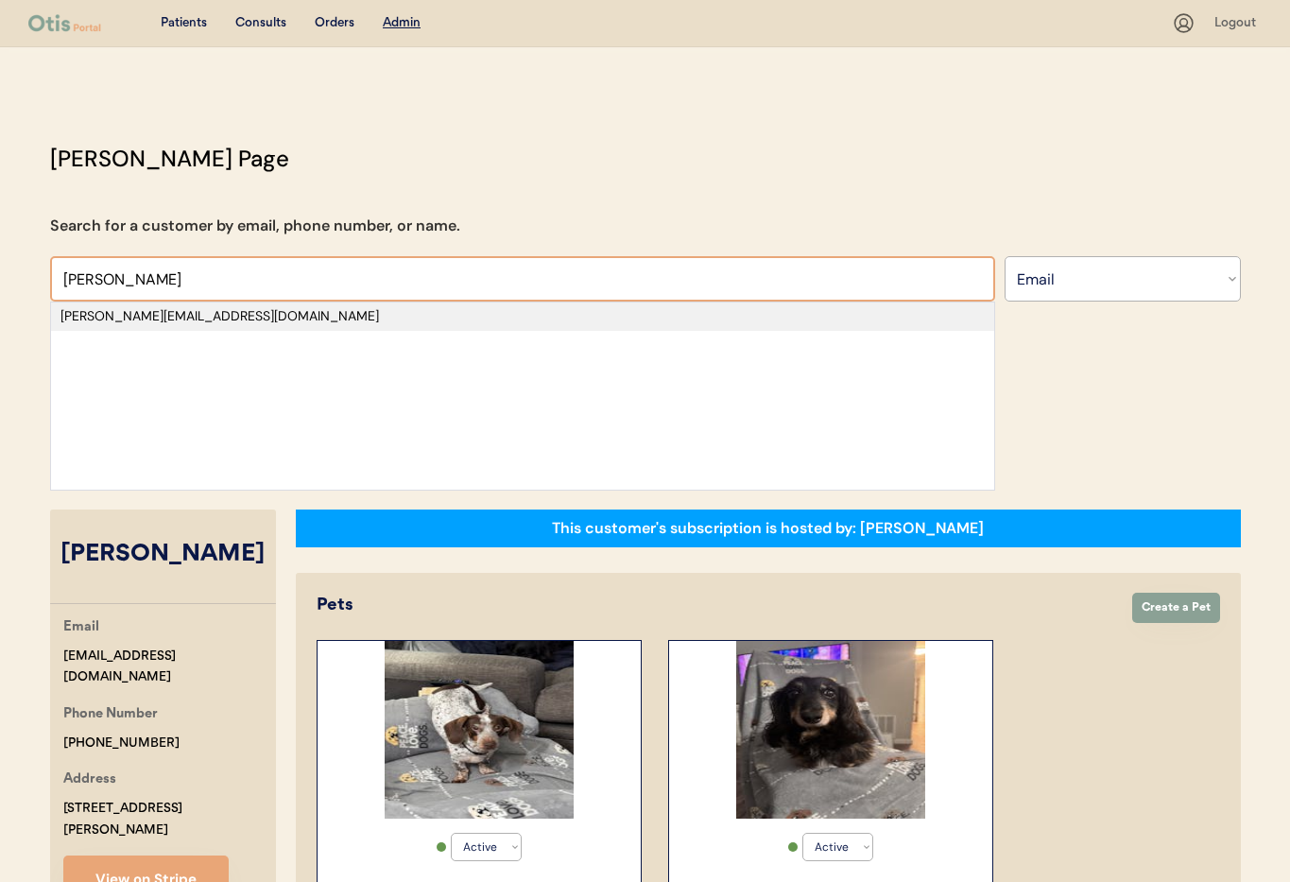
type input "grimes"
click at [253, 312] on div "kimberly.grimes89@gmail.com" at bounding box center [522, 316] width 924 height 19
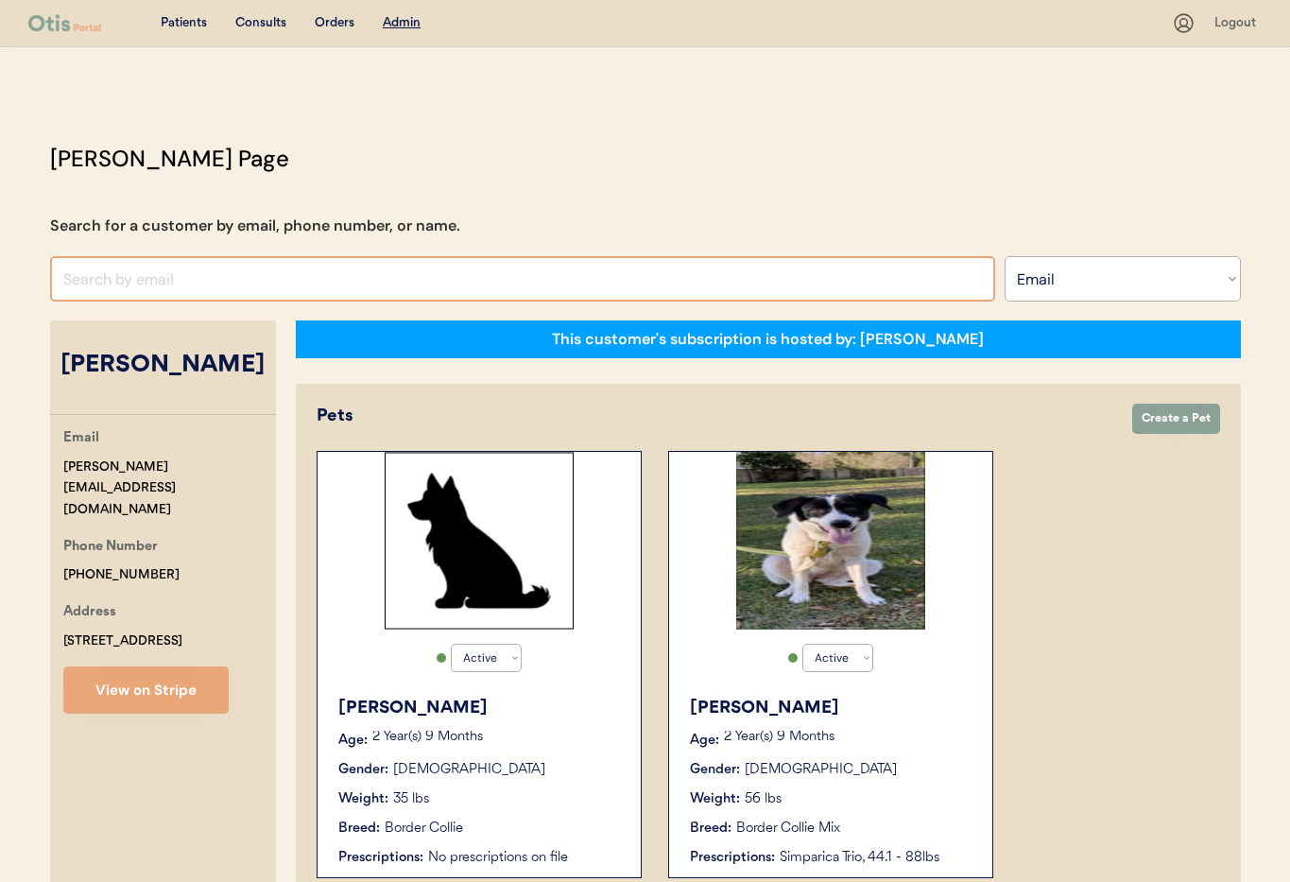
click at [217, 284] on input "input" at bounding box center [522, 278] width 945 height 45
type input "N"
click at [1053, 280] on select "Search By Name Email Phone Number" at bounding box center [1122, 278] width 236 height 45
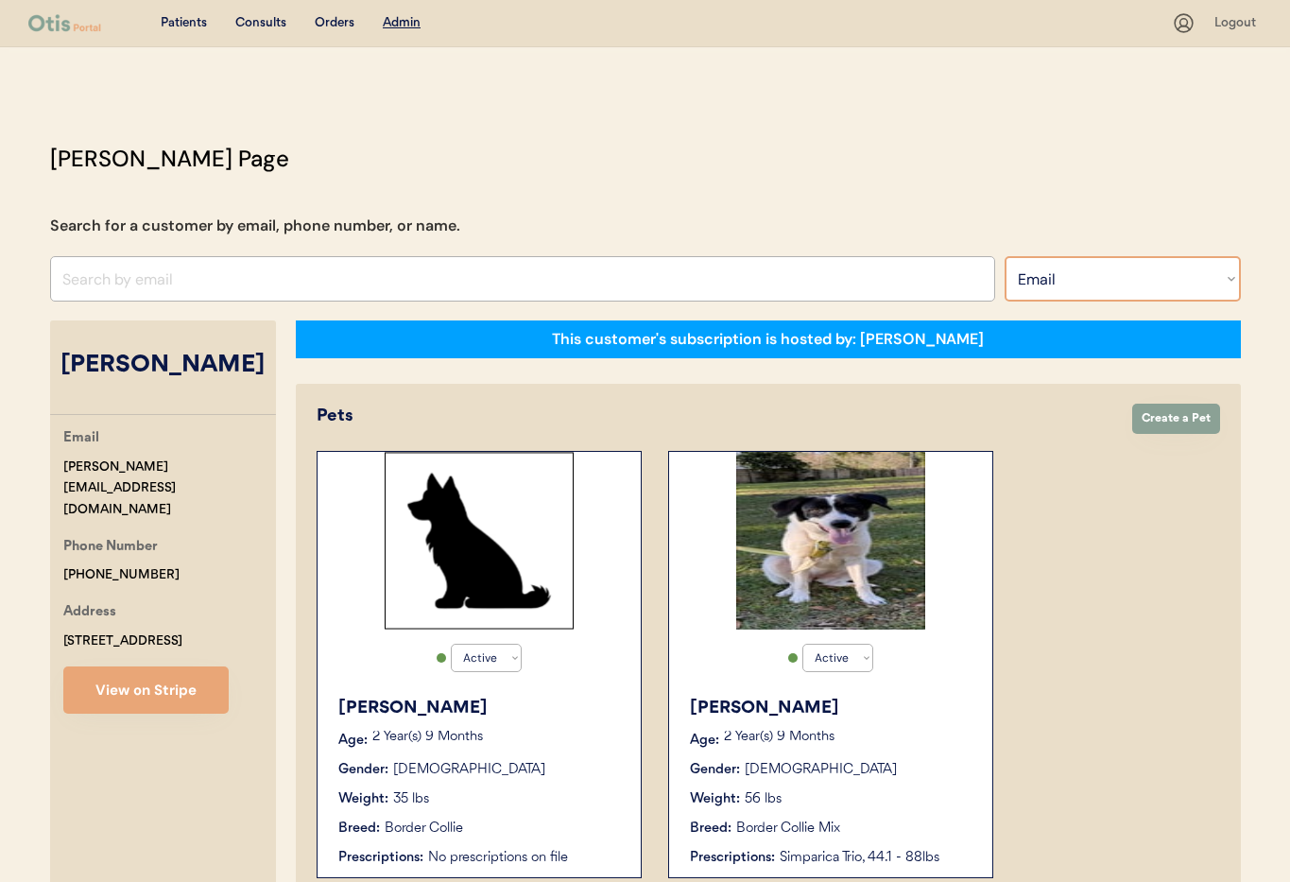
select select ""Name""
click at [1004, 256] on select "Search By Name Email Phone Number" at bounding box center [1122, 278] width 236 height 45
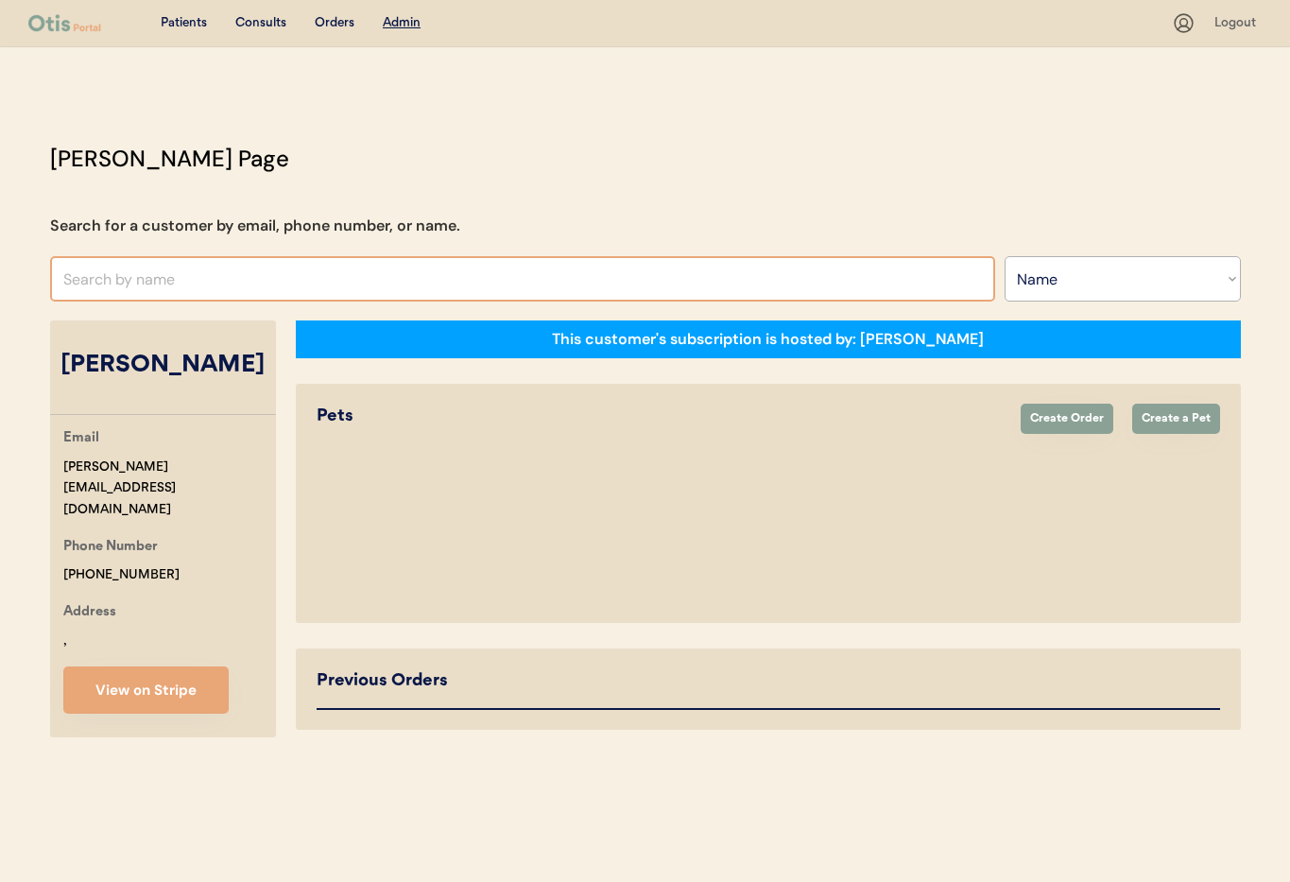
select select ""Name""
click at [178, 284] on input "text" at bounding box center [522, 278] width 945 height 45
select select "true"
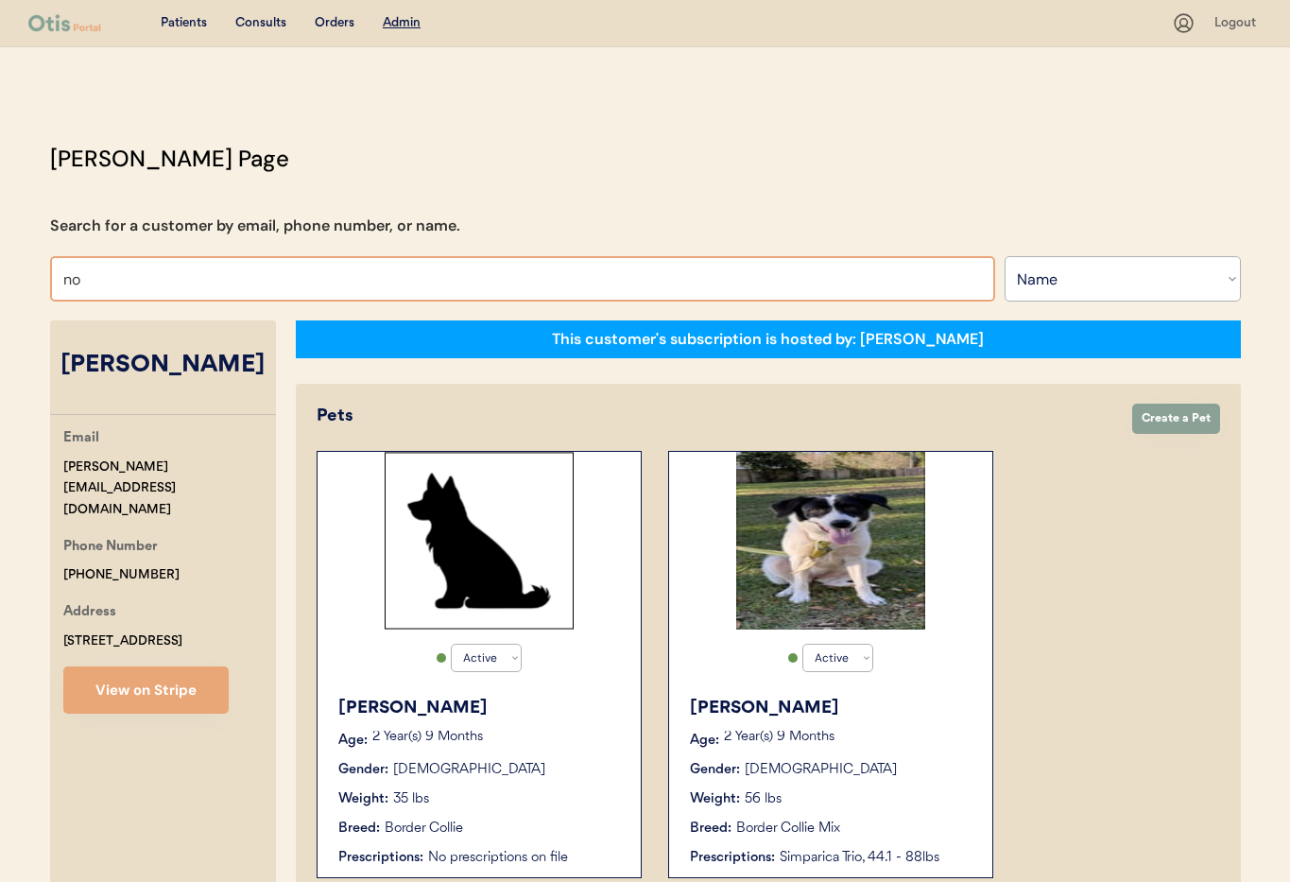
type input "n"
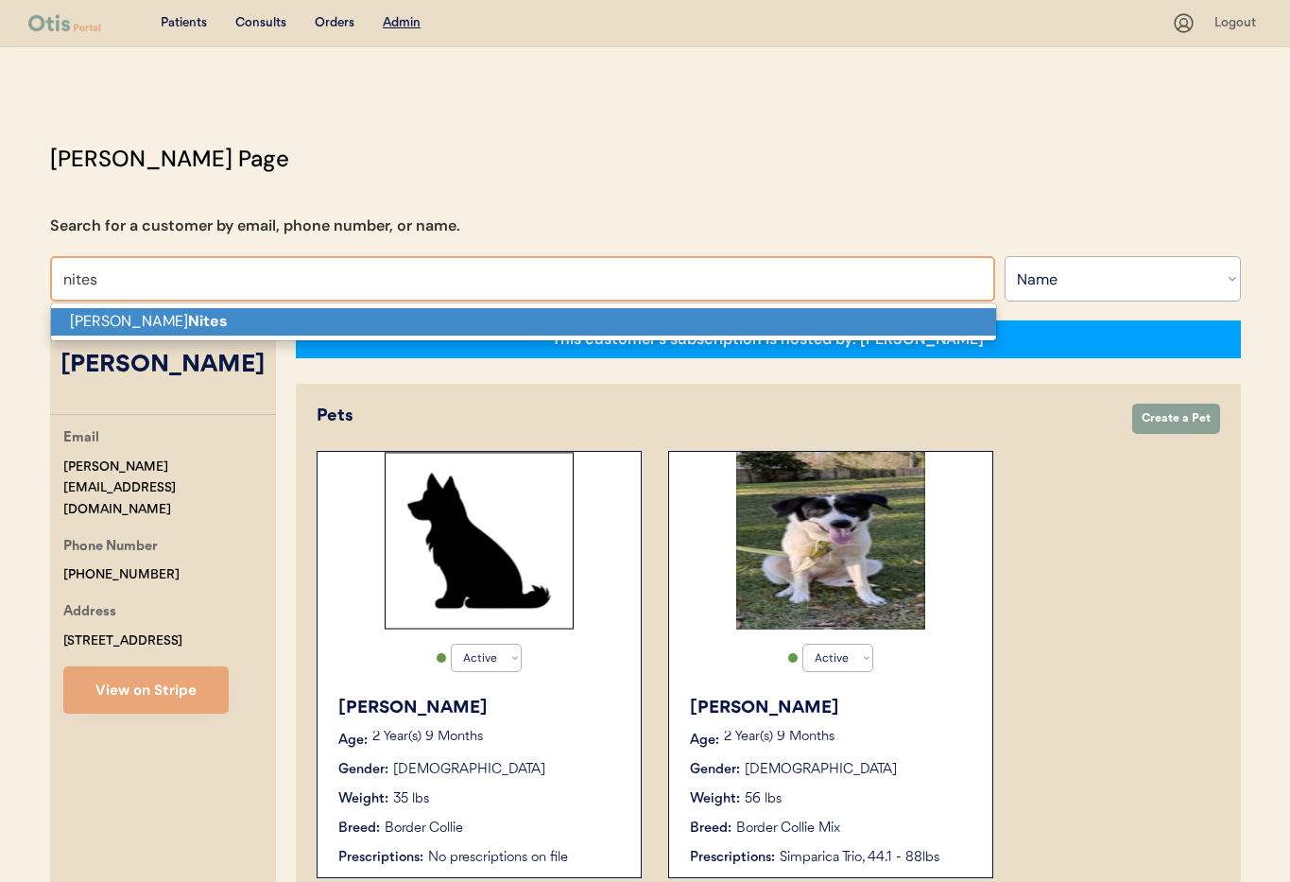
click at [188, 324] on strong "Nites" at bounding box center [208, 321] width 40 height 20
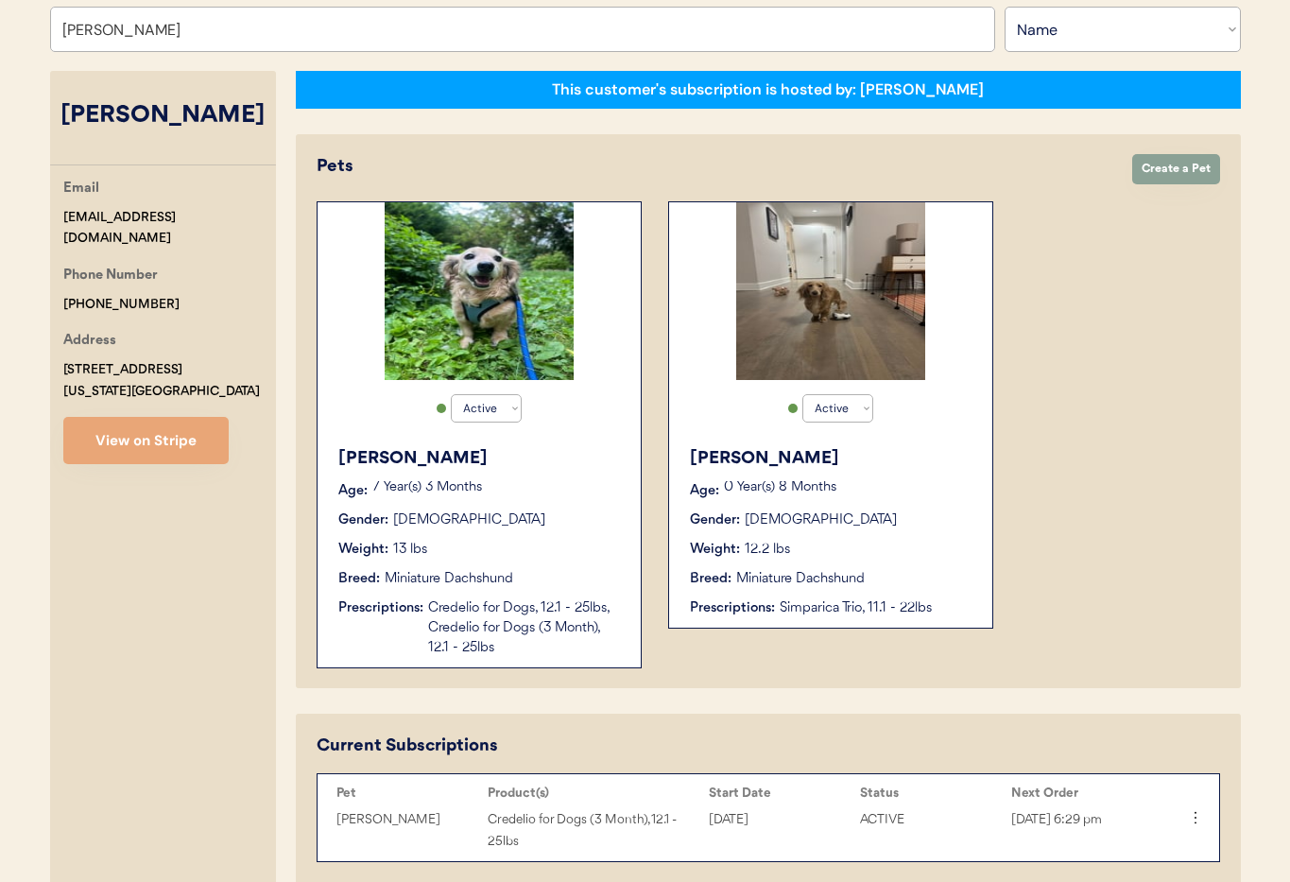
scroll to position [299, 0]
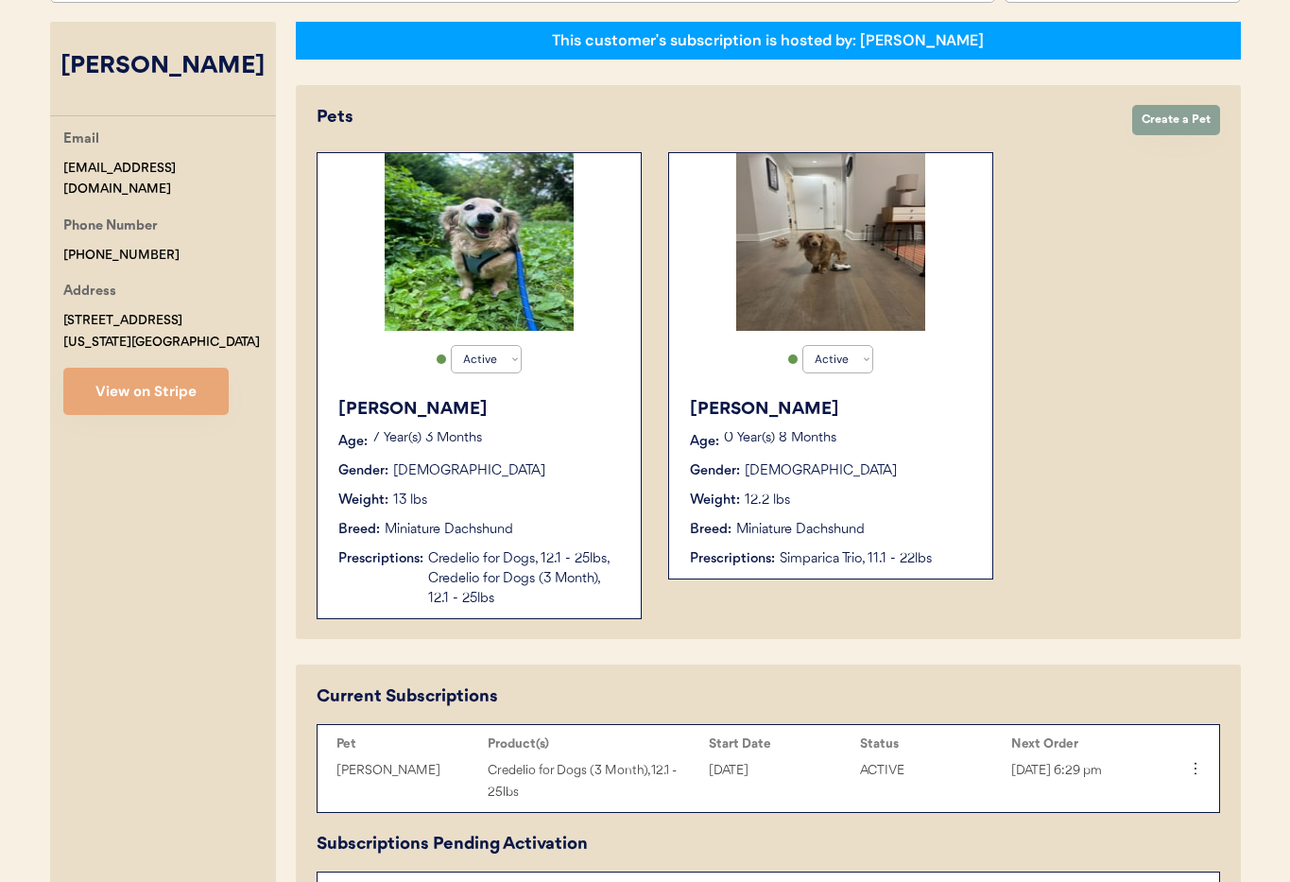
type input "[PERSON_NAME]"
click at [552, 442] on p "7 Year(s) 3 Months" at bounding box center [496, 438] width 249 height 13
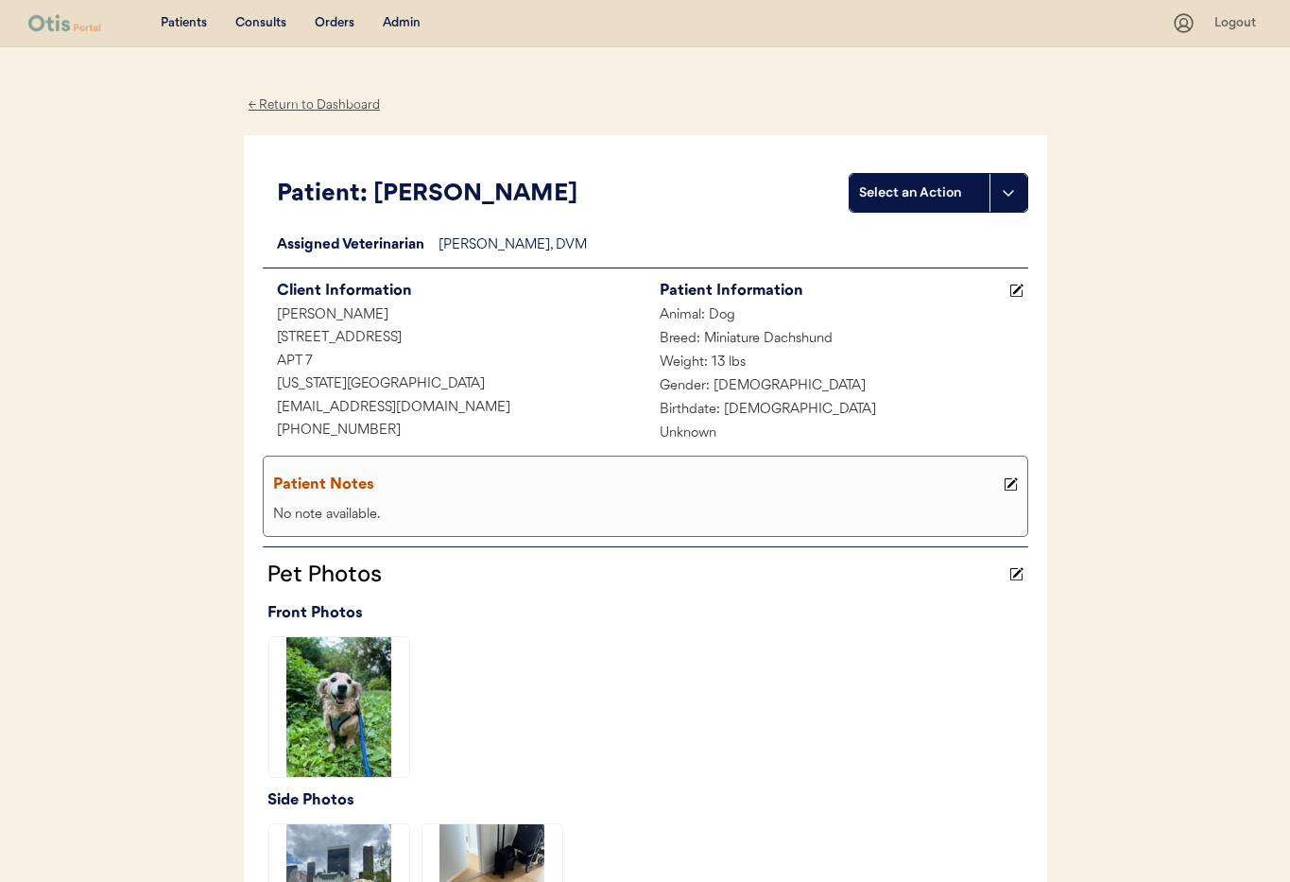
click at [292, 107] on div "← Return to Dashboard" at bounding box center [315, 105] width 142 height 22
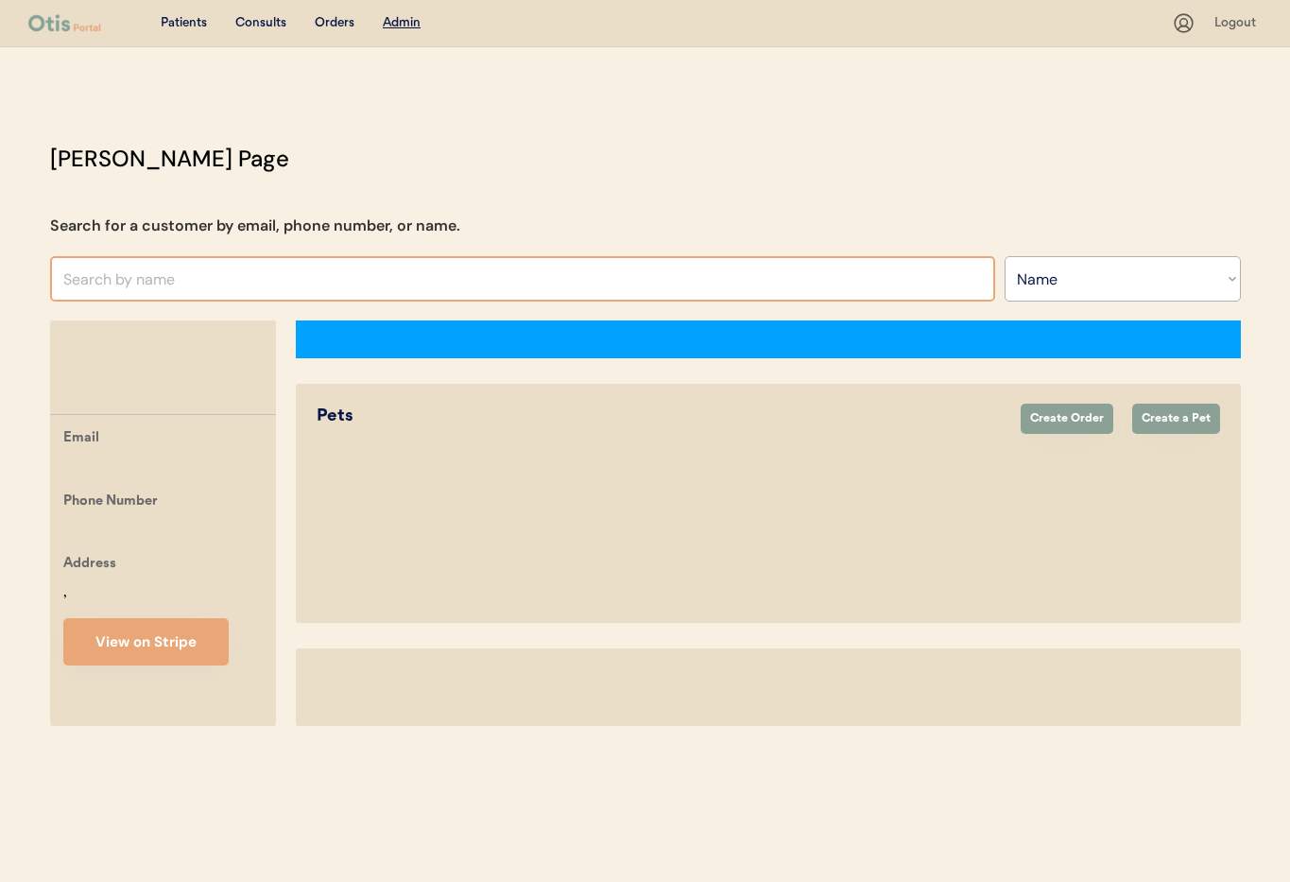
select select ""Name""
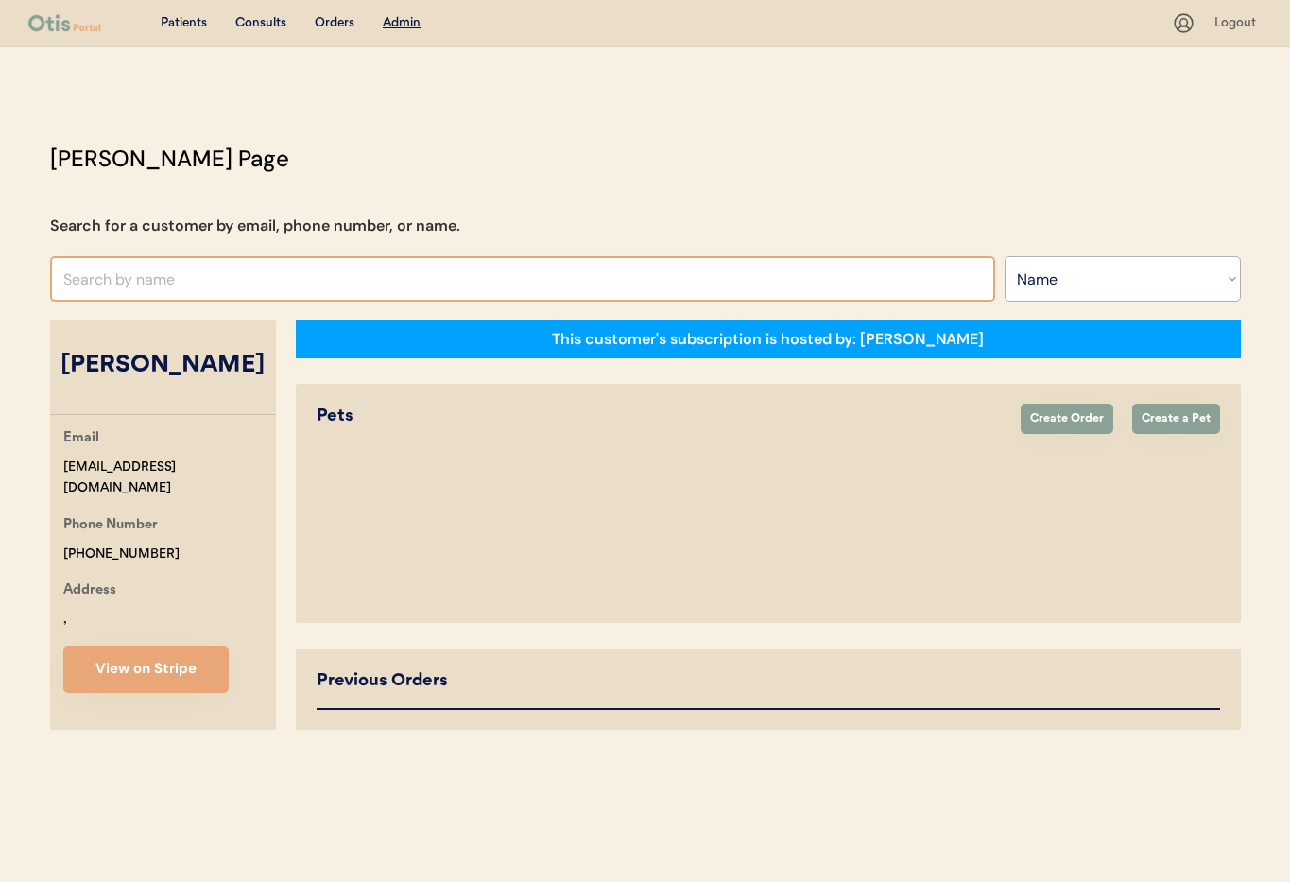
select select "true"
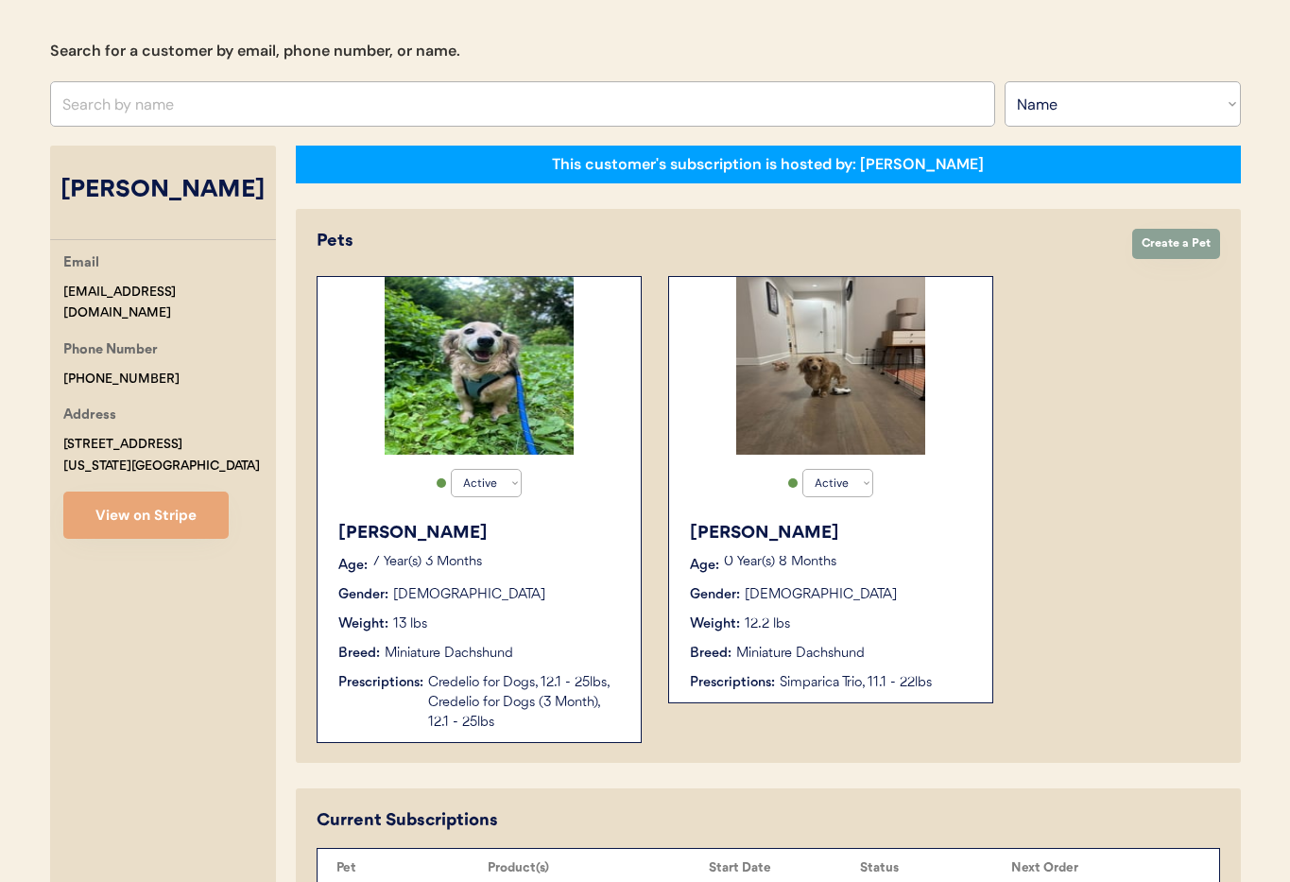
scroll to position [178, 0]
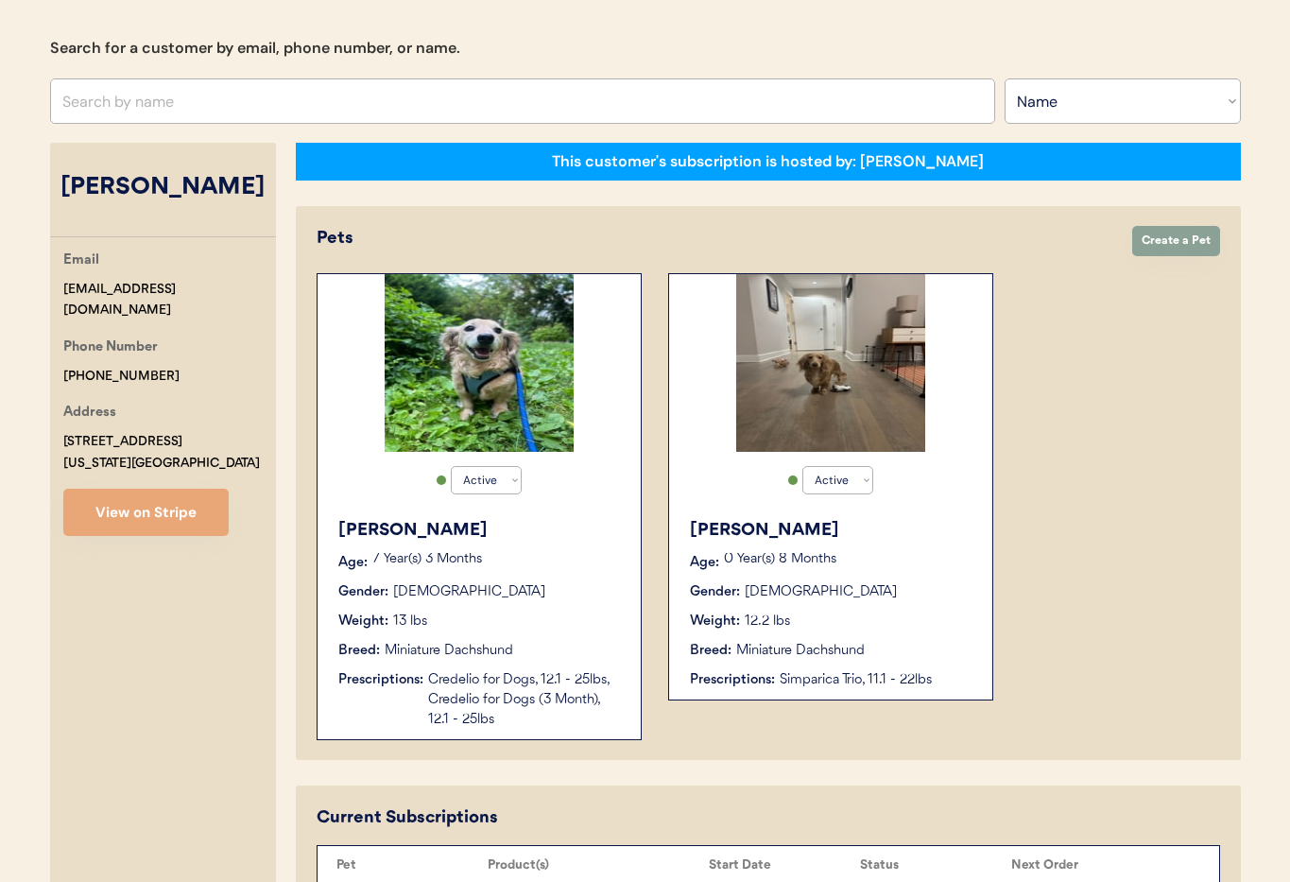
click at [891, 596] on div "Gender: Male" at bounding box center [831, 592] width 283 height 20
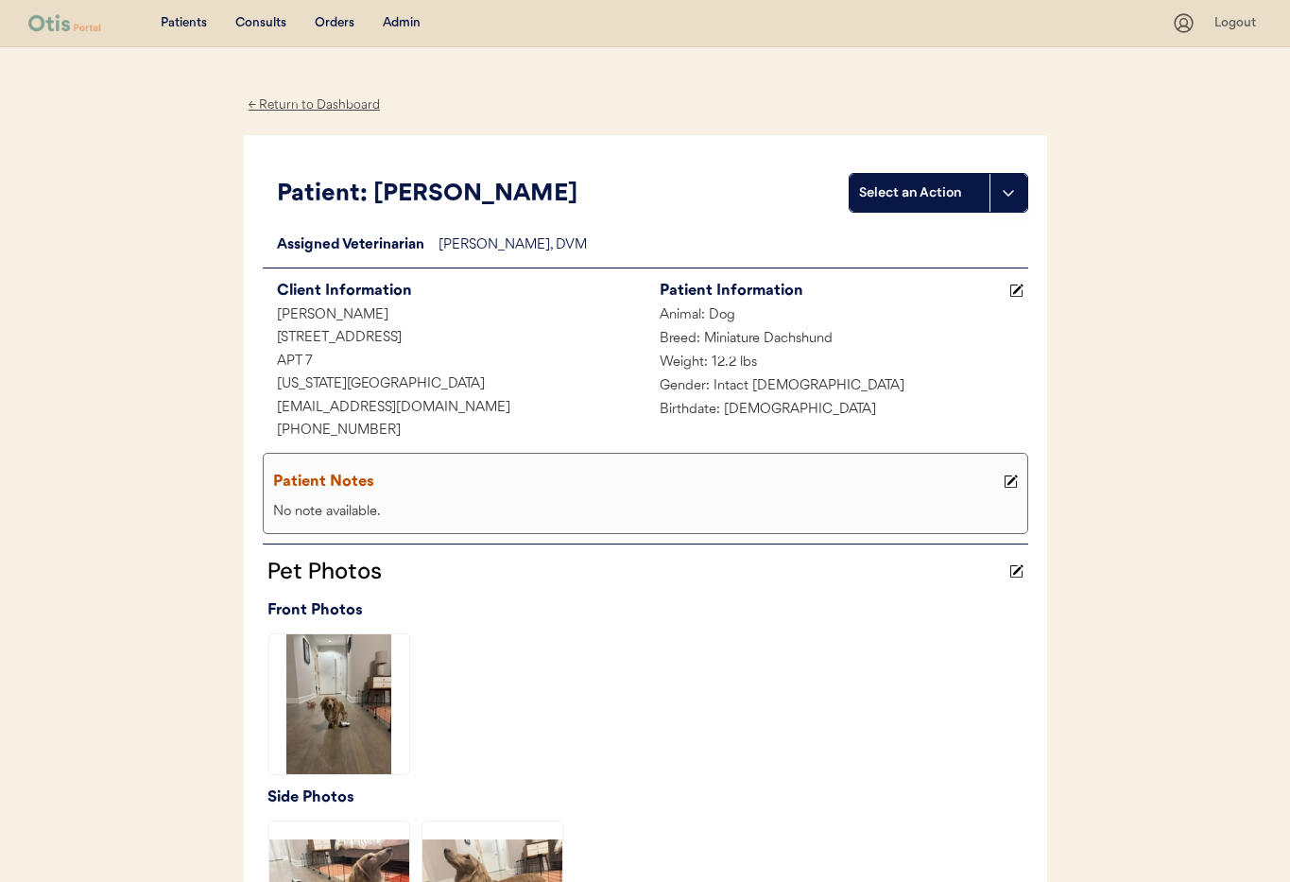
click at [284, 103] on div "← Return to Dashboard" at bounding box center [315, 105] width 142 height 22
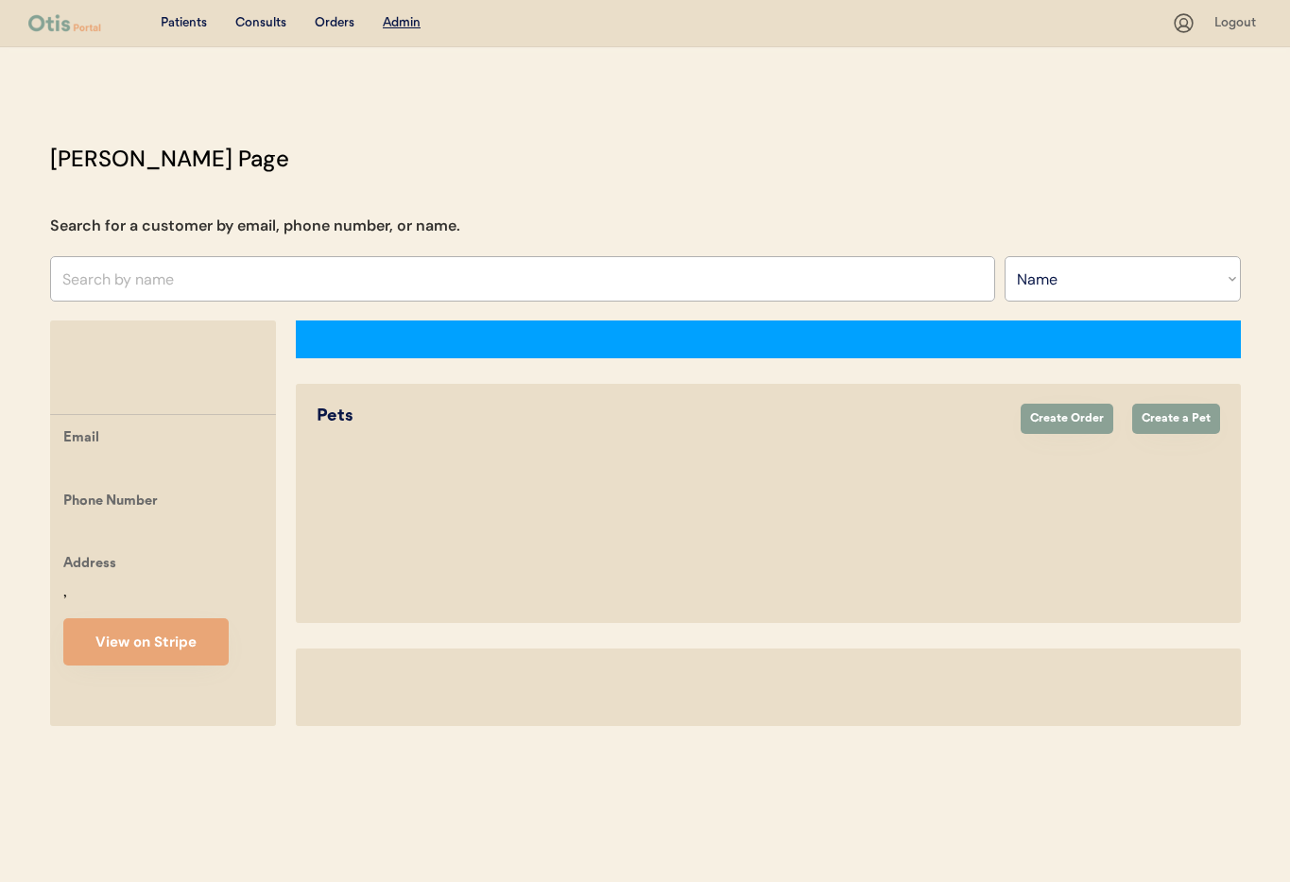
select select ""Name""
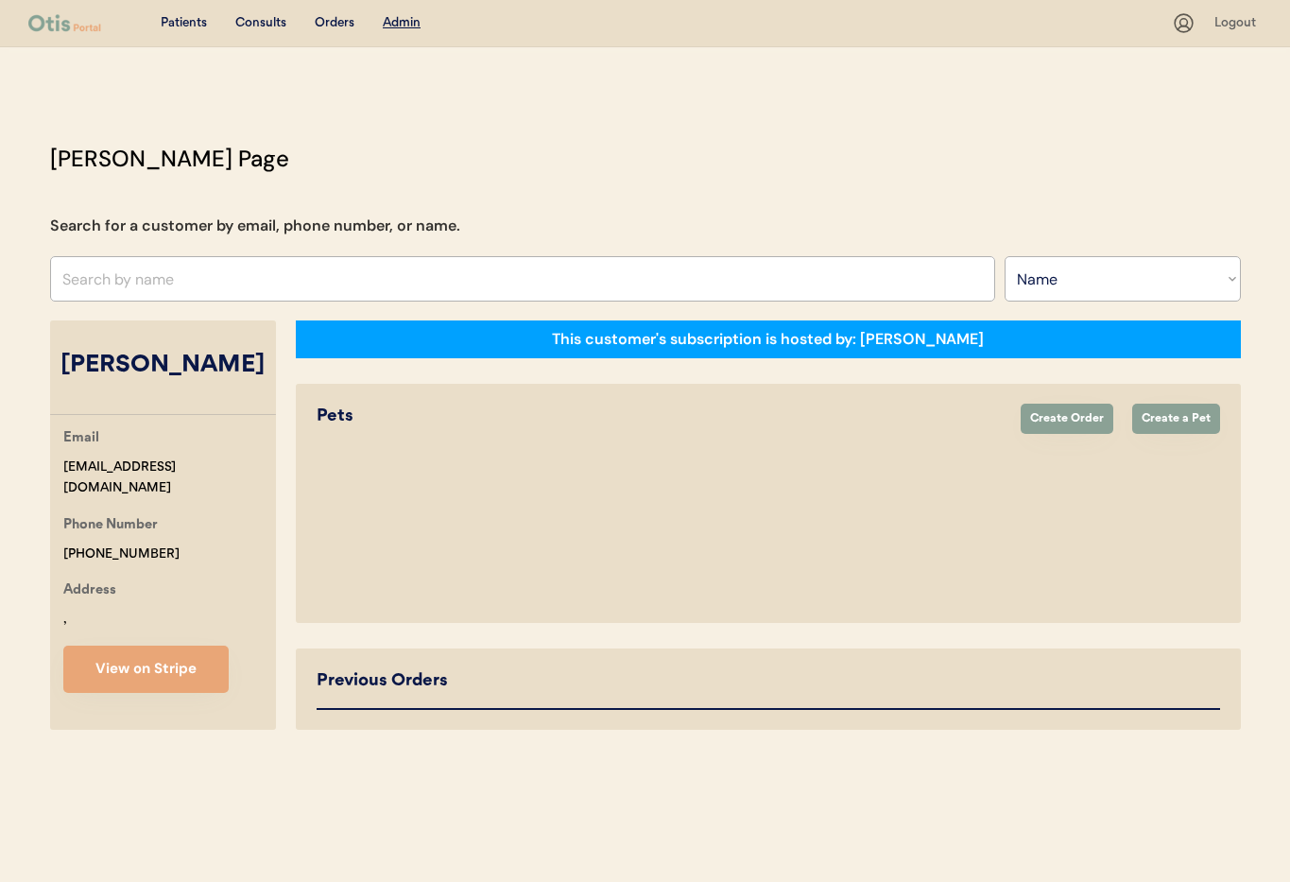
select select "true"
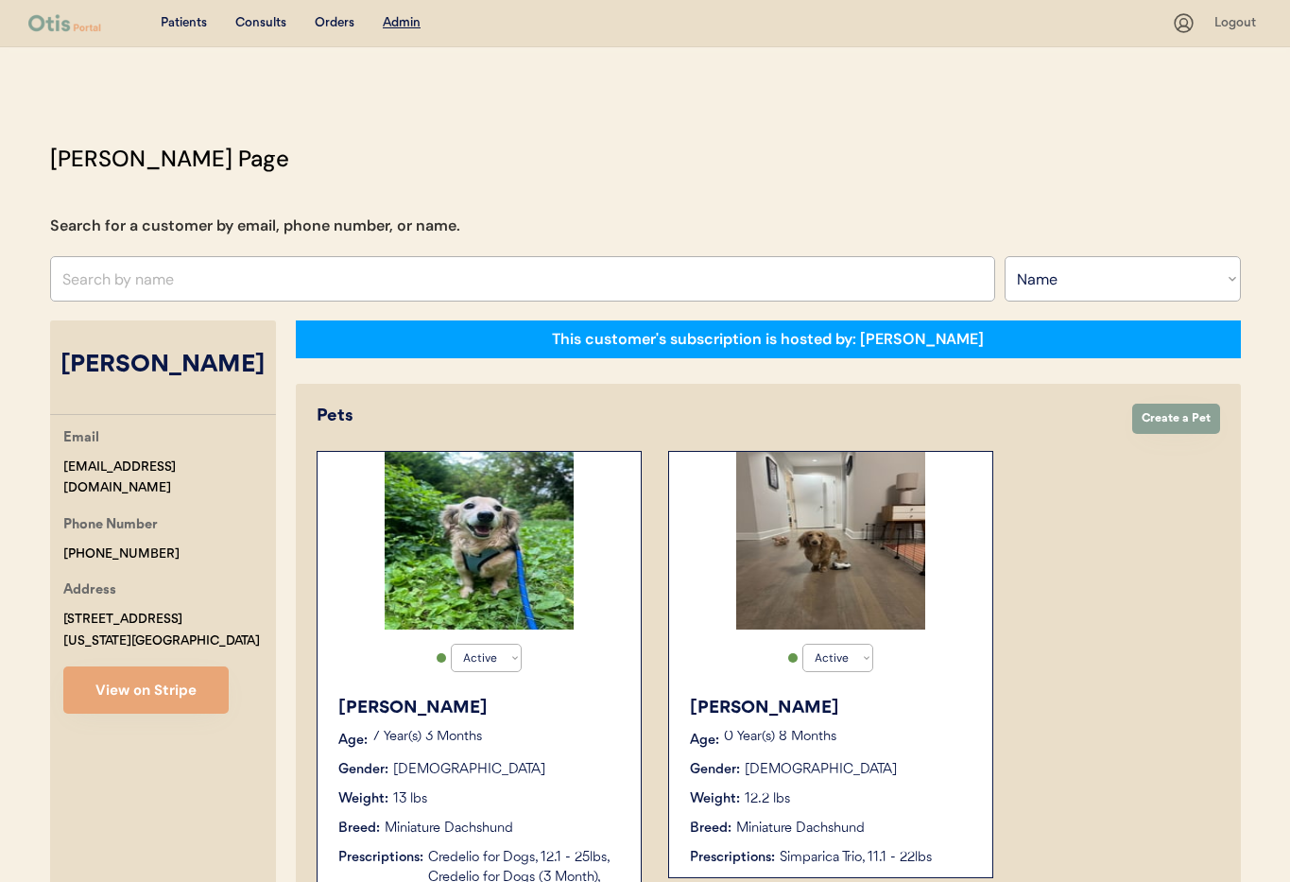
click at [164, 278] on input "text" at bounding box center [522, 278] width 945 height 45
type input "Melanie St"
type input "[PERSON_NAME]"
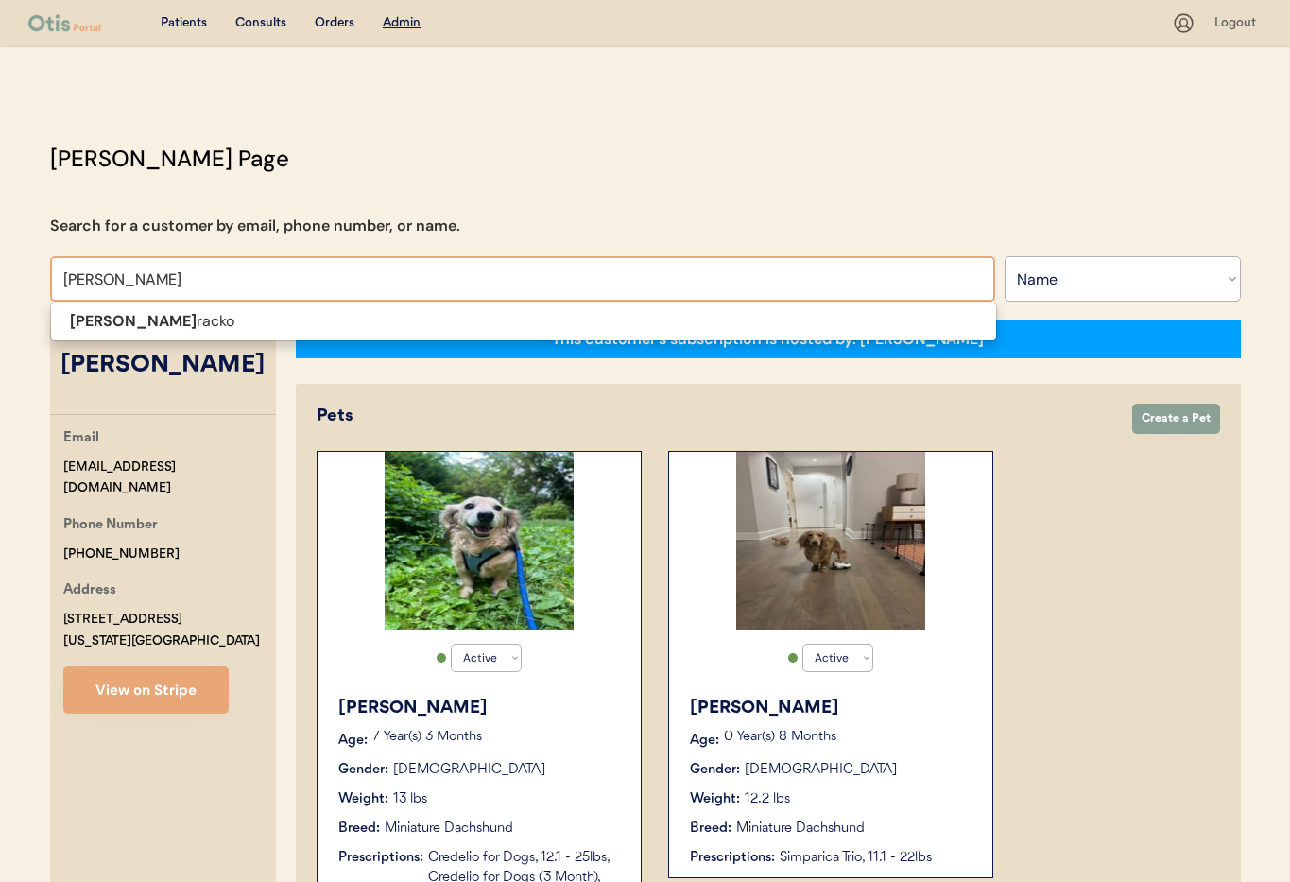
type input "Melanie Stra"
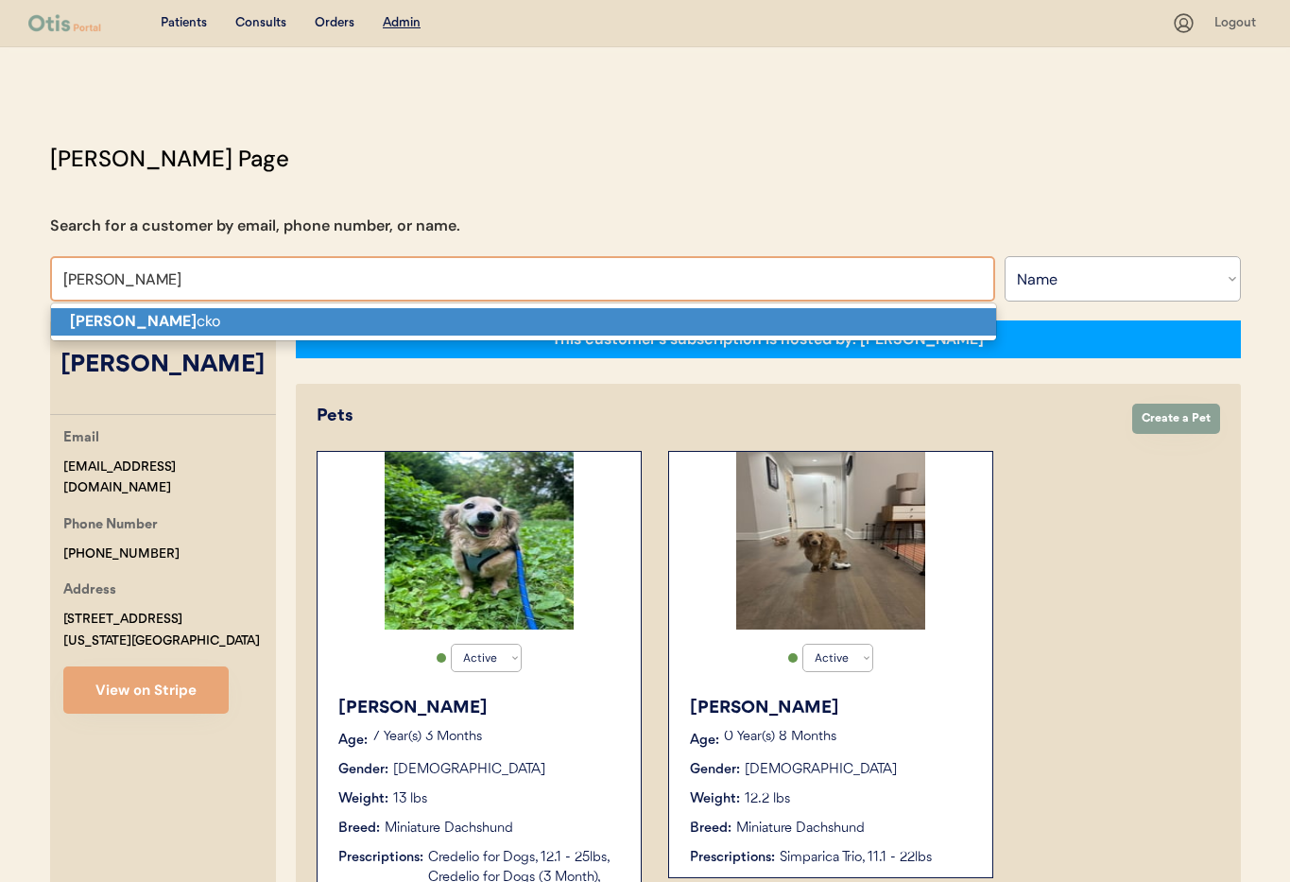
click at [171, 318] on p "Melanie Stra cko" at bounding box center [523, 321] width 945 height 27
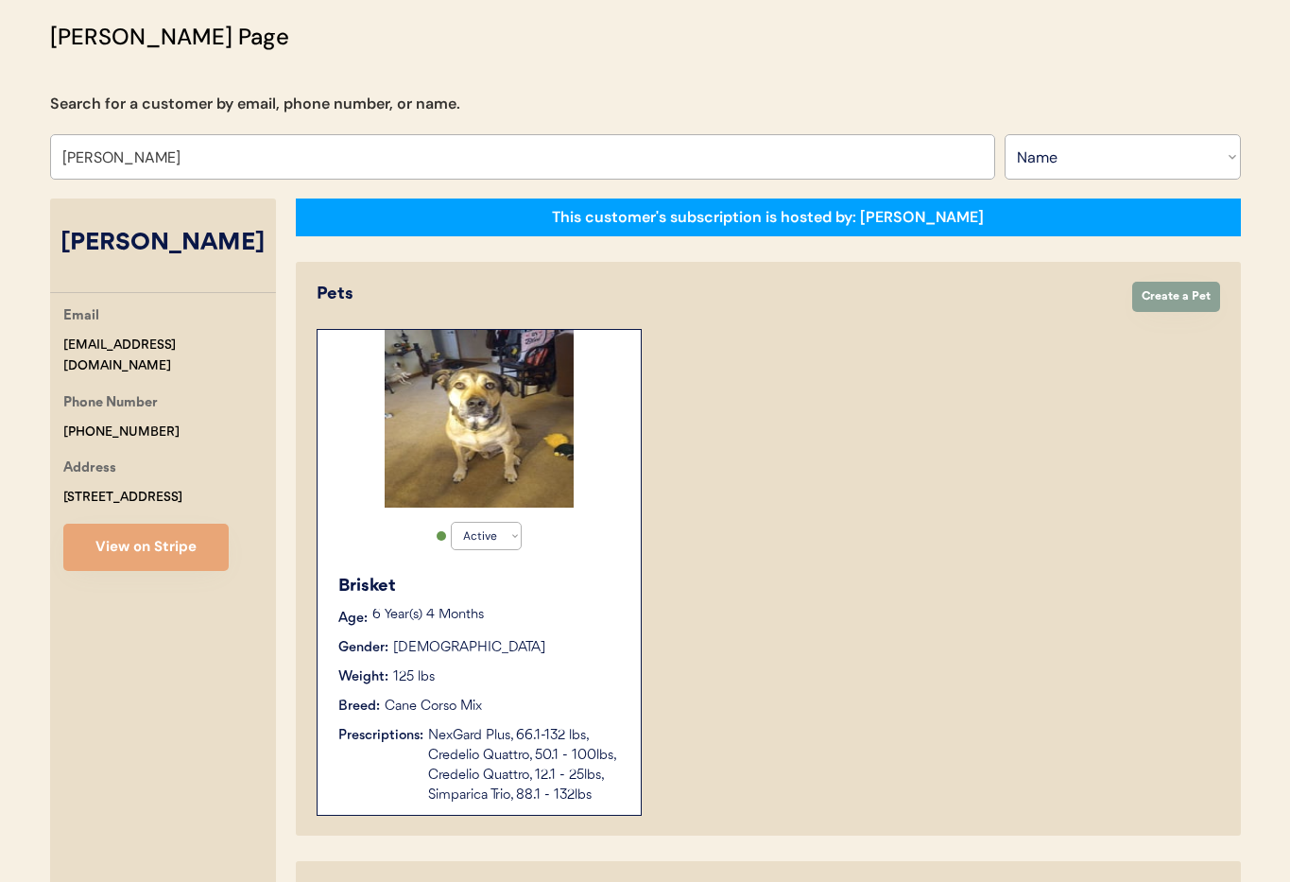
scroll to position [361, 0]
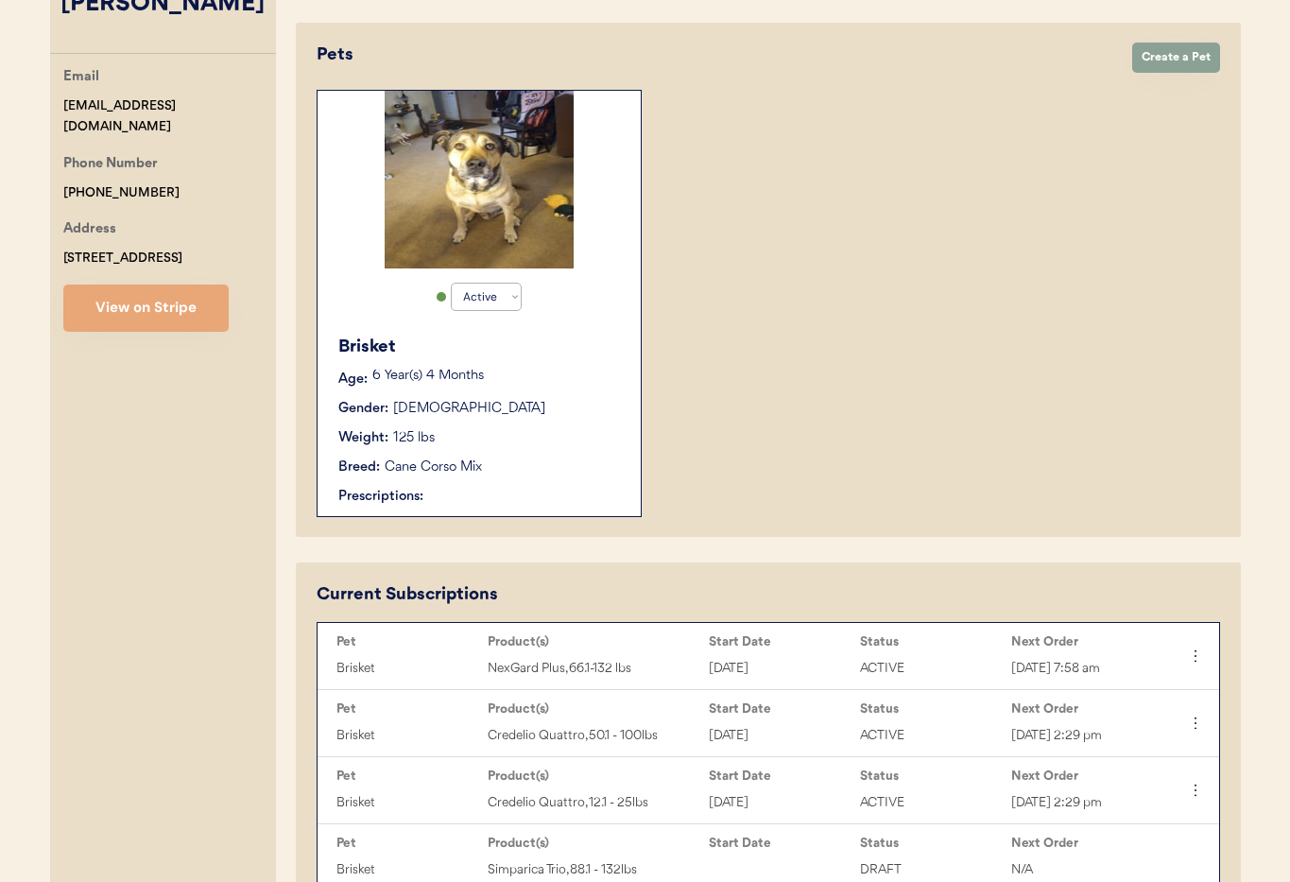
type input "[PERSON_NAME]"
click at [551, 415] on div "Gender: Male" at bounding box center [479, 409] width 283 height 20
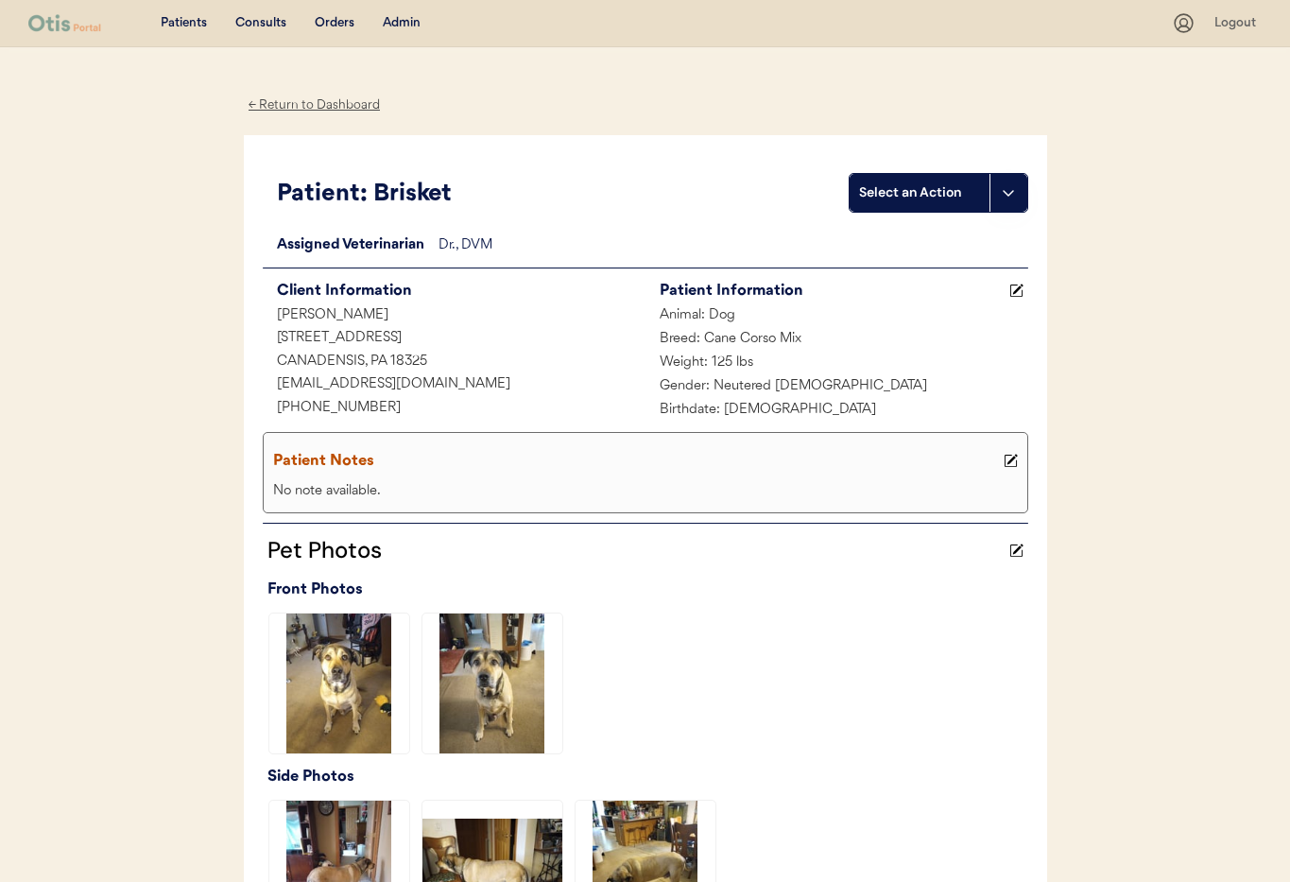
click at [279, 101] on div "← Return to Dashboard" at bounding box center [315, 105] width 142 height 22
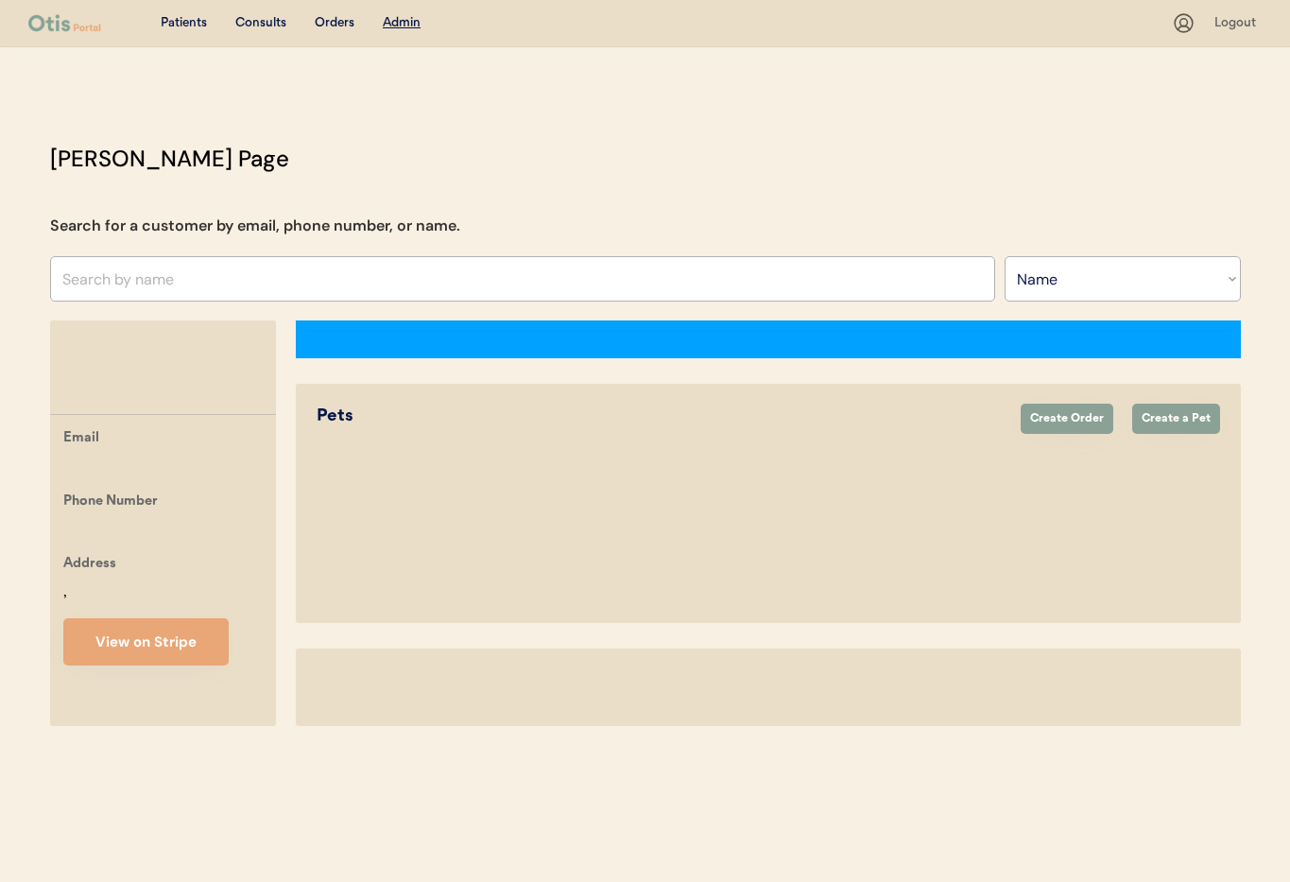
select select ""Name""
select select "true"
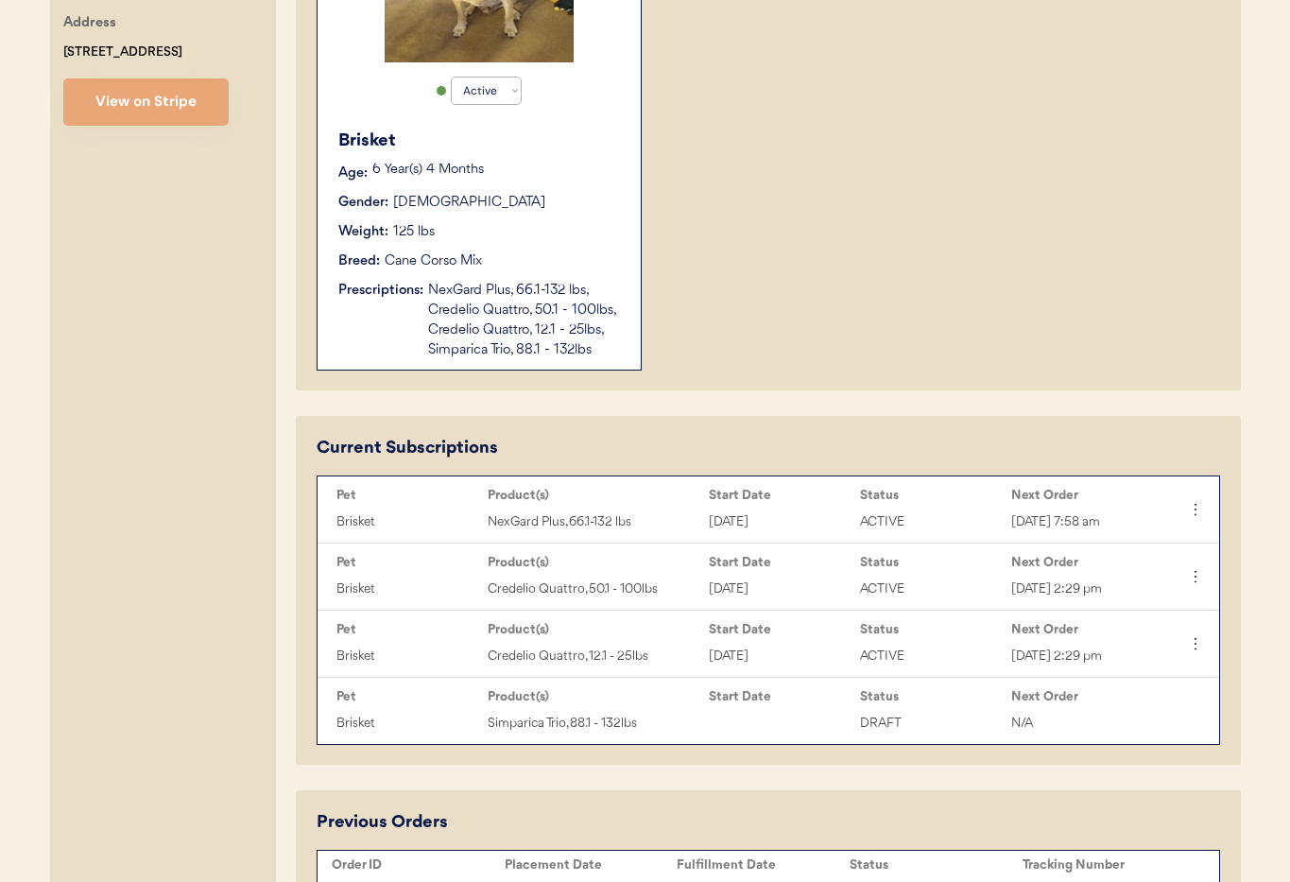
scroll to position [576, 0]
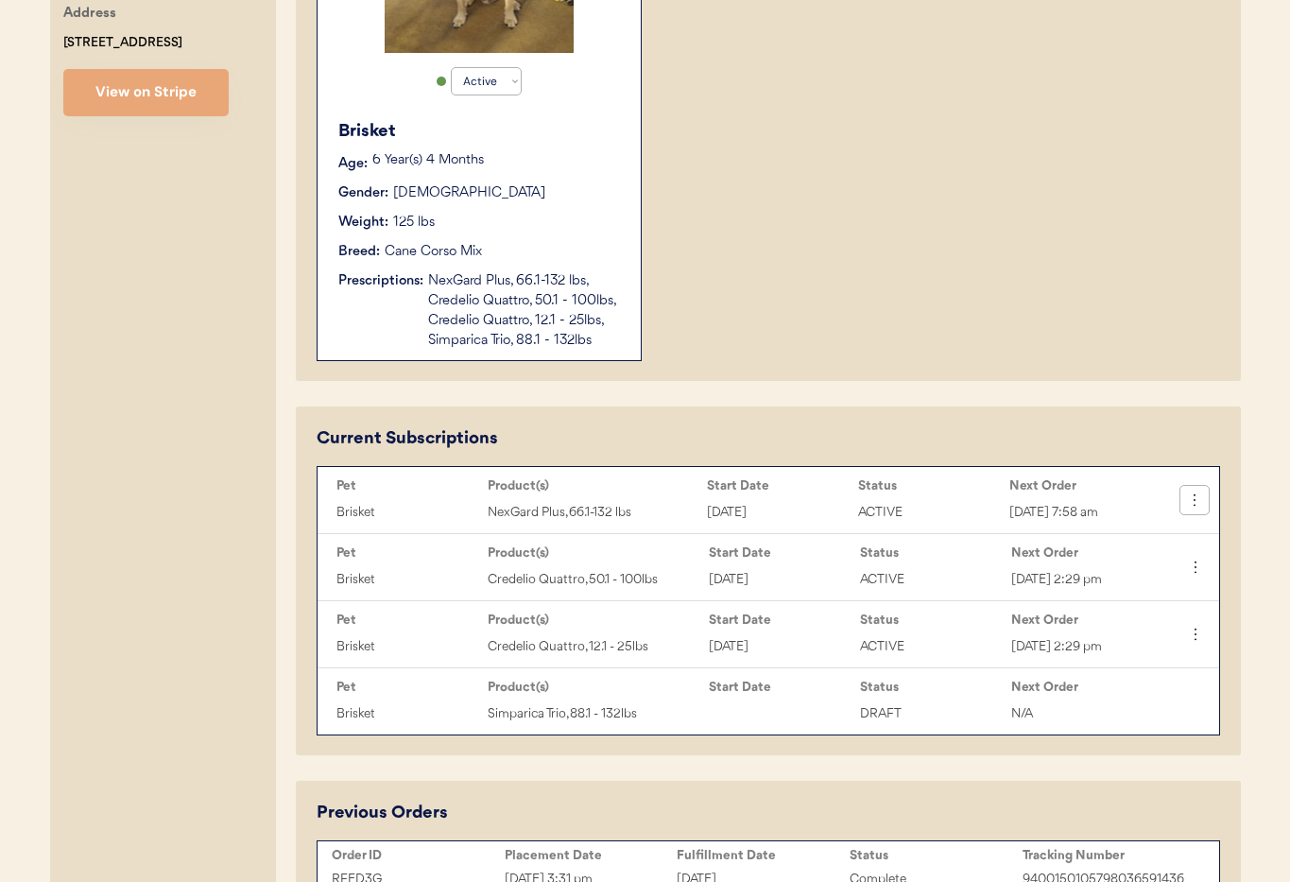
click at [1202, 493] on icon at bounding box center [1194, 499] width 19 height 19
click at [1122, 676] on div "Cancel Subscription" at bounding box center [1131, 678] width 148 height 28
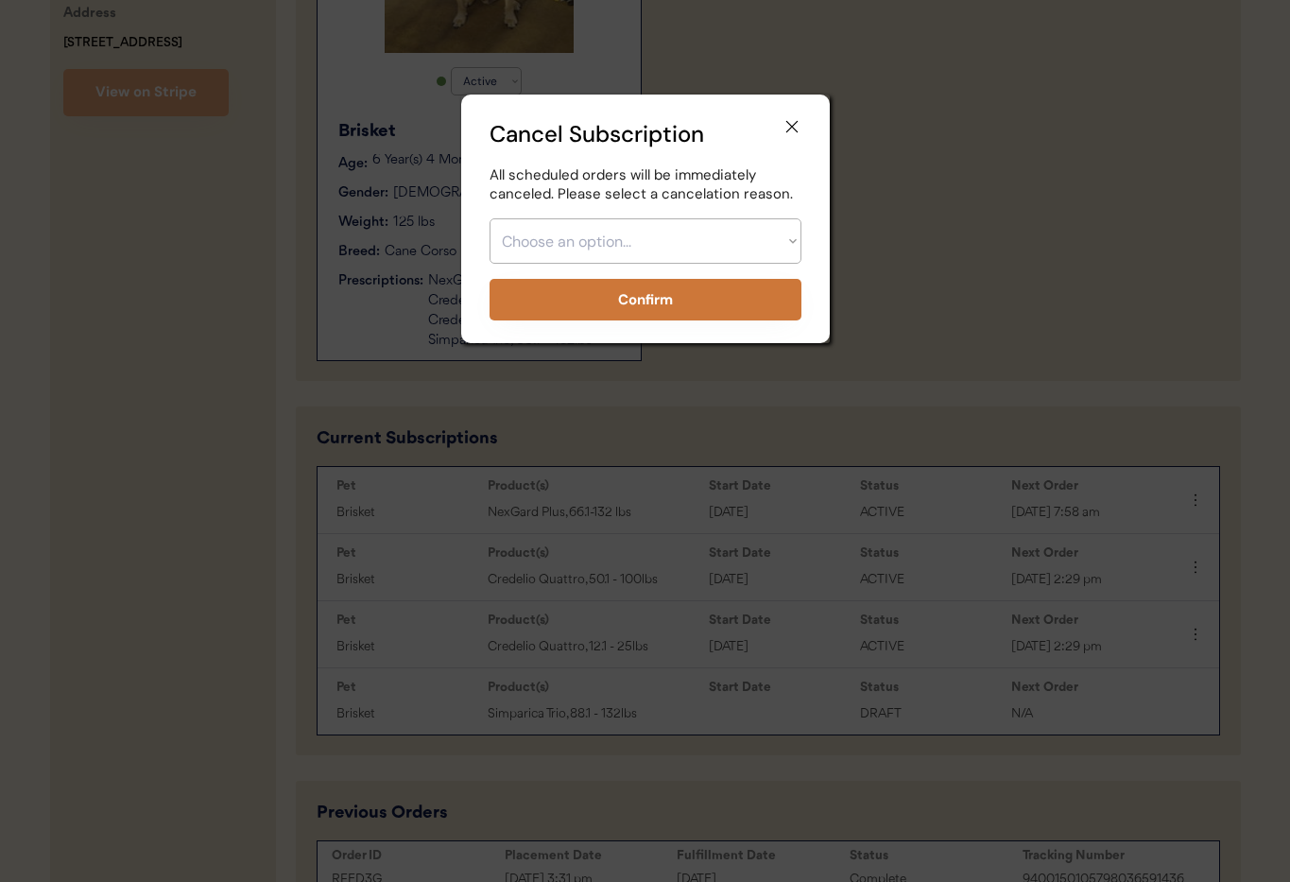
click at [630, 250] on select "Choose an option... Too expensive / can't afford Getting medication elsewhere (…" at bounding box center [645, 240] width 312 height 45
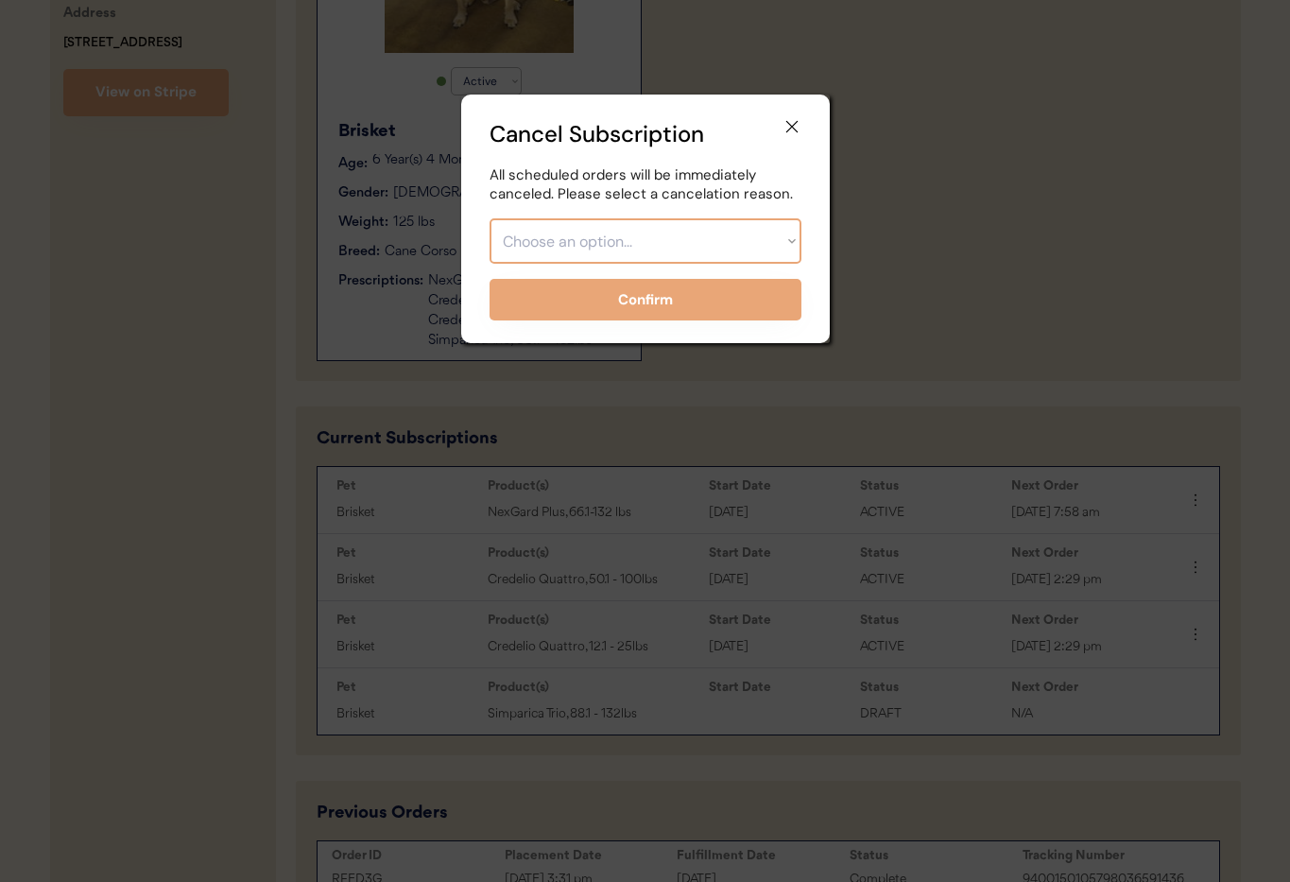
select select ""other""
click at [489, 218] on select "Choose an option... Too expensive / can't afford Getting medication elsewhere (…" at bounding box center [645, 240] width 312 height 45
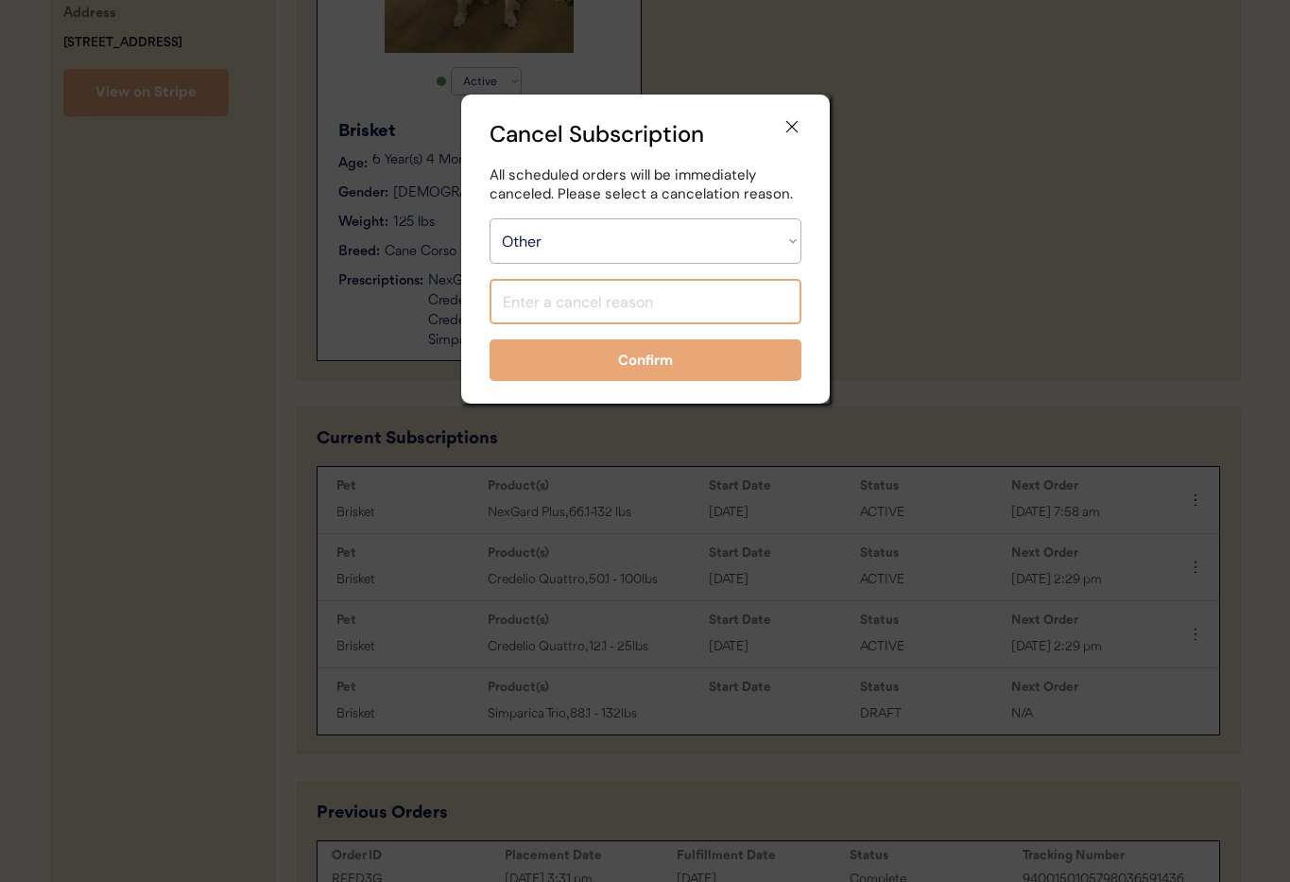
click at [556, 312] on input "input" at bounding box center [645, 301] width 312 height 45
type input "Changed to"
click at [796, 125] on icon at bounding box center [791, 126] width 19 height 19
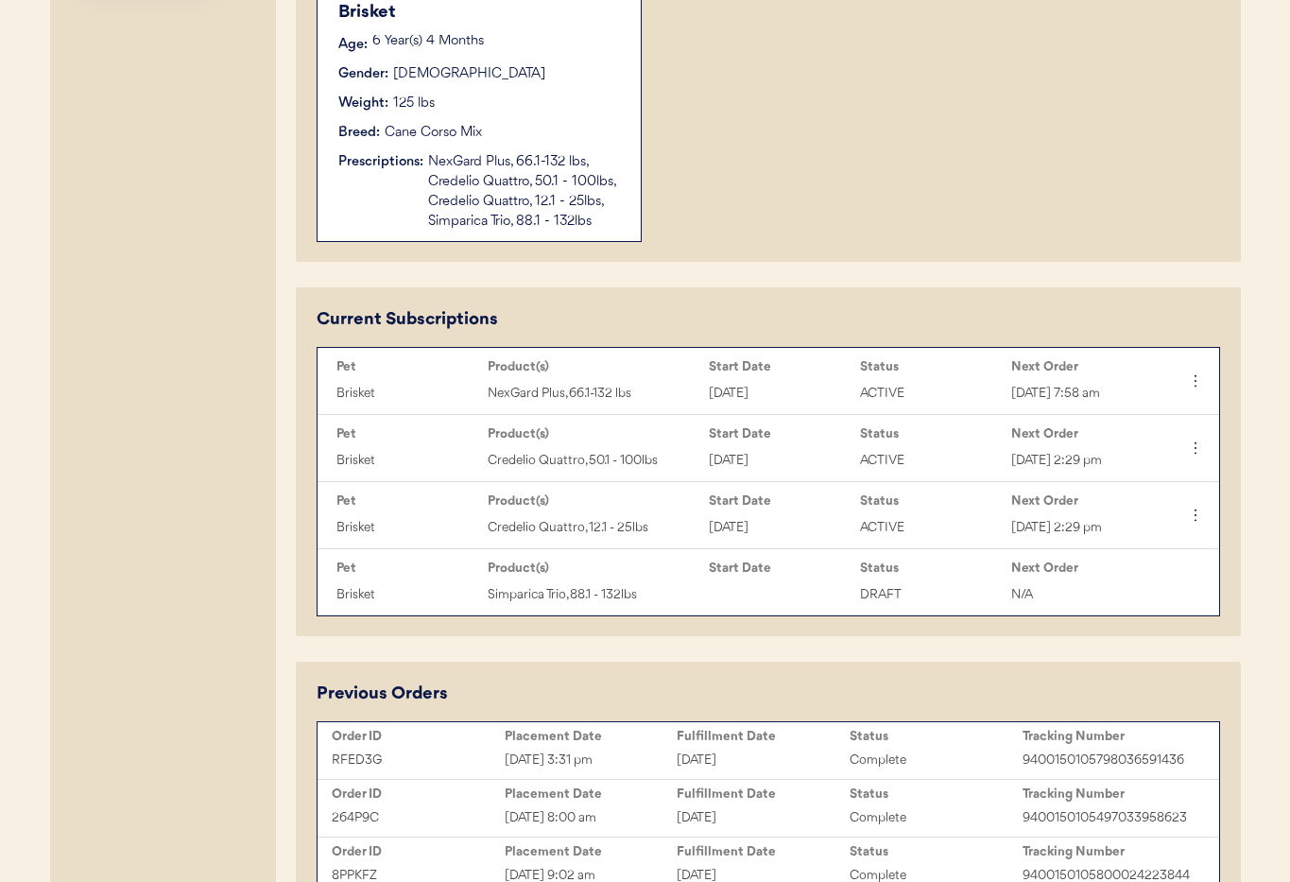
scroll to position [726, 0]
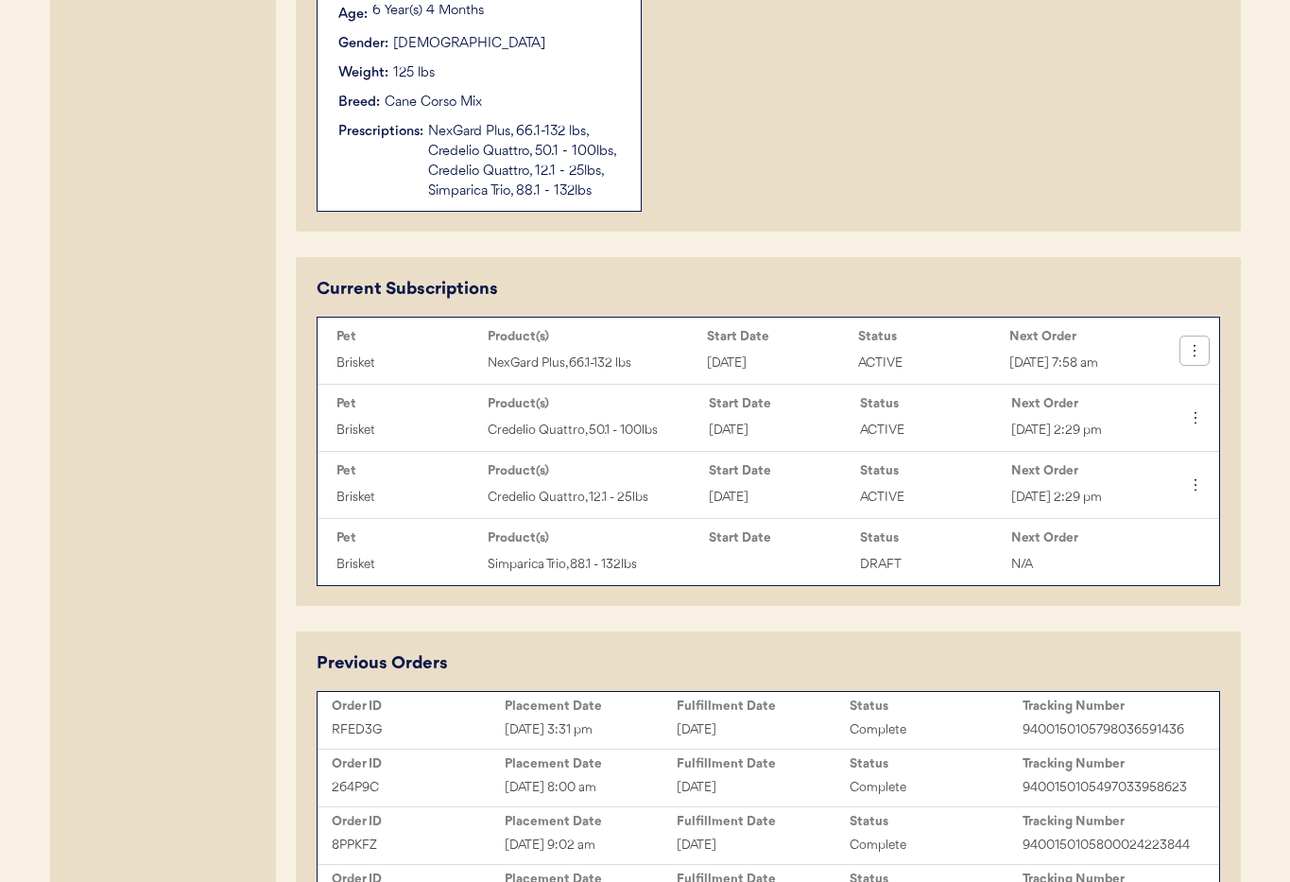
click at [1190, 352] on icon at bounding box center [1194, 350] width 19 height 19
click at [1119, 493] on div "Pause Subscription" at bounding box center [1131, 498] width 148 height 28
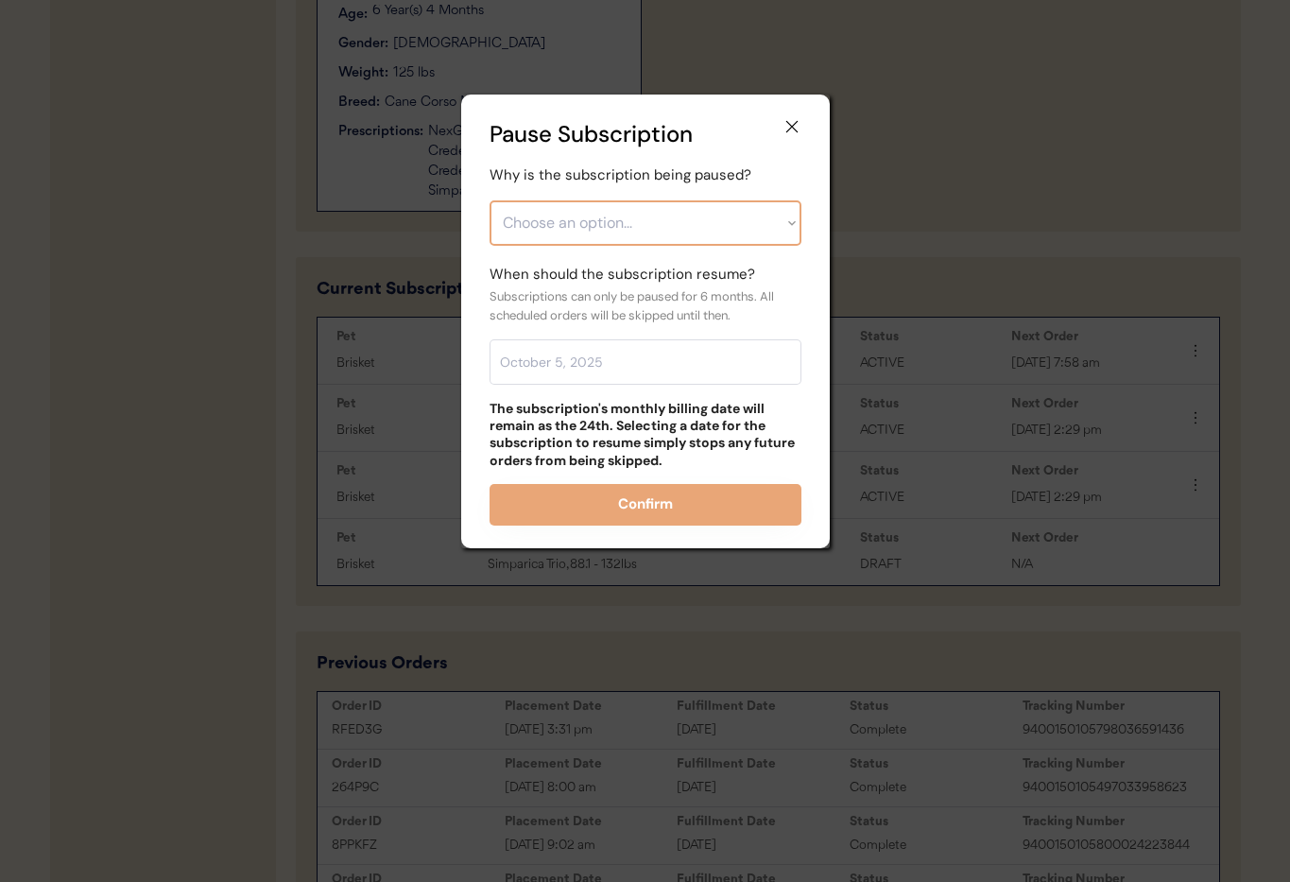
click at [673, 228] on select "Choose an option... Financial reasons / too expensive Has enough medication / s…" at bounding box center [645, 222] width 312 height 45
select select ""care_plan_change___not_needed_now""
click at [489, 200] on select "Choose an option... Financial reasons / too expensive Has enough medication / s…" at bounding box center [645, 222] width 312 height 45
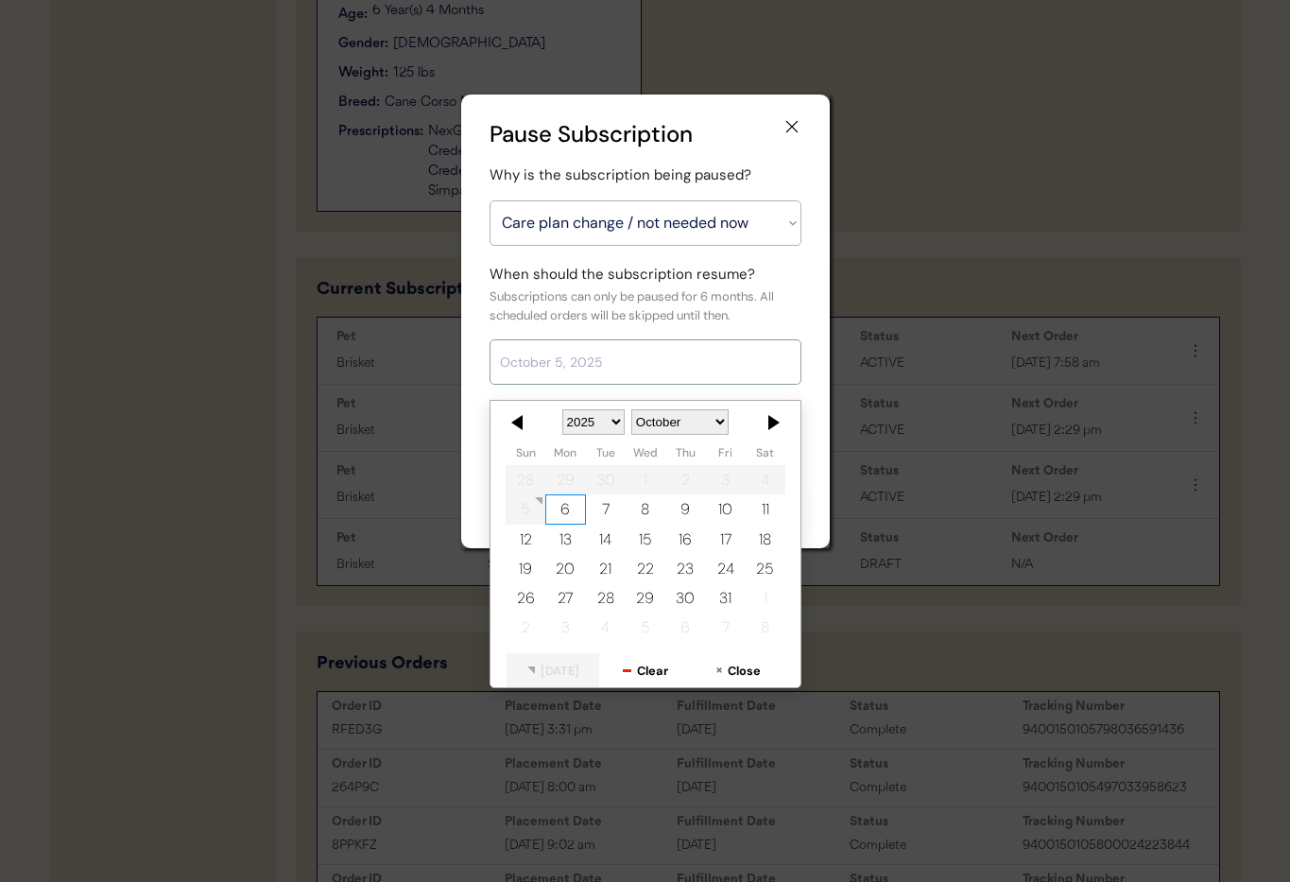
click at [655, 357] on input "text" at bounding box center [645, 361] width 312 height 45
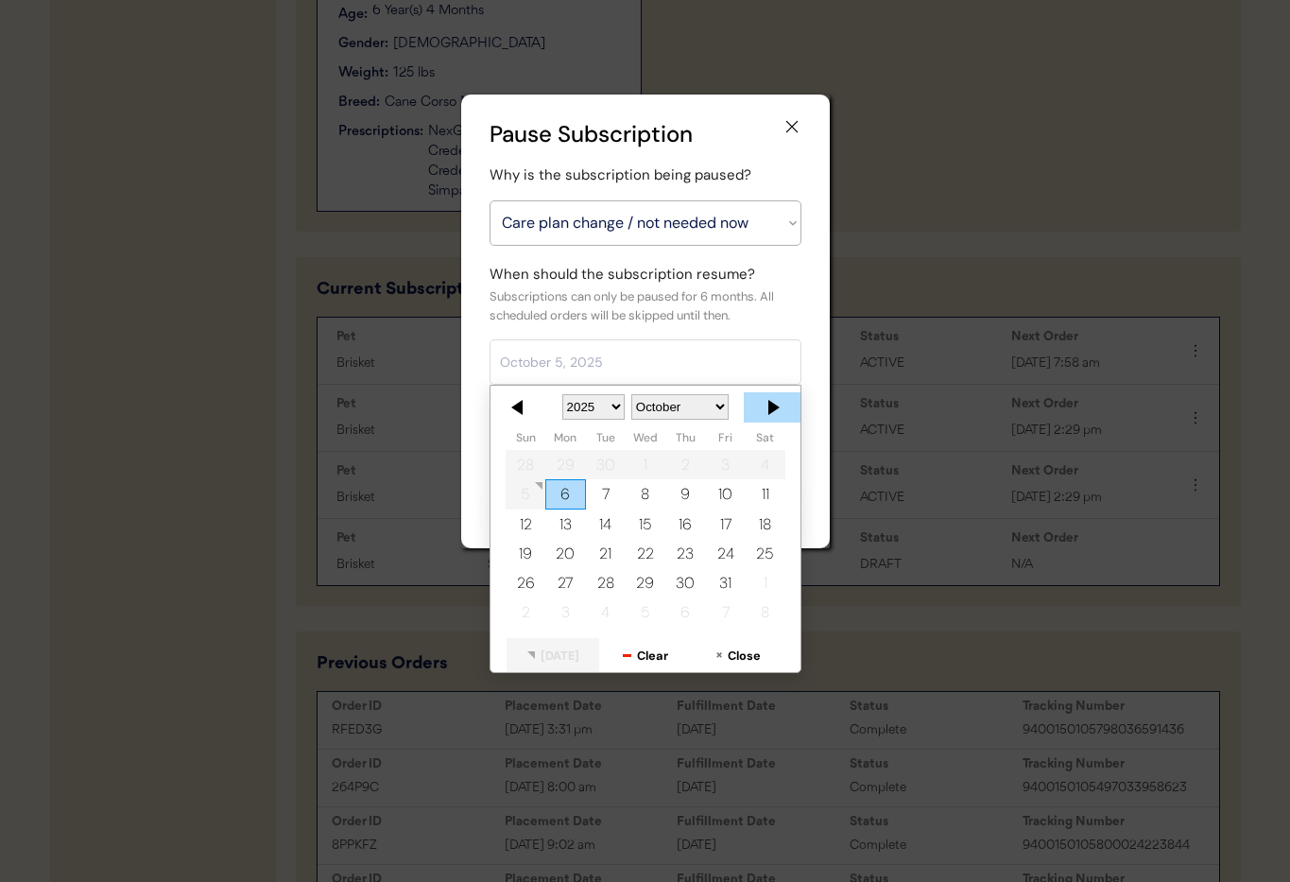
click at [782, 412] on div at bounding box center [772, 407] width 57 height 30
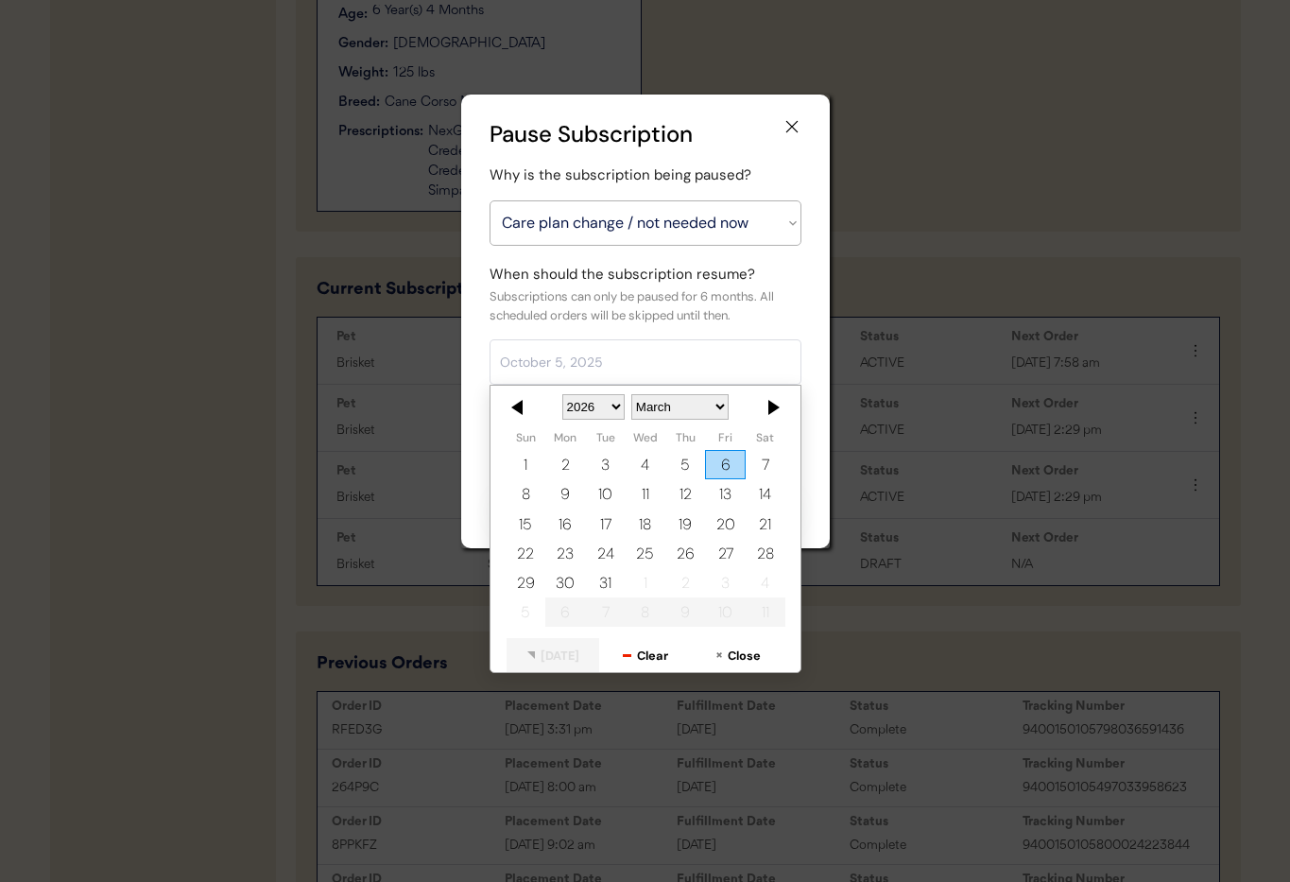
click at [596, 547] on div "24" at bounding box center [605, 553] width 40 height 29
type input "March 24, 2026"
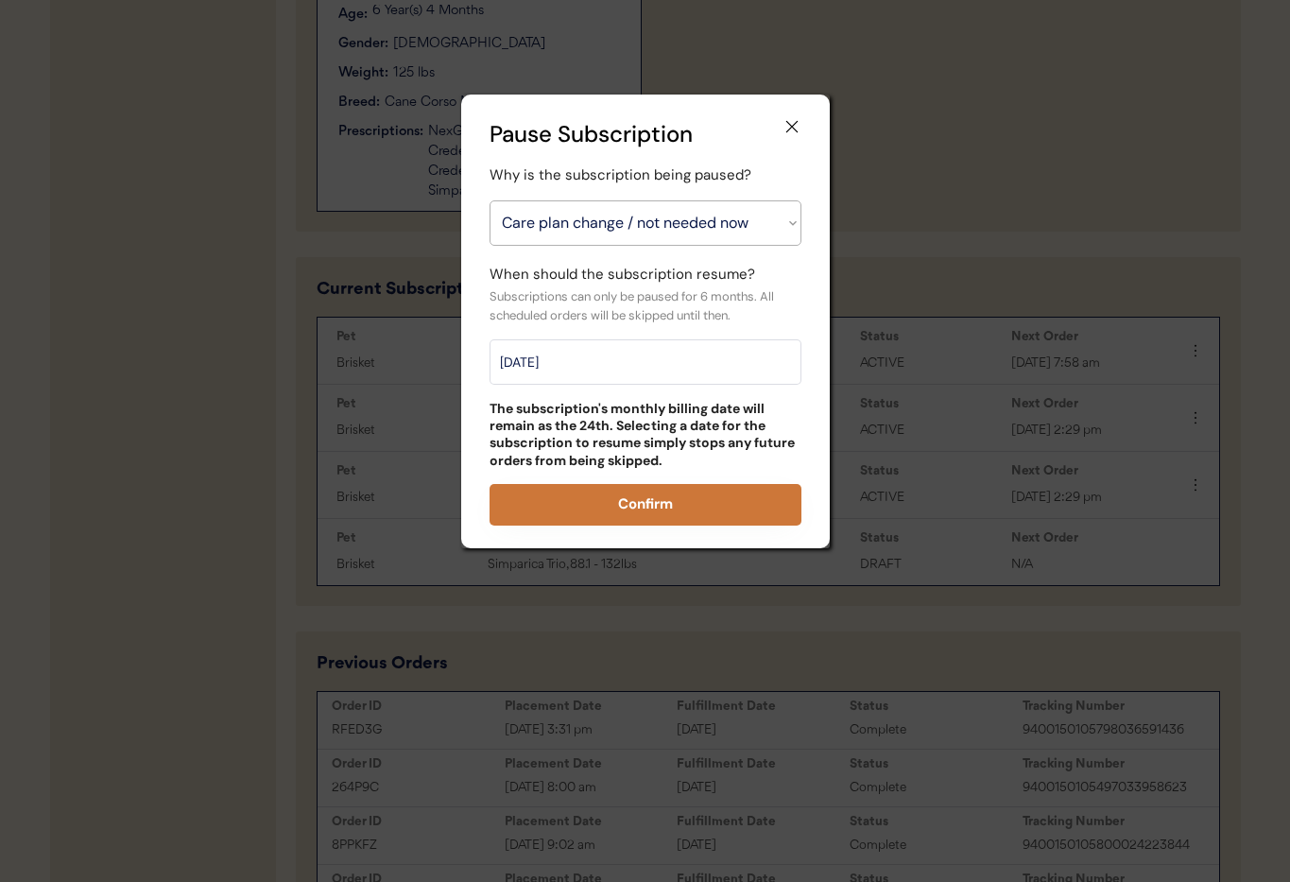
click at [676, 500] on button "Confirm" at bounding box center [645, 505] width 312 height 42
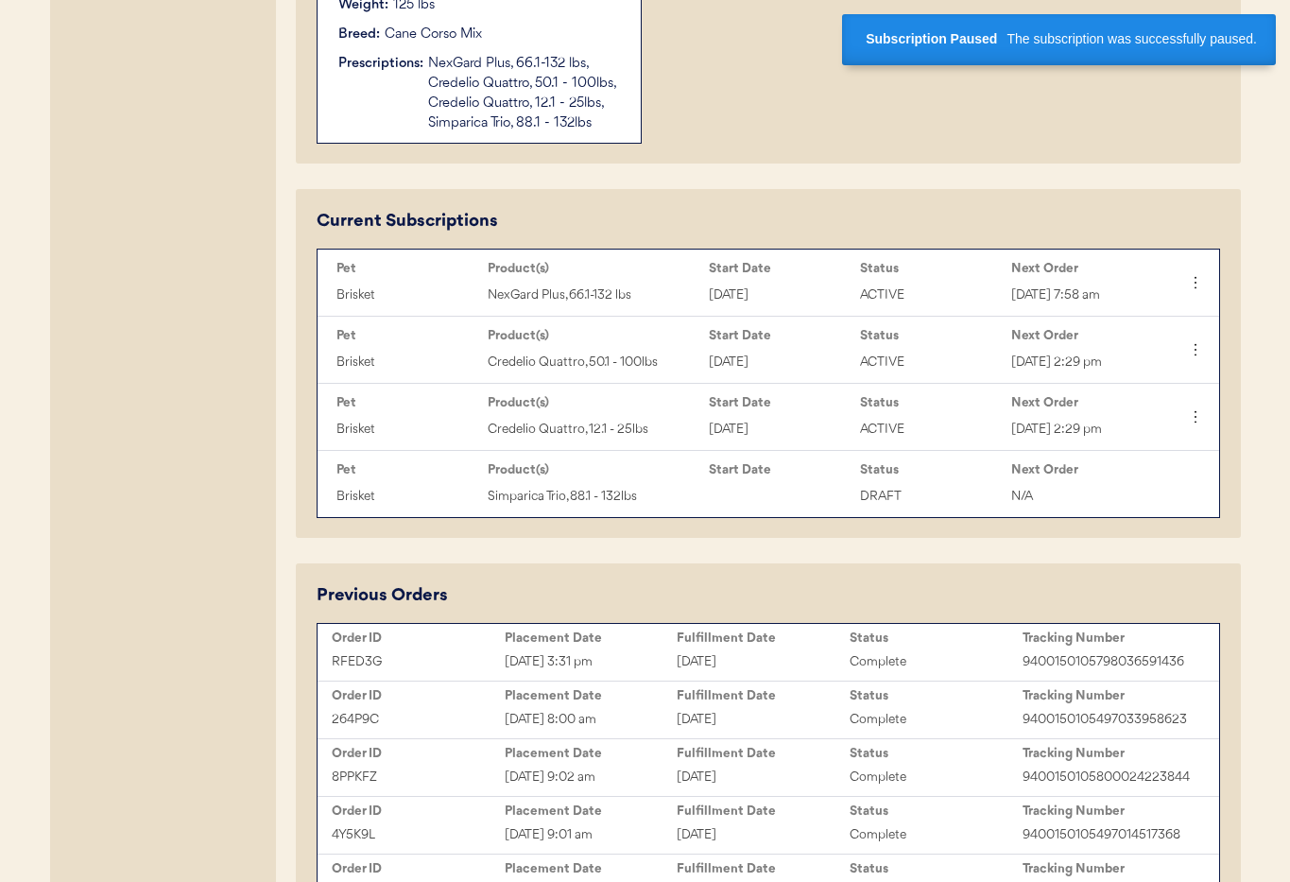
scroll to position [797, 0]
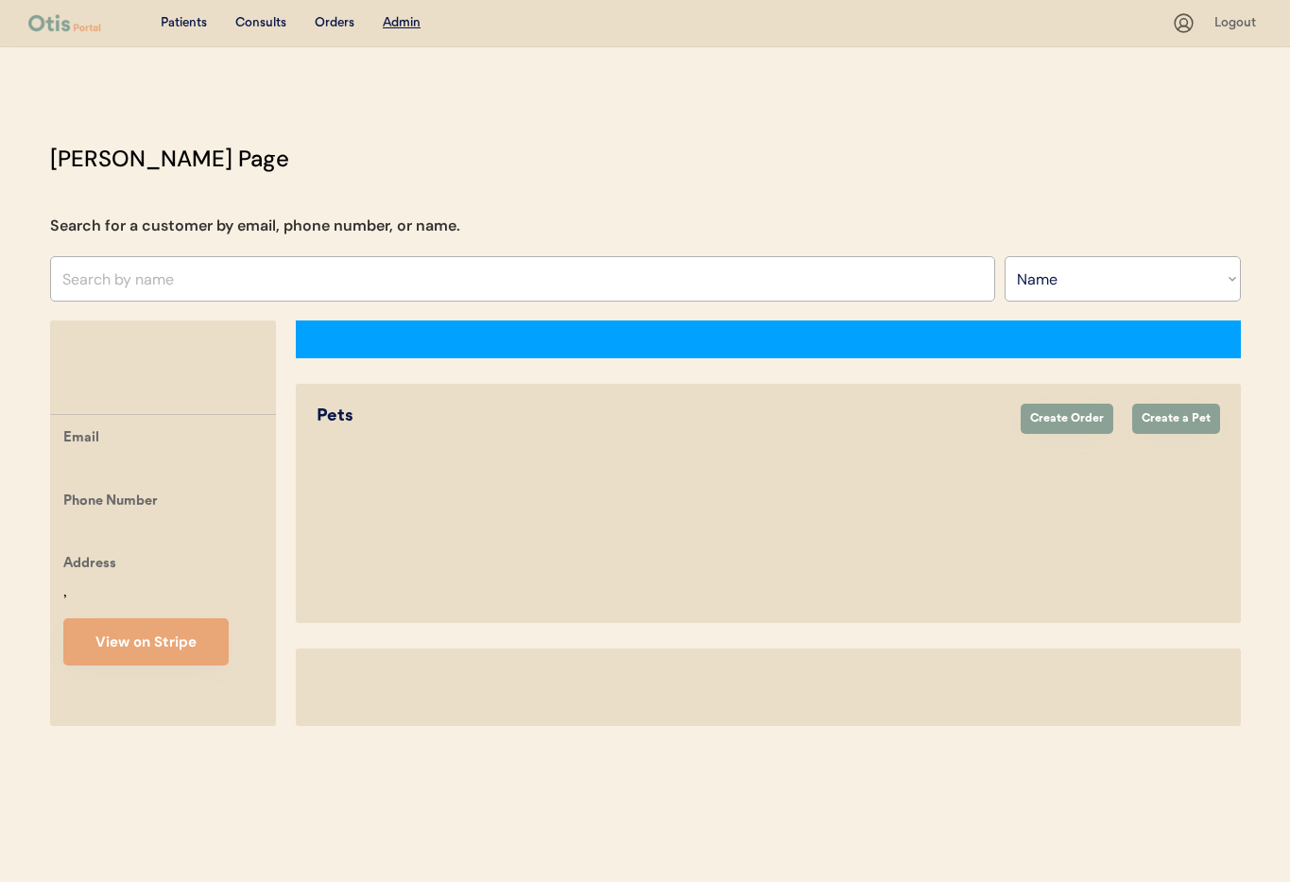
select select ""Name""
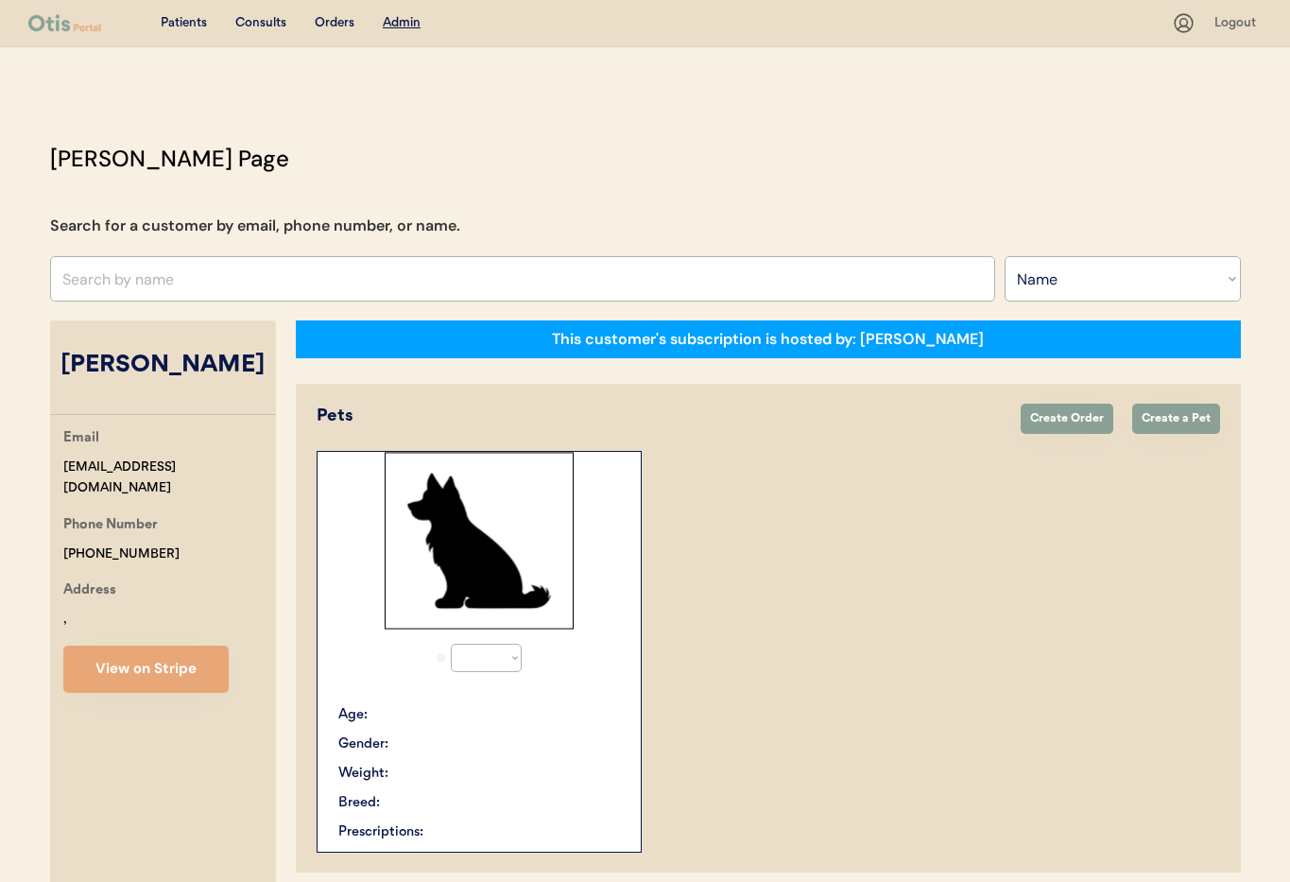
select select "true"
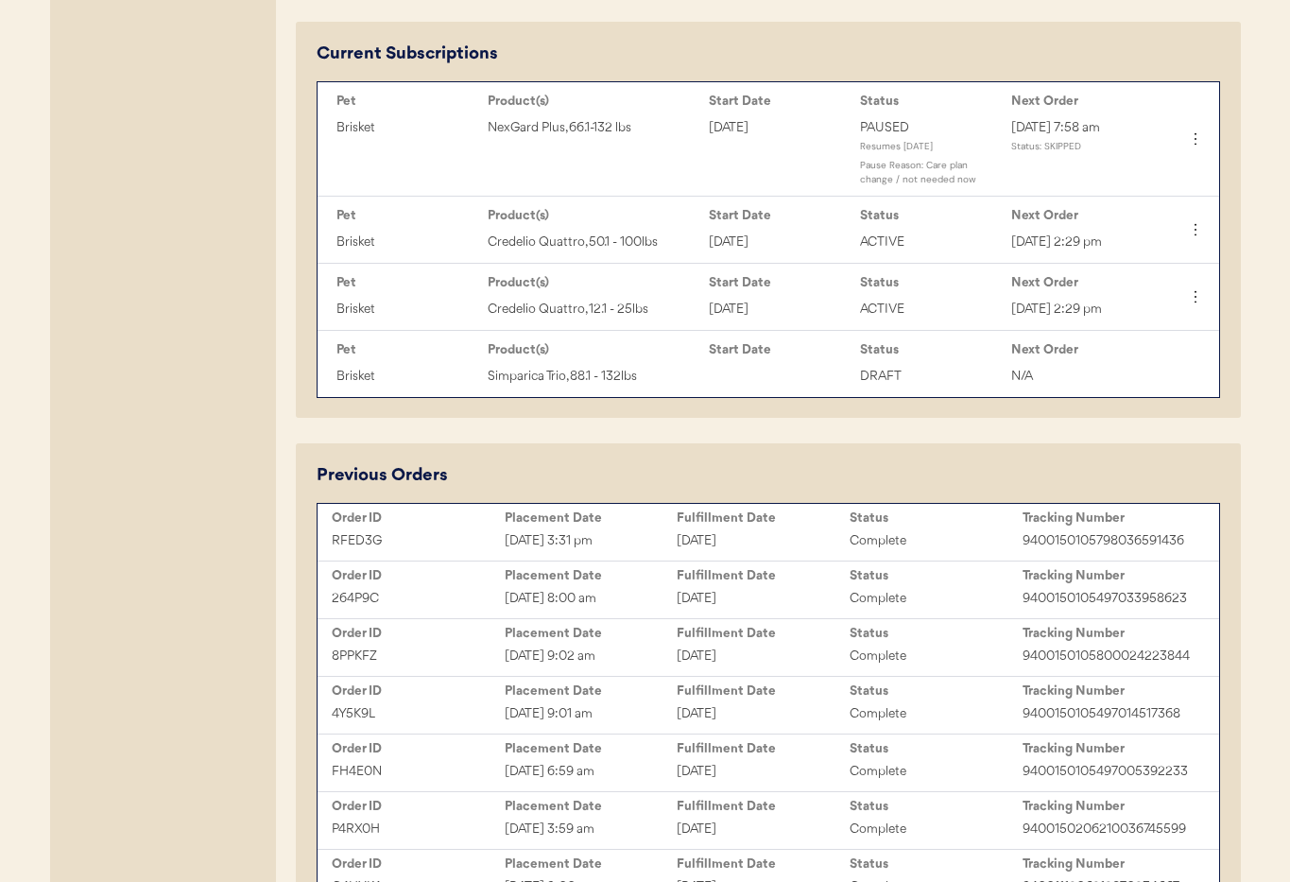
scroll to position [973, 0]
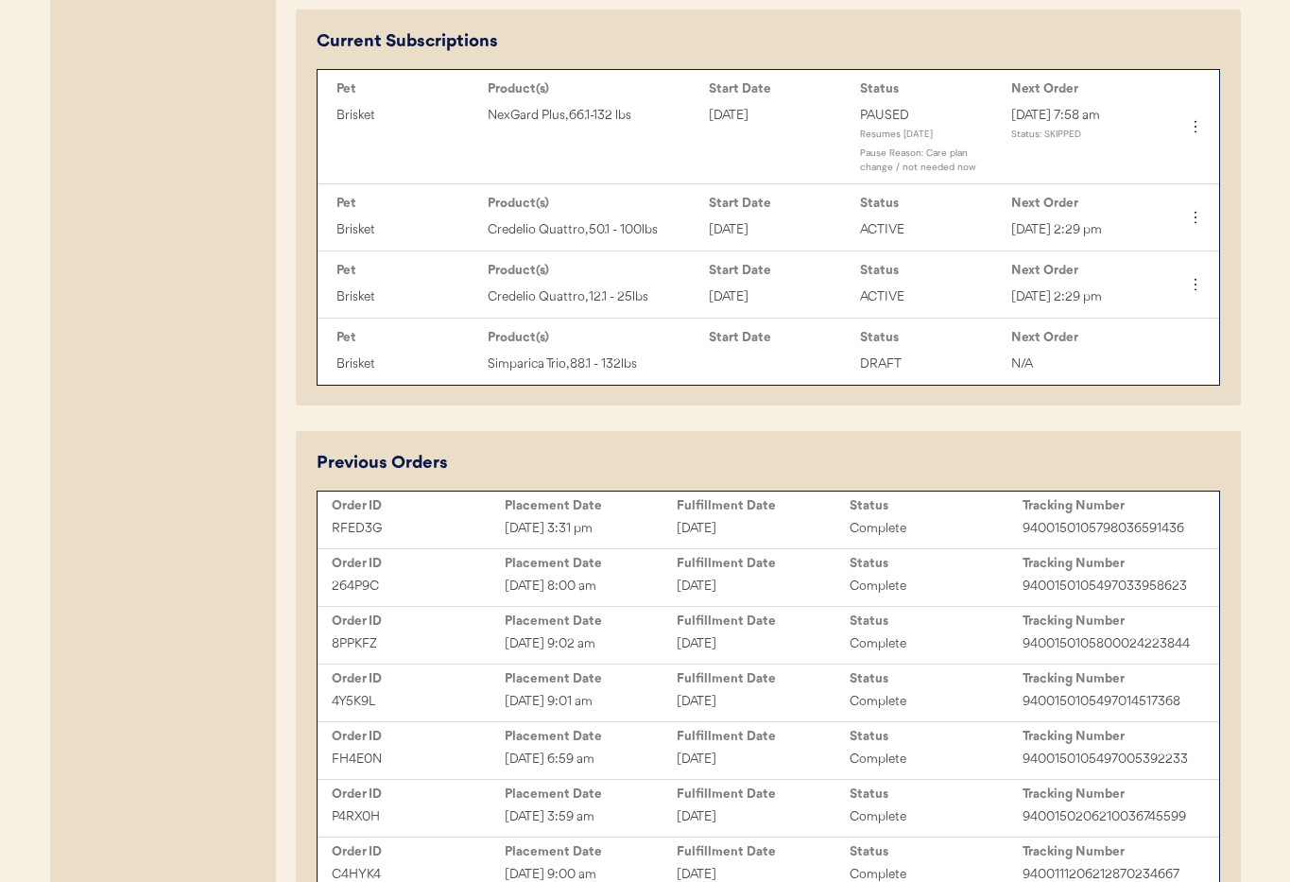
click at [639, 508] on div "Placement Date" at bounding box center [591, 505] width 173 height 15
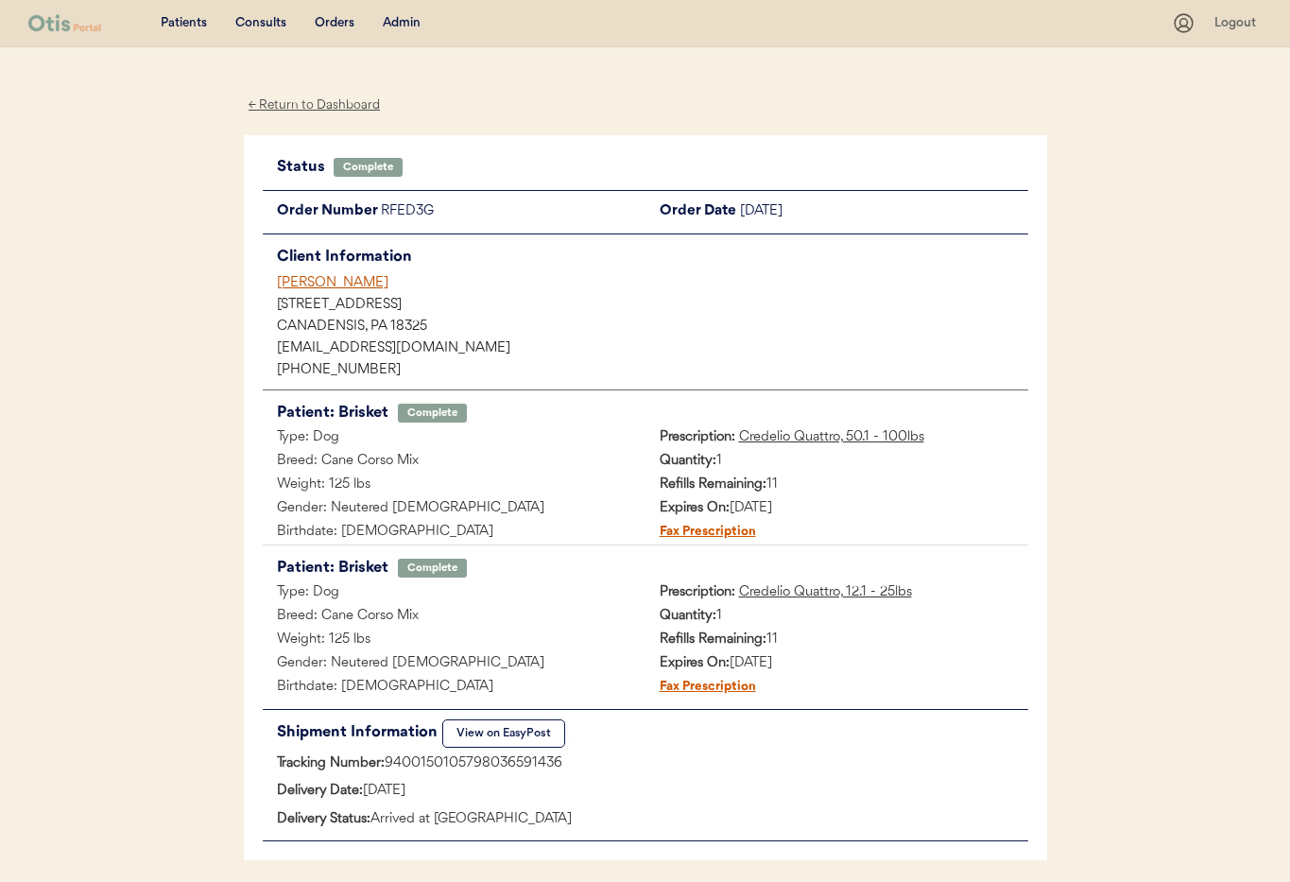
click at [313, 107] on div "← Return to Dashboard" at bounding box center [315, 105] width 142 height 22
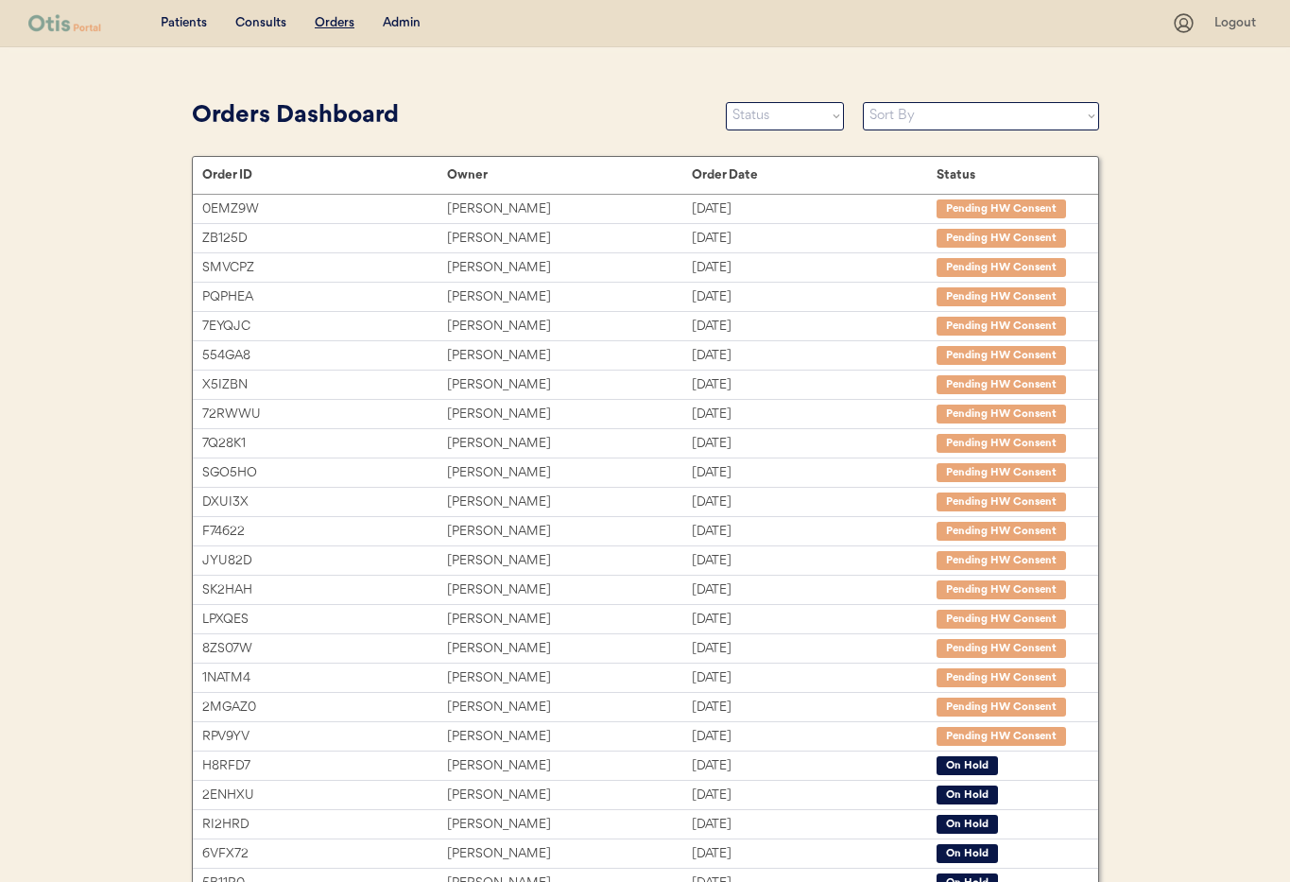
drag, startPoint x: 398, startPoint y: 16, endPoint x: 443, endPoint y: 88, distance: 84.9
click at [398, 16] on div "Admin" at bounding box center [402, 23] width 38 height 19
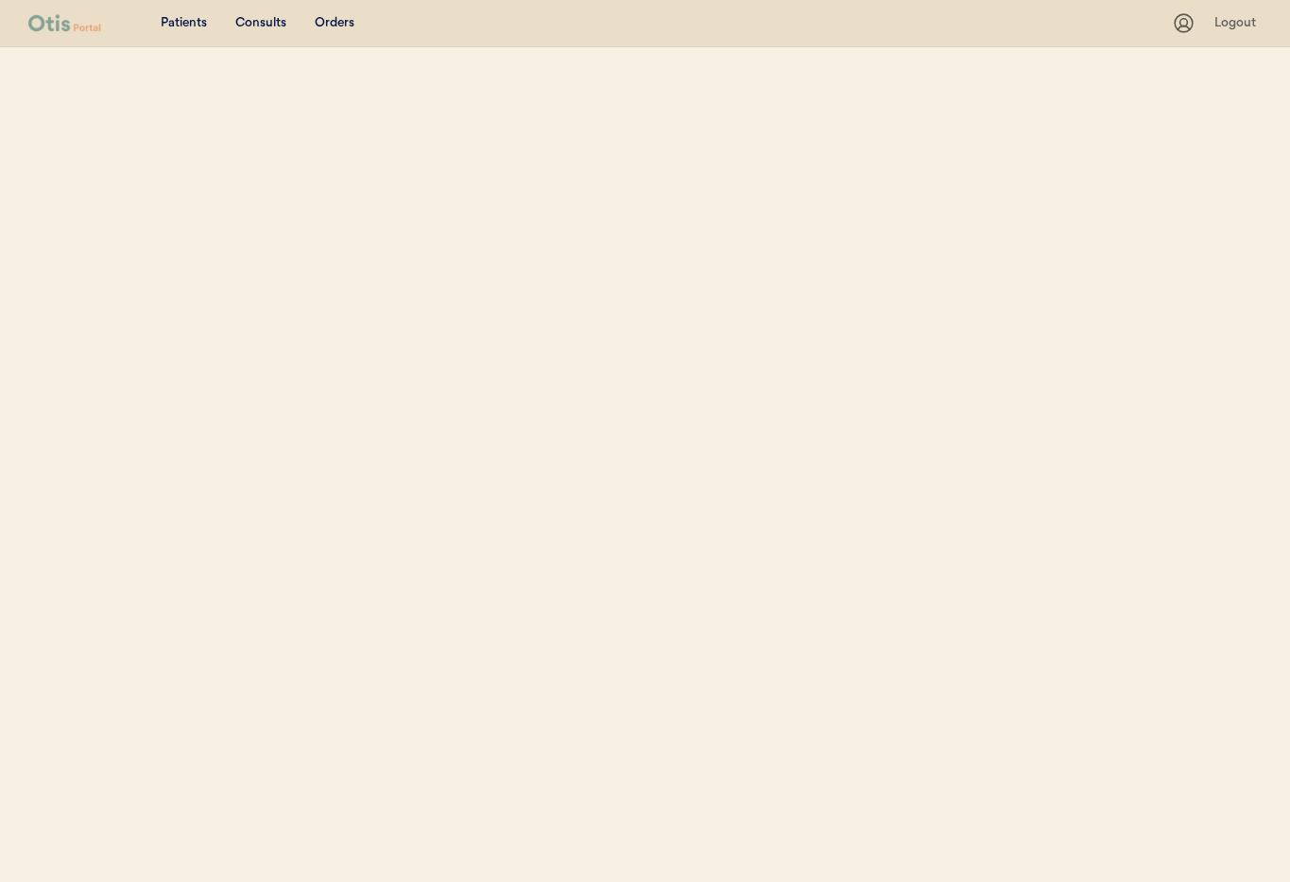
select select ""Name""
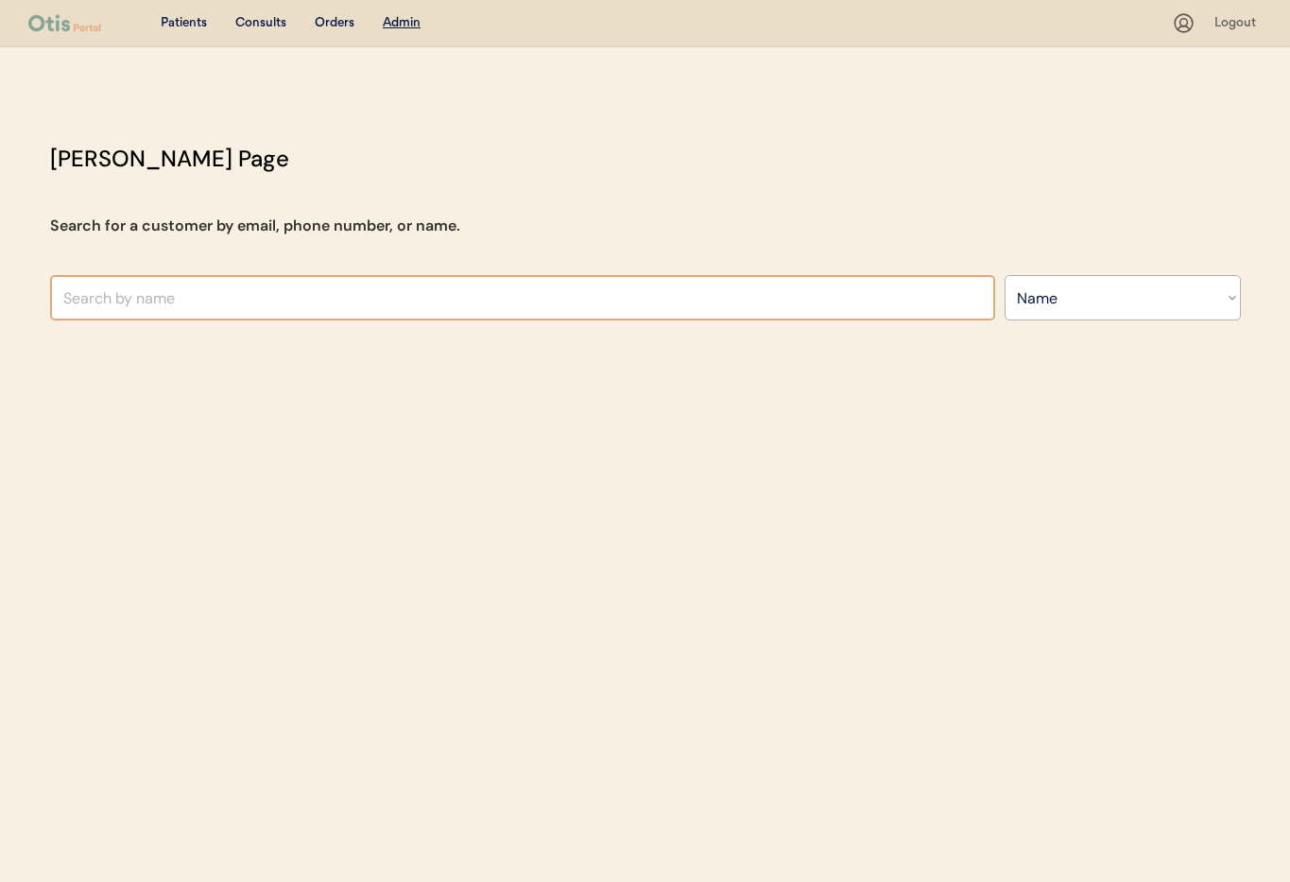
click at [490, 300] on input "text" at bounding box center [522, 297] width 945 height 45
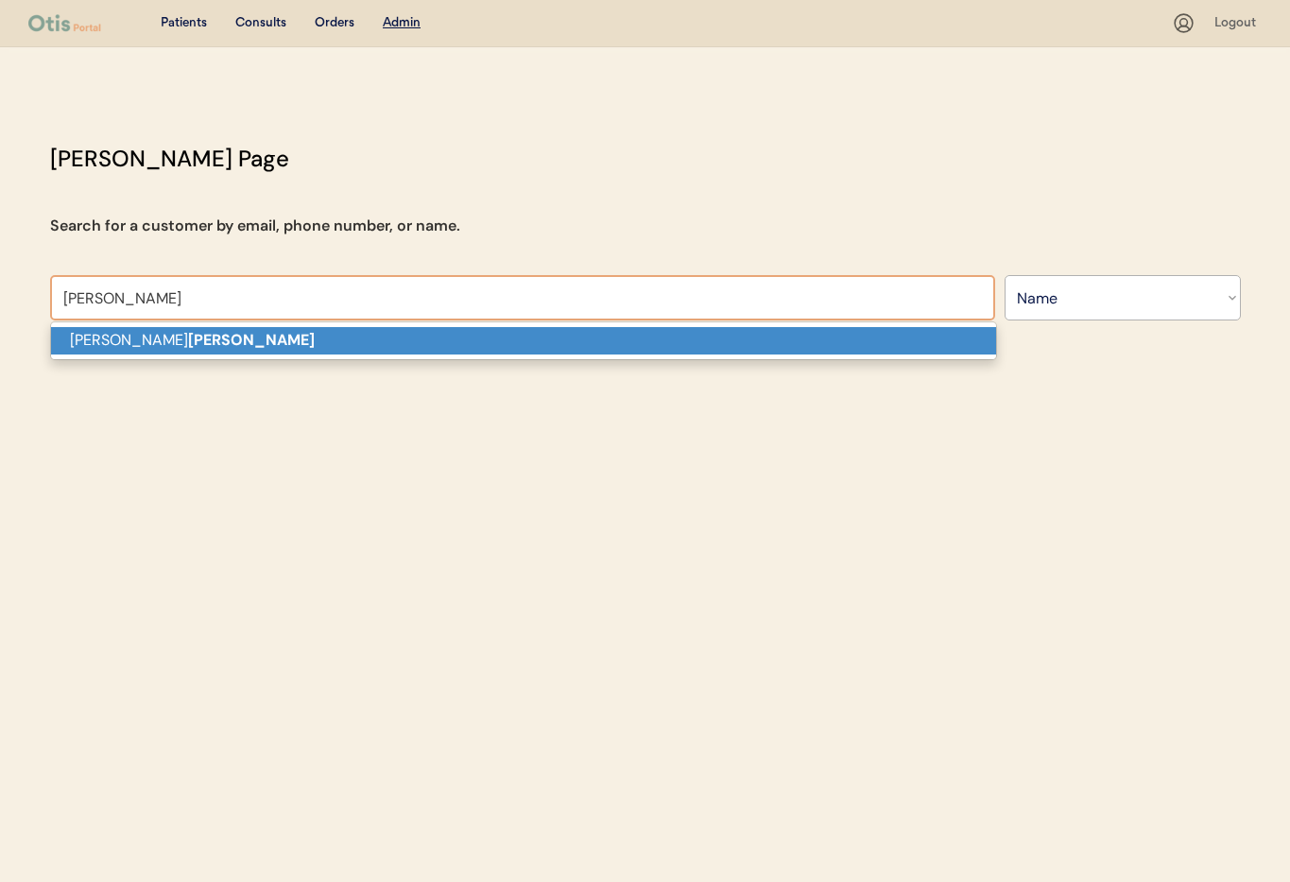
click at [490, 338] on p "[PERSON_NAME]" at bounding box center [523, 340] width 945 height 27
type input "[PERSON_NAME]"
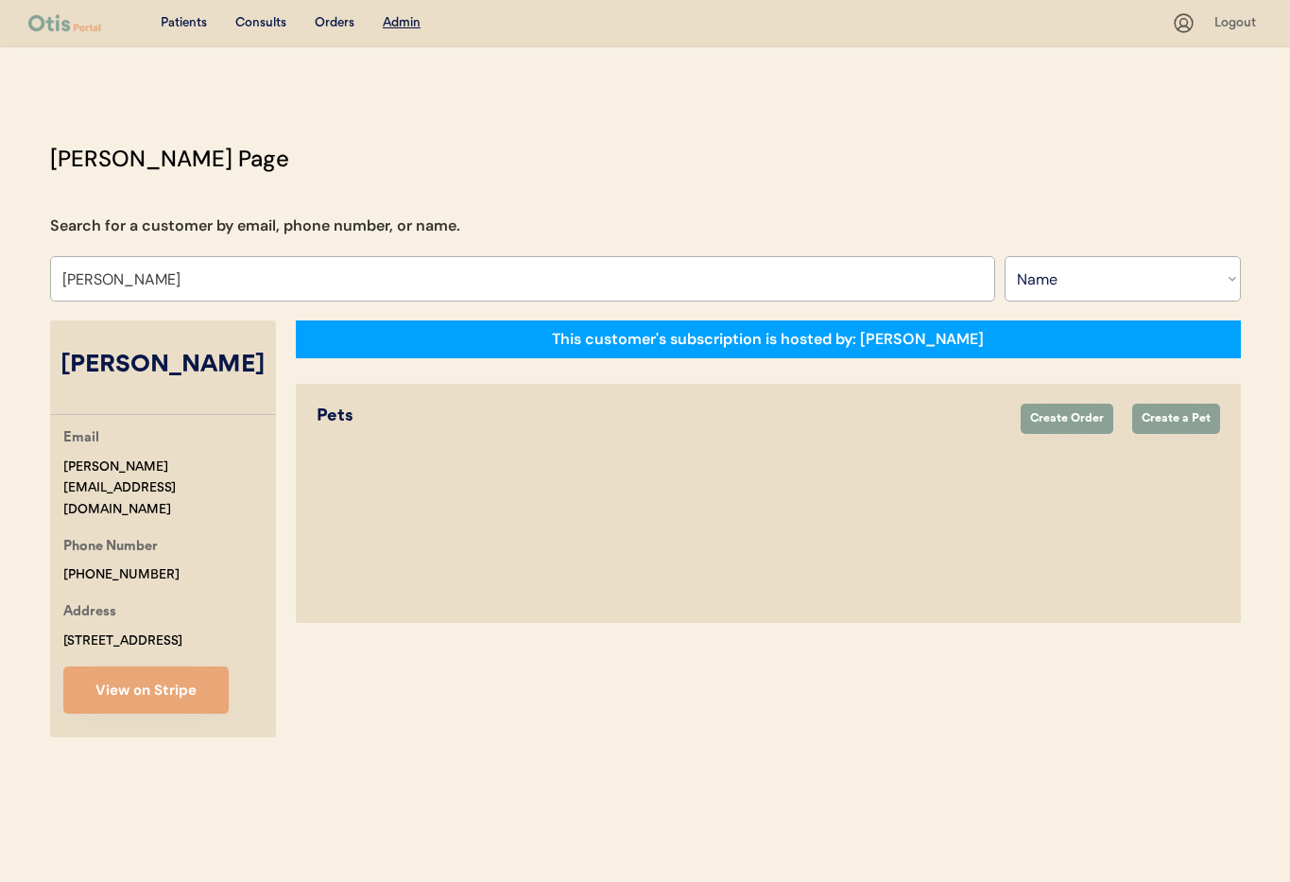
select select "true"
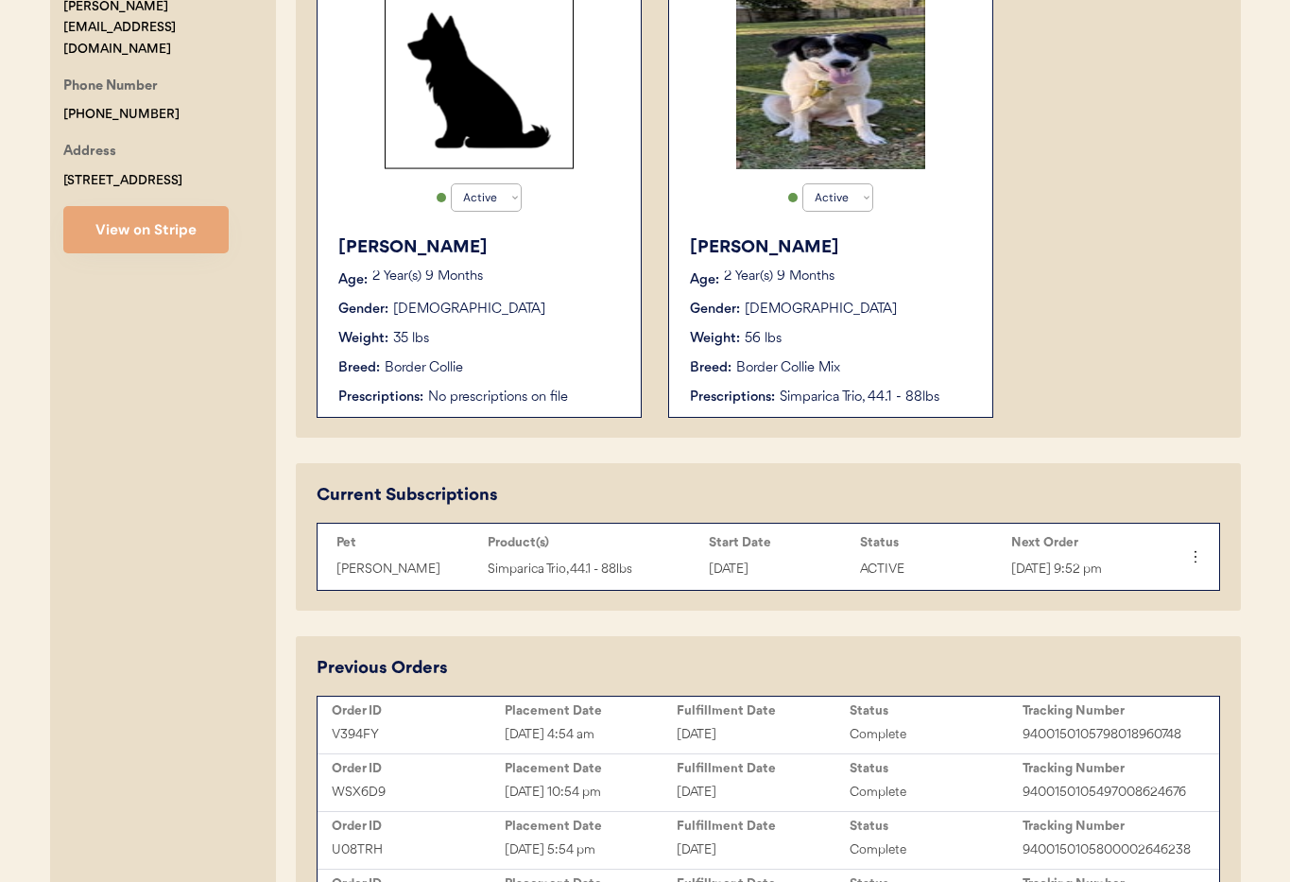
scroll to position [464, 0]
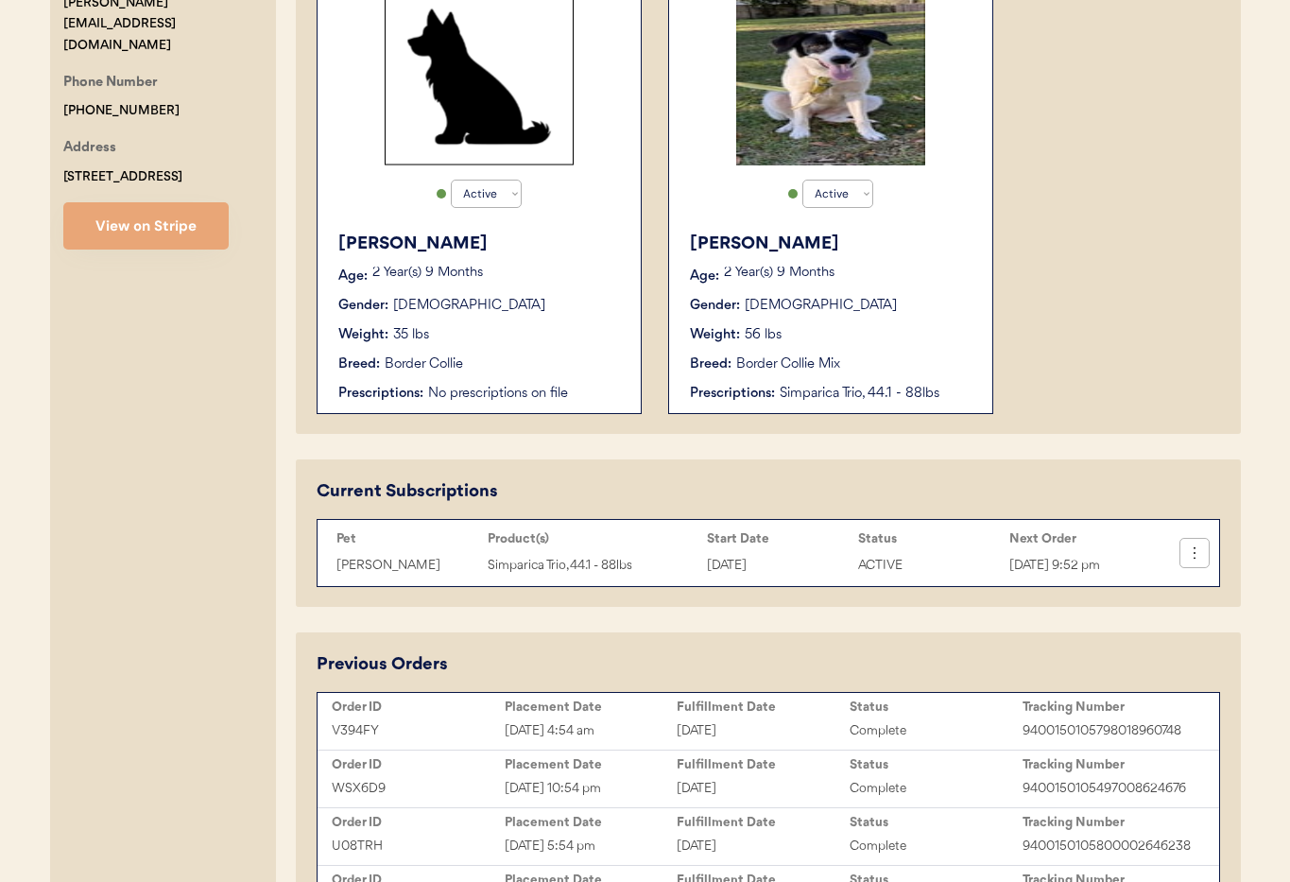
type input "[PERSON_NAME]"
click at [1202, 555] on icon at bounding box center [1194, 552] width 19 height 19
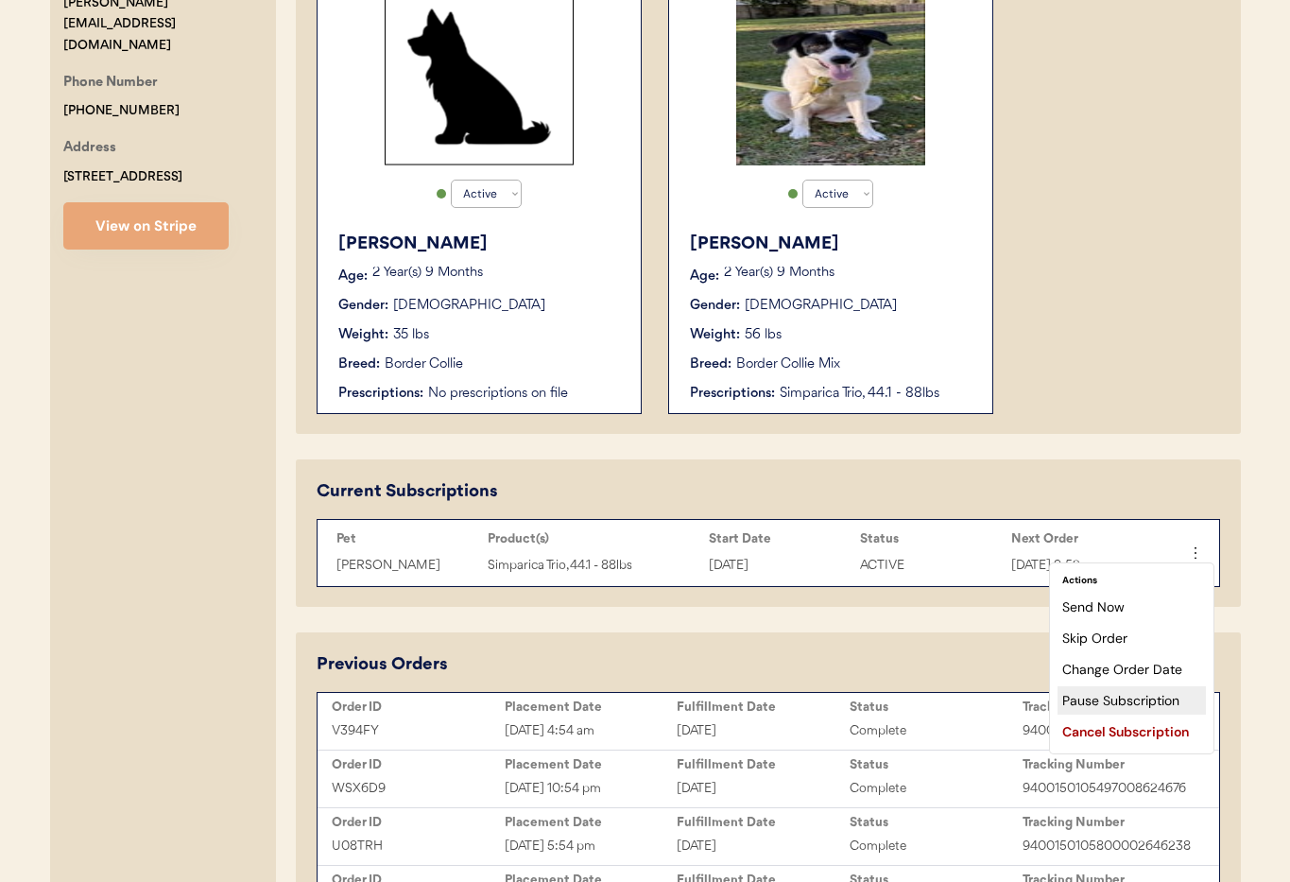
click at [1116, 698] on div "Pause Subscription" at bounding box center [1131, 700] width 148 height 28
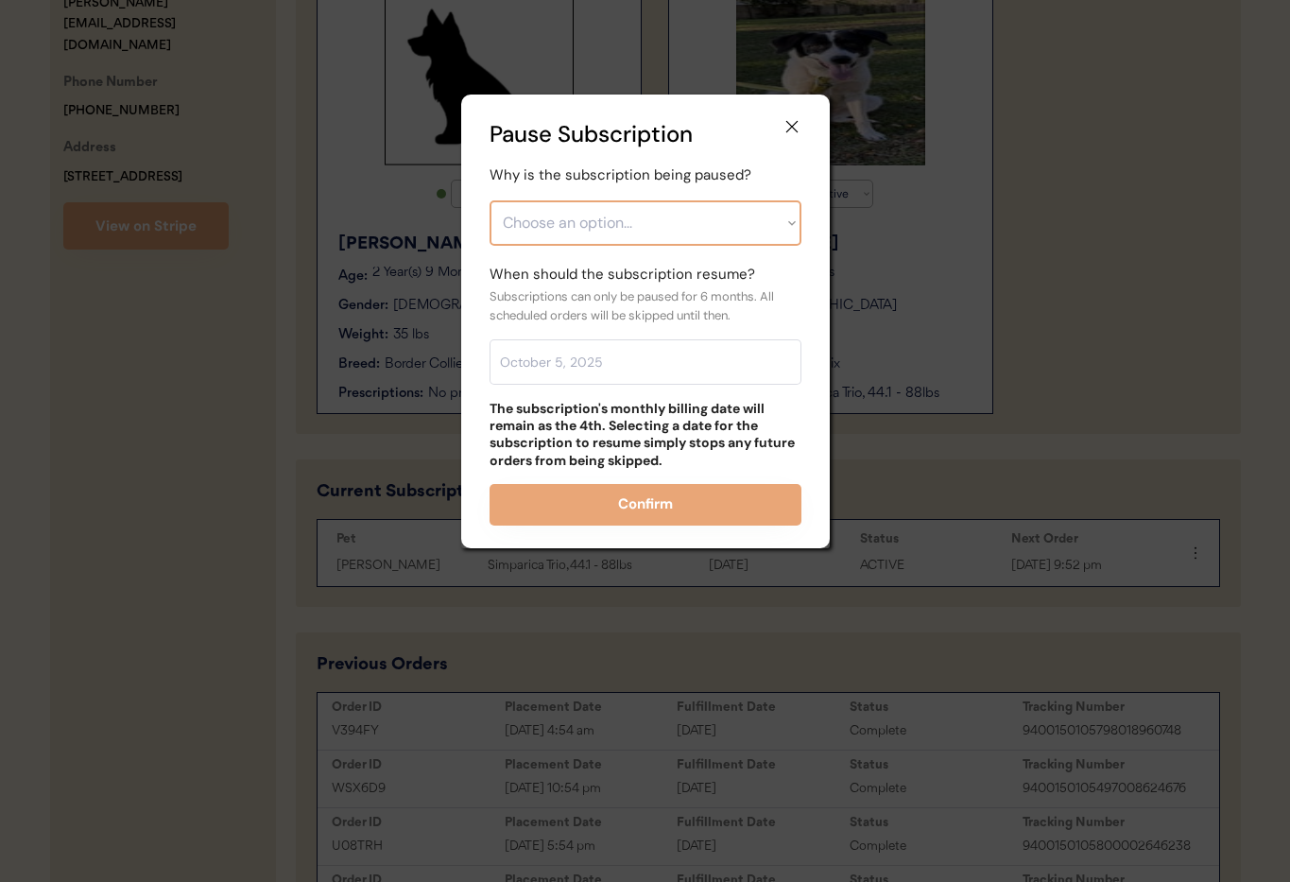
click at [578, 219] on select "Choose an option... Financial reasons / too expensive Has enough medication / s…" at bounding box center [645, 222] width 312 height 45
select select ""other""
click at [489, 200] on select "Choose an option... Financial reasons / too expensive Has enough medication / s…" at bounding box center [645, 222] width 312 height 45
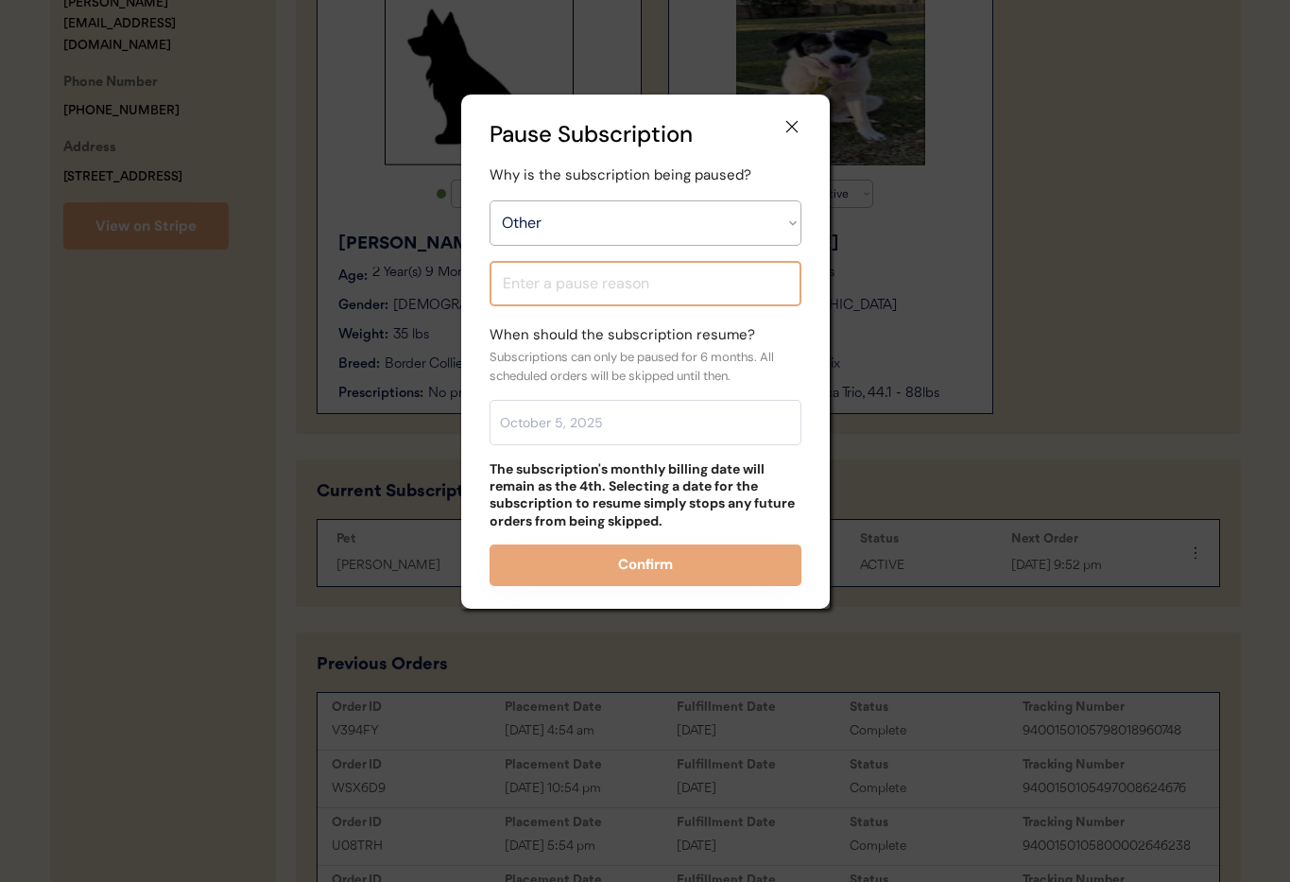
click at [544, 300] on input "input" at bounding box center [645, 283] width 312 height 45
type input "Did not give a reason"
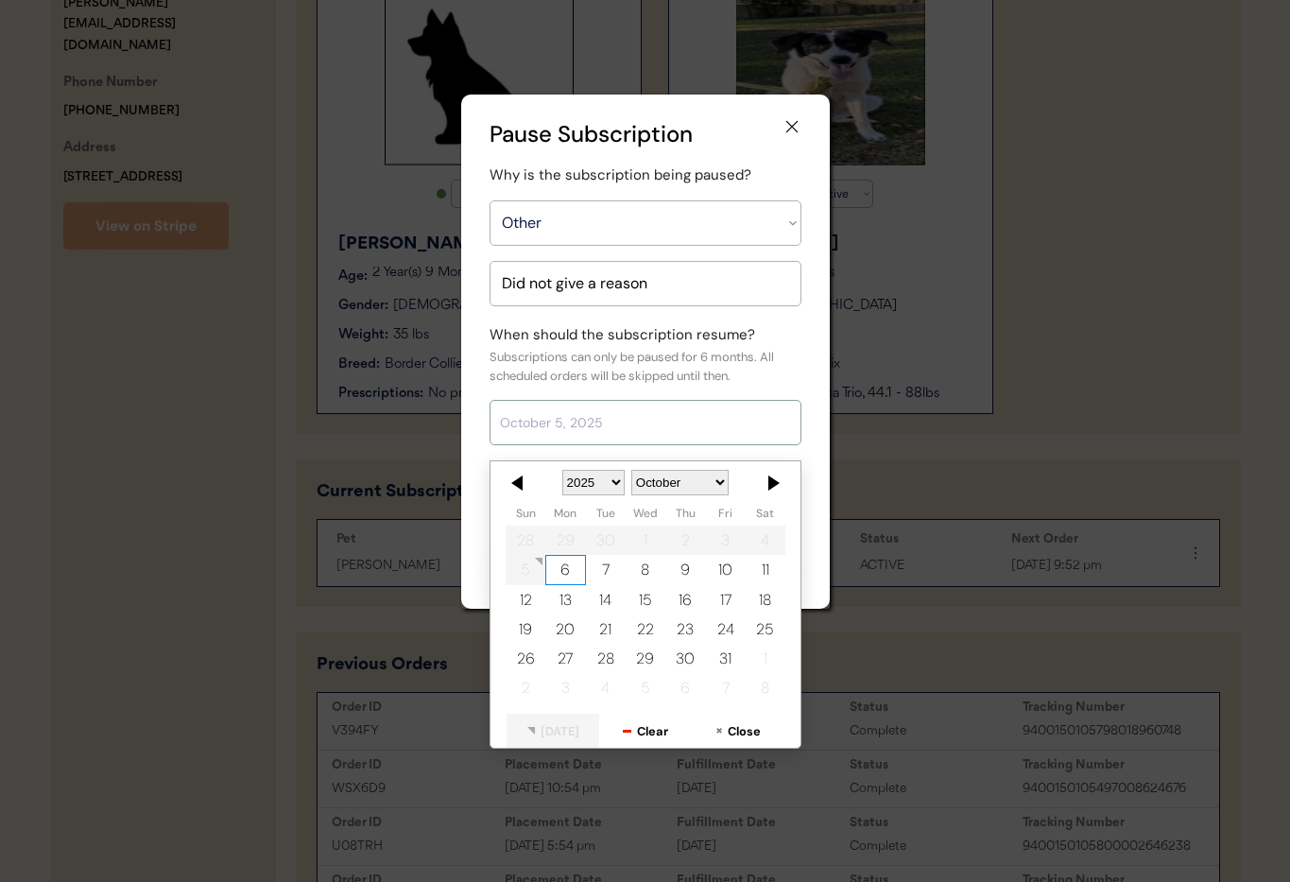
click at [533, 418] on input "text" at bounding box center [645, 422] width 312 height 45
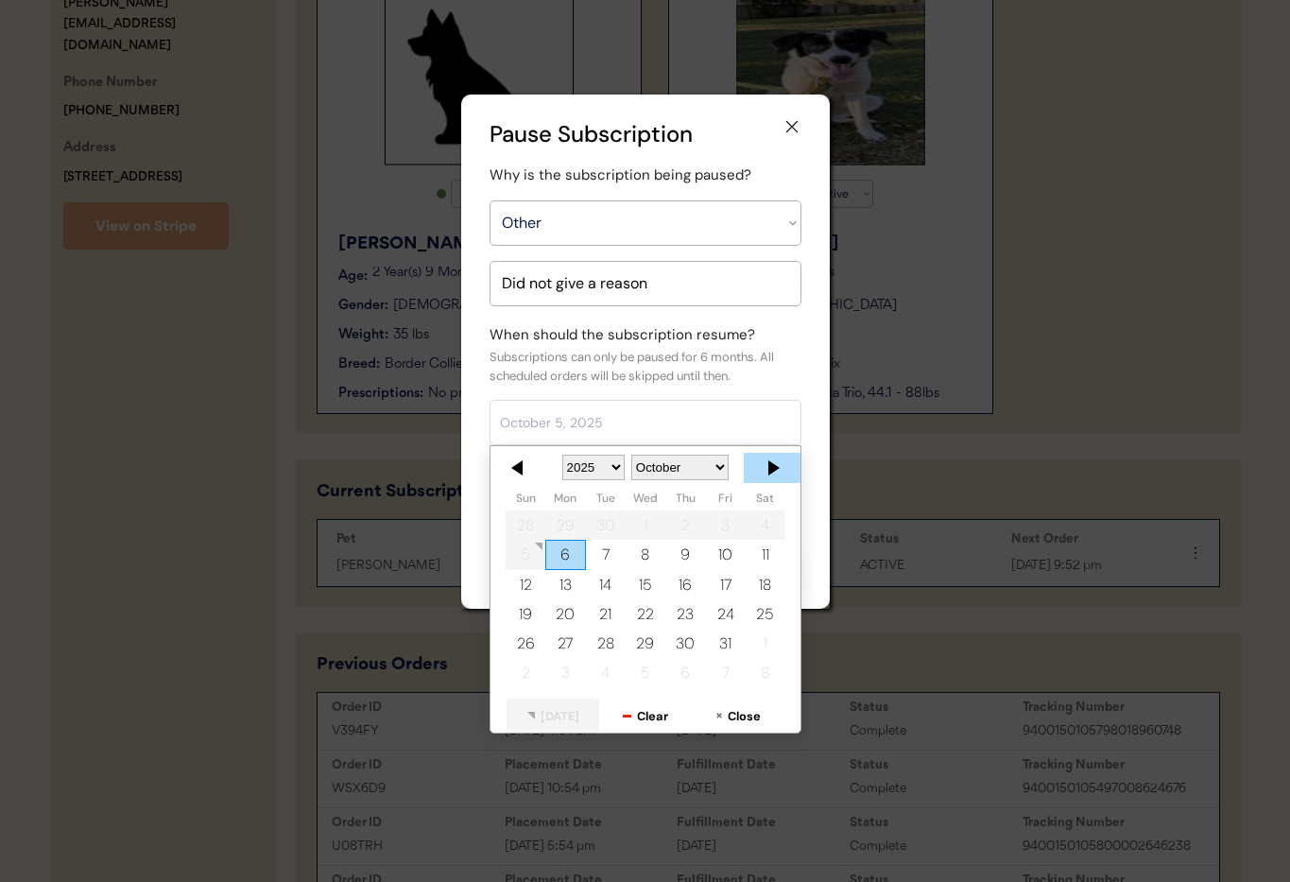
click at [769, 468] on div at bounding box center [772, 468] width 57 height 30
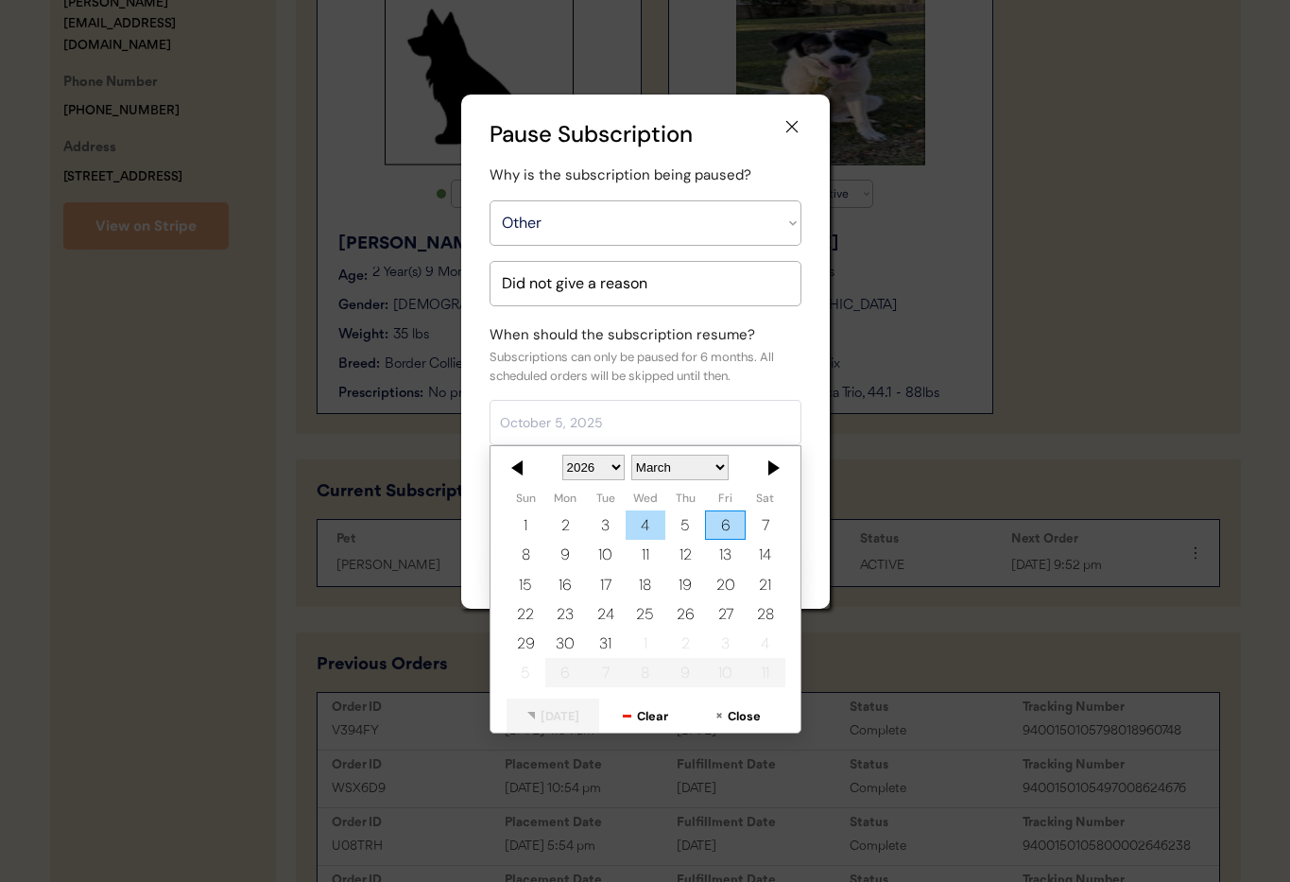
click at [651, 524] on div "4" at bounding box center [645, 524] width 40 height 29
type input "March 4, 2026"
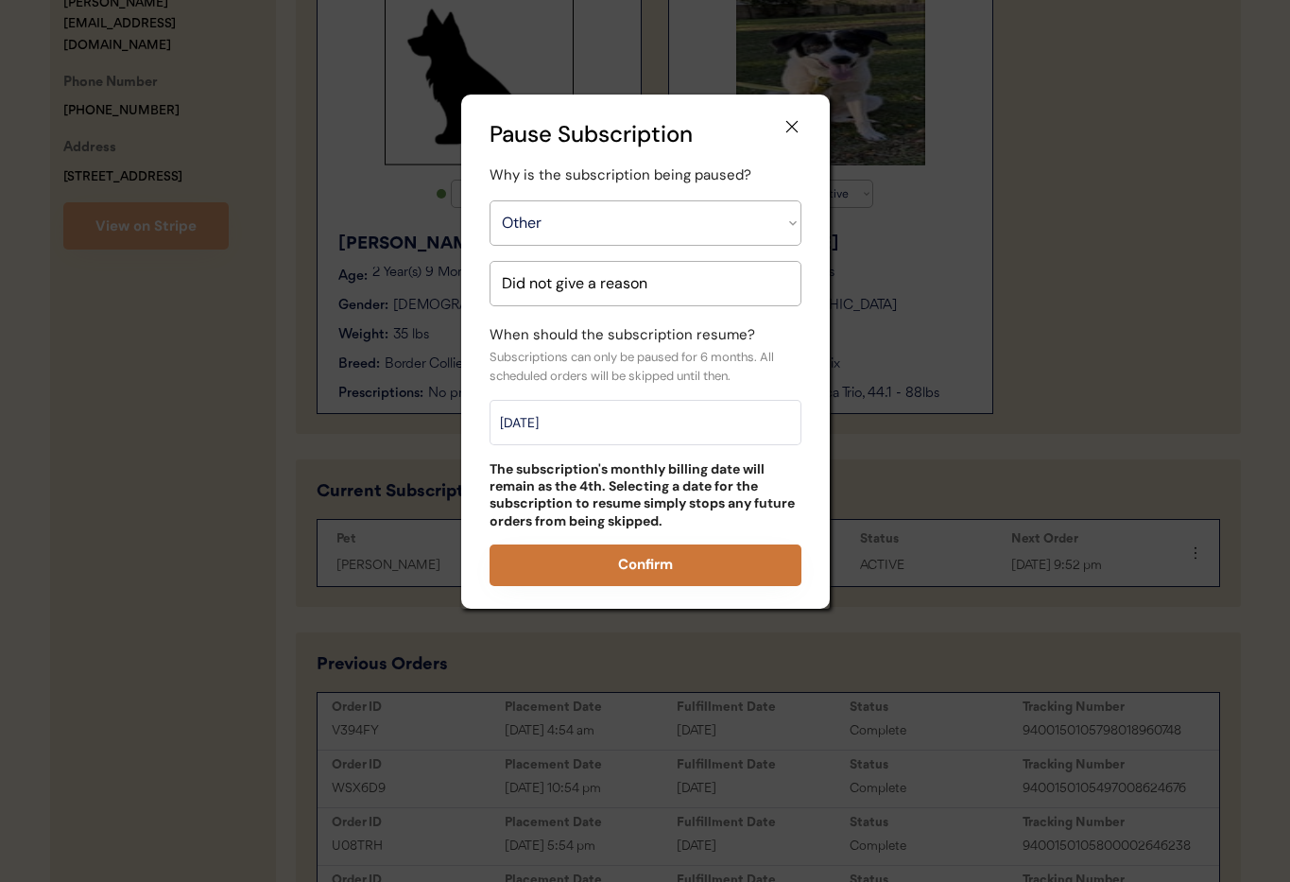
click at [646, 572] on button "Confirm" at bounding box center [645, 565] width 312 height 42
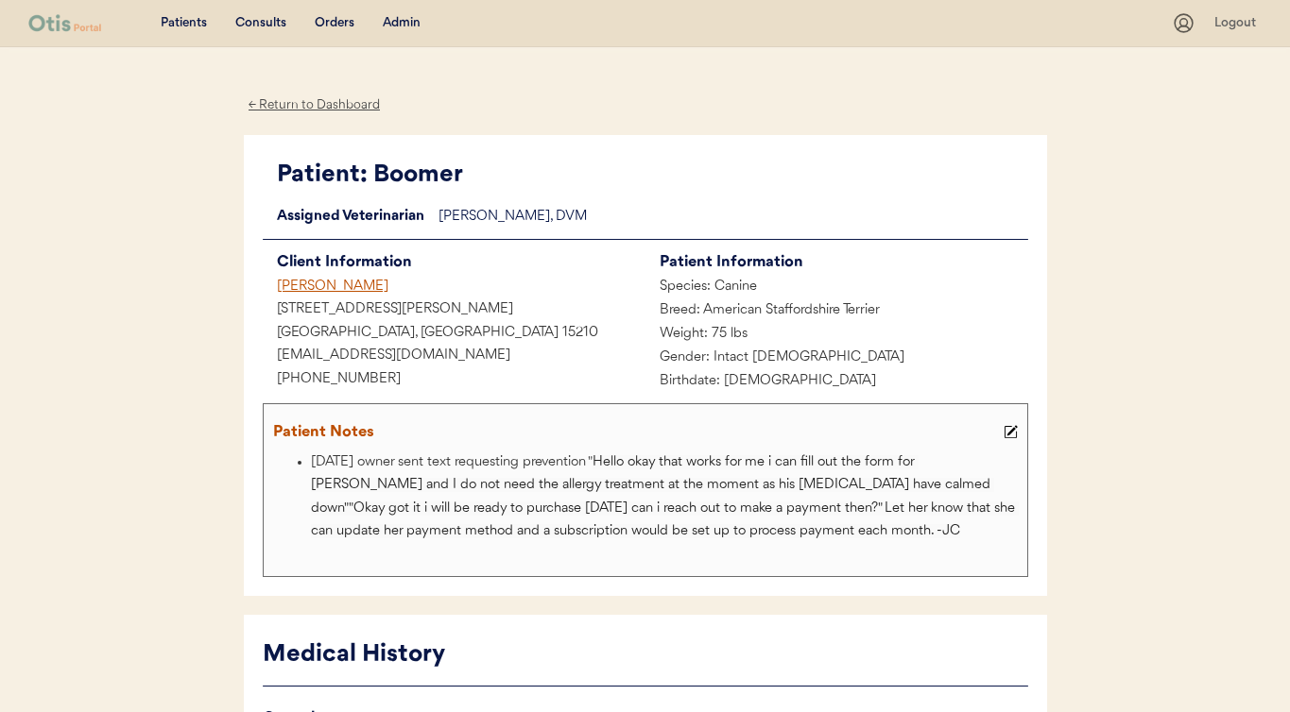
drag, startPoint x: 323, startPoint y: 103, endPoint x: 390, endPoint y: 39, distance: 92.9
click at [323, 103] on div "← Return to Dashboard" at bounding box center [315, 105] width 142 height 22
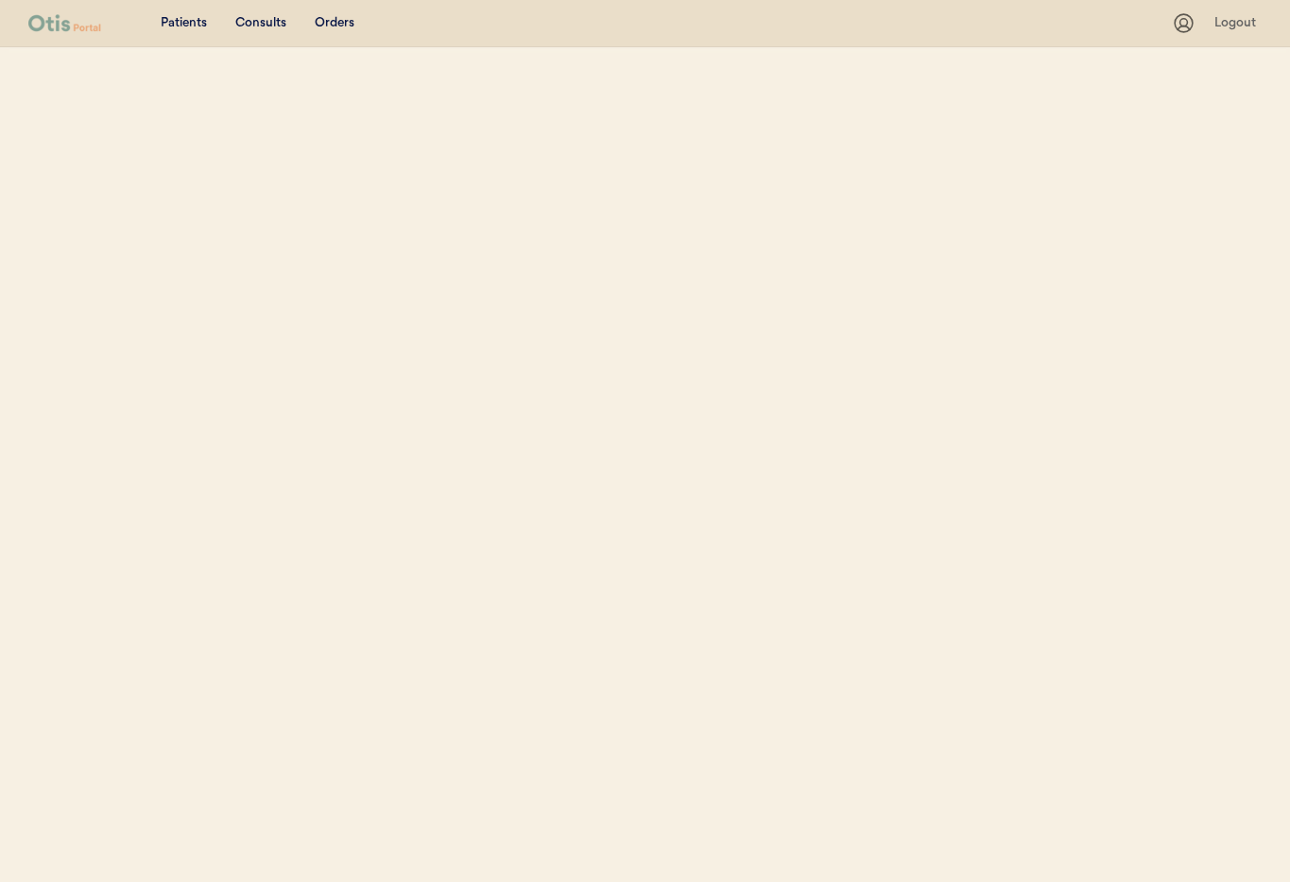
select select ""Name""
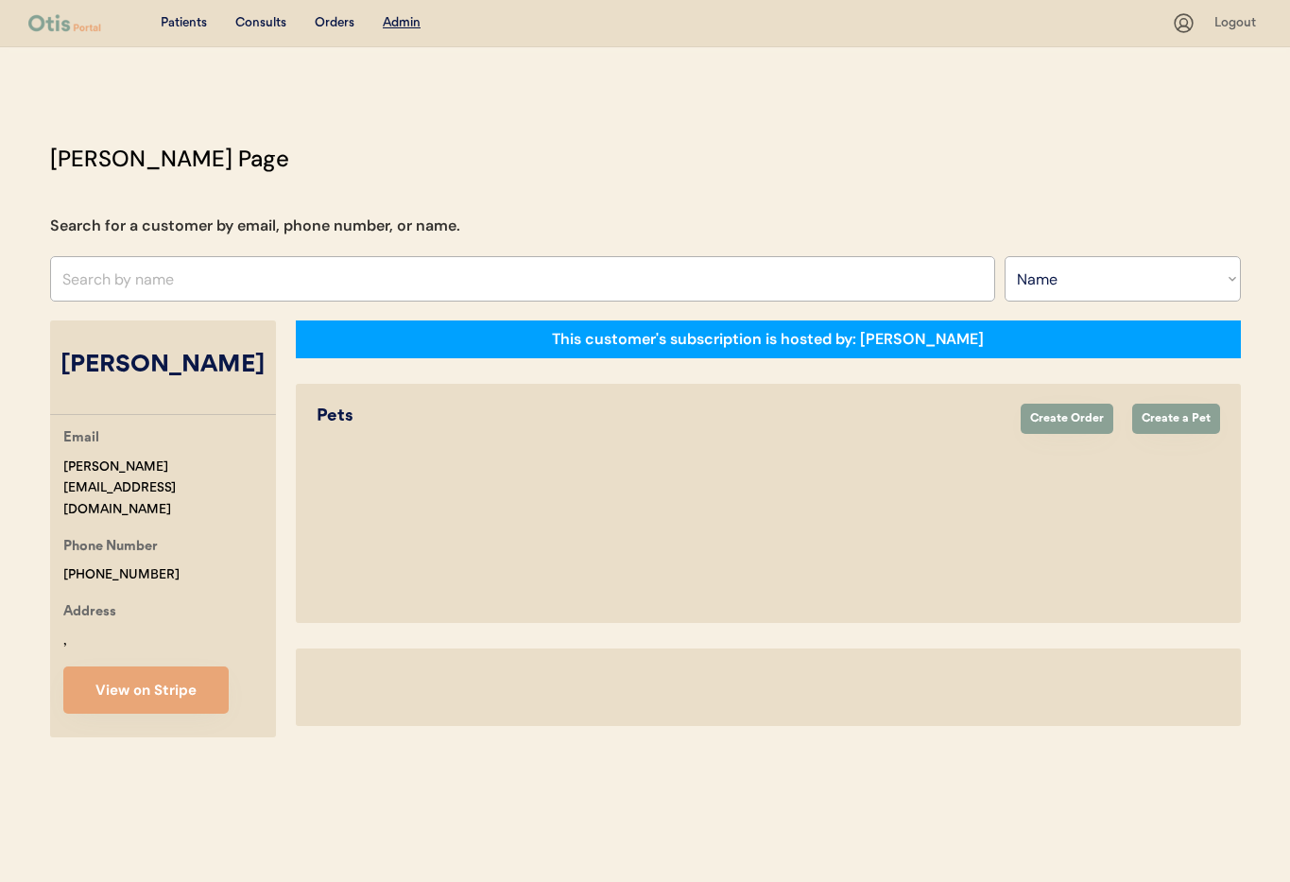
select select "true"
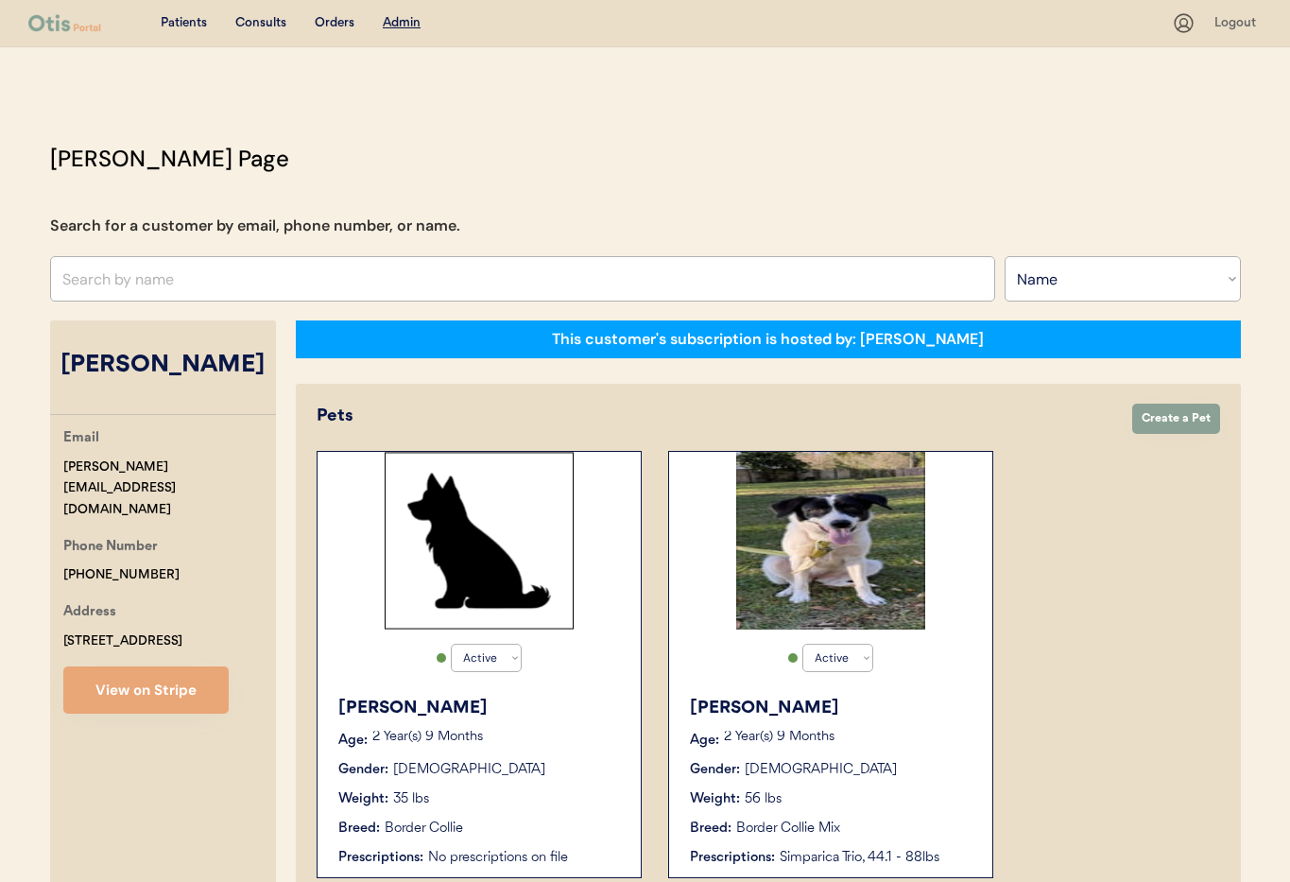
click at [877, 774] on div "Gender: Female" at bounding box center [831, 770] width 283 height 20
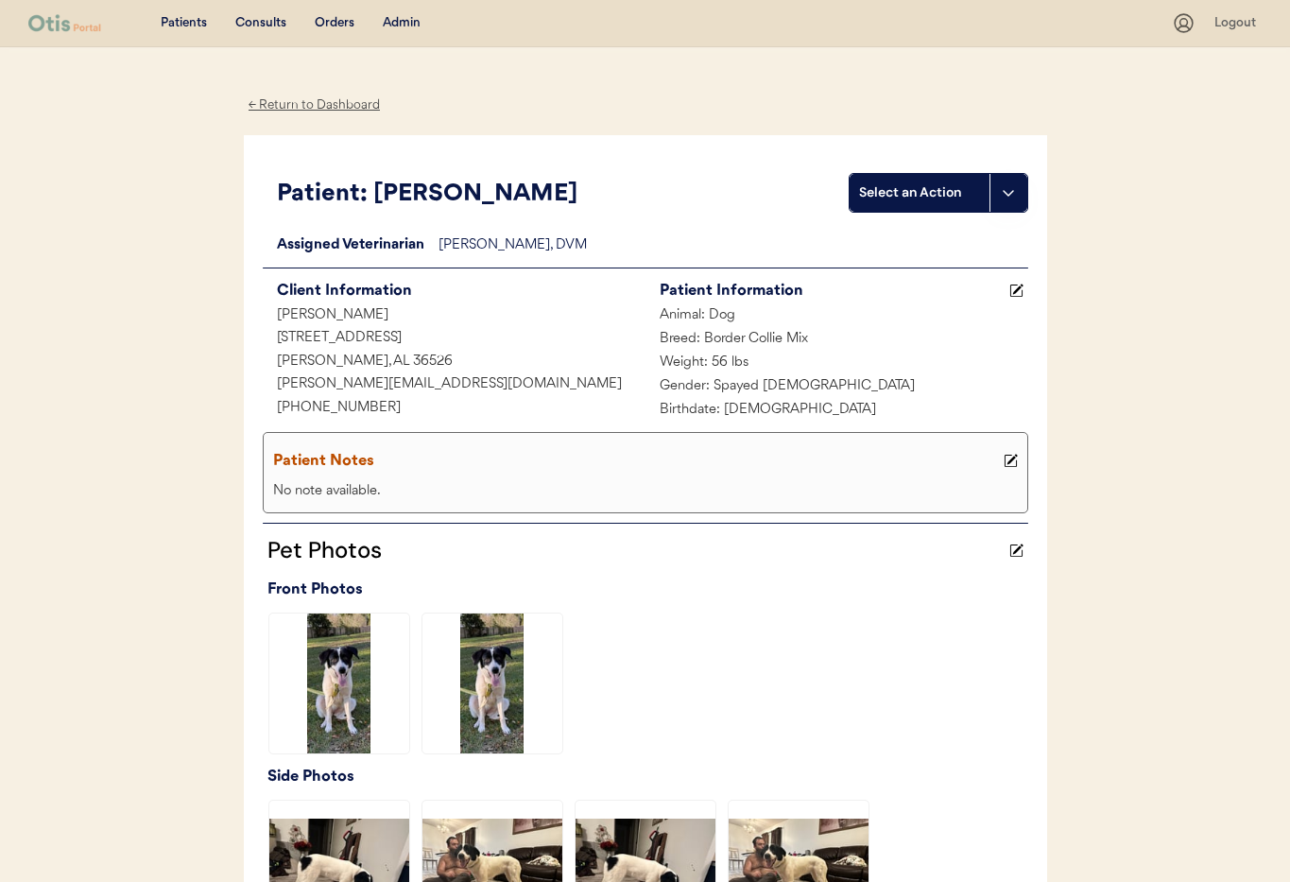
click at [1016, 460] on use at bounding box center [1009, 460] width 13 height 13
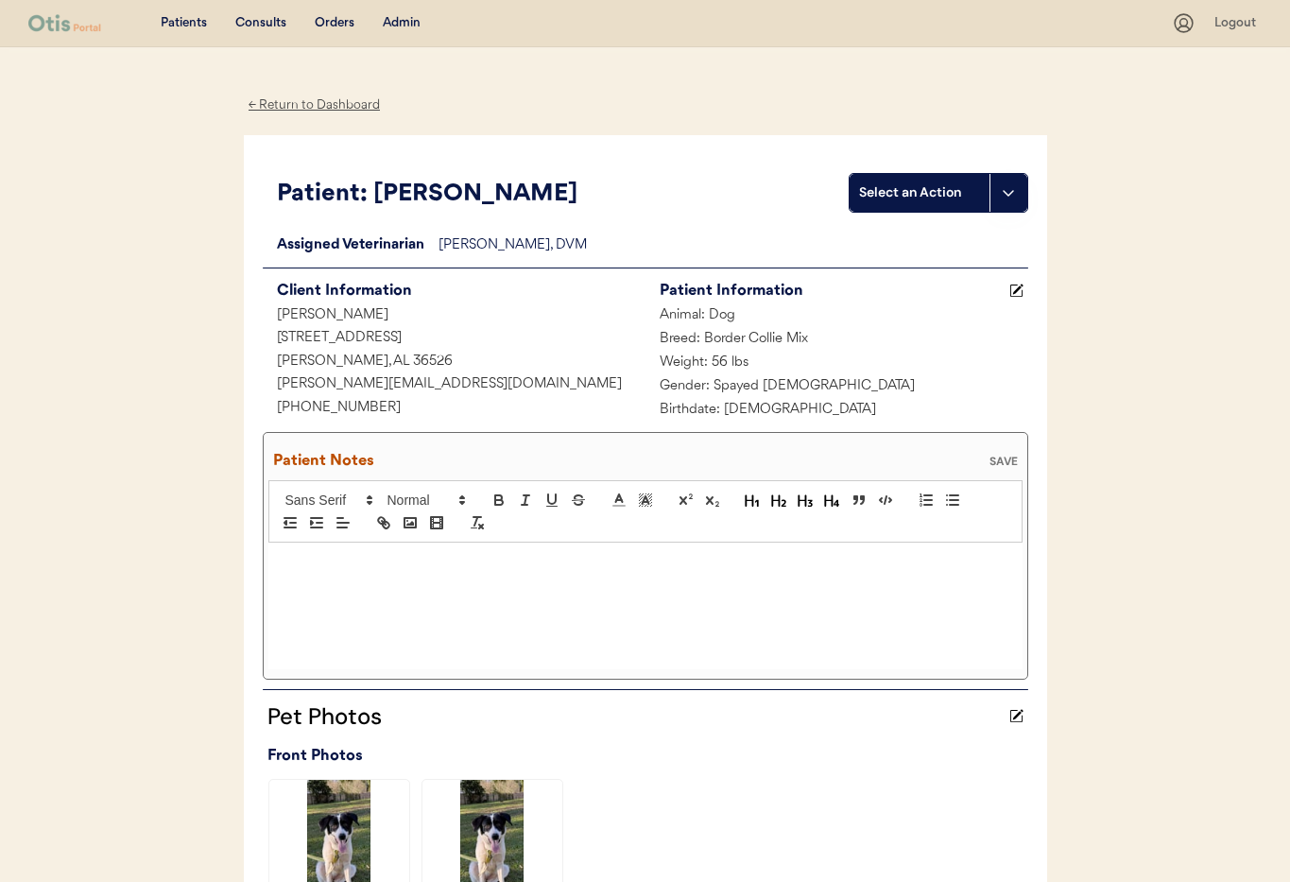
click at [336, 564] on p at bounding box center [646, 562] width 726 height 17
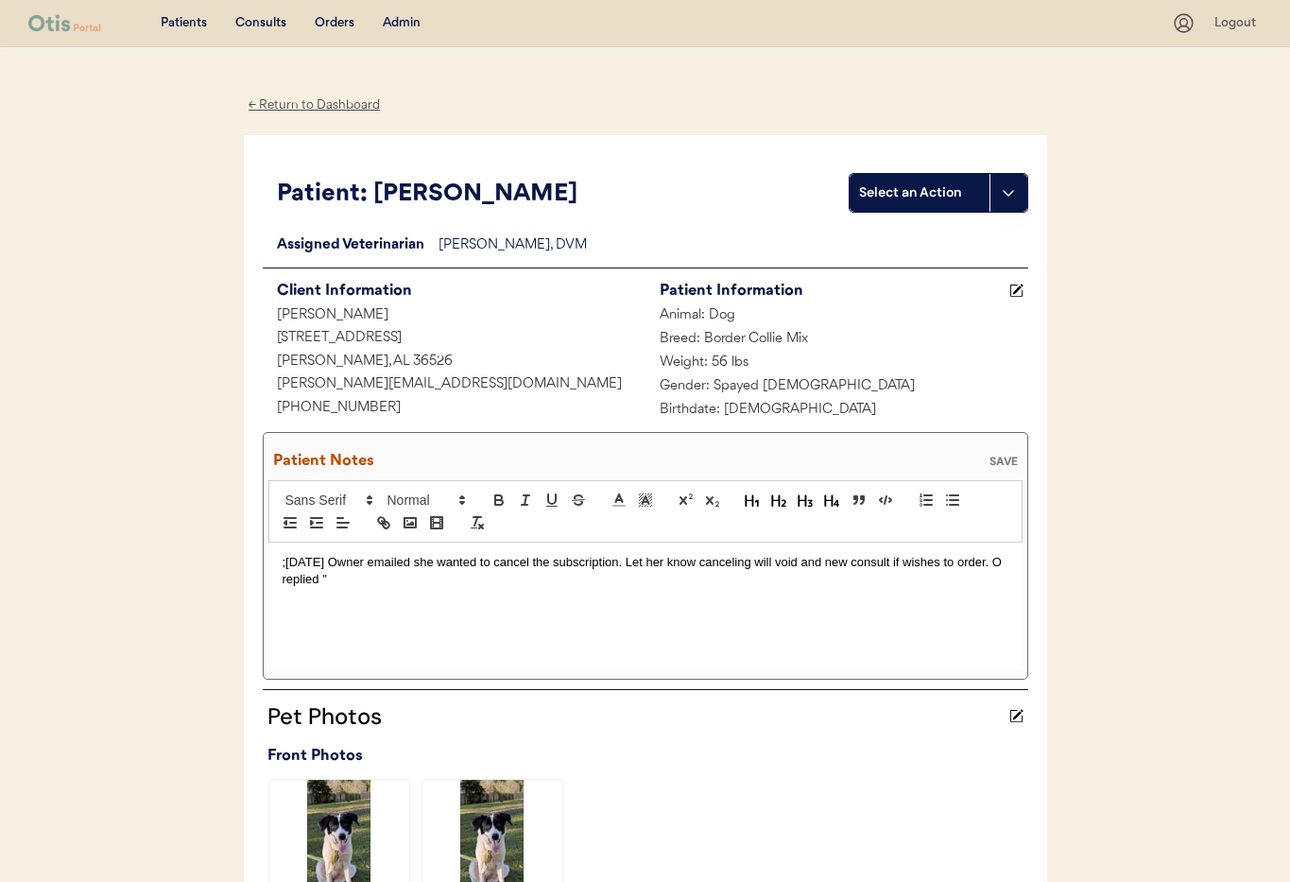
click at [340, 565] on p ";10/5/25 Owner emailed she wanted to cancel the subscription. Let her know canc…" at bounding box center [646, 571] width 726 height 35
click at [340, 578] on p ";10/5/25 Owner emailed she wanted to cancel the subscription. Let her know canc…" at bounding box center [646, 571] width 726 height 35
click at [985, 459] on div "SAVE" at bounding box center [1004, 460] width 38 height 11
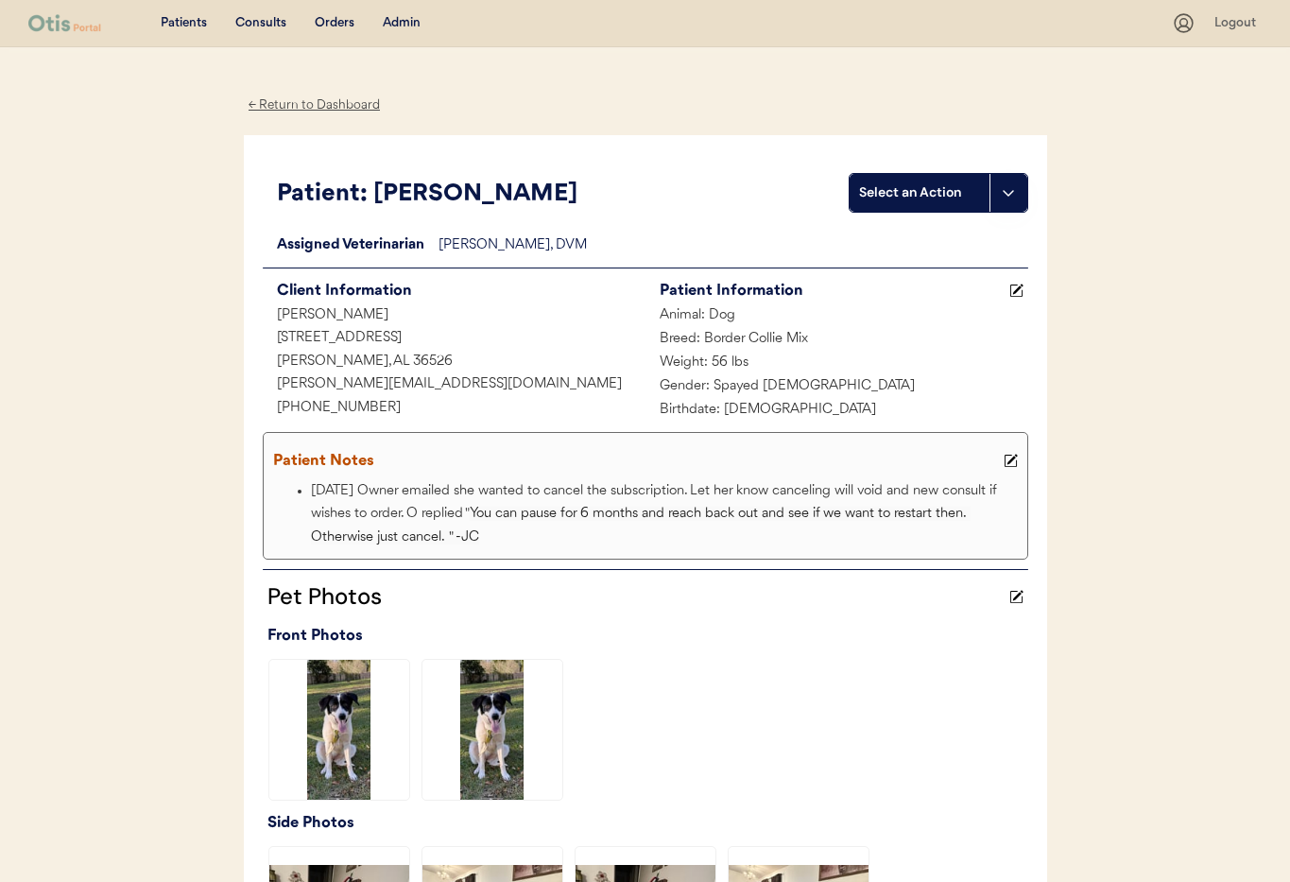
click at [1010, 461] on use at bounding box center [1009, 460] width 13 height 13
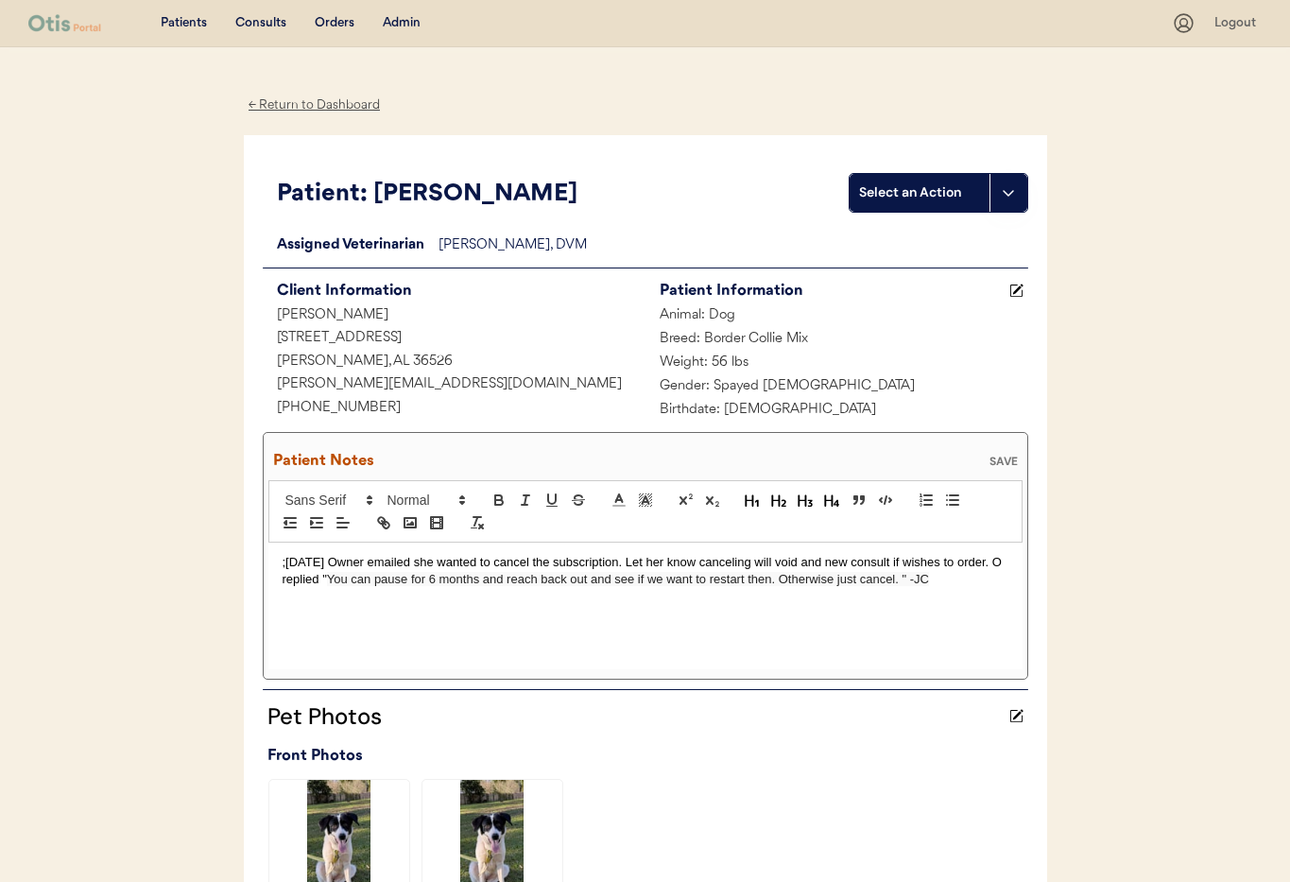
drag, startPoint x: 904, startPoint y: 580, endPoint x: 916, endPoint y: 591, distance: 16.1
click at [904, 581] on span "You can pause for 6 months and reach back out and see if we want to restart the…" at bounding box center [628, 579] width 602 height 14
click at [995, 461] on div "SAVE" at bounding box center [1004, 460] width 38 height 11
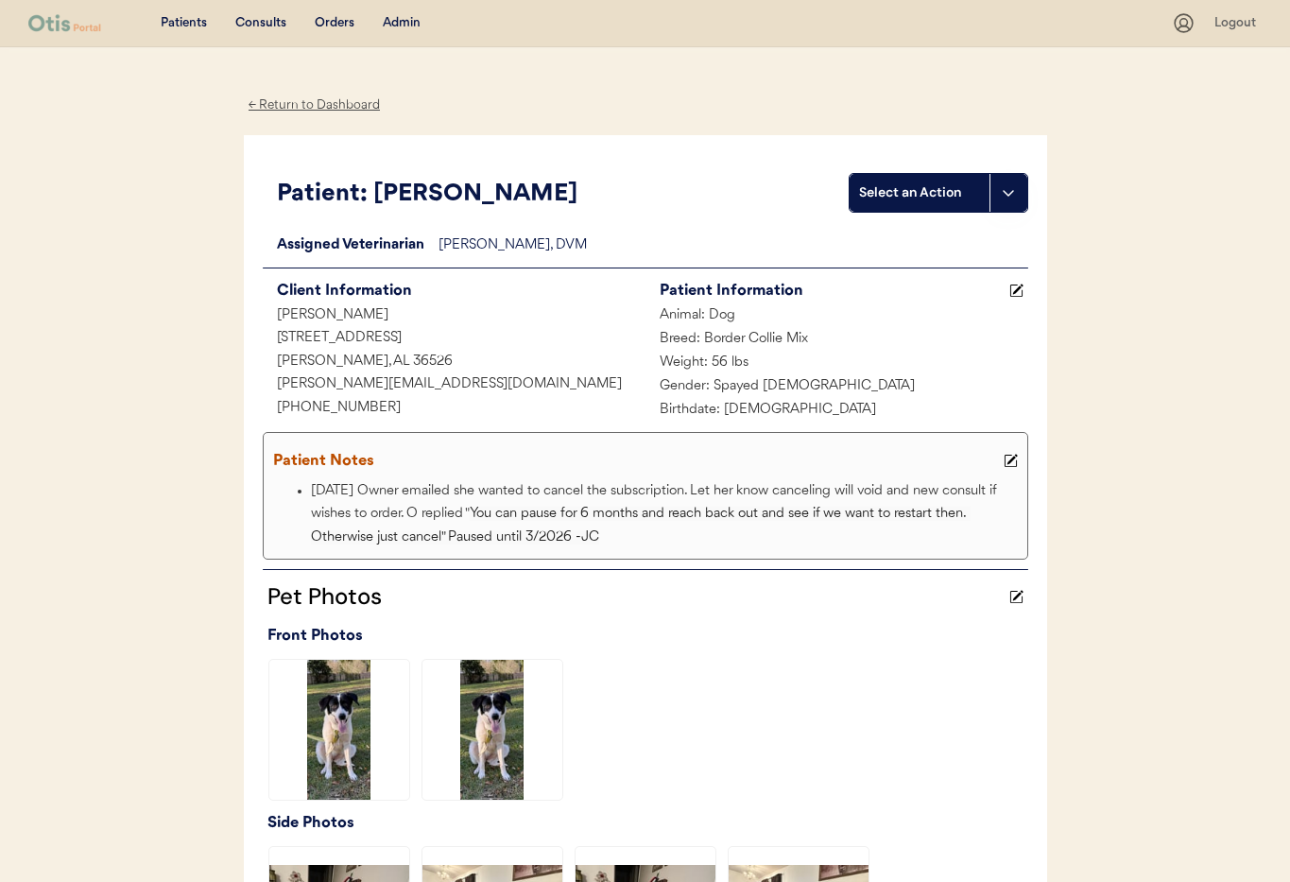
click at [278, 102] on div "← Return to Dashboard" at bounding box center [315, 105] width 142 height 22
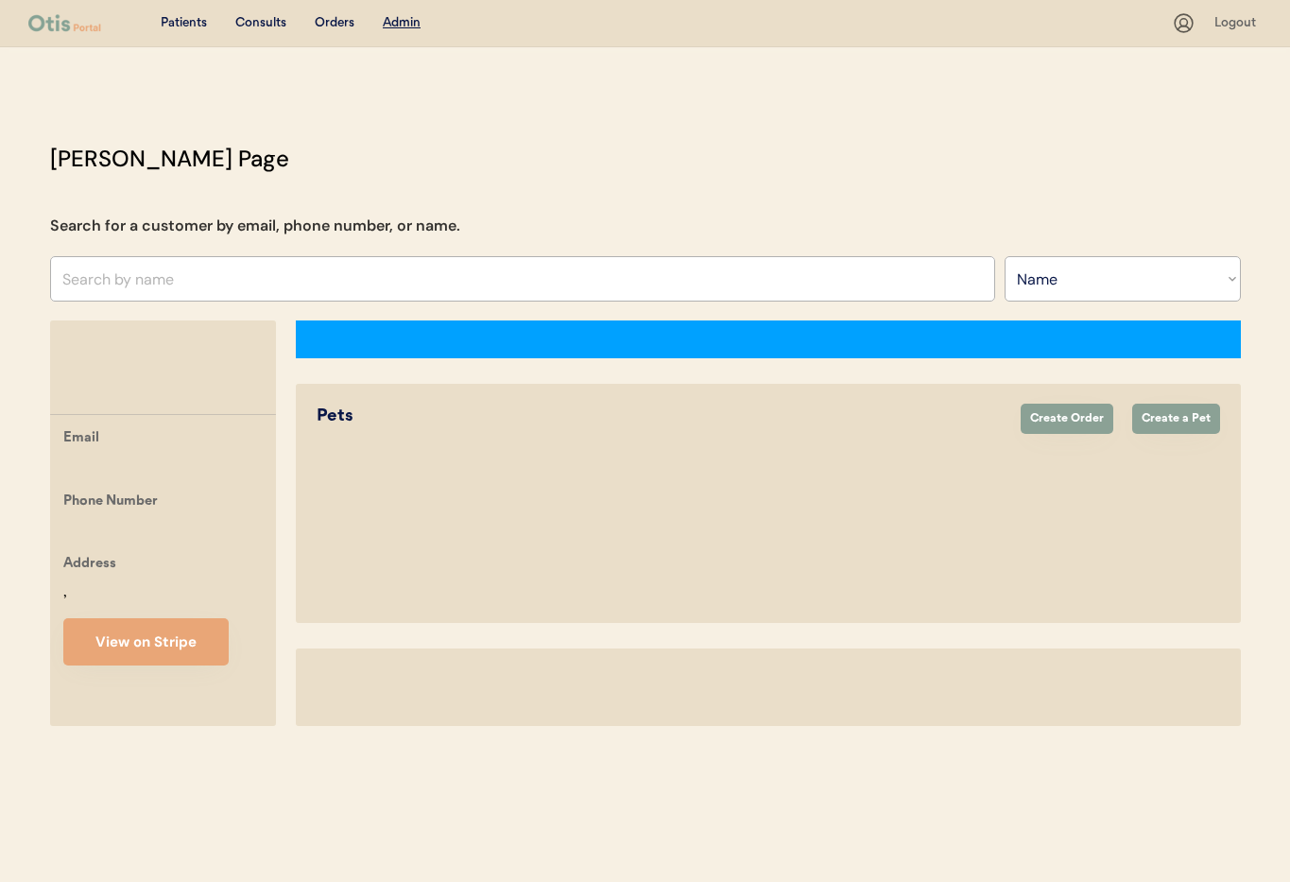
select select ""Name""
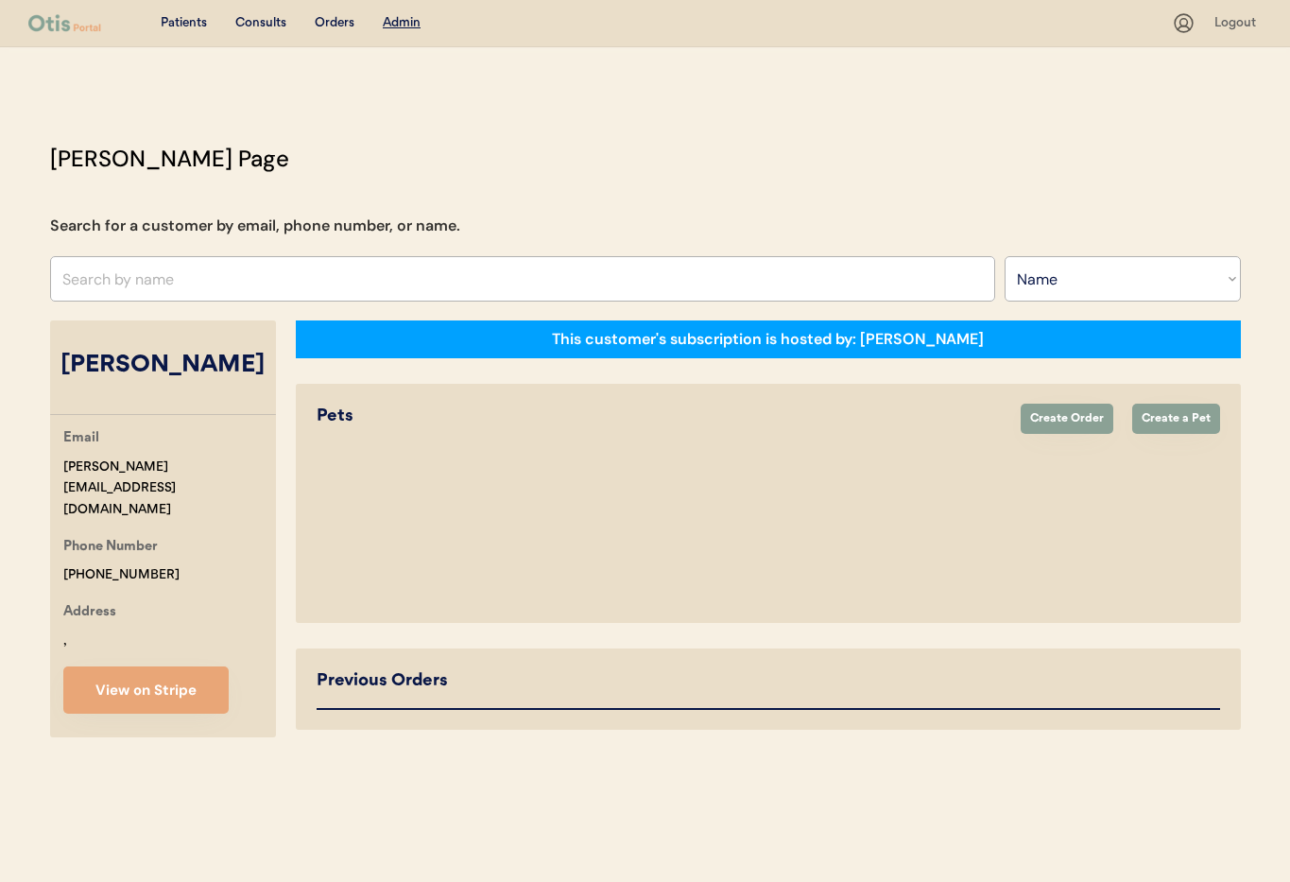
select select "true"
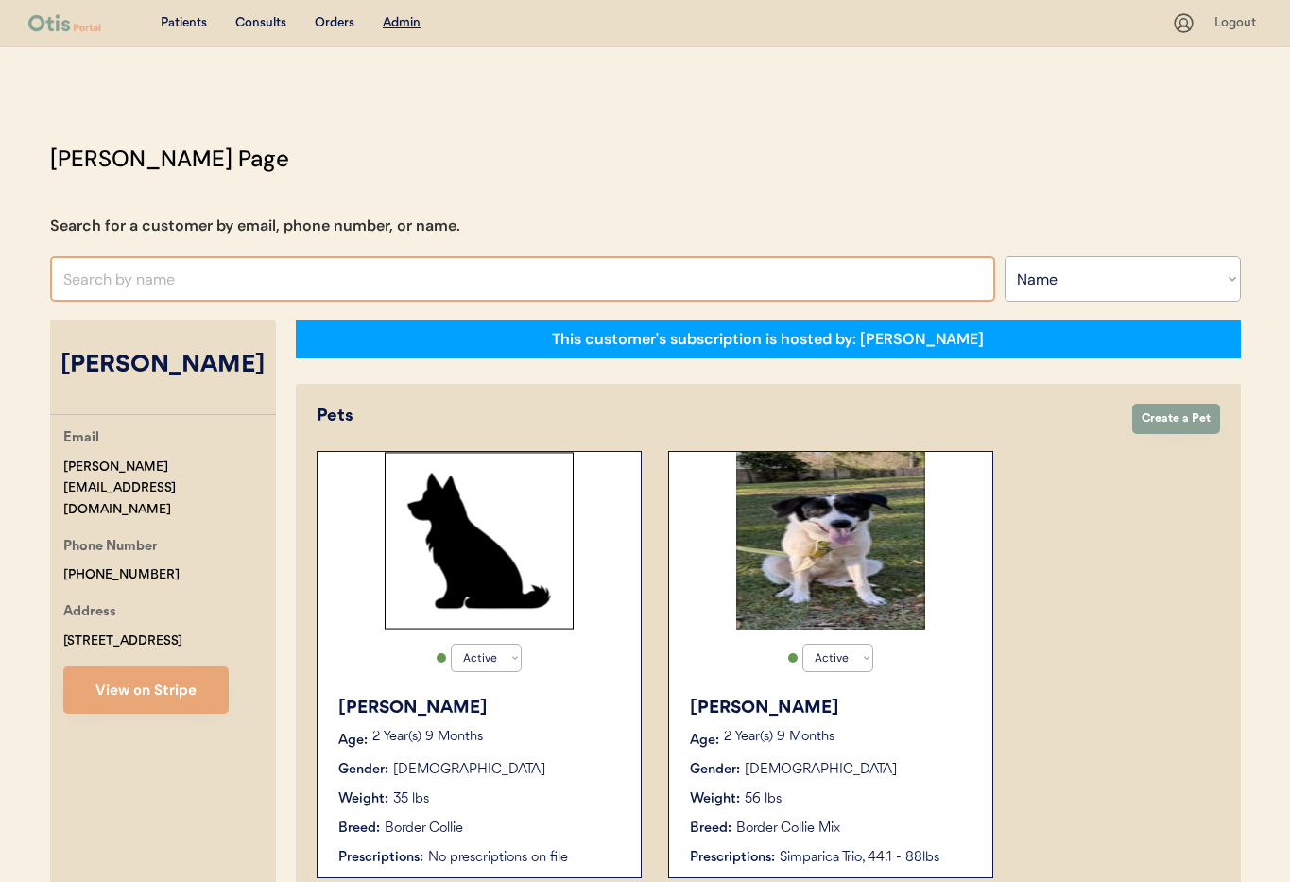
click at [260, 275] on input "text" at bounding box center [522, 278] width 945 height 45
type input "Tamma"
type input "[PERSON_NAME]"
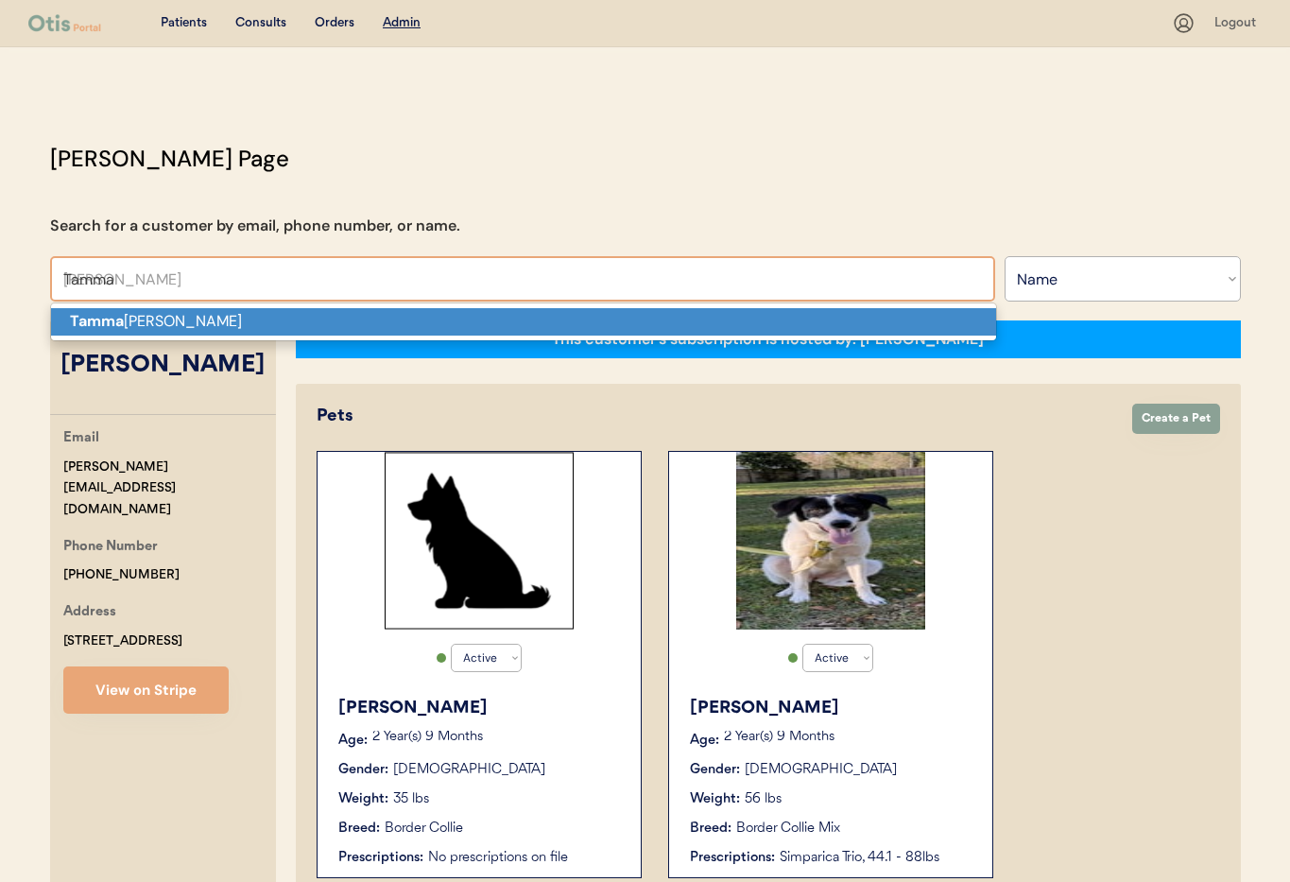
click at [262, 316] on p "Tamma ra Edwards" at bounding box center [523, 321] width 945 height 27
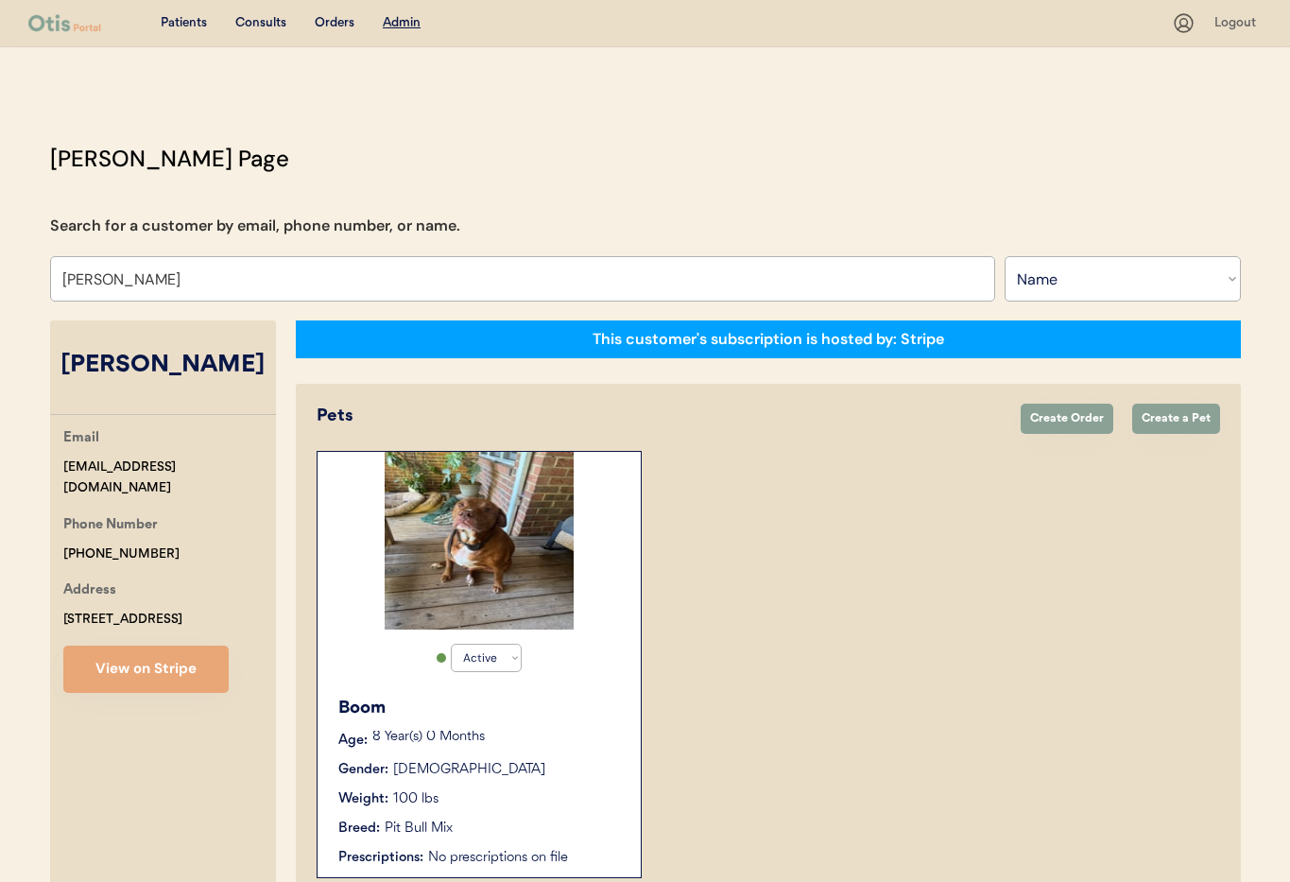
scroll to position [104, 0]
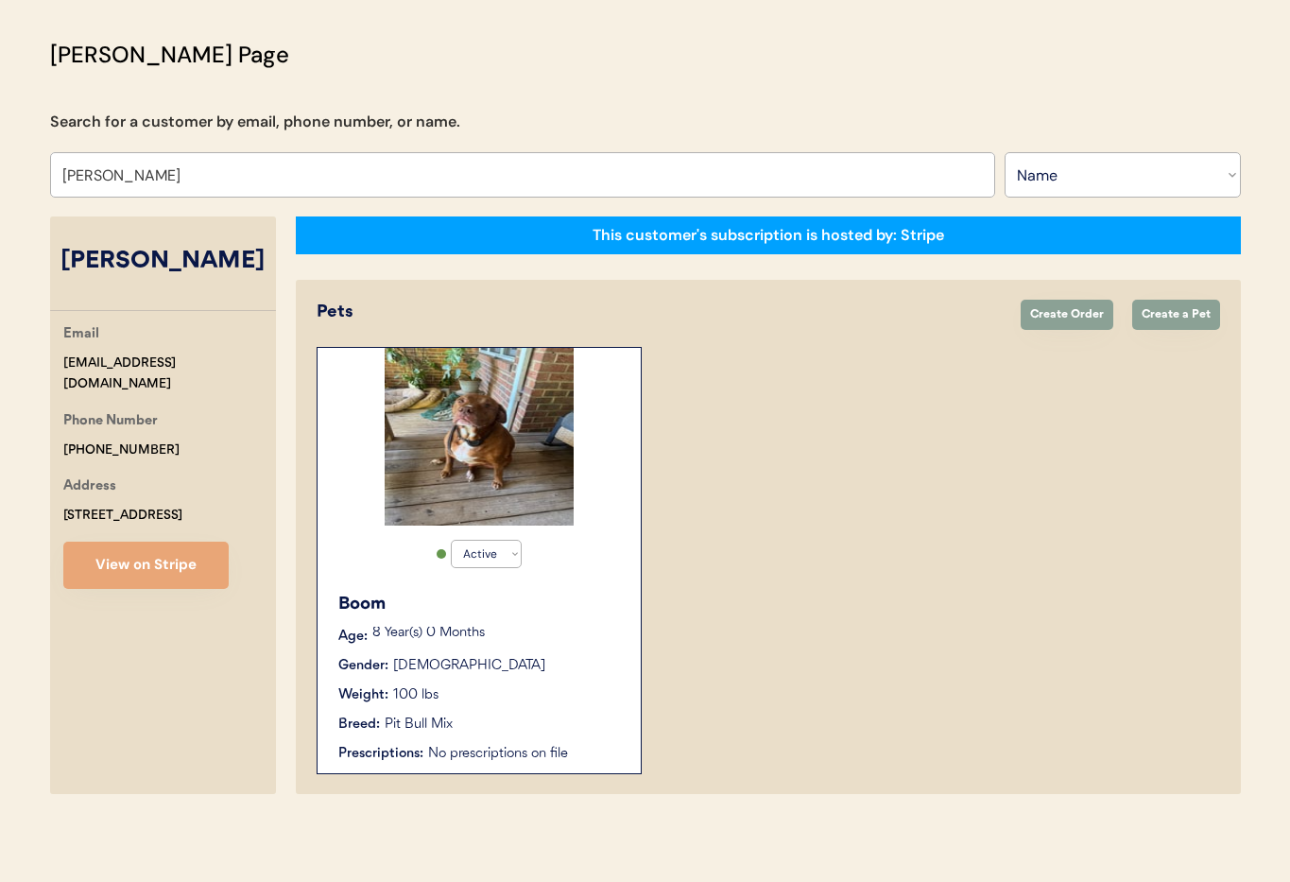
type input "[PERSON_NAME]"
click at [545, 625] on div "Boom Age: 8 Year(s) 0 Months Gender: Male Weight: 100 lbs Breed: Pit Bull Mix P…" at bounding box center [479, 677] width 304 height 191
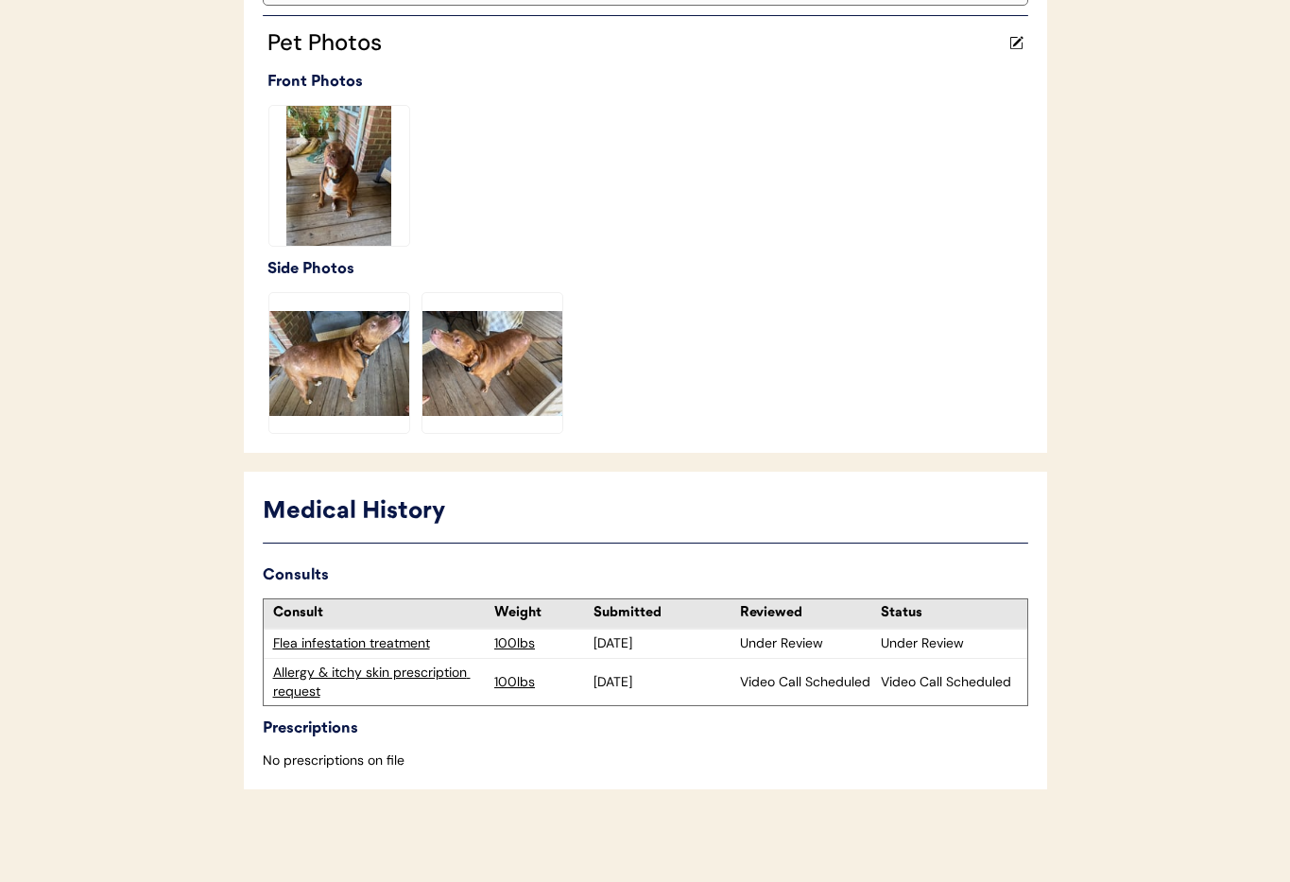
scroll to position [509, 0]
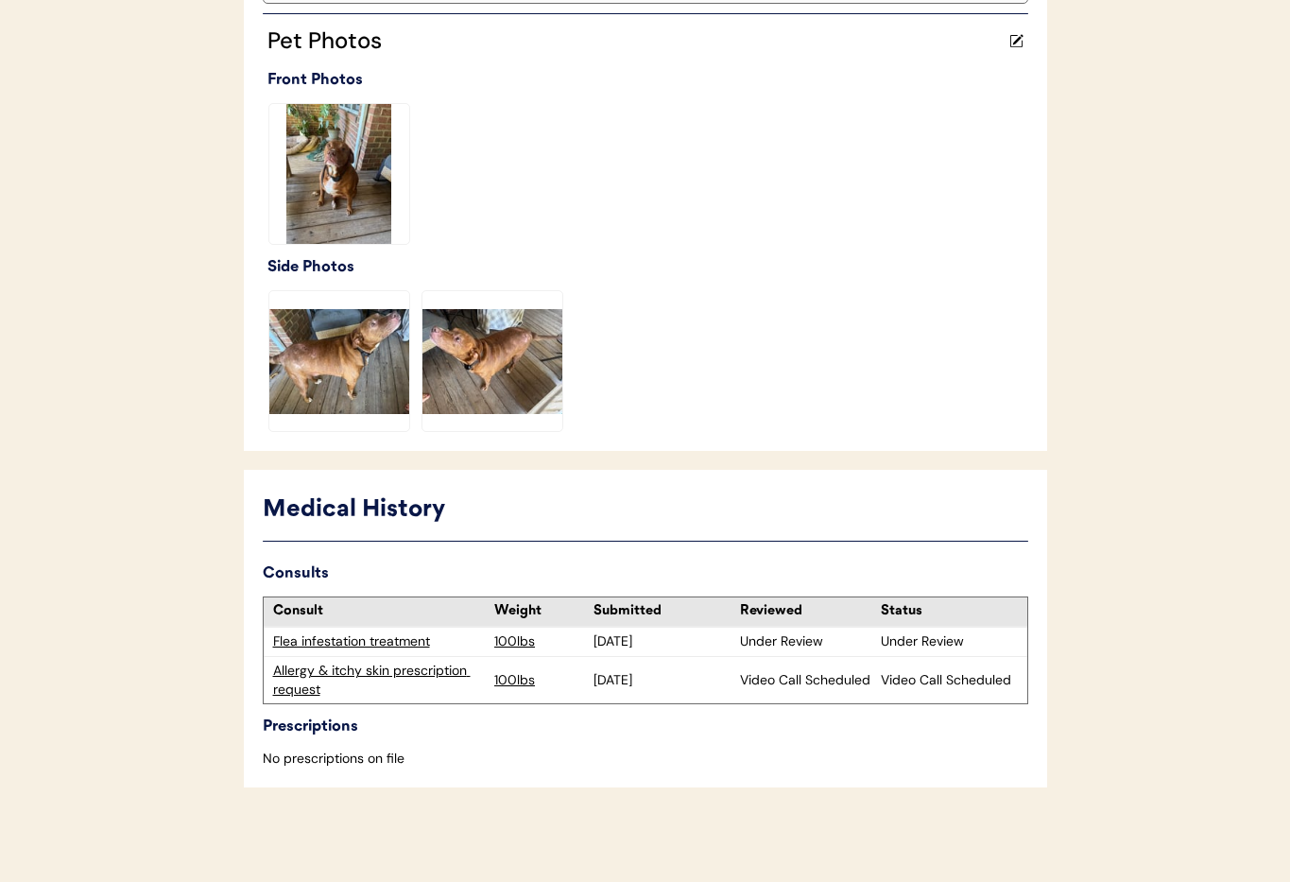
click at [337, 671] on div "Allergy & itchy skin prescription request" at bounding box center [379, 679] width 213 height 37
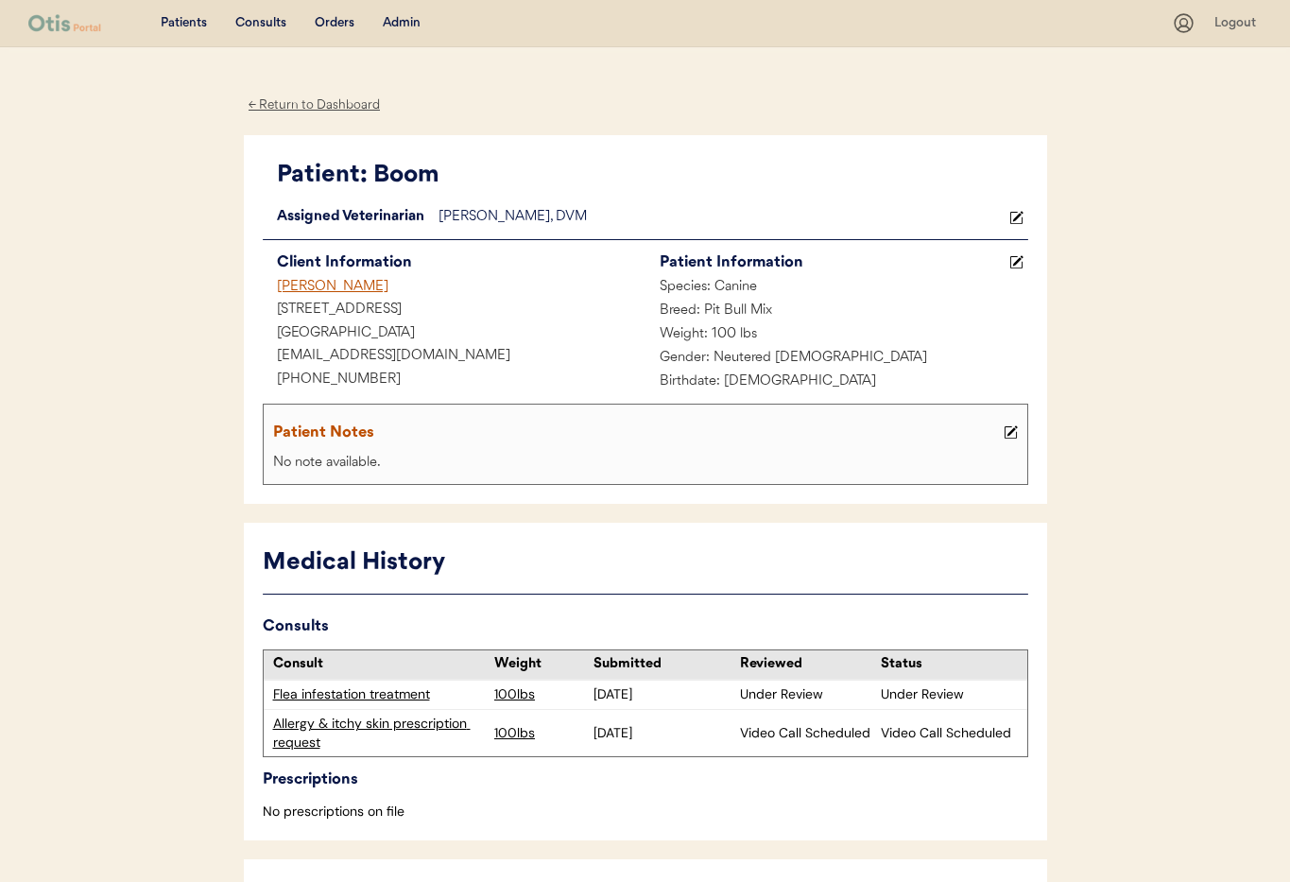
click at [368, 719] on div "Allergy & itchy skin prescription request" at bounding box center [379, 732] width 213 height 37
click at [317, 694] on div "Flea infestation treatment" at bounding box center [379, 694] width 213 height 19
click at [333, 691] on div "Flea infestation treatment" at bounding box center [379, 694] width 213 height 19
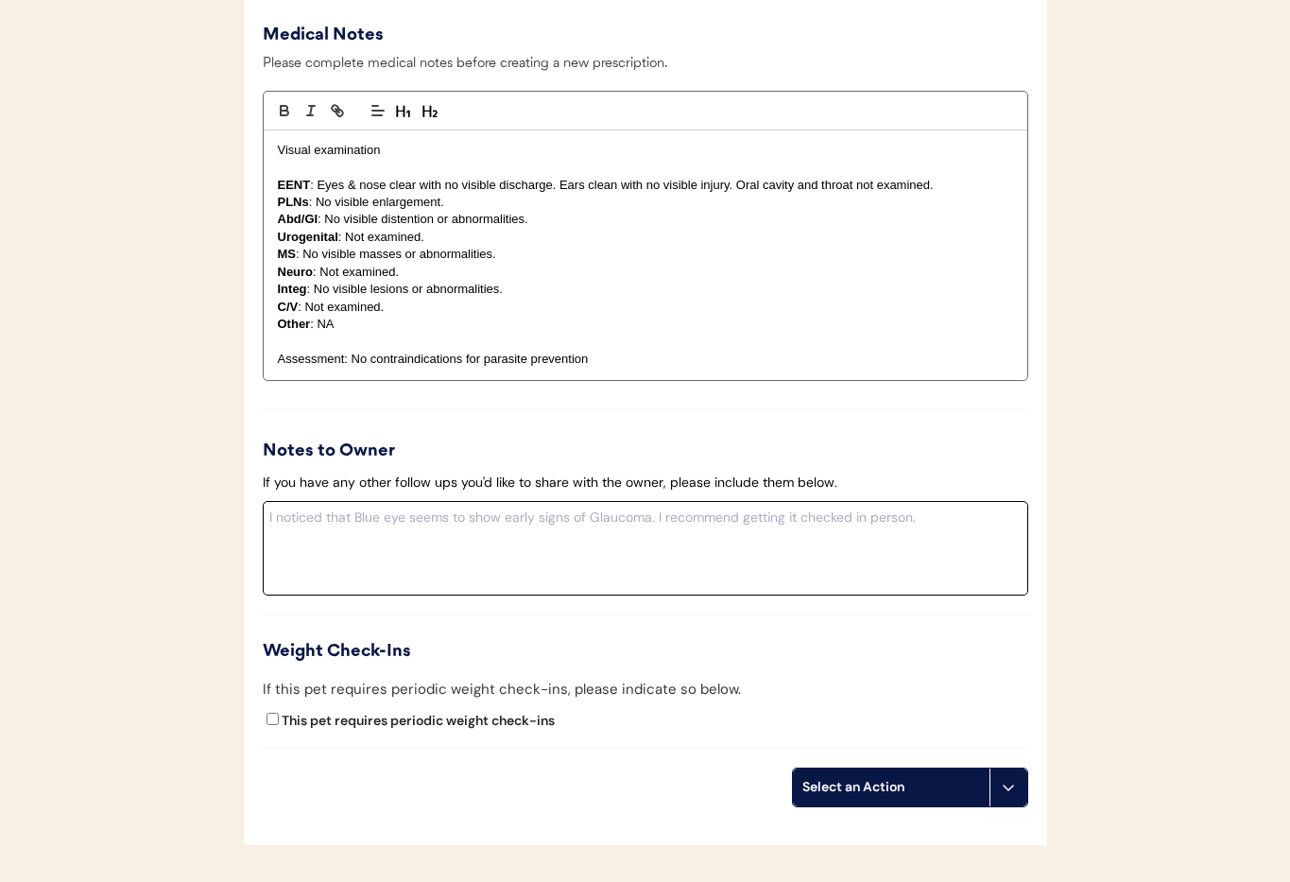
scroll to position [2023, 0]
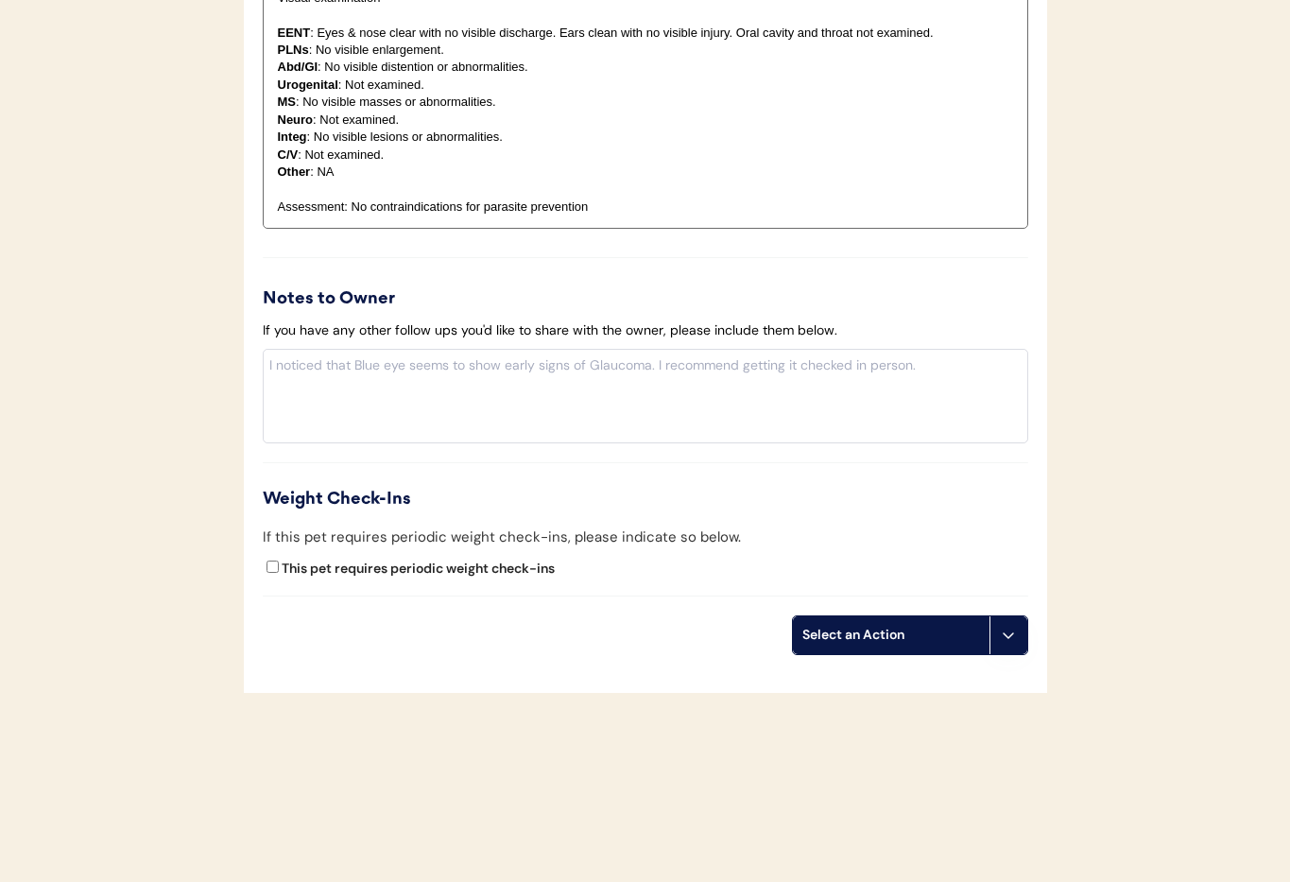
click at [1012, 644] on button at bounding box center [1008, 635] width 38 height 38
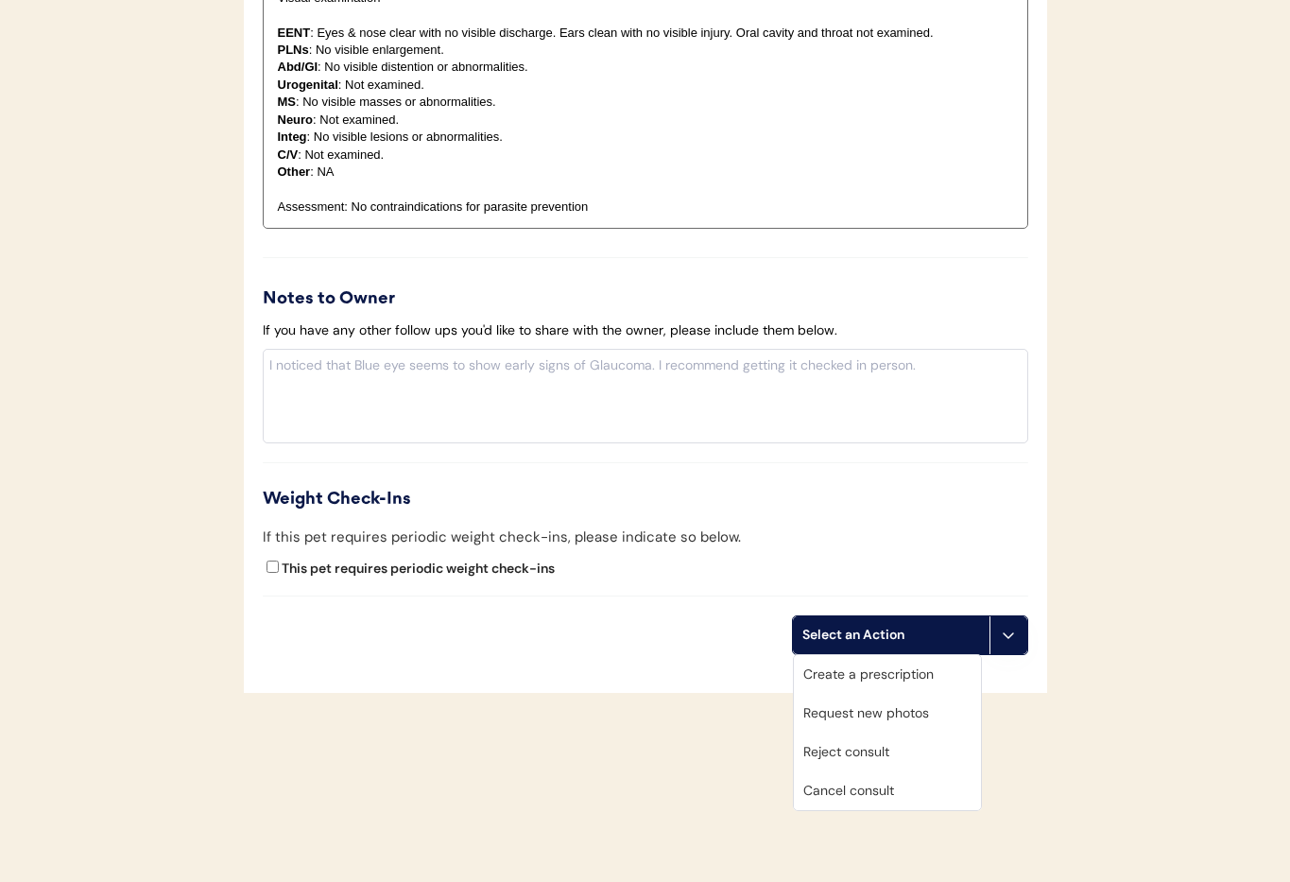
click at [900, 785] on div "Cancel consult" at bounding box center [887, 790] width 187 height 39
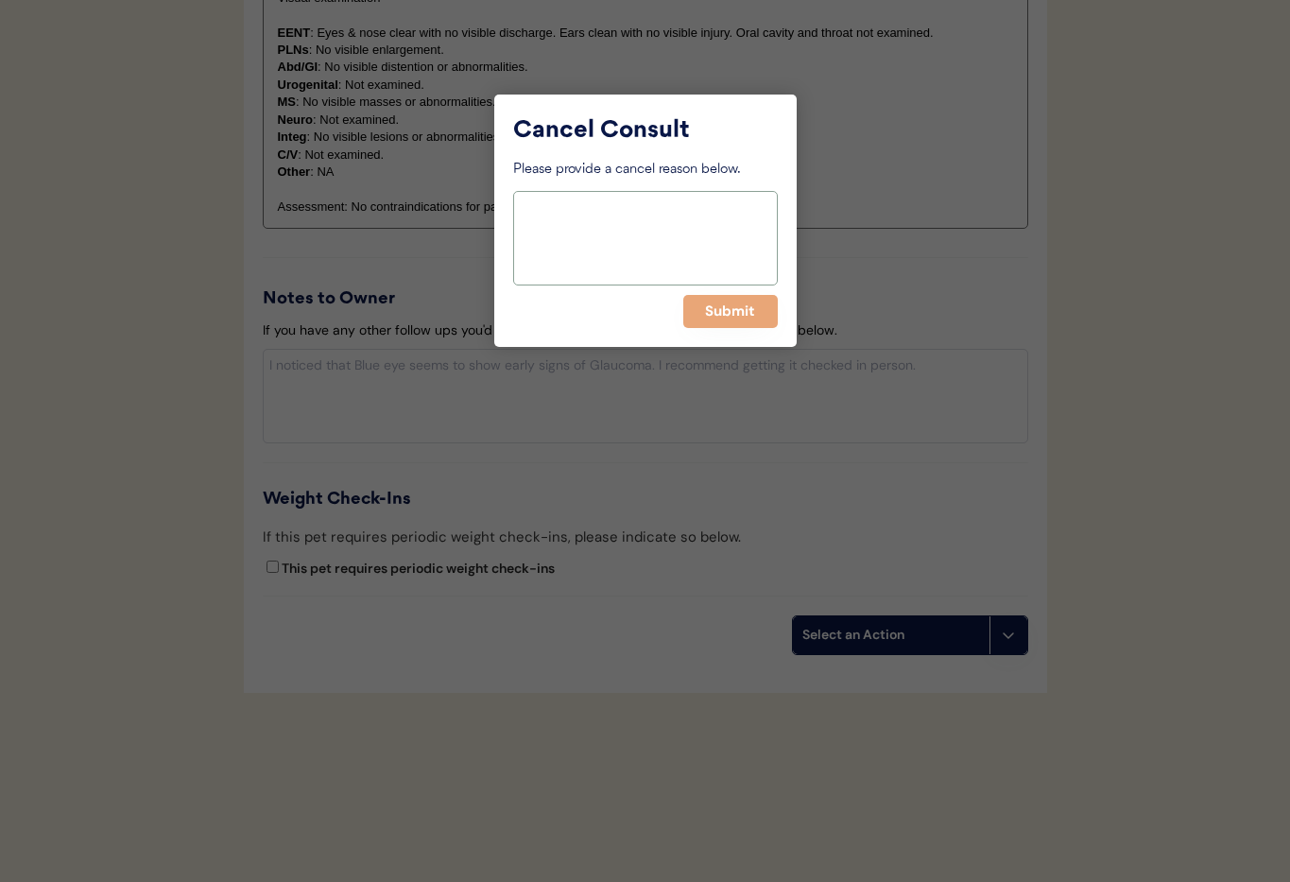
click at [580, 273] on textarea at bounding box center [645, 238] width 265 height 94
type textarea "scheduled allergy consult"
click at [726, 310] on button "Submit" at bounding box center [730, 311] width 94 height 33
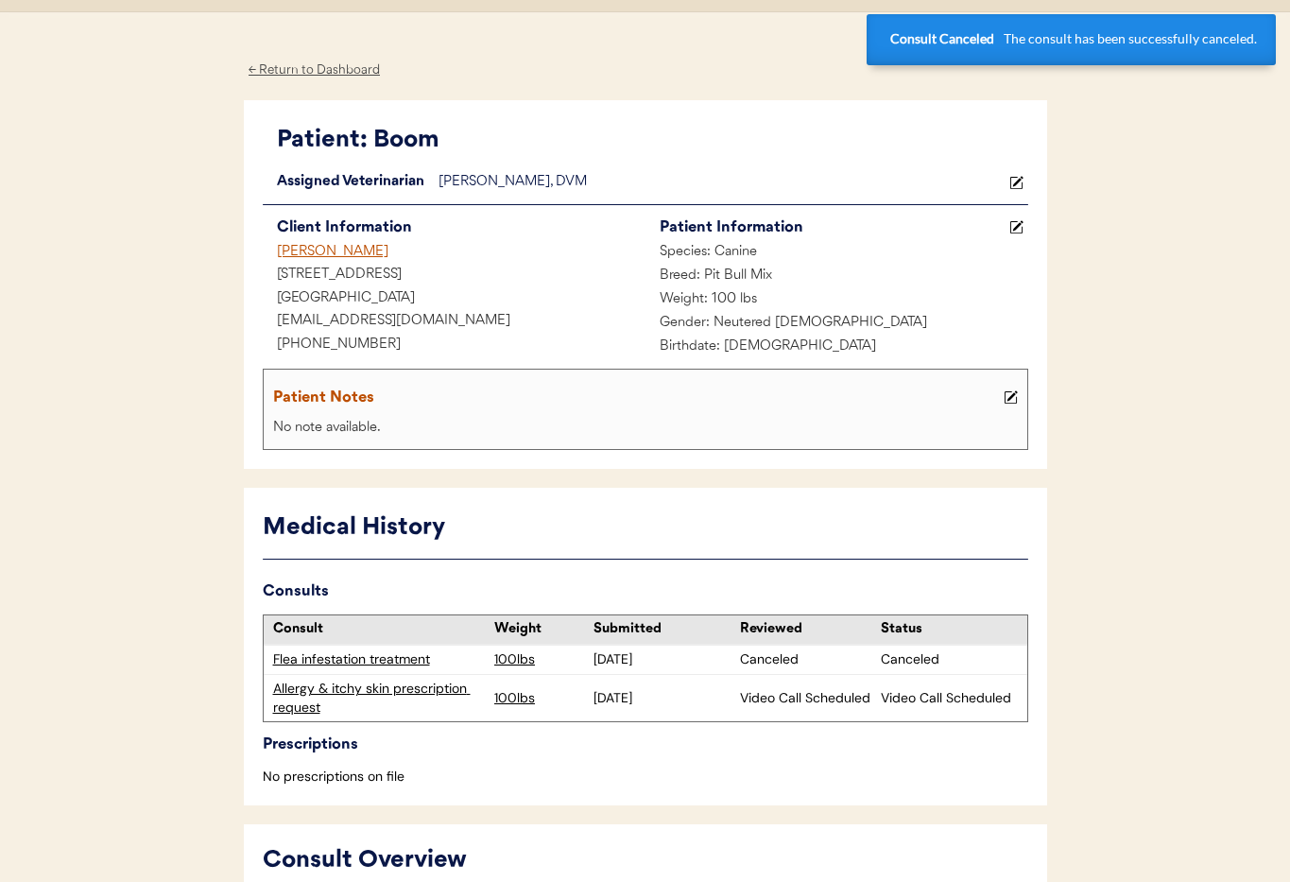
scroll to position [0, 0]
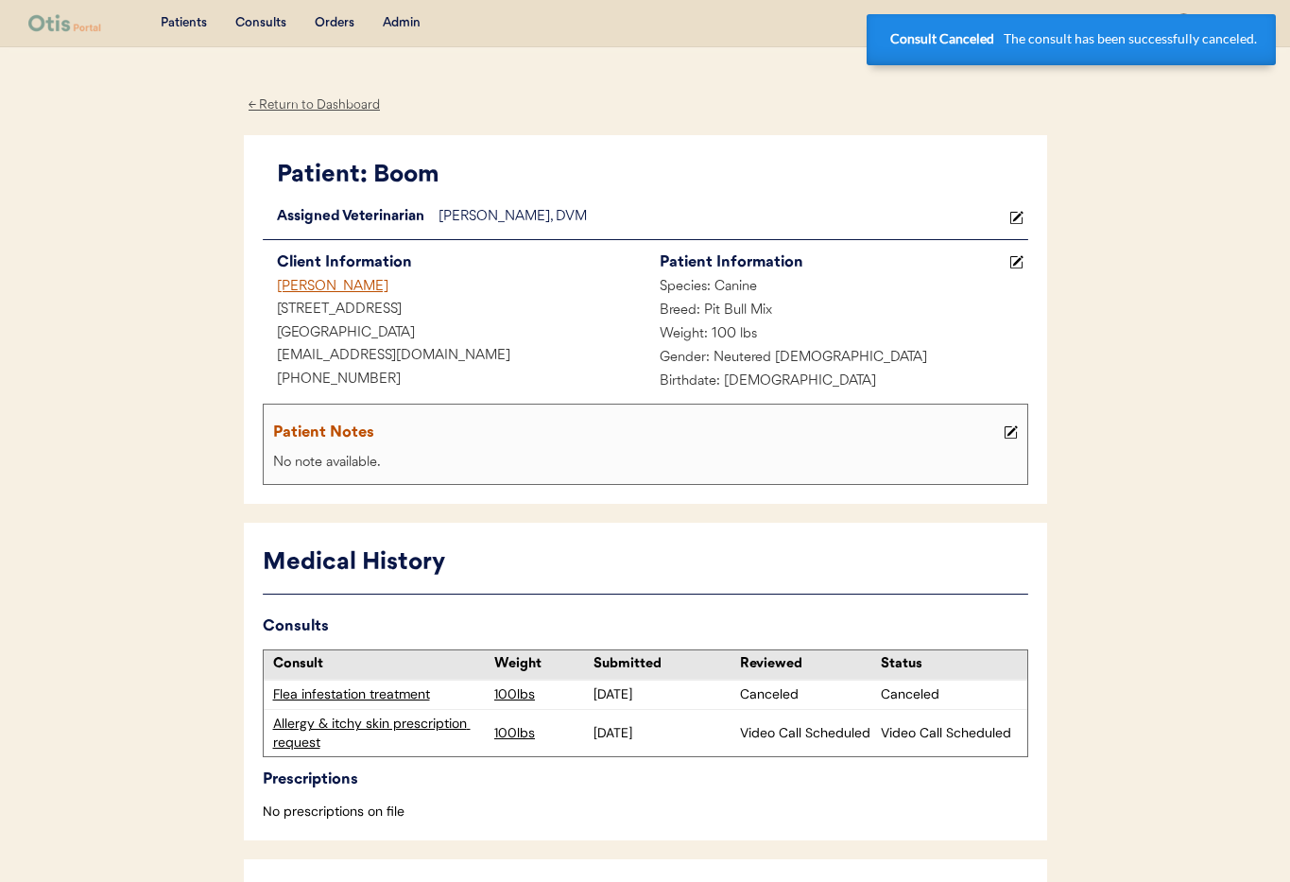
click at [375, 721] on div "Allergy & itchy skin prescription request" at bounding box center [379, 732] width 213 height 37
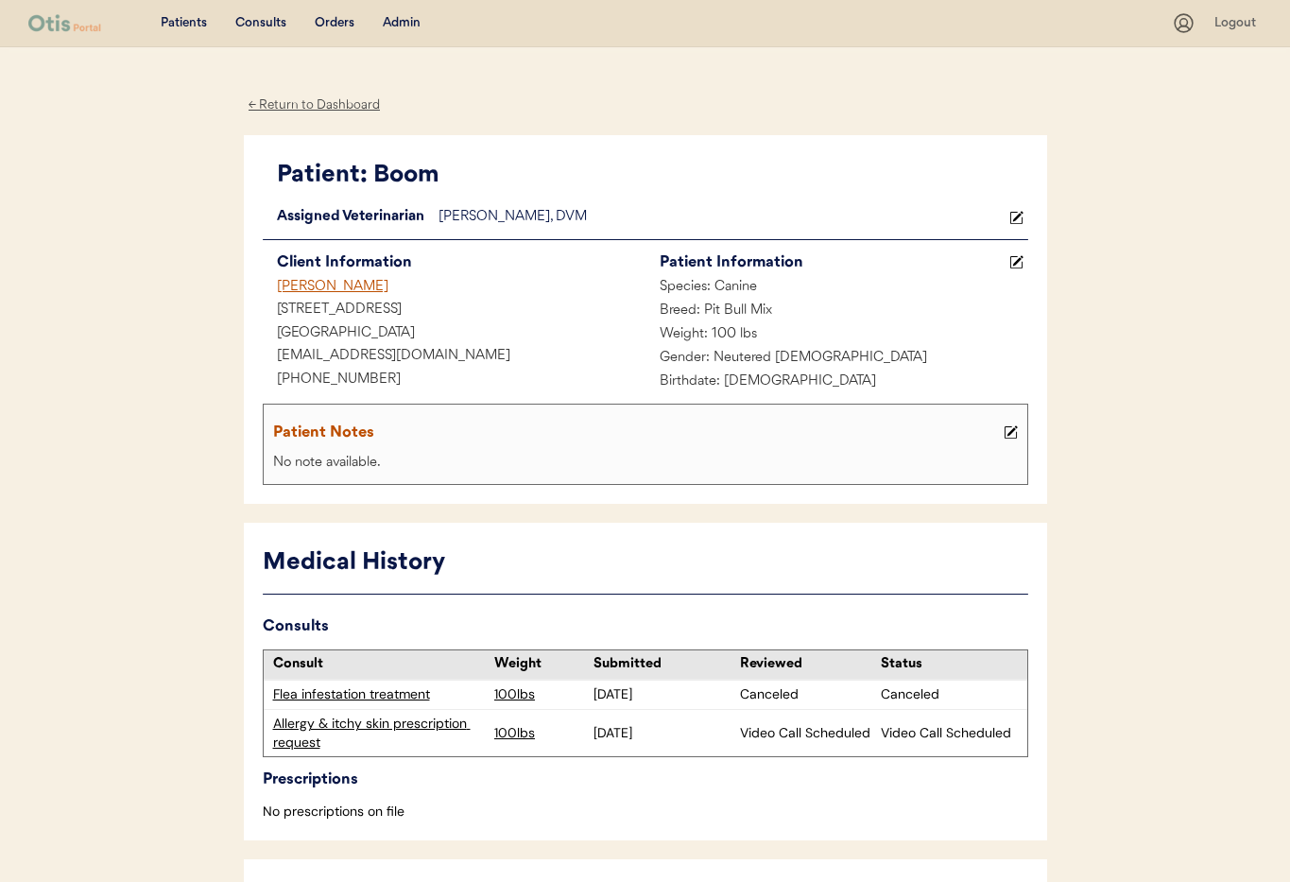
click at [330, 289] on div "[PERSON_NAME]" at bounding box center [454, 288] width 383 height 24
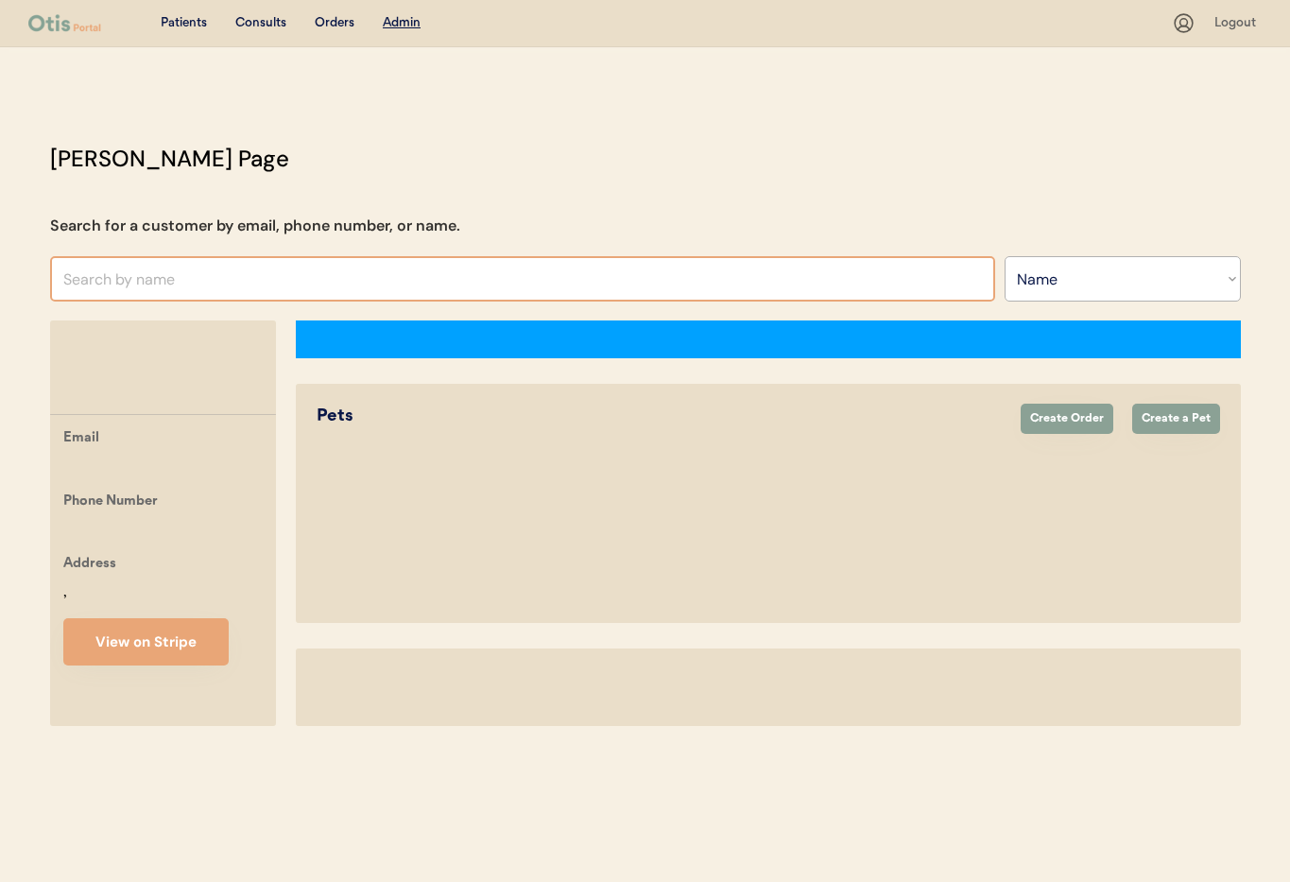
select select ""Name""
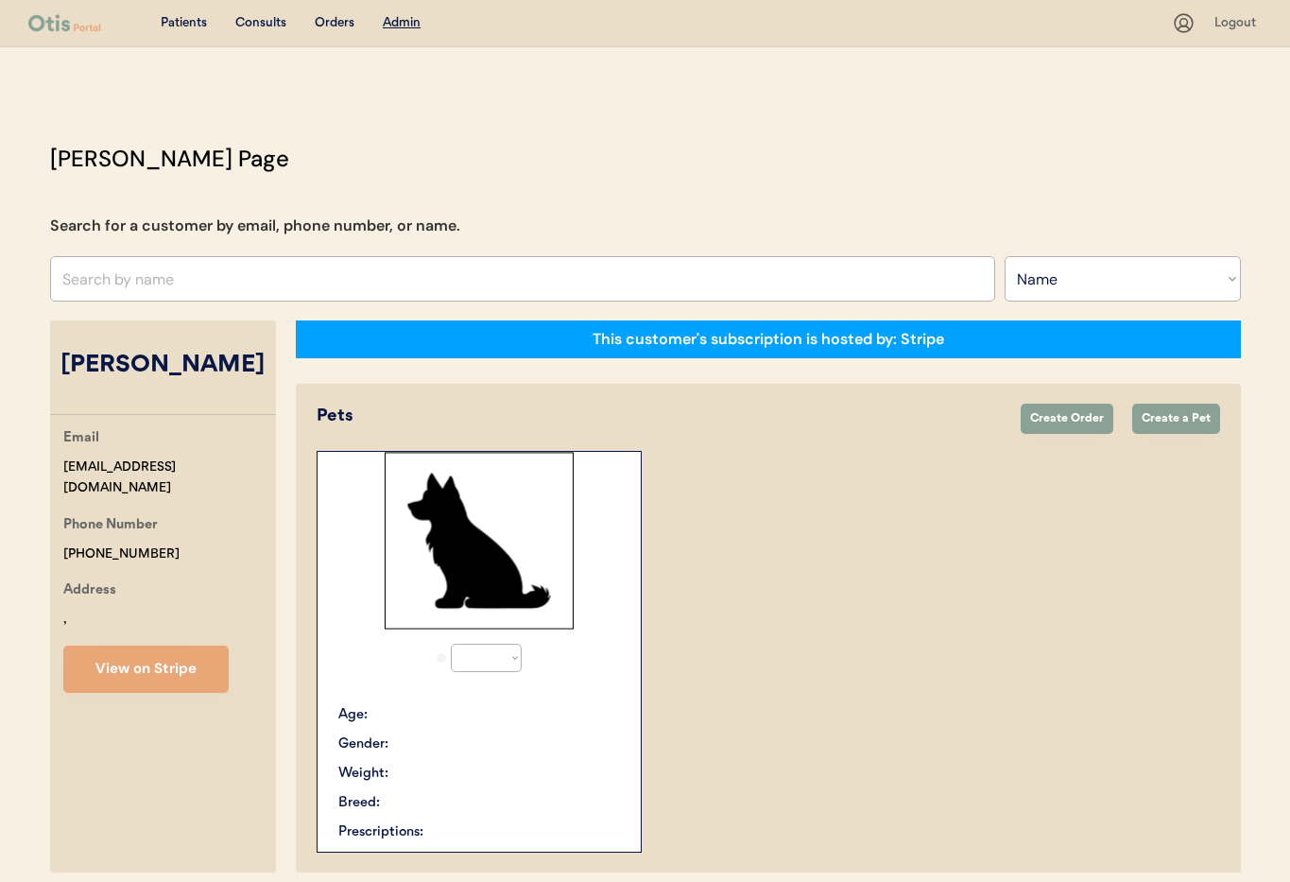
select select "true"
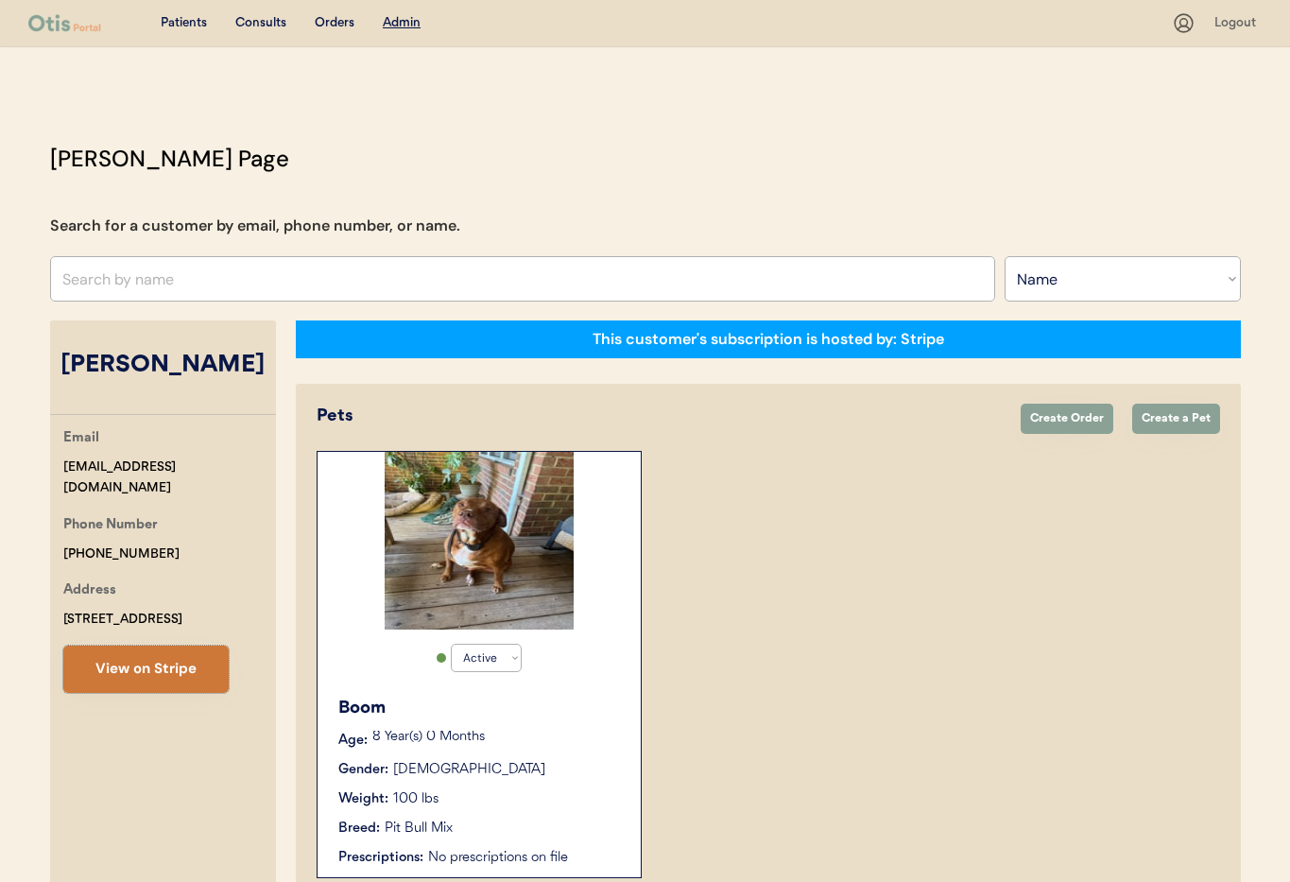
click at [143, 663] on button "View on Stripe" at bounding box center [145, 668] width 165 height 47
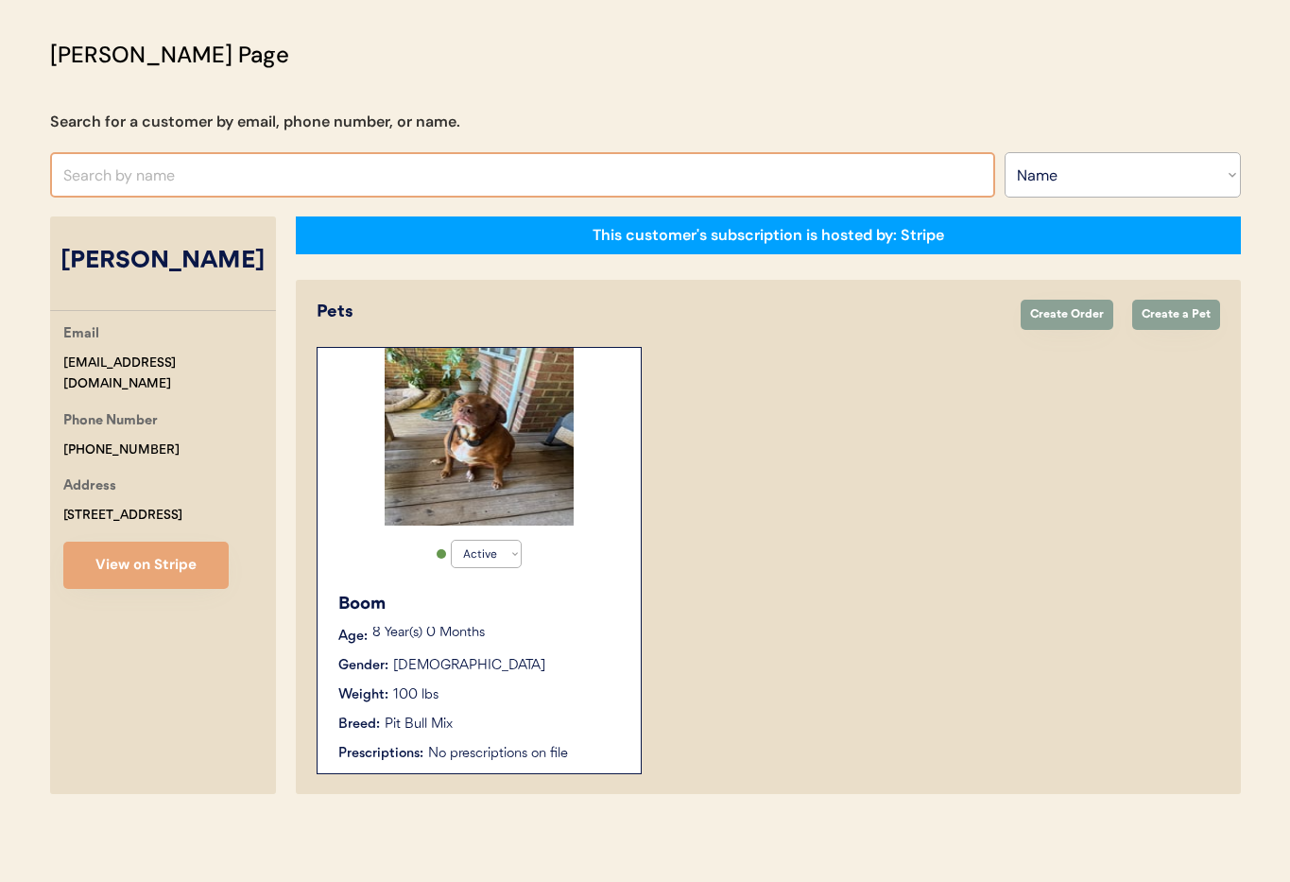
click at [214, 181] on input "text" at bounding box center [522, 174] width 945 height 45
click at [75, 176] on input "stack" at bounding box center [522, 174] width 945 height 45
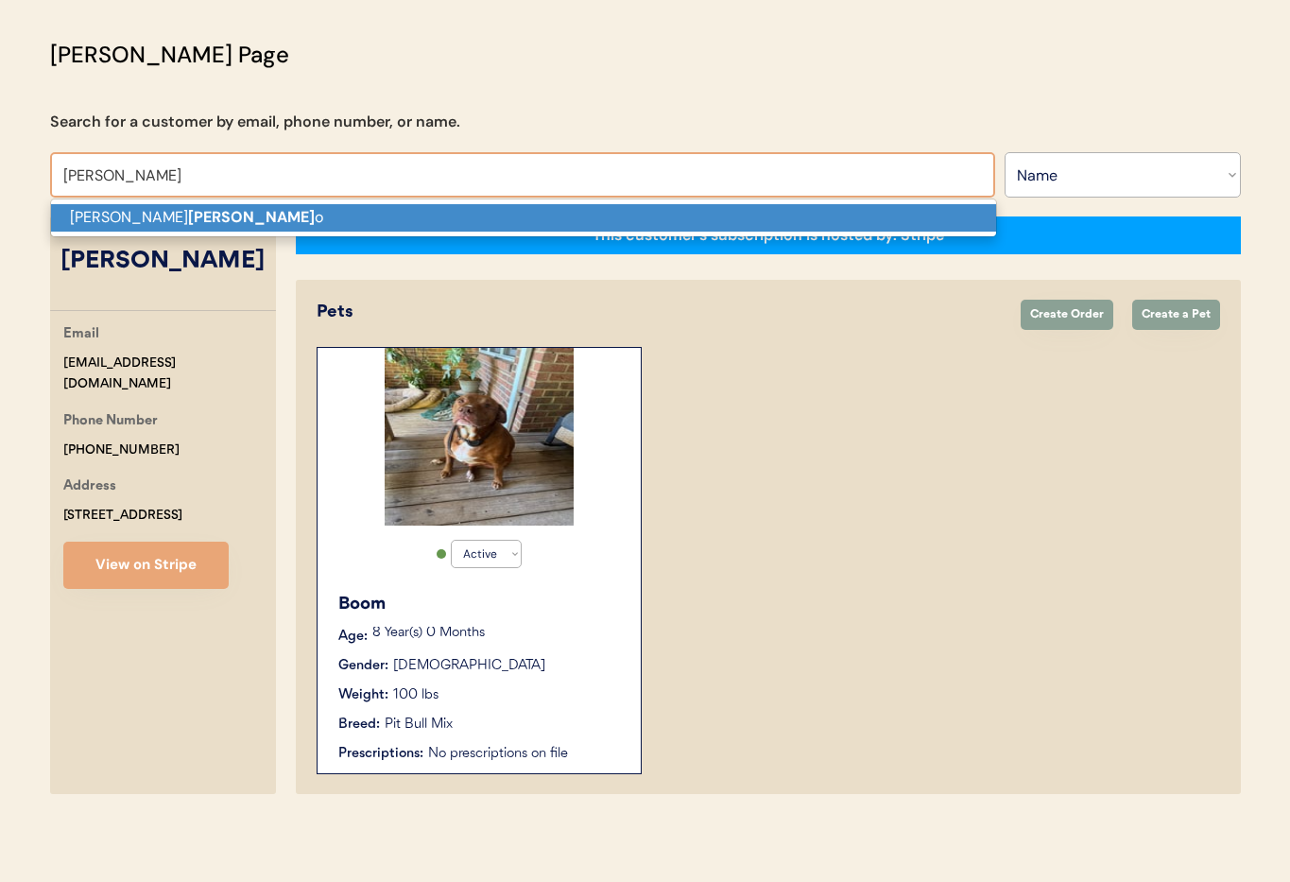
click at [188, 226] on strong "[PERSON_NAME]" at bounding box center [251, 217] width 127 height 20
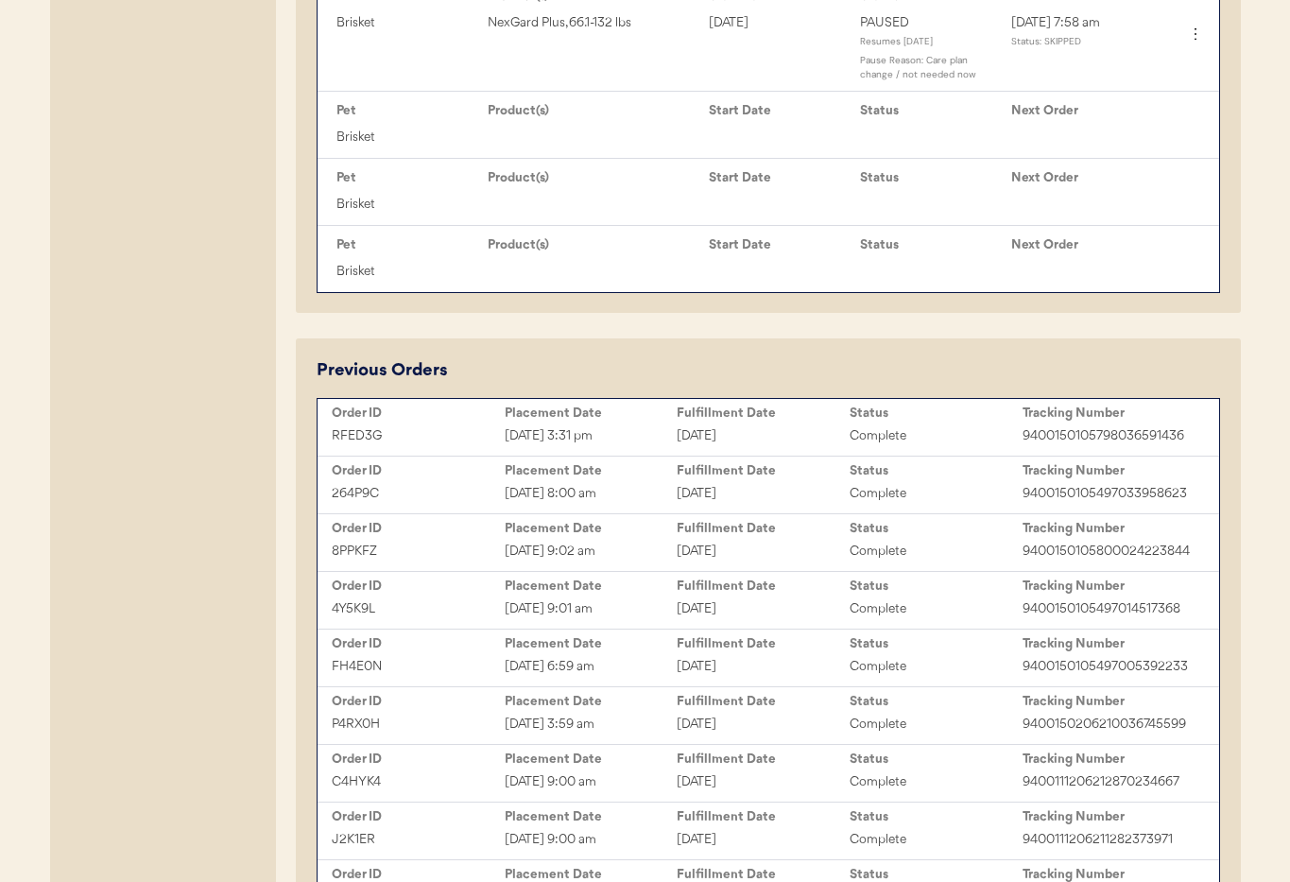
scroll to position [1018, 0]
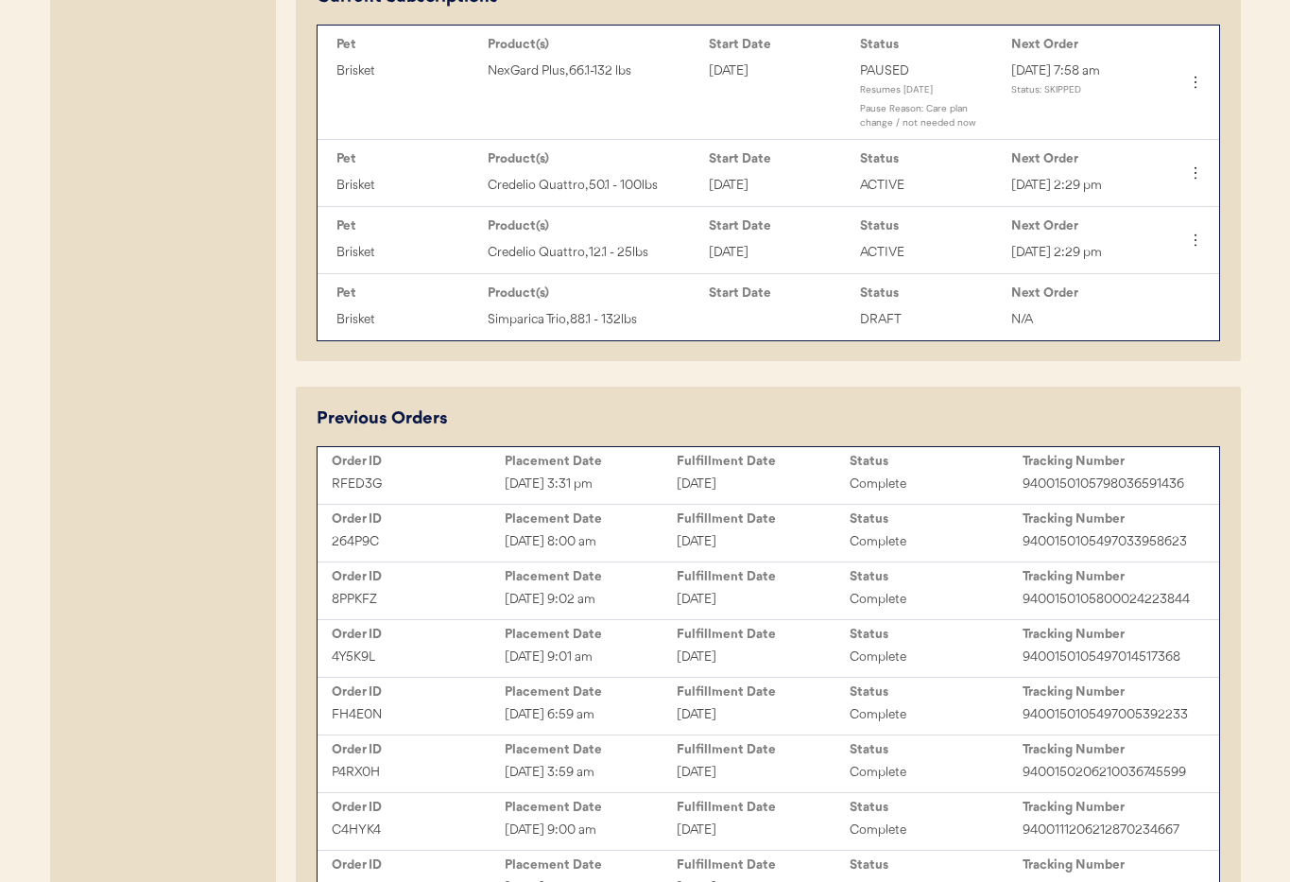
type input "[PERSON_NAME]"
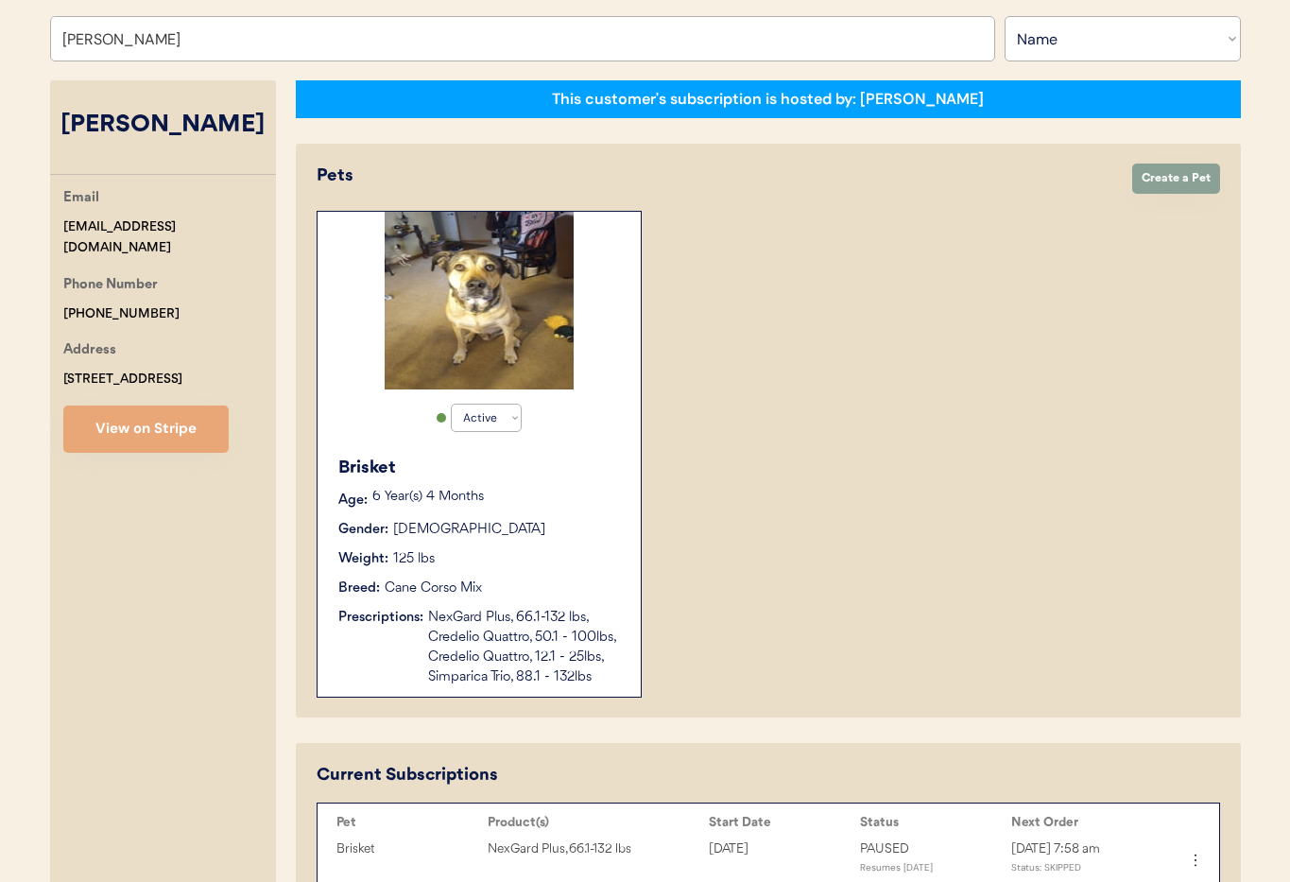
scroll to position [0, 0]
